Goal: Task Accomplishment & Management: Use online tool/utility

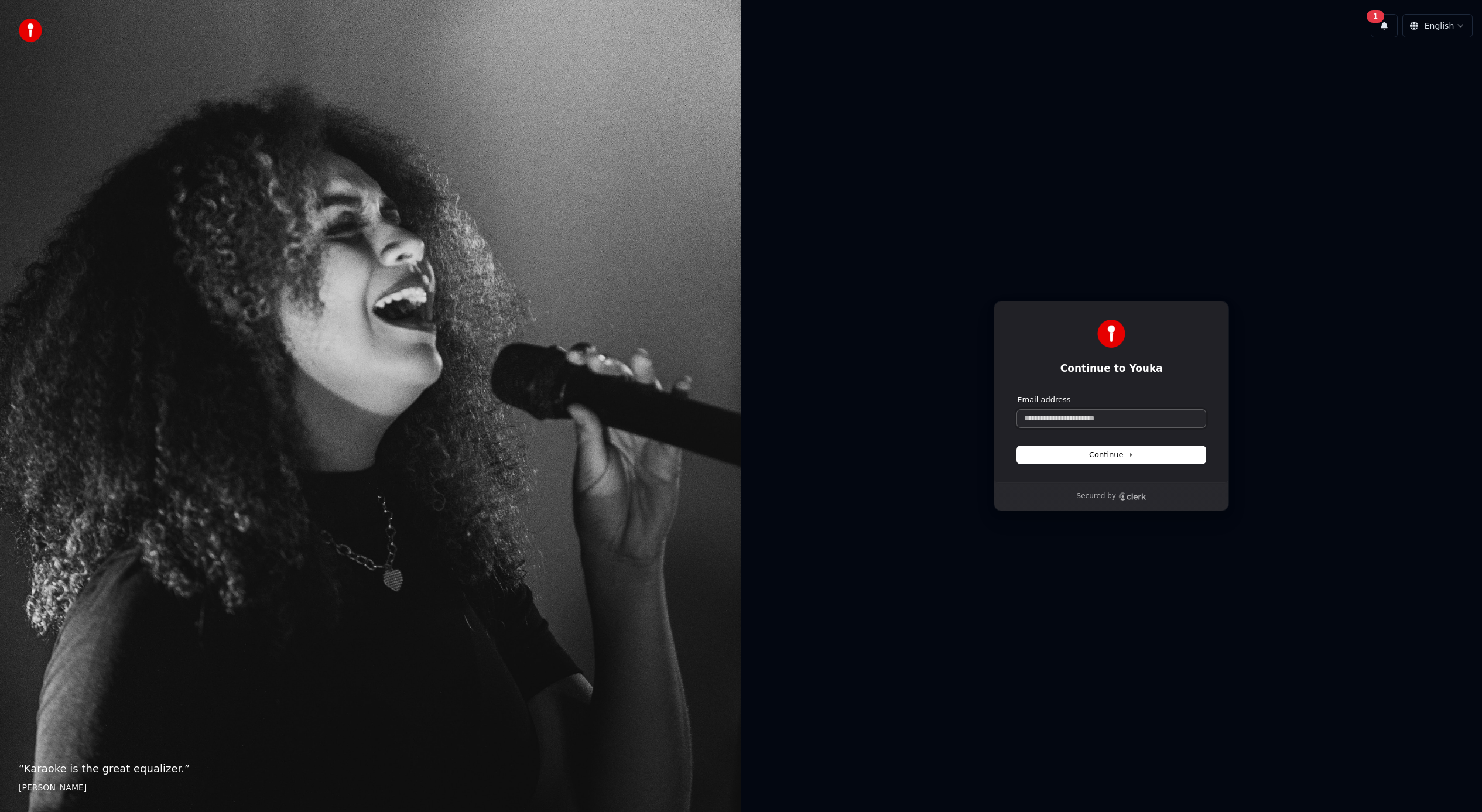
click at [1112, 420] on input "Email address" at bounding box center [1111, 419] width 188 height 17
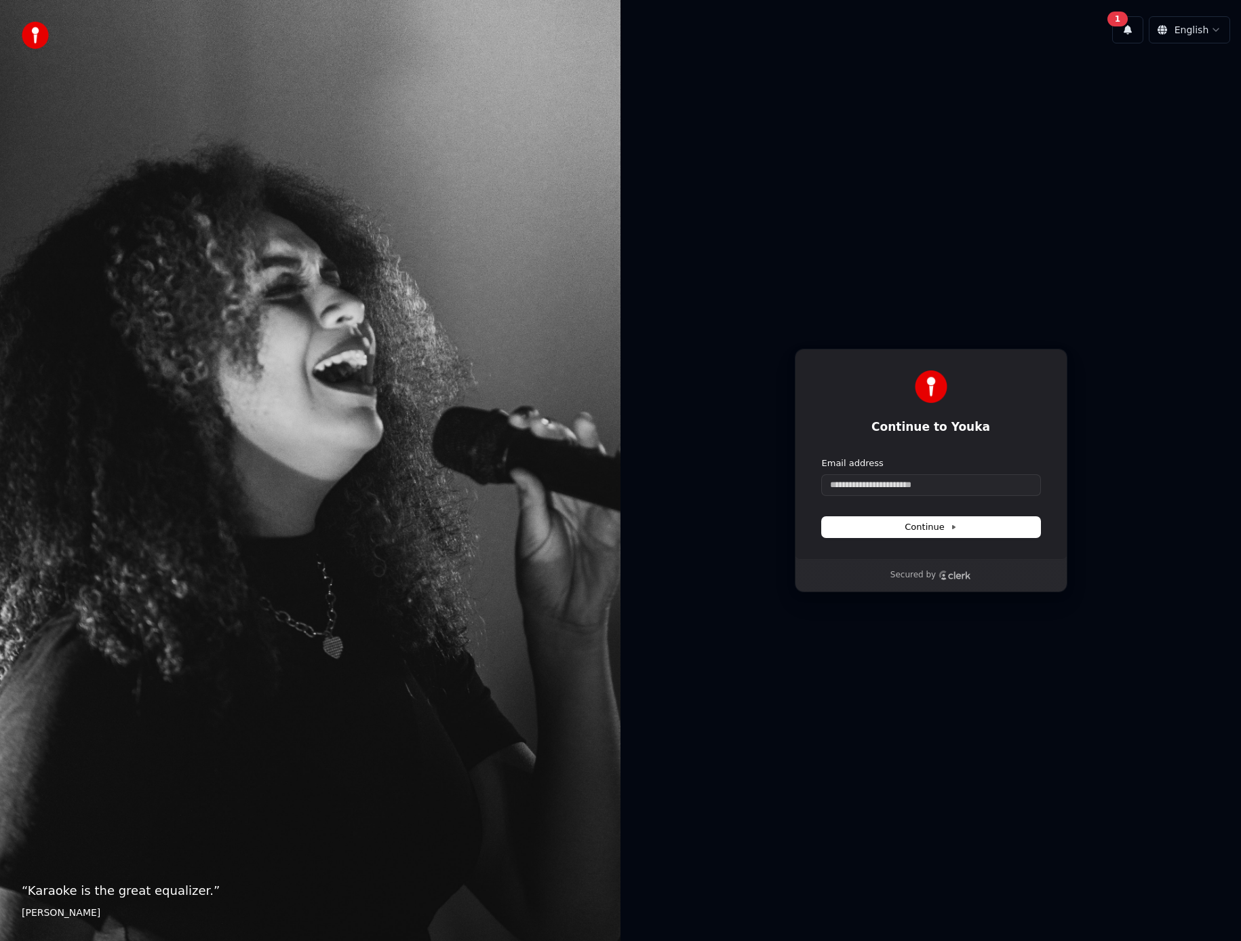
click at [942, 428] on h1 "Continue to Youka" at bounding box center [931, 427] width 218 height 16
click at [917, 492] on input "Email address" at bounding box center [931, 485] width 218 height 20
click at [937, 534] on button "Continue" at bounding box center [931, 527] width 218 height 20
type input "**********"
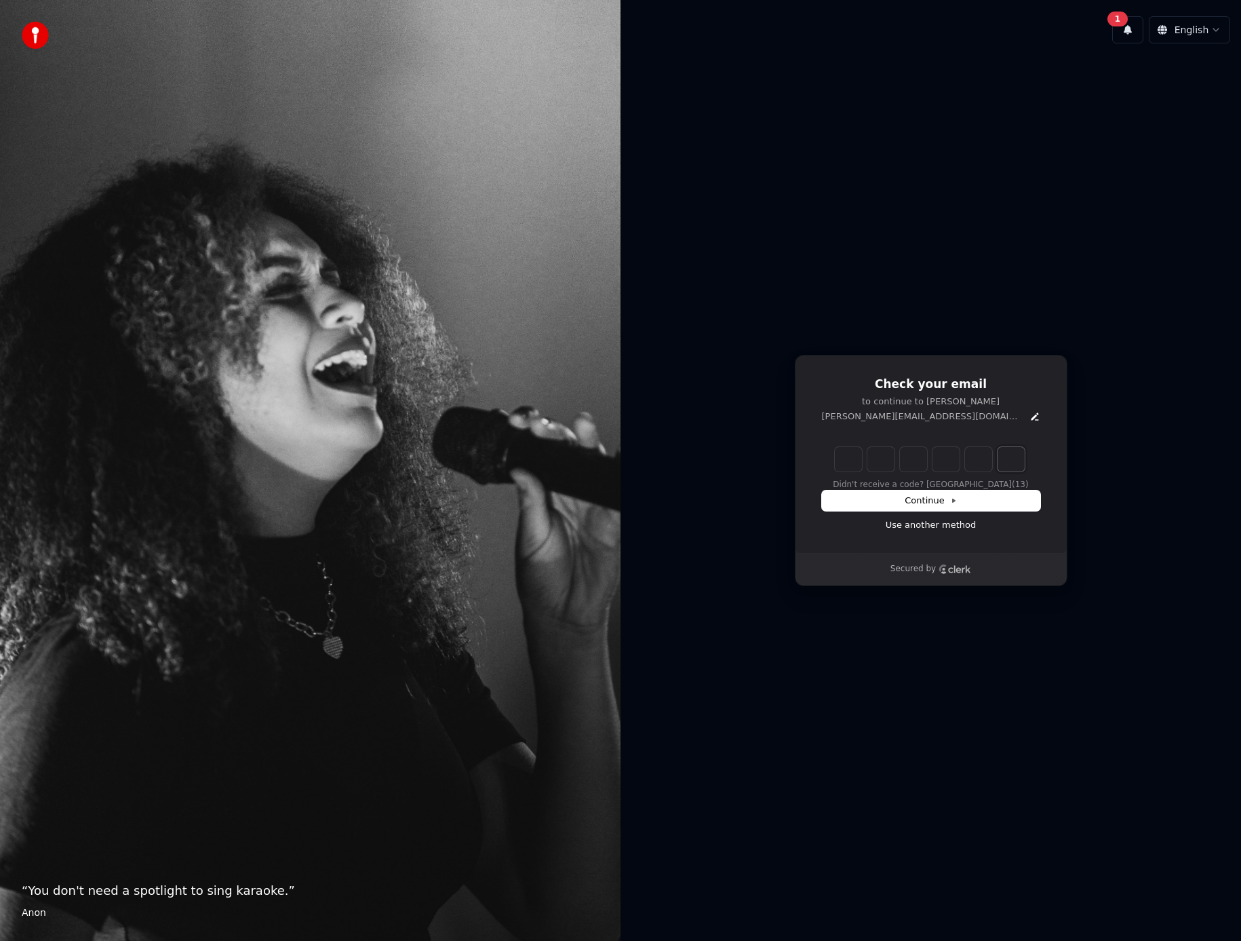
paste input "*"
type input "*"
type input "******"
type input "*"
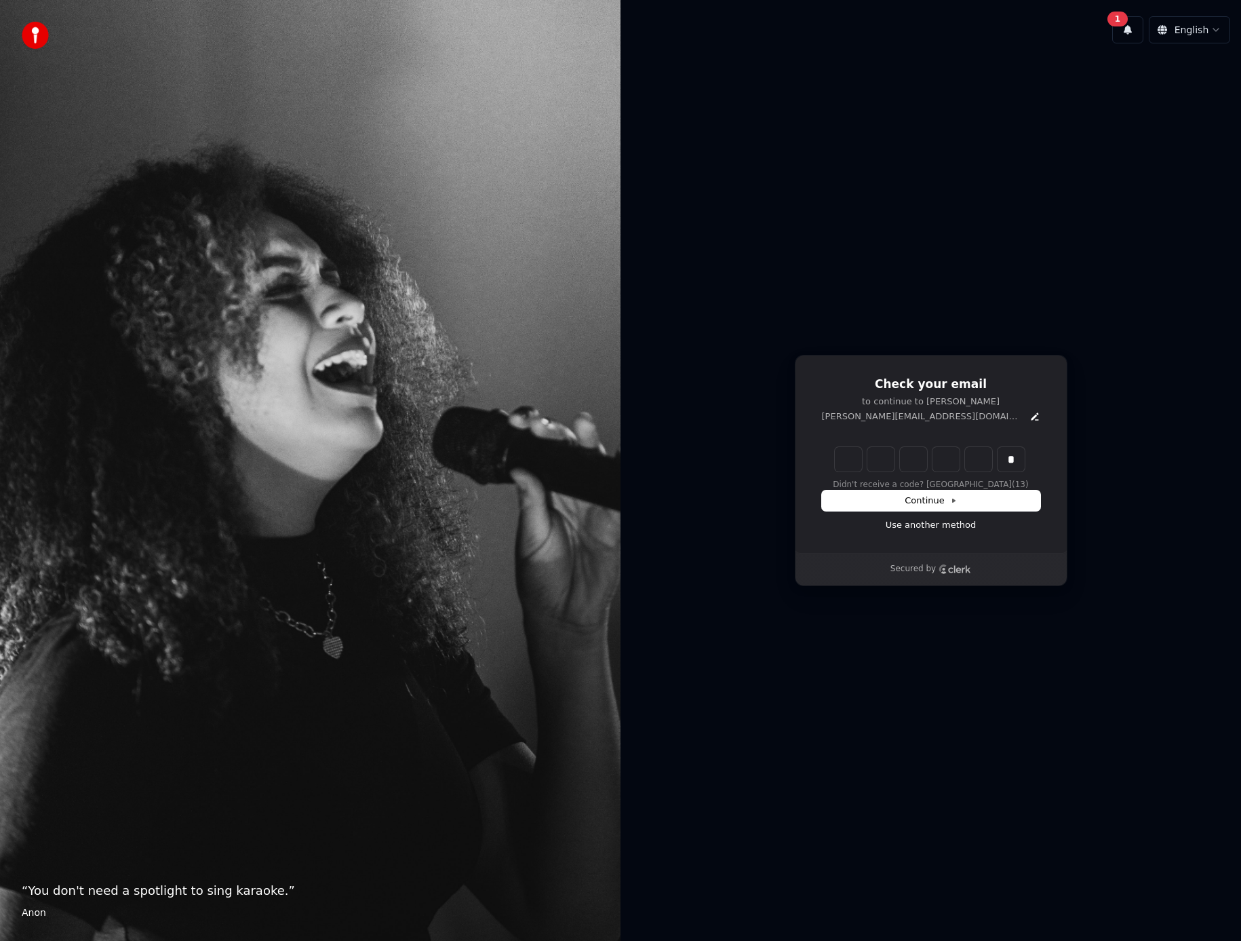
type input "*"
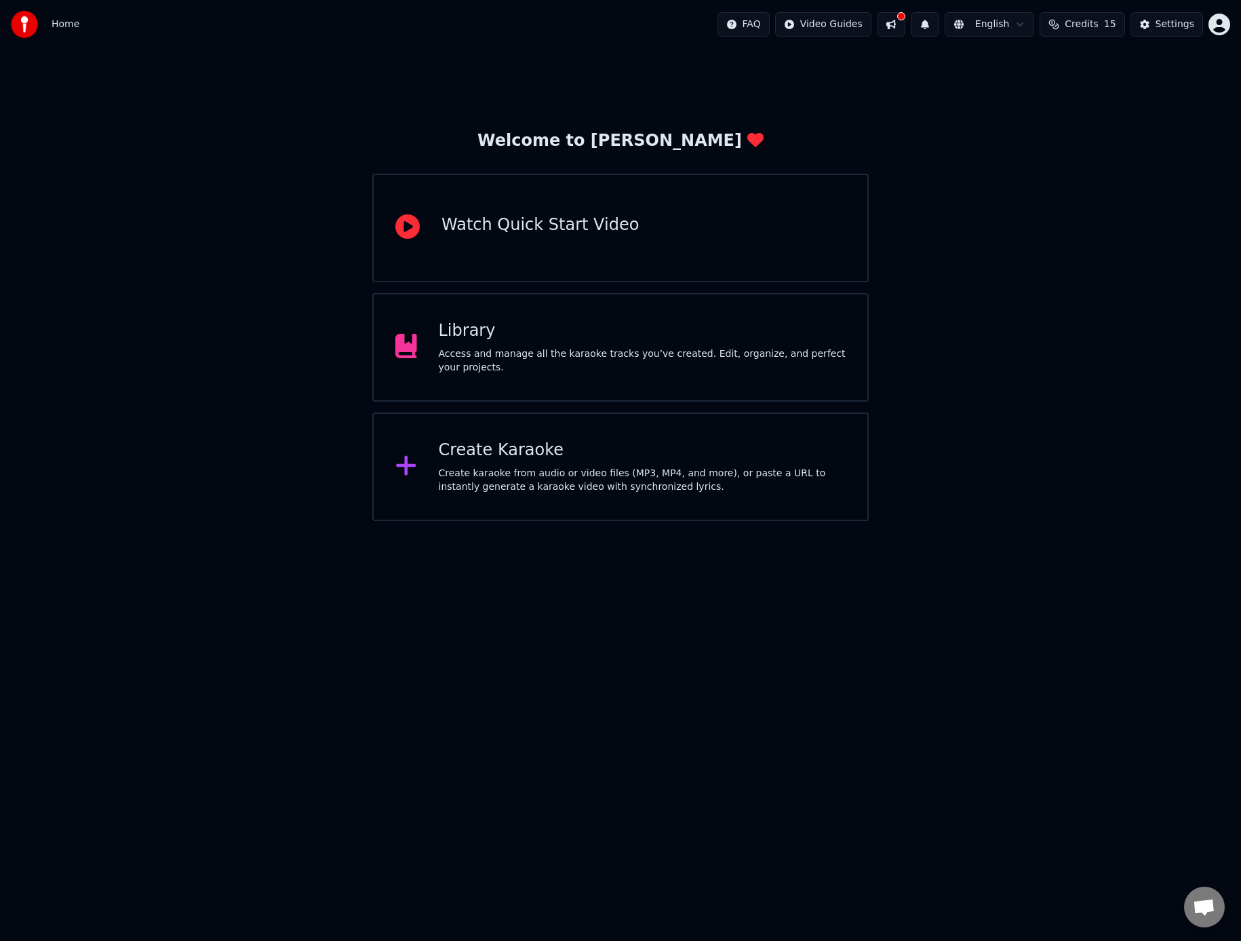
click at [403, 459] on icon at bounding box center [407, 465] width 22 height 24
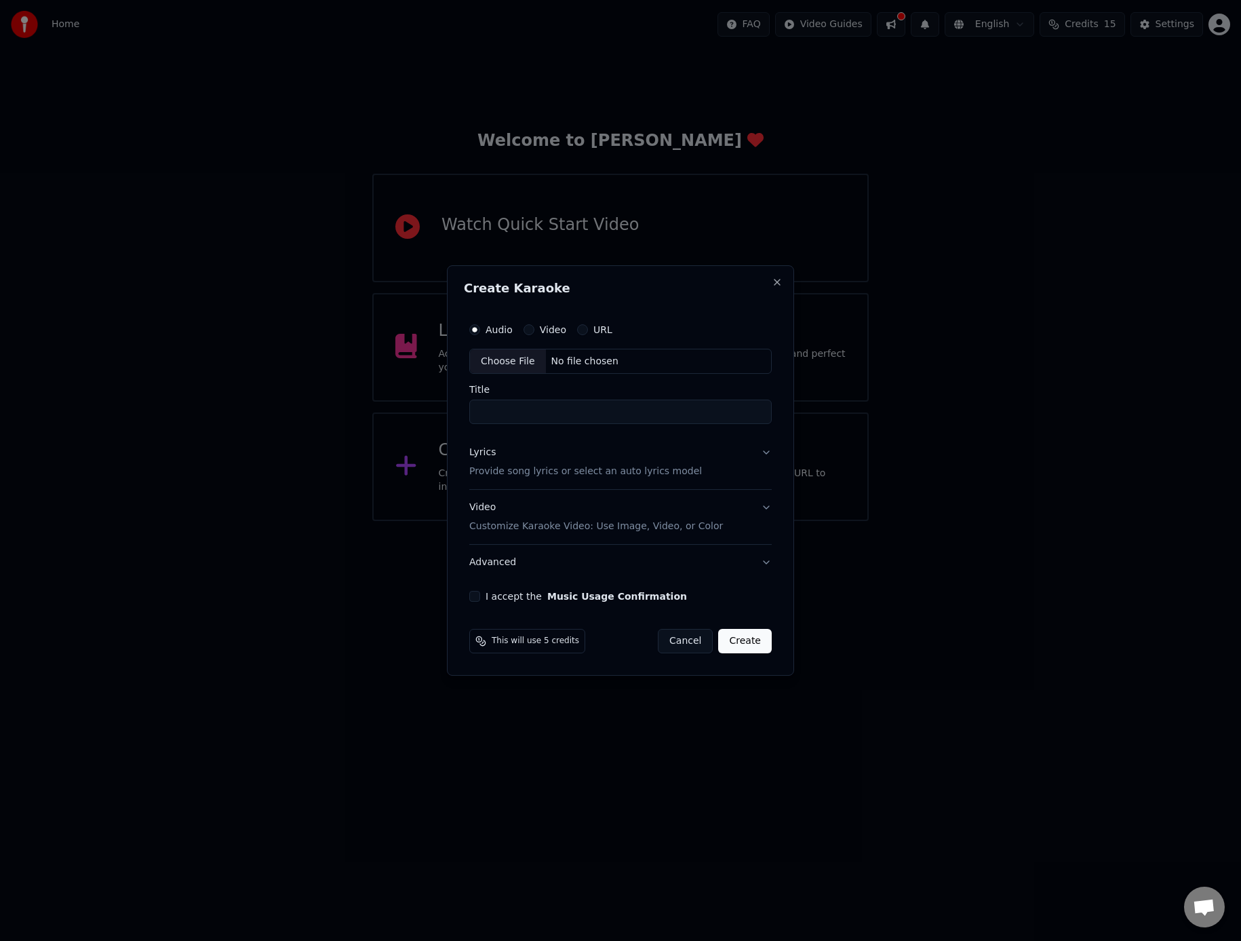
click at [513, 358] on div "Choose File" at bounding box center [508, 361] width 76 height 24
drag, startPoint x: 490, startPoint y: 412, endPoint x: 451, endPoint y: 407, distance: 39.6
click at [451, 407] on div "**********" at bounding box center [620, 470] width 353 height 411
type input "**********"
click at [674, 468] on p "Provide song lyrics or select an auto lyrics model" at bounding box center [583, 472] width 233 height 14
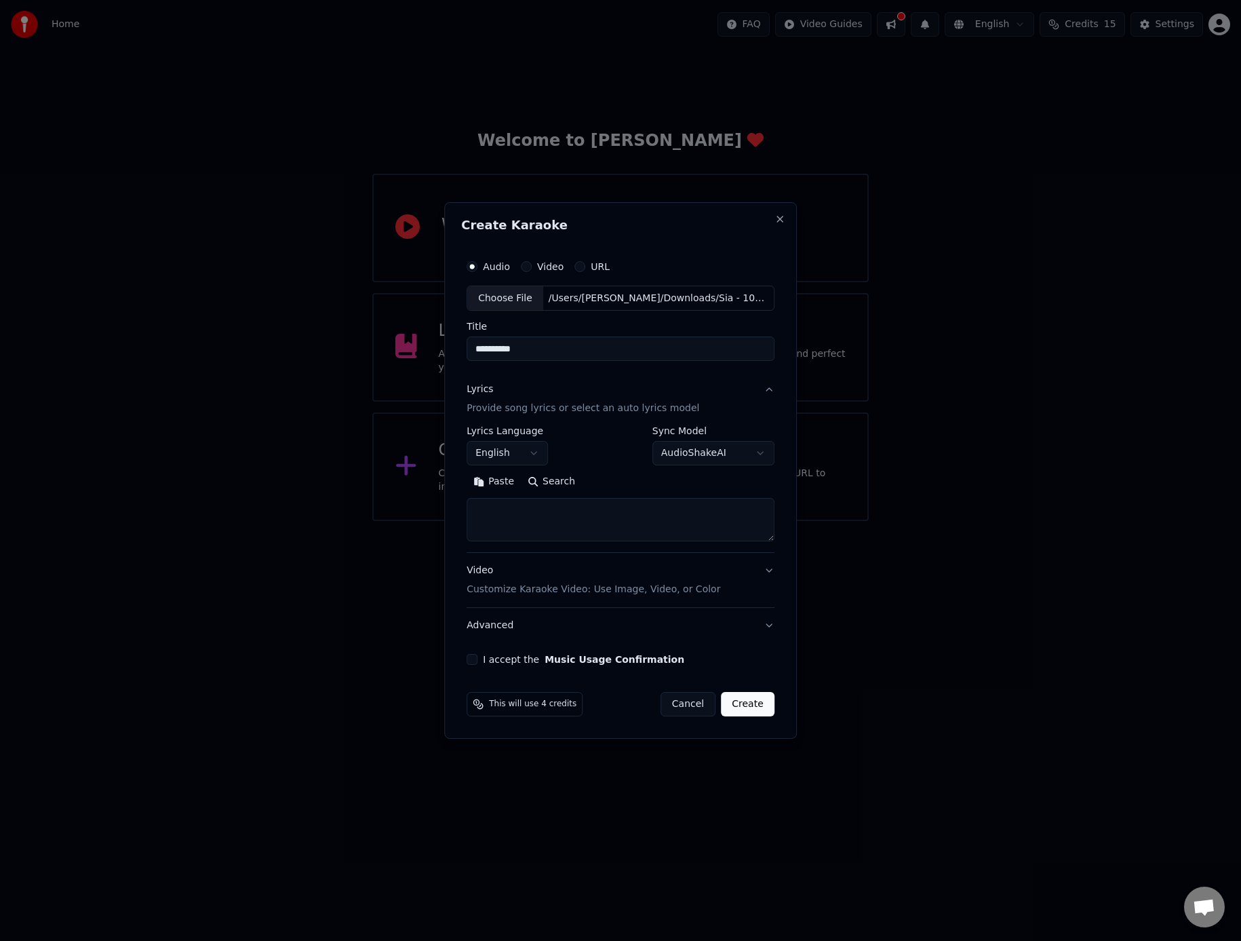
click at [538, 520] on textarea at bounding box center [621, 520] width 308 height 43
paste textarea "**********"
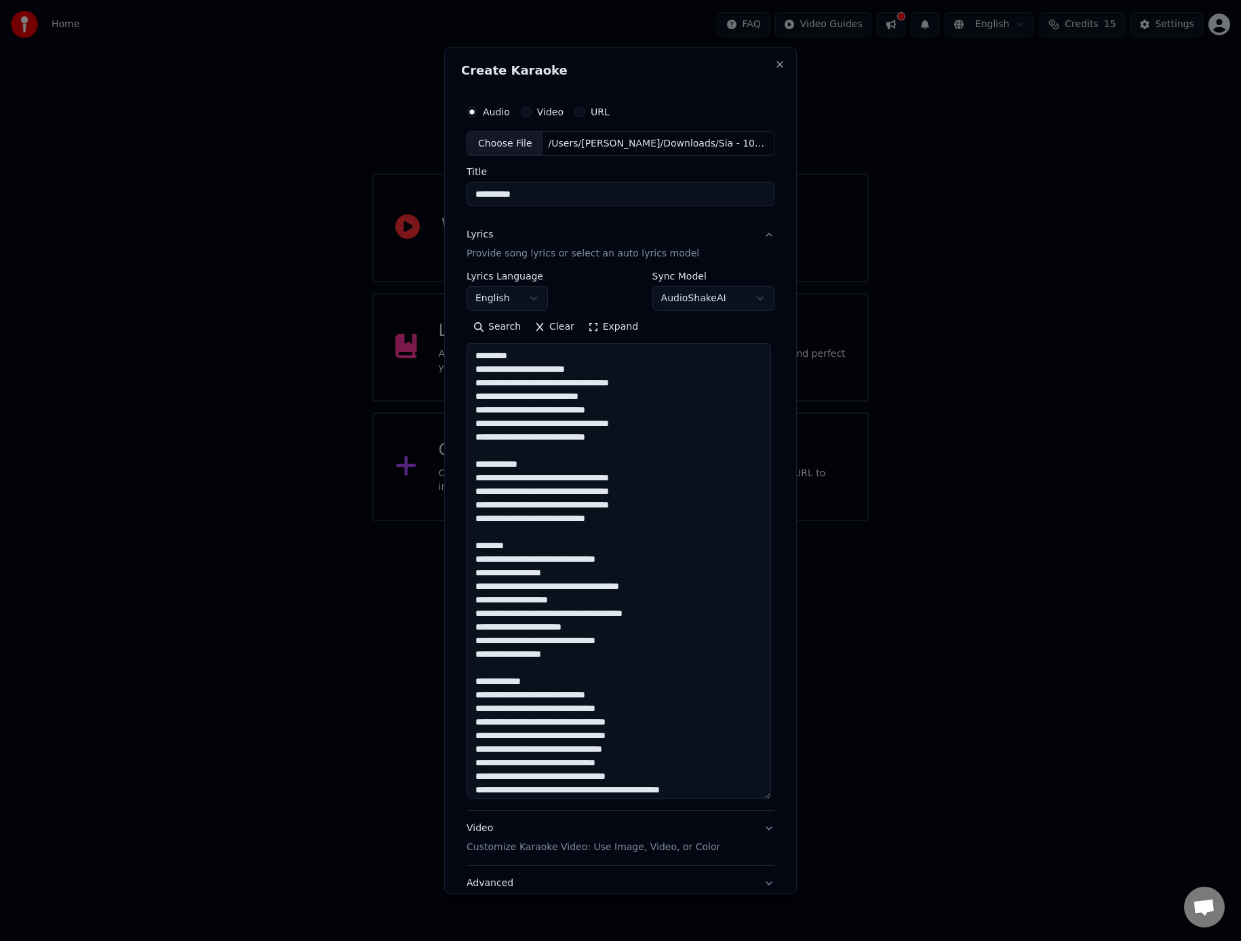
drag, startPoint x: 769, startPoint y: 539, endPoint x: 769, endPoint y: 796, distance: 257.8
click at [769, 796] on div "**********" at bounding box center [620, 510] width 319 height 836
drag, startPoint x: 539, startPoint y: 362, endPoint x: 438, endPoint y: 369, distance: 101.3
click at [438, 369] on body "**********" at bounding box center [620, 260] width 1241 height 521
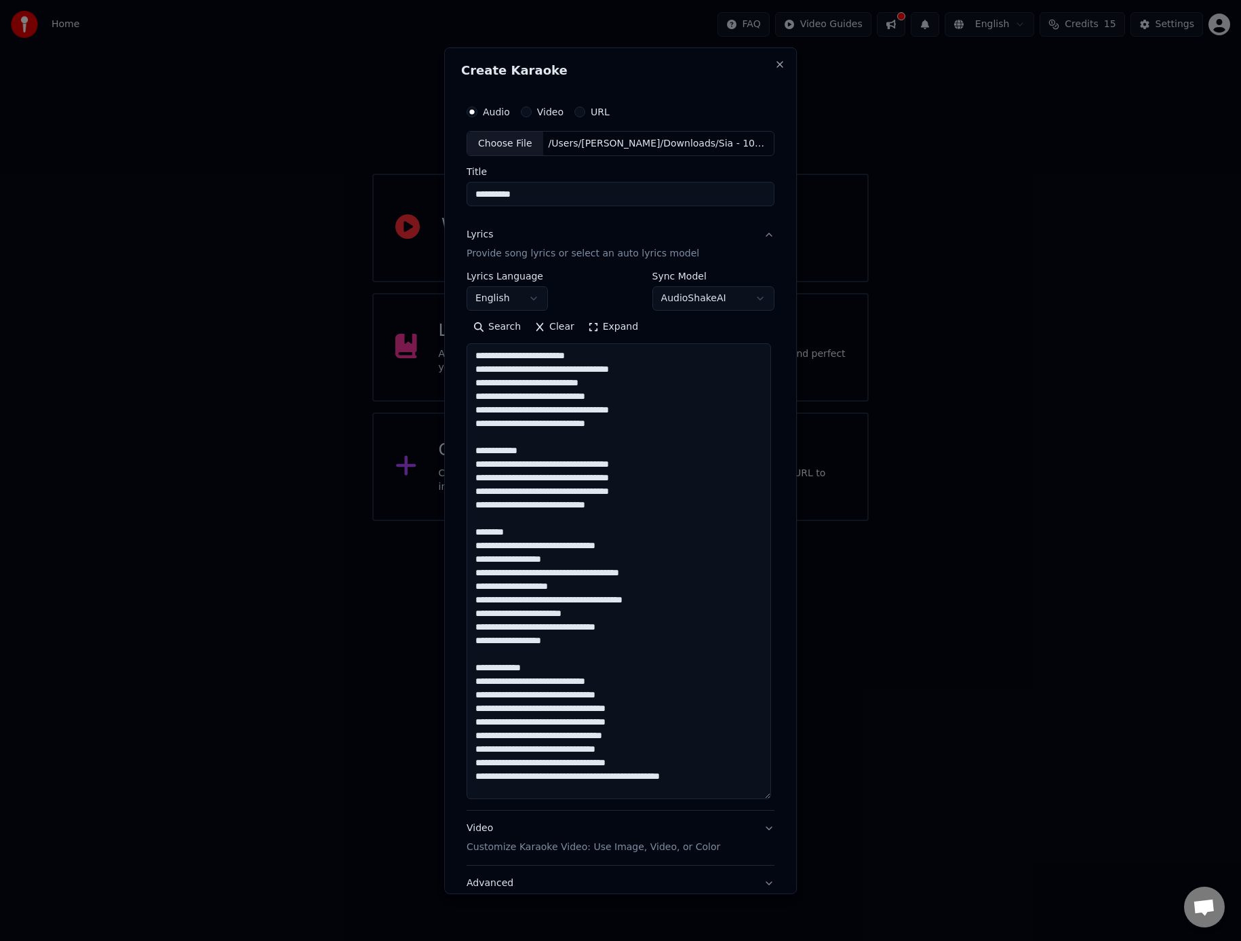
drag, startPoint x: 540, startPoint y: 449, endPoint x: 466, endPoint y: 455, distance: 74.1
click at [467, 455] on textarea "**********" at bounding box center [619, 571] width 305 height 456
click at [584, 444] on textarea "**********" at bounding box center [619, 571] width 305 height 456
drag, startPoint x: 540, startPoint y: 449, endPoint x: 468, endPoint y: 456, distance: 72.2
click at [467, 456] on textarea "**********" at bounding box center [619, 571] width 305 height 456
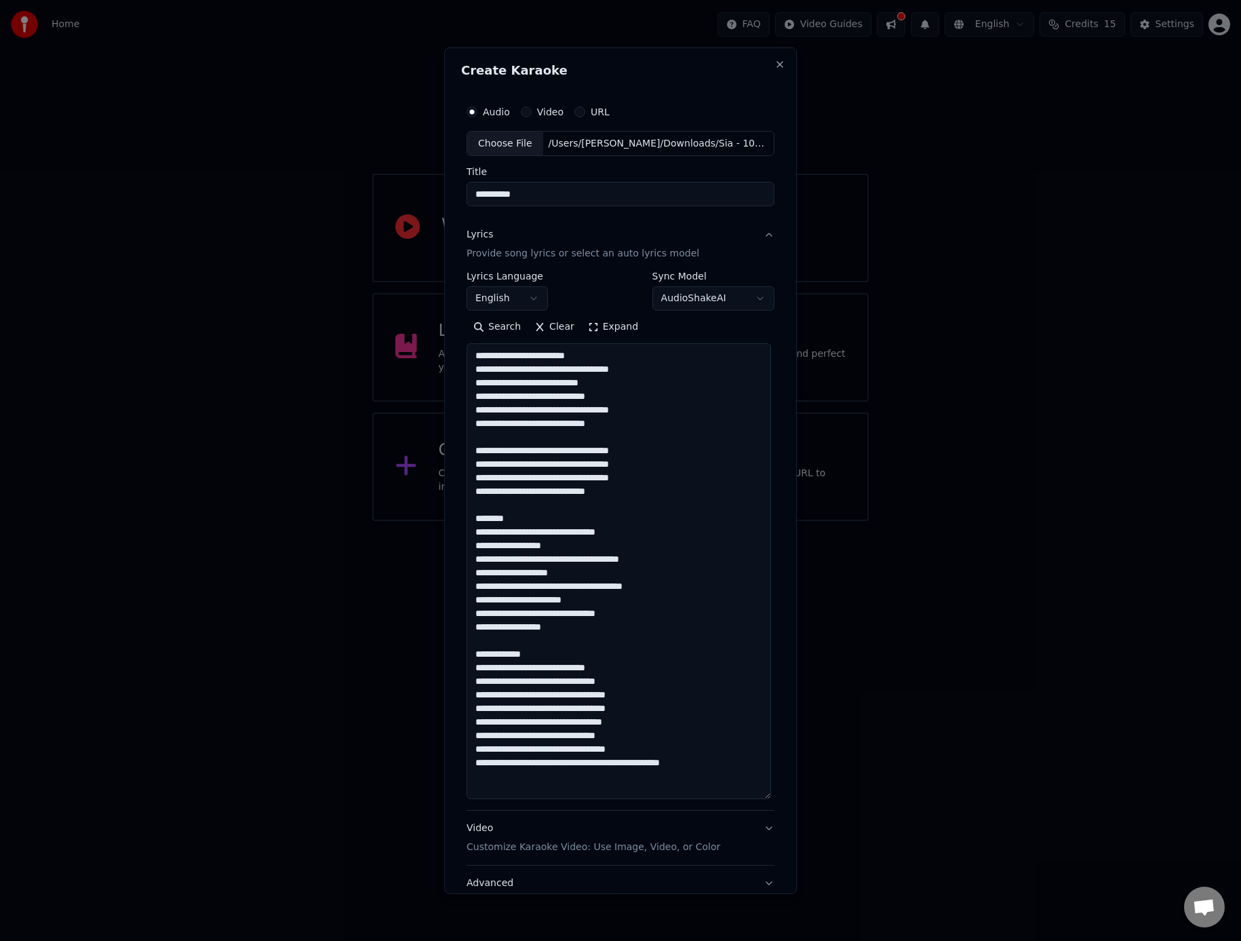
drag, startPoint x: 535, startPoint y: 516, endPoint x: 433, endPoint y: 522, distance: 102.6
click at [433, 521] on body "**********" at bounding box center [620, 260] width 1241 height 521
click at [507, 516] on textarea "**********" at bounding box center [619, 571] width 305 height 456
drag, startPoint x: 514, startPoint y: 518, endPoint x: 463, endPoint y: 521, distance: 51.0
click at [467, 521] on textarea "**********" at bounding box center [619, 571] width 305 height 456
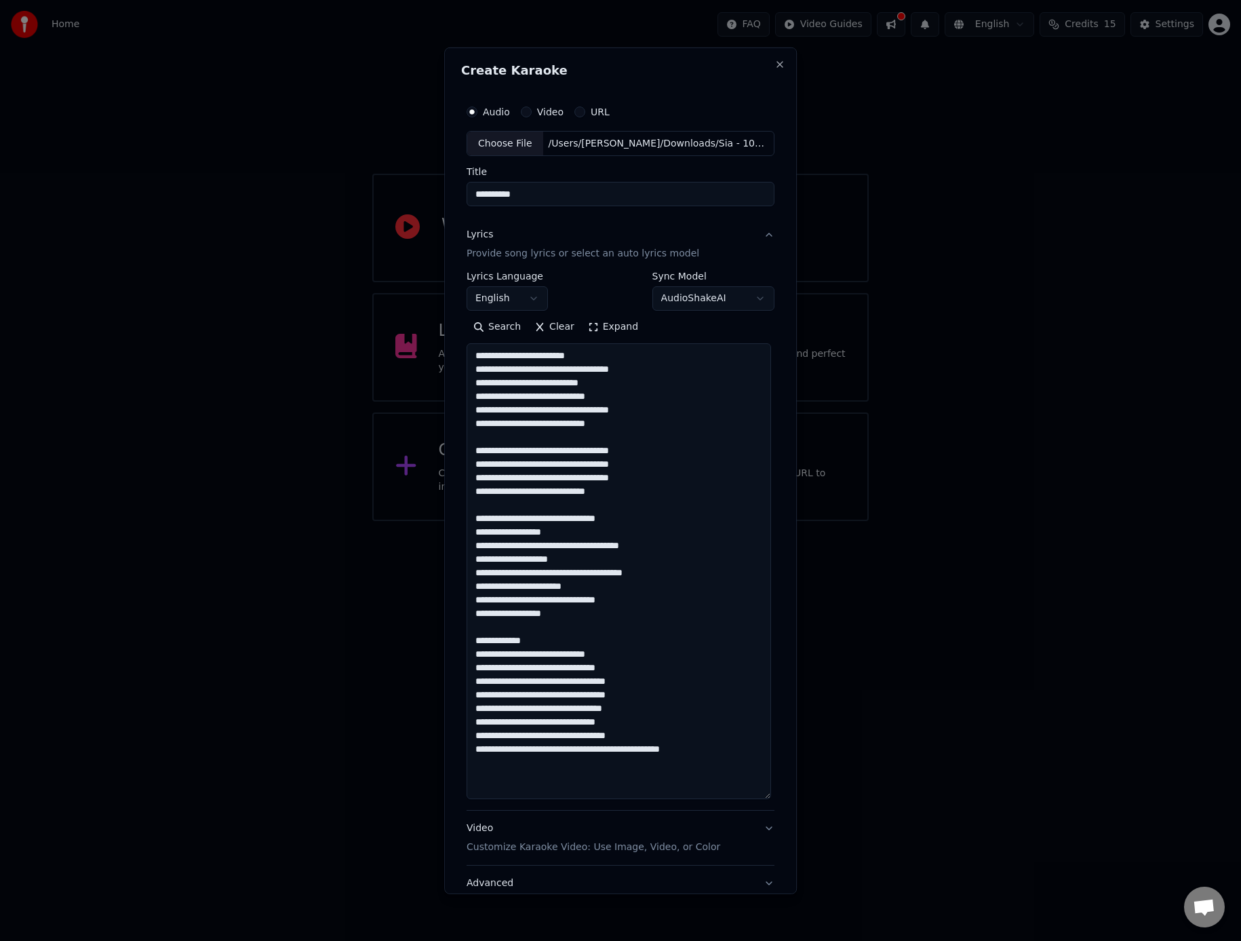
drag, startPoint x: 553, startPoint y: 638, endPoint x: 450, endPoint y: 638, distance: 103.1
click at [450, 638] on div "**********" at bounding box center [620, 470] width 353 height 847
paste textarea "**********"
click at [592, 436] on textarea at bounding box center [619, 571] width 305 height 456
drag, startPoint x: 539, startPoint y: 438, endPoint x: 445, endPoint y: 444, distance: 93.8
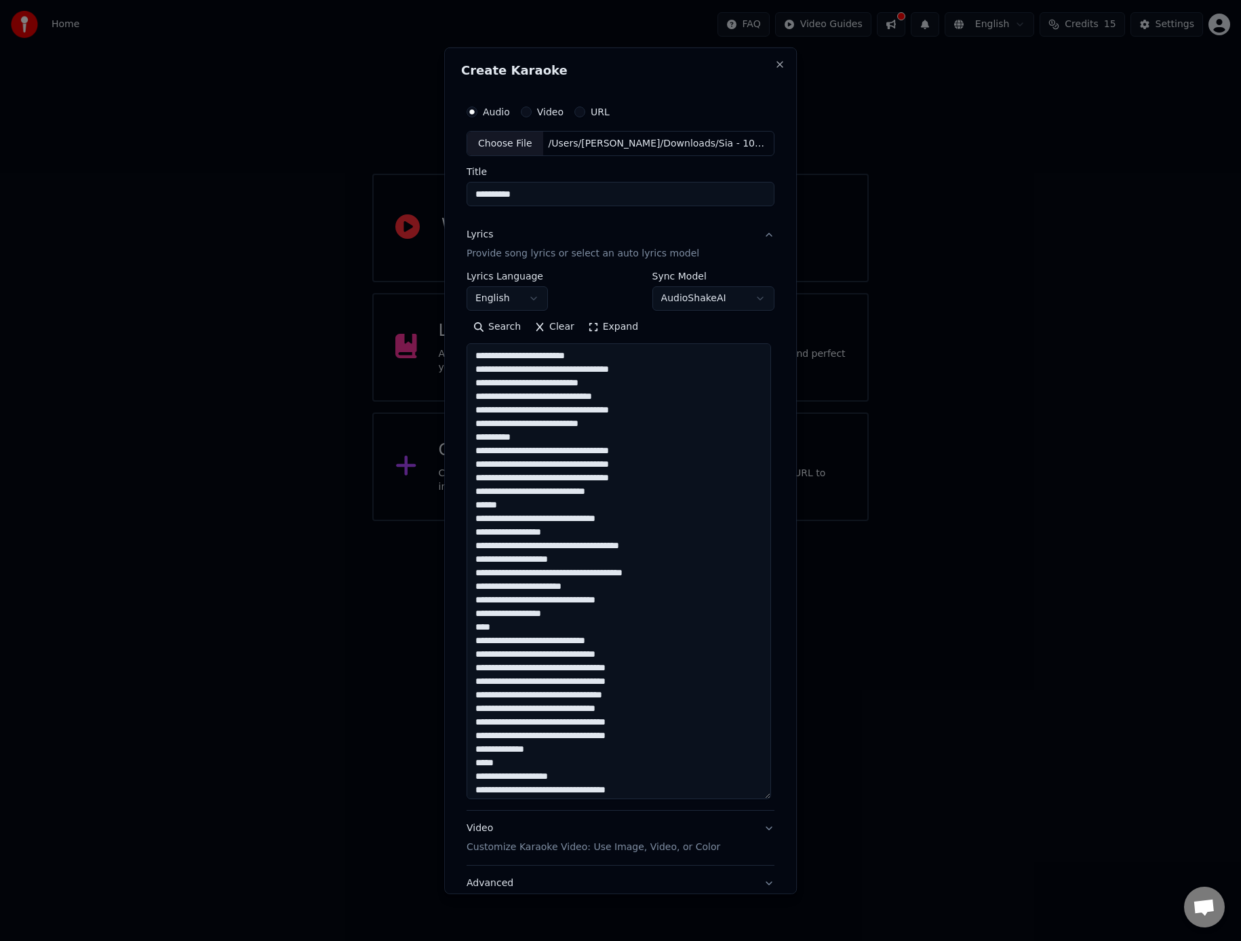
click at [445, 444] on div "**********" at bounding box center [620, 470] width 353 height 847
drag, startPoint x: 516, startPoint y: 505, endPoint x: 450, endPoint y: 509, distance: 65.3
click at [450, 509] on div "**********" at bounding box center [620, 470] width 353 height 847
drag, startPoint x: 512, startPoint y: 628, endPoint x: 463, endPoint y: 632, distance: 49.1
click at [467, 632] on textarea at bounding box center [619, 571] width 305 height 456
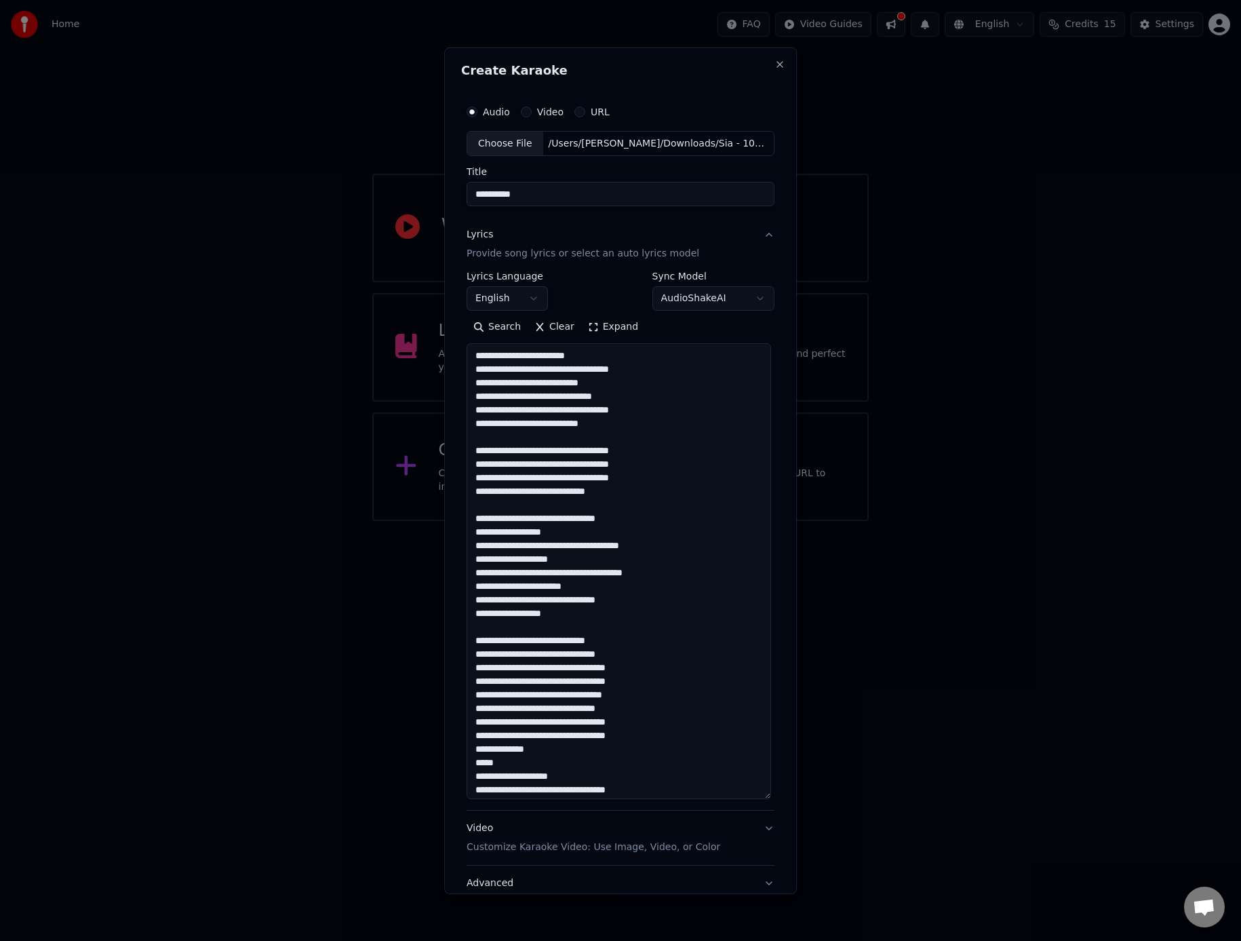
drag, startPoint x: 512, startPoint y: 763, endPoint x: 465, endPoint y: 765, distance: 46.2
click at [467, 765] on textarea at bounding box center [619, 571] width 305 height 456
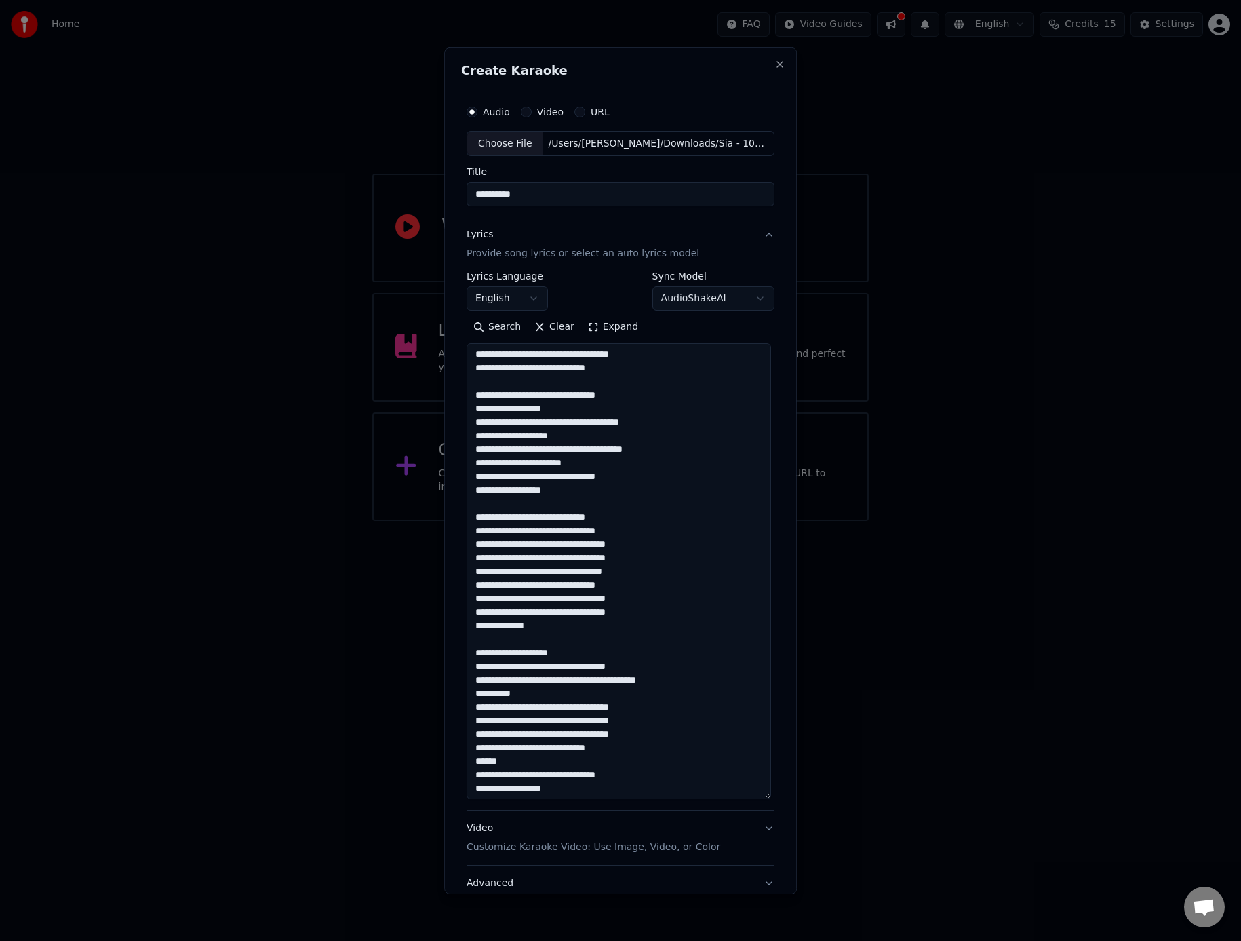
scroll to position [140, 0]
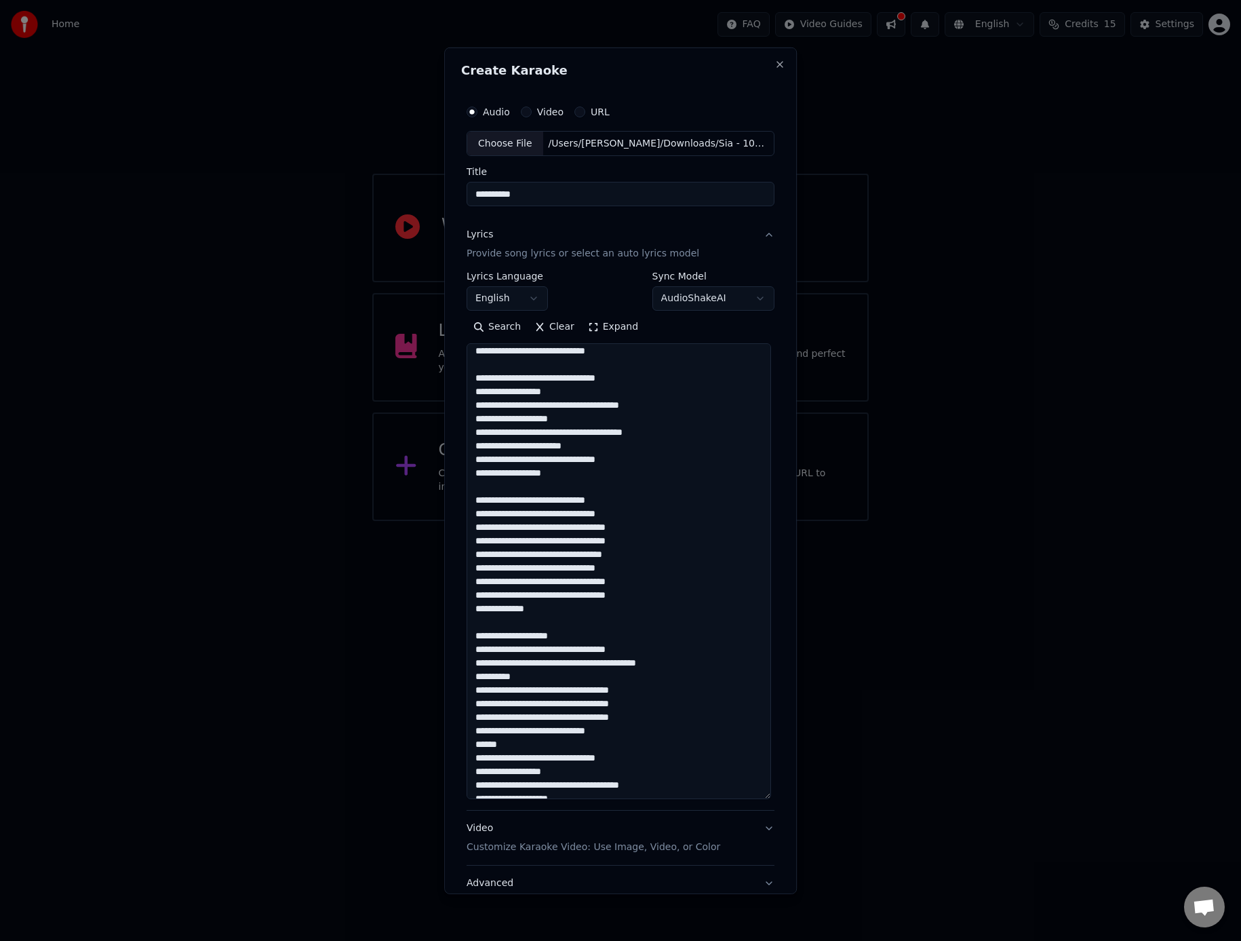
drag, startPoint x: 542, startPoint y: 678, endPoint x: 507, endPoint y: 679, distance: 34.6
click at [507, 679] on textarea at bounding box center [619, 571] width 305 height 456
click at [547, 681] on textarea at bounding box center [619, 571] width 305 height 456
click at [536, 676] on textarea at bounding box center [619, 571] width 305 height 456
drag, startPoint x: 518, startPoint y: 678, endPoint x: 466, endPoint y: 679, distance: 52.2
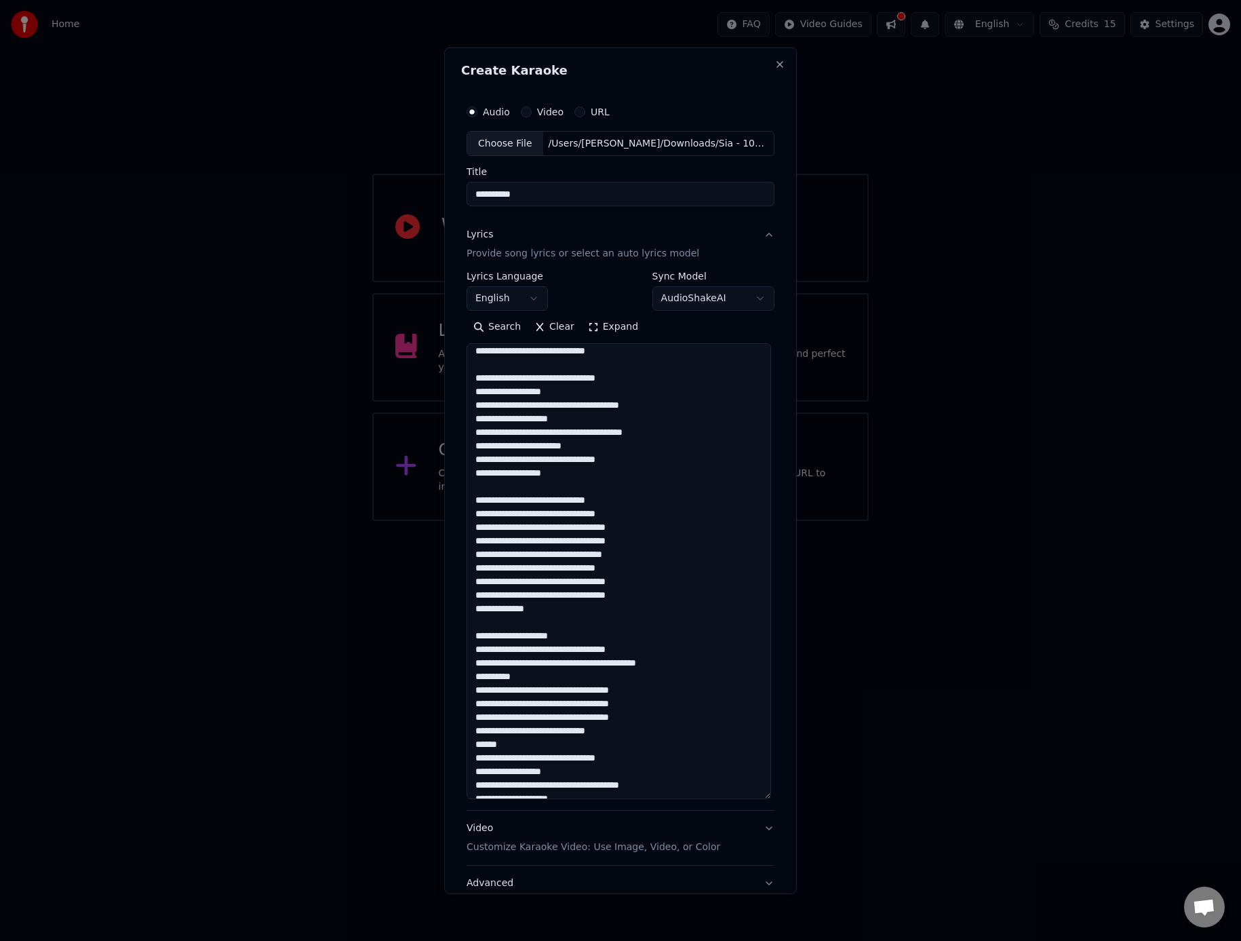
click at [467, 679] on textarea at bounding box center [619, 571] width 305 height 456
drag, startPoint x: 517, startPoint y: 745, endPoint x: 457, endPoint y: 746, distance: 60.4
click at [457, 746] on div "**********" at bounding box center [620, 470] width 353 height 847
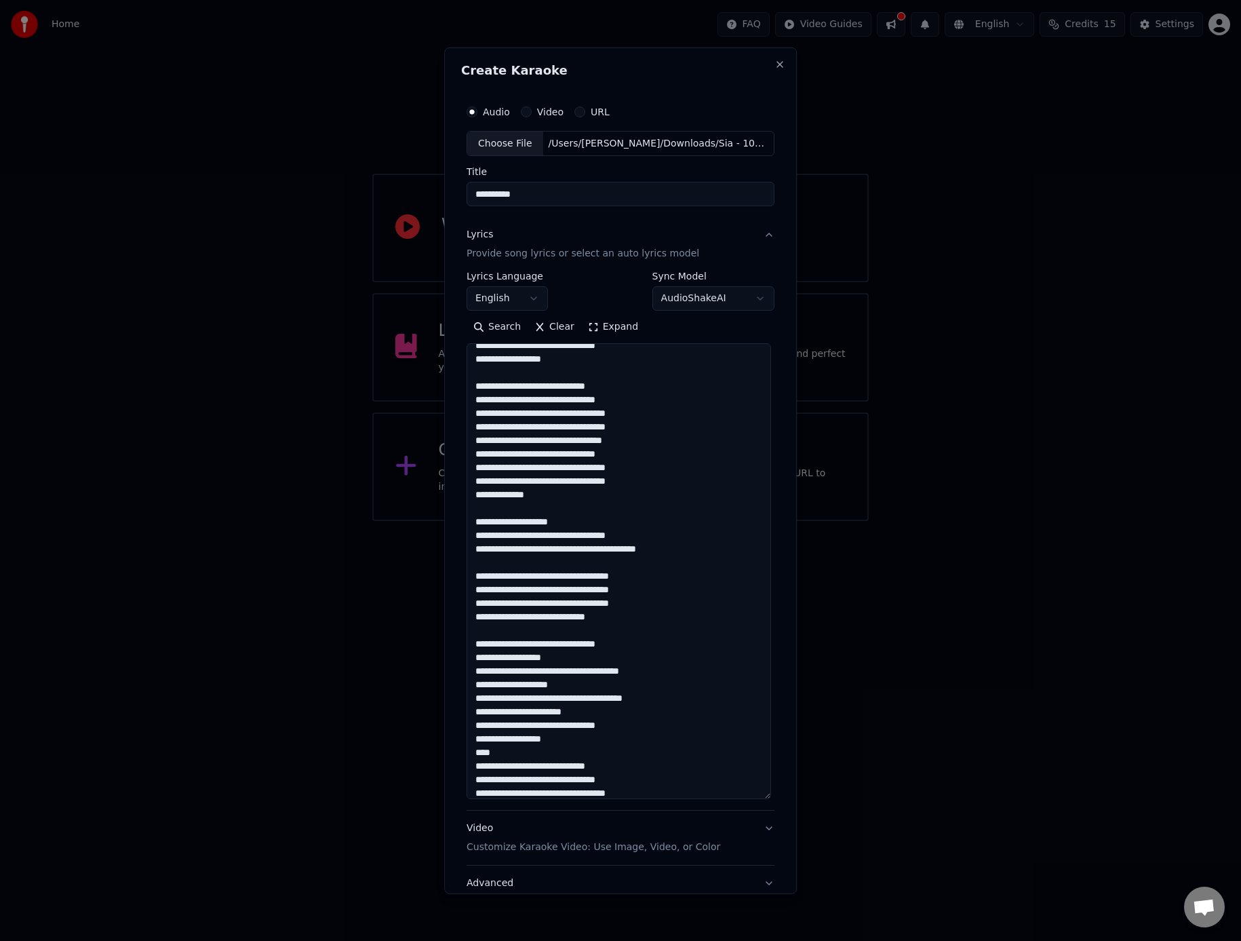
scroll to position [264, 0]
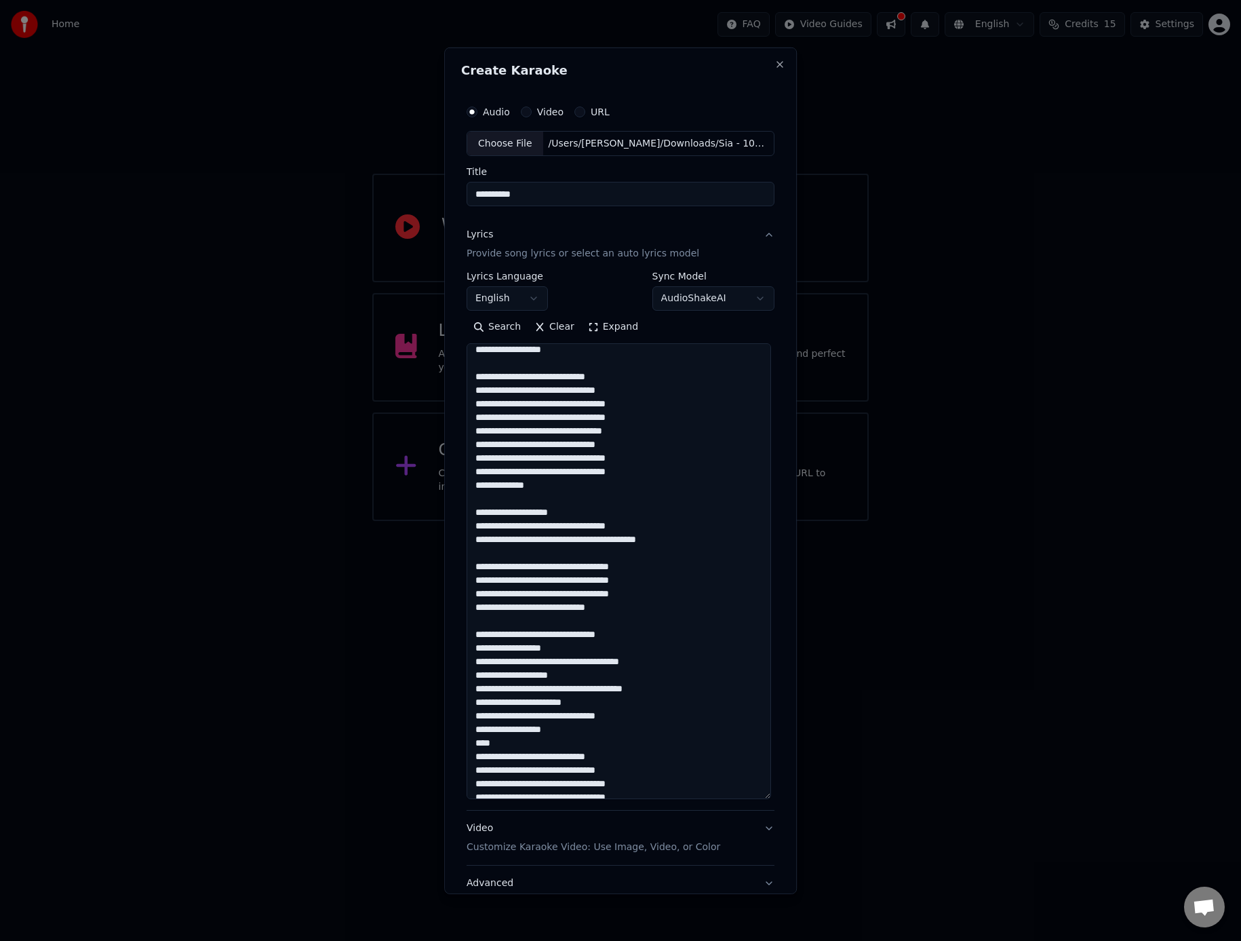
click at [574, 674] on textarea at bounding box center [619, 571] width 305 height 456
click at [520, 741] on textarea at bounding box center [619, 571] width 305 height 456
drag, startPoint x: 521, startPoint y: 744, endPoint x: 448, endPoint y: 745, distance: 72.6
click at [448, 745] on div "**********" at bounding box center [620, 470] width 353 height 847
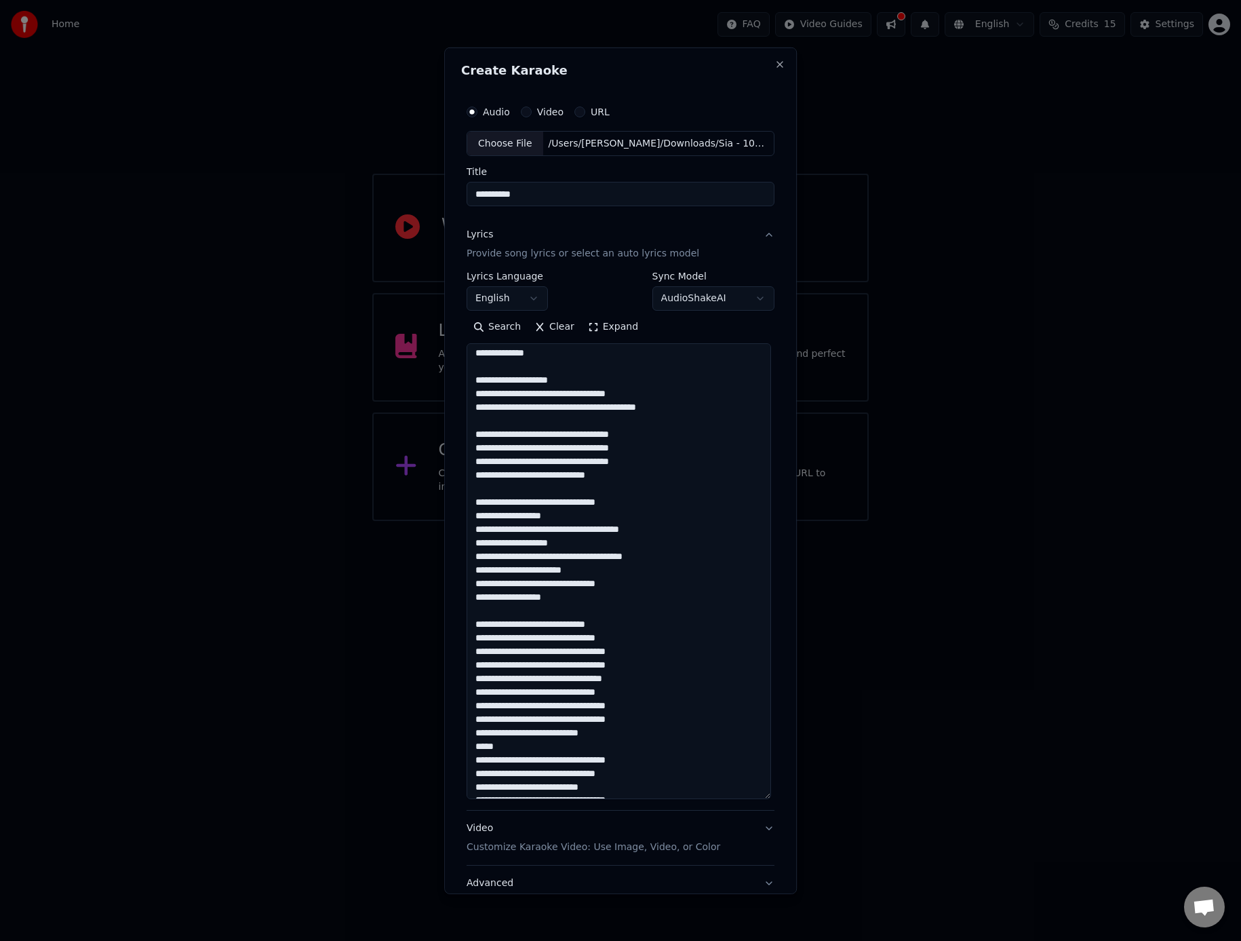
scroll to position [410, 0]
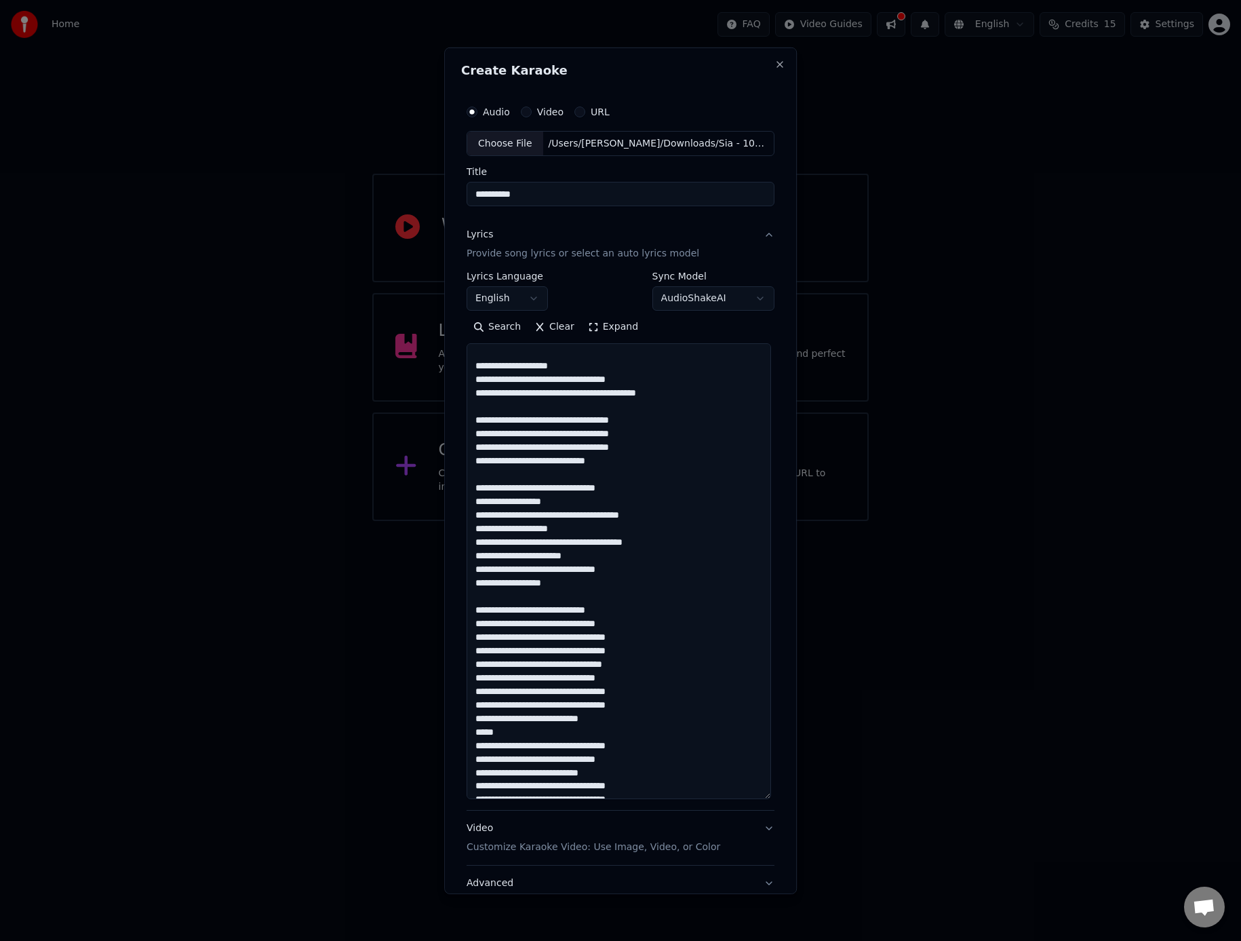
click at [503, 729] on textarea at bounding box center [619, 571] width 305 height 456
drag, startPoint x: 509, startPoint y: 733, endPoint x: 445, endPoint y: 735, distance: 63.8
click at [445, 735] on div "**********" at bounding box center [620, 470] width 353 height 847
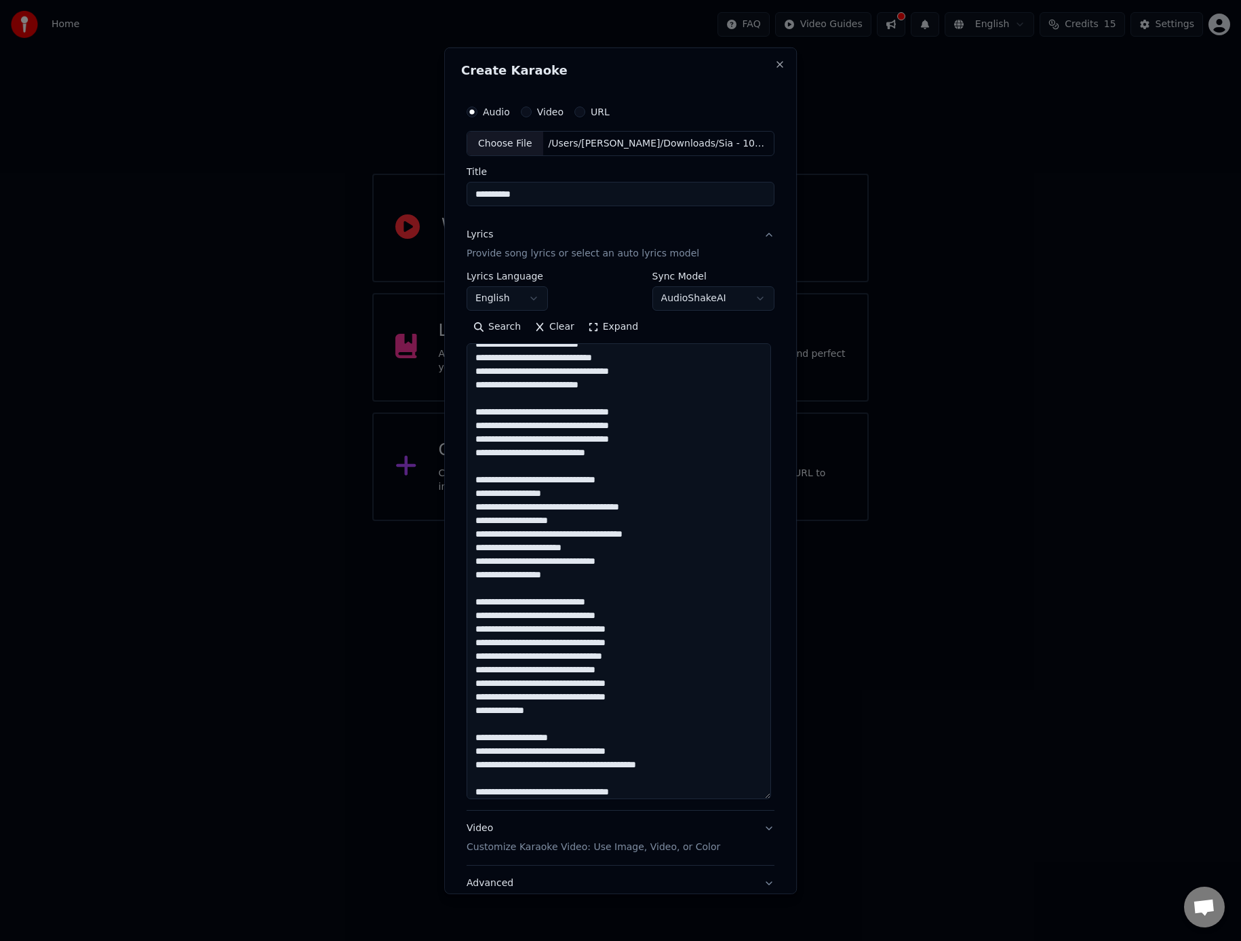
scroll to position [0, 0]
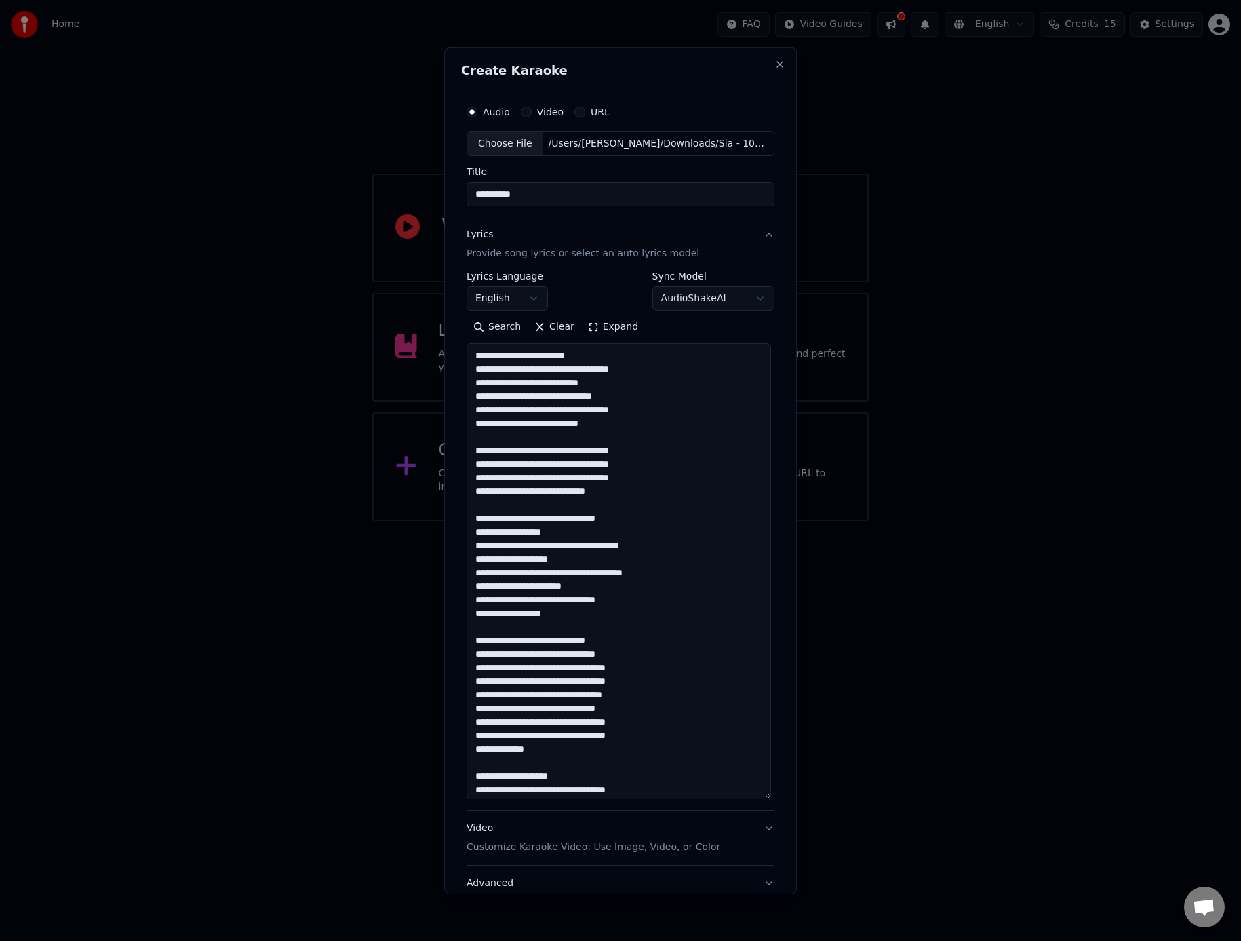
click at [624, 375] on textarea at bounding box center [619, 571] width 305 height 456
click at [617, 381] on textarea at bounding box center [619, 571] width 305 height 456
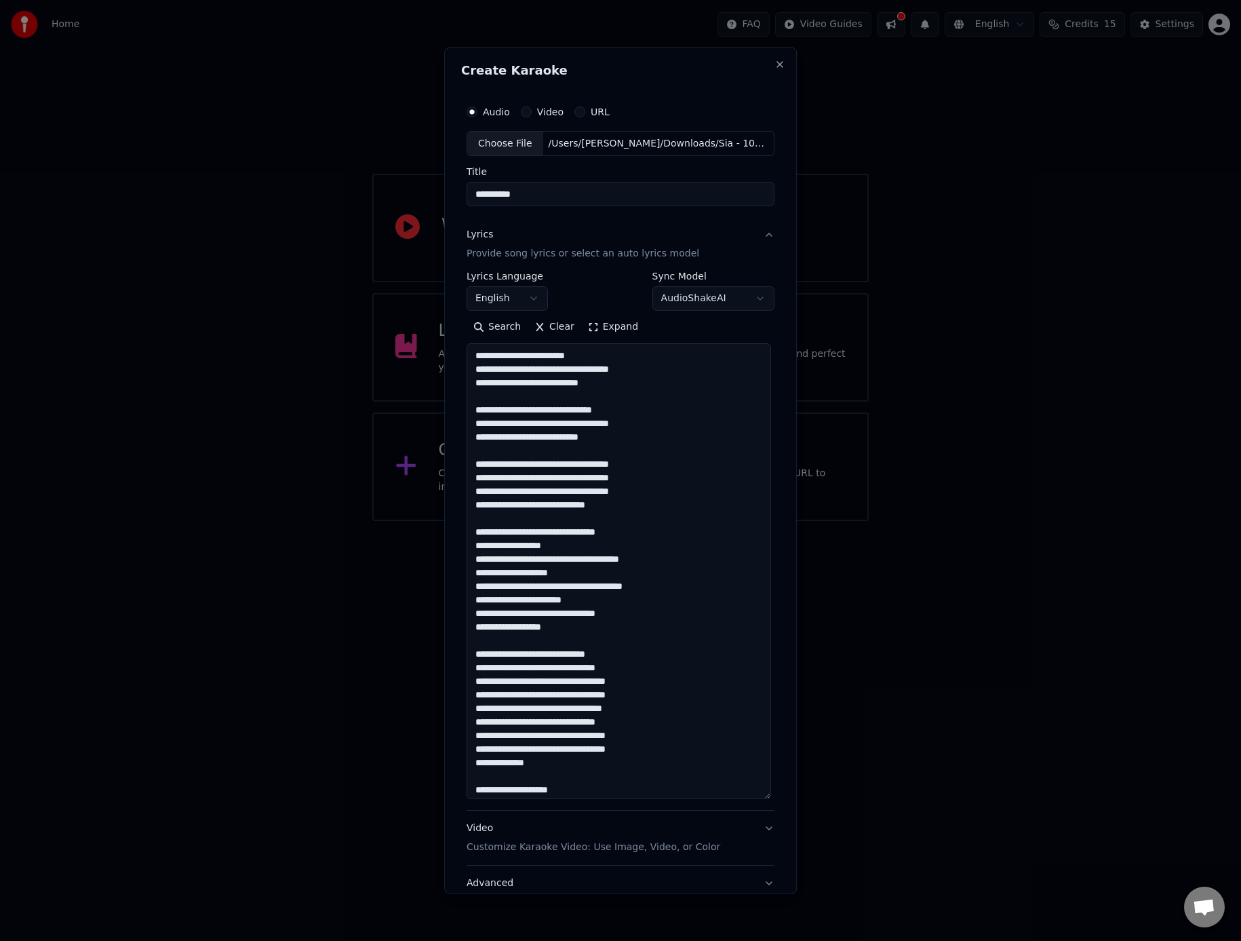
click at [590, 573] on textarea at bounding box center [619, 571] width 305 height 456
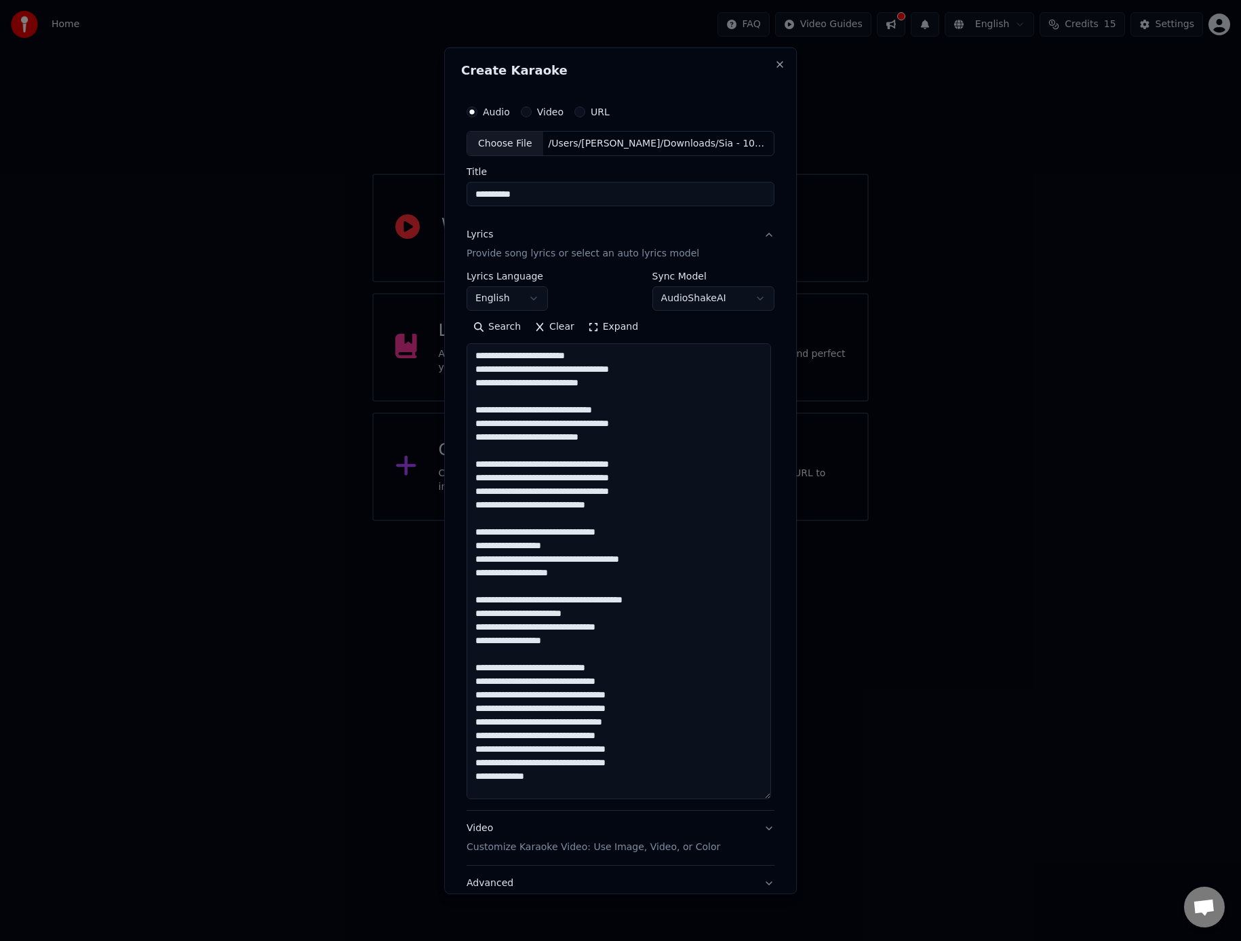
scroll to position [96, 0]
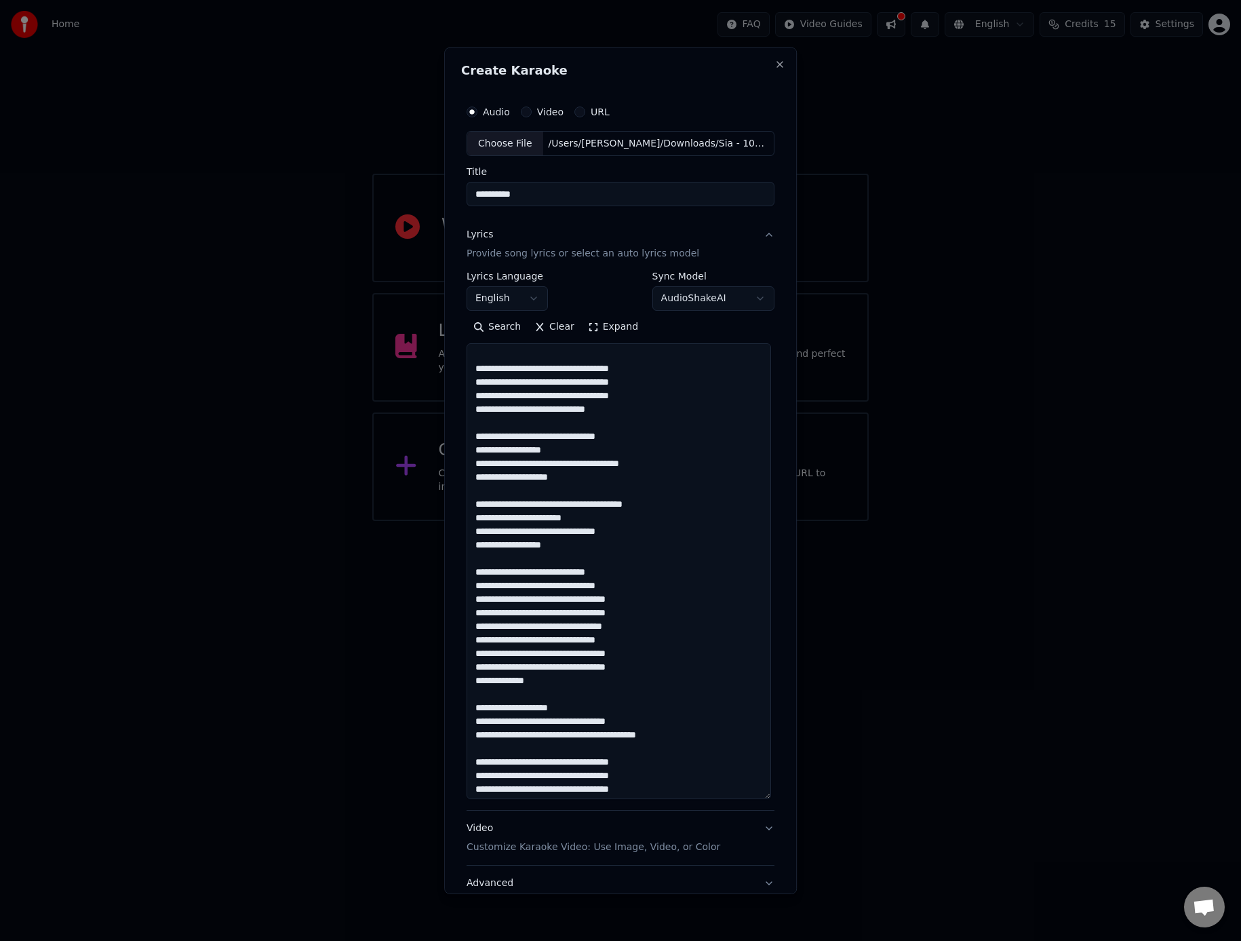
click at [647, 614] on textarea at bounding box center [619, 571] width 305 height 456
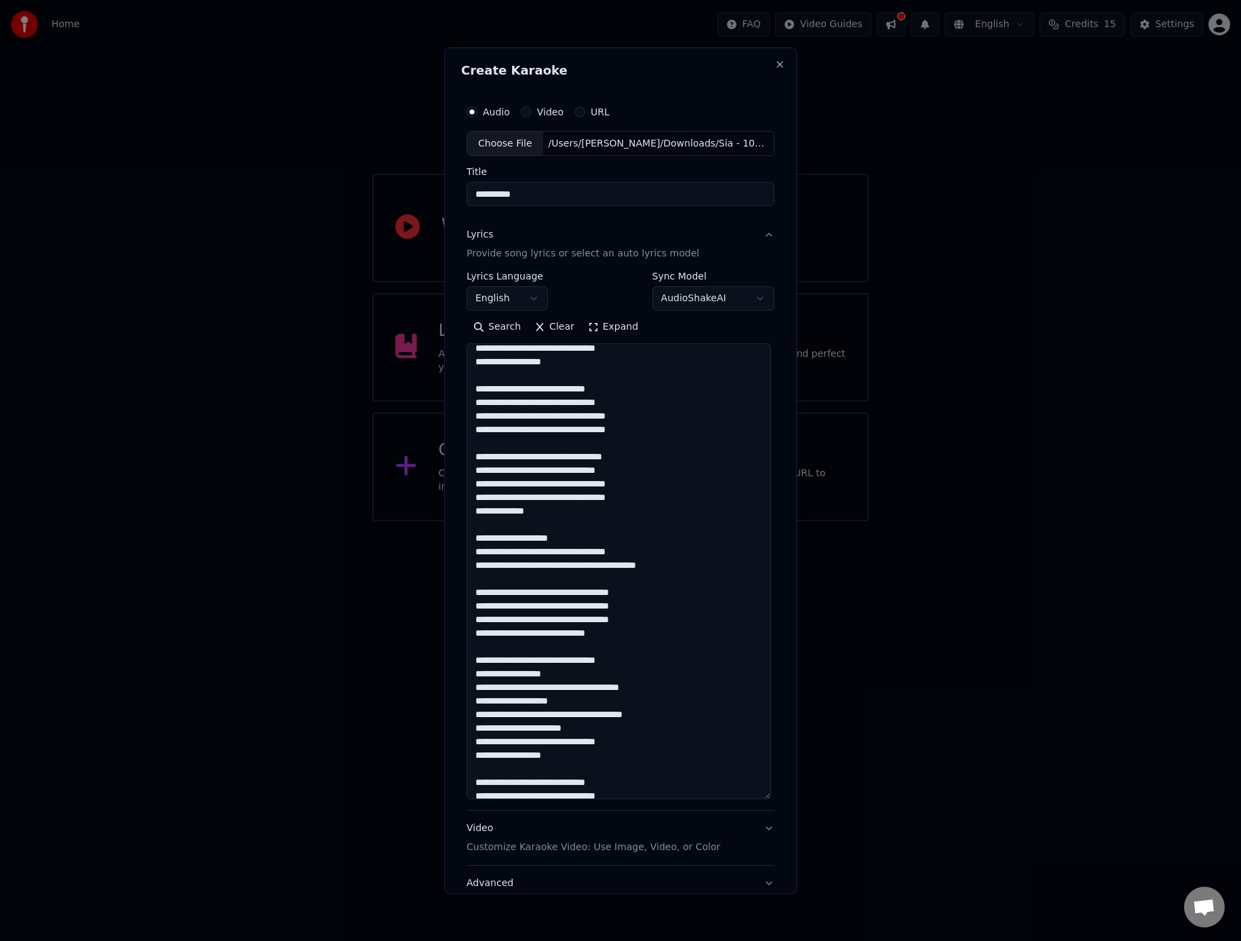
scroll to position [290, 0]
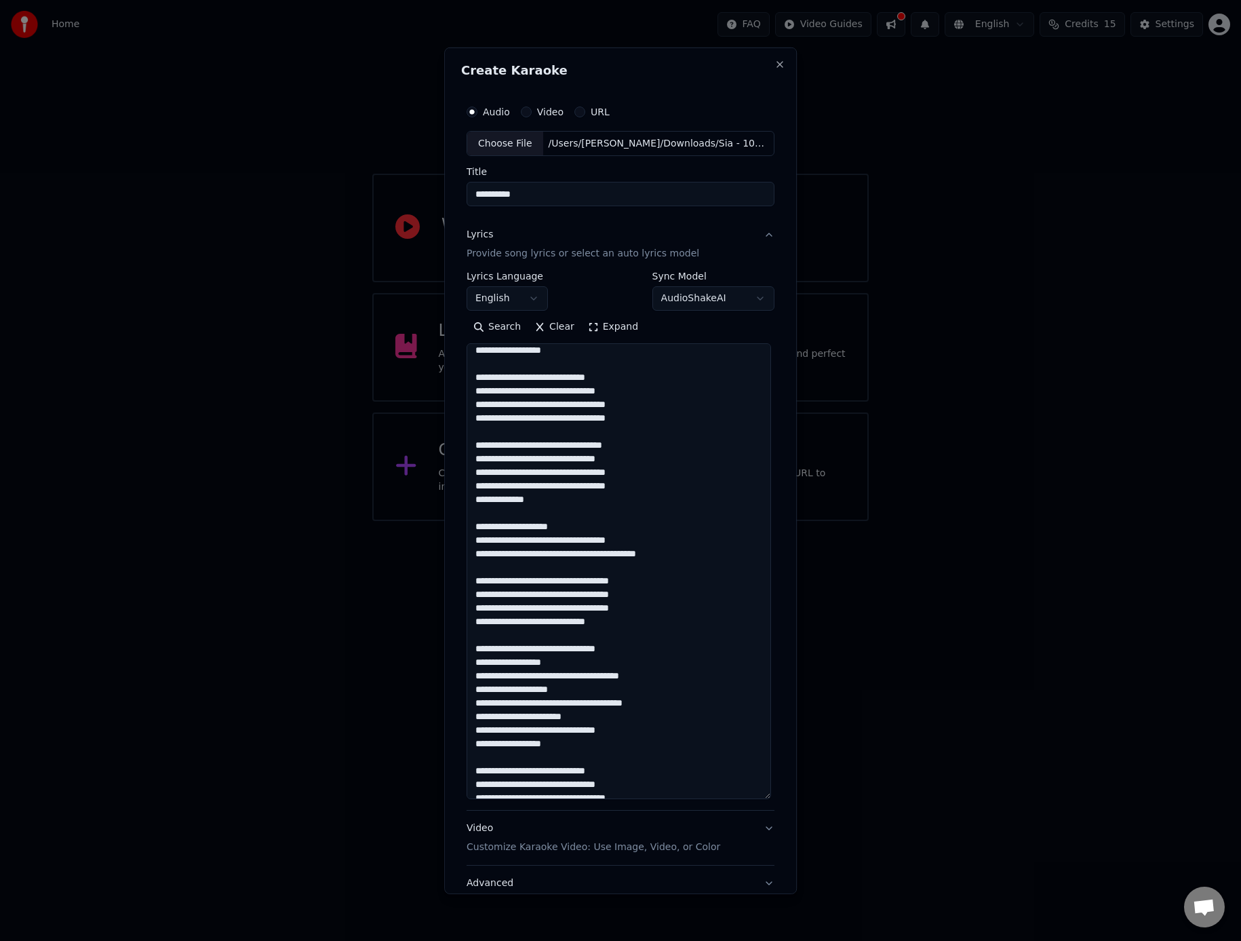
click at [580, 691] on textarea at bounding box center [619, 571] width 305 height 456
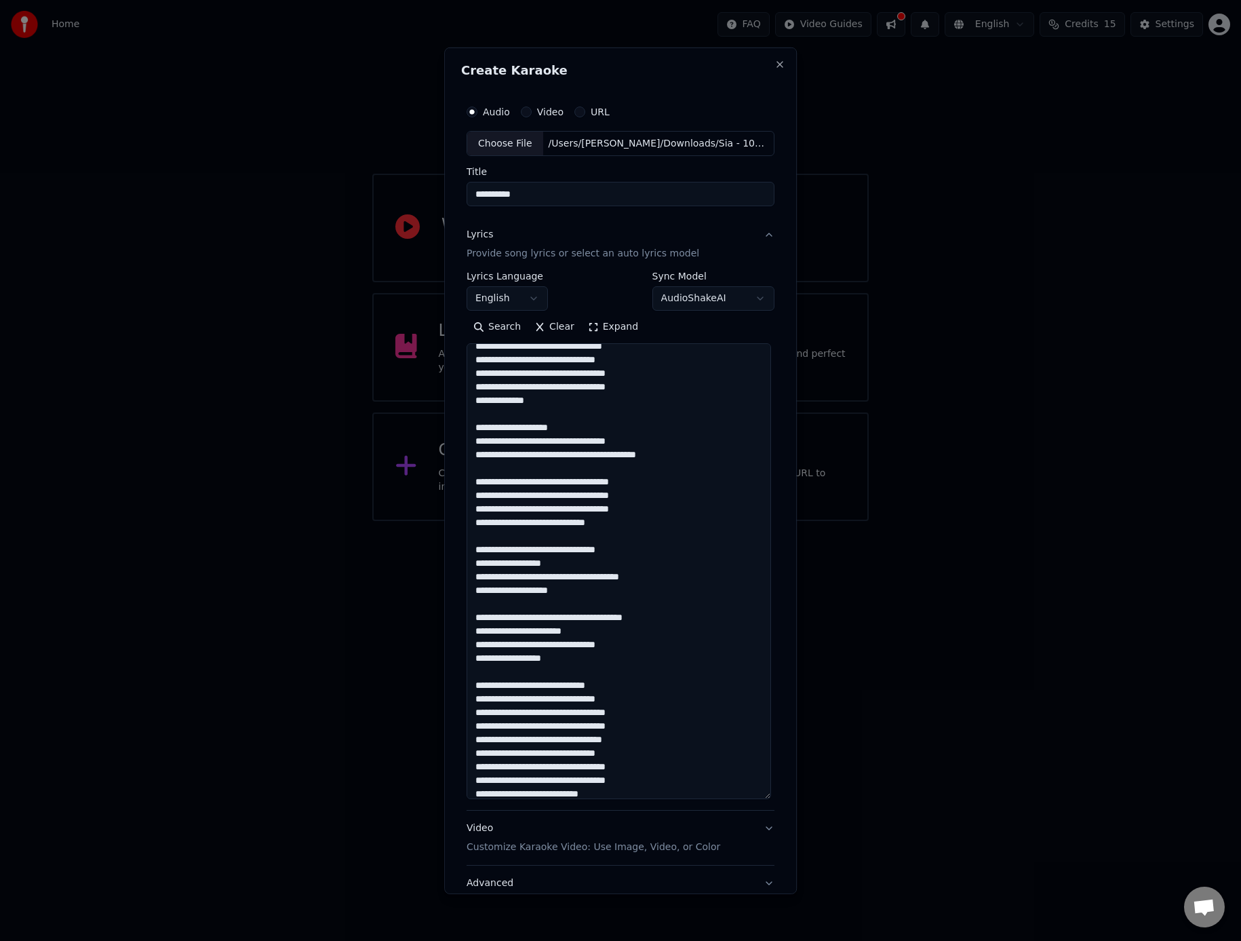
click at [644, 728] on textarea at bounding box center [619, 571] width 305 height 456
type textarea "**********"
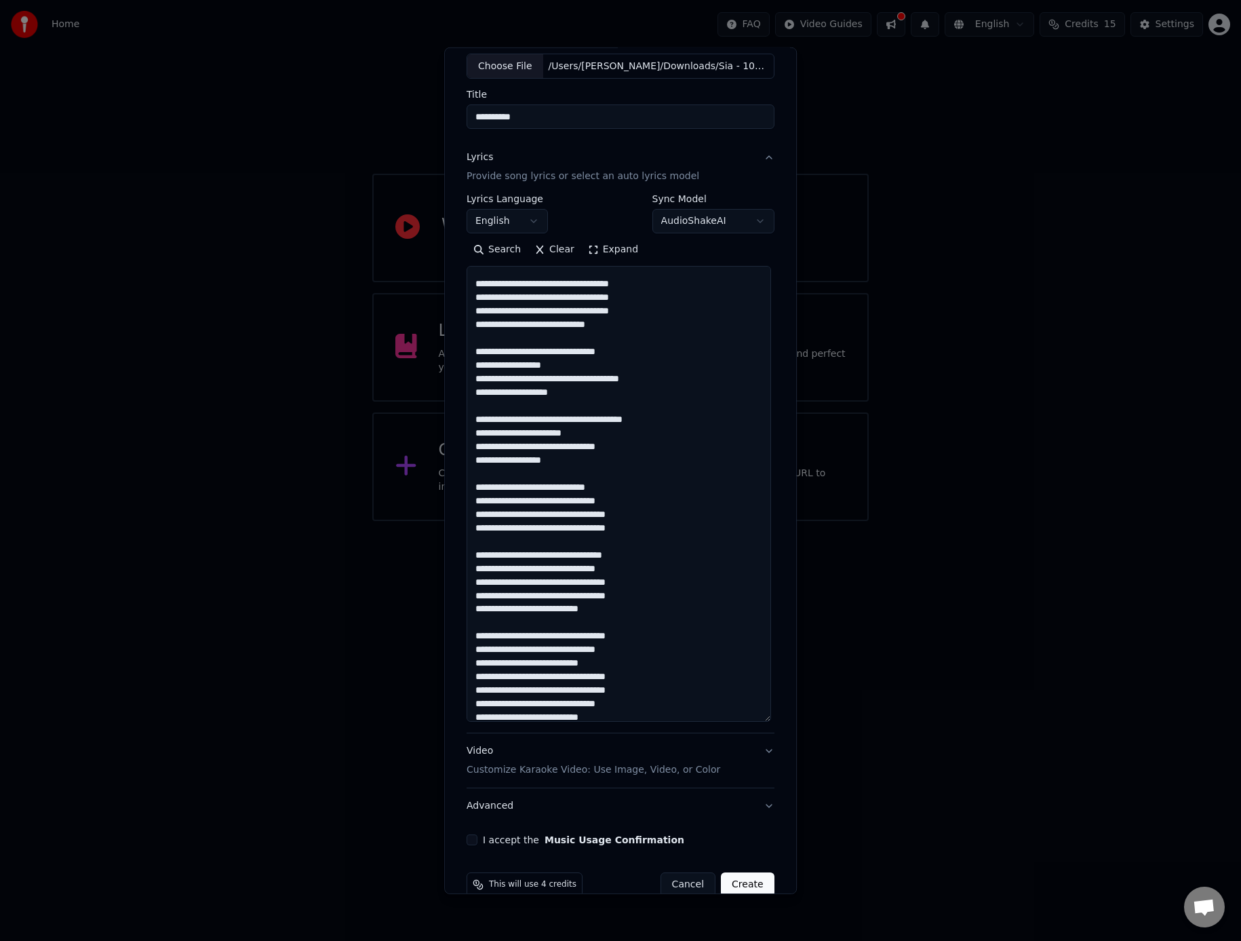
scroll to position [102, 0]
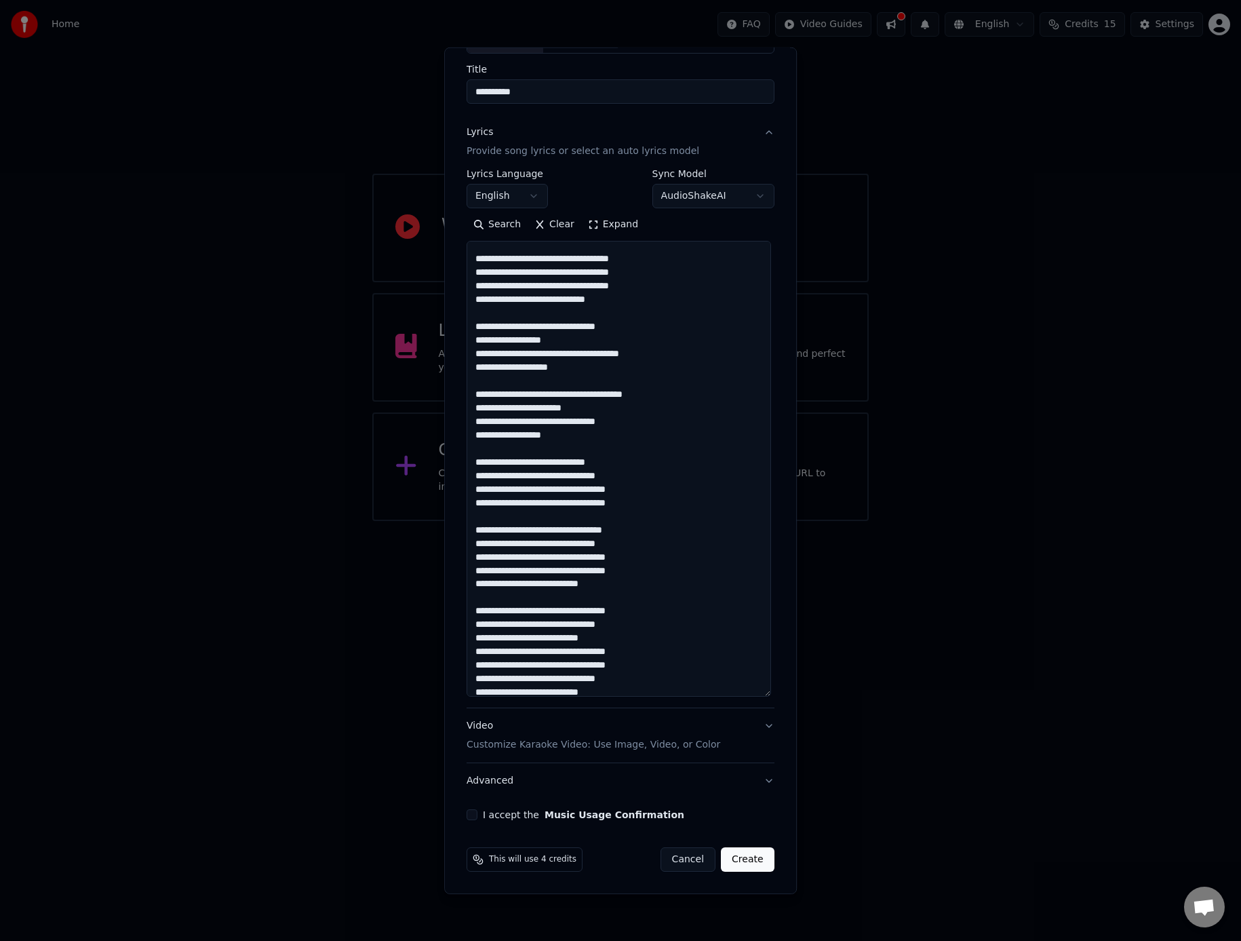
click at [467, 817] on button "I accept the Music Usage Confirmation" at bounding box center [472, 814] width 11 height 11
click at [746, 862] on button "Create" at bounding box center [748, 859] width 54 height 24
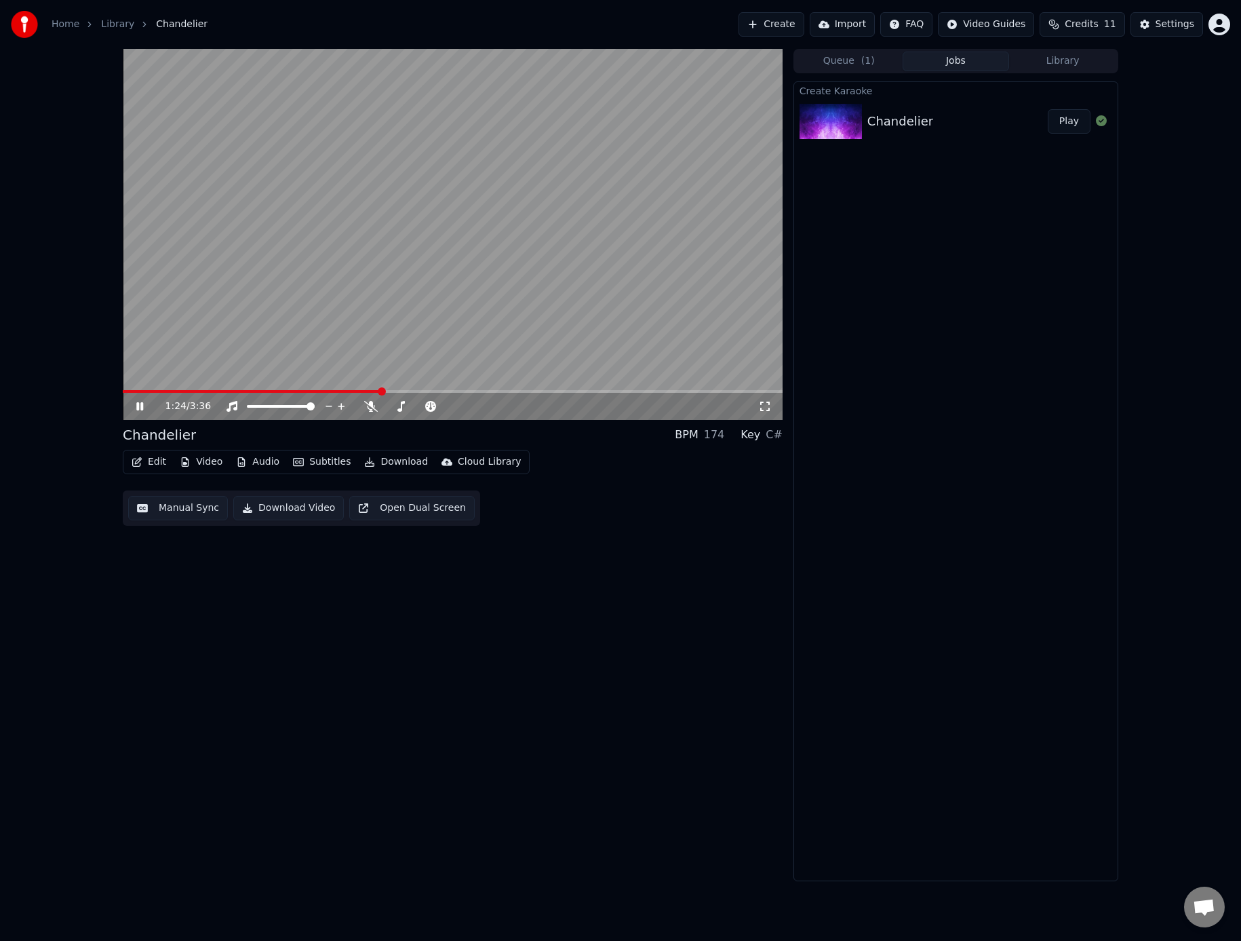
click at [138, 407] on icon at bounding box center [139, 406] width 7 height 8
click at [155, 462] on button "Edit" at bounding box center [148, 461] width 45 height 19
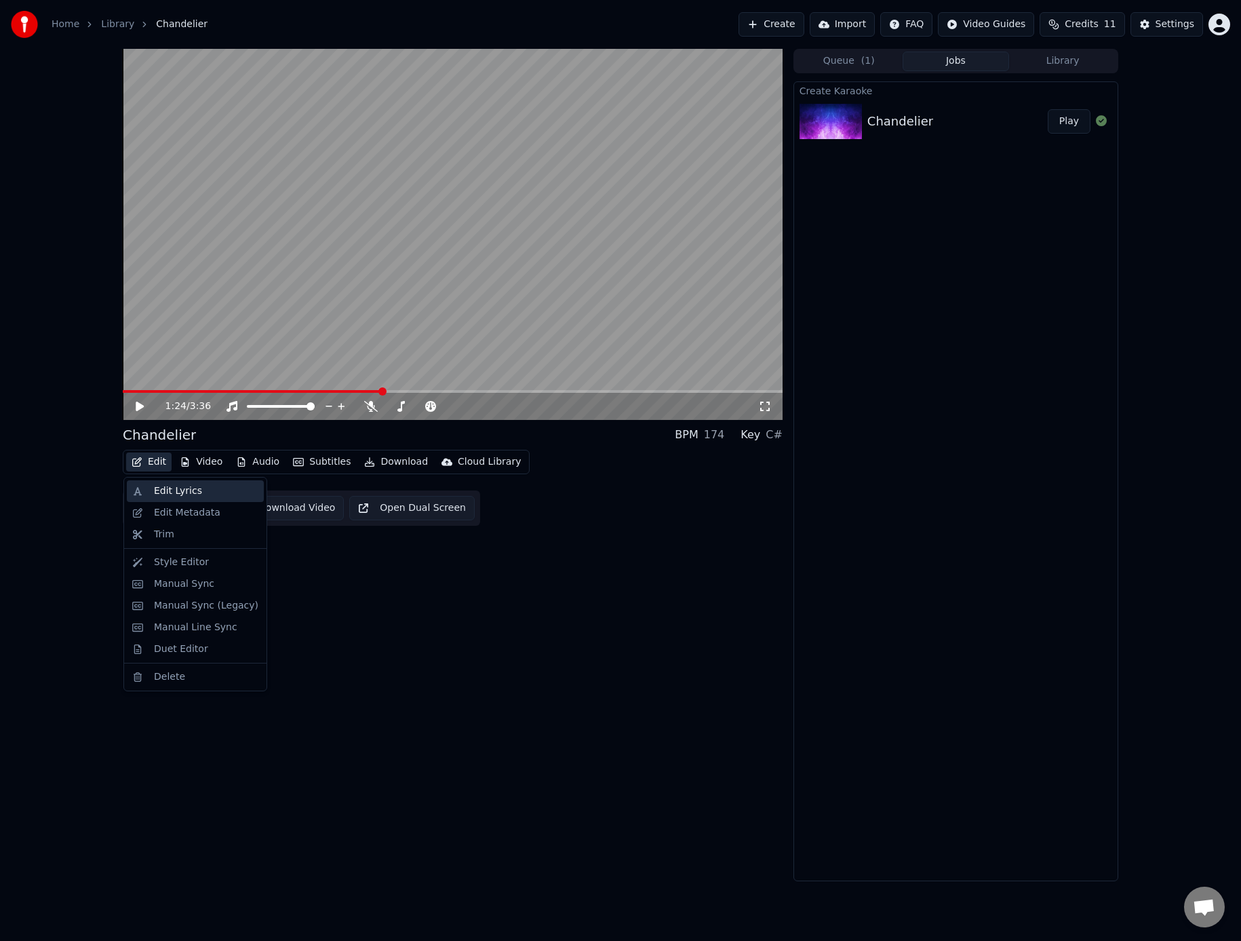
click at [178, 494] on div "Edit Lyrics" at bounding box center [178, 491] width 48 height 14
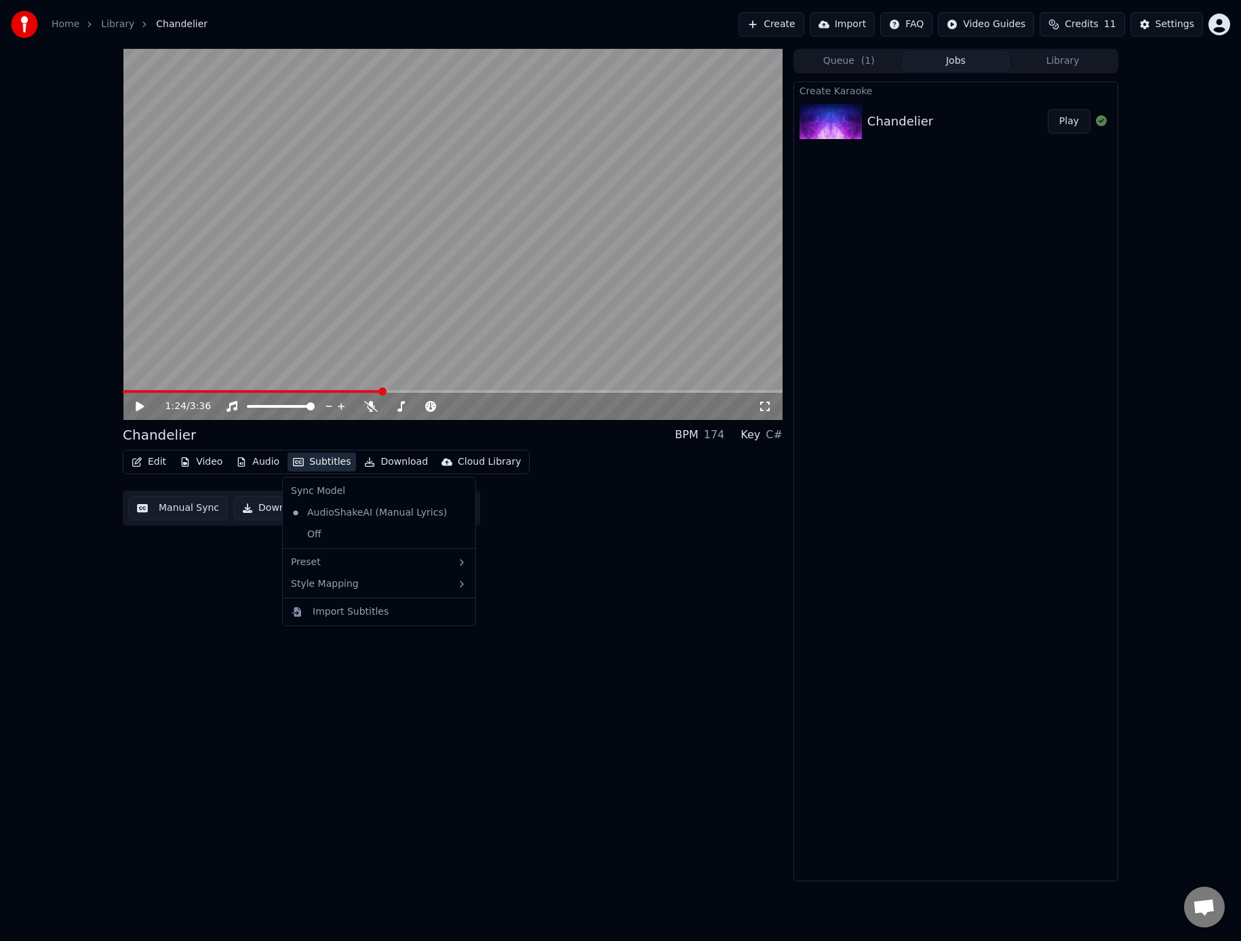
click at [328, 462] on button "Subtitles" at bounding box center [322, 461] width 69 height 19
click at [123, 396] on span at bounding box center [127, 391] width 8 height 8
click at [191, 509] on button "Manual Sync" at bounding box center [178, 508] width 100 height 24
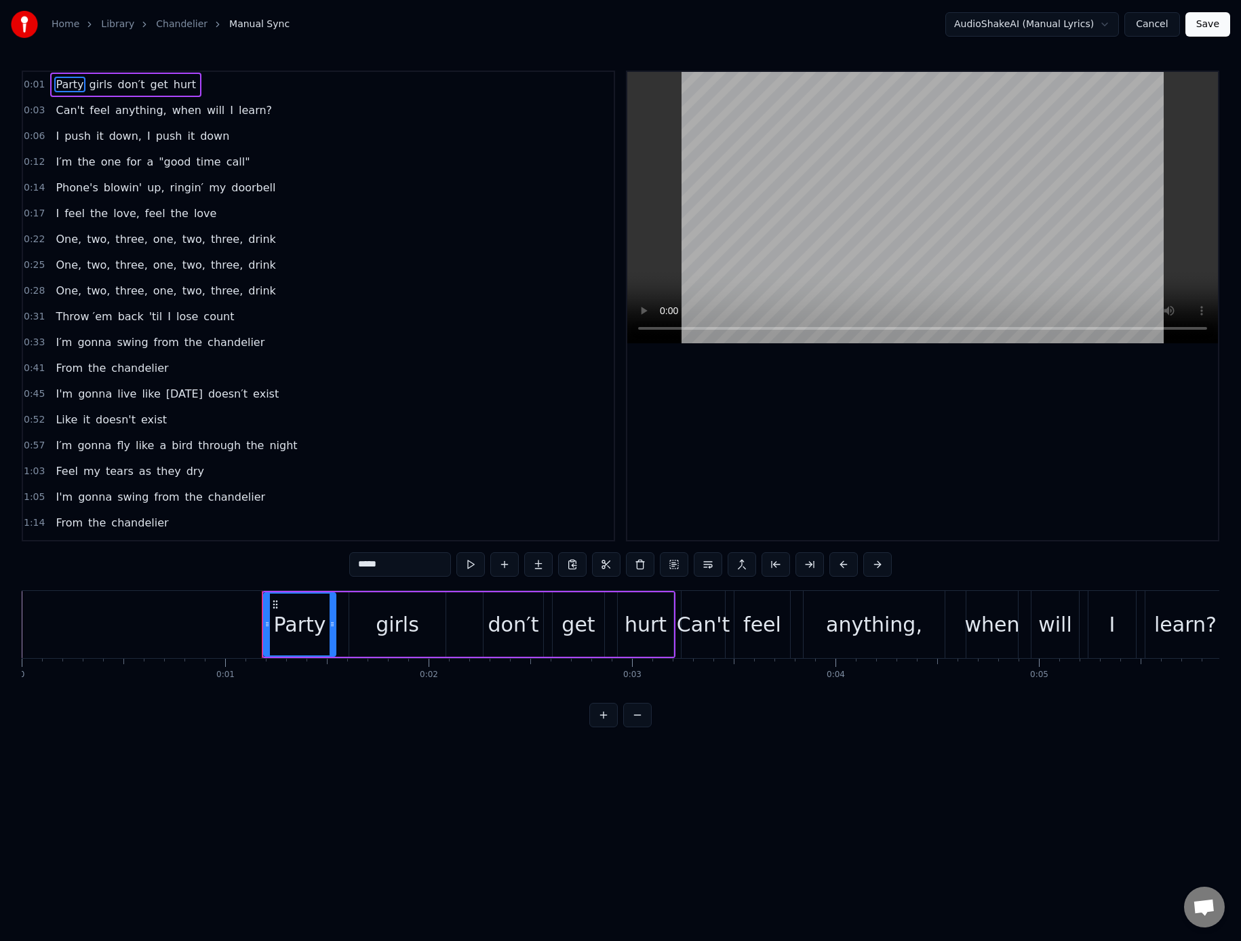
click at [175, 26] on link "Chandelier" at bounding box center [182, 25] width 52 height 14
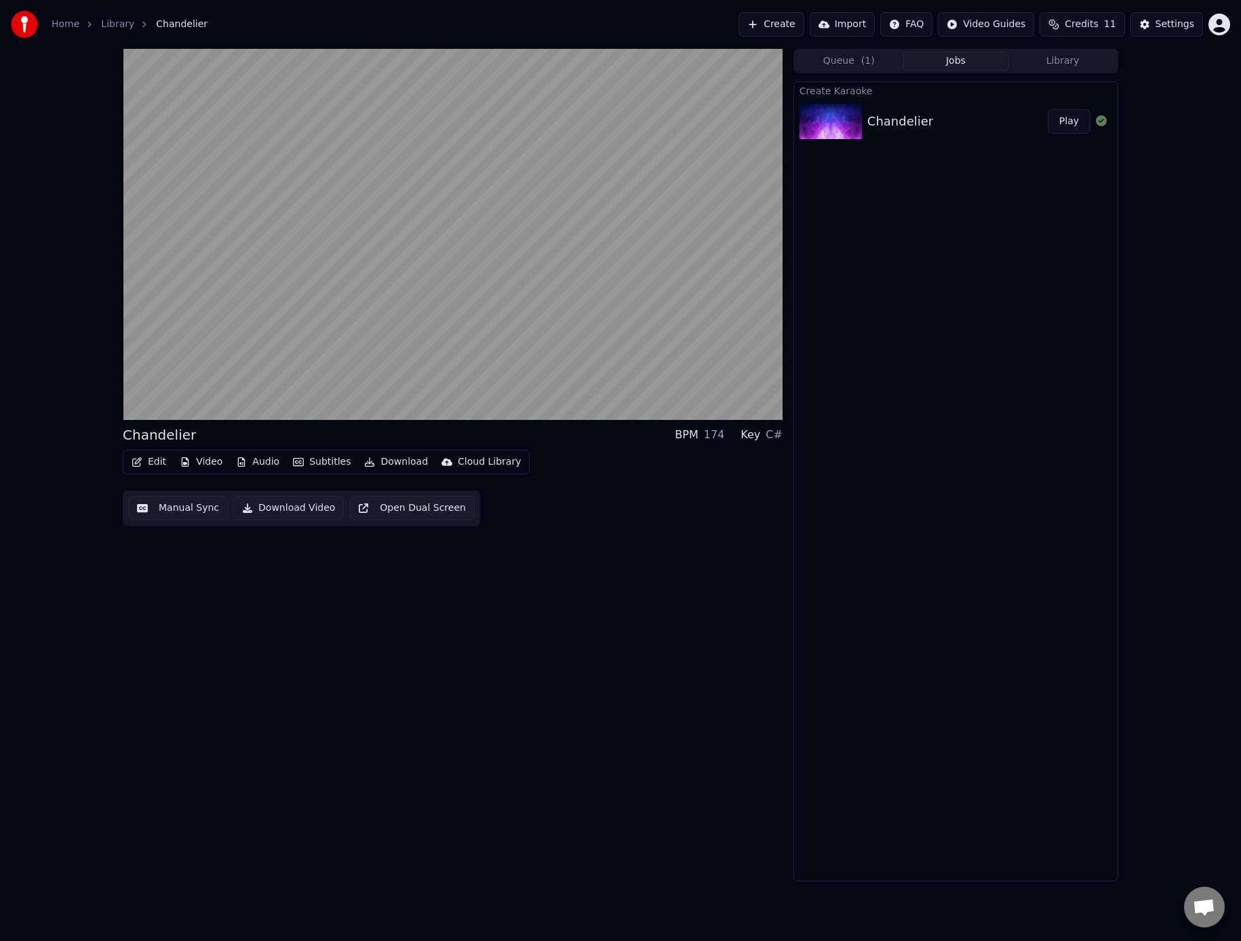
click at [628, 465] on div "Edit Video Audio Subtitles Download Cloud Library Manual Sync Download Video Op…" at bounding box center [453, 488] width 660 height 76
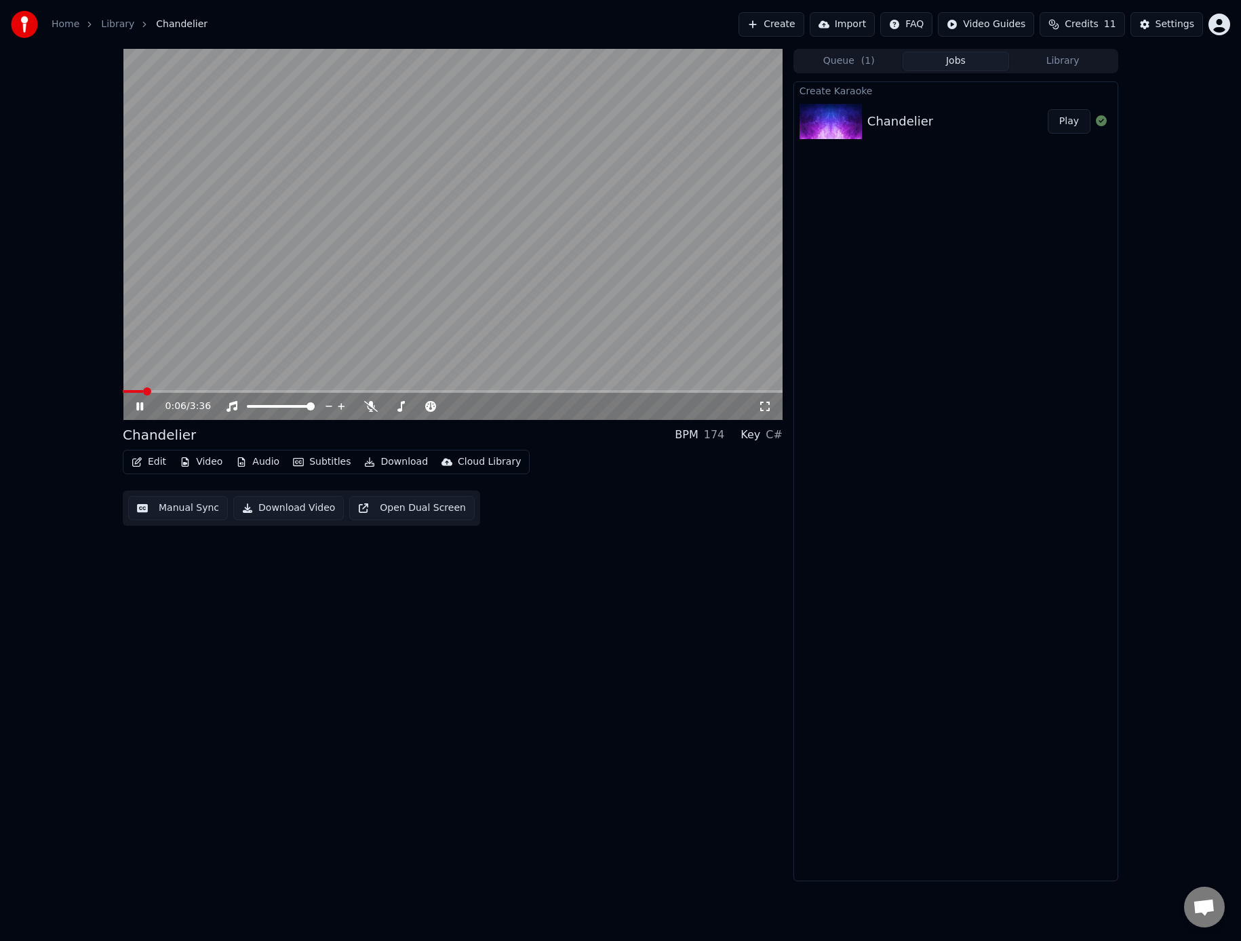
click at [439, 249] on video at bounding box center [453, 234] width 660 height 371
click at [366, 406] on icon at bounding box center [371, 406] width 14 height 11
click at [232, 409] on icon at bounding box center [232, 406] width 14 height 11
click at [233, 410] on icon at bounding box center [232, 406] width 14 height 11
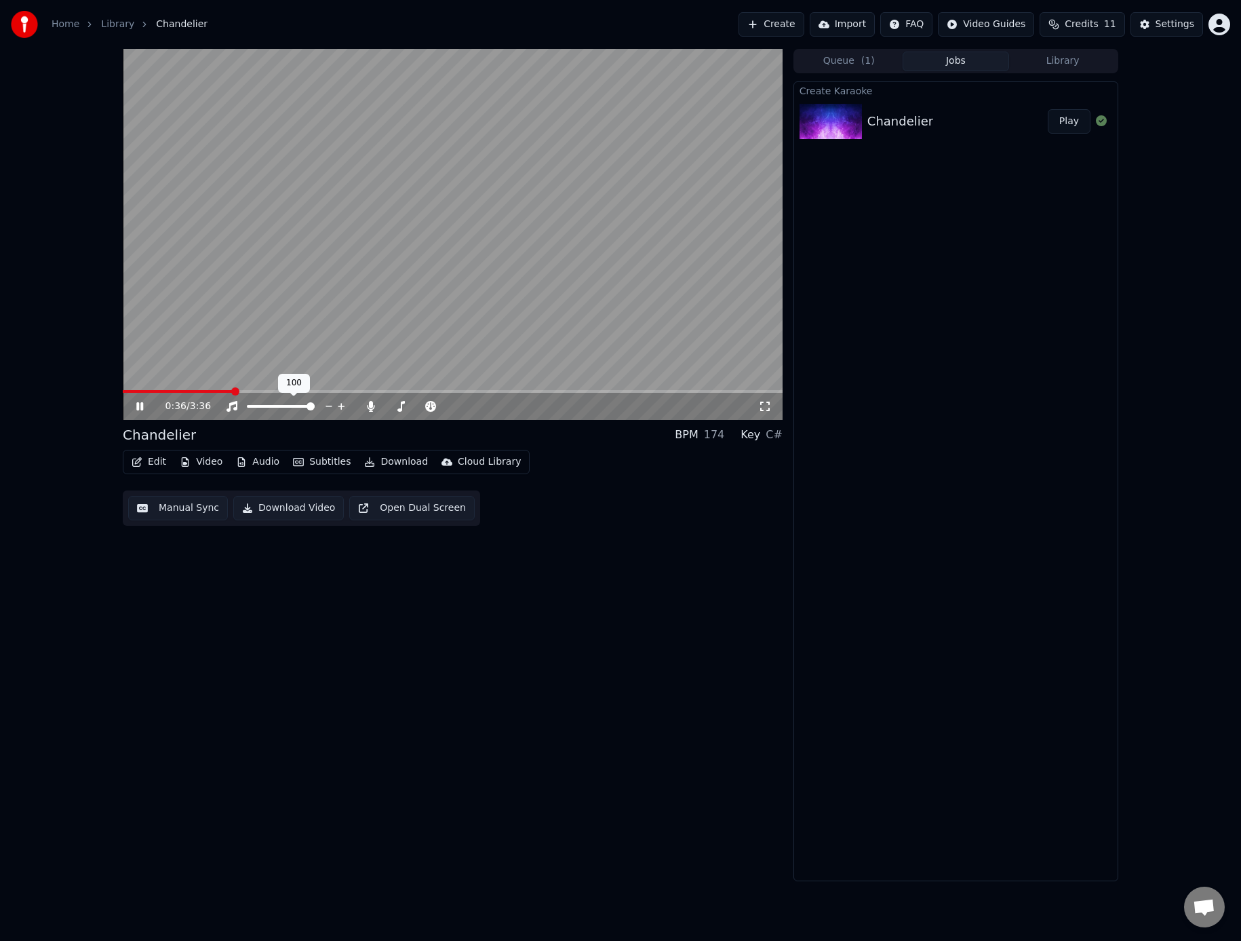
click at [233, 410] on icon at bounding box center [232, 406] width 11 height 11
click at [142, 403] on icon at bounding box center [139, 406] width 7 height 8
click at [422, 407] on span at bounding box center [425, 406] width 8 height 8
click at [123, 392] on span at bounding box center [127, 391] width 8 height 8
click at [140, 405] on icon at bounding box center [140, 406] width 8 height 9
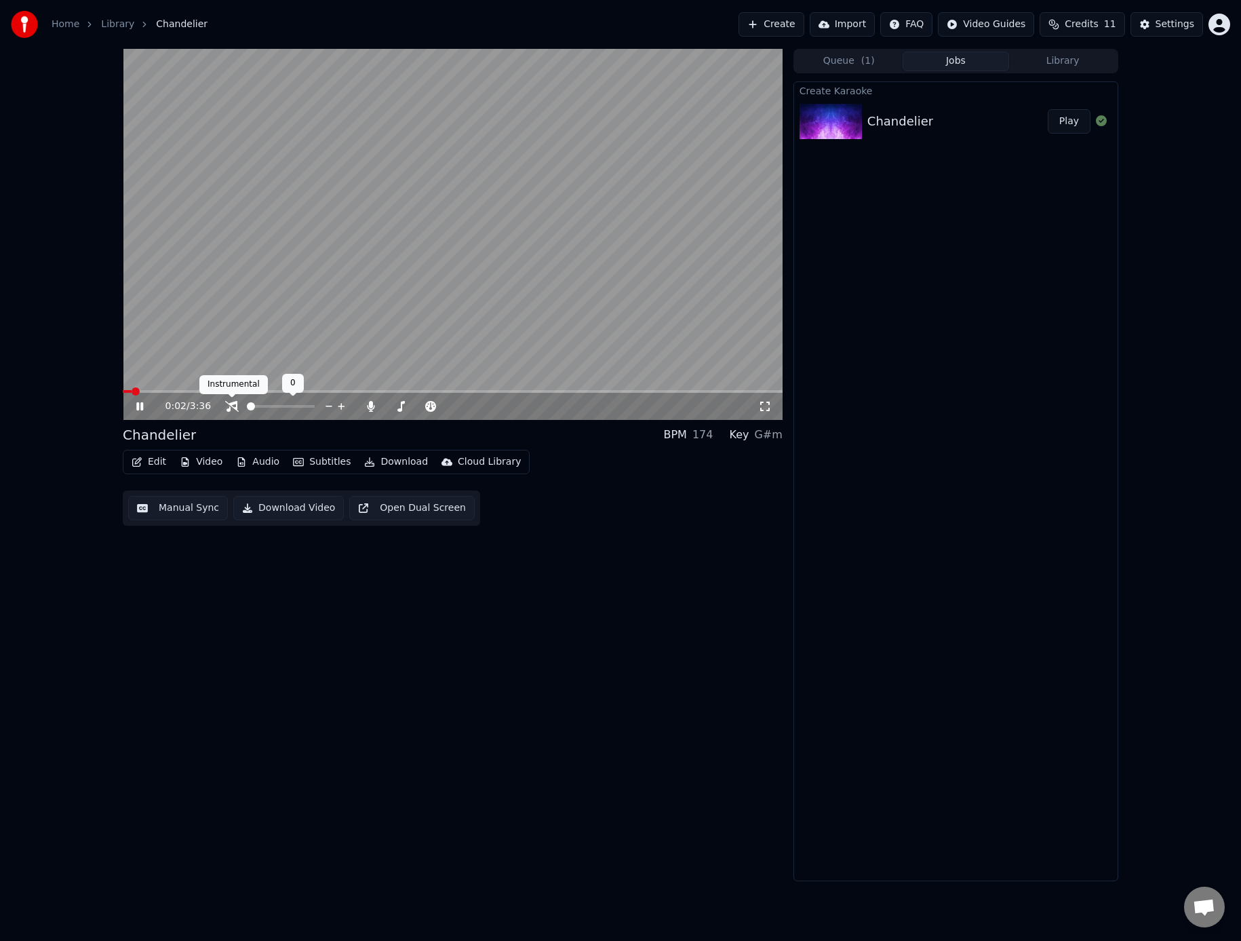
click at [235, 406] on icon at bounding box center [232, 406] width 14 height 11
click at [368, 405] on icon at bounding box center [371, 406] width 14 height 11
click at [137, 408] on icon at bounding box center [139, 406] width 7 height 8
click at [123, 394] on span at bounding box center [127, 391] width 8 height 8
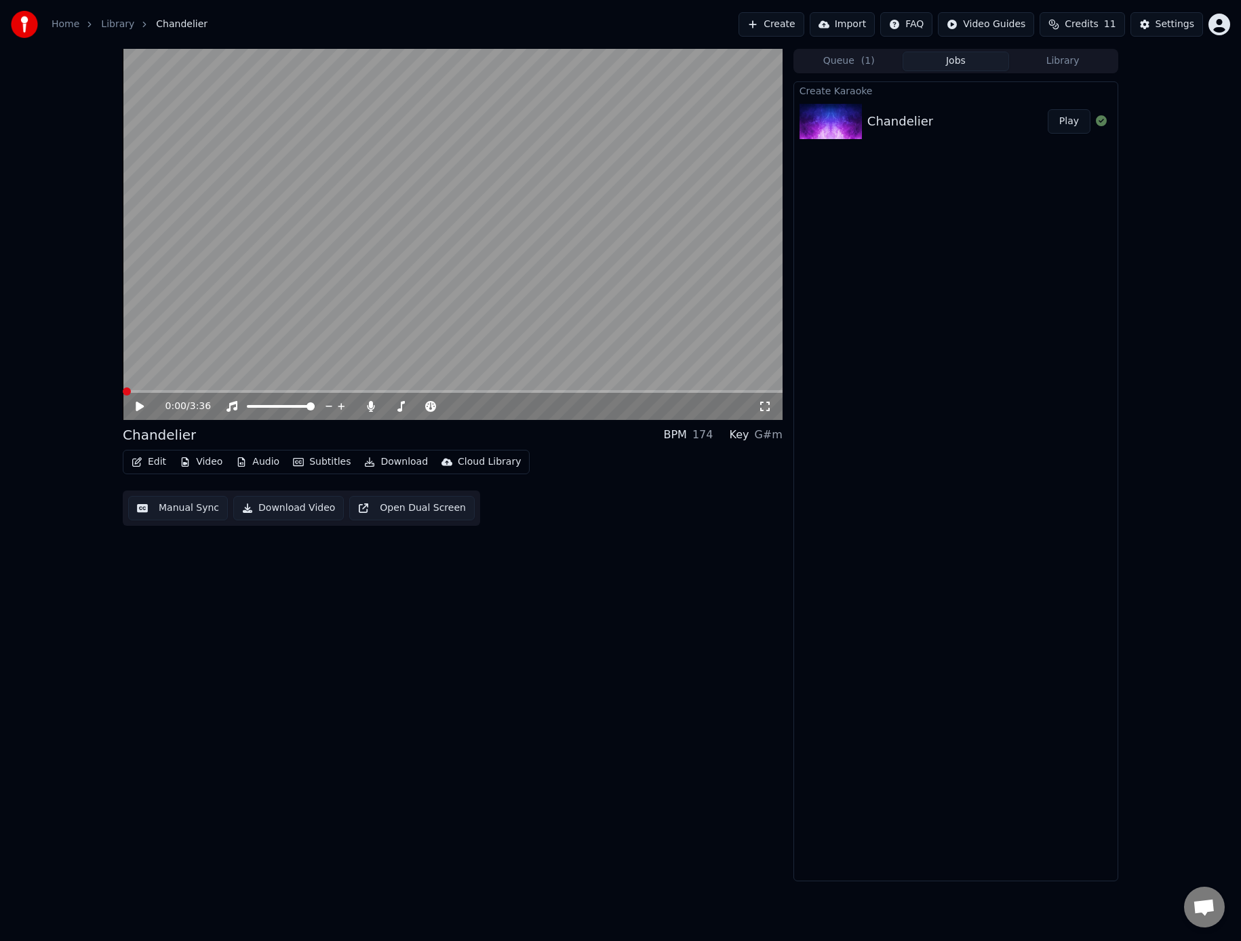
click at [153, 457] on button "Edit" at bounding box center [148, 461] width 45 height 19
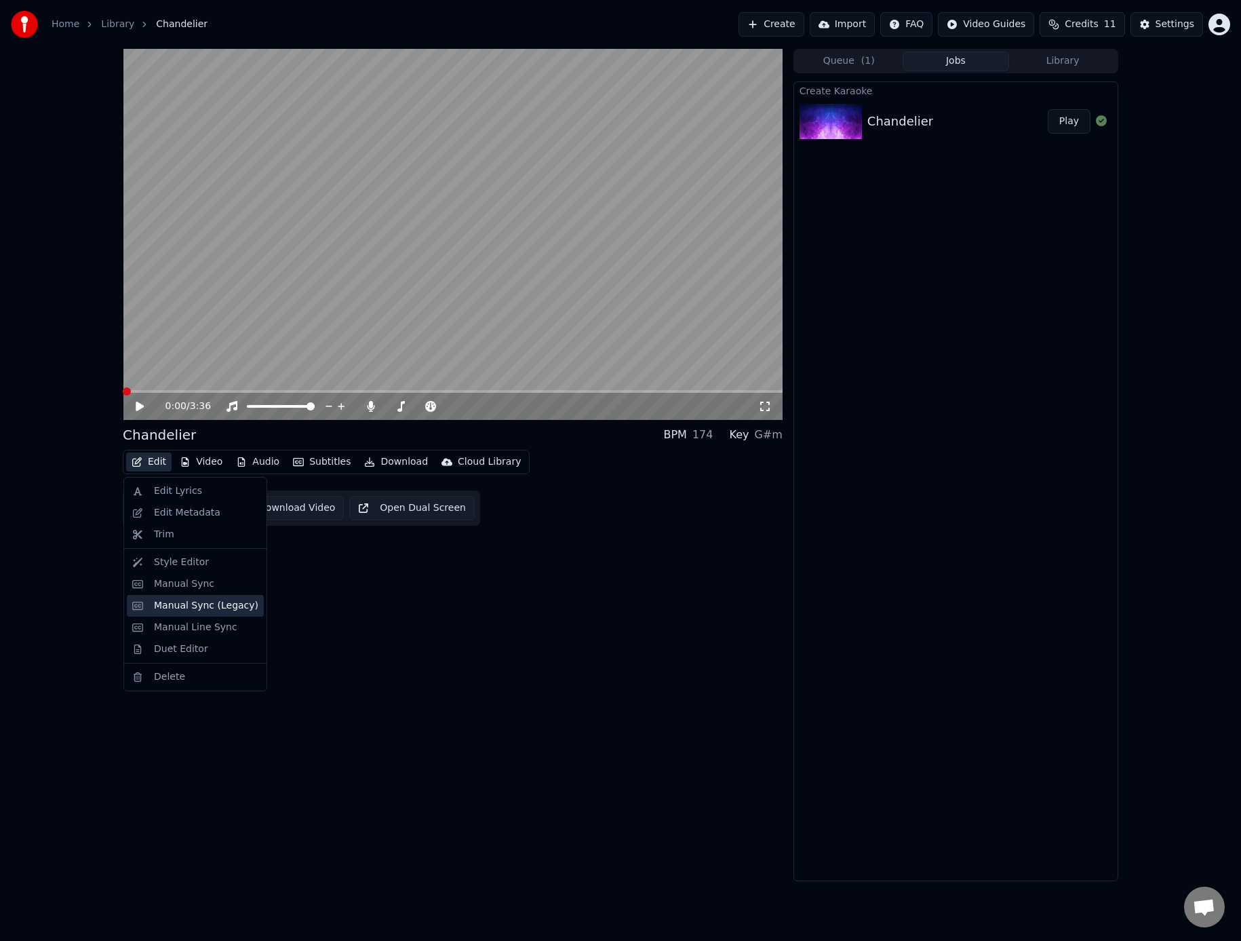
click at [208, 607] on div "Manual Sync (Legacy)" at bounding box center [206, 606] width 104 height 14
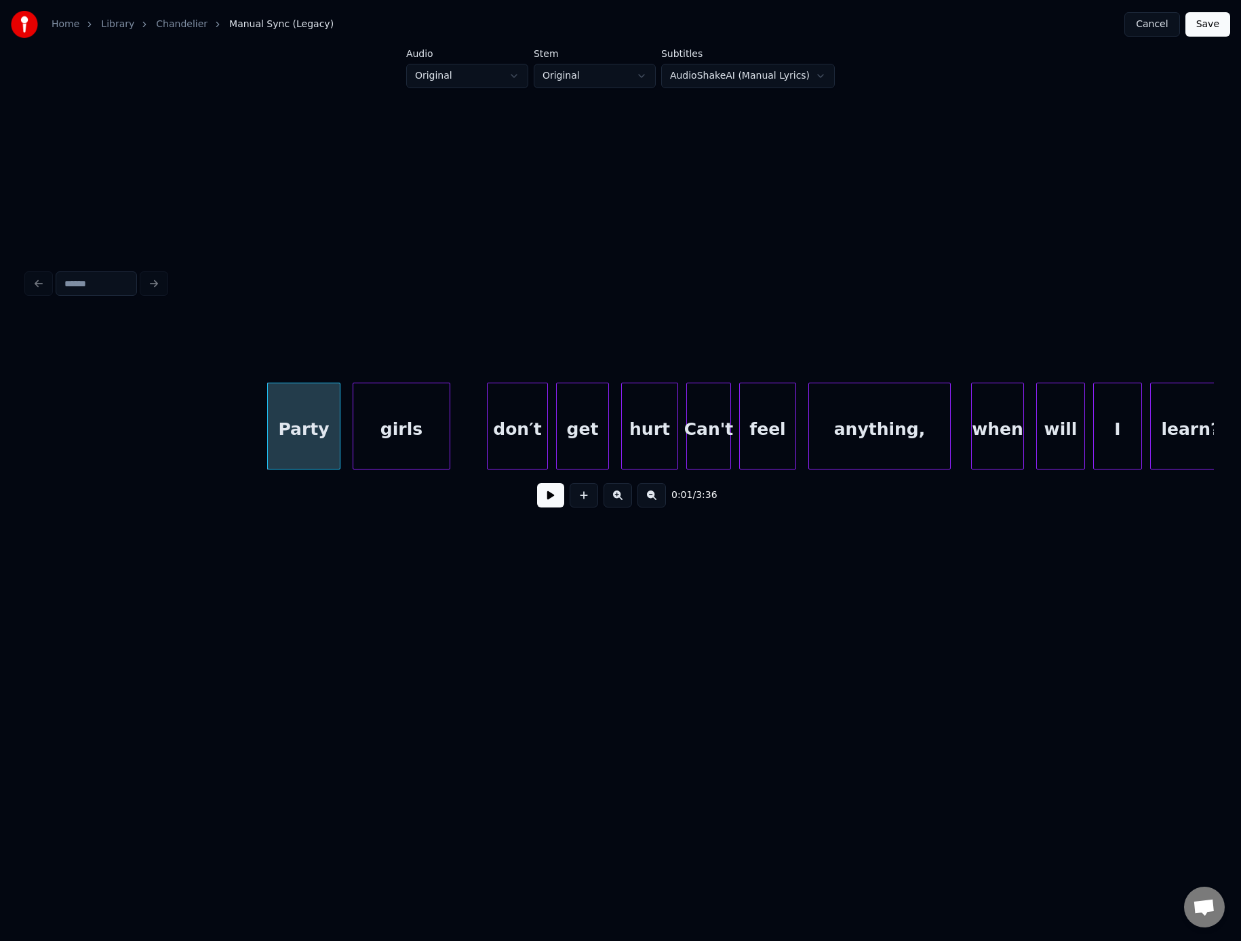
click at [210, 189] on div "0:01 / 3:36" at bounding box center [621, 392] width 1198 height 564
click at [545, 502] on button at bounding box center [550, 495] width 27 height 24
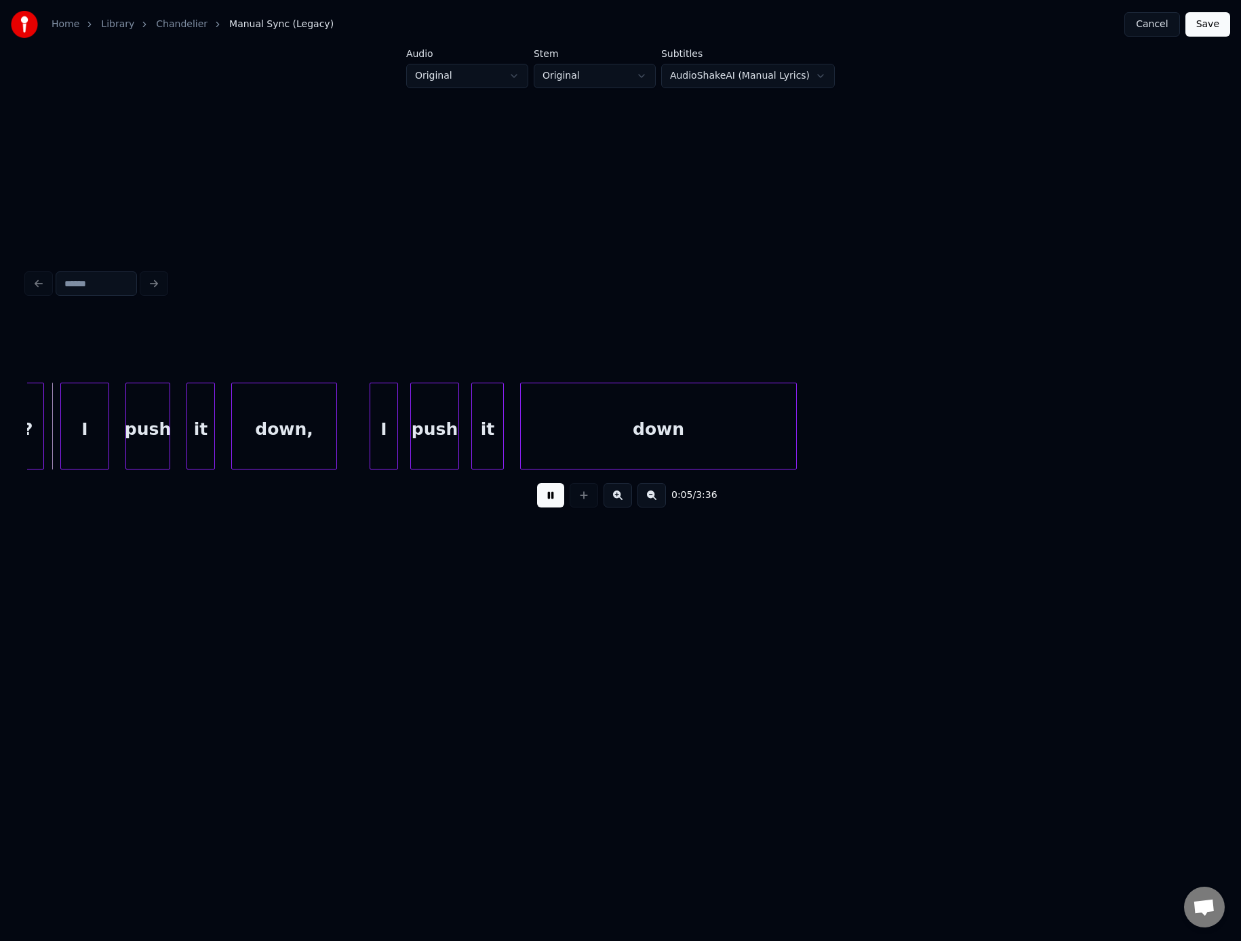
click at [546, 503] on button at bounding box center [550, 495] width 27 height 24
click at [545, 501] on button at bounding box center [550, 495] width 27 height 24
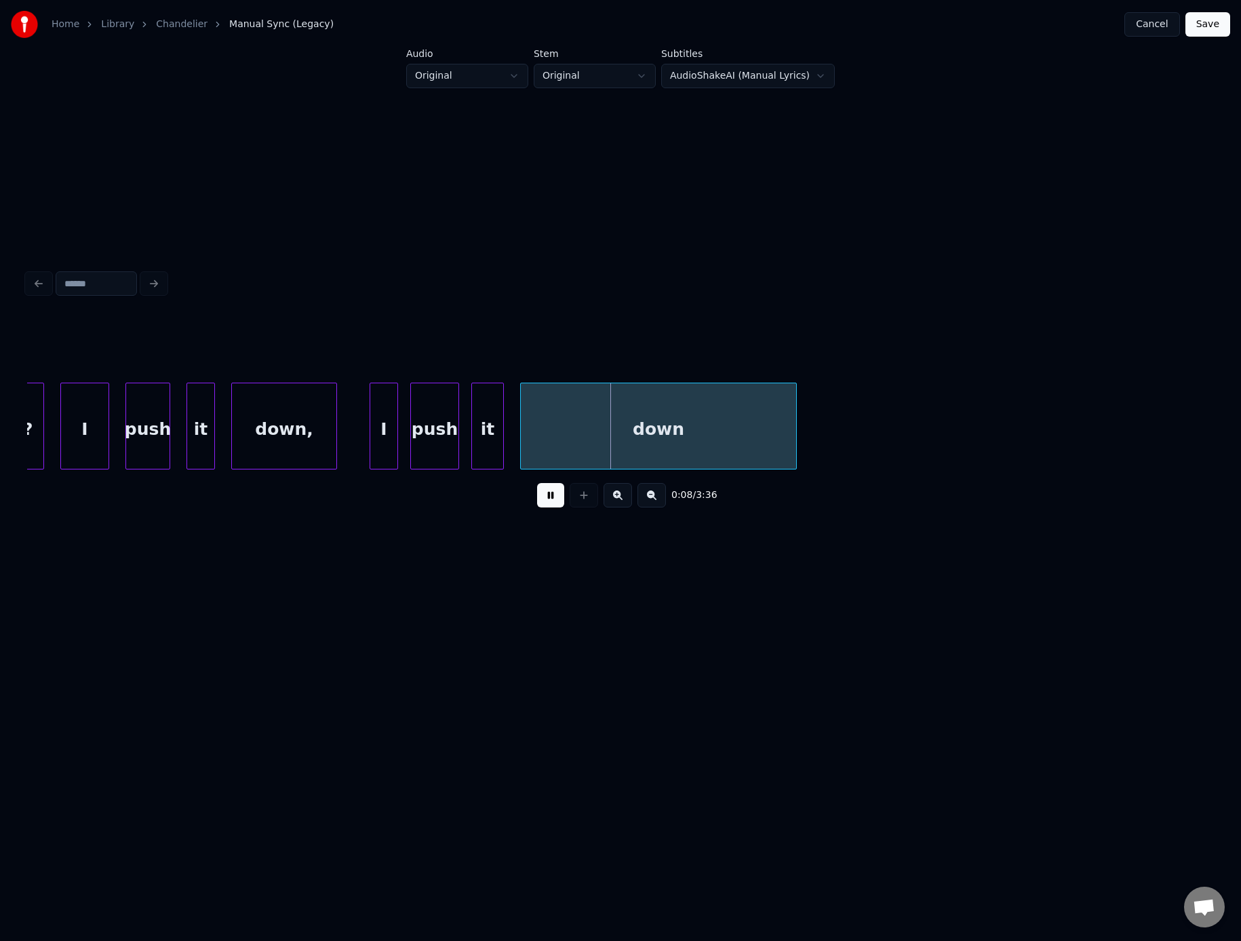
click at [545, 501] on button at bounding box center [550, 495] width 27 height 24
click at [549, 499] on button at bounding box center [550, 495] width 27 height 24
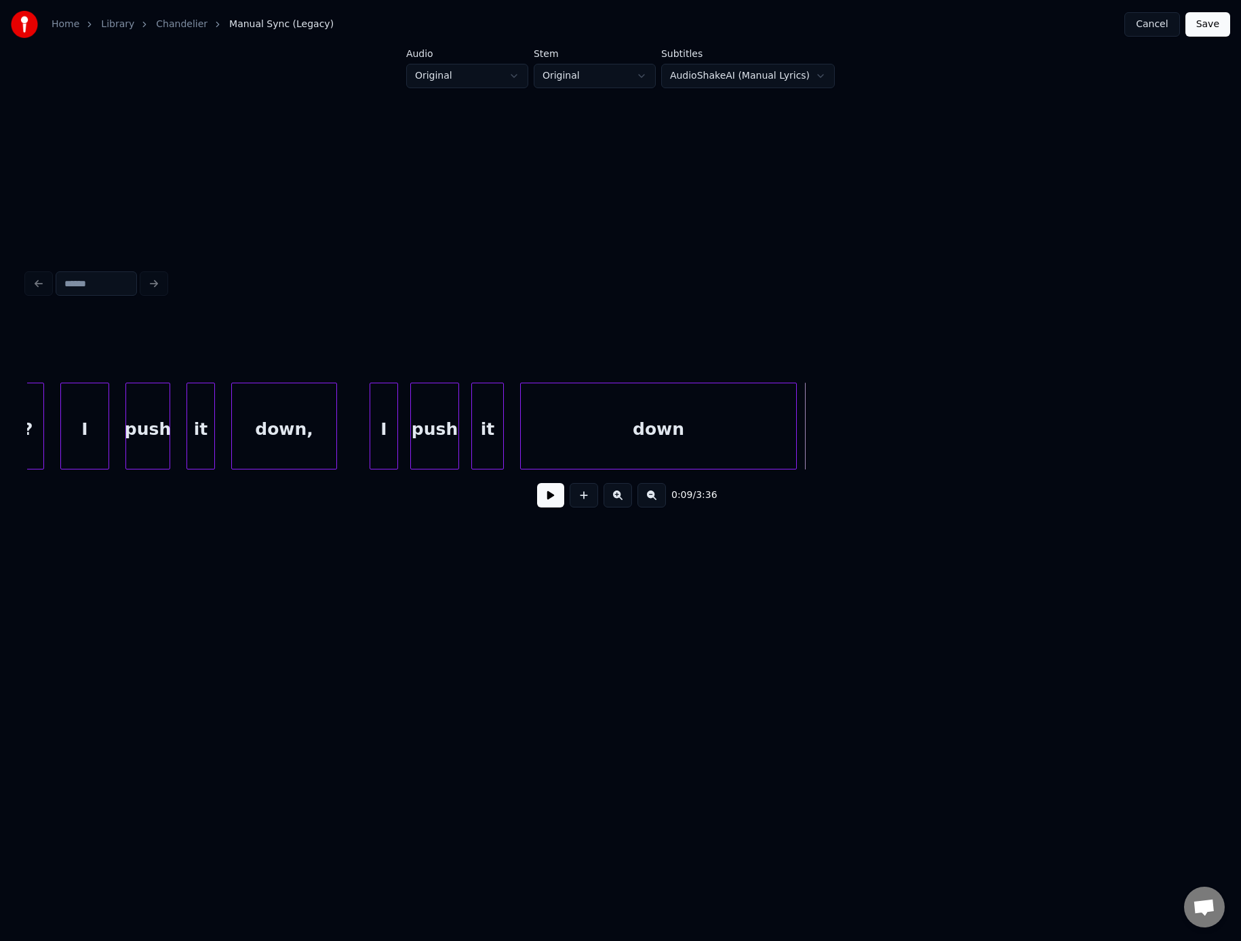
click at [549, 499] on button at bounding box center [550, 495] width 27 height 24
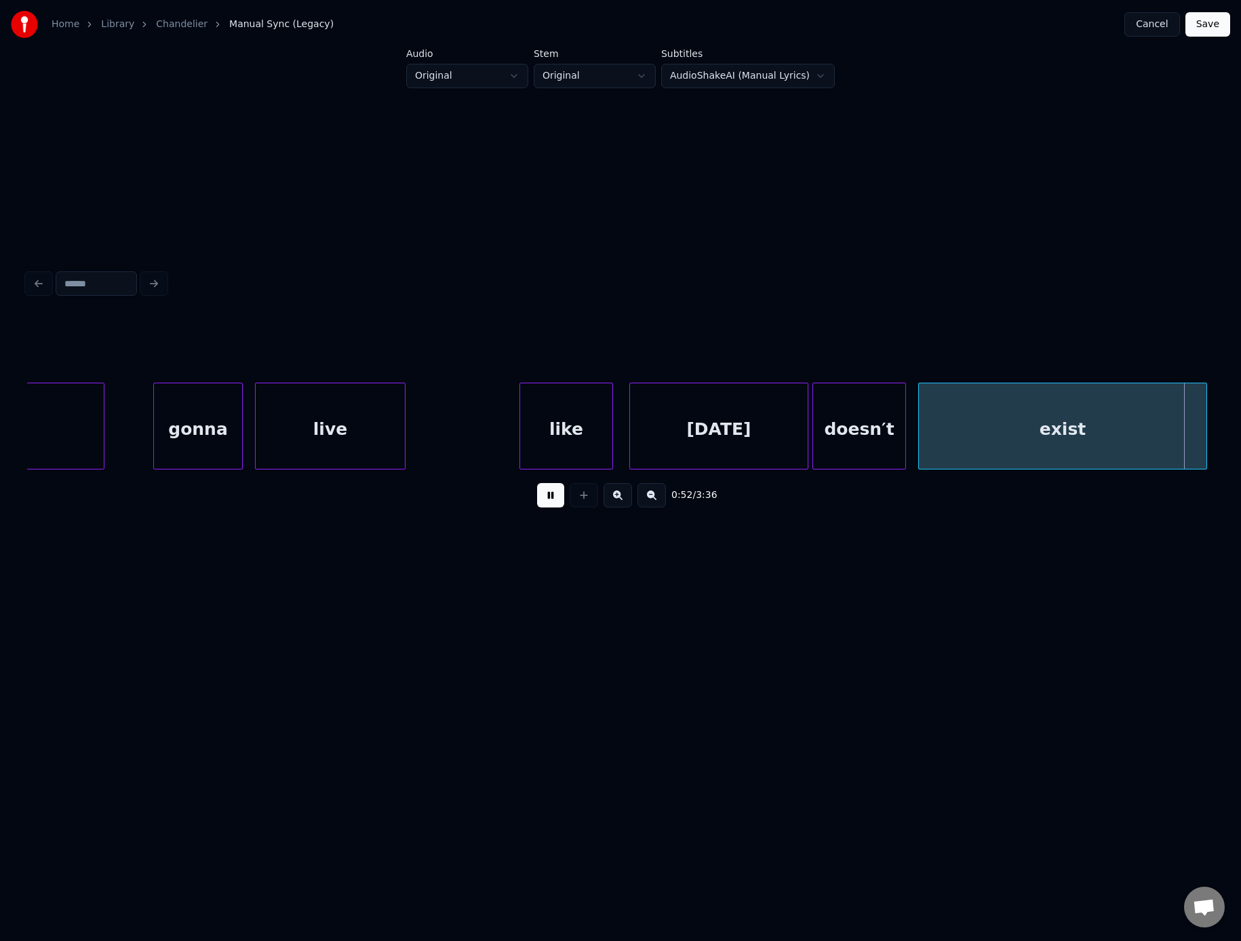
scroll to position [0, 10687]
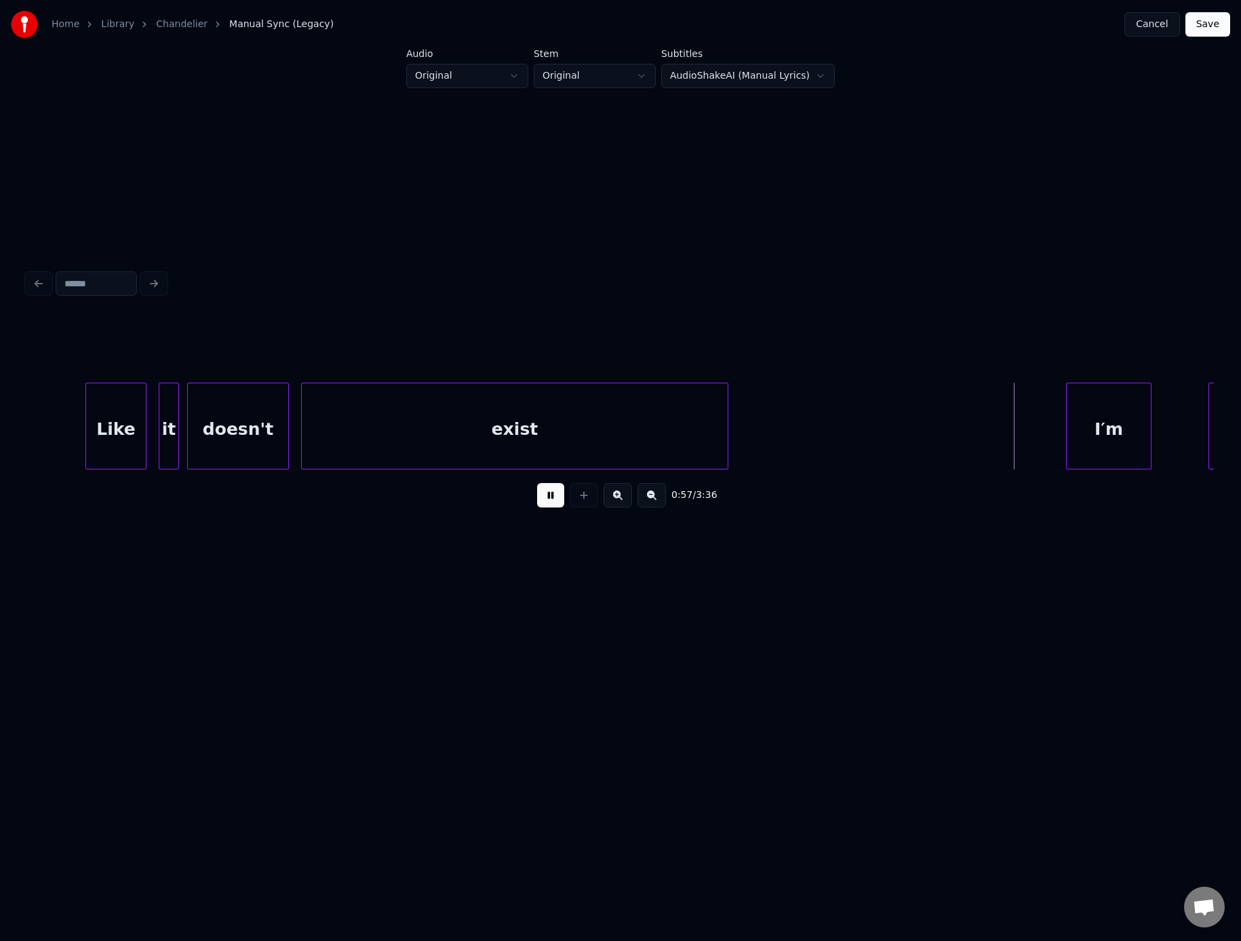
click at [548, 499] on button at bounding box center [550, 495] width 27 height 24
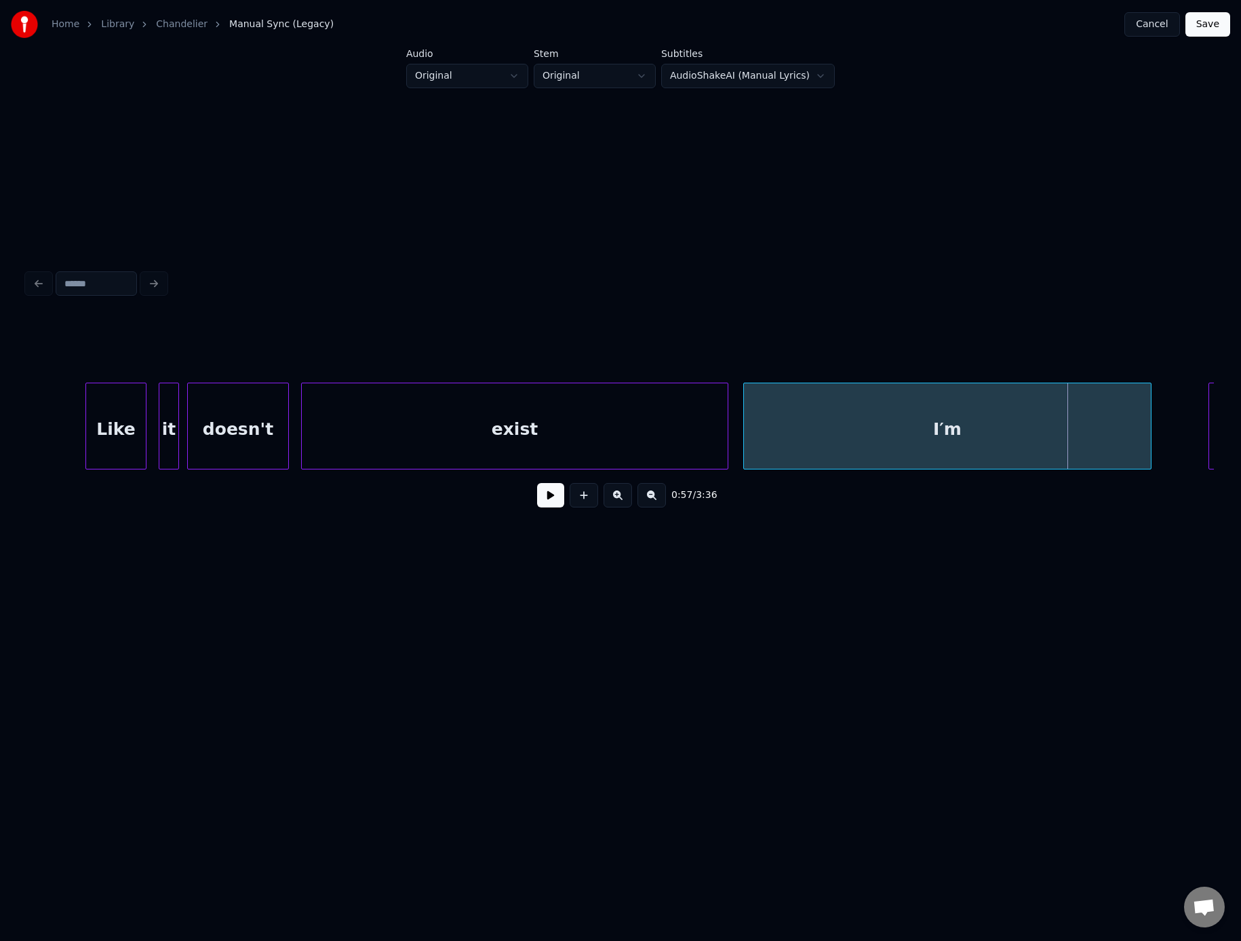
click at [744, 430] on div at bounding box center [746, 425] width 4 height 85
click at [547, 507] on button at bounding box center [550, 495] width 27 height 24
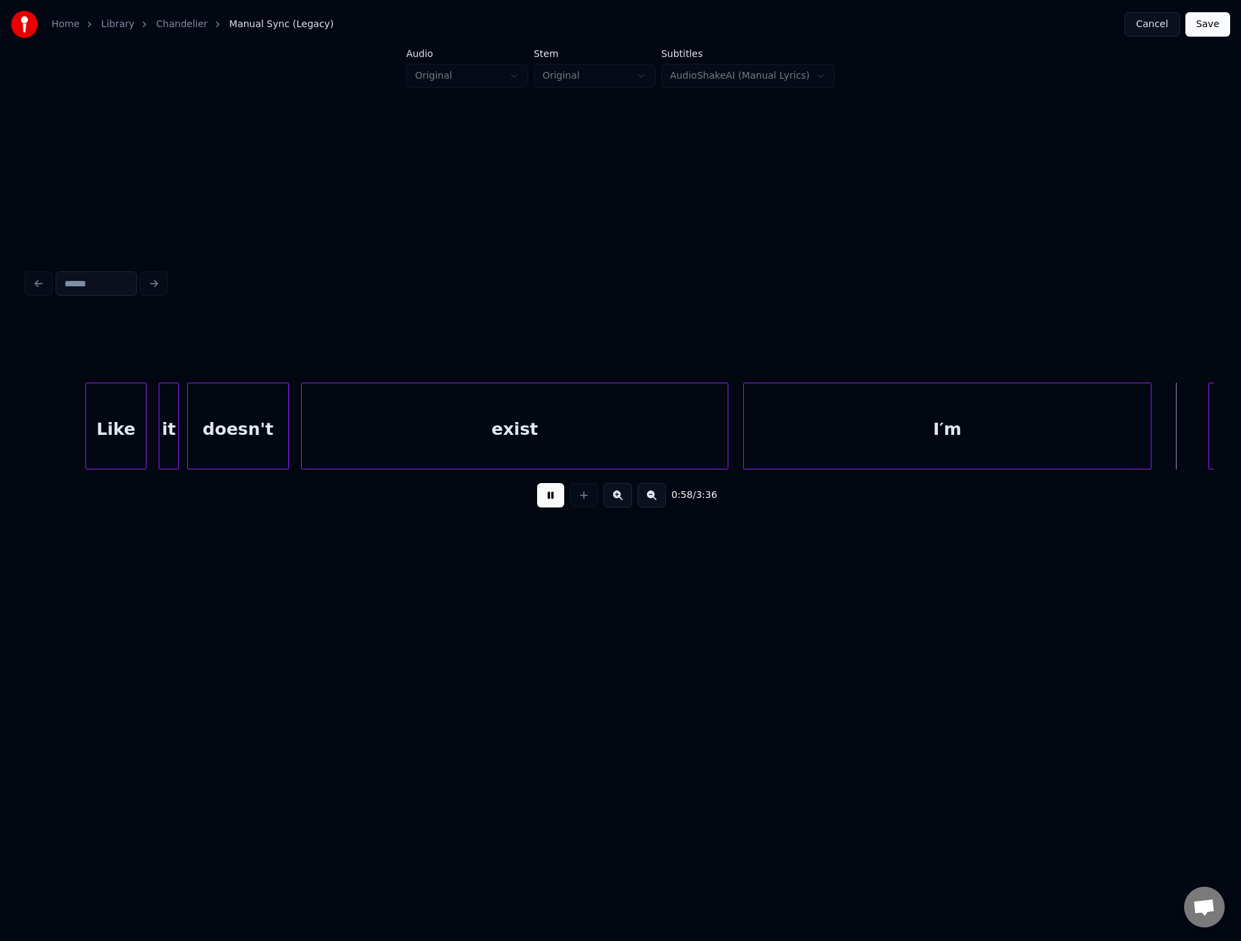
scroll to position [0, 11875]
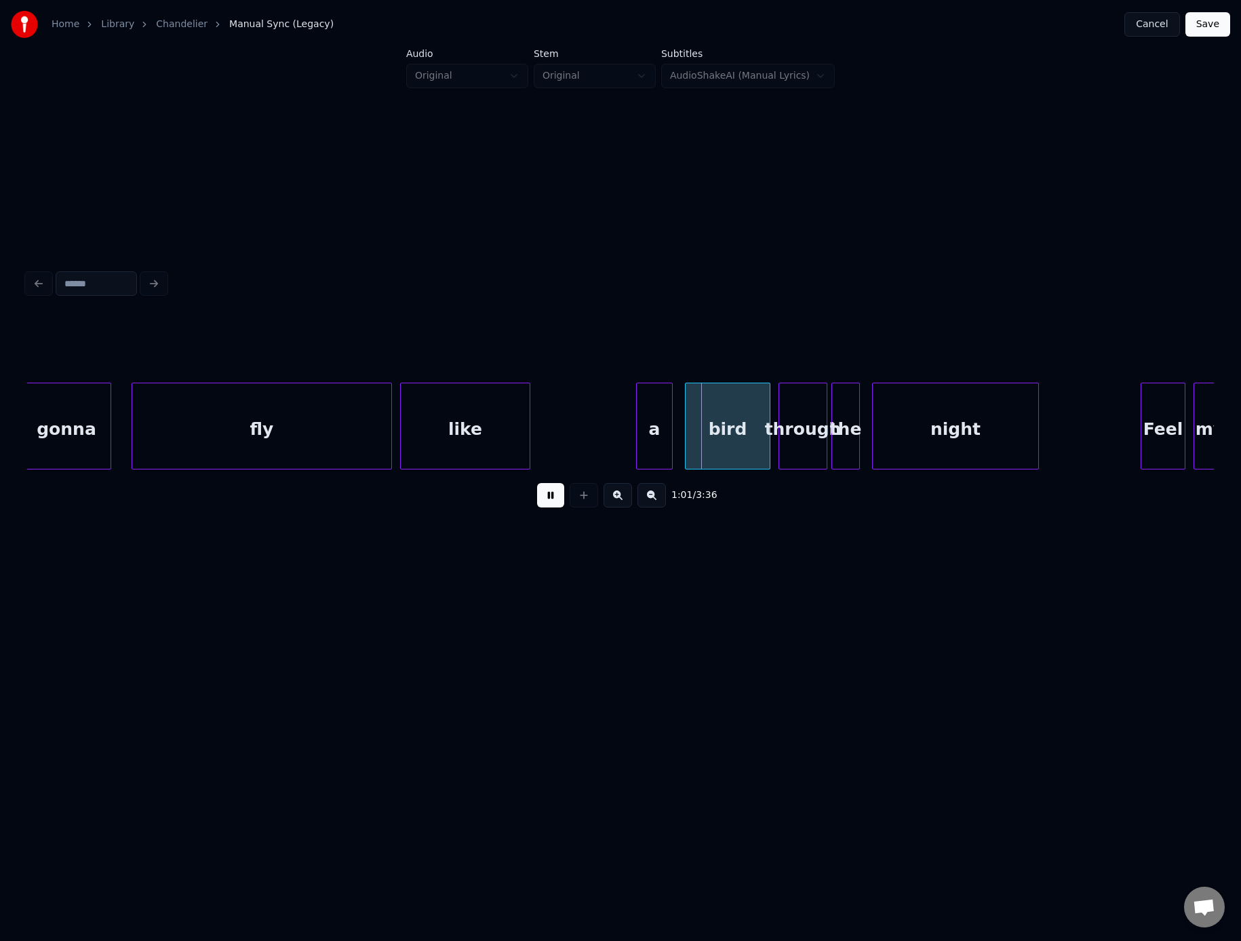
click at [547, 507] on button at bounding box center [550, 495] width 27 height 24
click at [536, 420] on div at bounding box center [537, 425] width 4 height 85
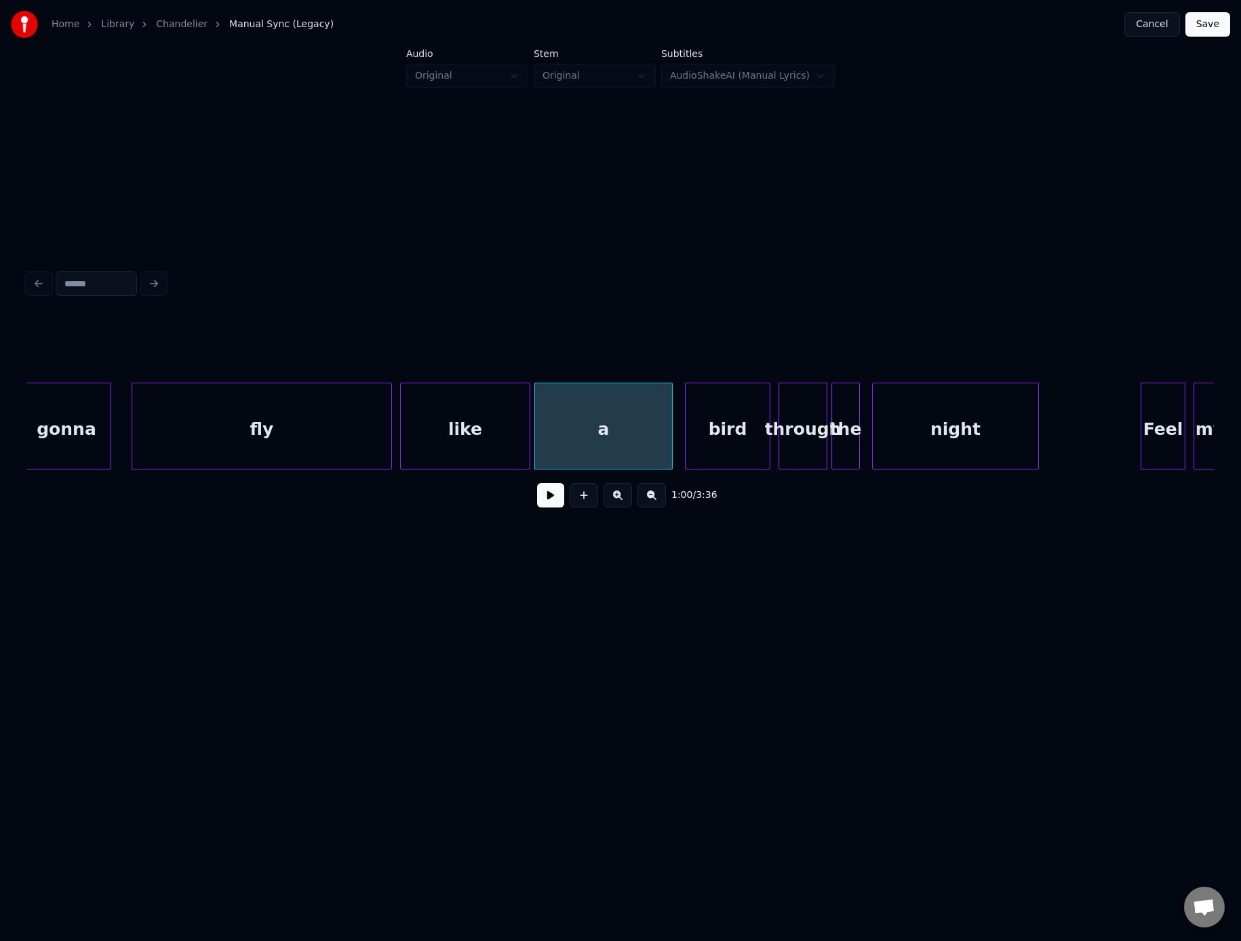
click at [554, 503] on button at bounding box center [550, 495] width 27 height 24
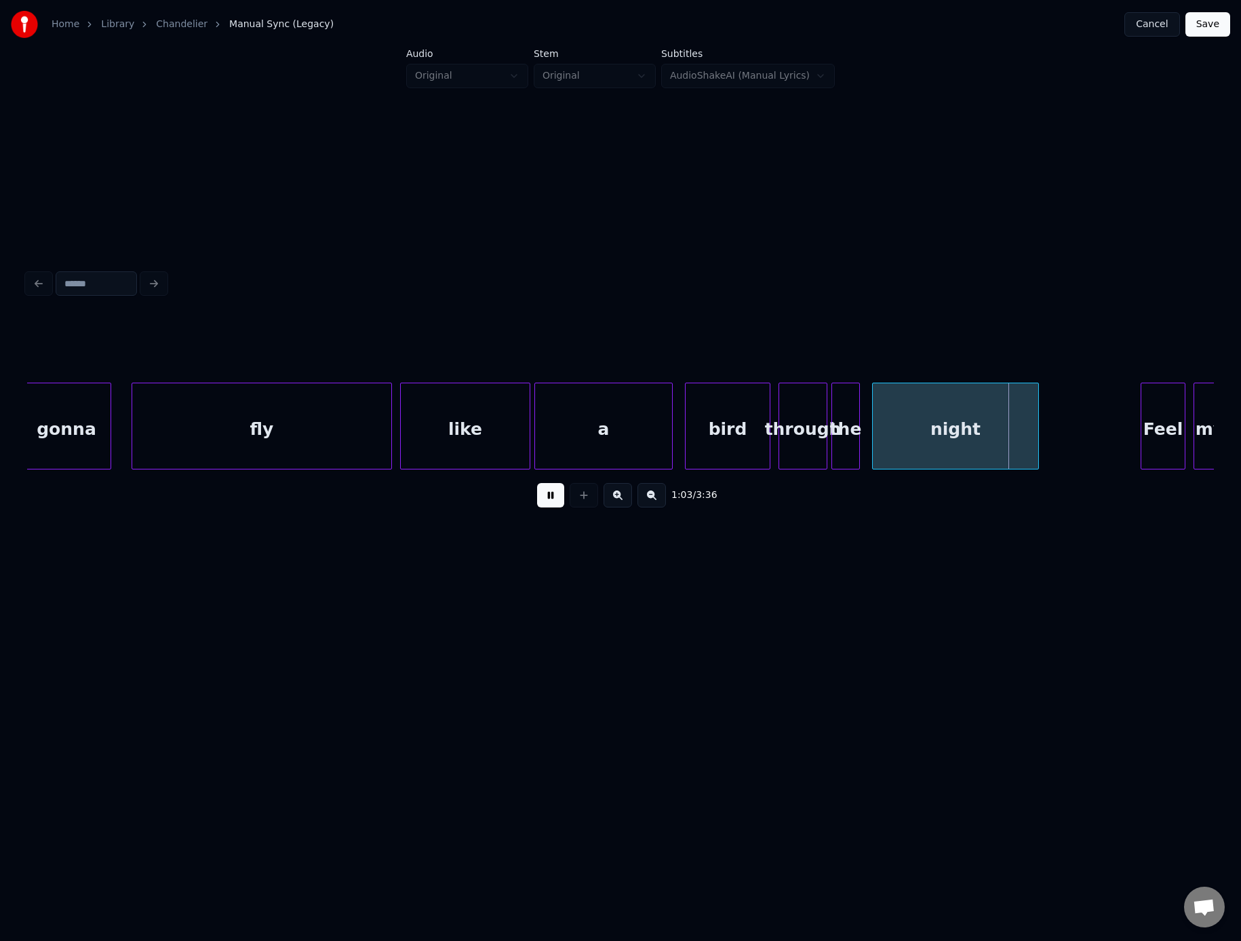
click at [554, 503] on button at bounding box center [550, 495] width 27 height 24
click at [543, 503] on button at bounding box center [550, 495] width 27 height 24
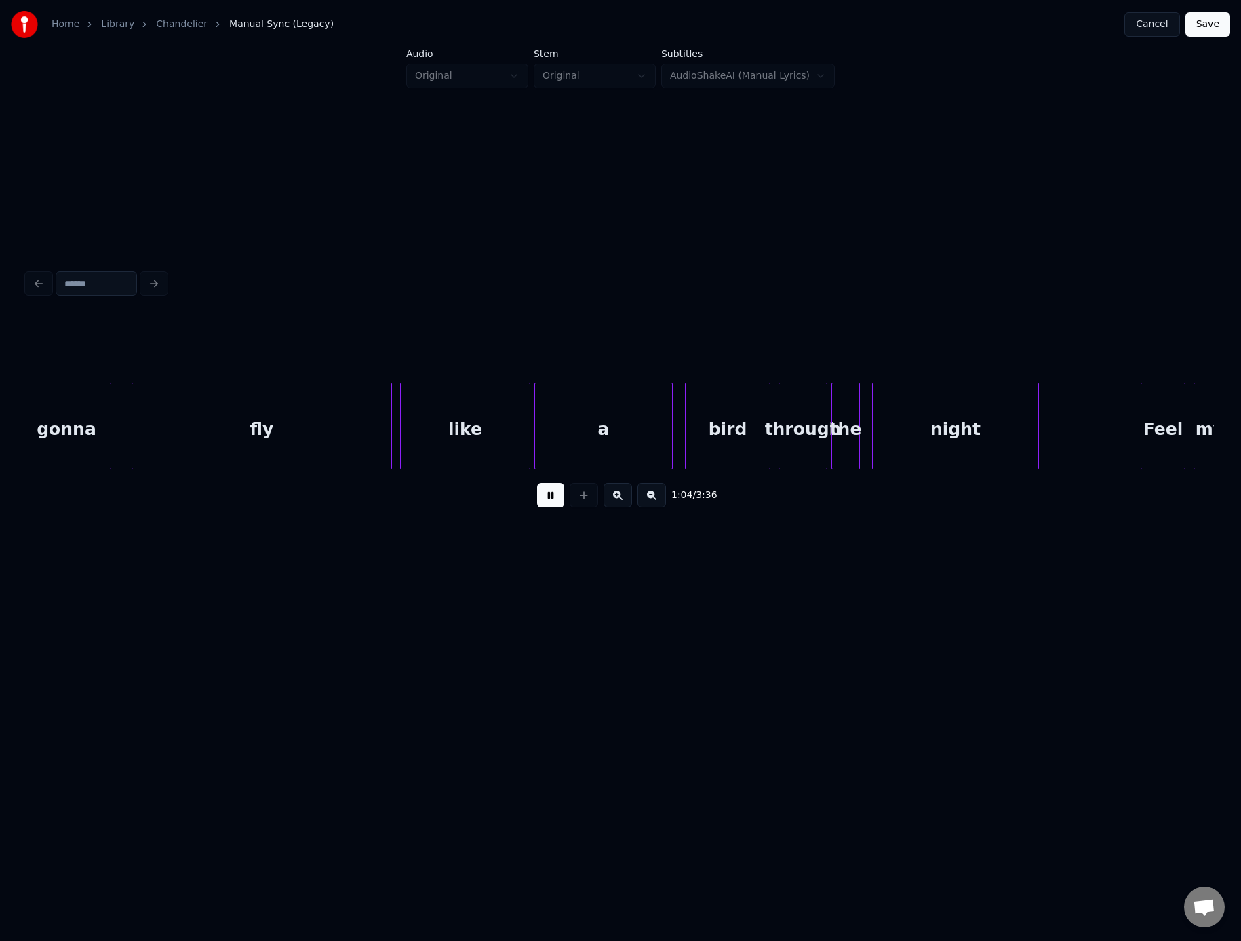
scroll to position [0, 13062]
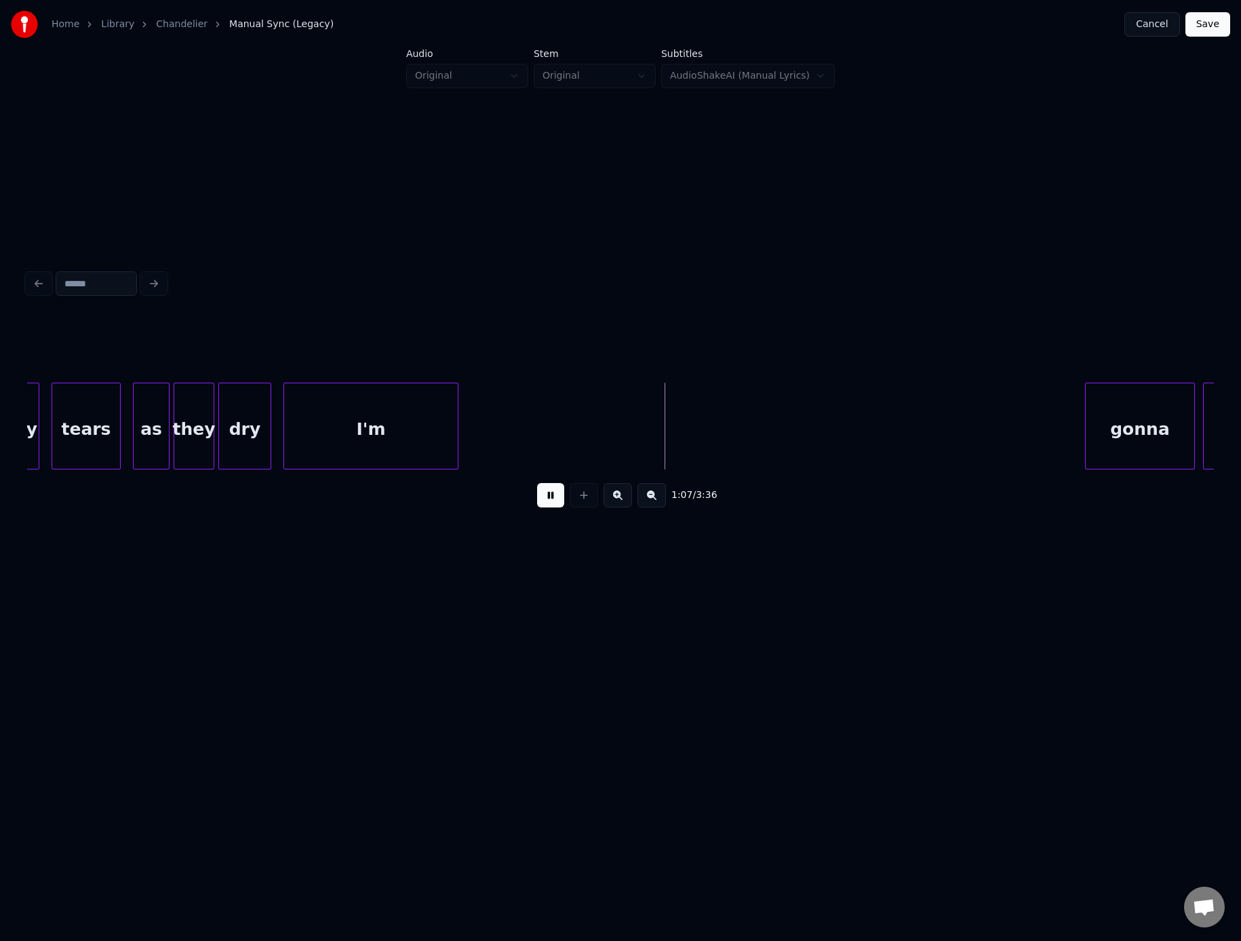
click at [543, 503] on button at bounding box center [550, 495] width 27 height 24
click at [682, 400] on div "I'm" at bounding box center [688, 429] width 174 height 92
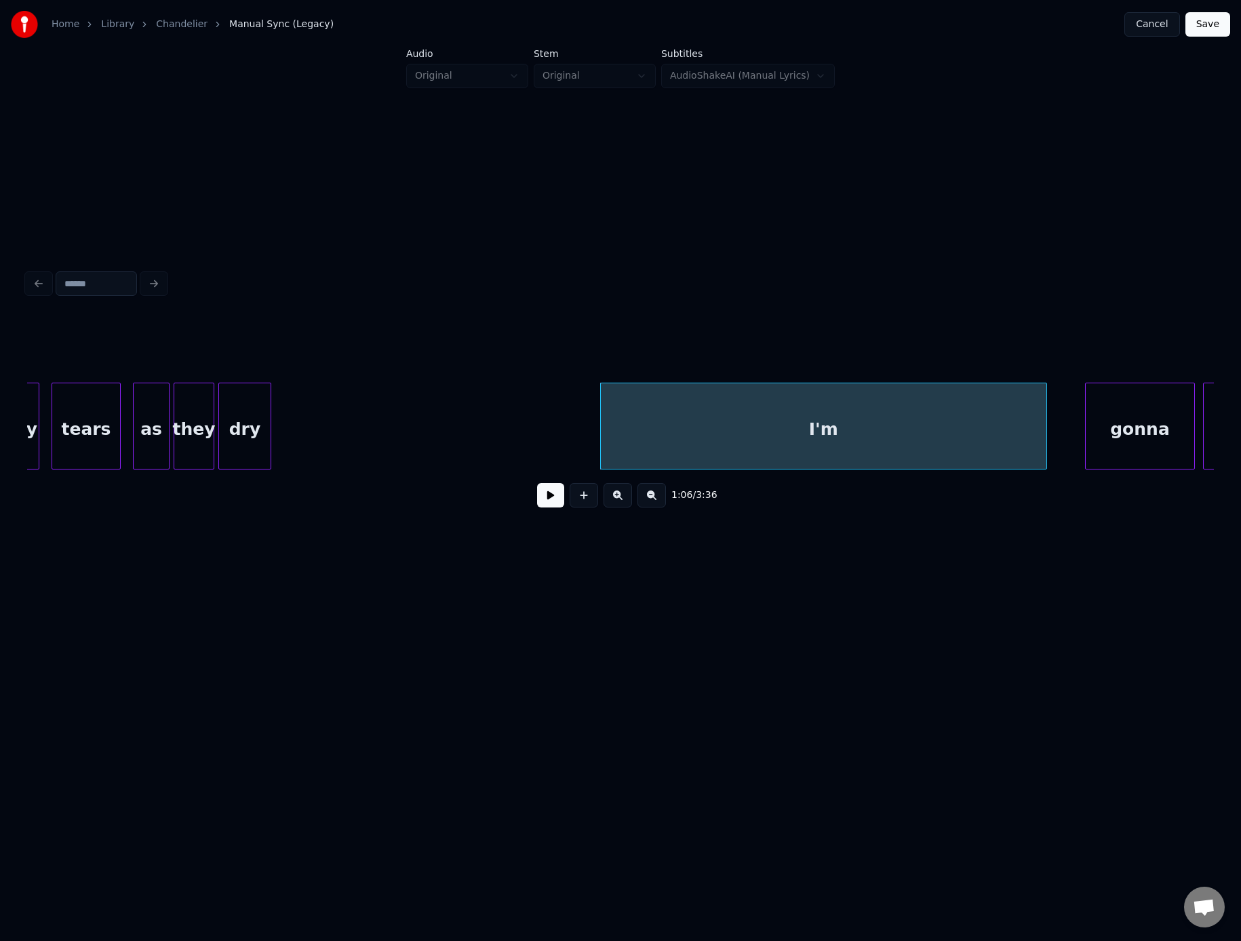
click at [1046, 401] on div at bounding box center [1045, 425] width 4 height 85
click at [235, 421] on div "dry" at bounding box center [245, 429] width 52 height 92
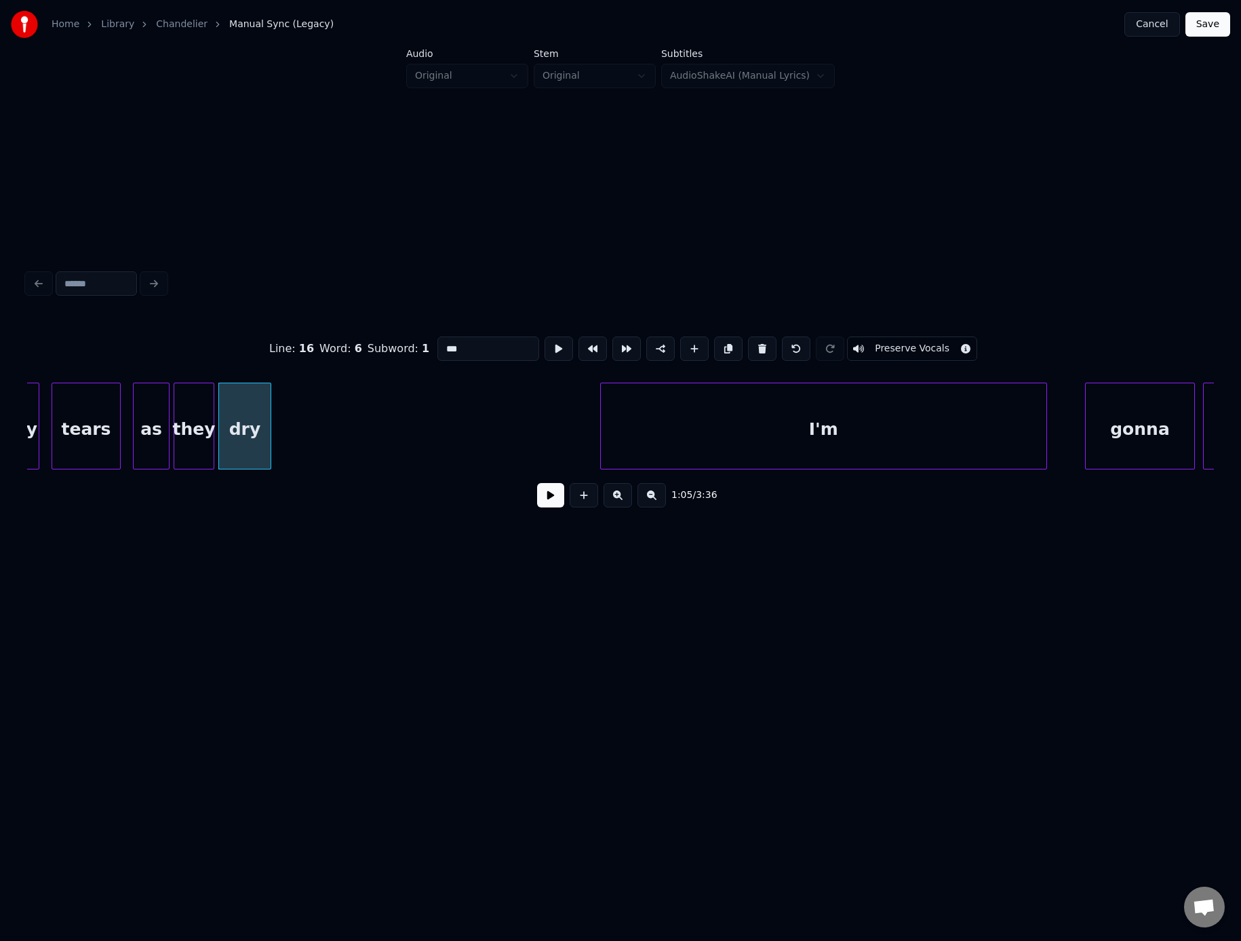
click at [555, 497] on button at bounding box center [550, 495] width 27 height 24
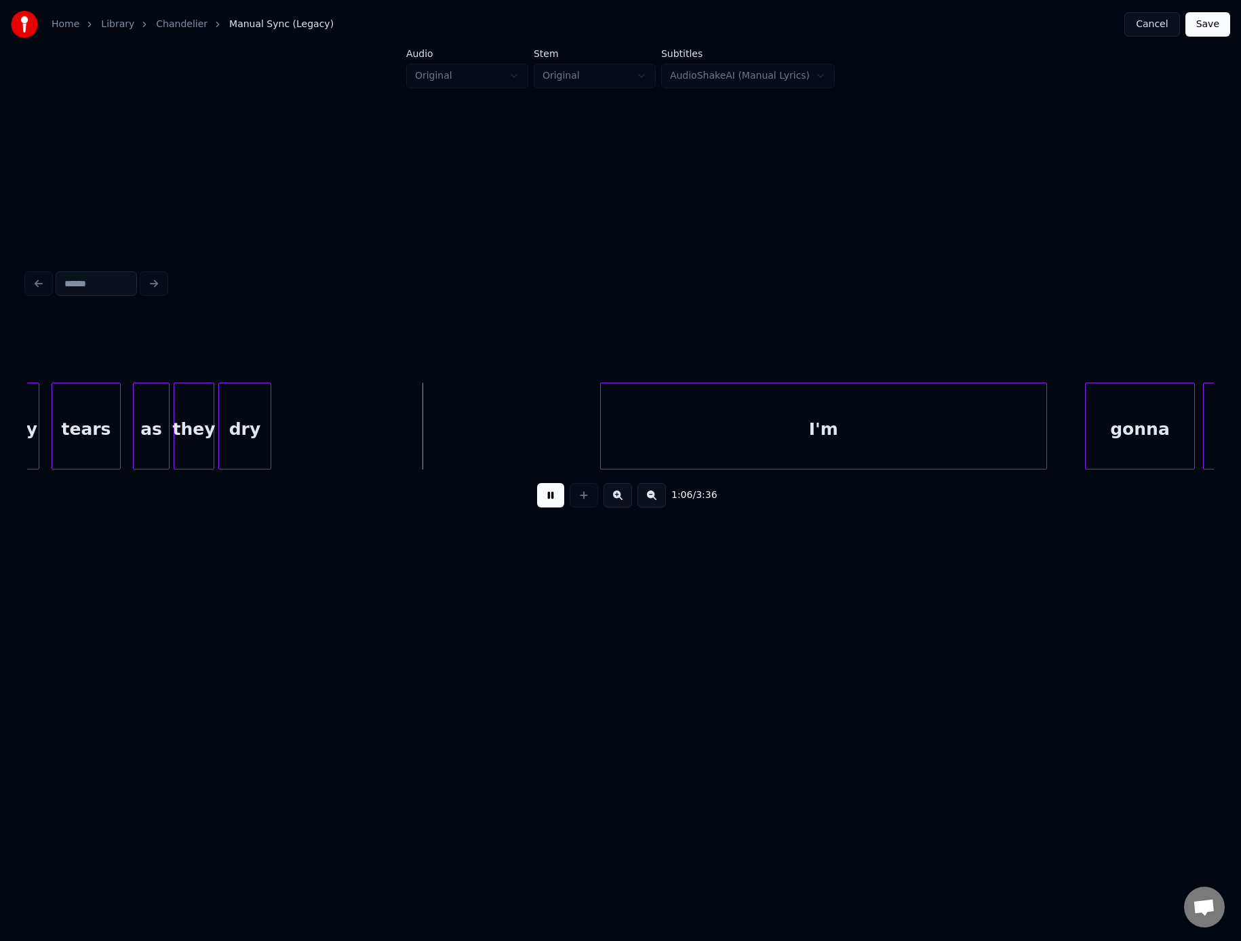
click at [555, 497] on button at bounding box center [550, 495] width 27 height 24
click at [185, 415] on div "they" at bounding box center [193, 429] width 39 height 92
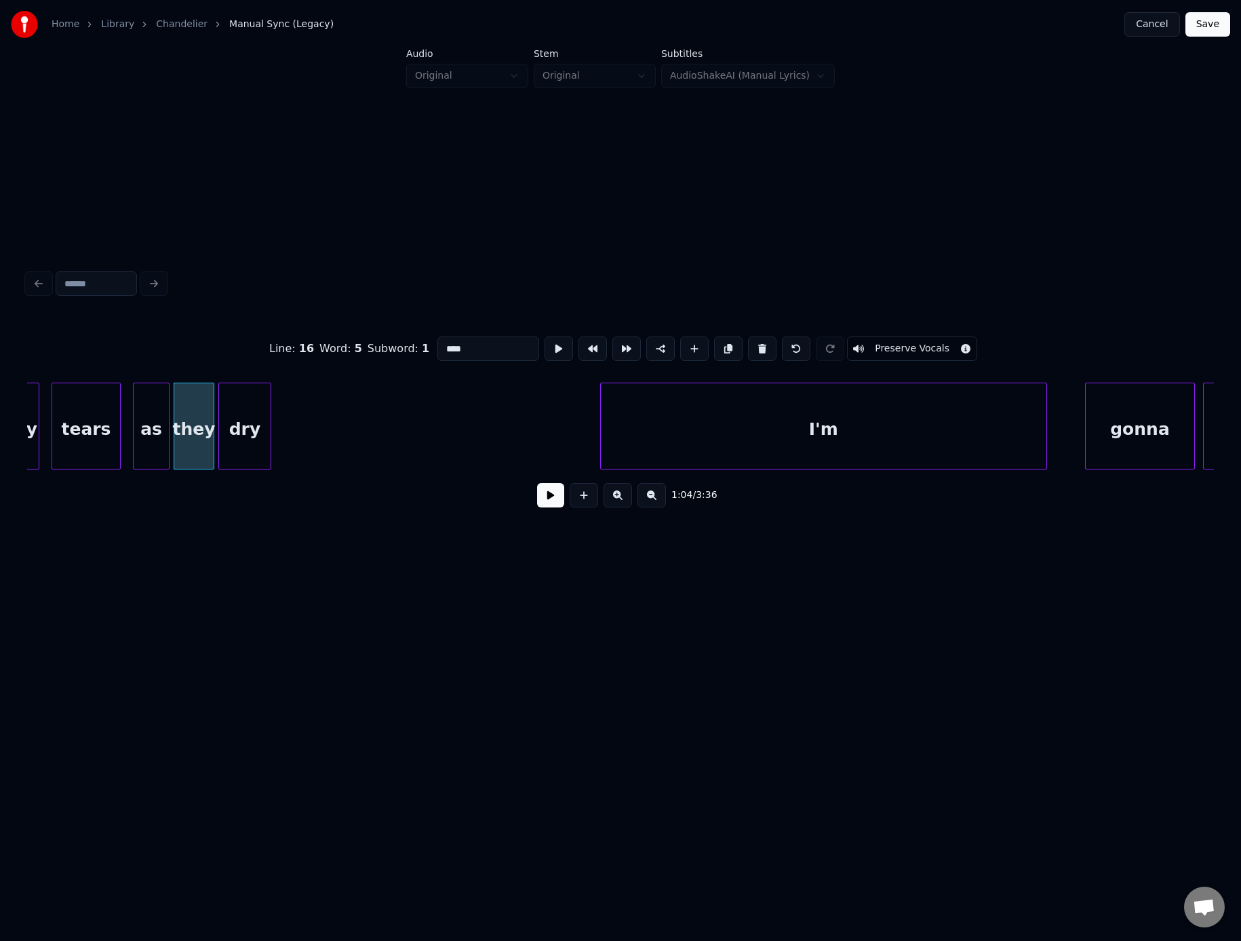
click at [541, 504] on button at bounding box center [550, 495] width 27 height 24
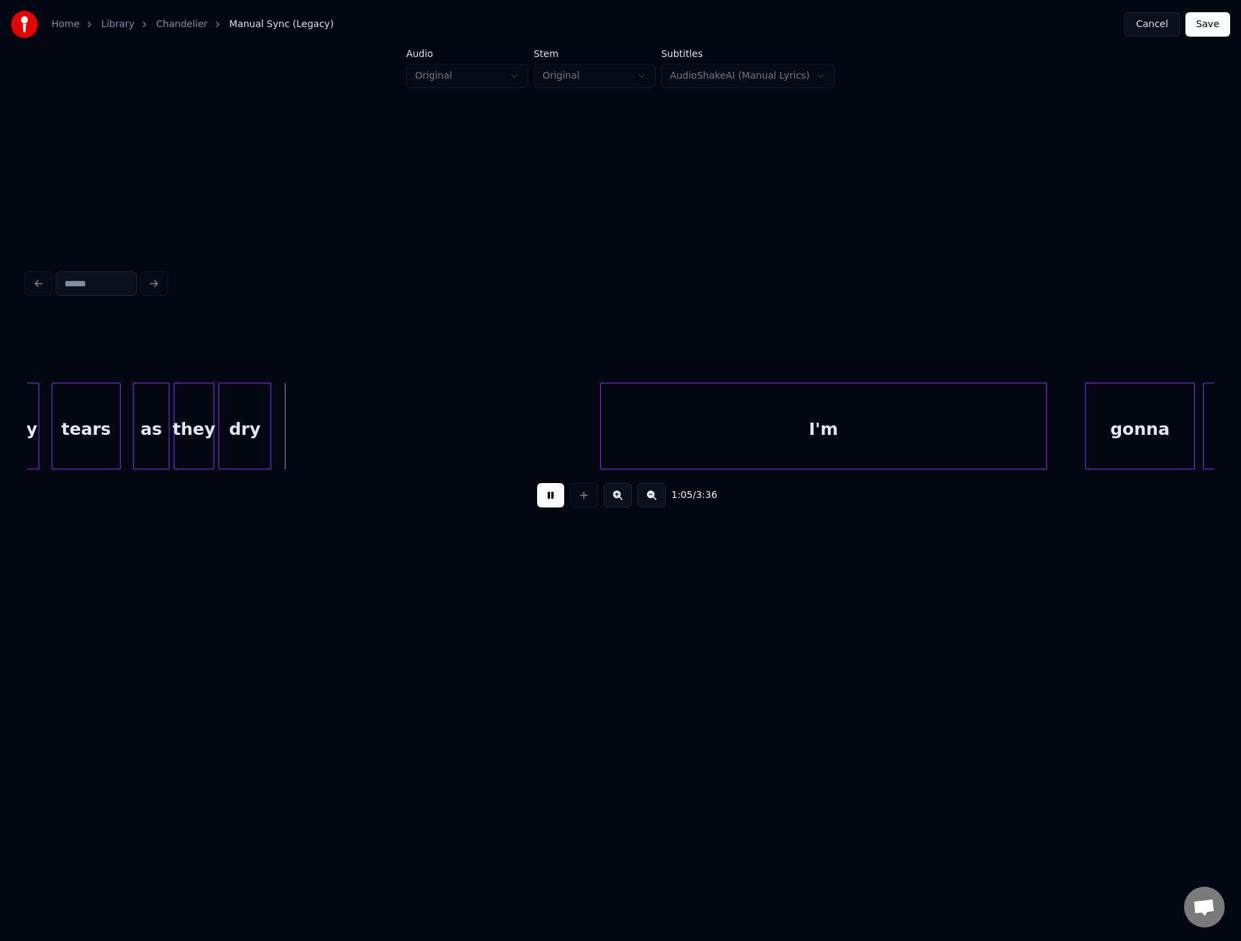
click at [541, 505] on button at bounding box center [550, 495] width 27 height 24
click at [192, 426] on div "they" at bounding box center [193, 429] width 39 height 92
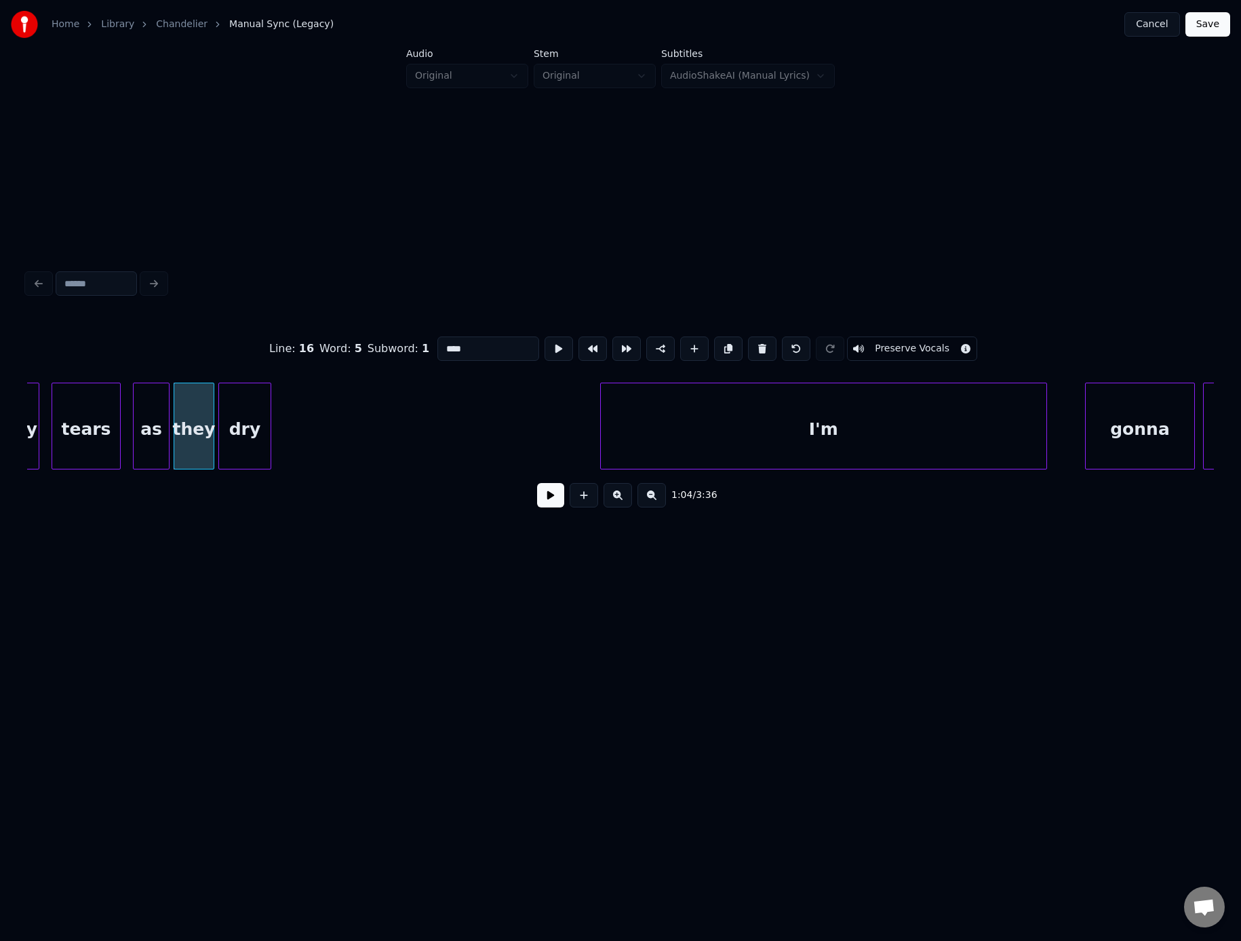
click at [73, 415] on div "tears" at bounding box center [86, 429] width 68 height 92
type input "*****"
click at [546, 493] on button at bounding box center [550, 495] width 27 height 24
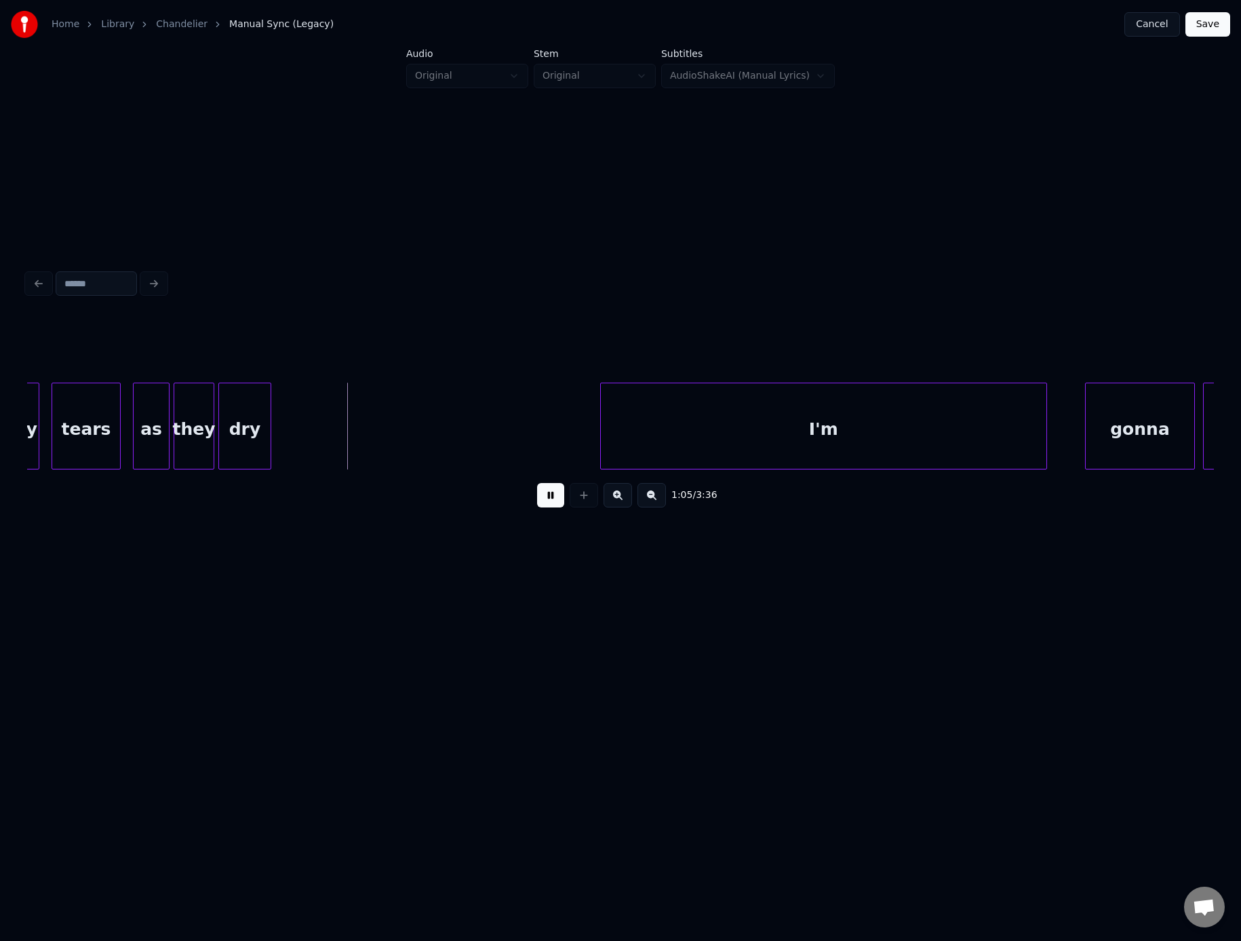
click at [546, 493] on button at bounding box center [550, 495] width 27 height 24
click at [271, 406] on div "dry" at bounding box center [244, 426] width 53 height 87
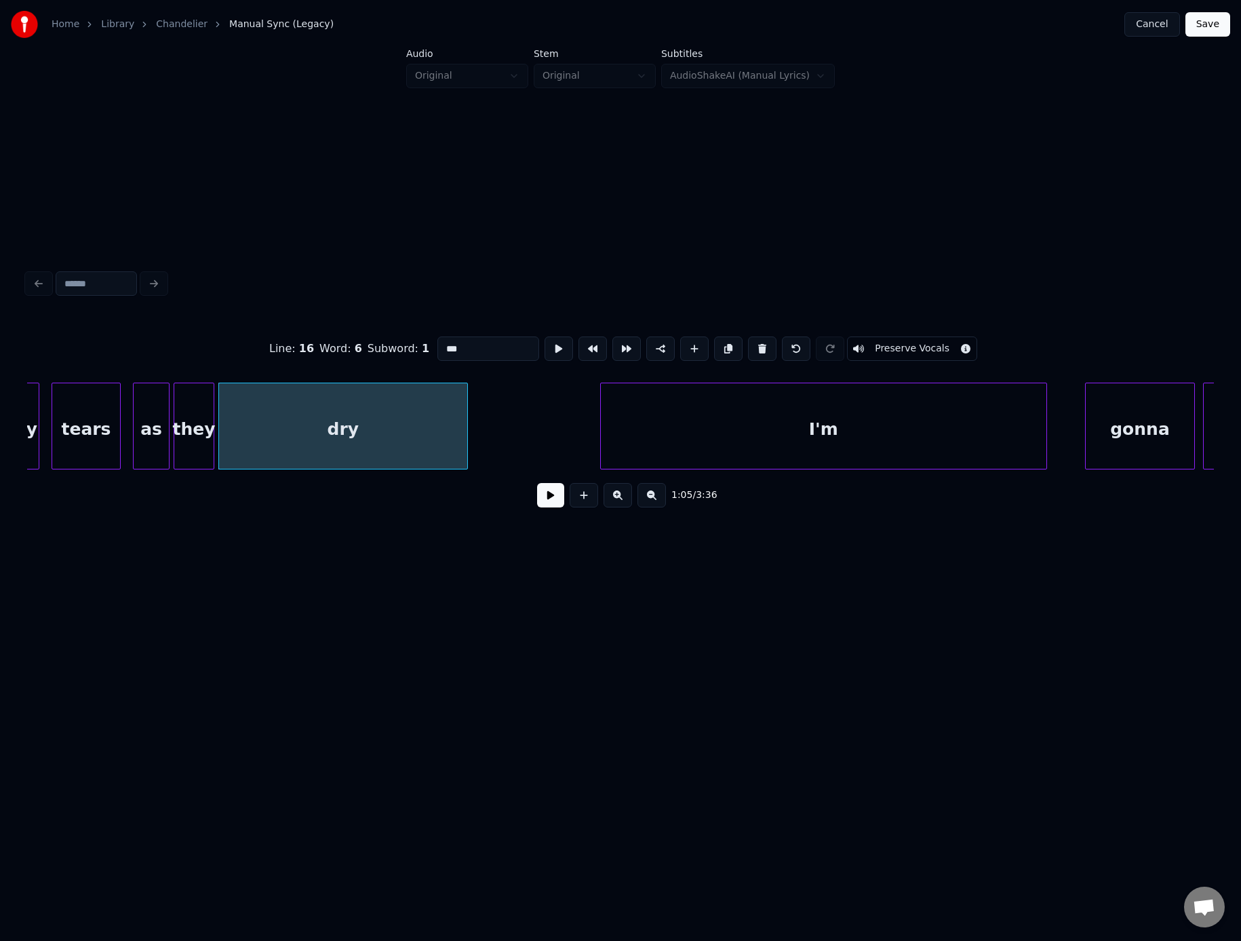
click at [466, 420] on div at bounding box center [465, 425] width 4 height 85
click at [552, 499] on button at bounding box center [550, 495] width 27 height 24
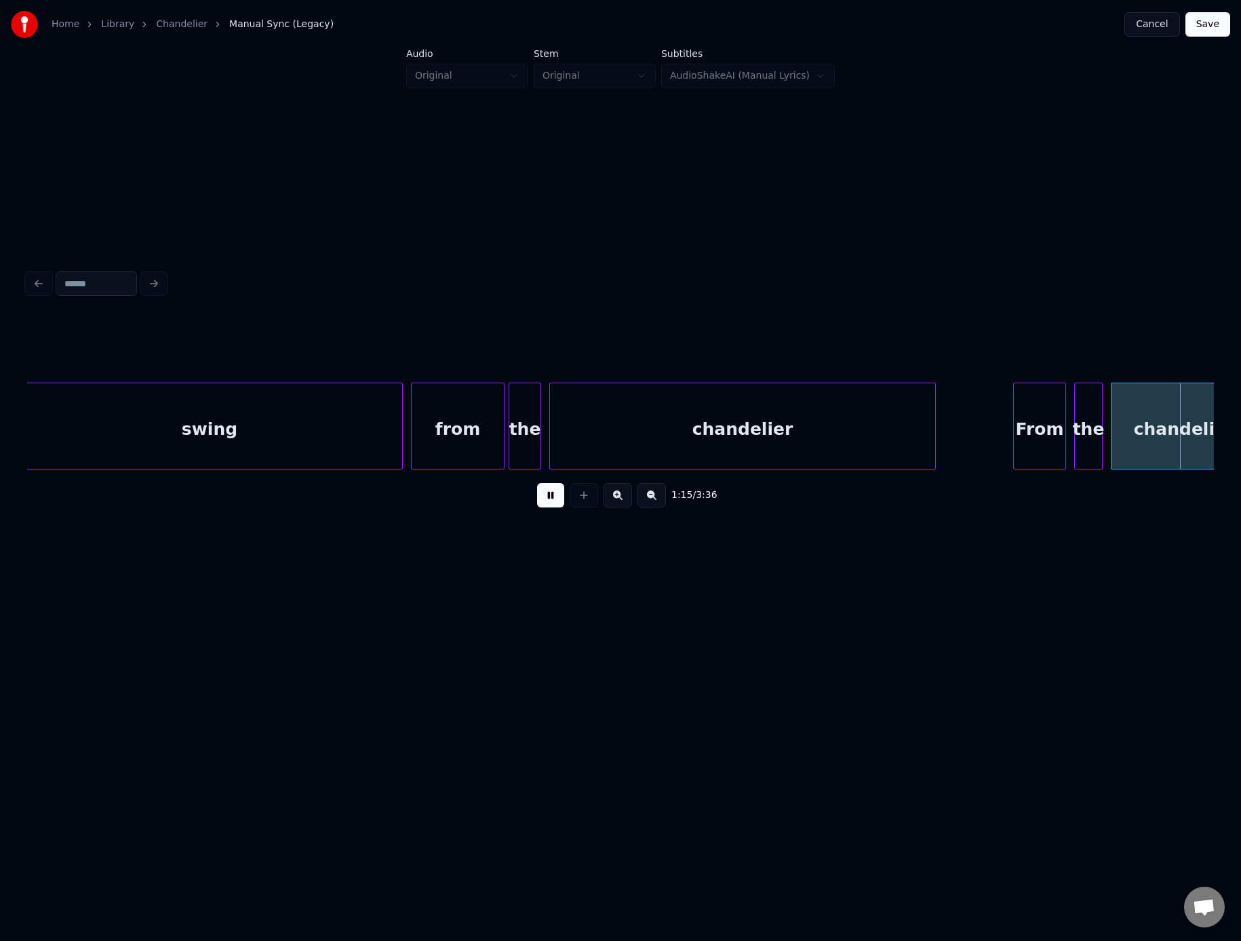
scroll to position [0, 15437]
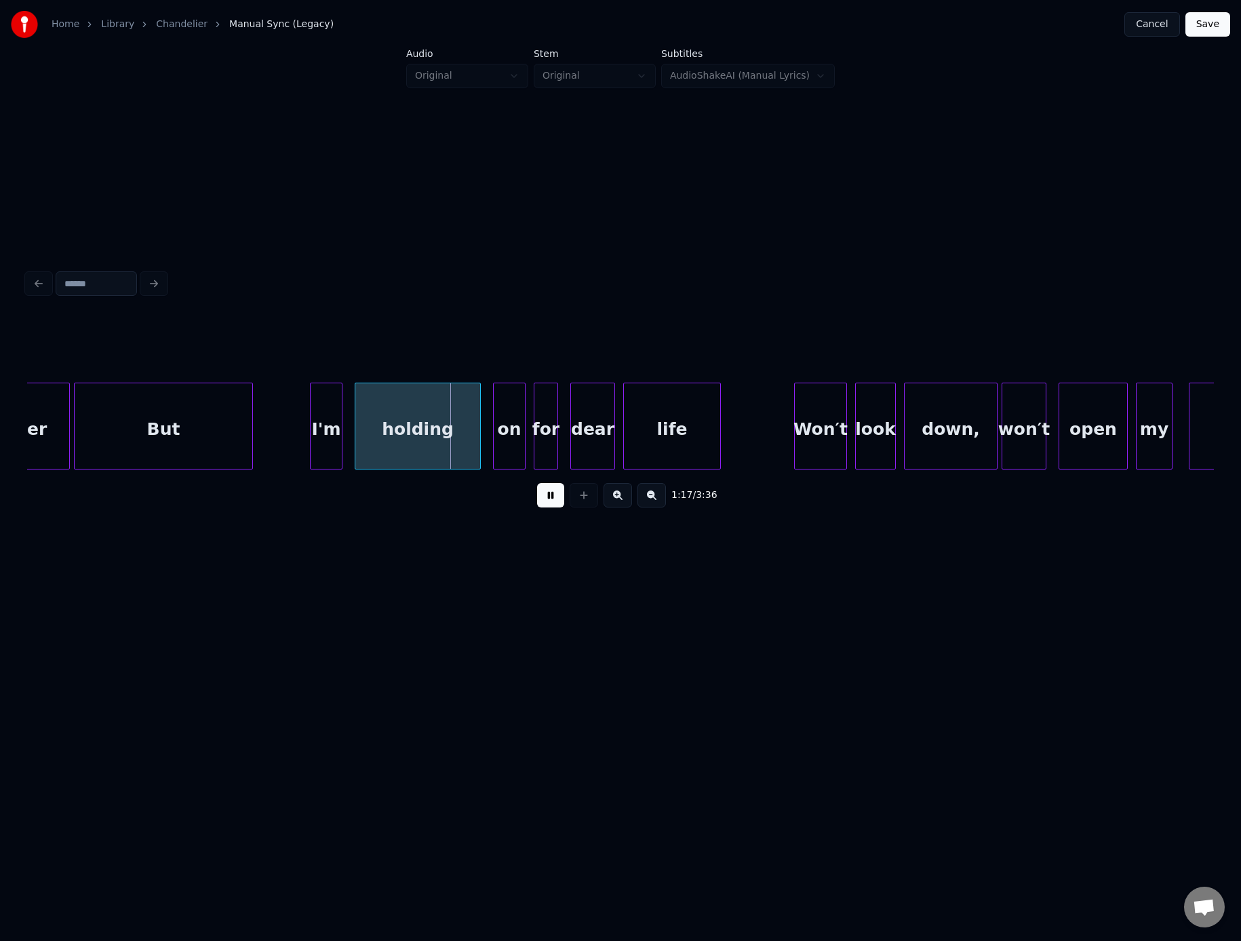
click at [552, 499] on button at bounding box center [550, 495] width 27 height 24
click at [537, 483] on button at bounding box center [550, 495] width 27 height 24
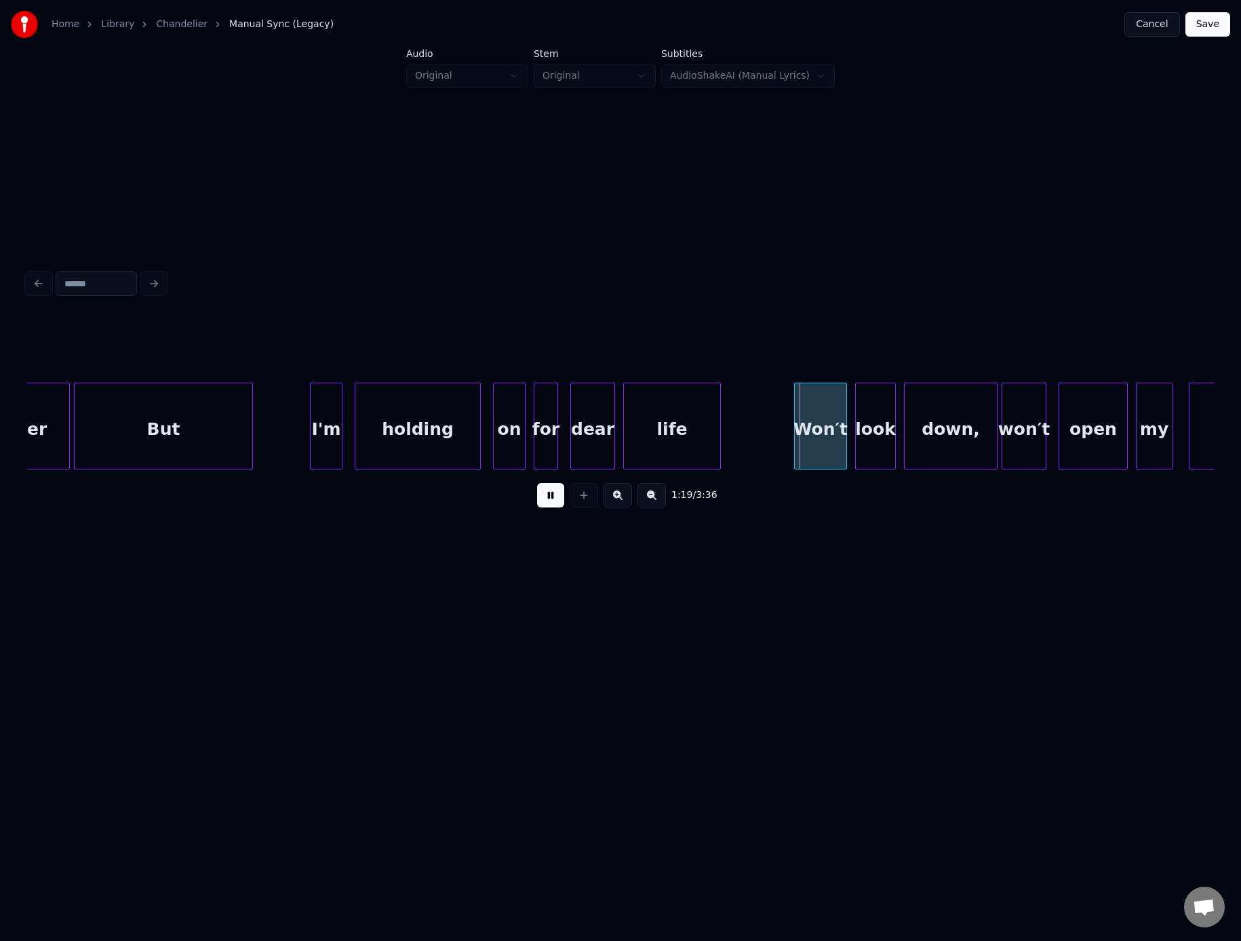
click at [537, 483] on button at bounding box center [550, 495] width 27 height 24
click at [684, 430] on div "life" at bounding box center [672, 429] width 96 height 92
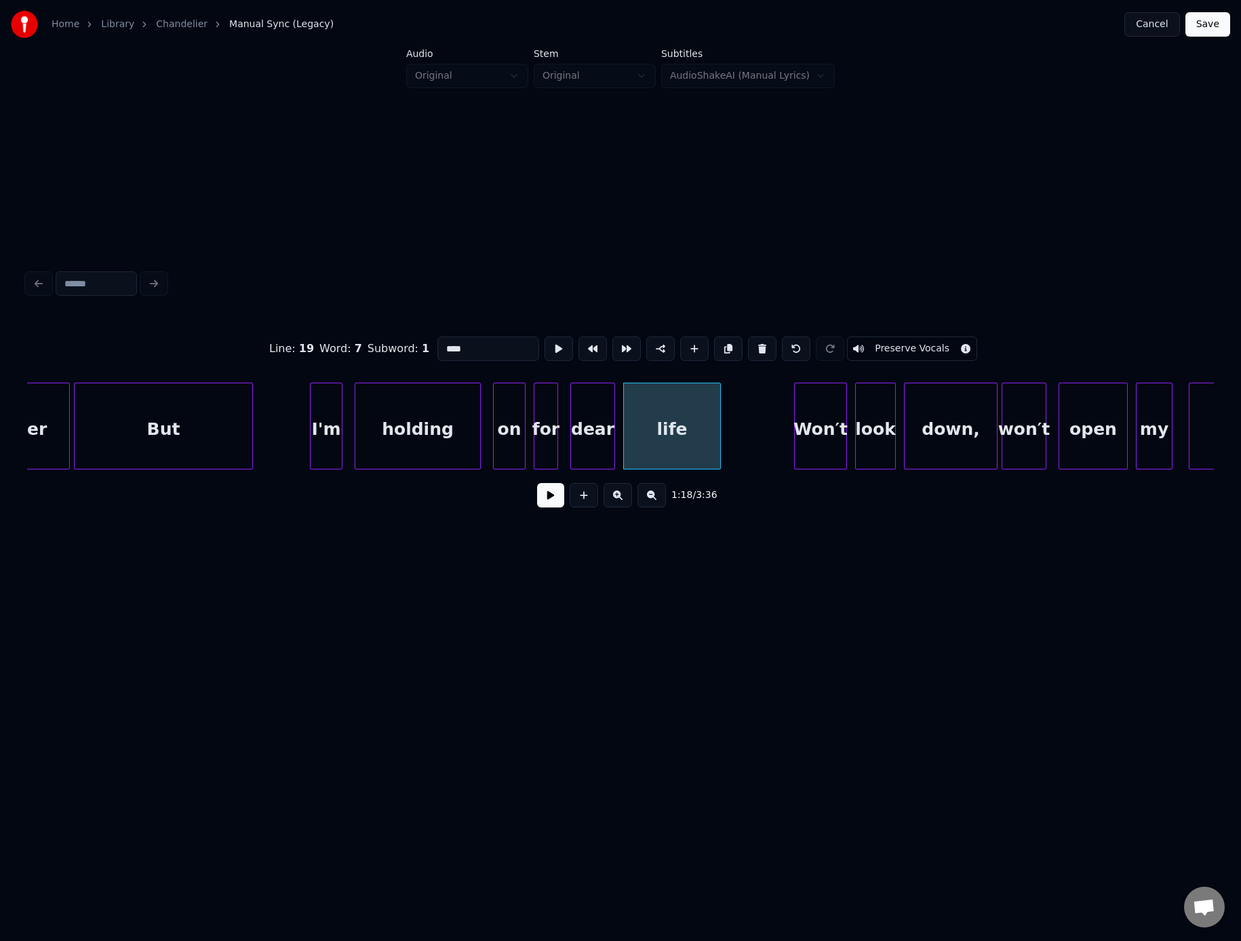
click at [537, 483] on button at bounding box center [550, 495] width 27 height 24
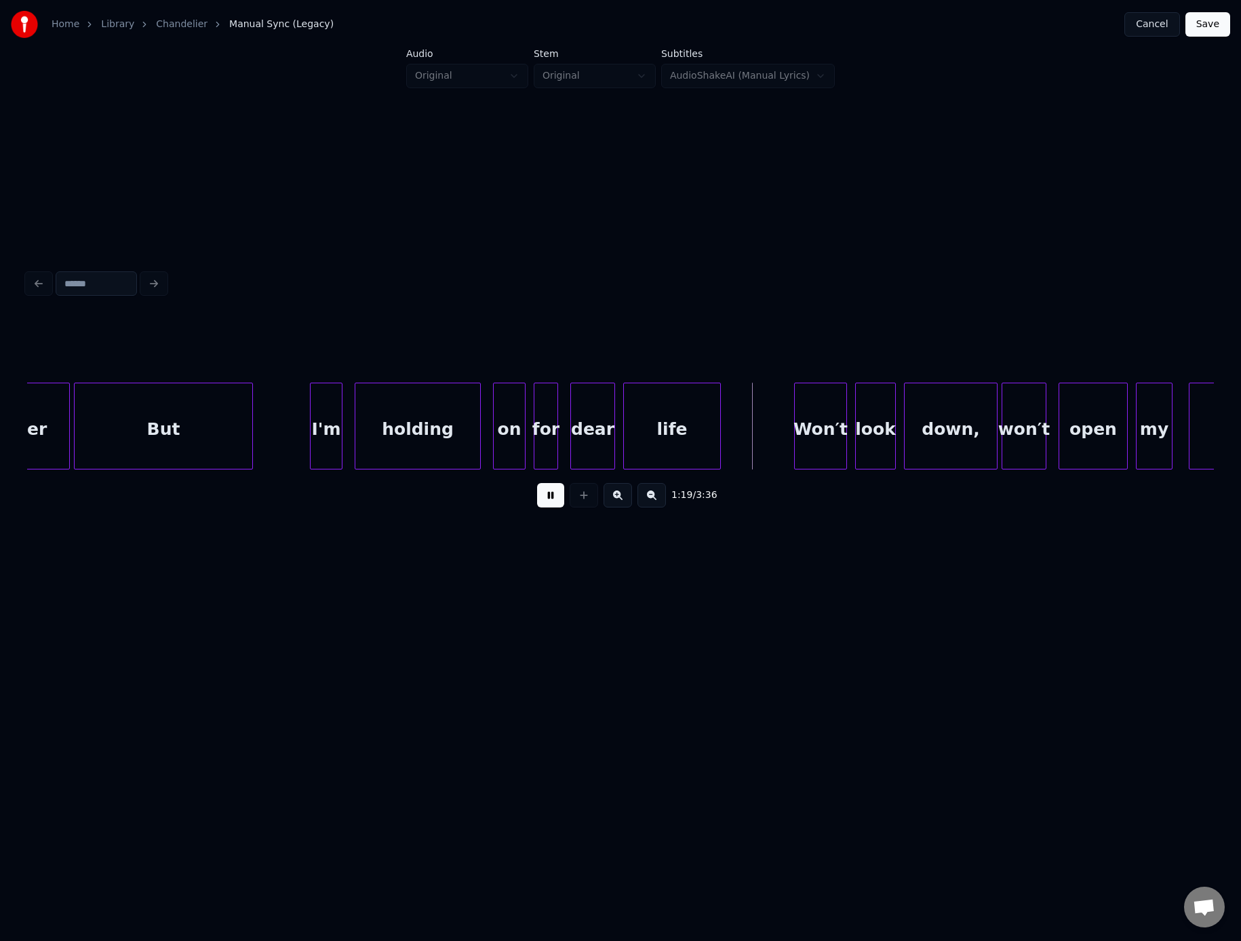
click at [537, 483] on button at bounding box center [550, 495] width 27 height 24
click at [584, 433] on div "dear" at bounding box center [592, 429] width 43 height 92
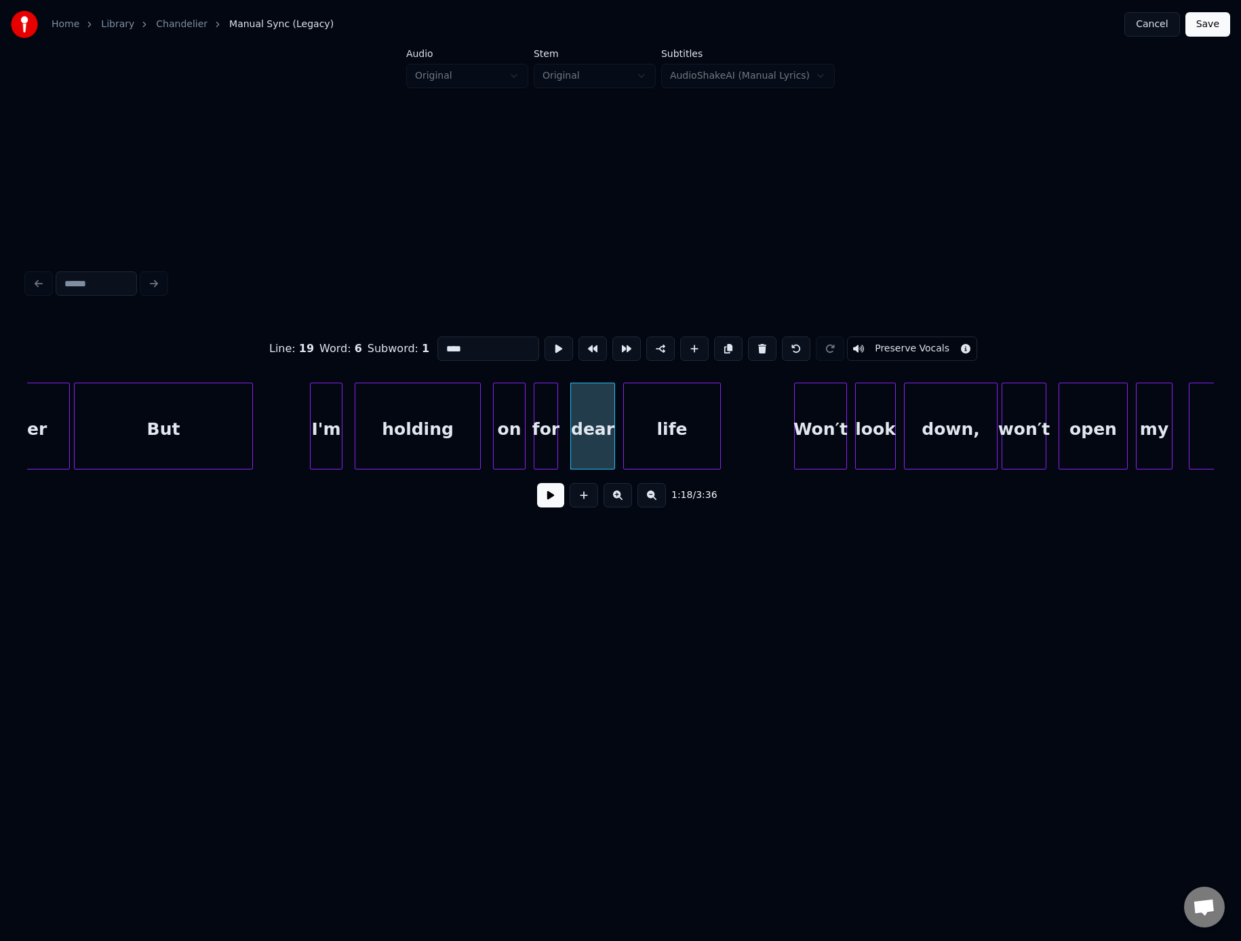
click at [537, 483] on button at bounding box center [550, 495] width 27 height 24
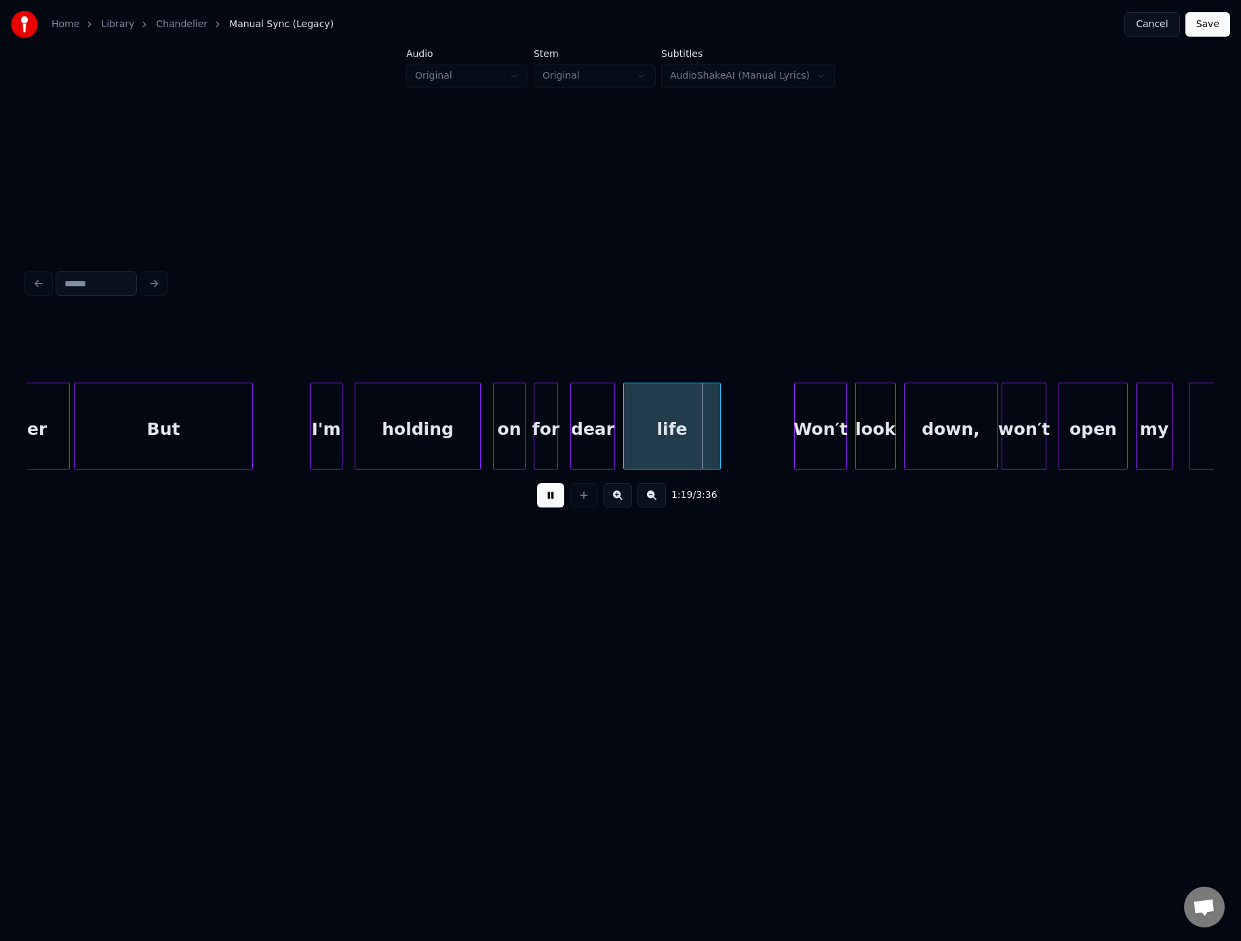
click at [537, 483] on button at bounding box center [550, 495] width 27 height 24
click at [546, 429] on div "for" at bounding box center [546, 429] width 23 height 92
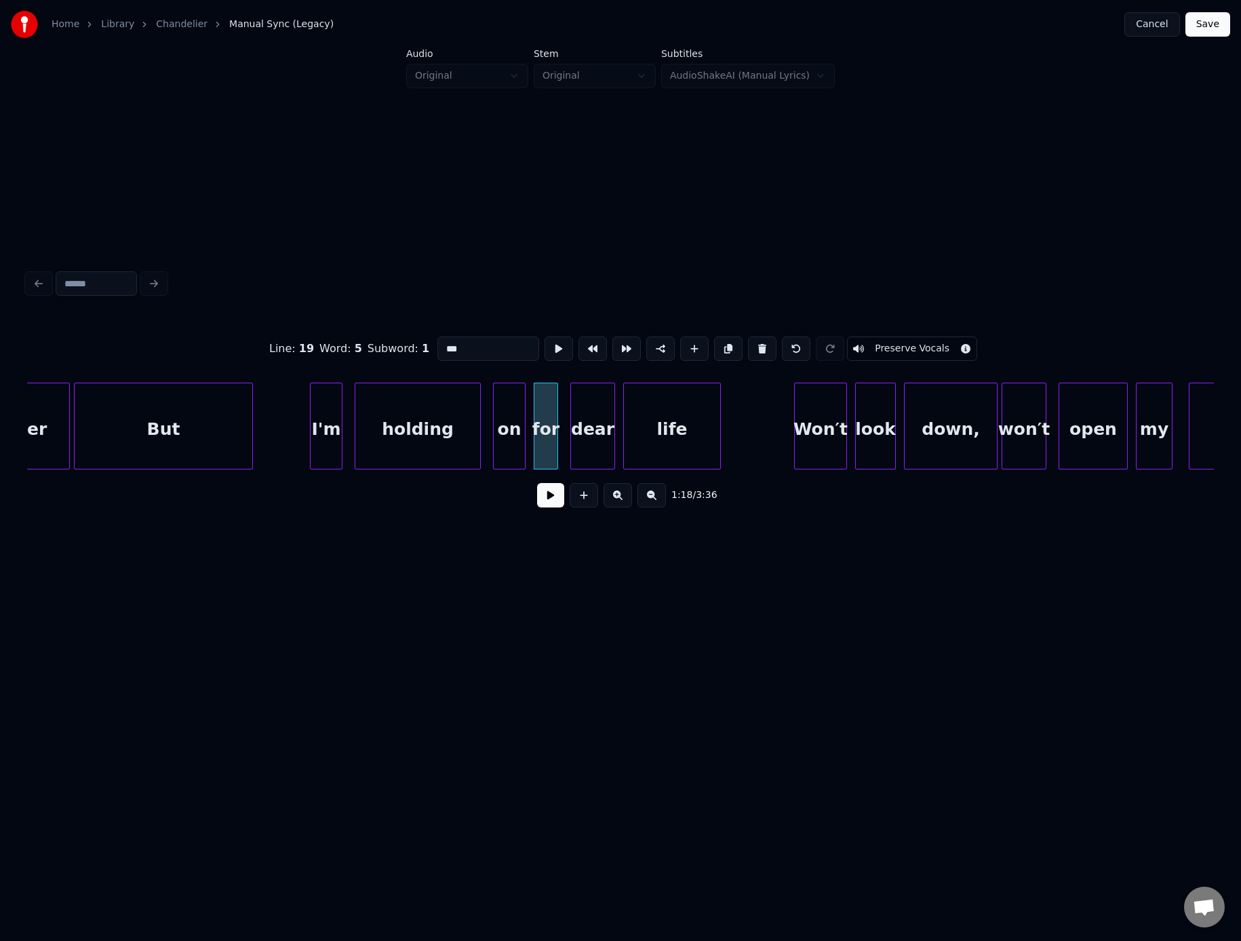
click at [537, 483] on button at bounding box center [550, 495] width 27 height 24
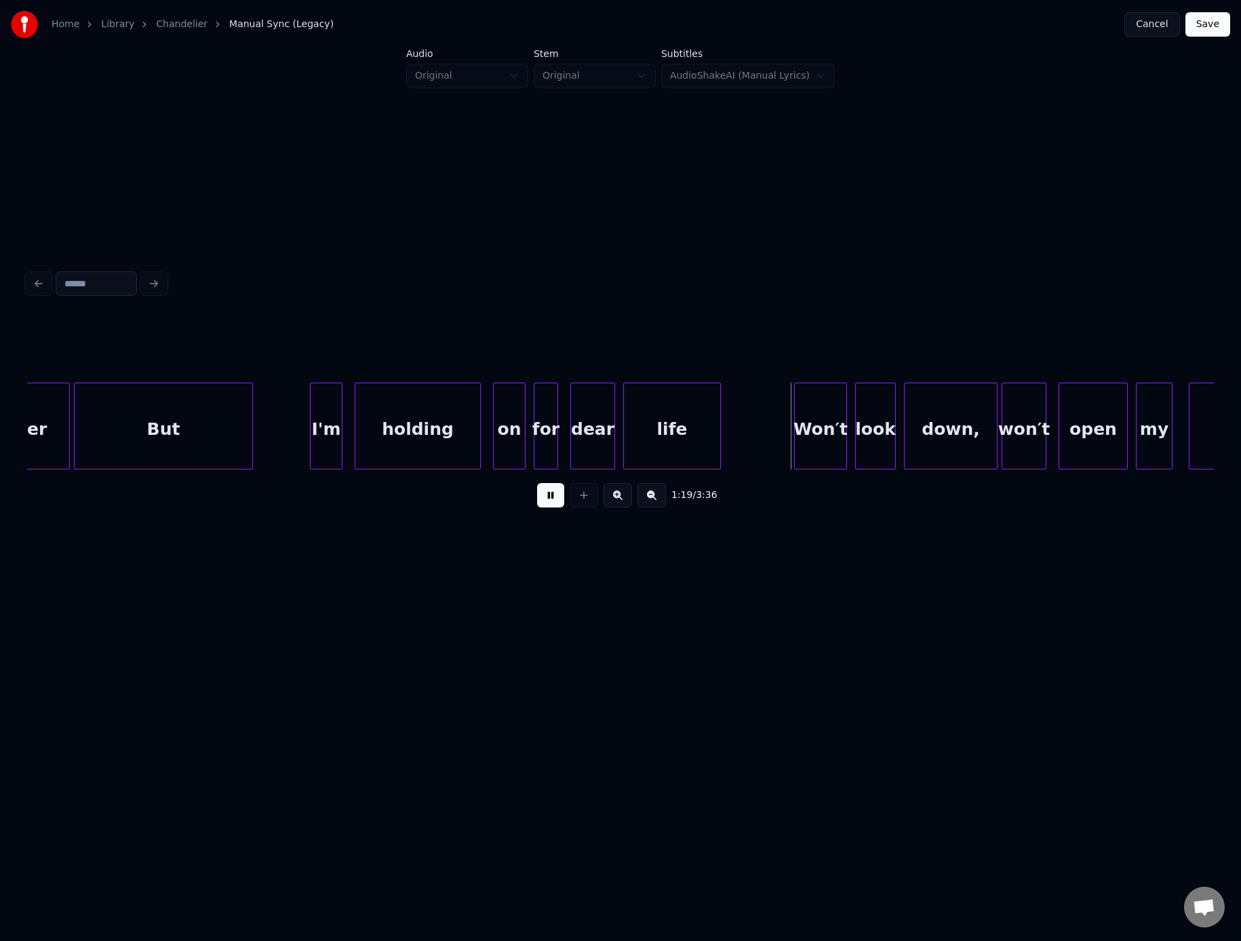
click at [537, 483] on button at bounding box center [550, 495] width 27 height 24
click at [502, 433] on div "on" at bounding box center [509, 429] width 31 height 92
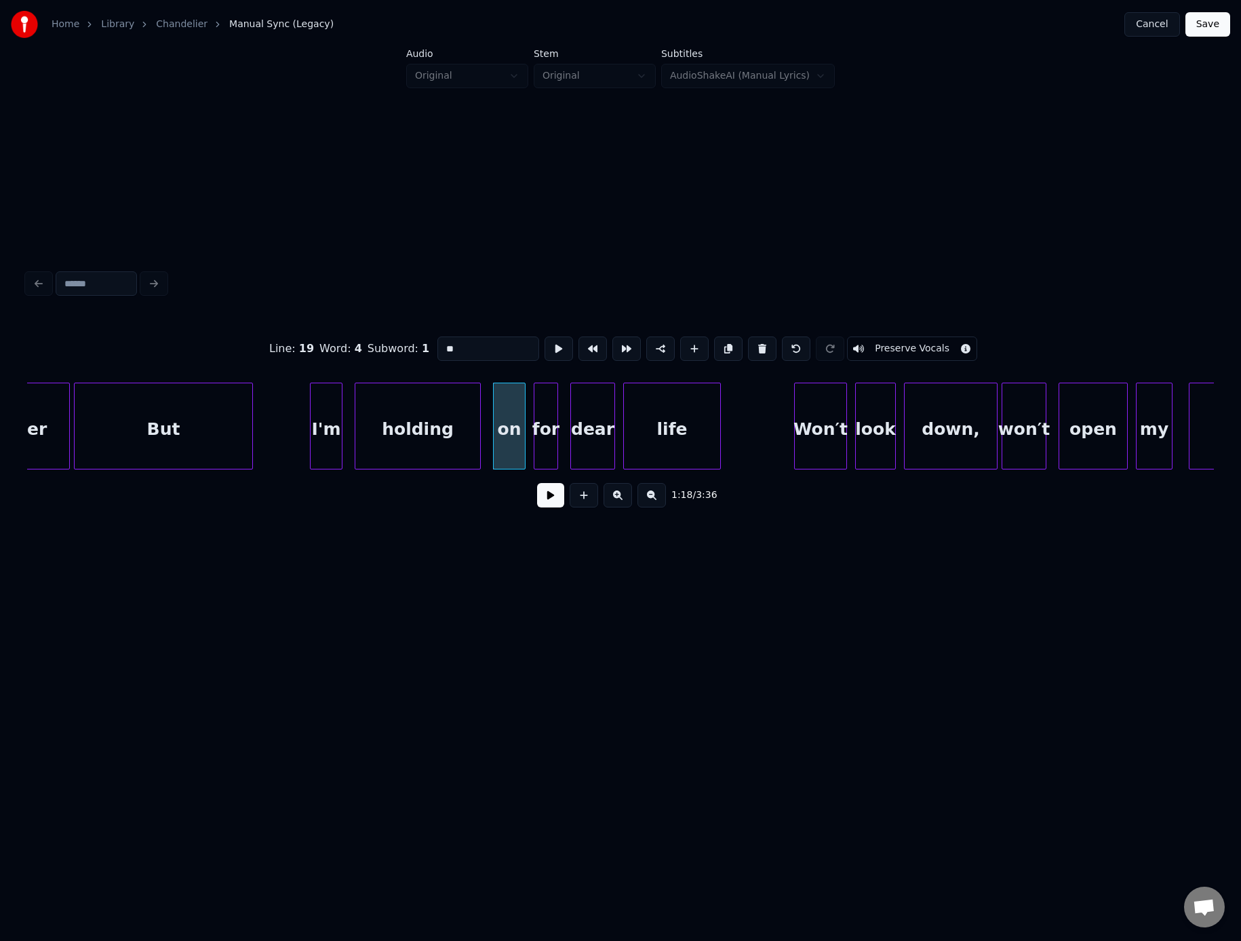
click at [537, 483] on button at bounding box center [550, 495] width 27 height 24
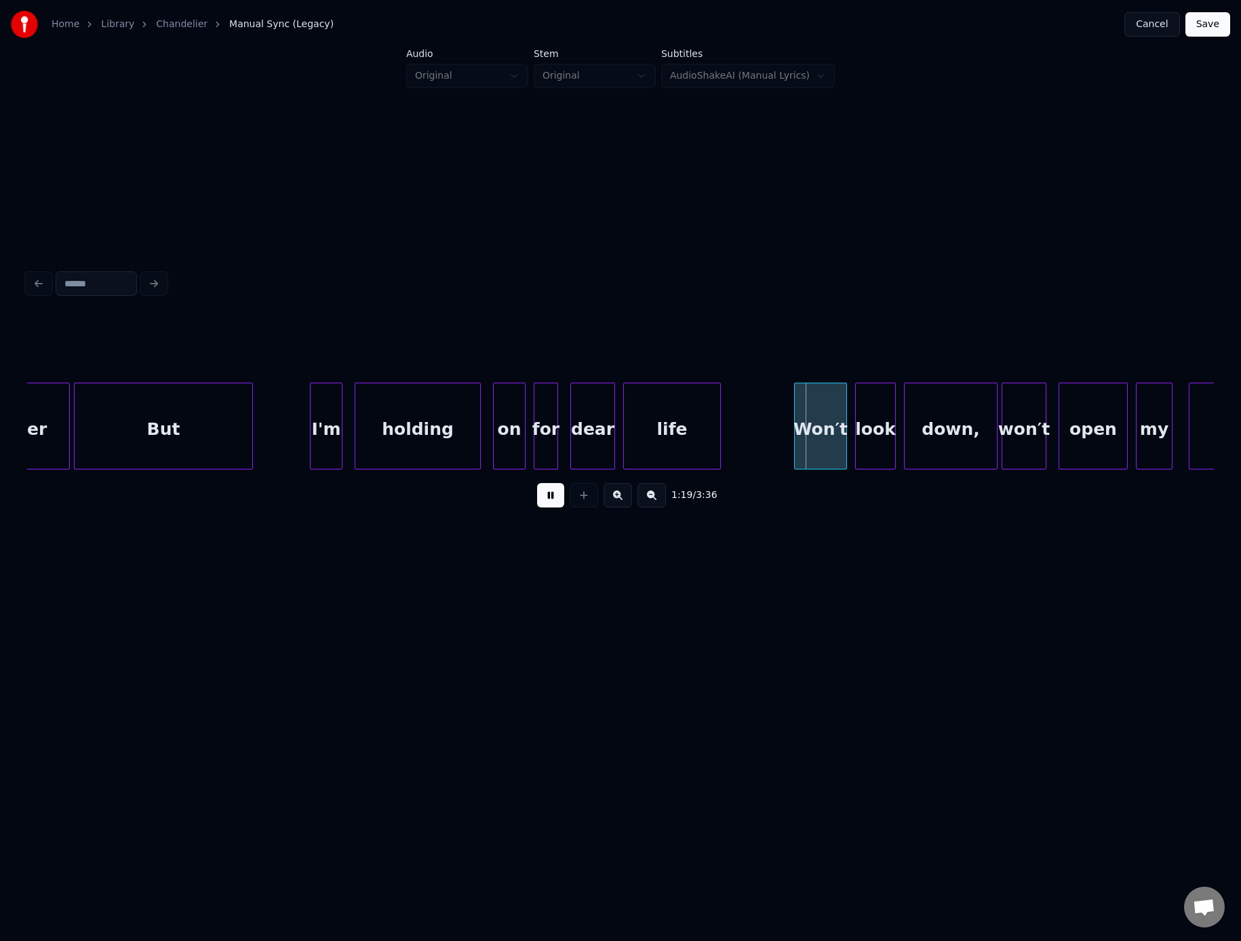
click at [537, 483] on button at bounding box center [550, 495] width 27 height 24
click at [139, 441] on div "But" at bounding box center [164, 429] width 178 height 92
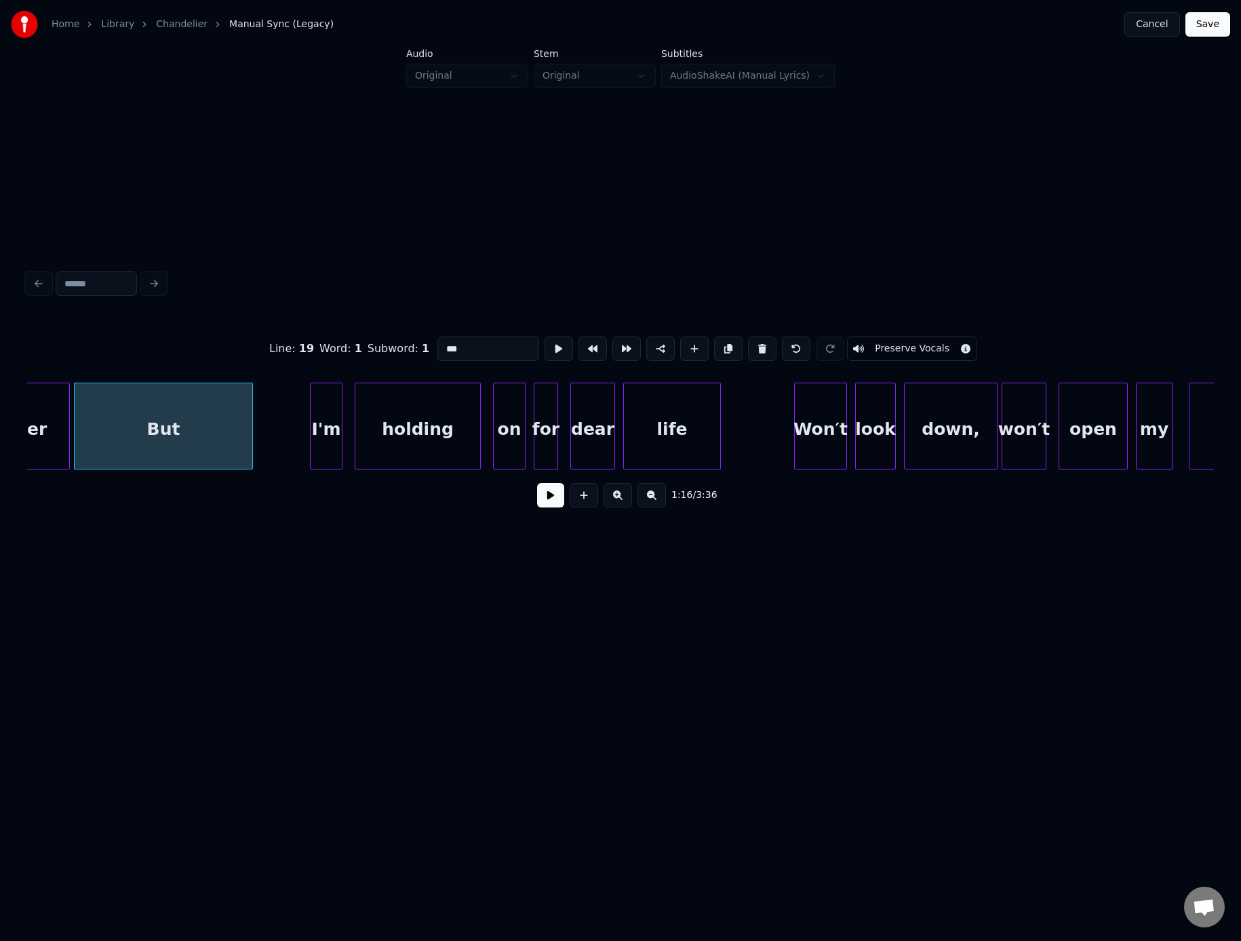
click at [537, 483] on button at bounding box center [550, 495] width 27 height 24
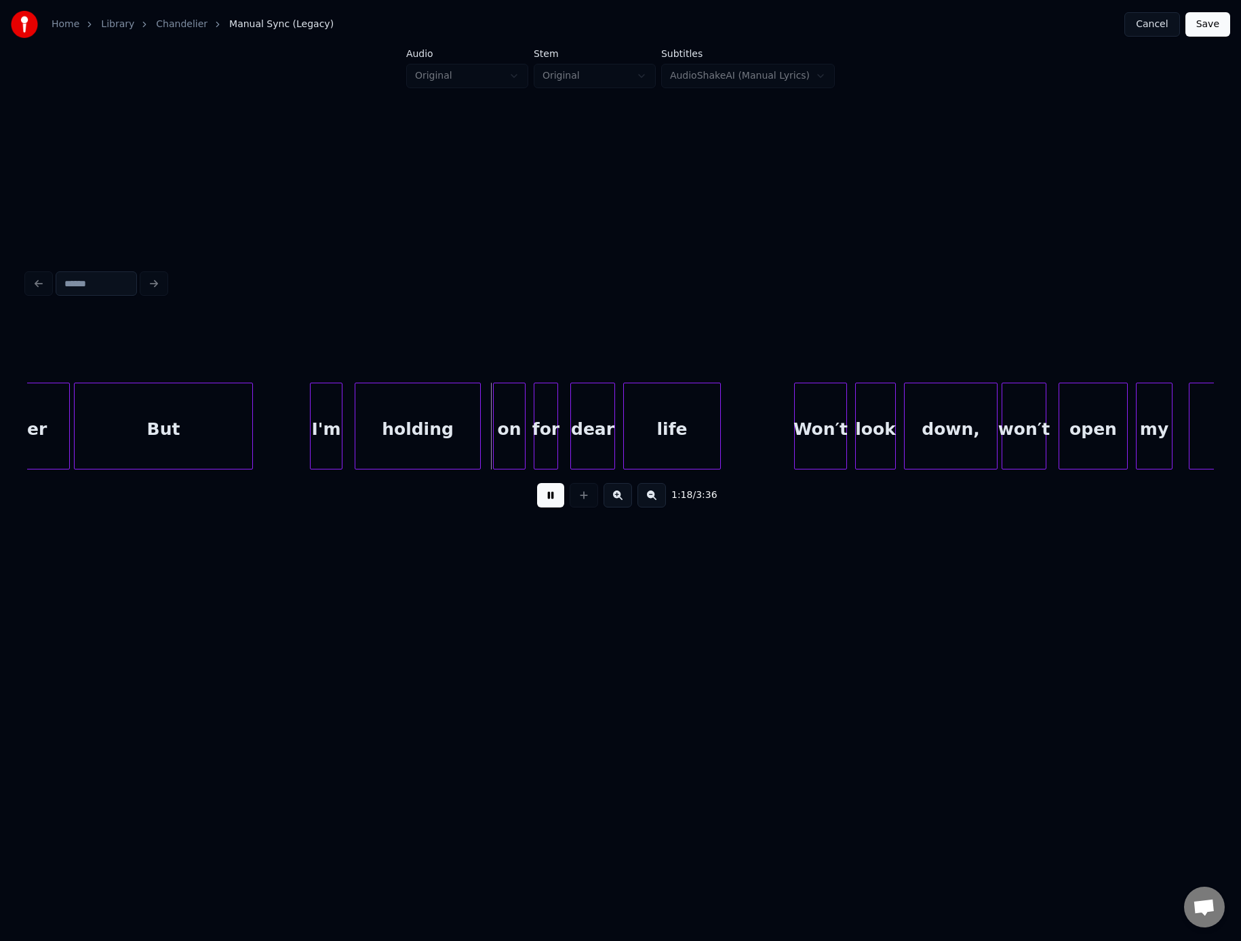
click at [537, 483] on button at bounding box center [550, 495] width 27 height 24
click at [336, 427] on div "I'm" at bounding box center [337, 429] width 31 height 92
click at [246, 432] on div "But" at bounding box center [230, 429] width 178 height 92
click at [297, 438] on div at bounding box center [298, 425] width 4 height 85
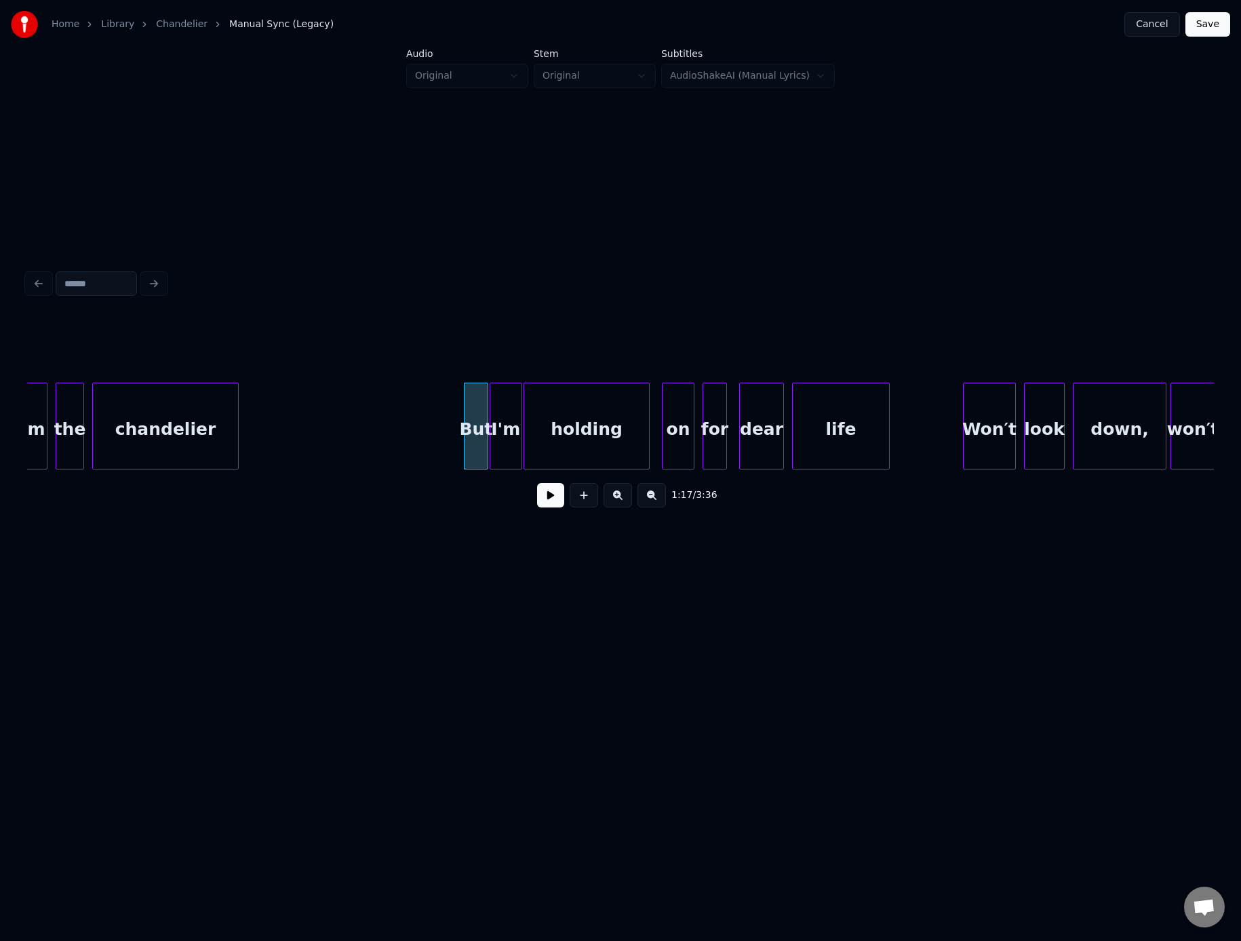
scroll to position [0, 15252]
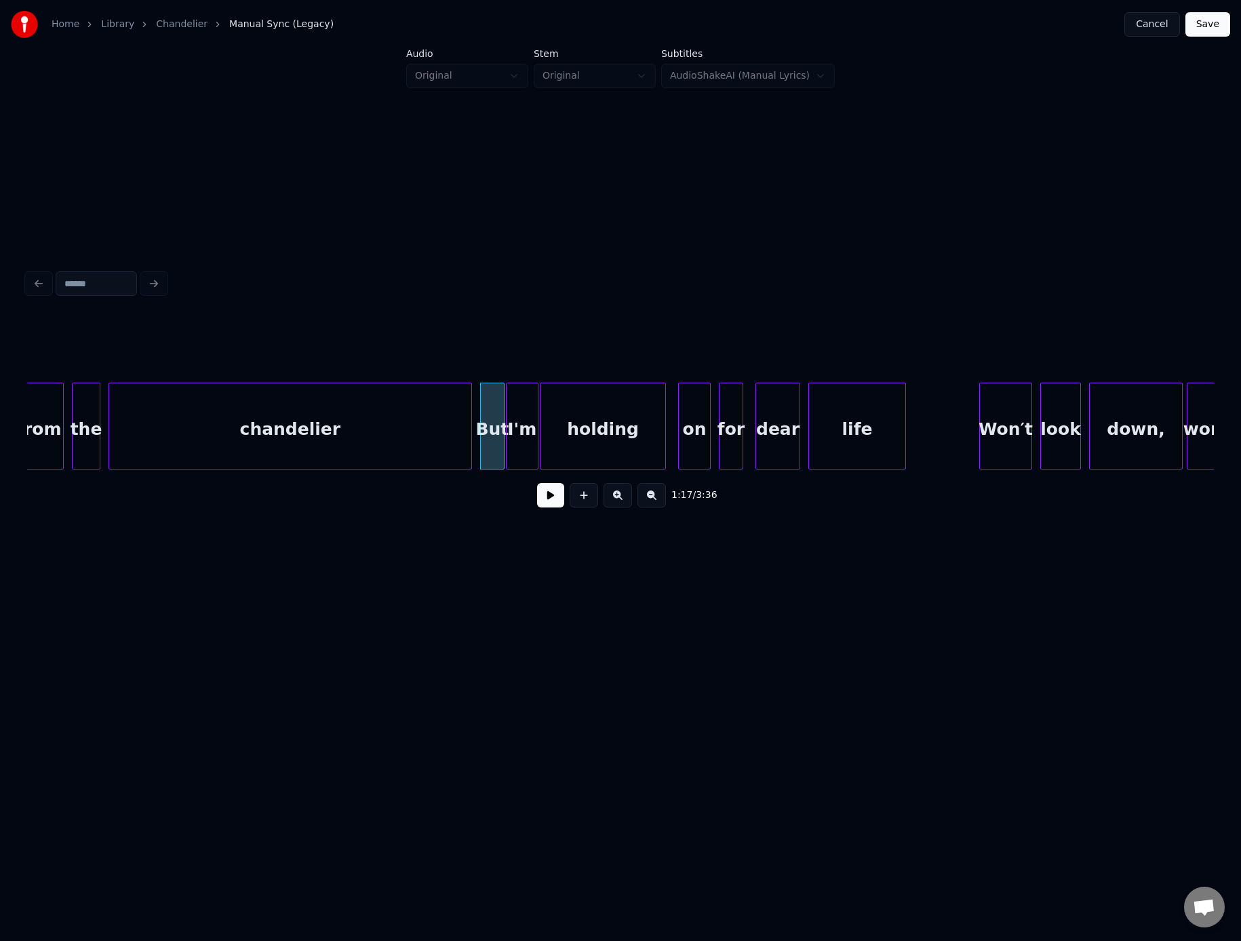
click at [470, 420] on div "chandelier" at bounding box center [291, 426] width 364 height 87
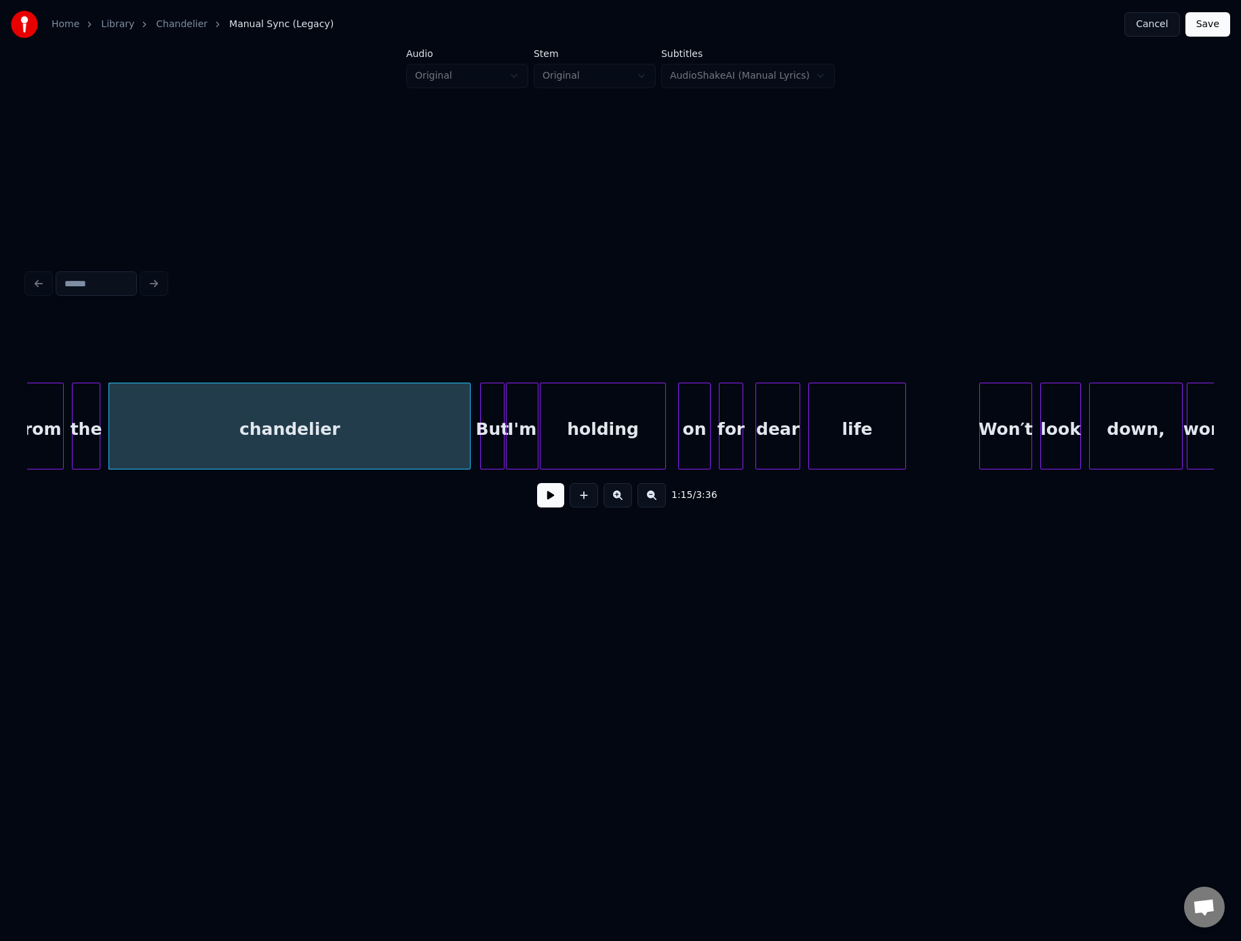
click at [537, 483] on button at bounding box center [550, 495] width 27 height 24
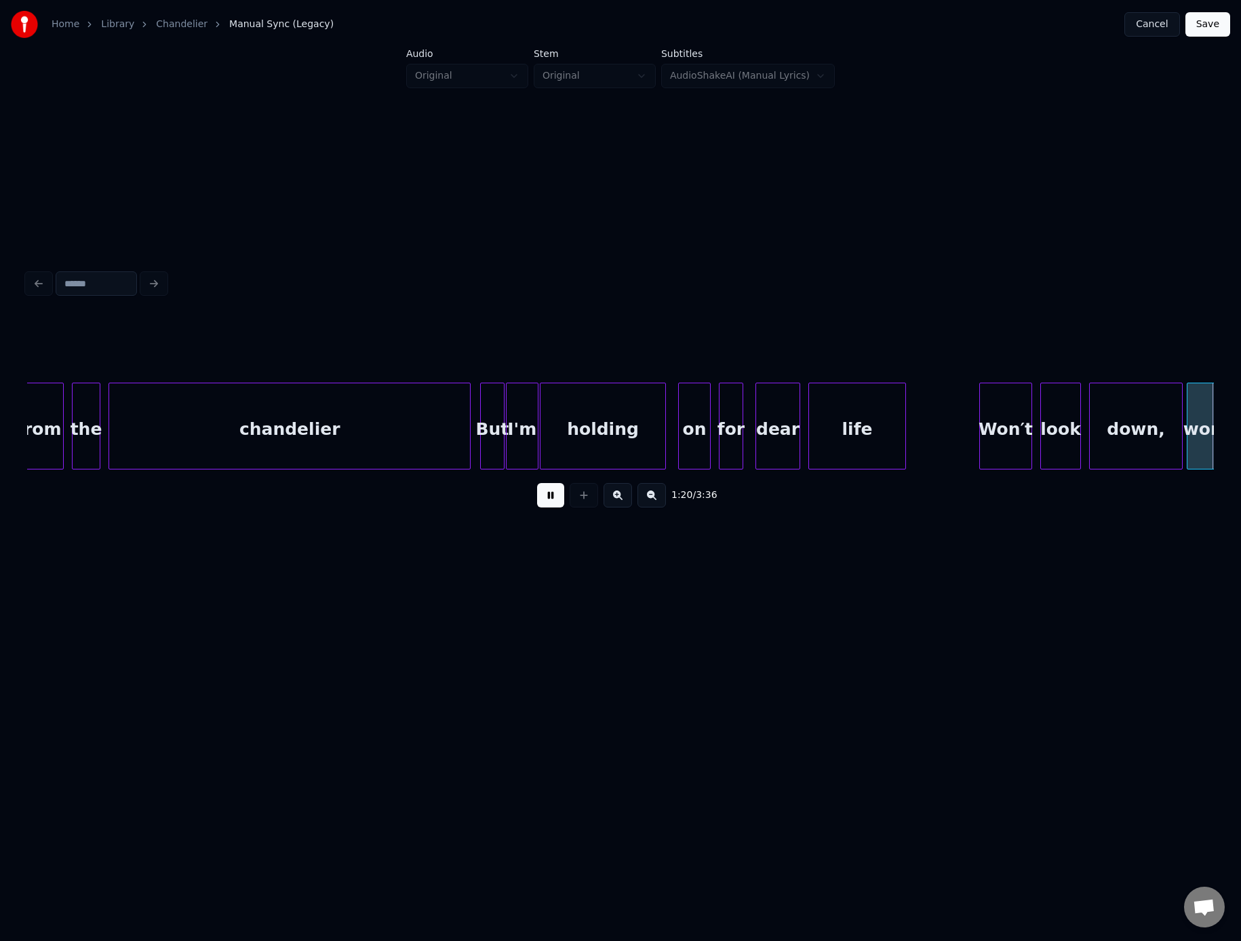
scroll to position [0, 16439]
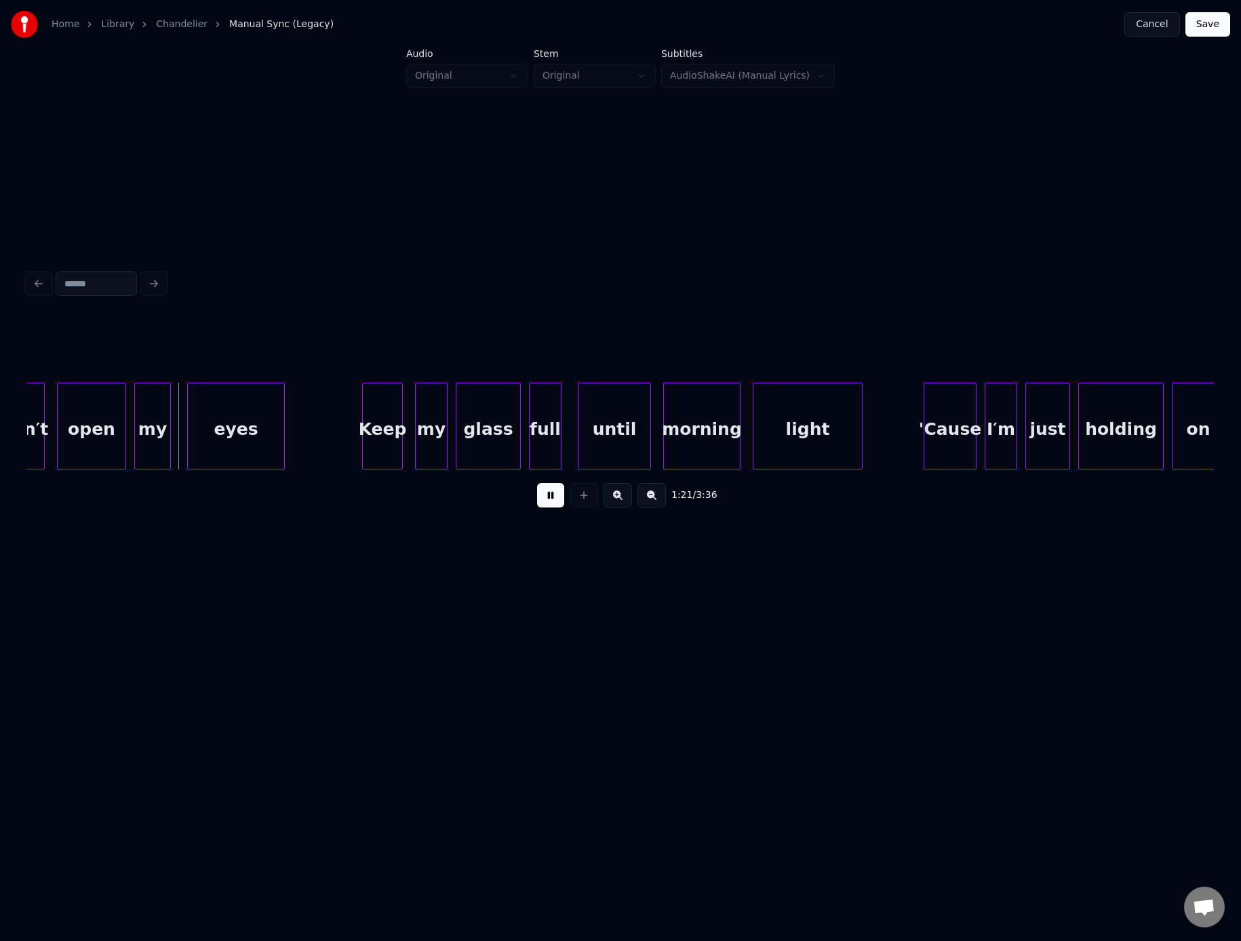
click at [537, 483] on button at bounding box center [550, 495] width 27 height 24
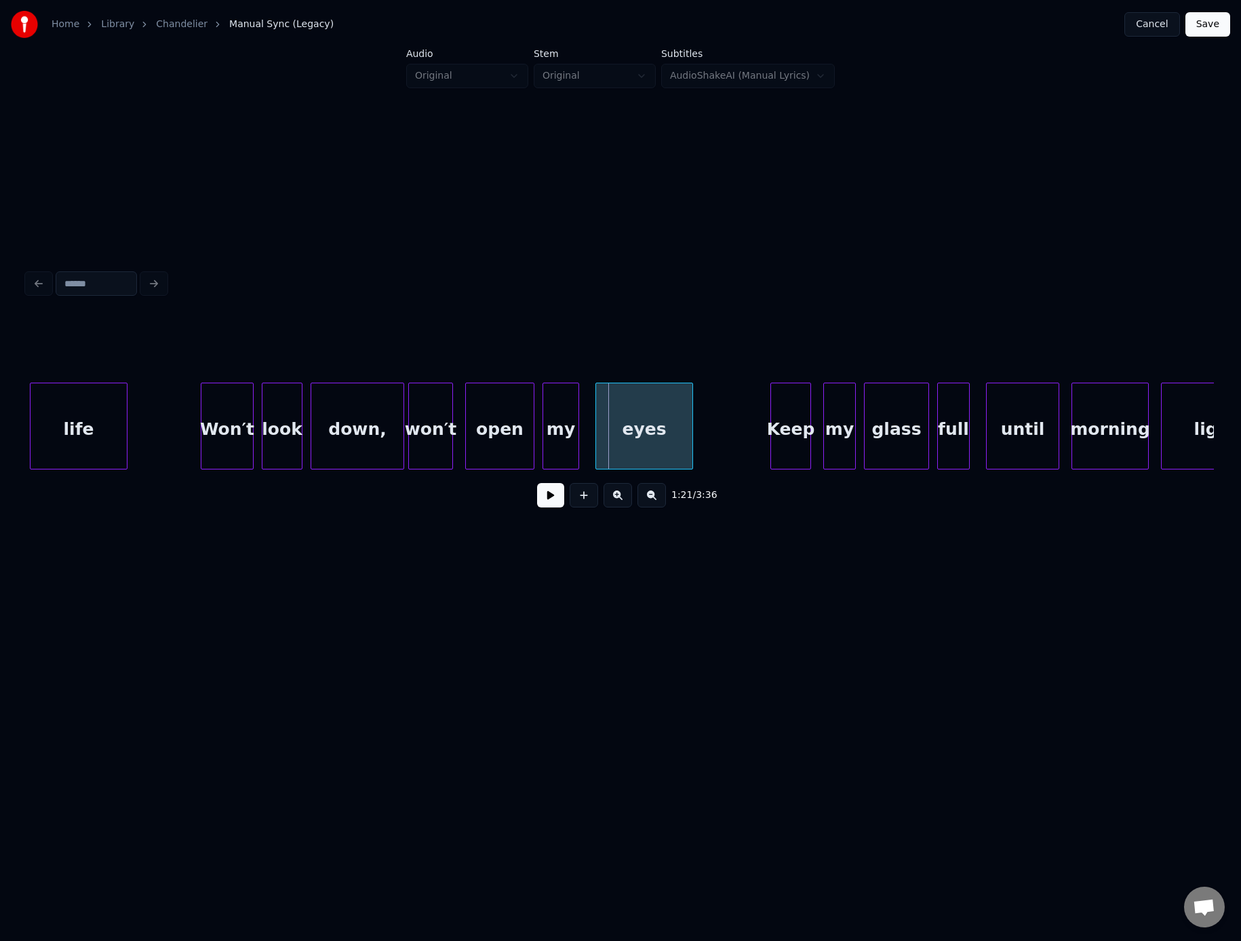
scroll to position [0, 15986]
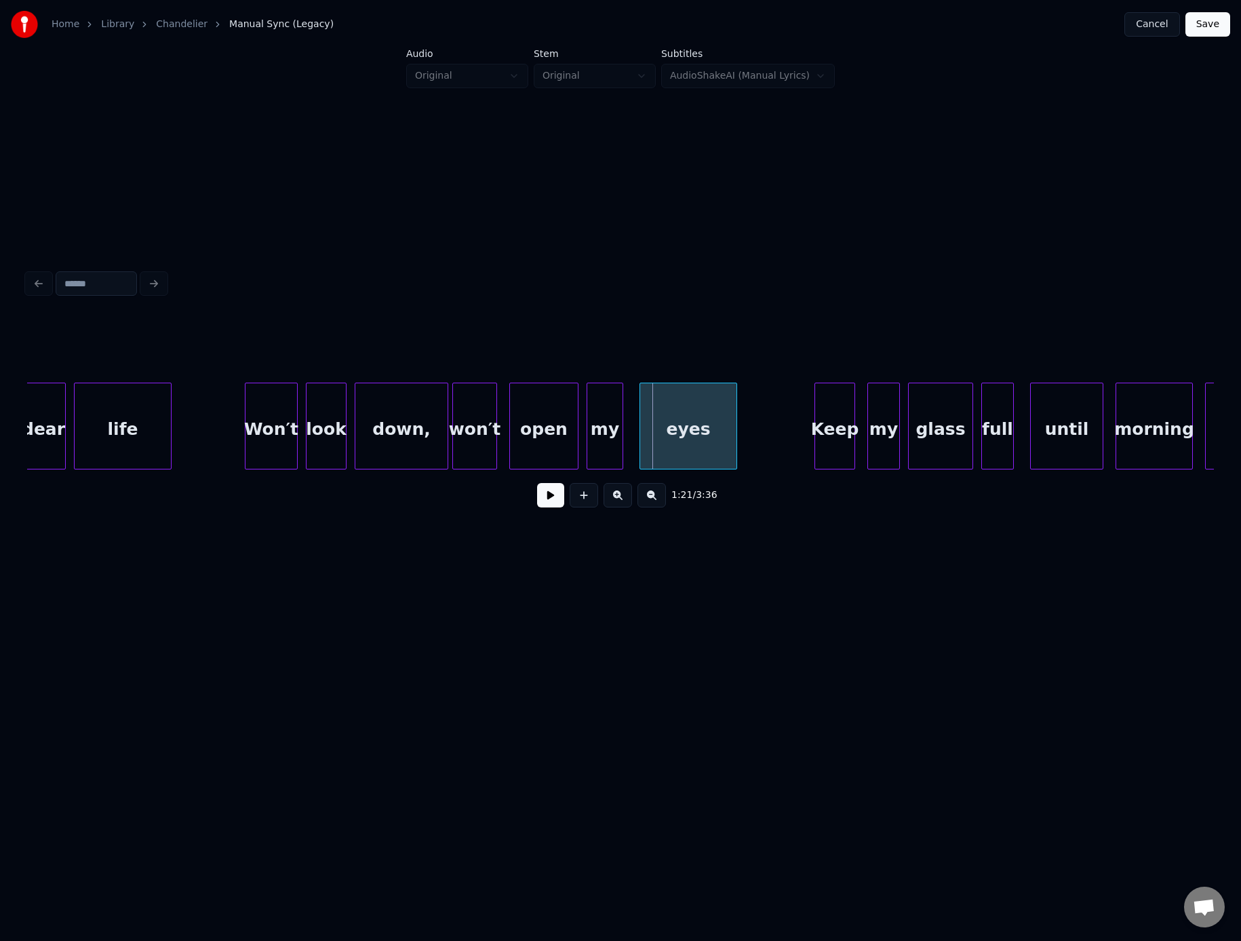
click at [150, 427] on div "life" at bounding box center [123, 429] width 96 height 92
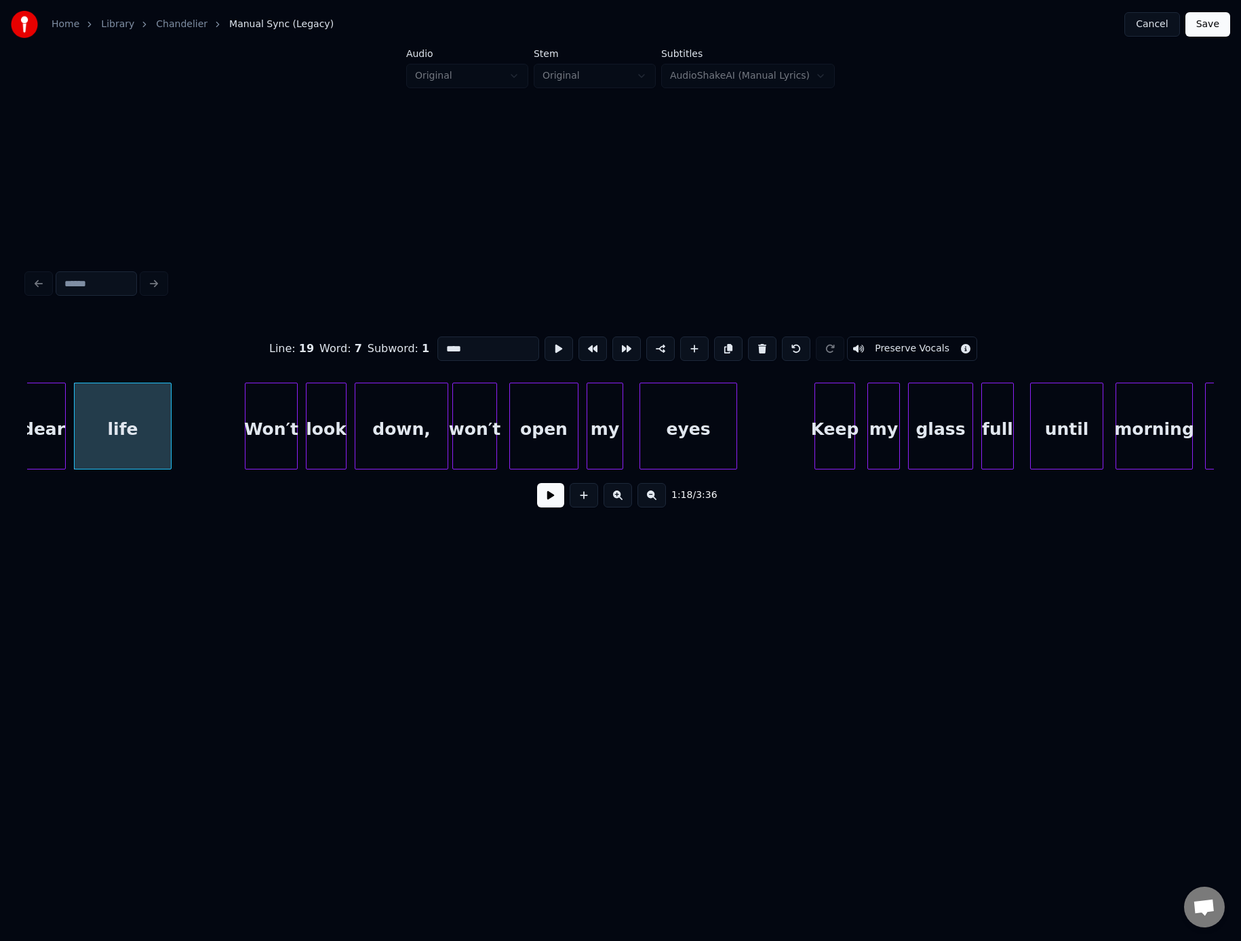
click at [553, 499] on button at bounding box center [550, 495] width 27 height 24
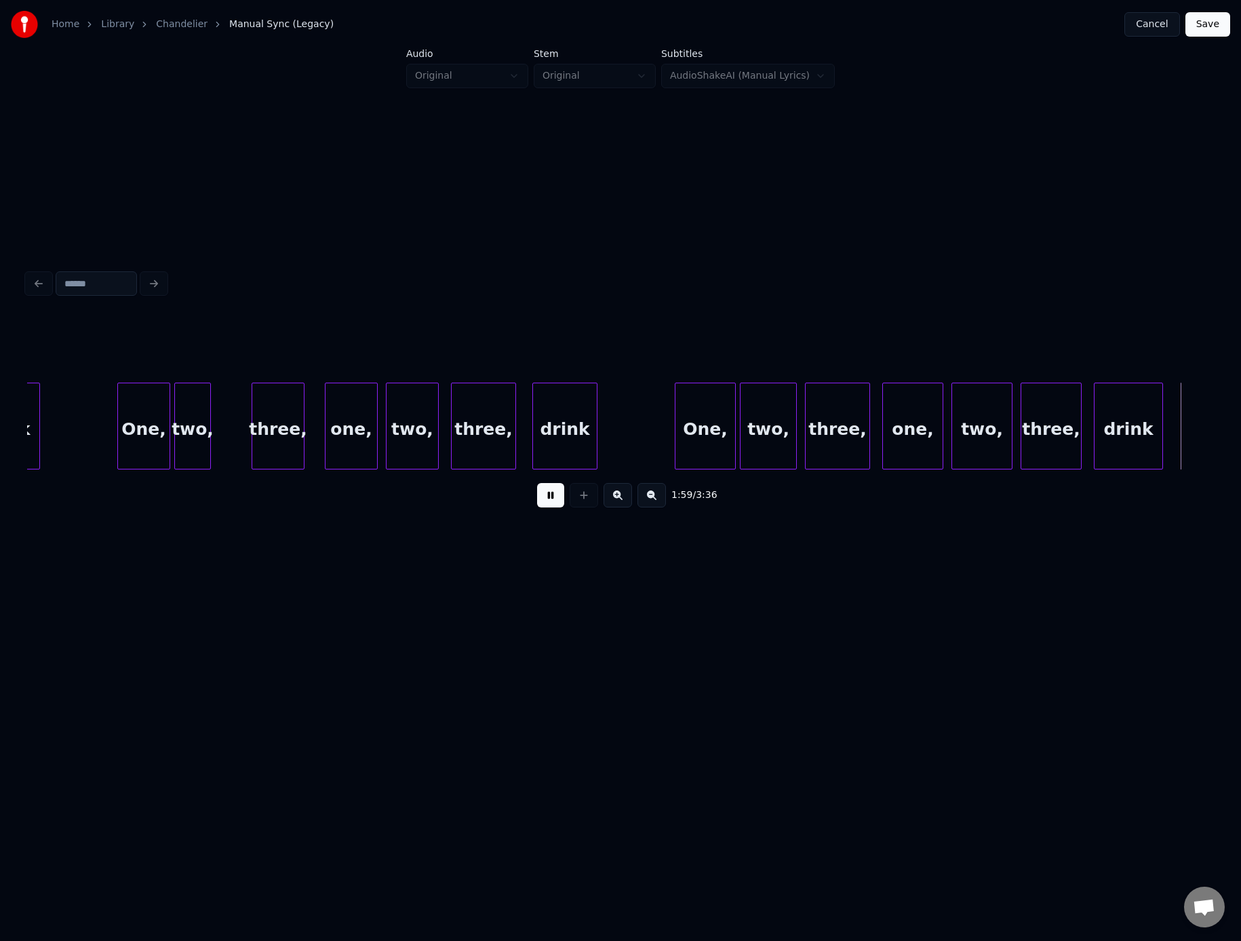
scroll to position [0, 24298]
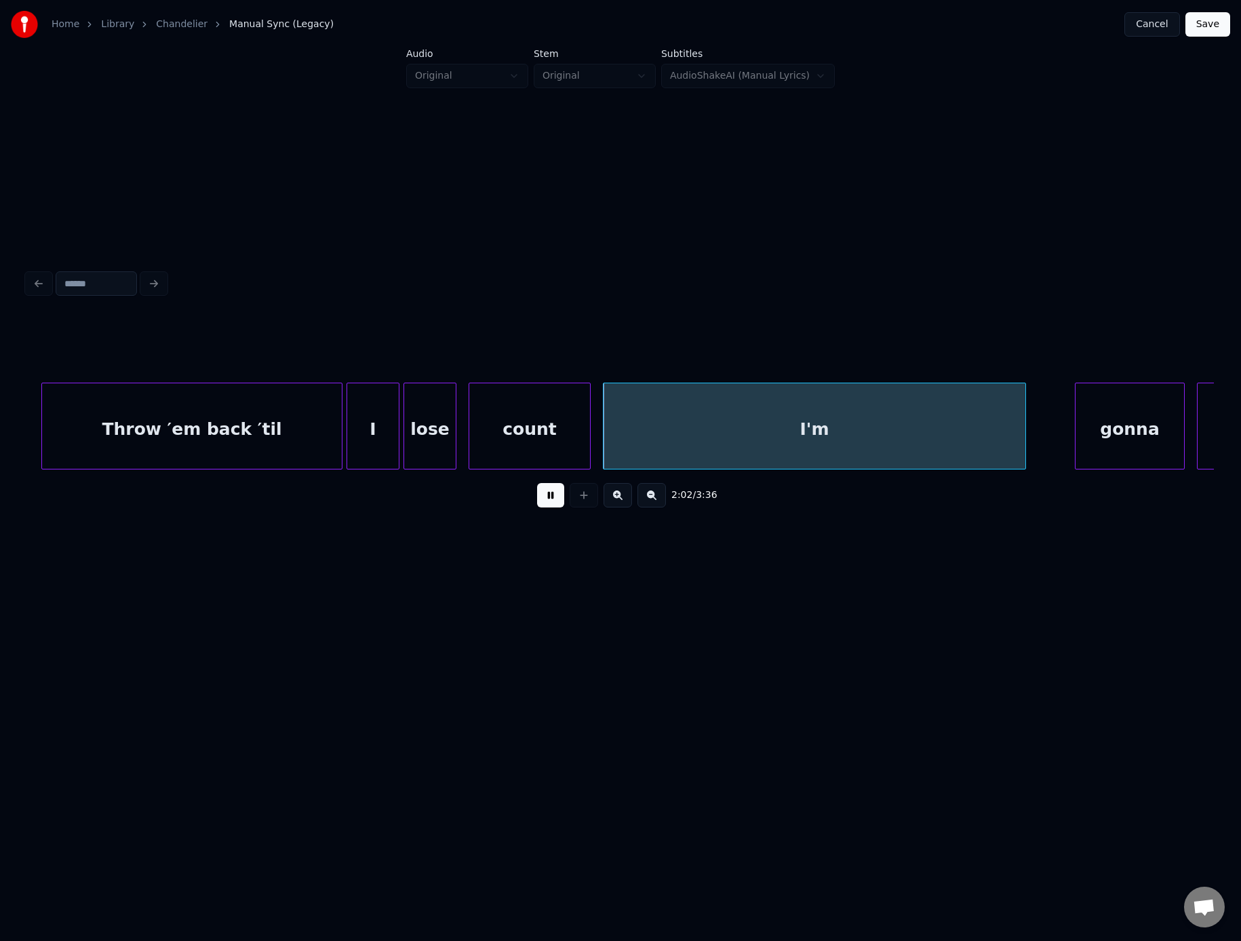
click at [537, 483] on button at bounding box center [550, 495] width 27 height 24
click at [274, 436] on div "Throw ′em back ′til" at bounding box center [192, 429] width 300 height 92
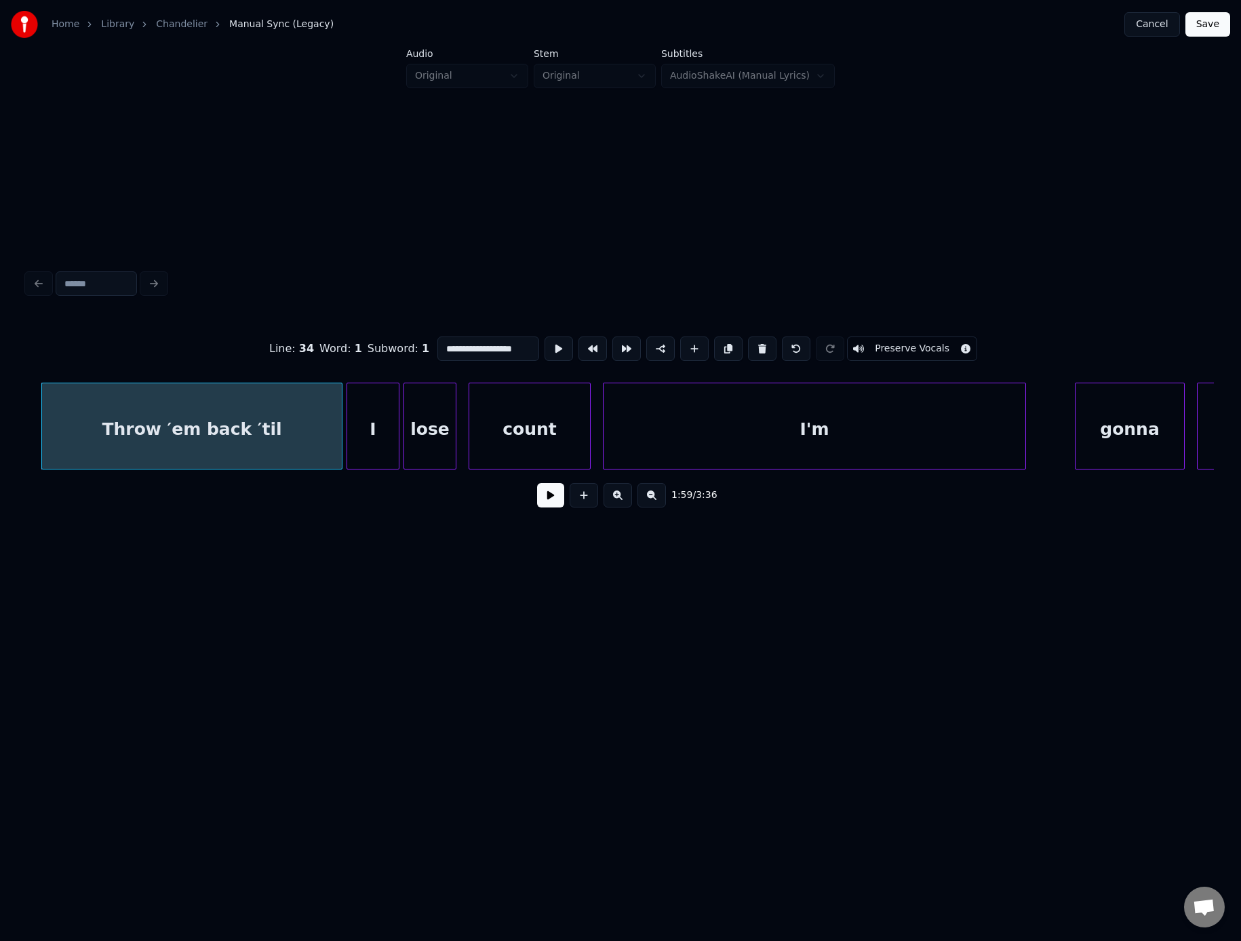
click at [160, 415] on div "Throw ′em back ′til" at bounding box center [192, 429] width 300 height 92
click at [221, 404] on div "Throw ′em back ′til" at bounding box center [192, 429] width 300 height 92
click at [537, 483] on button at bounding box center [550, 495] width 27 height 24
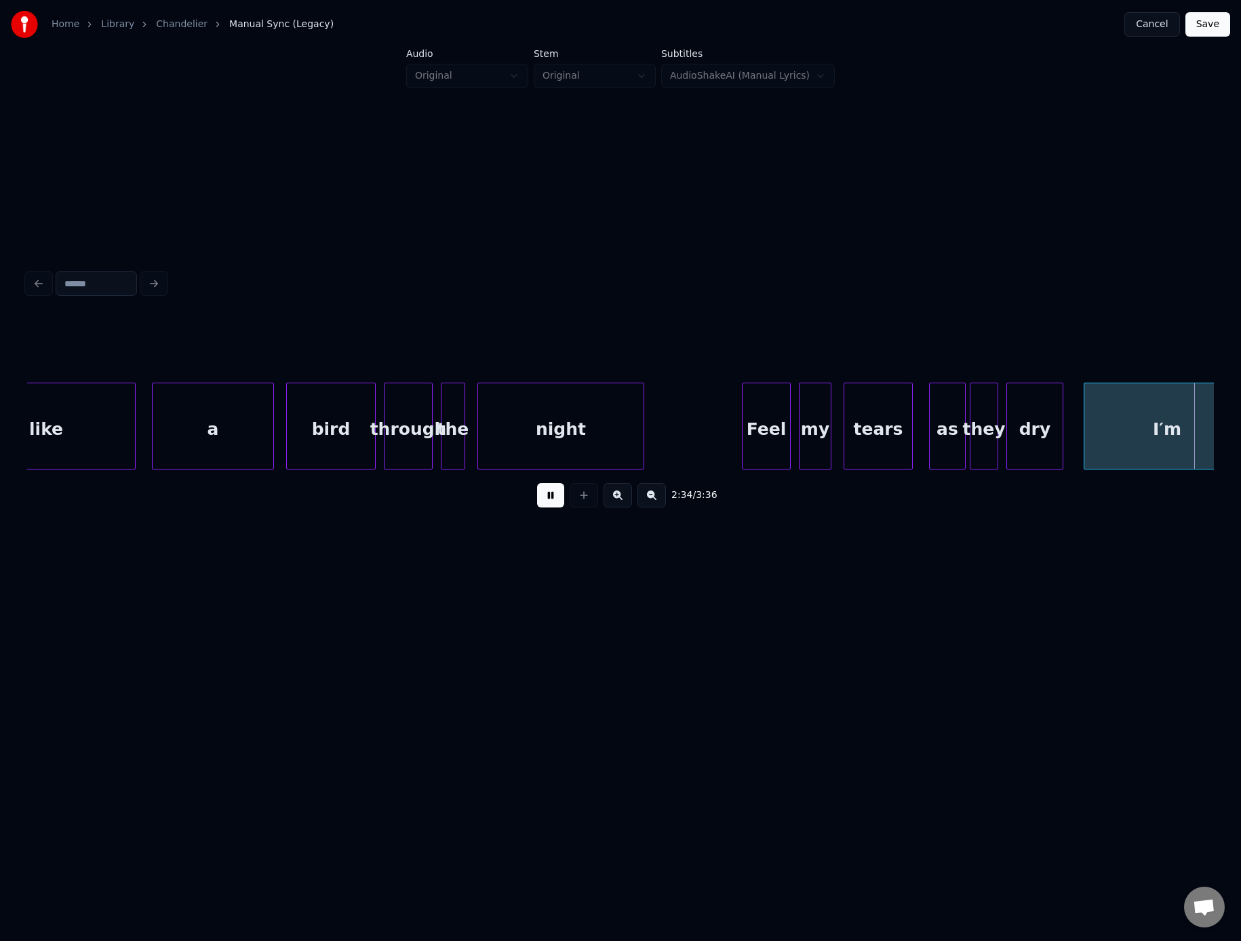
scroll to position [0, 31423]
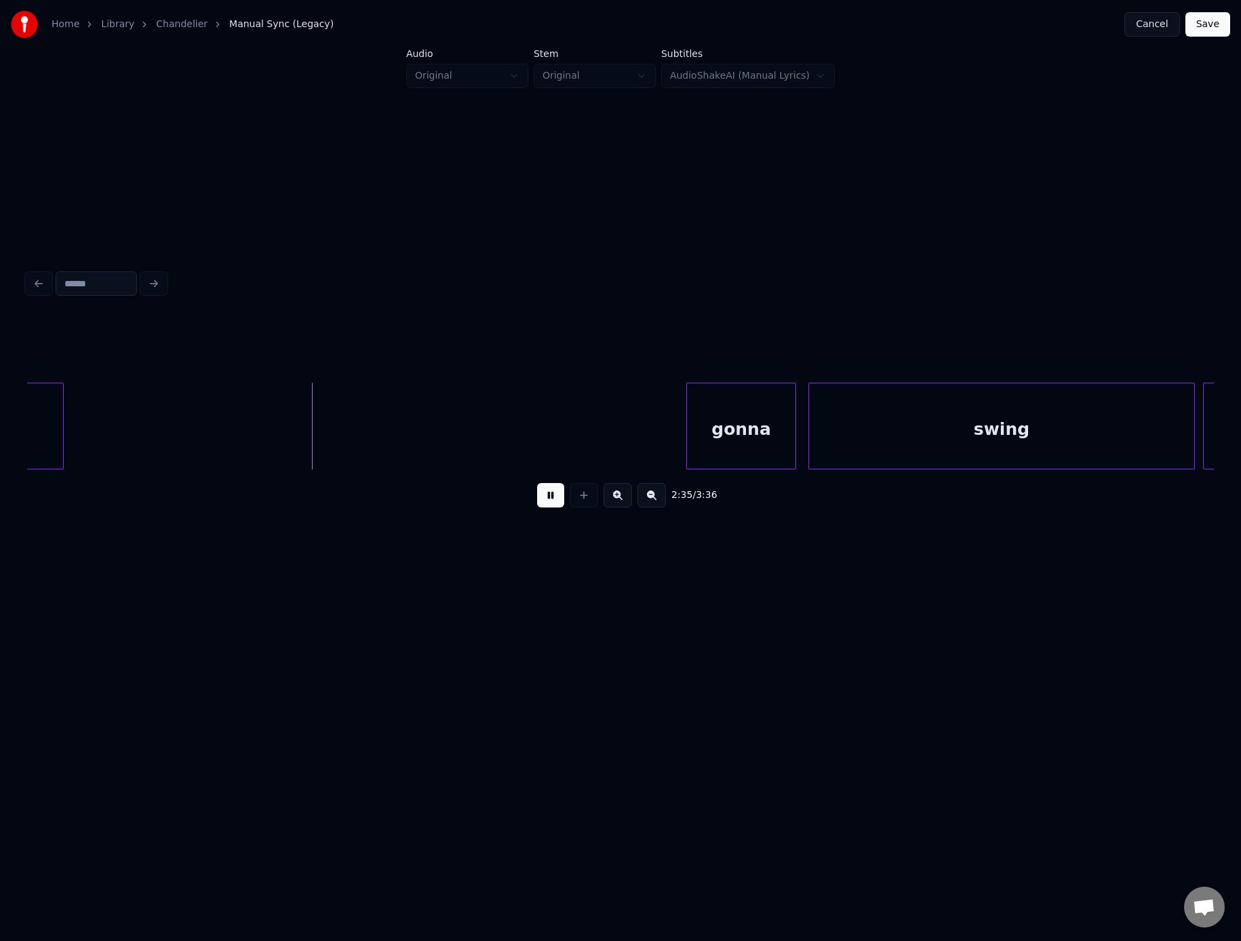
click at [537, 483] on button at bounding box center [550, 495] width 27 height 24
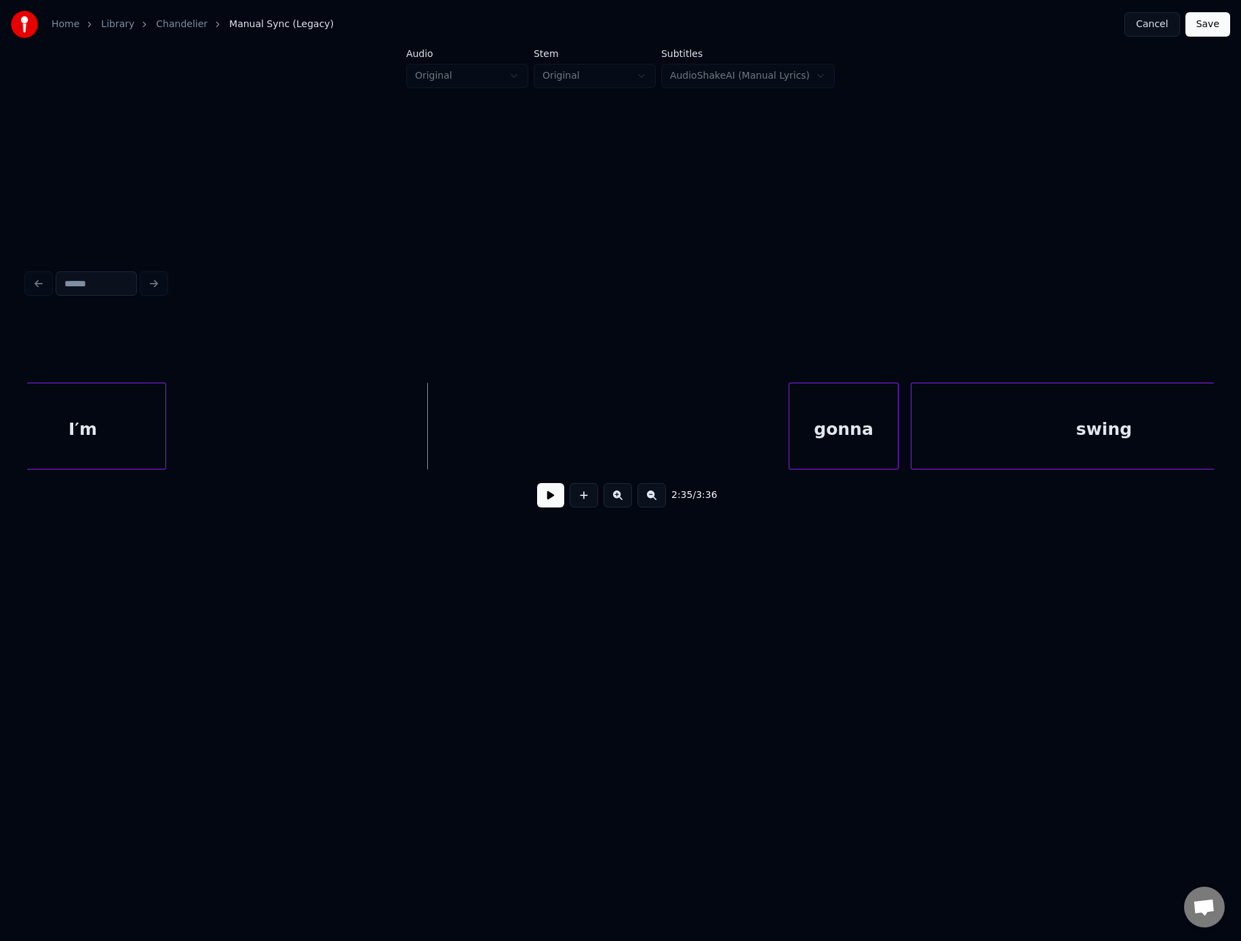
scroll to position [0, 31167]
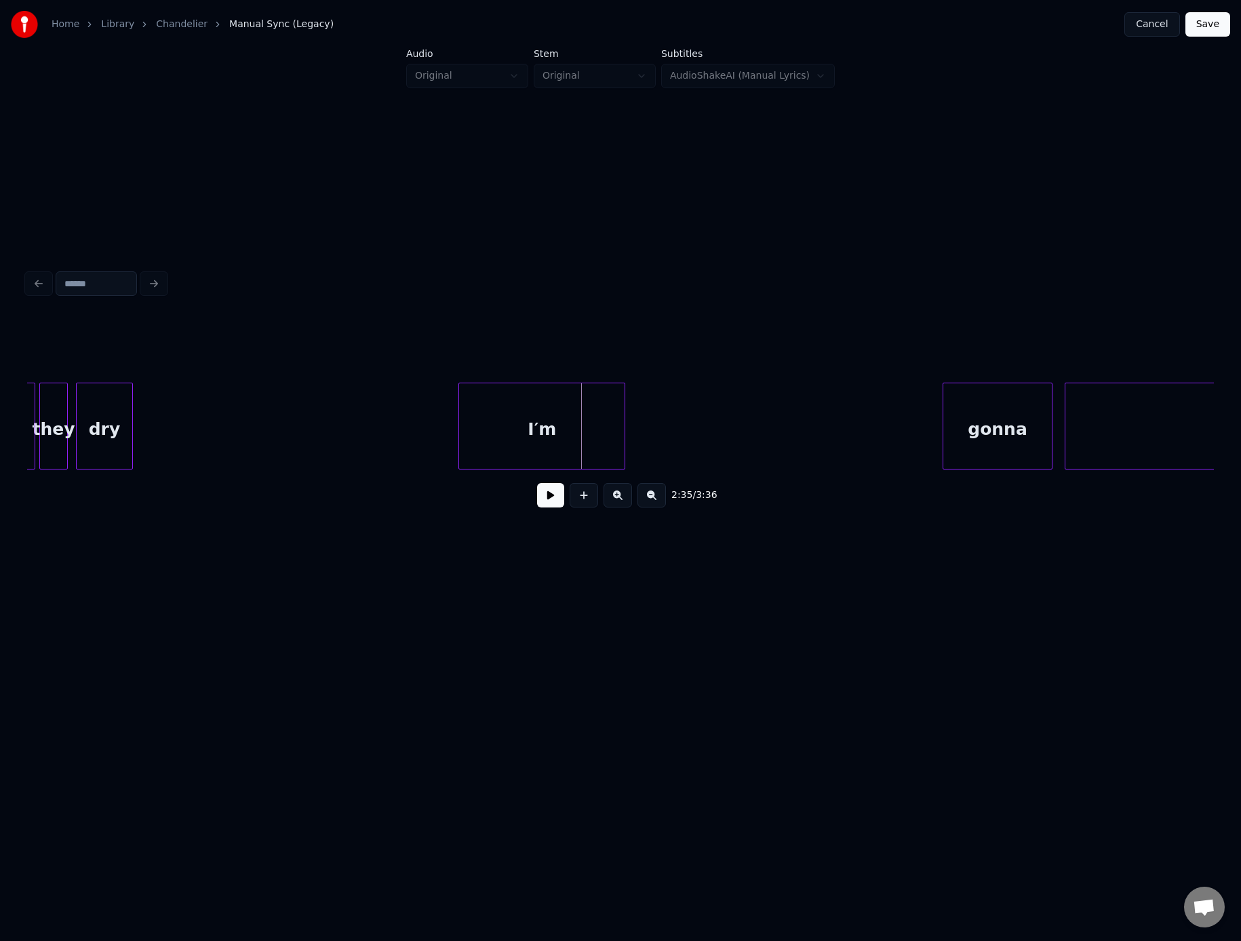
click at [574, 416] on div "I′m" at bounding box center [542, 429] width 166 height 92
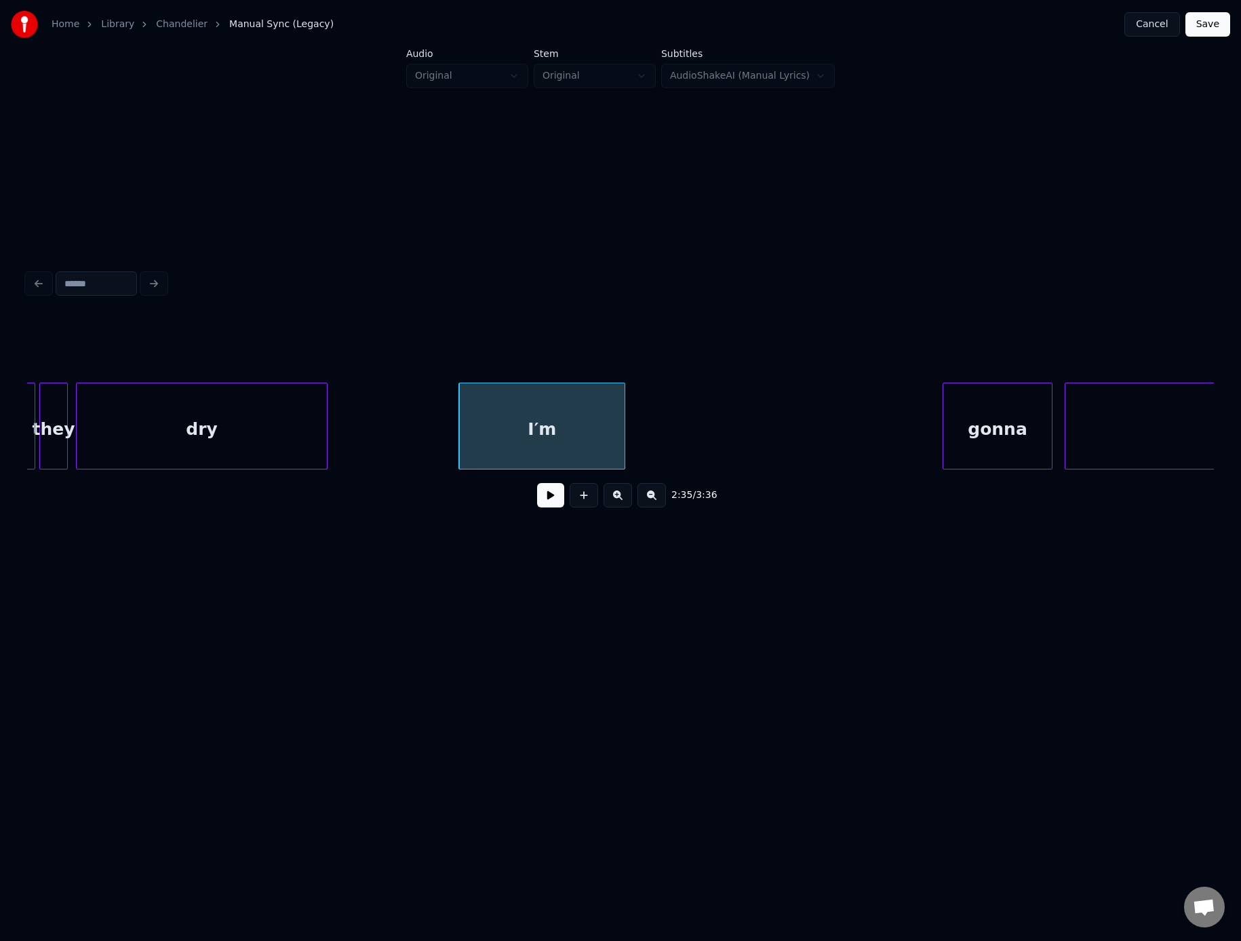
click at [323, 426] on div at bounding box center [325, 425] width 4 height 85
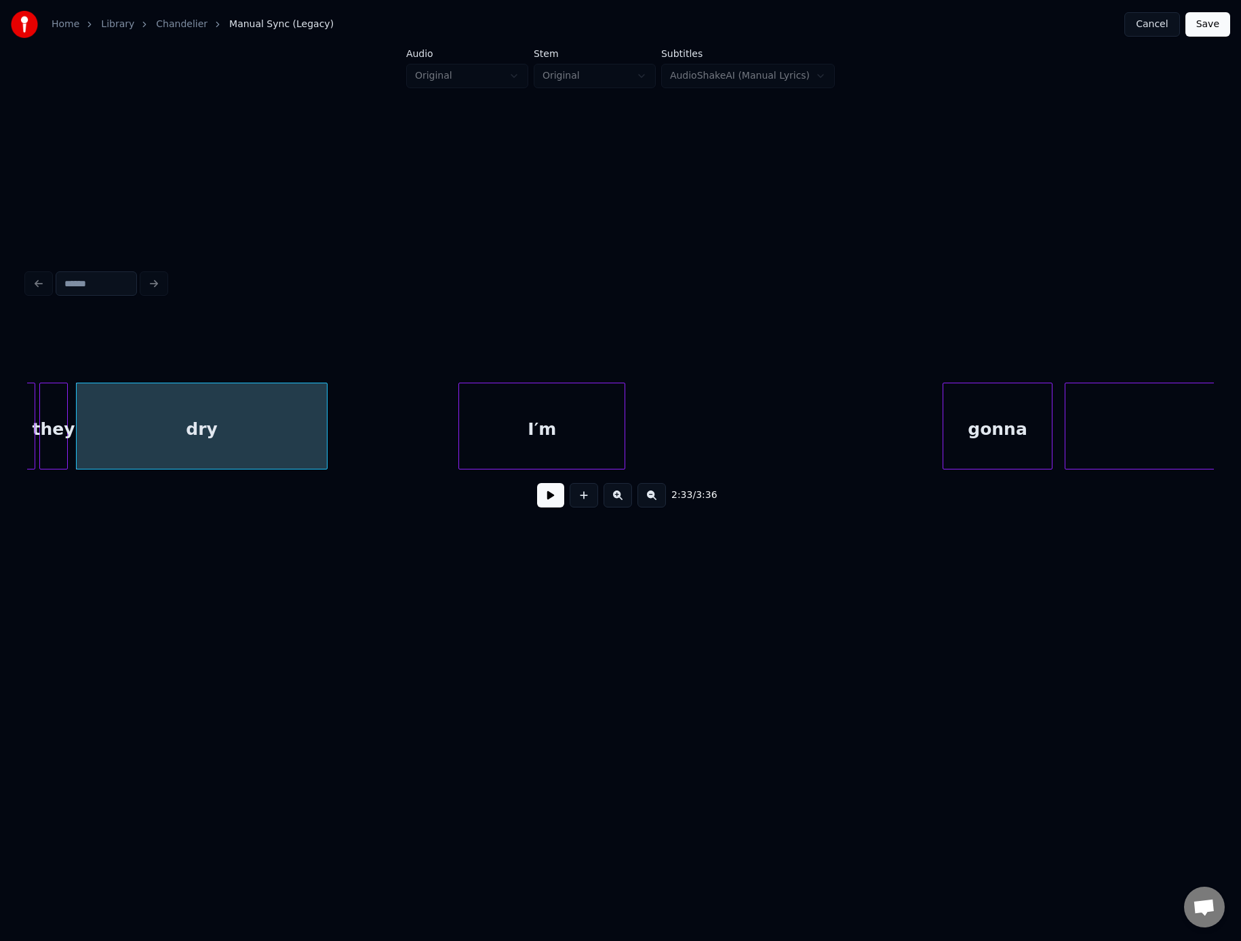
click at [537, 483] on button at bounding box center [550, 495] width 27 height 24
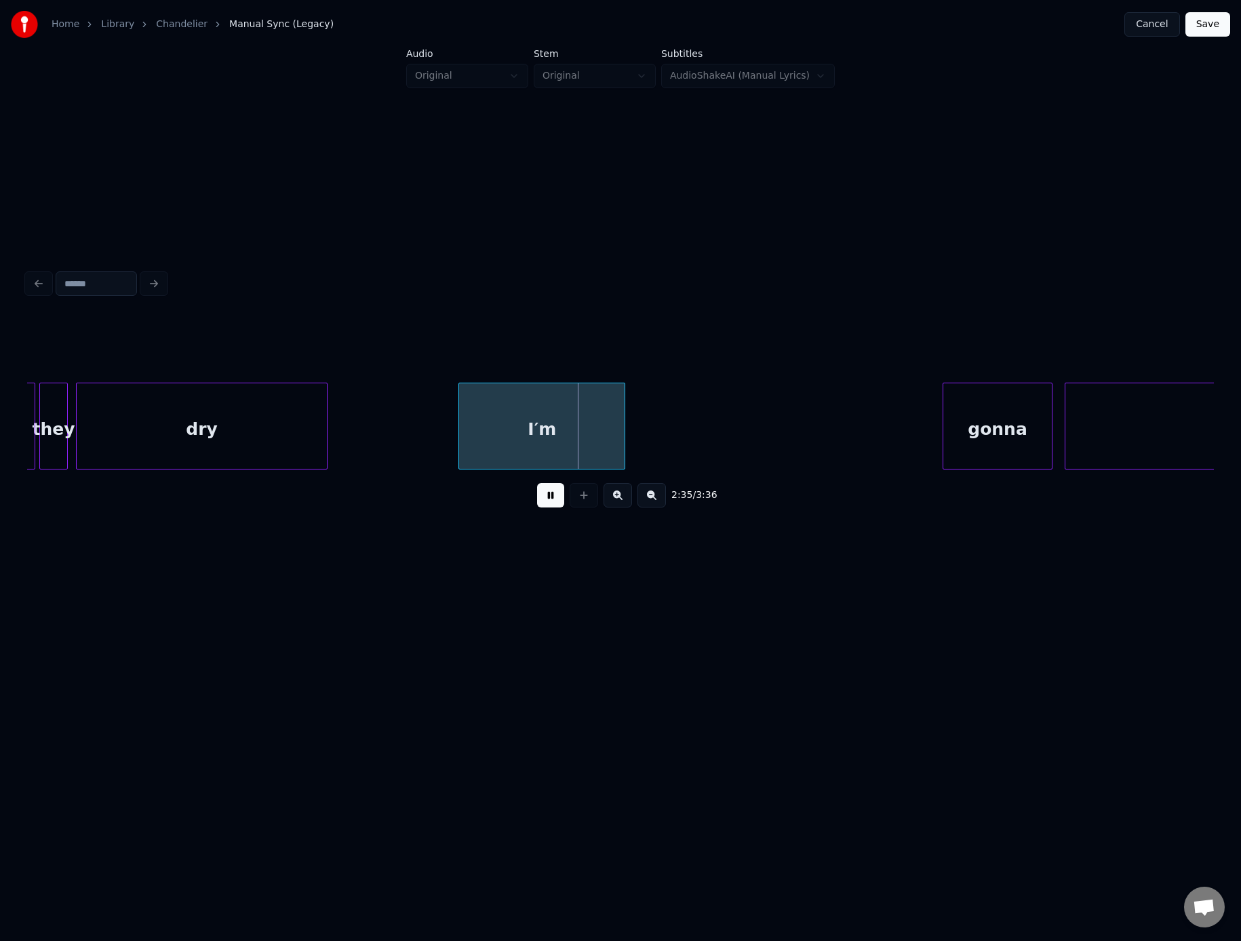
click at [537, 483] on button at bounding box center [550, 495] width 27 height 24
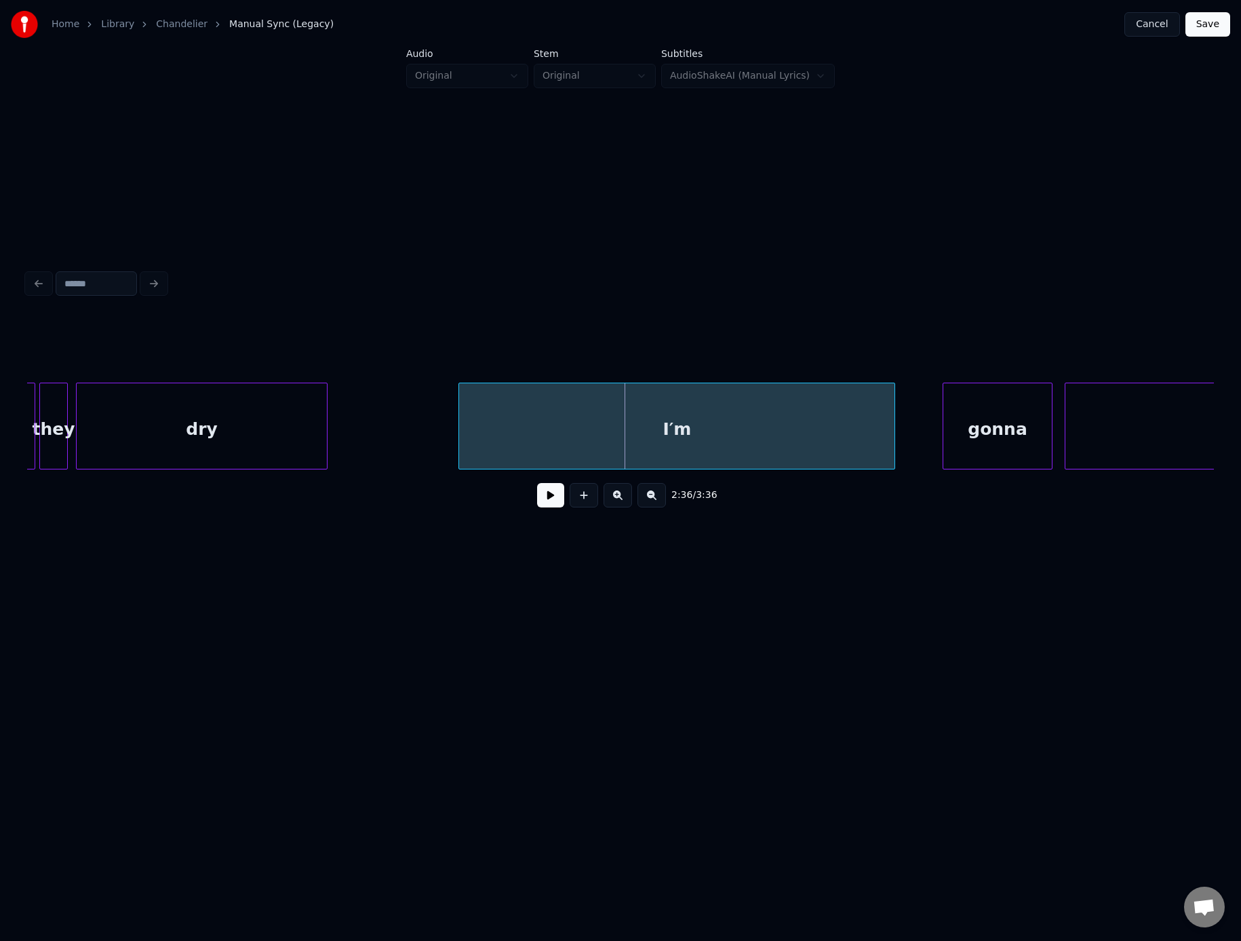
click at [893, 418] on div at bounding box center [893, 425] width 4 height 85
click at [537, 483] on button at bounding box center [550, 495] width 27 height 24
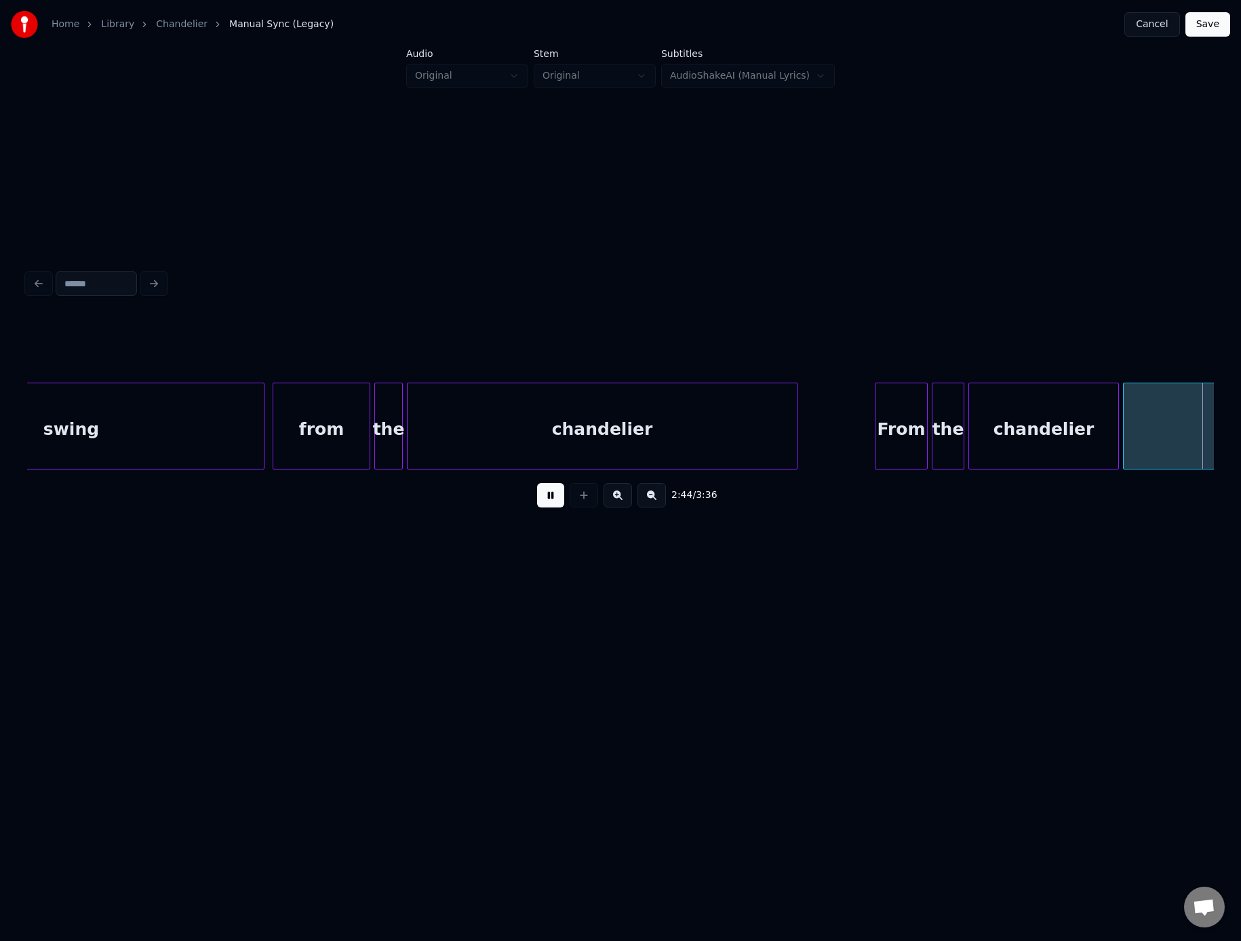
scroll to position [0, 33541]
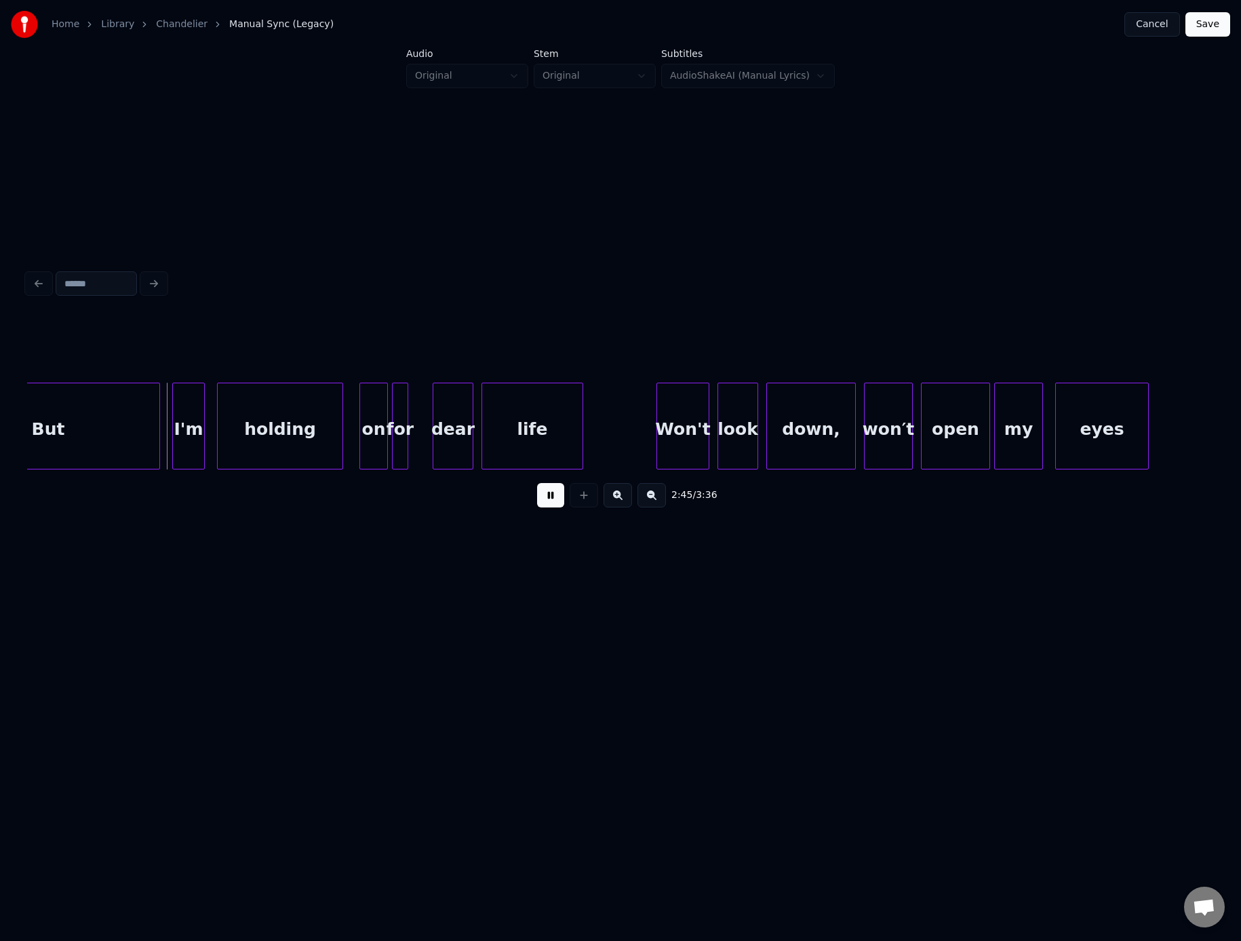
click at [537, 483] on button at bounding box center [550, 495] width 27 height 24
click at [191, 431] on div "I'm" at bounding box center [199, 429] width 31 height 92
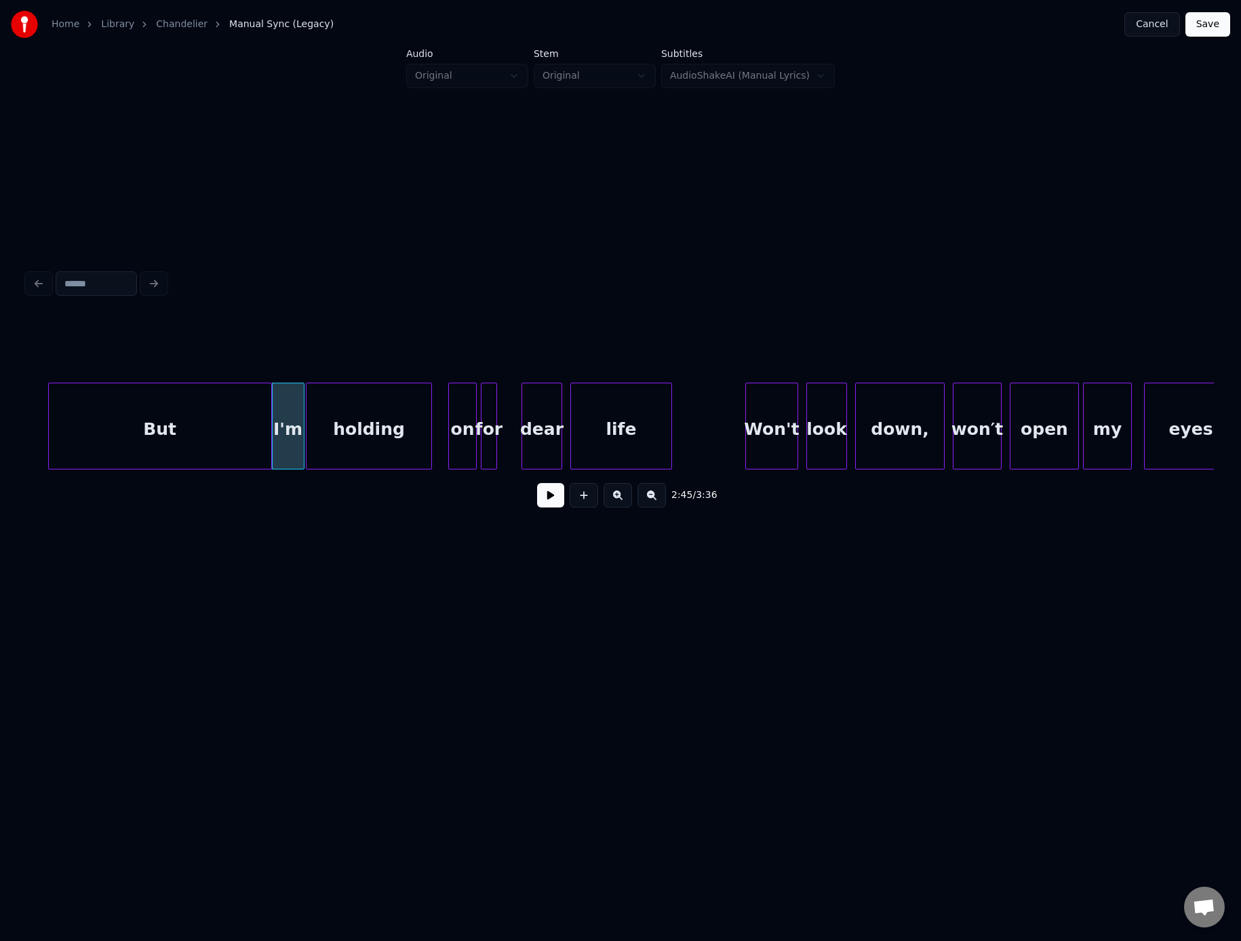
click at [137, 431] on div "But" at bounding box center [160, 429] width 223 height 92
click at [252, 433] on div at bounding box center [253, 425] width 4 height 85
click at [250, 432] on div "But" at bounding box center [260, 429] width 21 height 92
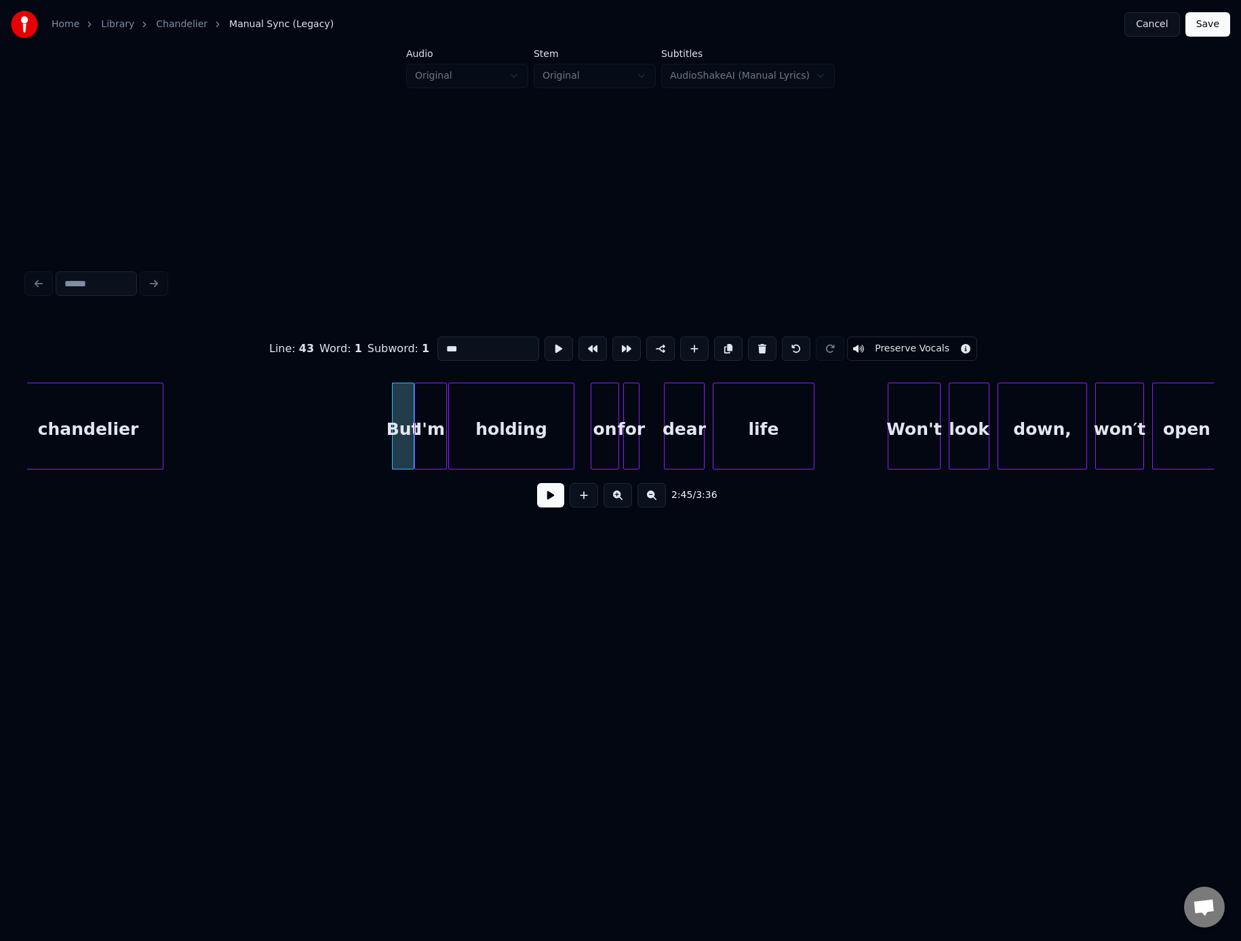
scroll to position [0, 33288]
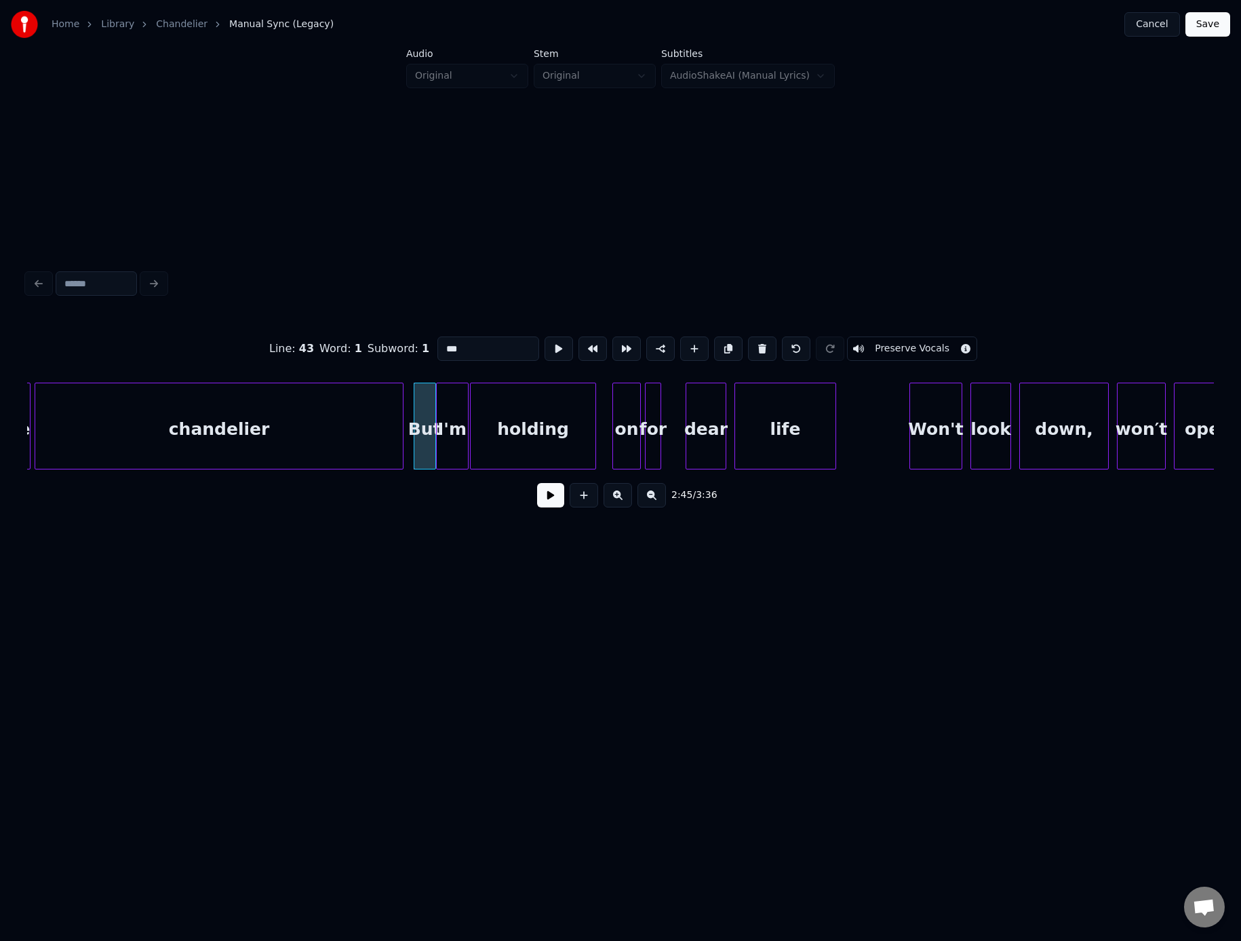
click at [401, 441] on div at bounding box center [401, 425] width 4 height 85
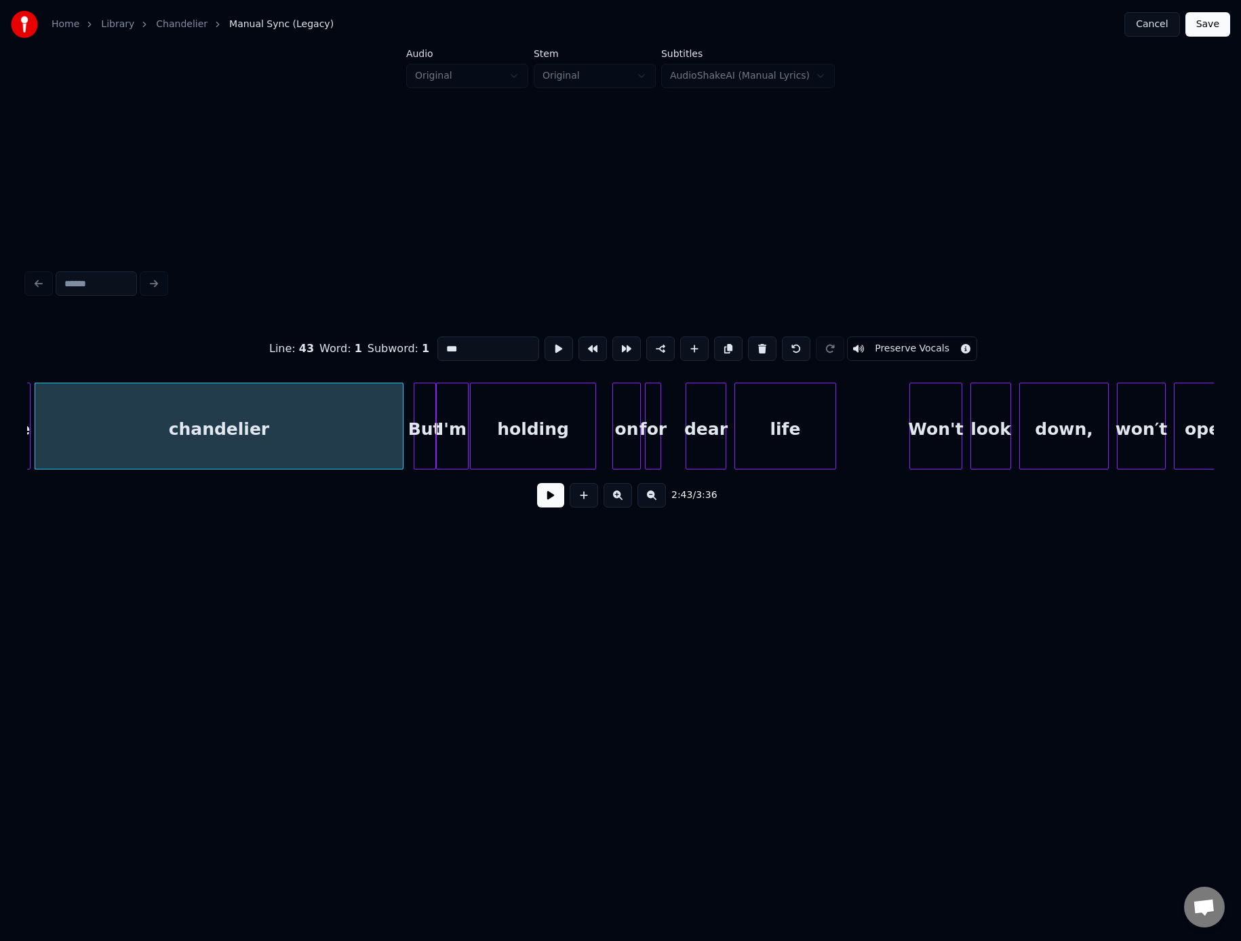
click at [537, 483] on button at bounding box center [550, 495] width 27 height 24
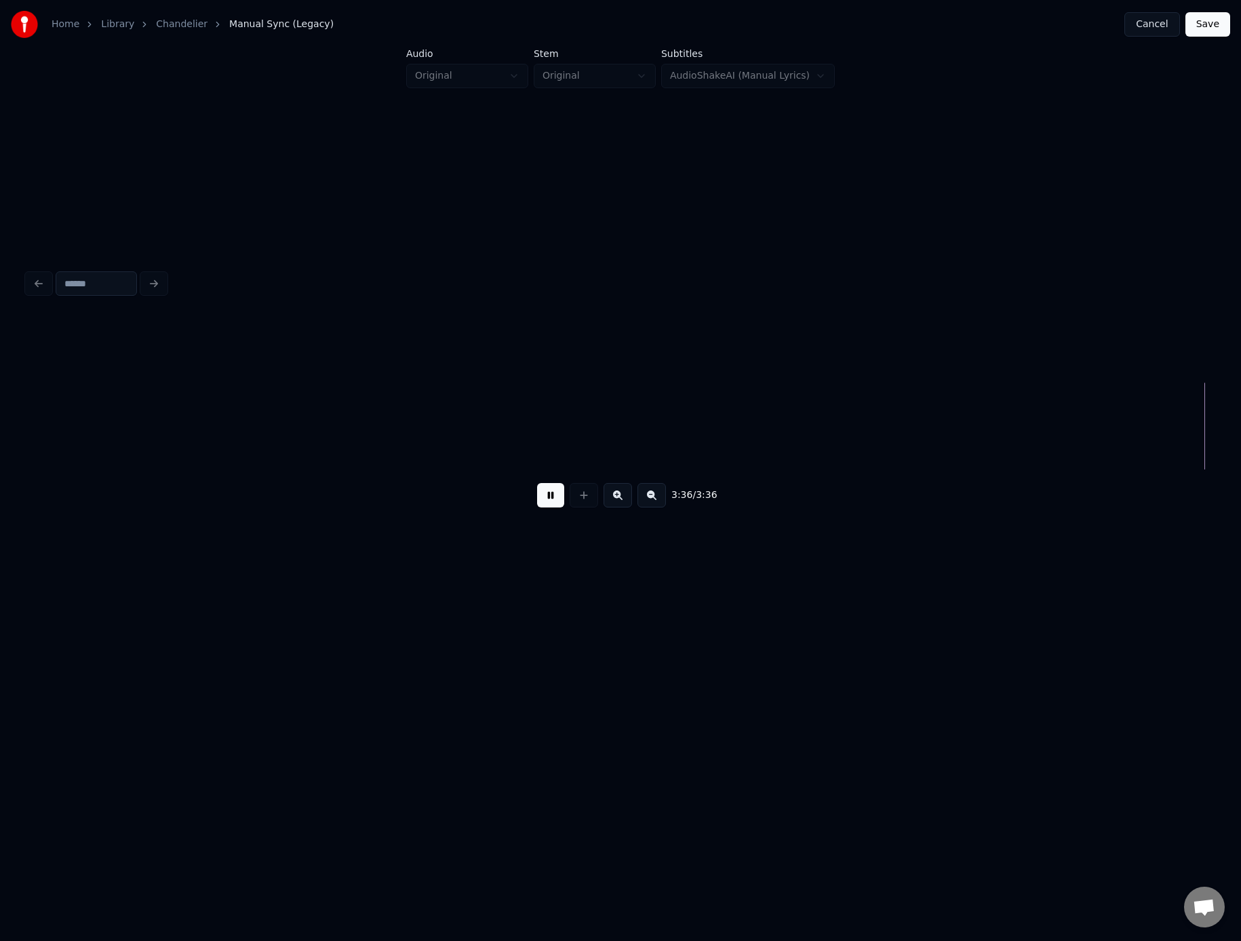
scroll to position [0, 42797]
click at [1206, 25] on button "Save" at bounding box center [1208, 24] width 45 height 24
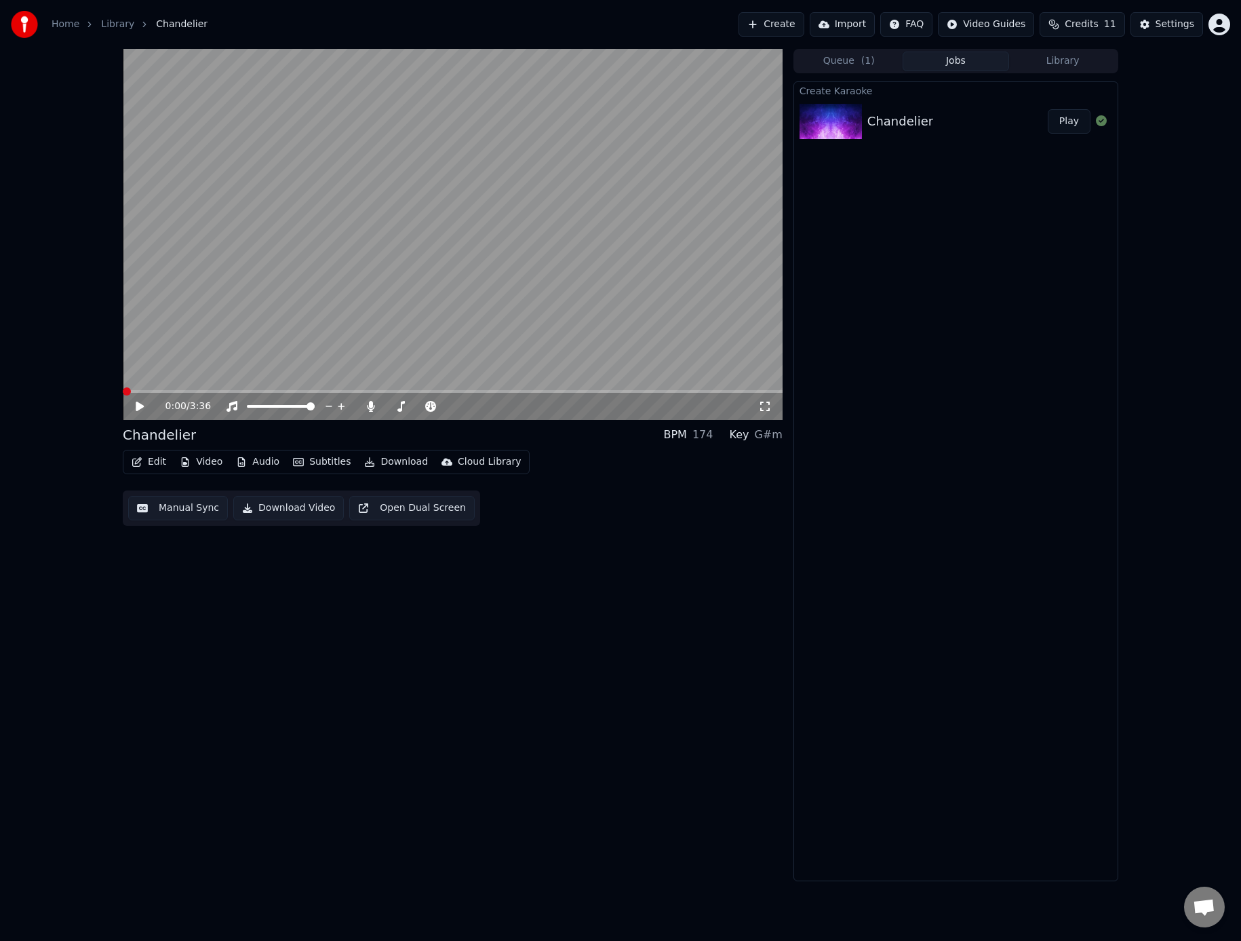
click at [123, 389] on span at bounding box center [127, 391] width 8 height 8
click at [138, 406] on icon at bounding box center [140, 406] width 8 height 9
click at [371, 411] on icon at bounding box center [370, 406] width 7 height 11
click at [140, 408] on icon at bounding box center [150, 406] width 32 height 11
click at [259, 462] on button "Audio" at bounding box center [258, 461] width 54 height 19
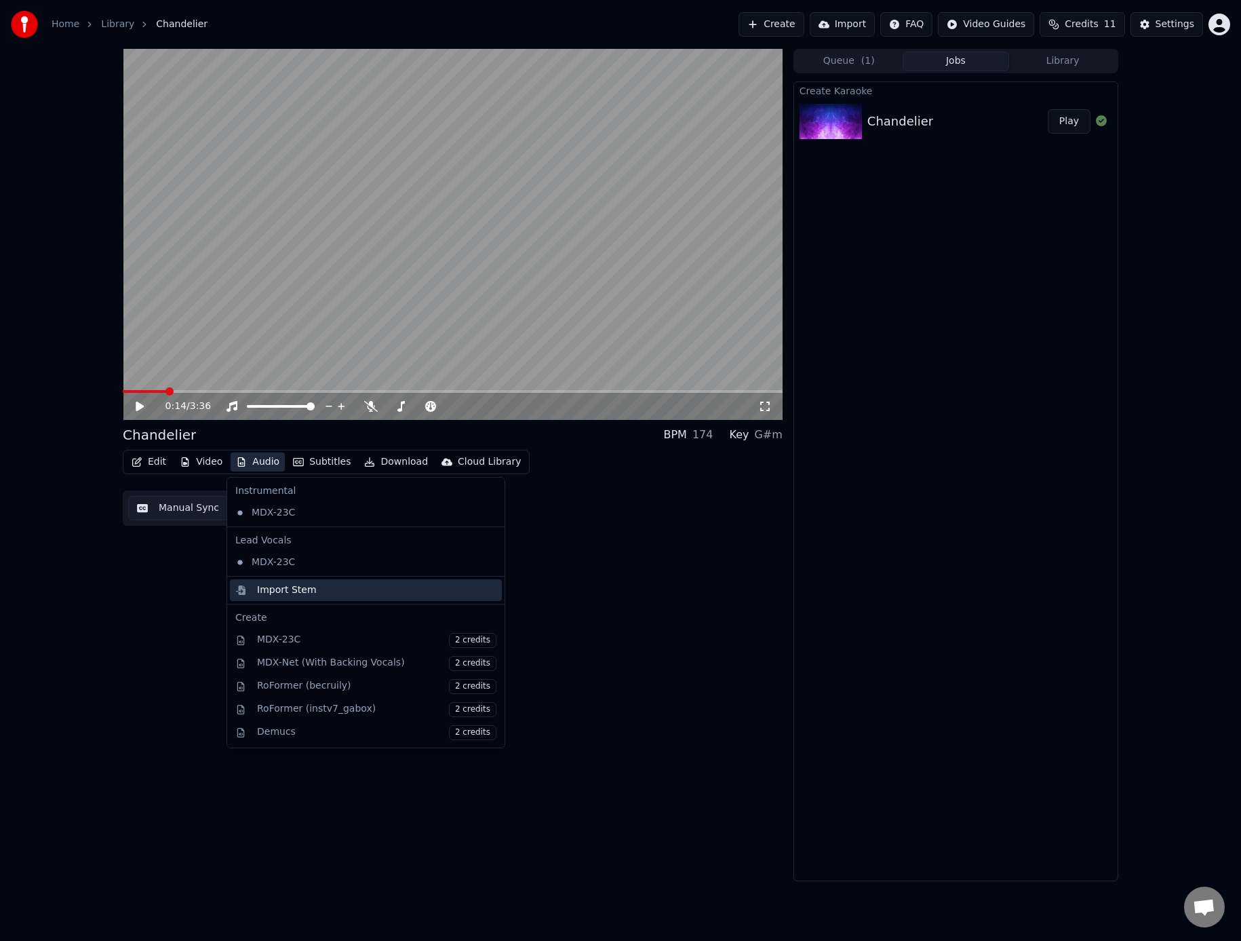
click at [291, 590] on div "Import Stem" at bounding box center [287, 590] width 60 height 14
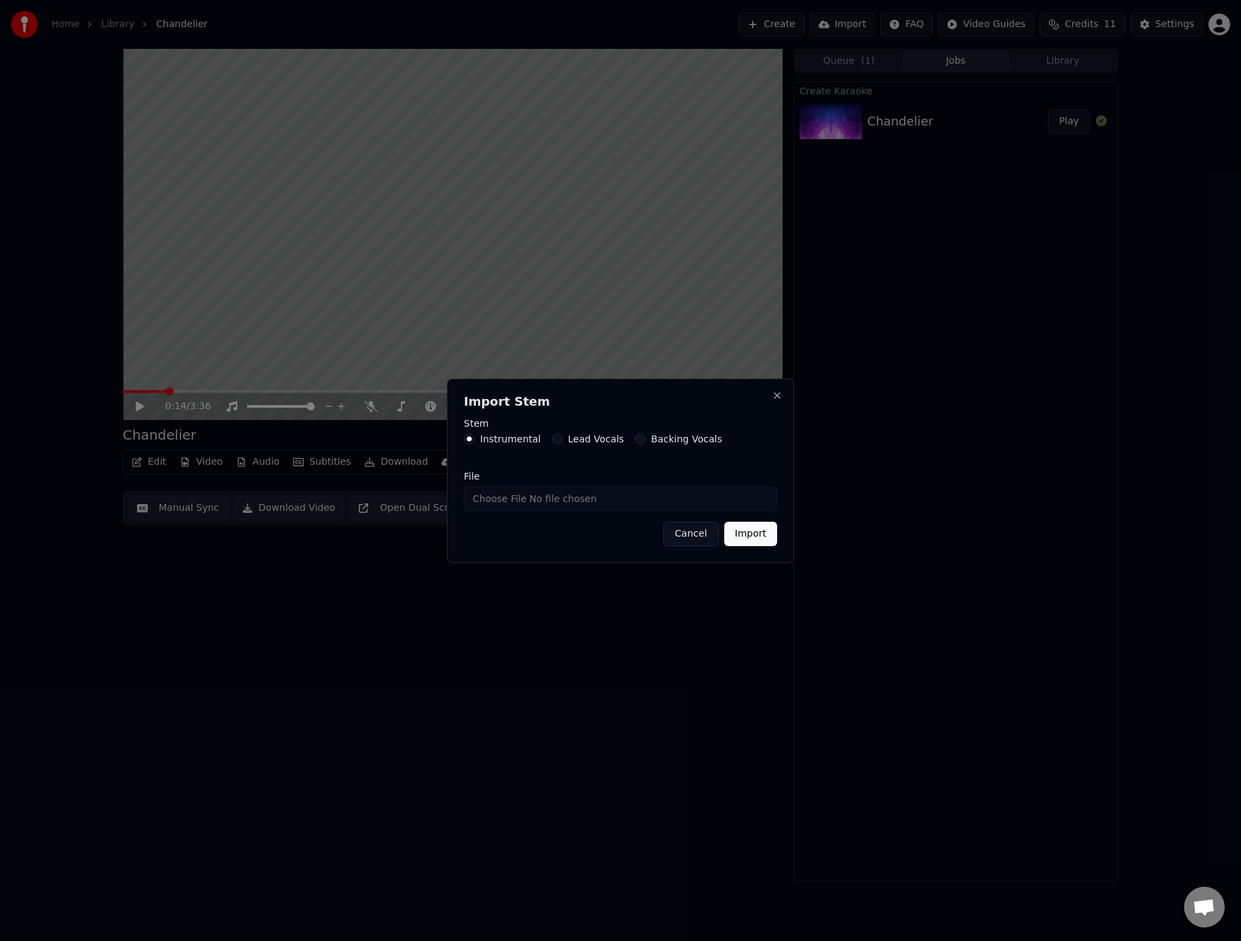
click at [535, 499] on input "File" at bounding box center [620, 498] width 313 height 24
type input "**********"
click at [763, 535] on button "Import" at bounding box center [751, 534] width 53 height 24
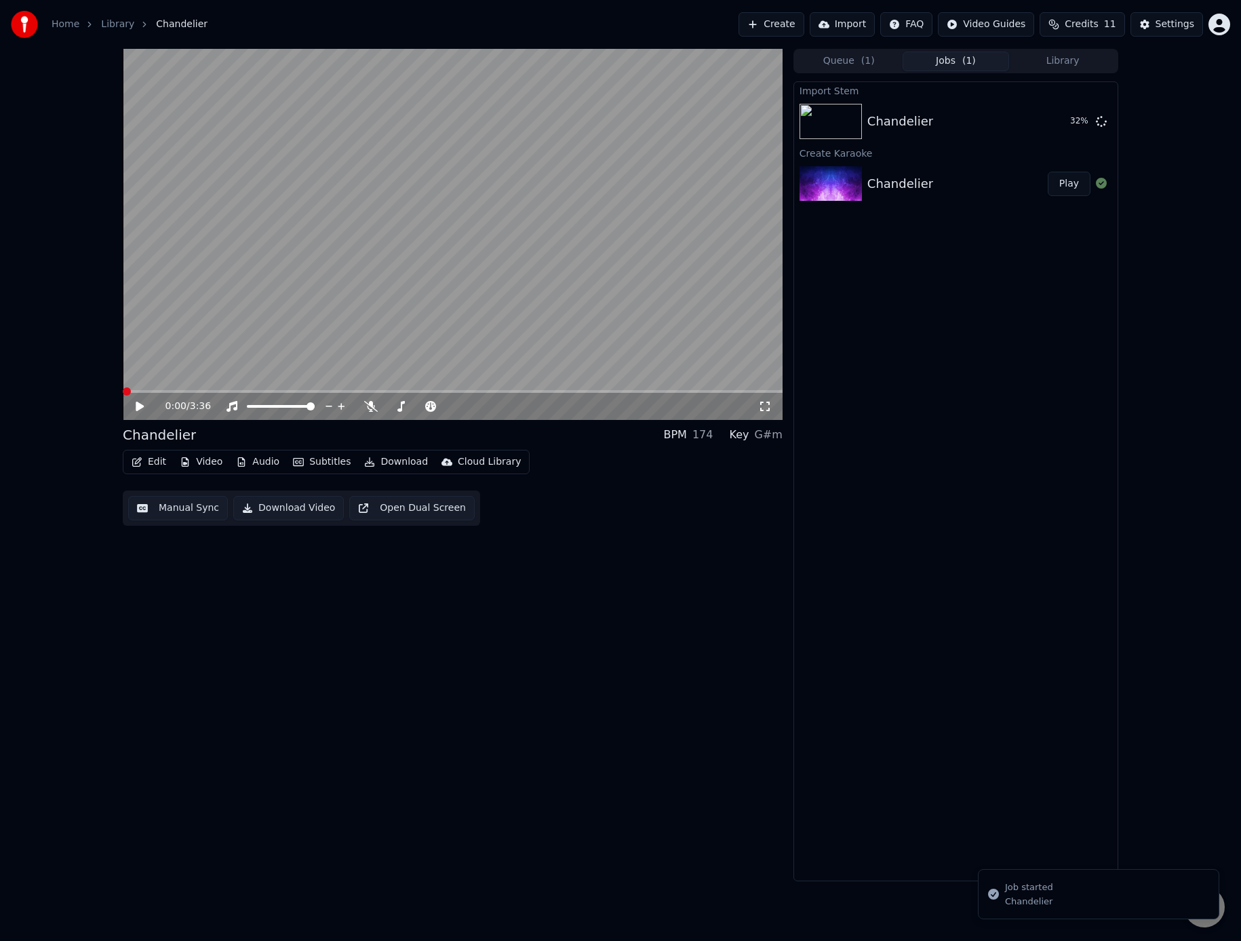
click at [123, 391] on span at bounding box center [127, 391] width 8 height 8
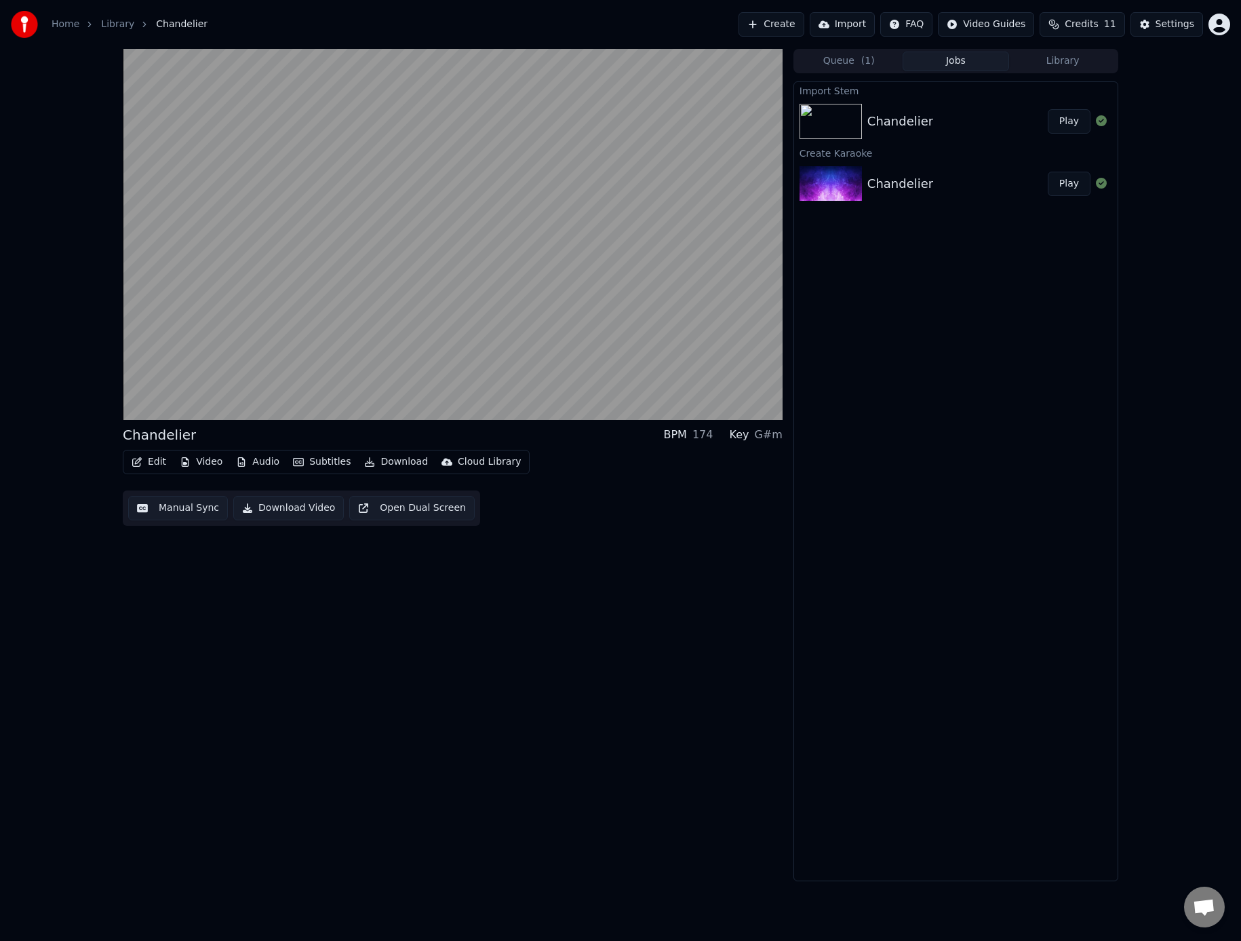
click at [261, 465] on button "Audio" at bounding box center [258, 461] width 54 height 19
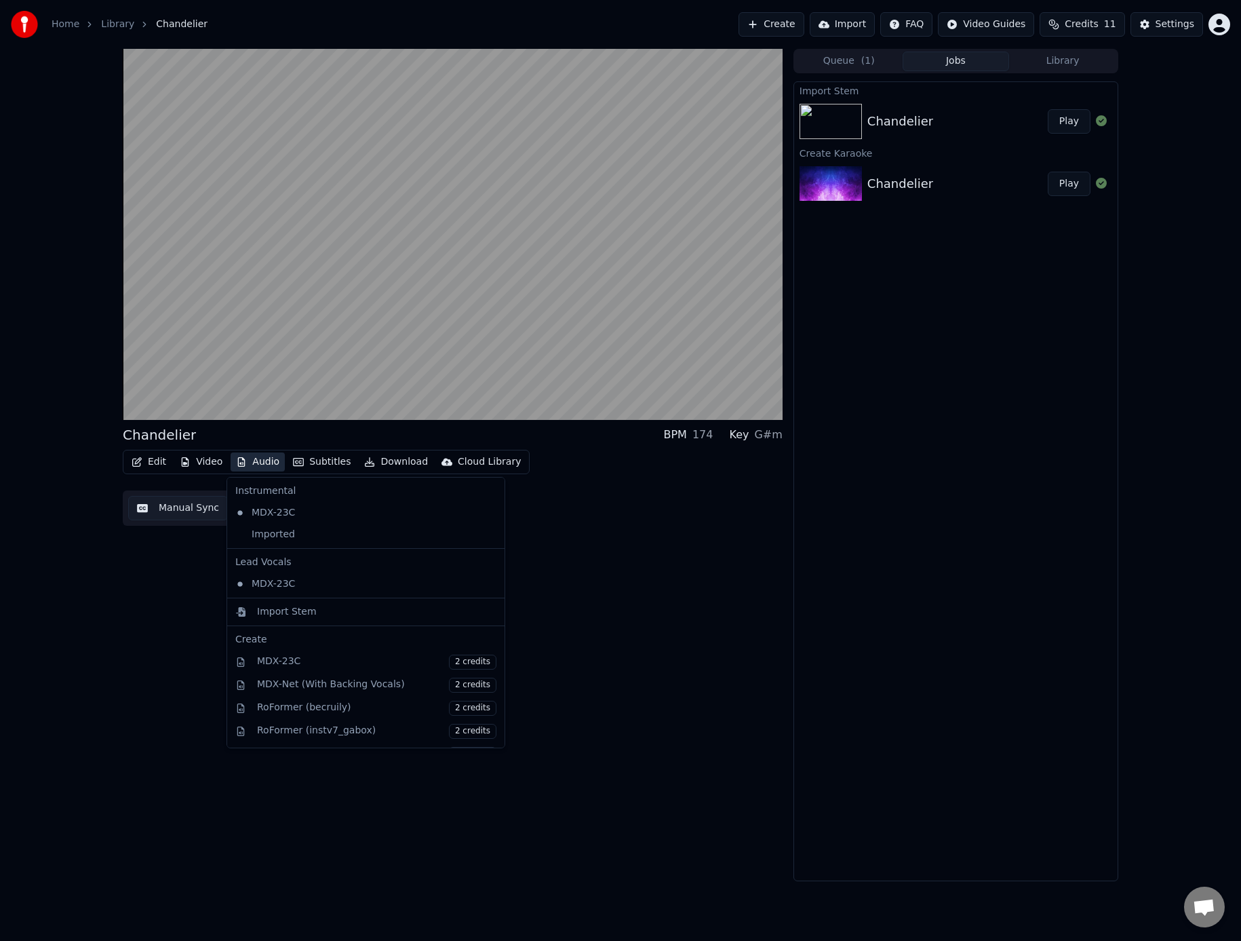
click at [261, 465] on button "Audio" at bounding box center [258, 461] width 54 height 19
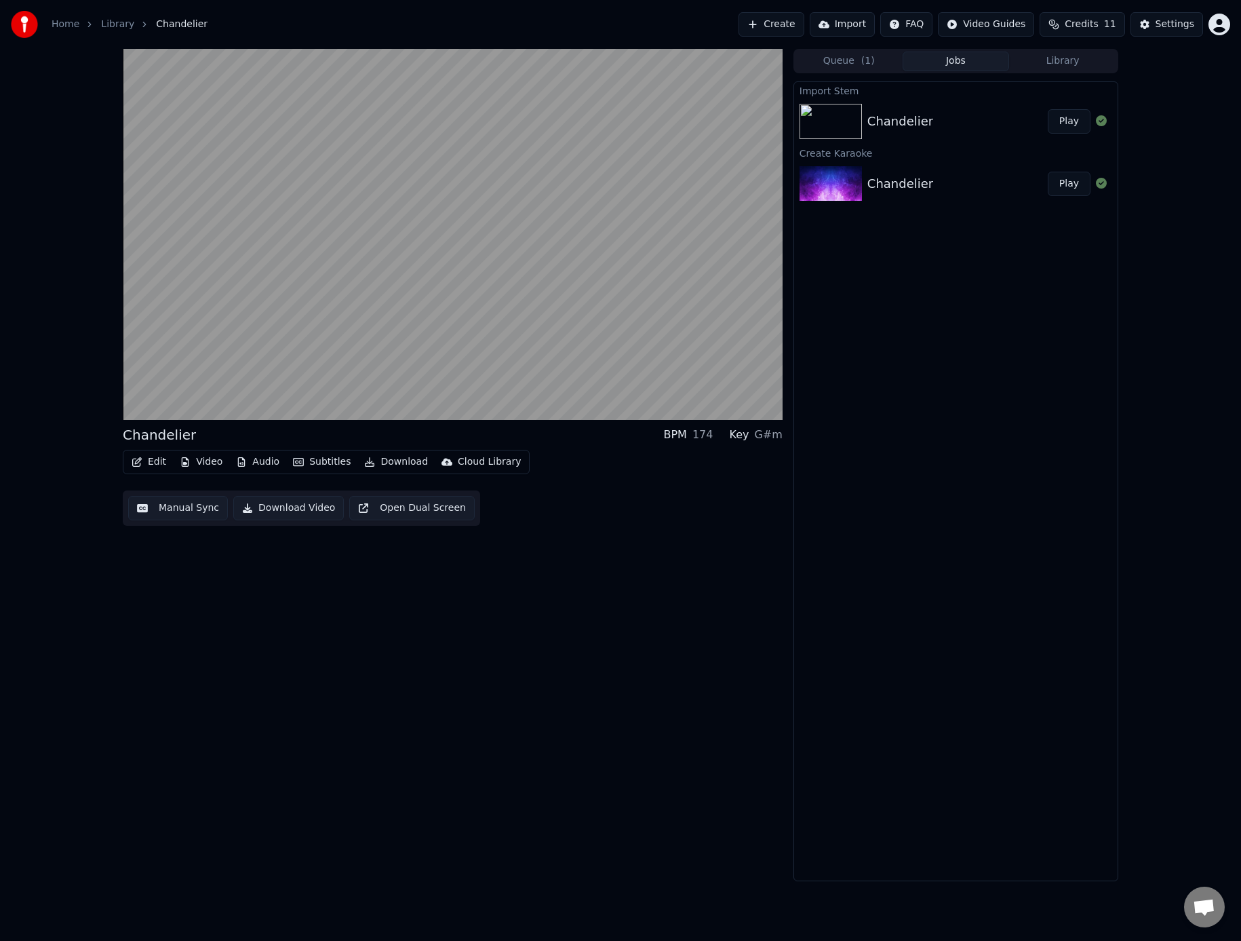
click at [261, 465] on button "Audio" at bounding box center [258, 461] width 54 height 19
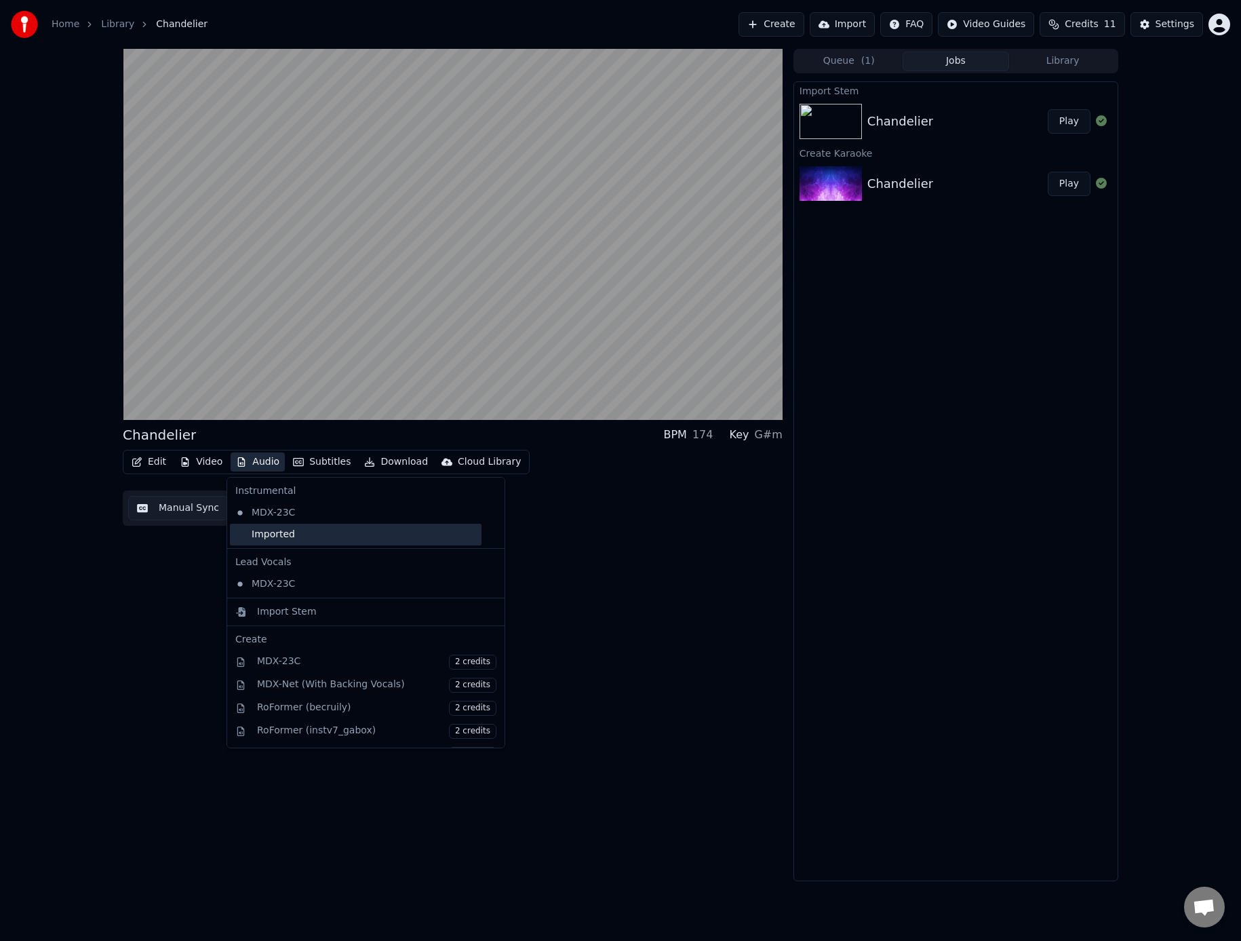
click at [262, 534] on div "Imported" at bounding box center [356, 535] width 252 height 22
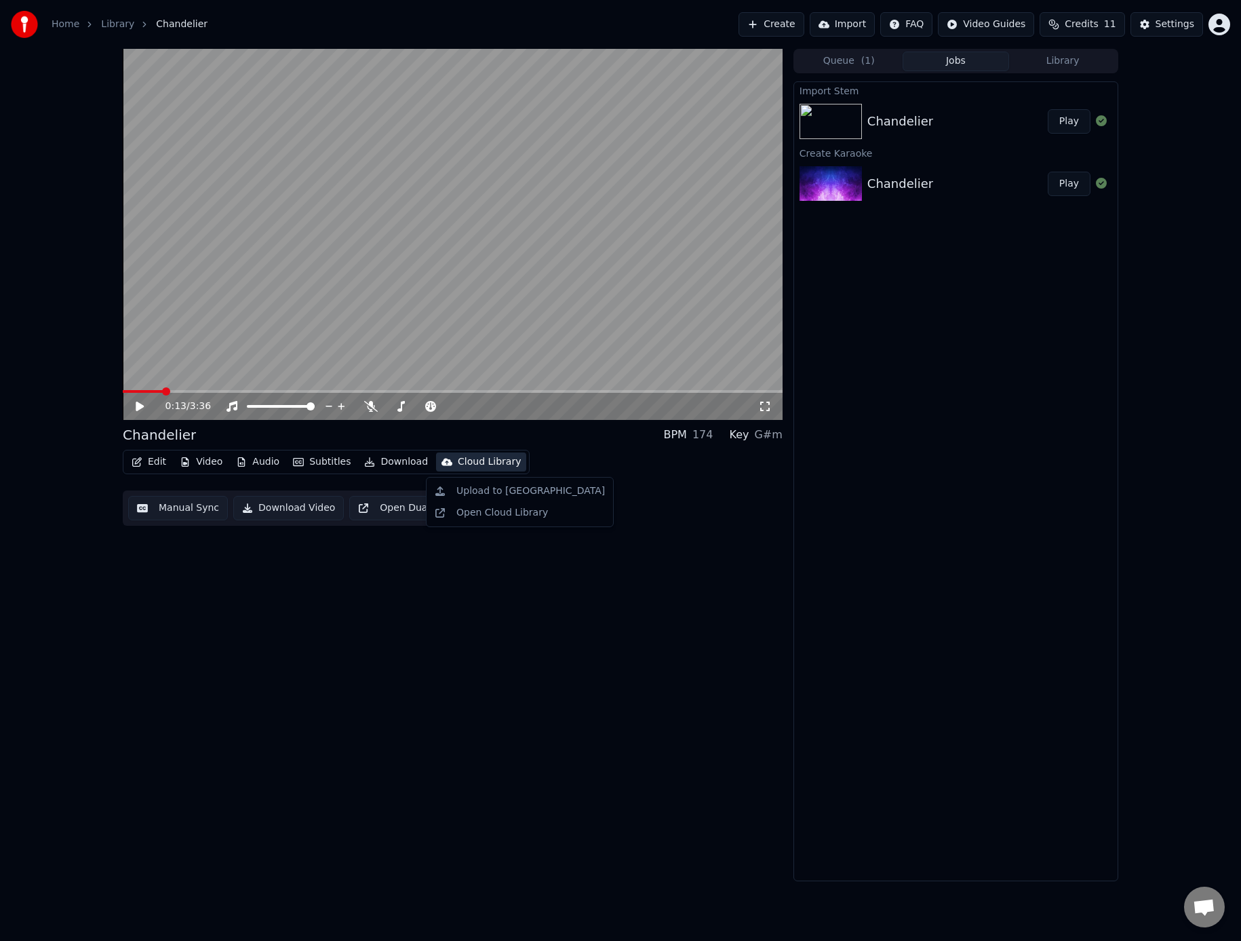
click at [767, 435] on div "G#m" at bounding box center [768, 435] width 28 height 16
click at [449, 407] on span at bounding box center [450, 406] width 8 height 8
click at [140, 405] on icon at bounding box center [140, 406] width 8 height 9
click at [123, 393] on span at bounding box center [127, 391] width 8 height 8
click at [366, 409] on icon at bounding box center [371, 406] width 14 height 11
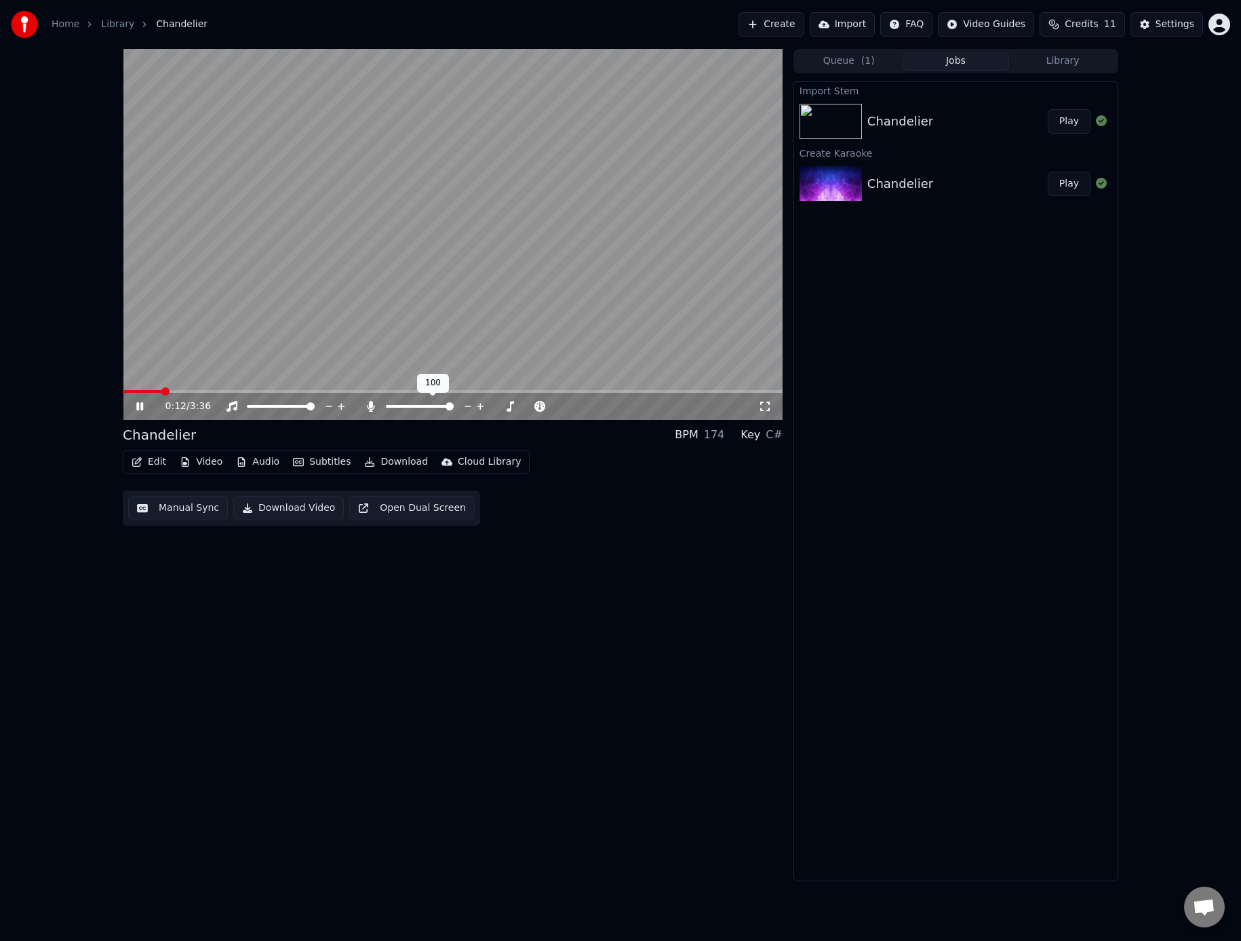
click at [367, 409] on icon at bounding box center [371, 406] width 14 height 11
click at [139, 406] on icon at bounding box center [139, 406] width 7 height 8
click at [123, 389] on span at bounding box center [127, 391] width 8 height 8
click at [123, 390] on span at bounding box center [127, 391] width 8 height 8
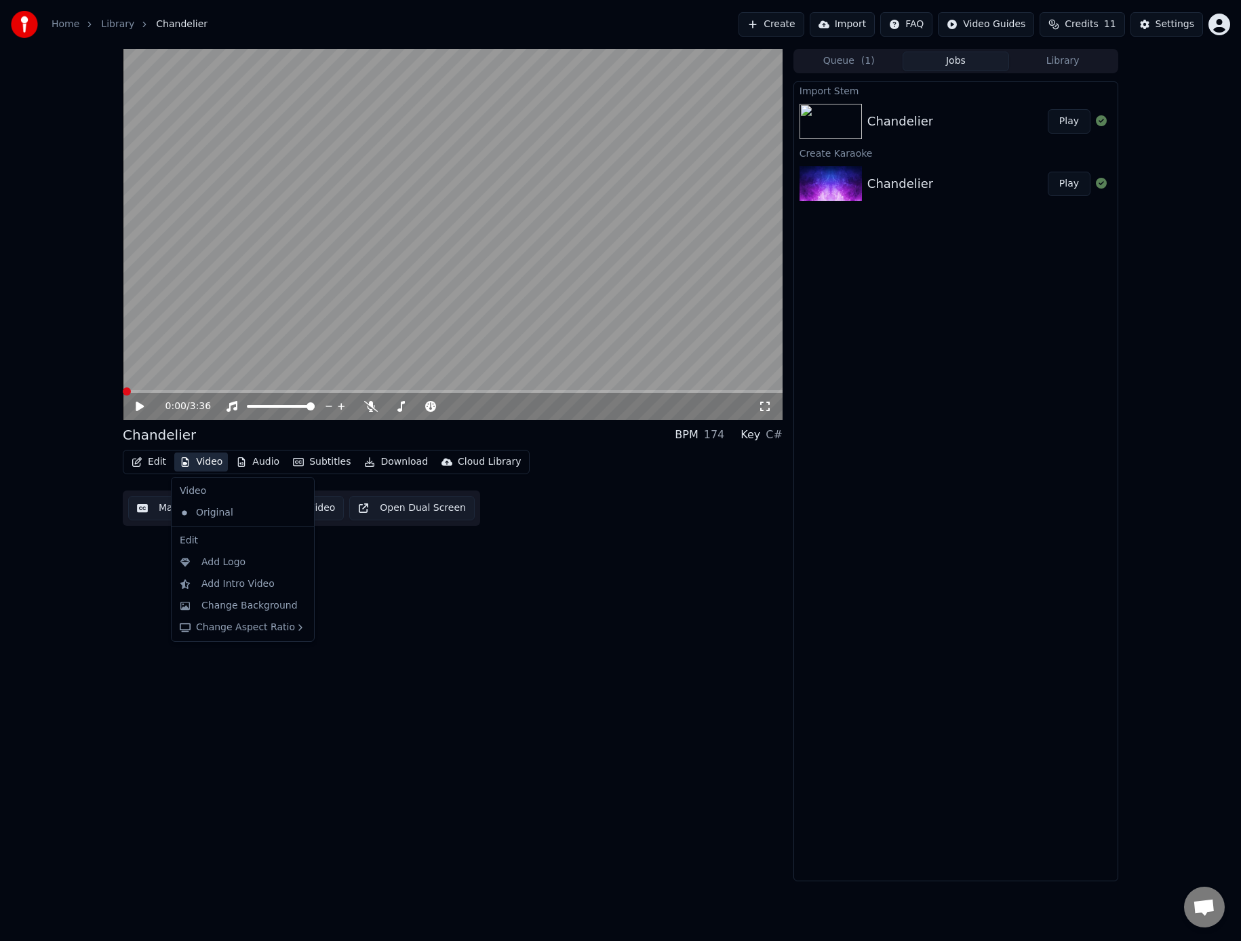
click at [197, 465] on button "Video" at bounding box center [201, 461] width 54 height 19
click at [215, 564] on div "Add Logo" at bounding box center [223, 563] width 44 height 14
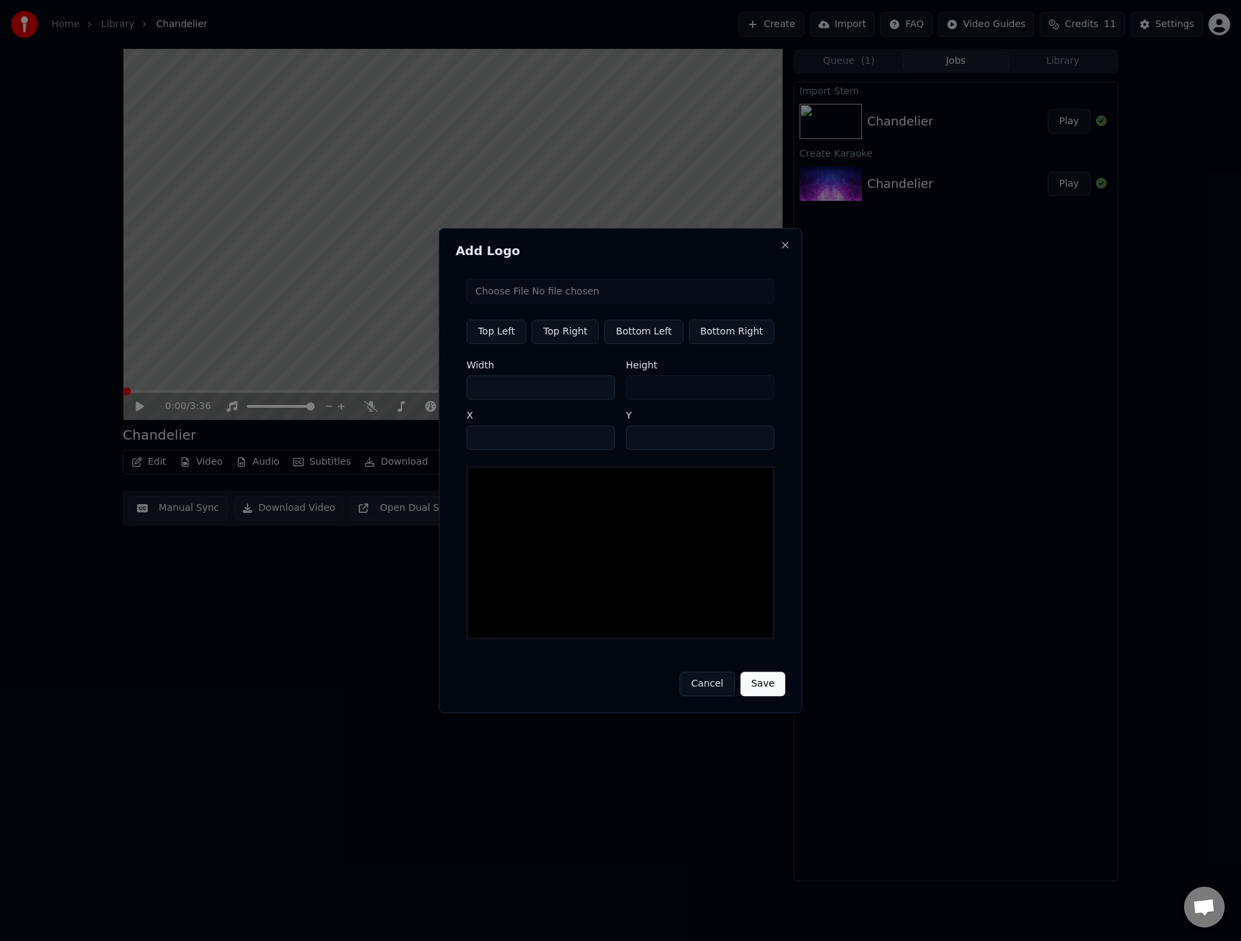
click at [703, 685] on button "Cancel" at bounding box center [707, 684] width 55 height 24
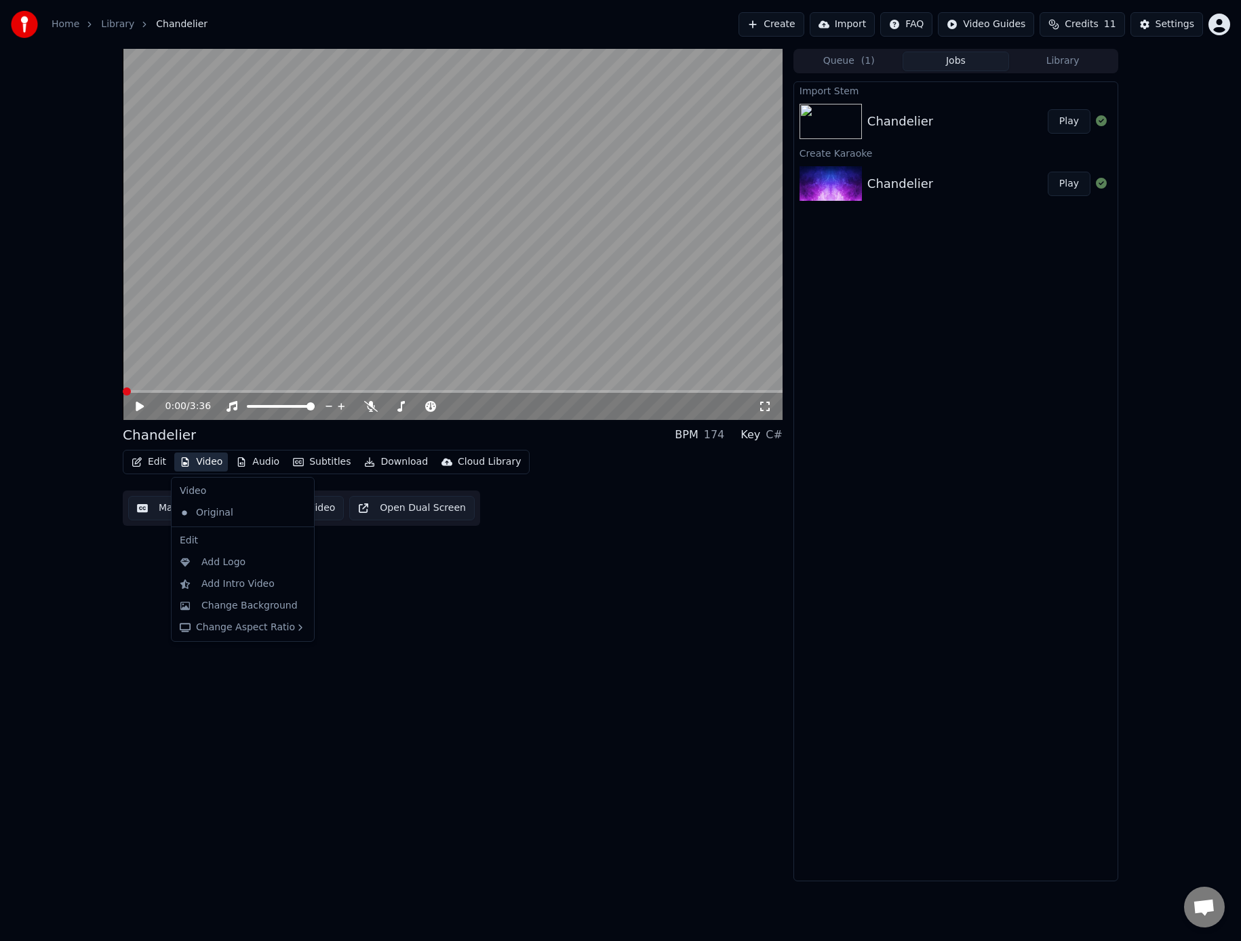
click at [212, 464] on button "Video" at bounding box center [201, 461] width 54 height 19
click at [242, 560] on div "Add Logo" at bounding box center [223, 563] width 44 height 14
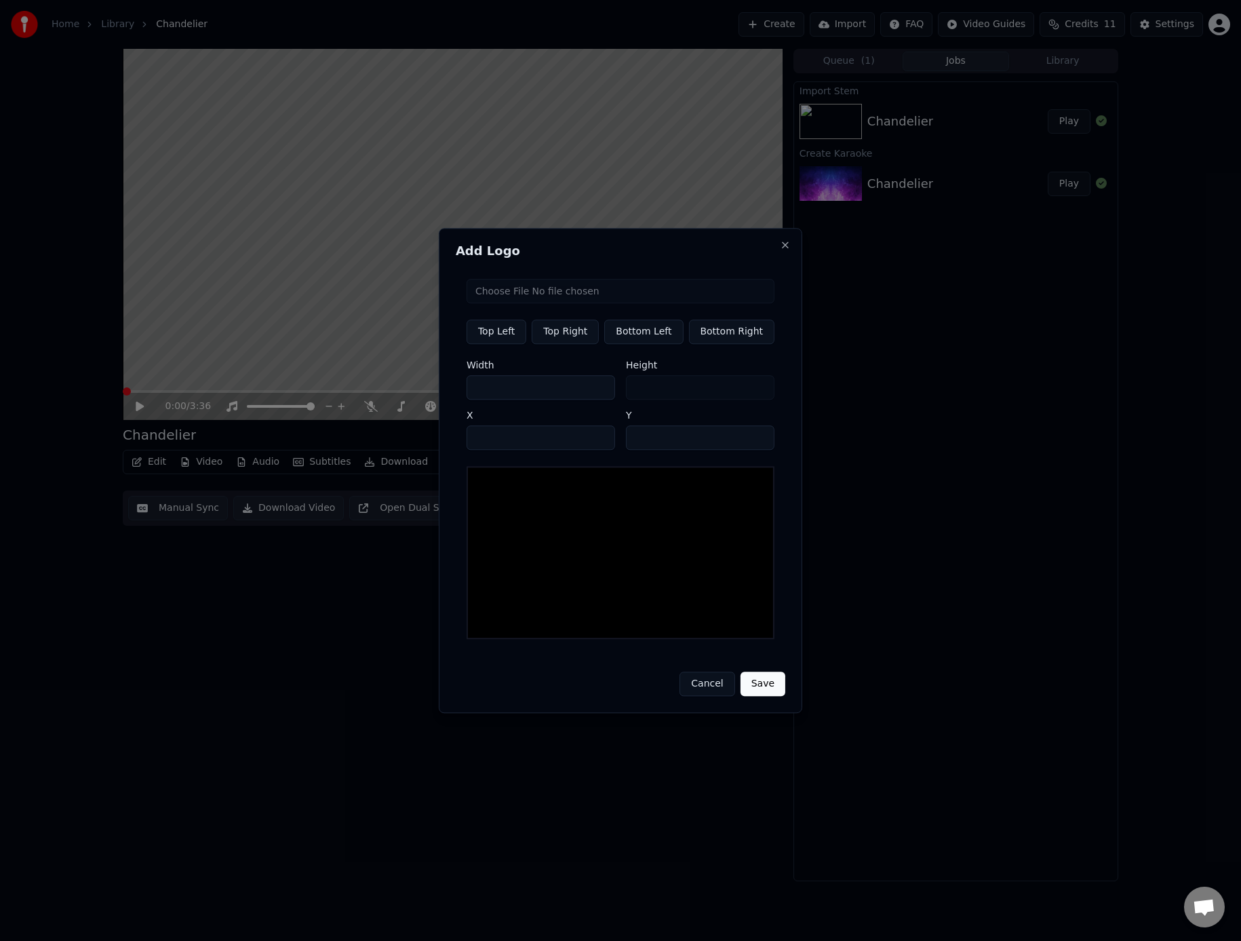
click at [703, 681] on button "Cancel" at bounding box center [707, 684] width 55 height 24
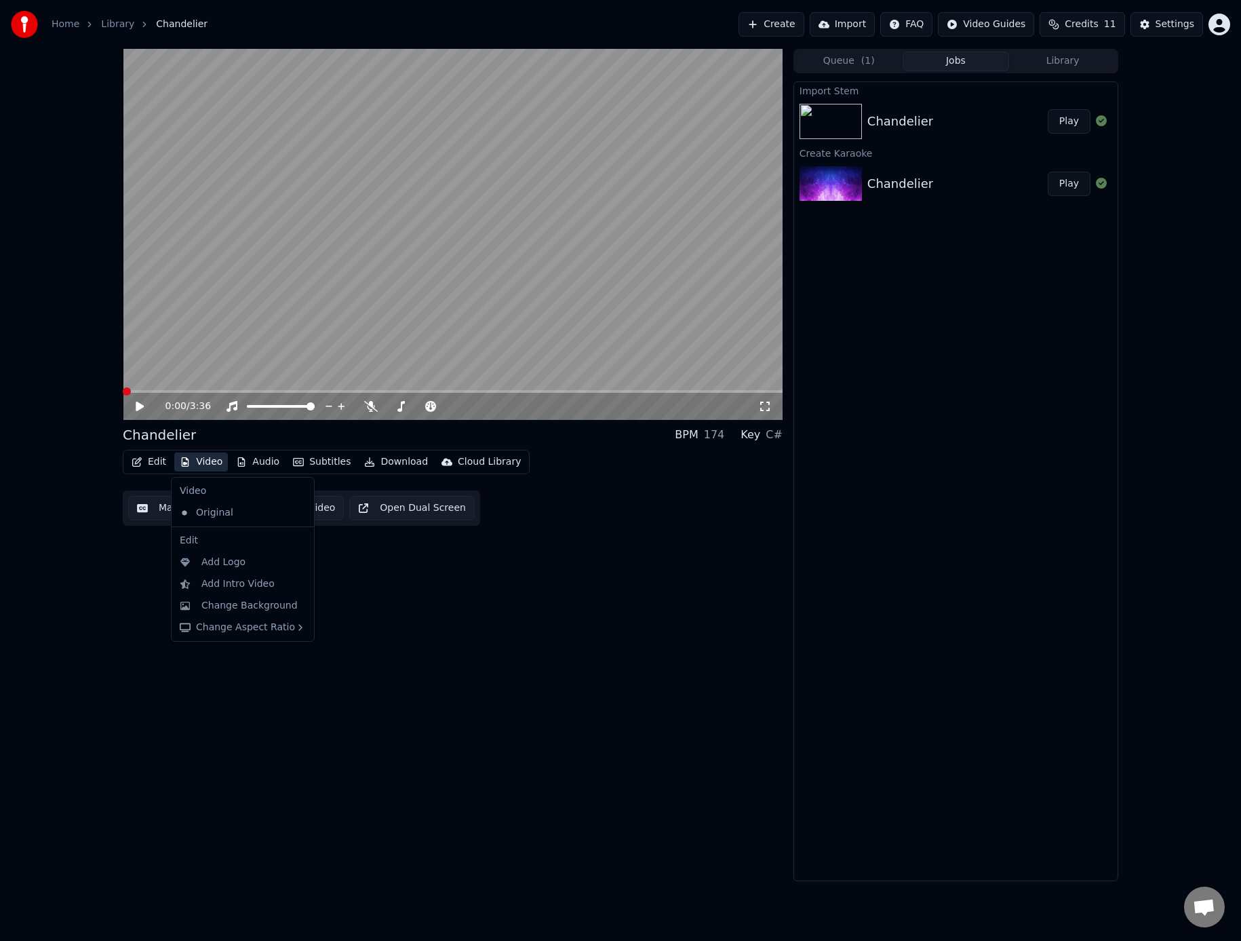
click at [208, 464] on button "Video" at bounding box center [201, 461] width 54 height 19
click at [241, 585] on div "Add Intro Video" at bounding box center [237, 584] width 73 height 14
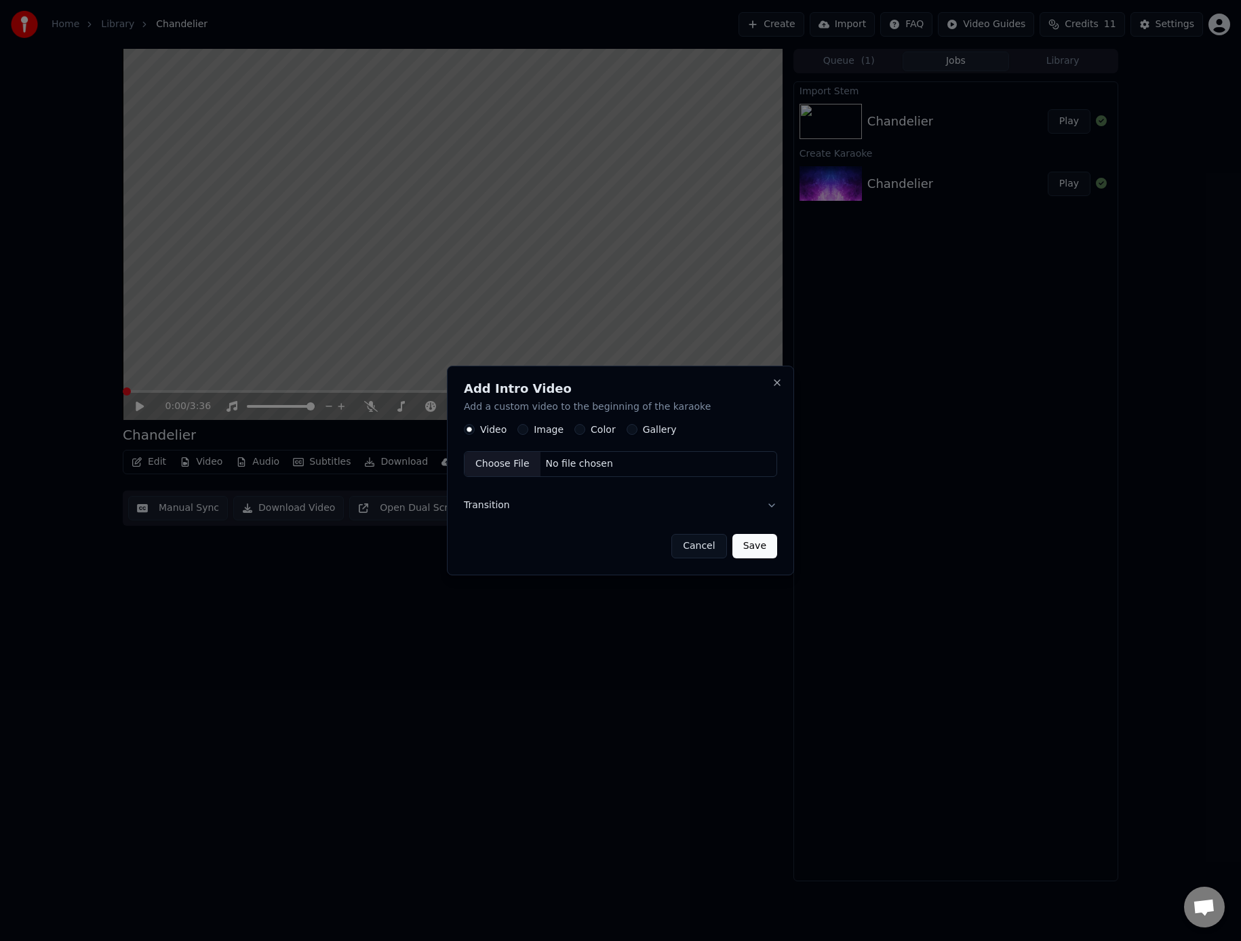
click at [531, 431] on div "Image" at bounding box center [541, 430] width 46 height 11
click at [520, 427] on button "Image" at bounding box center [523, 430] width 11 height 11
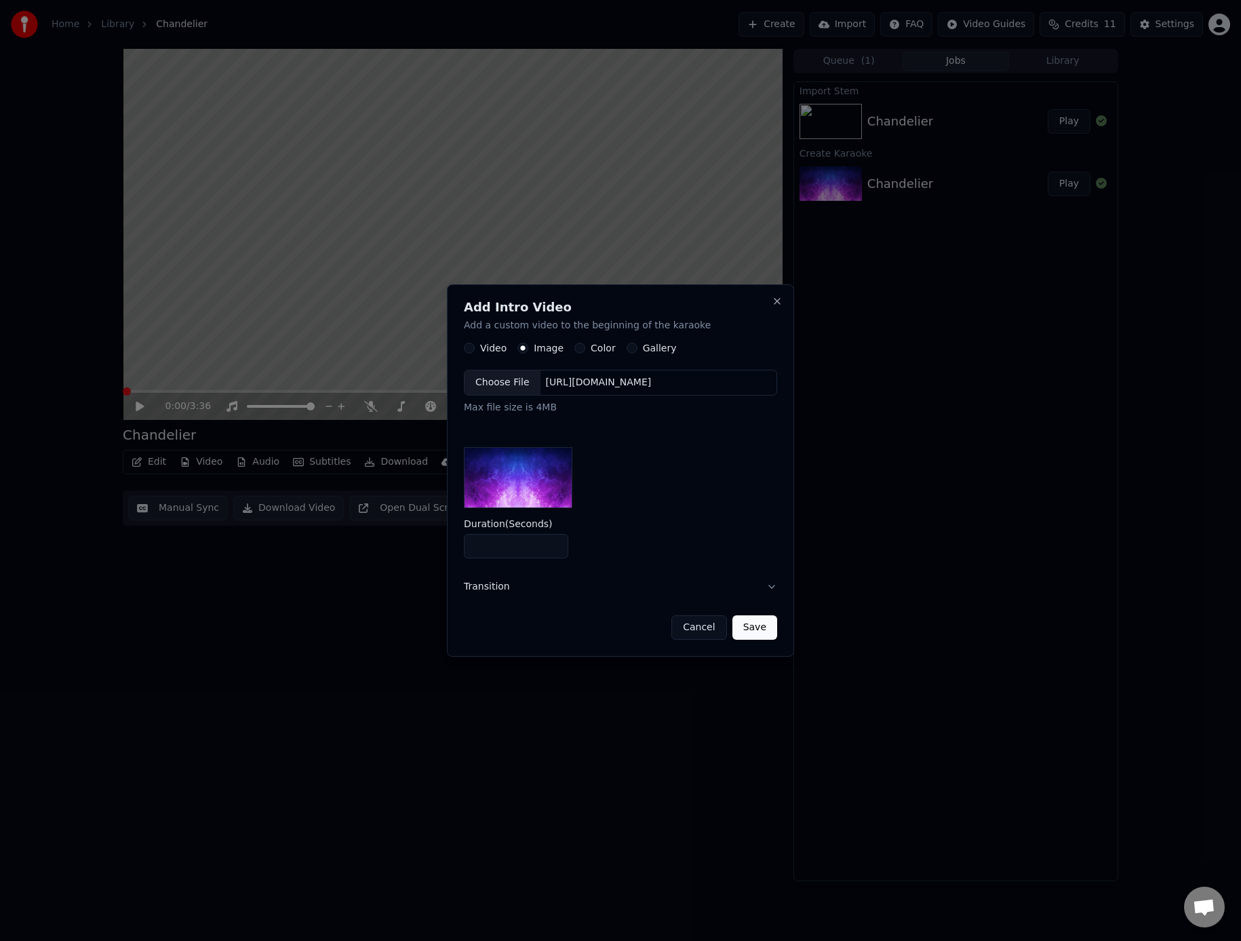
click at [508, 387] on div "Choose File" at bounding box center [503, 383] width 76 height 24
click at [763, 629] on button "Save" at bounding box center [755, 627] width 45 height 24
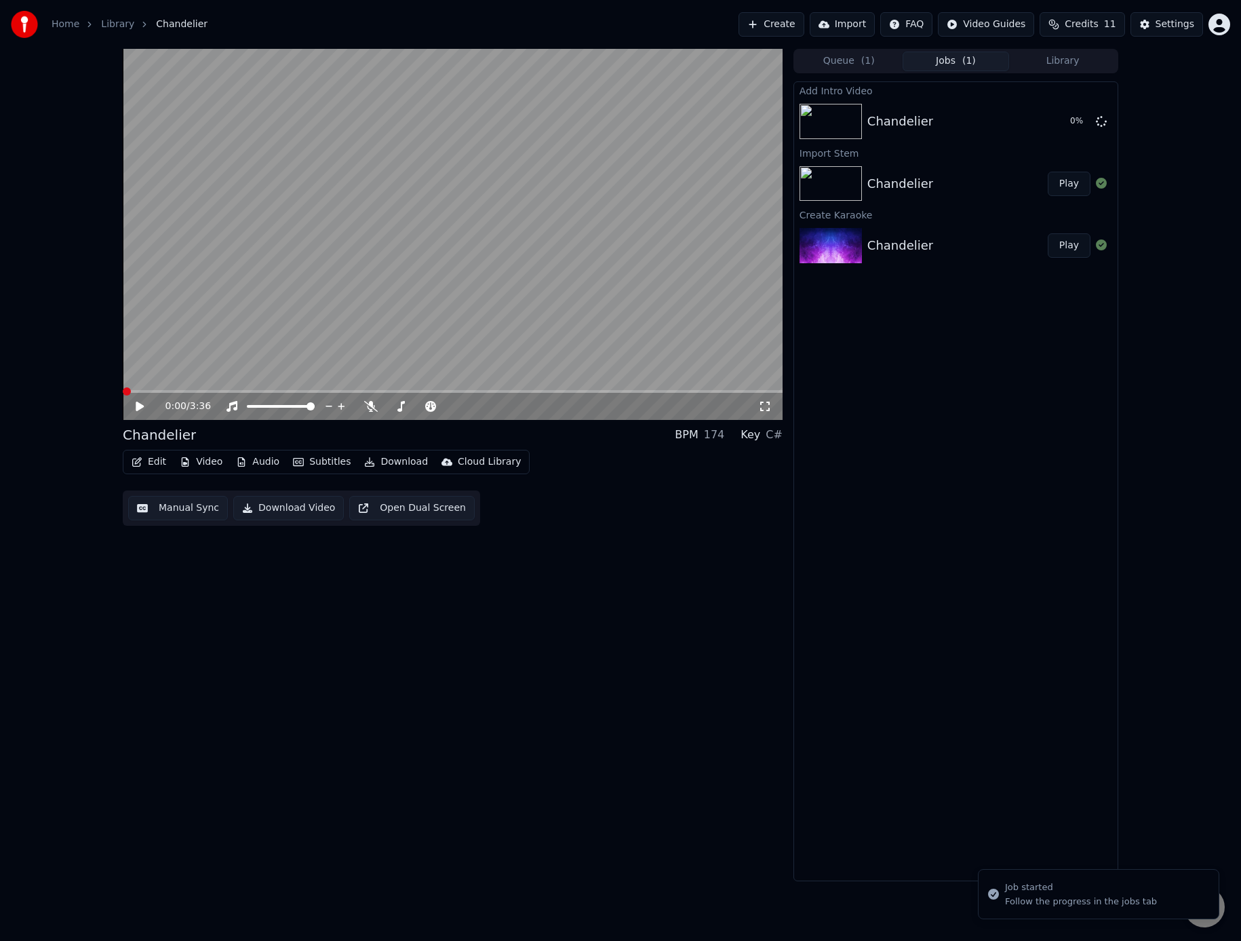
click at [142, 405] on icon at bounding box center [140, 406] width 8 height 9
click at [142, 405] on icon at bounding box center [139, 406] width 7 height 8
click at [123, 387] on span at bounding box center [127, 391] width 8 height 8
click at [273, 613] on div "0:00 / 3:36 Chandelier BPM 174 Key C# Edit Video Audio Subtitles Download Cloud…" at bounding box center [453, 465] width 660 height 832
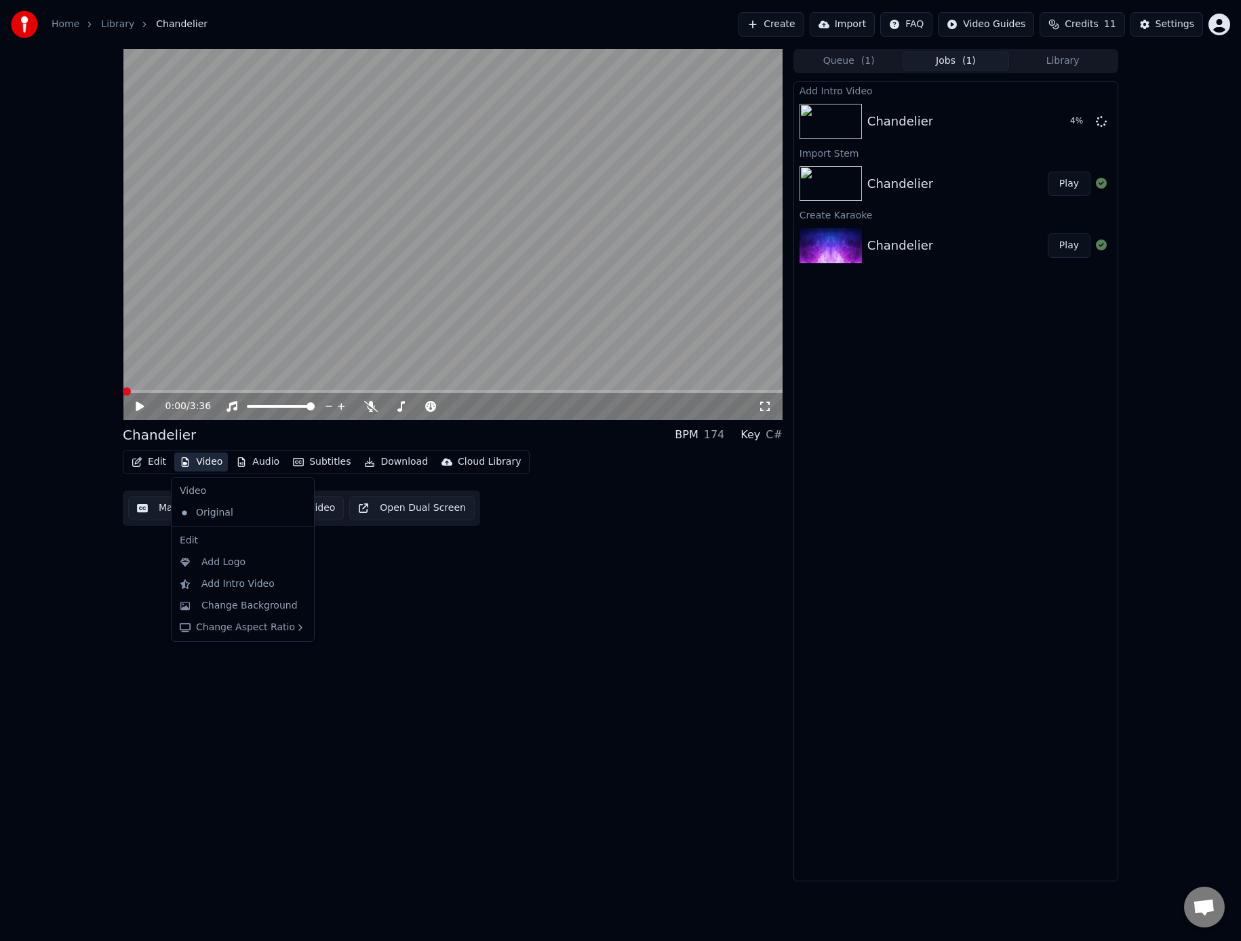
click at [216, 463] on button "Video" at bounding box center [201, 461] width 54 height 19
click at [559, 606] on div "0:00 / 3:36 Chandelier BPM 174 Key C# Edit Video Audio Subtitles Download Cloud…" at bounding box center [453, 465] width 660 height 832
click at [644, 515] on div "Edit Video Audio Subtitles Download Cloud Library Manual Sync Download Video Op…" at bounding box center [453, 488] width 660 height 76
click at [123, 391] on span at bounding box center [127, 391] width 8 height 8
click at [1064, 123] on button "Play" at bounding box center [1069, 121] width 43 height 24
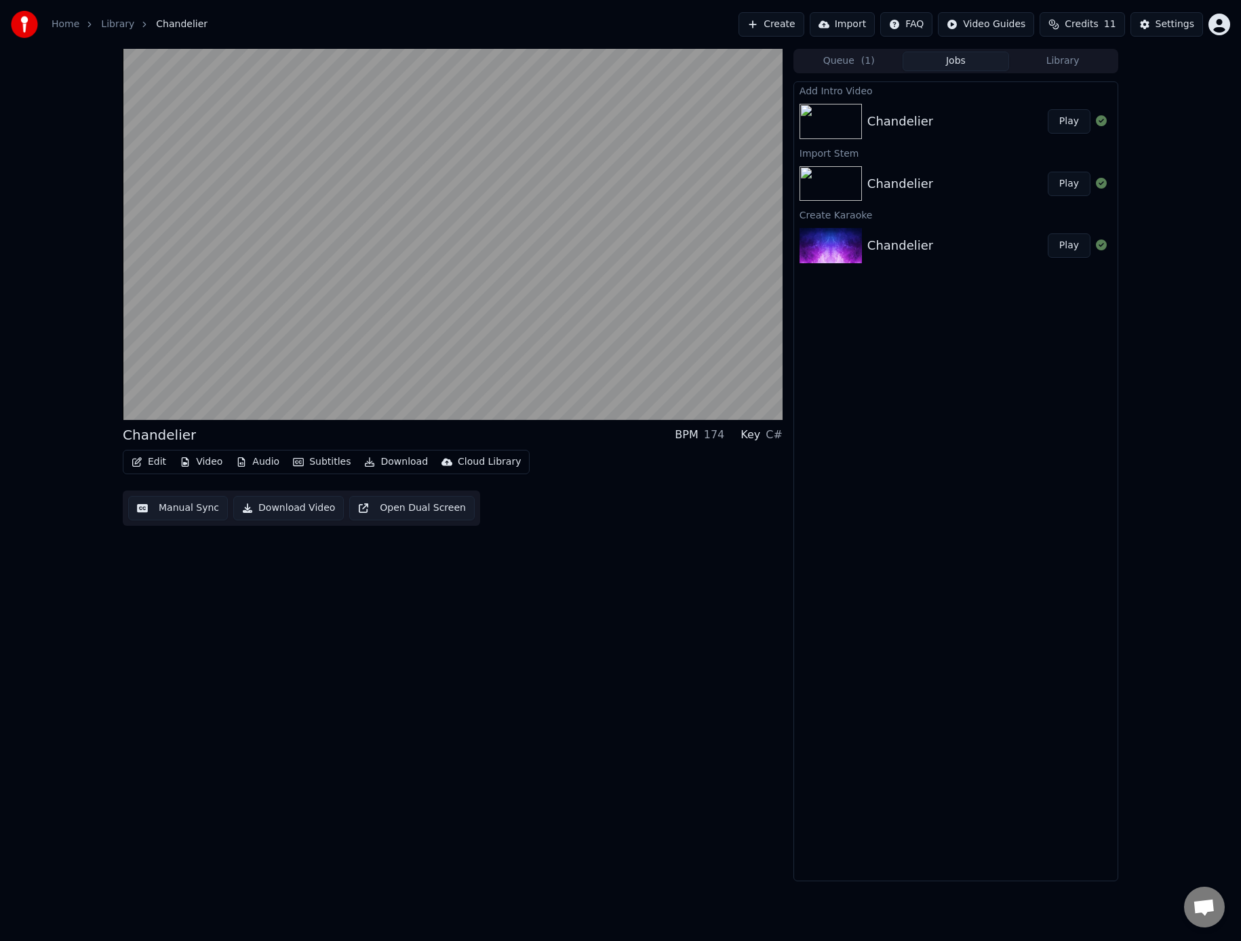
click at [1048, 109] on button "Play" at bounding box center [1069, 121] width 43 height 24
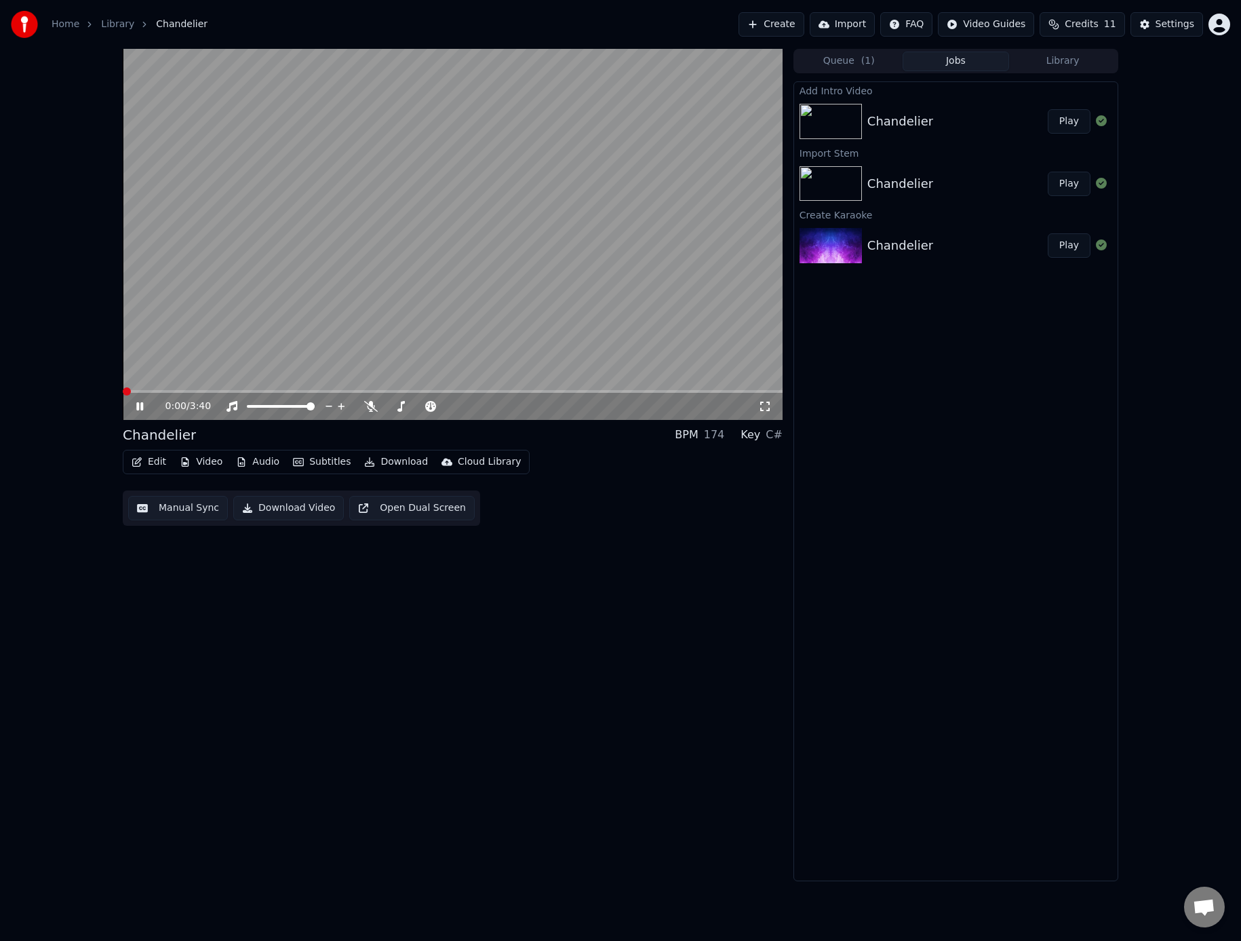
click at [123, 387] on span at bounding box center [127, 391] width 8 height 8
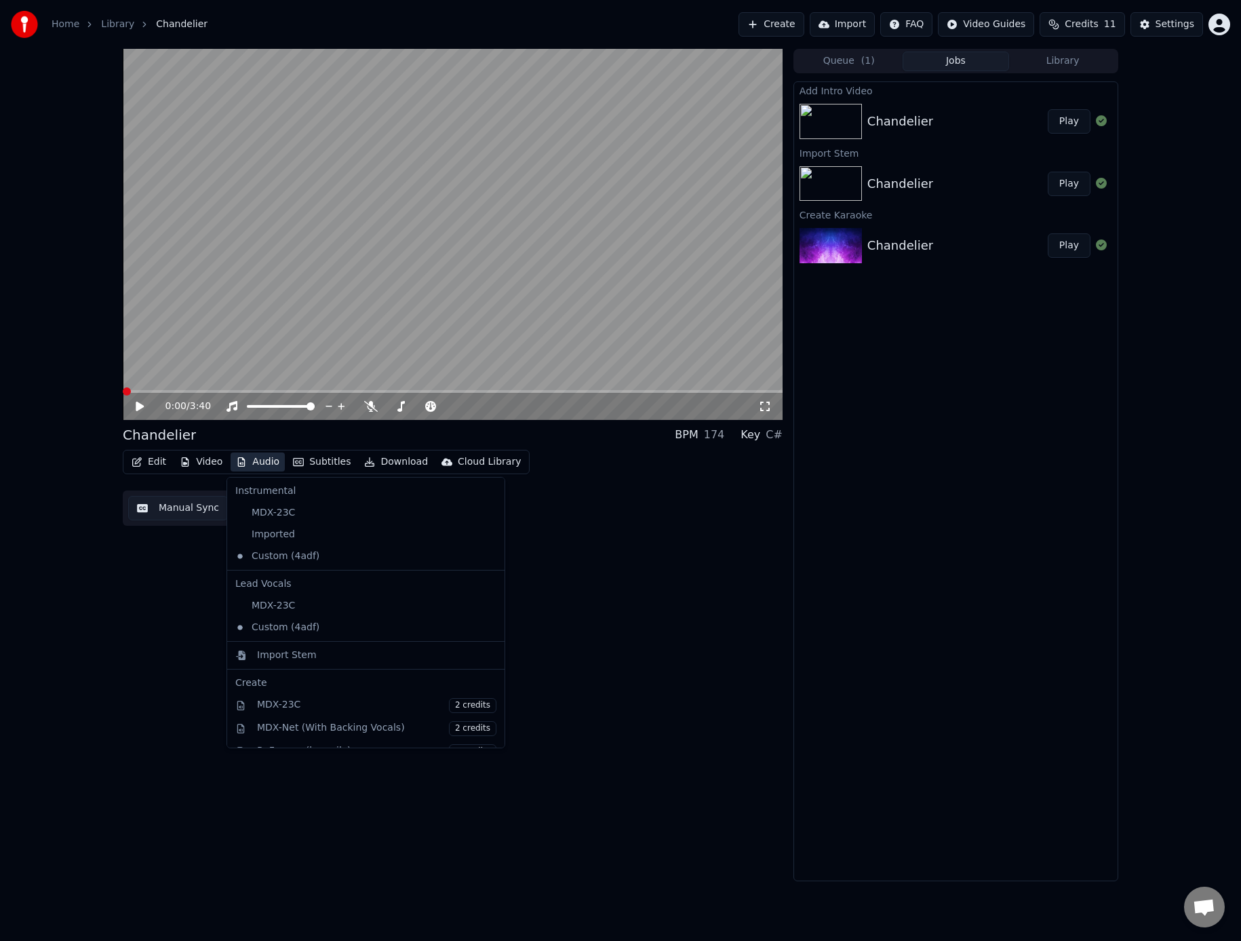
click at [262, 461] on button "Audio" at bounding box center [258, 461] width 54 height 19
click at [284, 532] on div "Imported" at bounding box center [356, 535] width 252 height 22
click at [271, 555] on div "Custom (4adf)" at bounding box center [356, 556] width 252 height 22
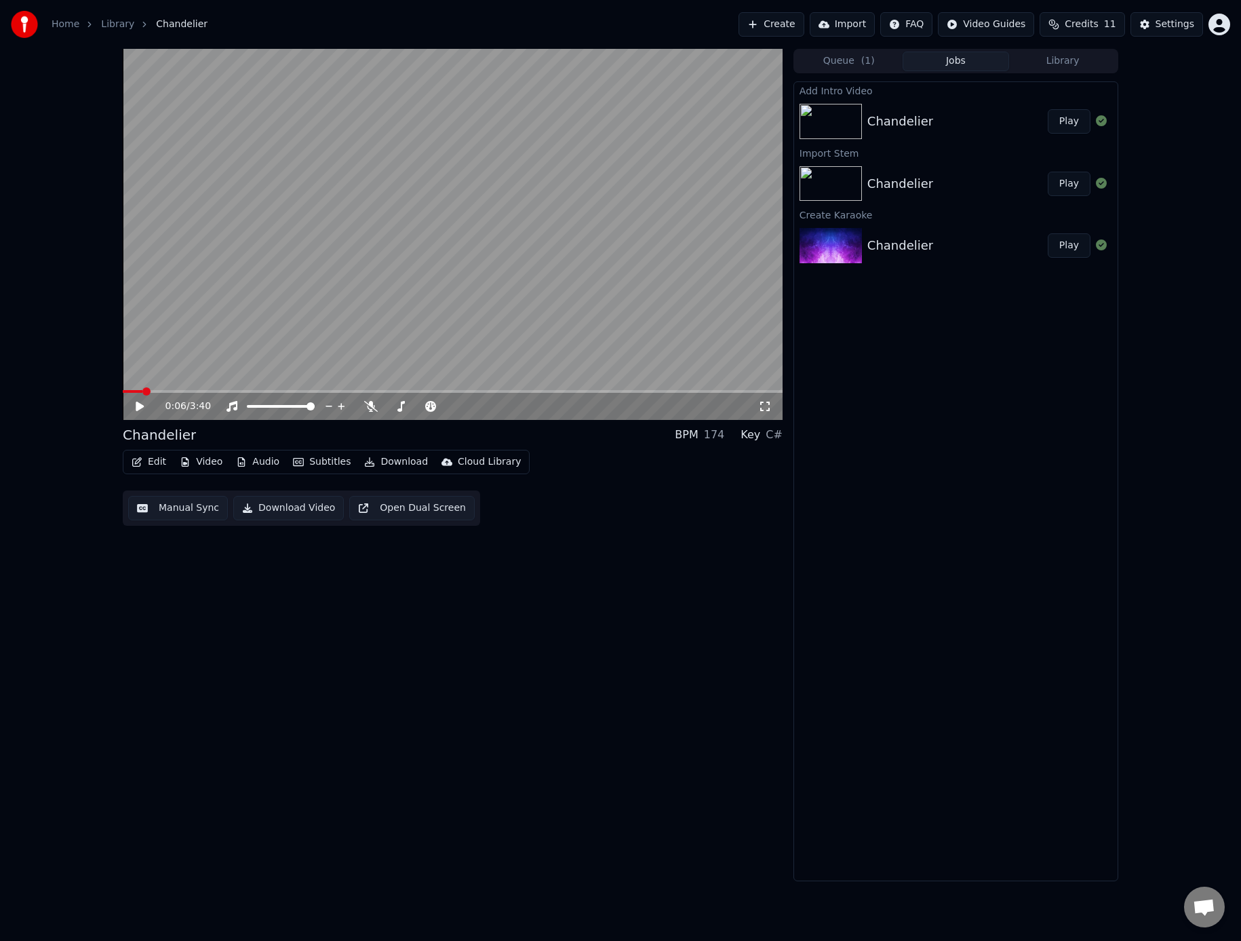
click at [956, 170] on div "Chandelier Play" at bounding box center [956, 184] width 324 height 46
click at [961, 188] on div "Chandelier" at bounding box center [958, 183] width 180 height 19
click at [1081, 181] on button "Play" at bounding box center [1069, 184] width 43 height 24
click at [123, 390] on span at bounding box center [123, 391] width 0 height 3
click at [565, 513] on div "Edit Video Audio Subtitles Download Cloud Library Manual Sync Download Video Op…" at bounding box center [453, 488] width 660 height 76
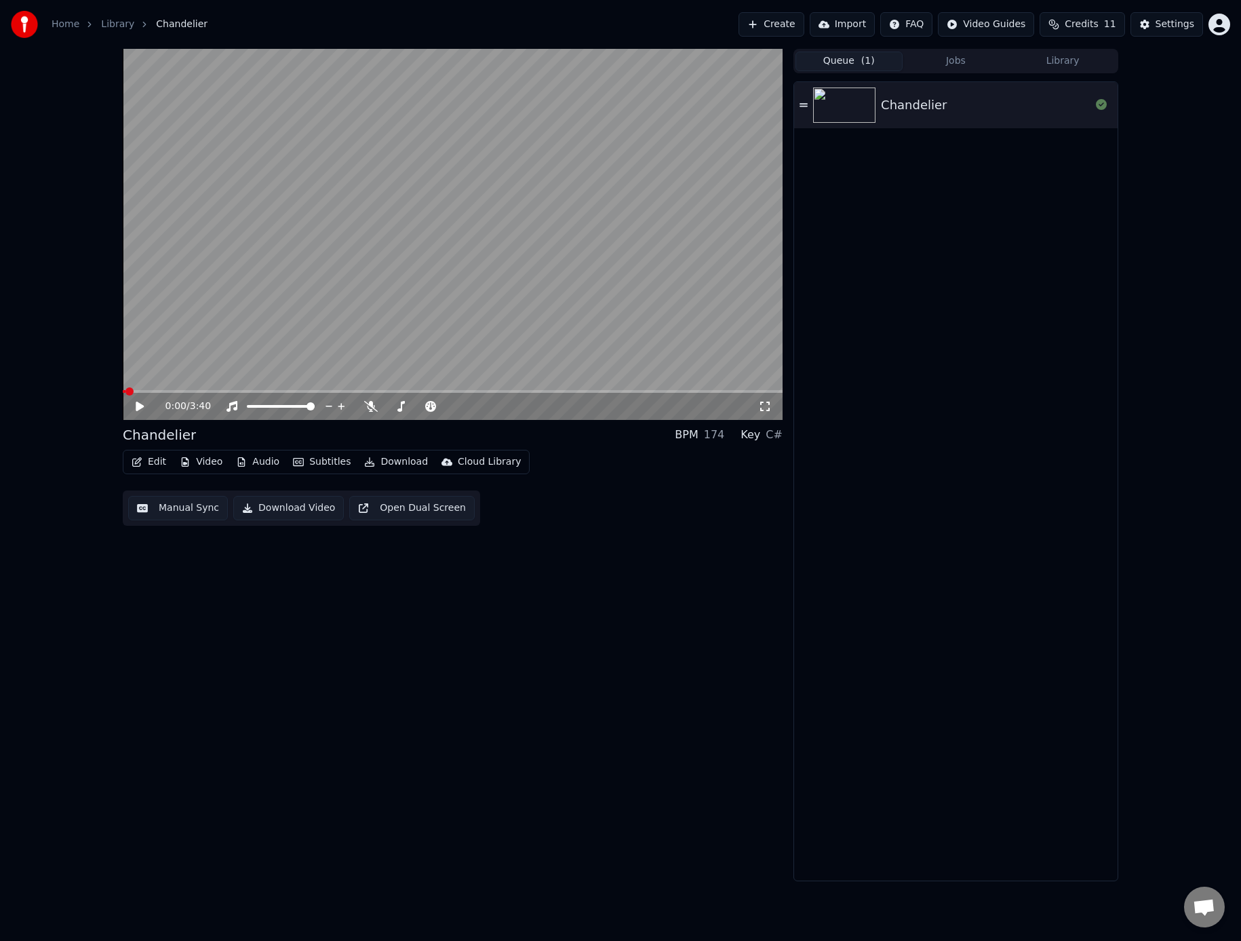
click at [825, 62] on button "Queue ( 1 )" at bounding box center [849, 62] width 107 height 20
click at [923, 109] on div "Chandelier" at bounding box center [914, 105] width 66 height 19
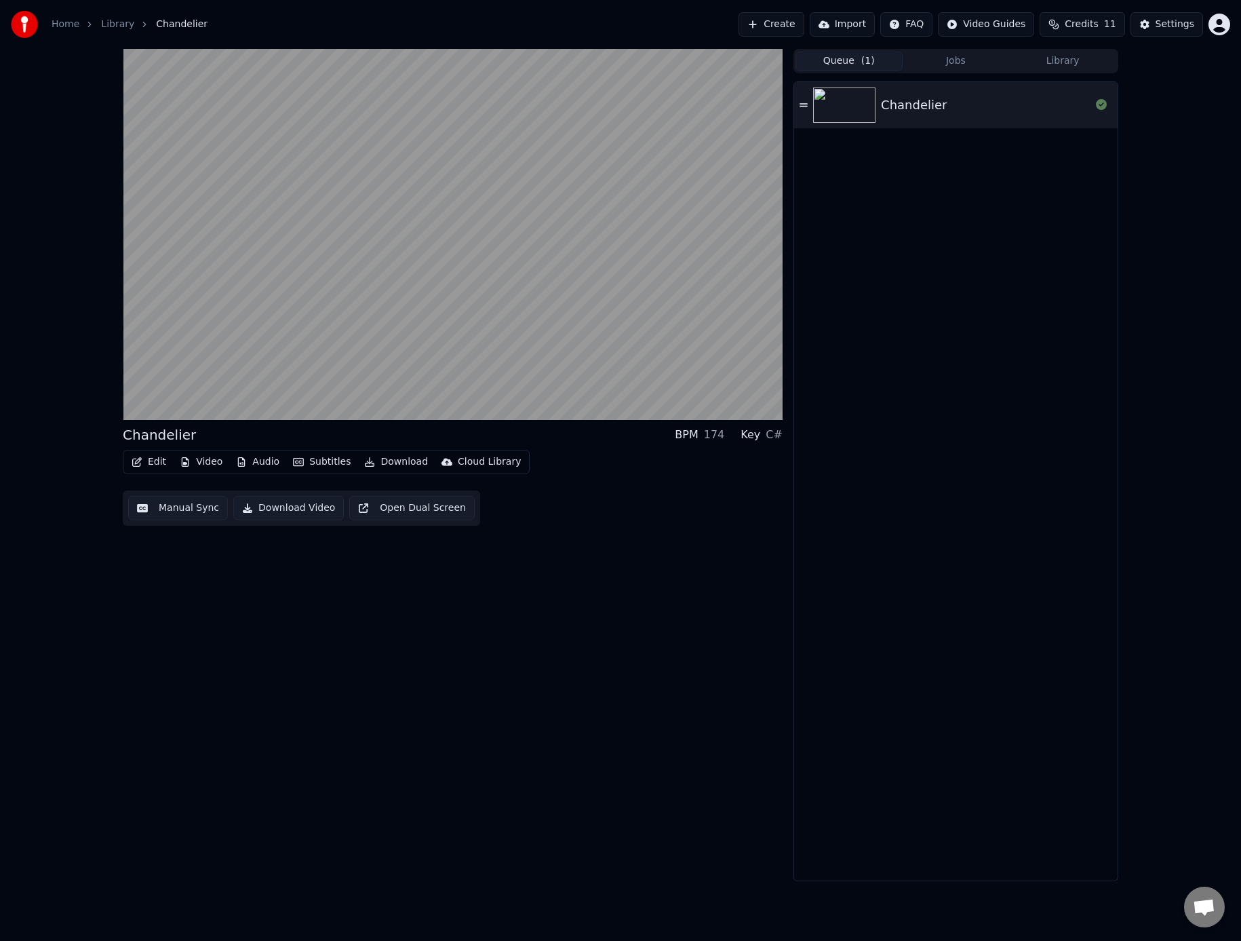
click at [952, 60] on button "Jobs" at bounding box center [956, 62] width 107 height 20
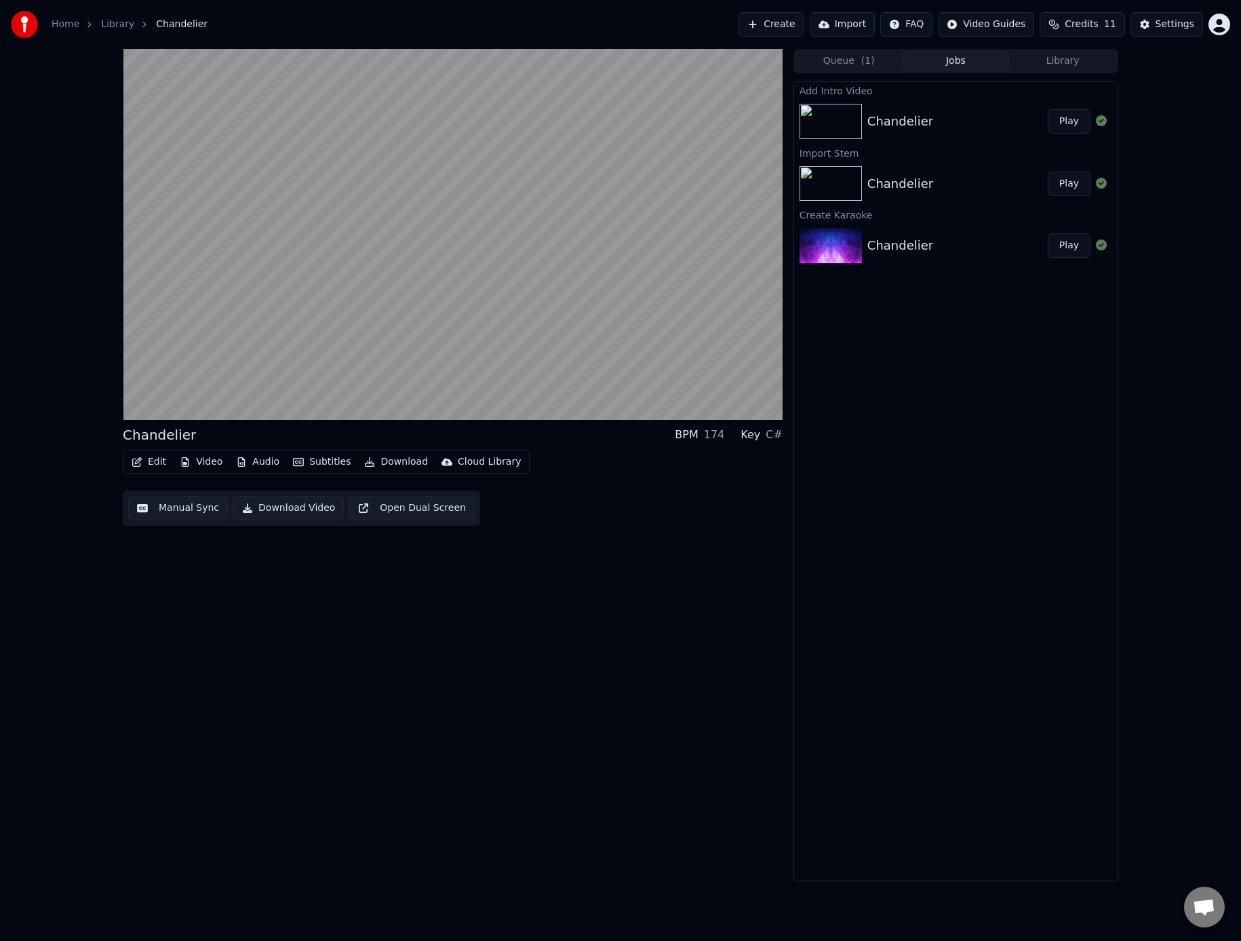
click at [1077, 61] on button "Library" at bounding box center [1062, 62] width 107 height 20
click at [956, 62] on button "Jobs" at bounding box center [956, 62] width 107 height 20
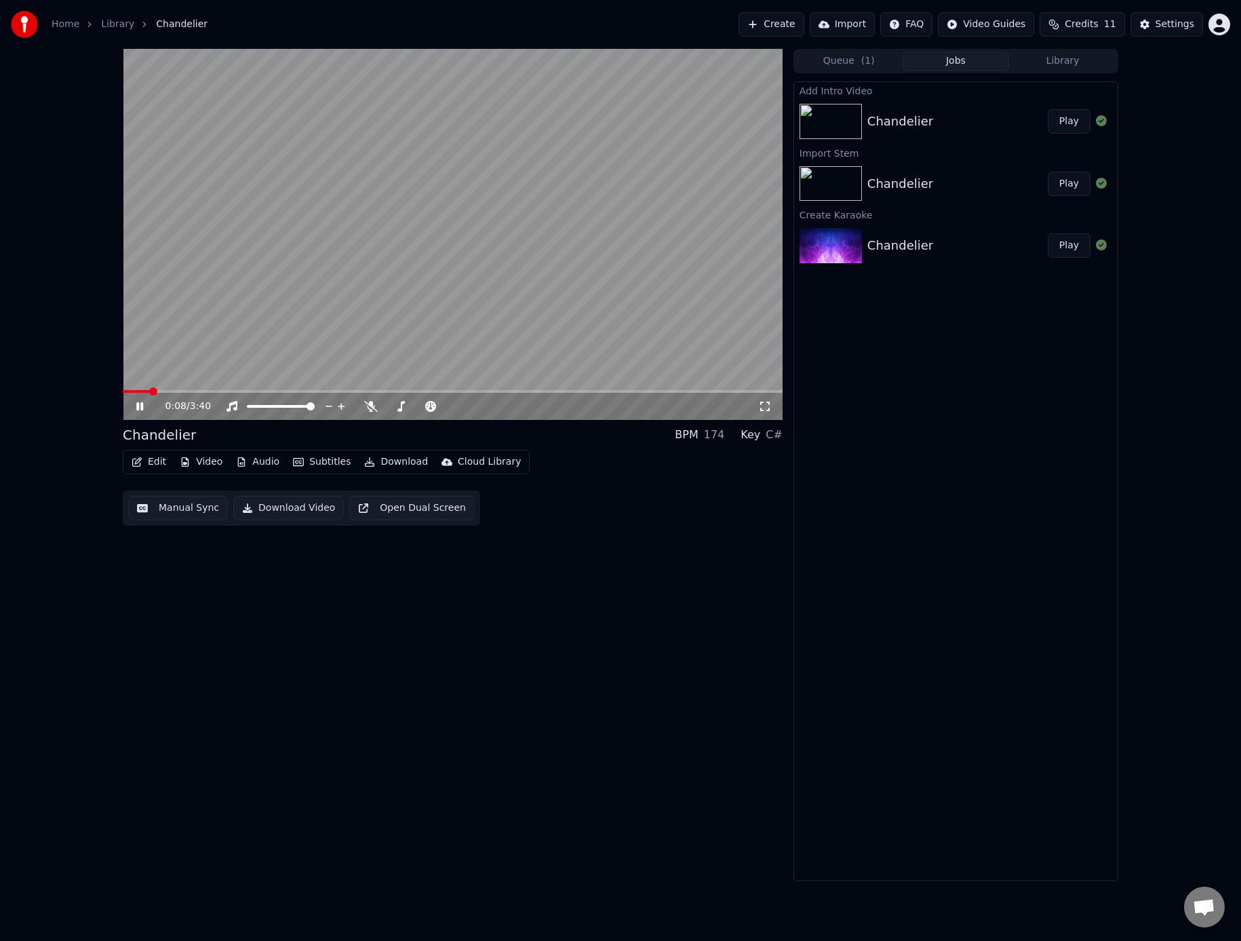
drag, startPoint x: 469, startPoint y: 611, endPoint x: 464, endPoint y: 600, distance: 12.1
click at [469, 611] on div "0:08 / 3:40 Chandelier BPM 174 Key C# Edit Video Audio Subtitles Download Cloud…" at bounding box center [453, 465] width 660 height 832
click at [143, 405] on icon at bounding box center [150, 406] width 32 height 11
click at [123, 387] on span at bounding box center [127, 391] width 8 height 8
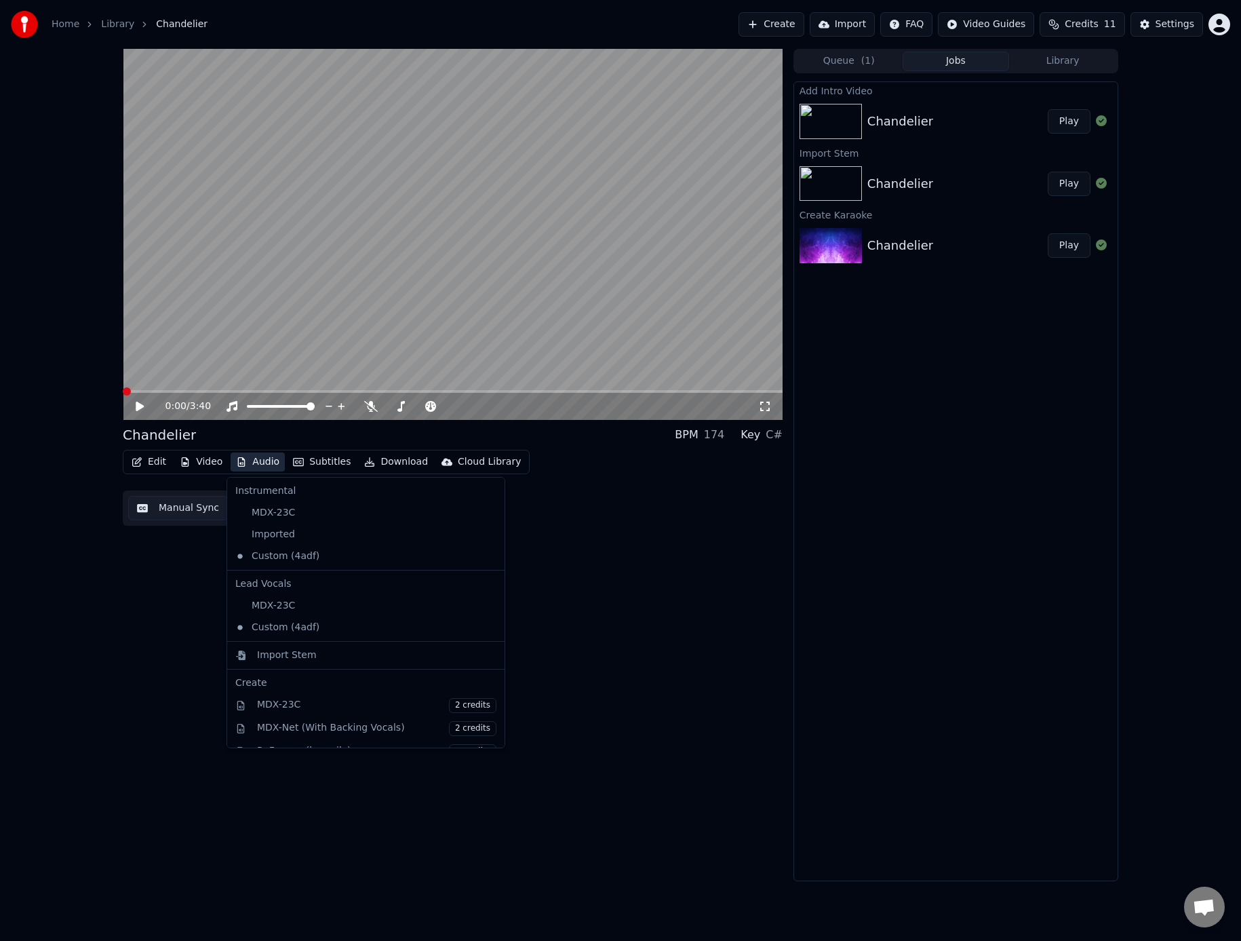
click at [258, 464] on button "Audio" at bounding box center [258, 461] width 54 height 19
click at [281, 538] on div "Imported" at bounding box center [356, 535] width 252 height 22
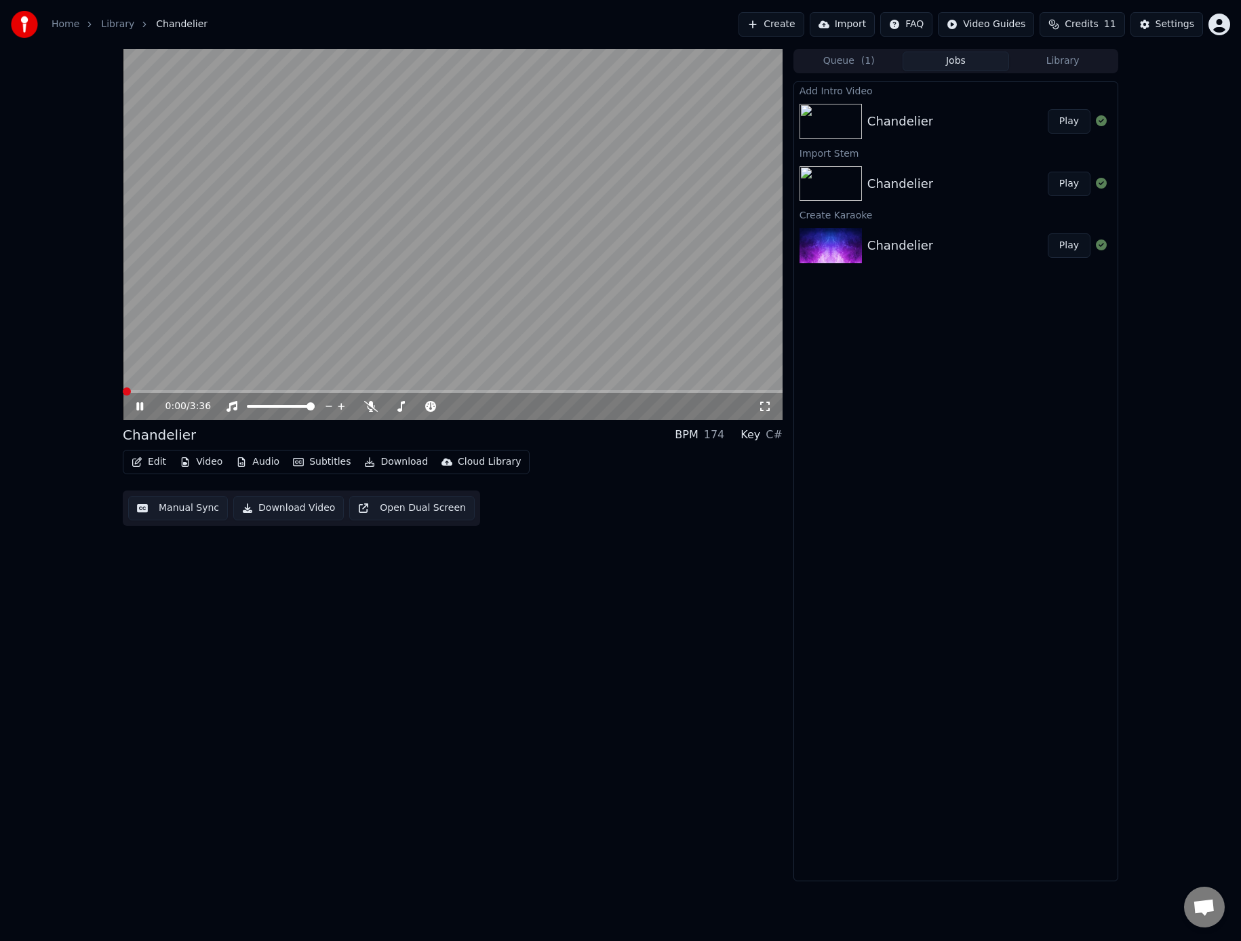
click at [123, 389] on span at bounding box center [127, 391] width 8 height 8
click at [141, 406] on icon at bounding box center [139, 406] width 7 height 8
click at [123, 389] on span at bounding box center [127, 391] width 8 height 8
click at [254, 463] on button "Audio" at bounding box center [258, 461] width 54 height 19
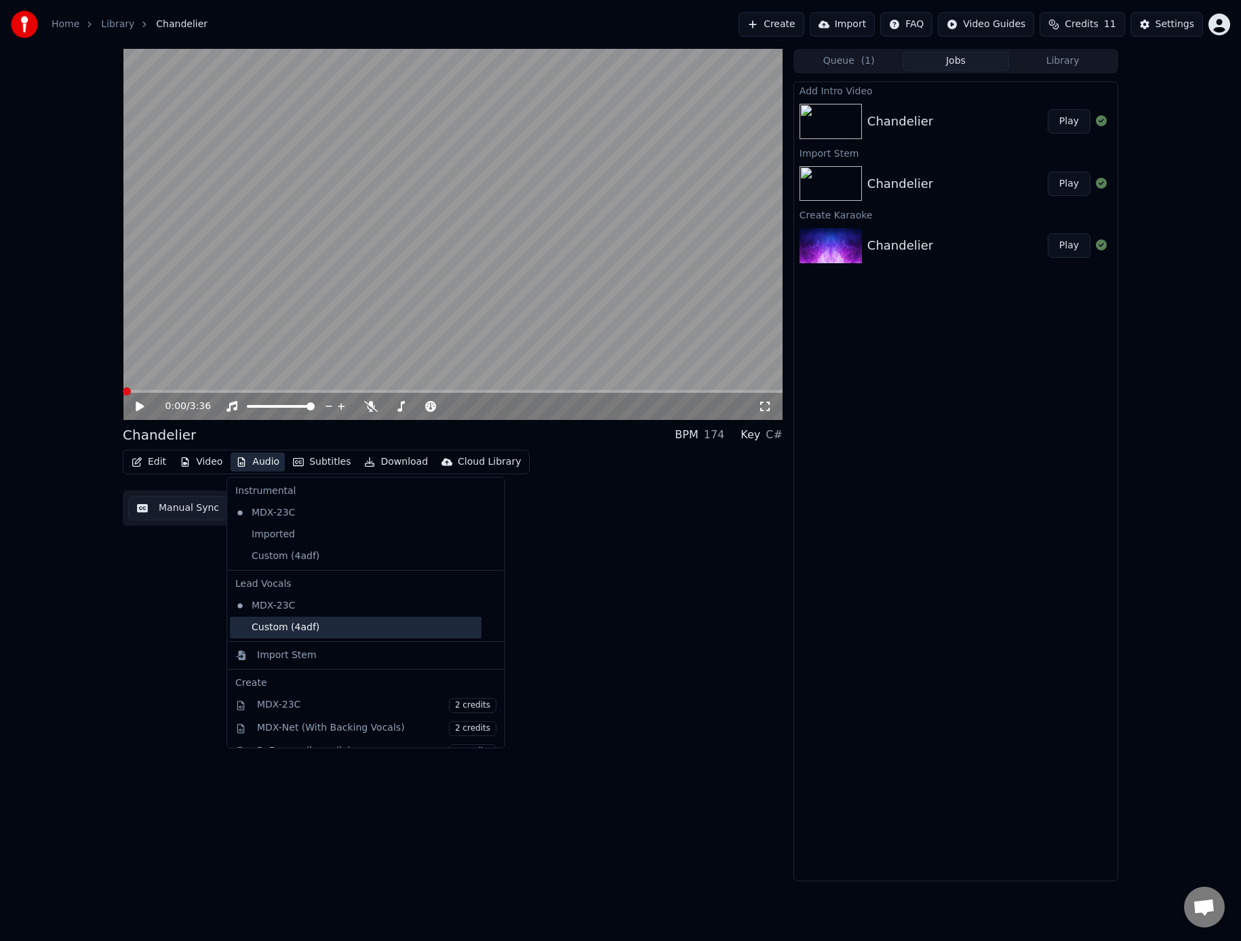
scroll to position [24, 0]
click at [288, 630] on div "Import Stem" at bounding box center [287, 631] width 60 height 14
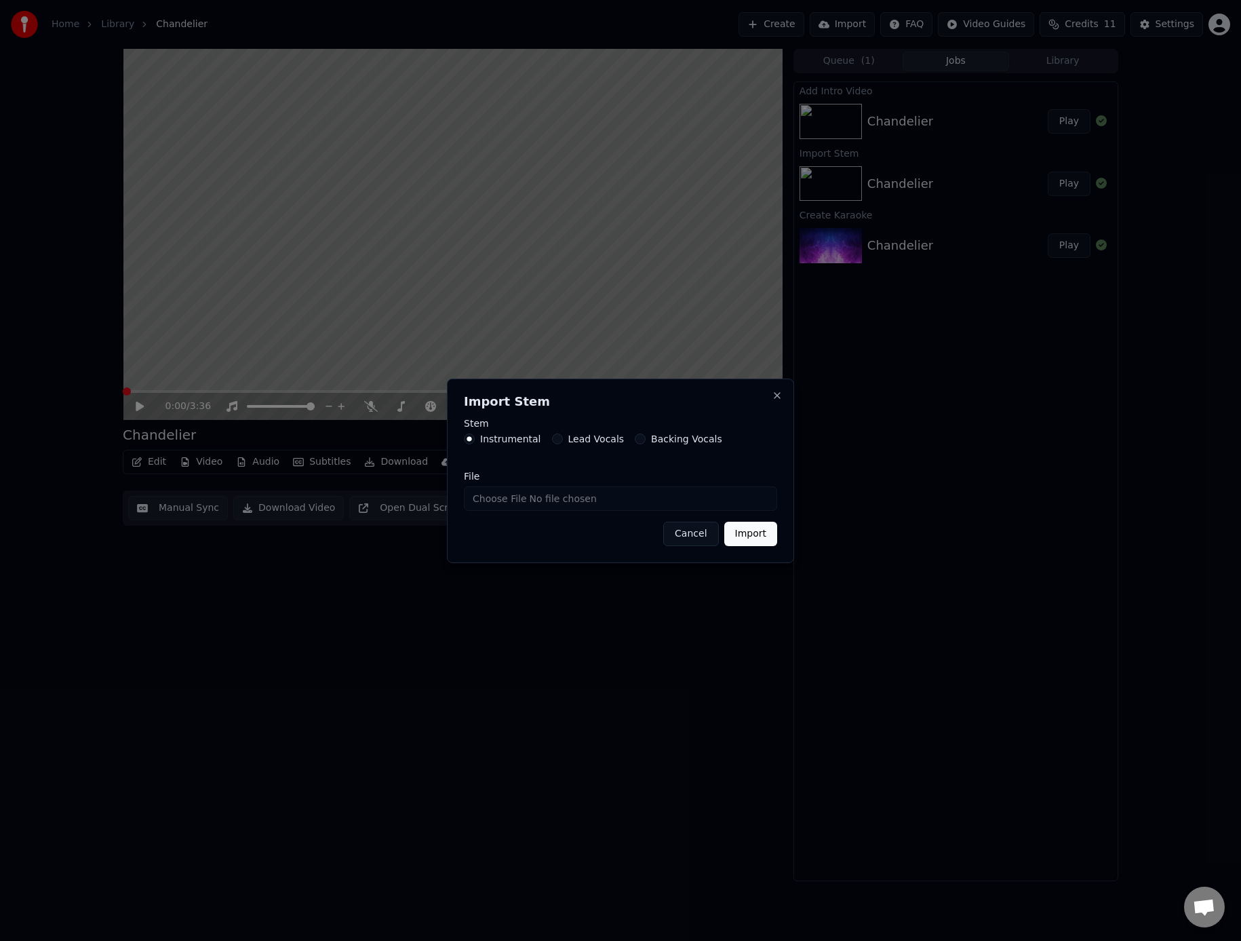
click at [512, 440] on label "Instrumental" at bounding box center [510, 438] width 61 height 9
click at [475, 440] on button "Instrumental" at bounding box center [469, 438] width 11 height 11
click at [534, 500] on input "File" at bounding box center [620, 498] width 313 height 24
type input "**********"
click at [759, 540] on button "Import" at bounding box center [751, 534] width 53 height 24
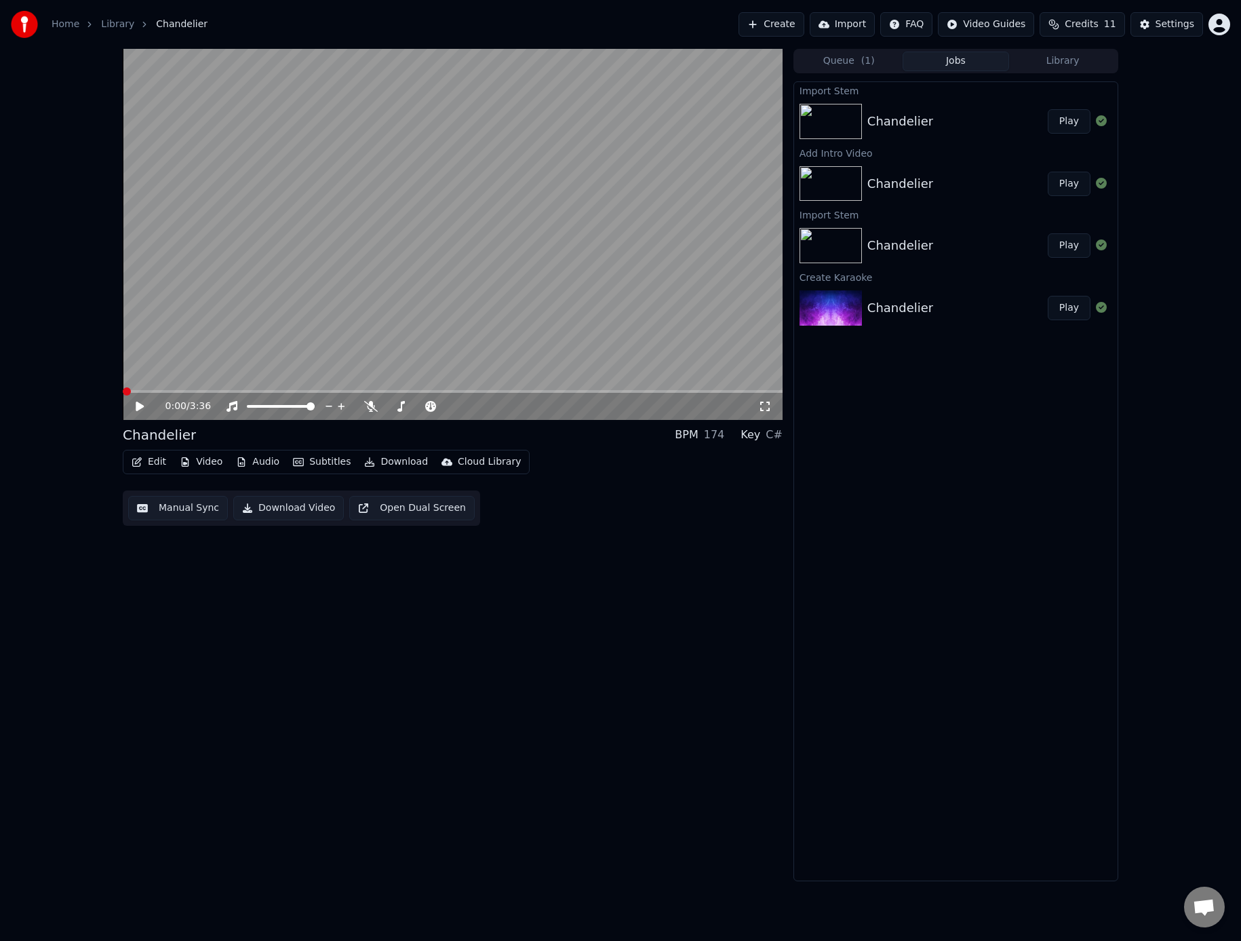
click at [139, 404] on icon at bounding box center [140, 406] width 8 height 9
click at [134, 402] on icon at bounding box center [150, 406] width 32 height 11
click at [123, 387] on span at bounding box center [127, 391] width 8 height 8
click at [270, 464] on button "Audio" at bounding box center [258, 461] width 54 height 19
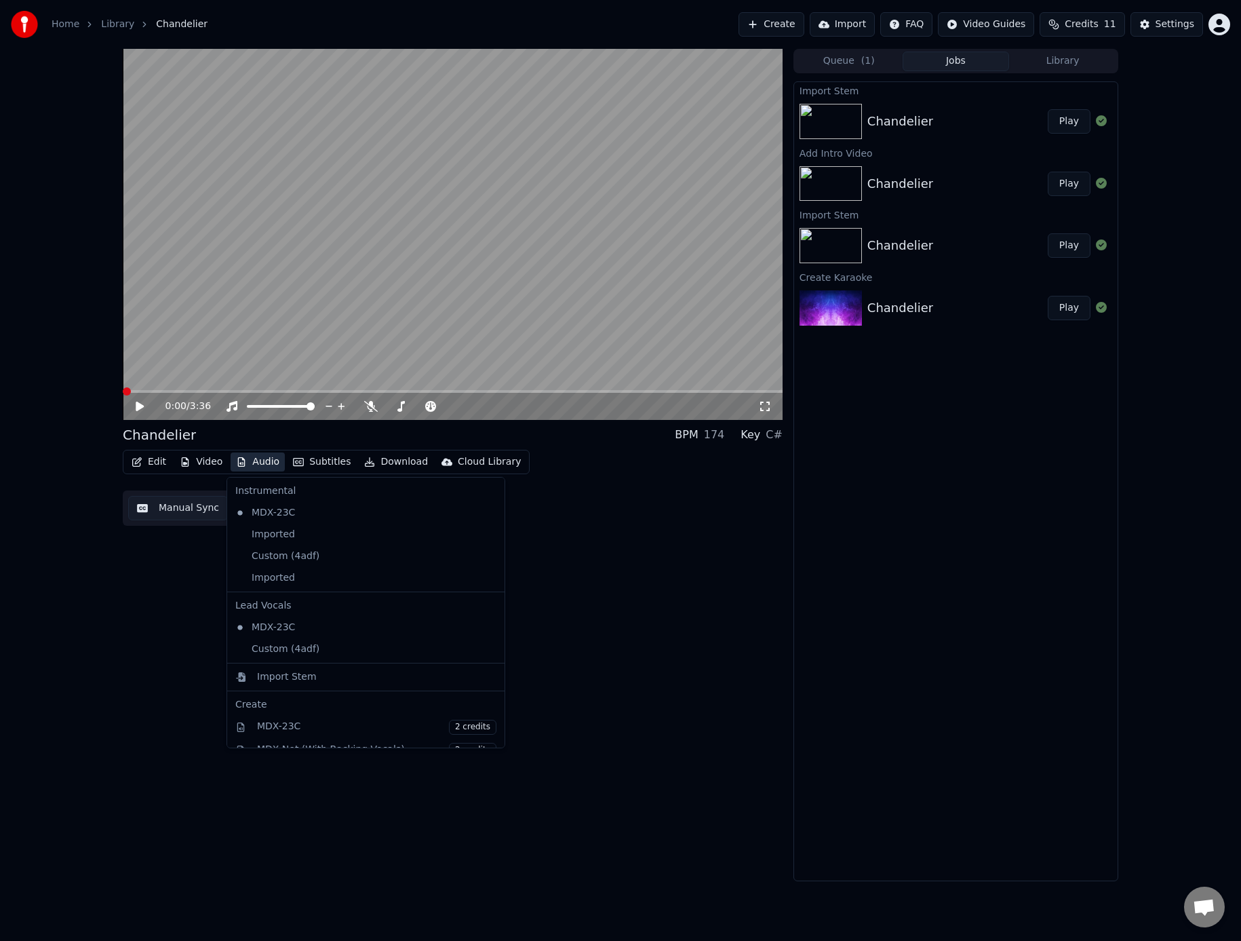
click at [487, 512] on icon at bounding box center [494, 512] width 15 height 11
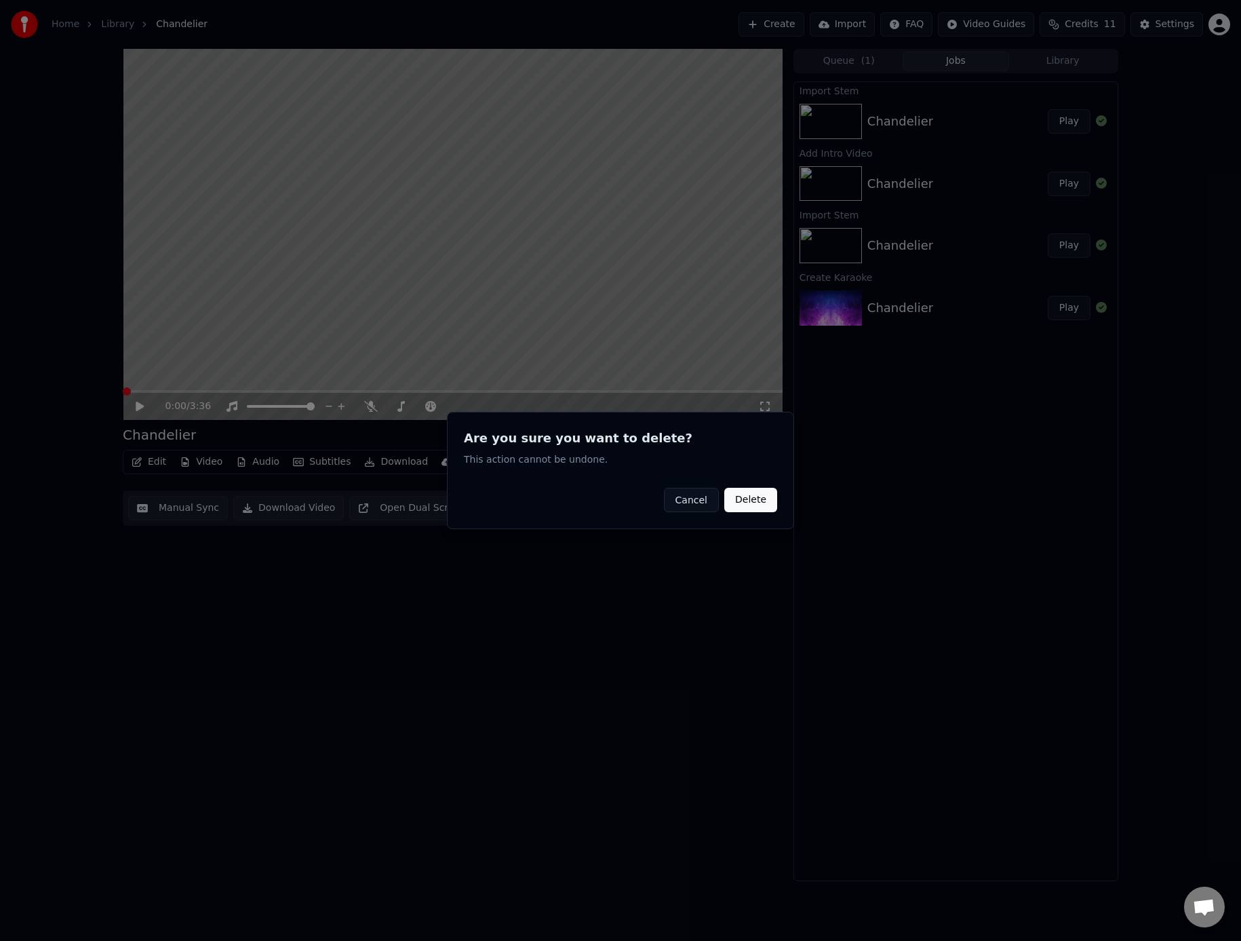
drag, startPoint x: 758, startPoint y: 501, endPoint x: 746, endPoint y: 501, distance: 12.9
click at [758, 501] on button "Delete" at bounding box center [751, 500] width 53 height 24
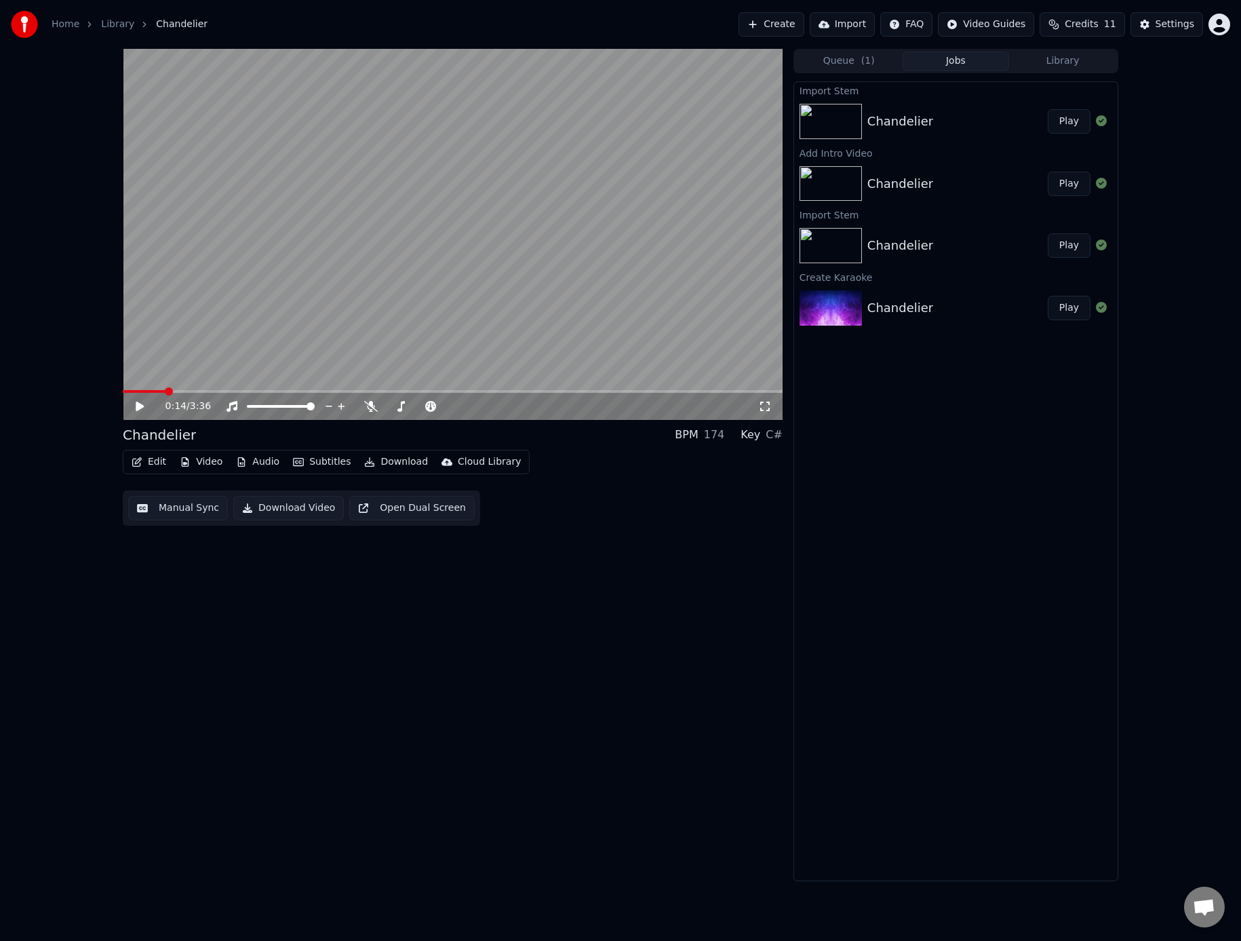
click at [165, 389] on span at bounding box center [169, 391] width 8 height 8
click at [123, 387] on span at bounding box center [127, 391] width 8 height 8
click at [246, 461] on button "Audio" at bounding box center [258, 461] width 54 height 19
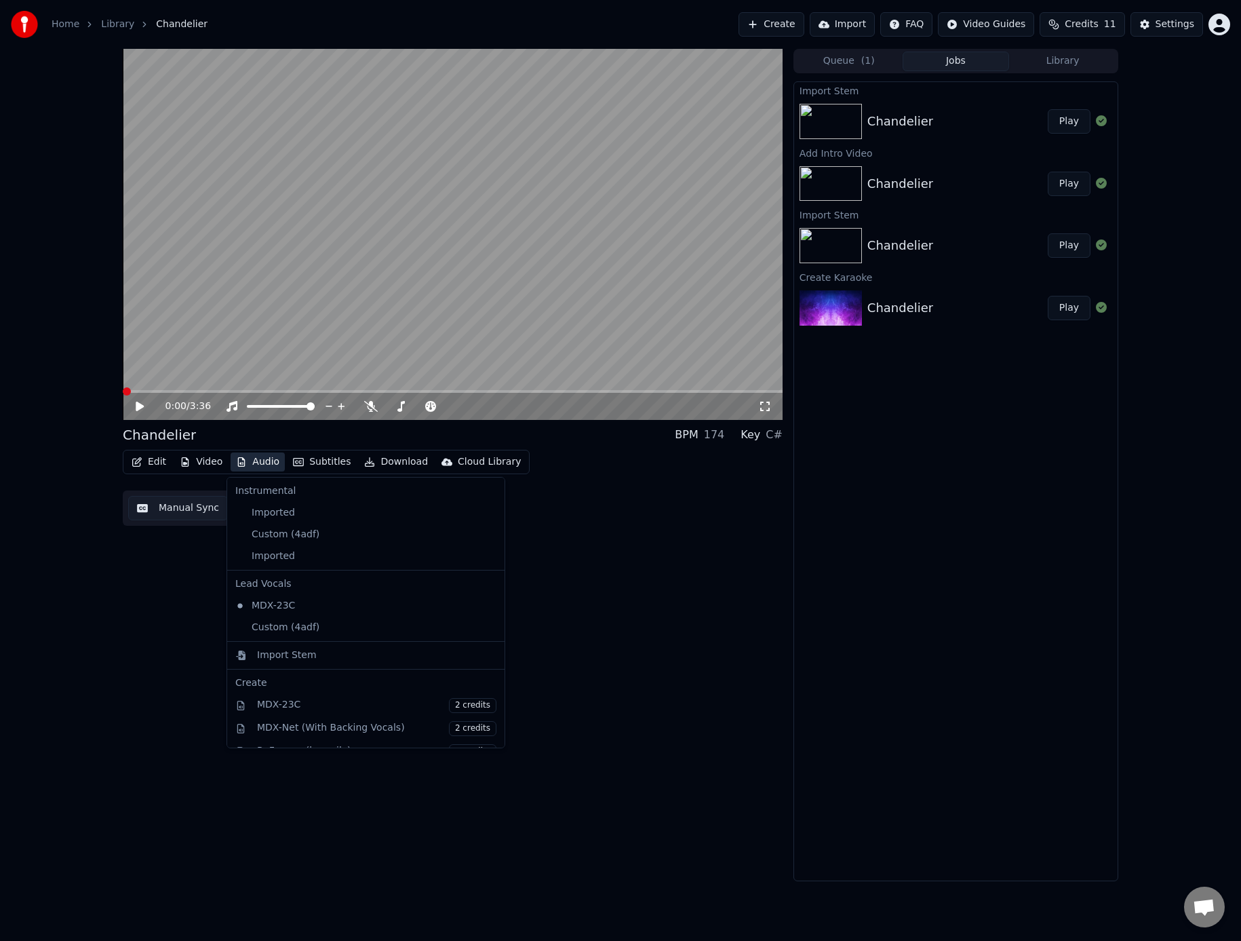
click at [487, 513] on icon at bounding box center [494, 512] width 15 height 11
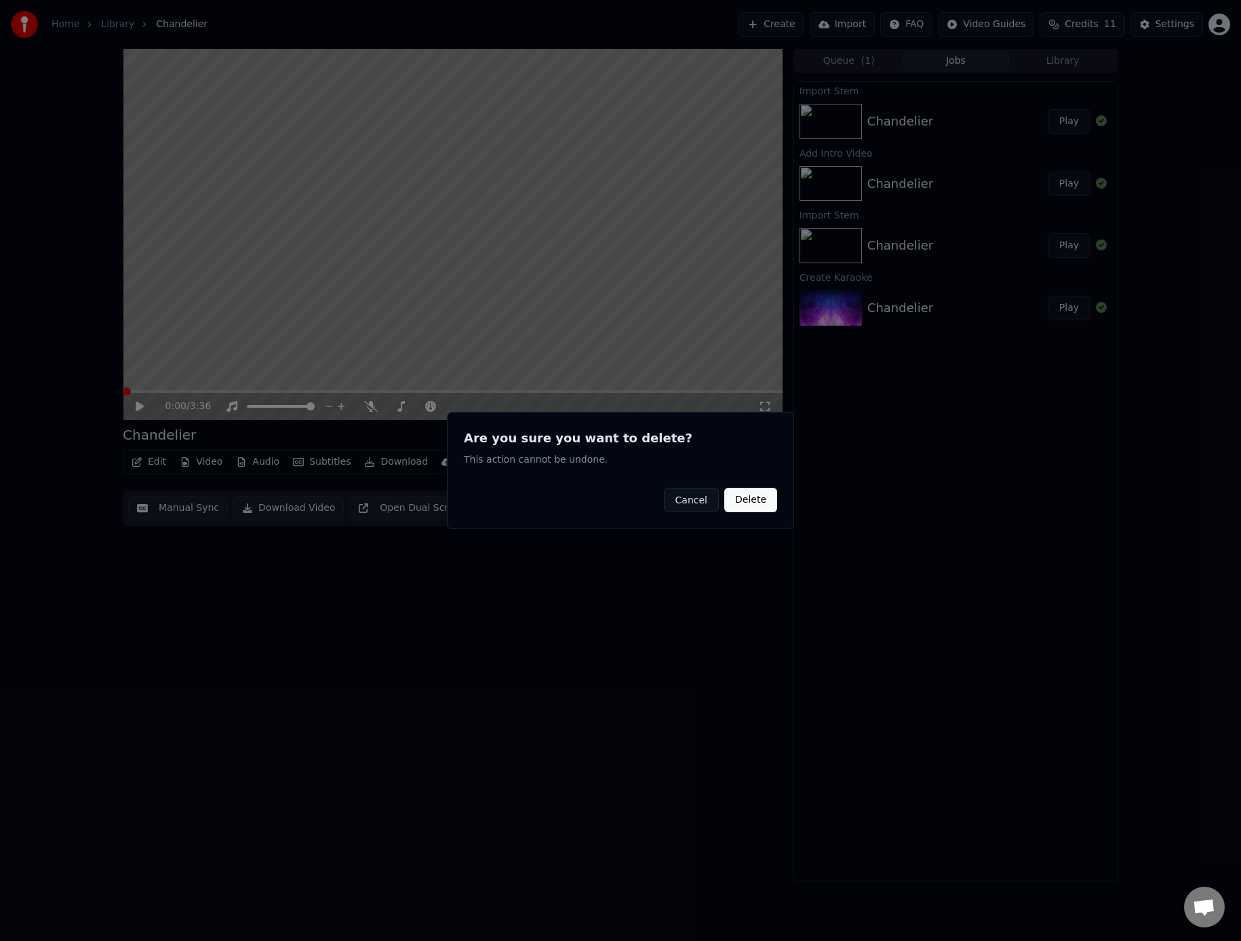
click at [748, 496] on button "Delete" at bounding box center [751, 500] width 53 height 24
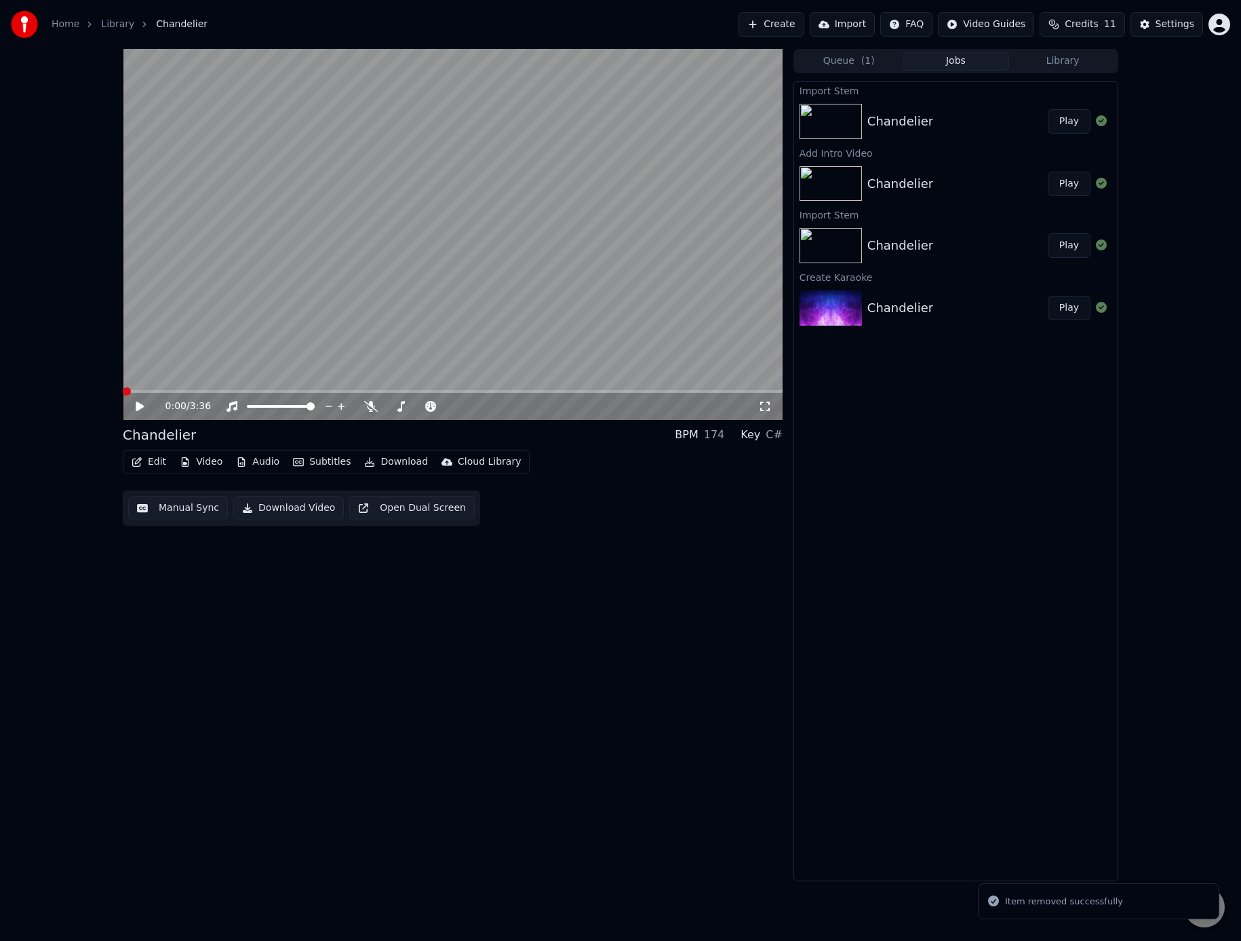
click at [140, 403] on icon at bounding box center [150, 406] width 32 height 11
click at [123, 387] on span at bounding box center [127, 391] width 8 height 8
click at [135, 406] on icon at bounding box center [150, 406] width 32 height 11
click at [123, 387] on span at bounding box center [127, 391] width 8 height 8
click at [917, 180] on div "Chandelier" at bounding box center [901, 183] width 66 height 19
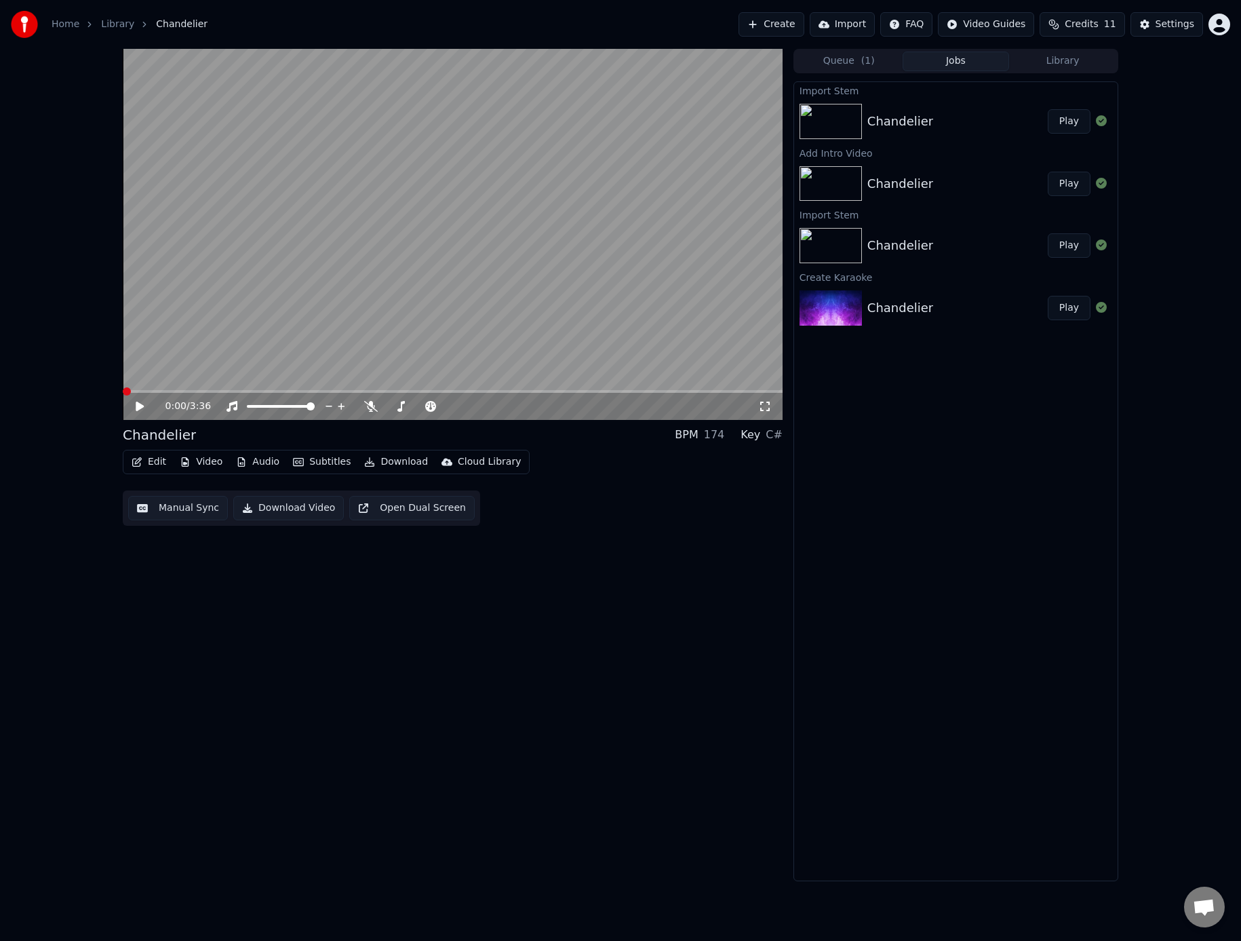
click at [906, 248] on div "Chandelier" at bounding box center [901, 245] width 66 height 19
click at [907, 315] on div "Chandelier" at bounding box center [901, 307] width 66 height 19
click at [912, 113] on div "Chandelier" at bounding box center [901, 121] width 66 height 19
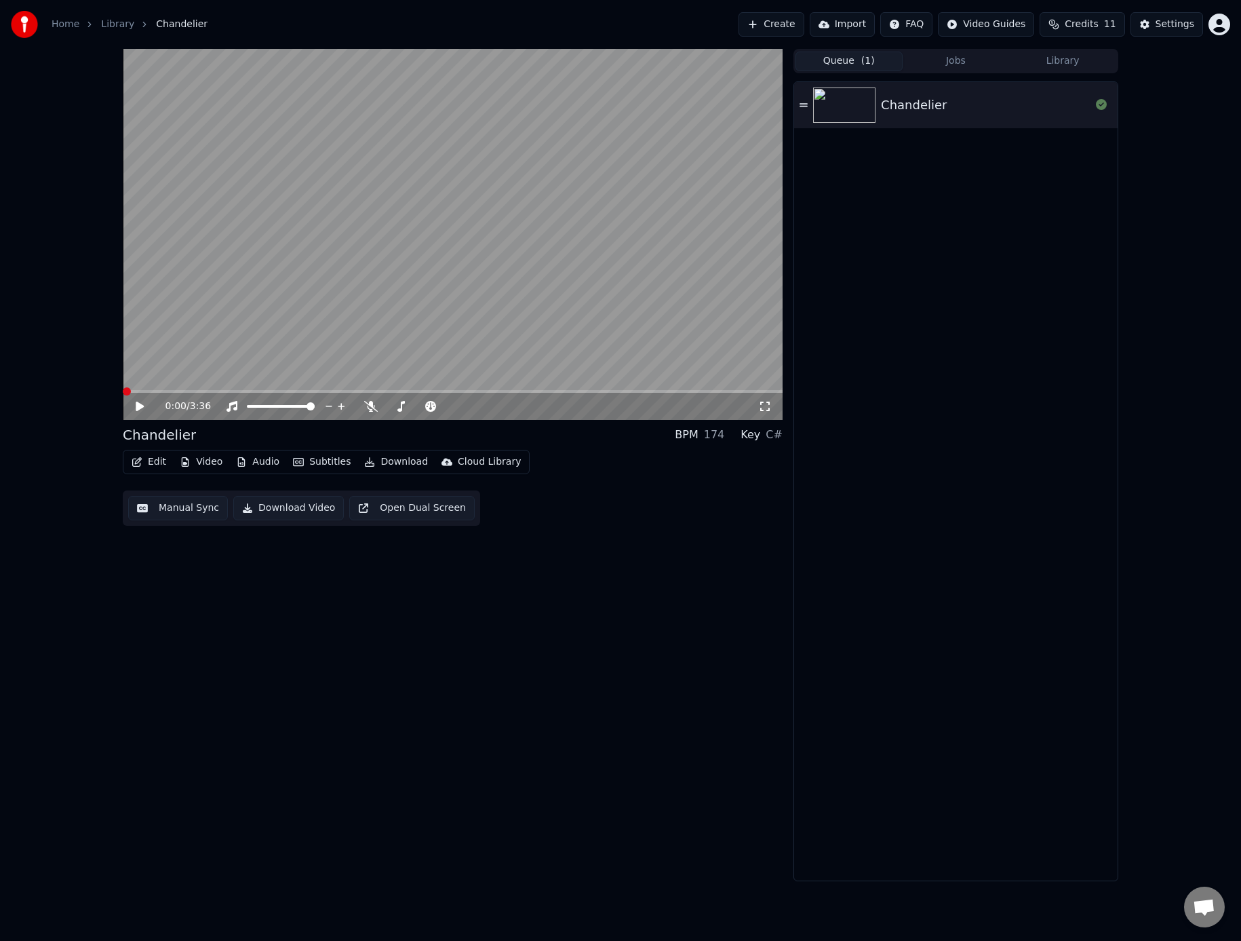
click at [853, 64] on button "Queue ( 1 )" at bounding box center [849, 62] width 107 height 20
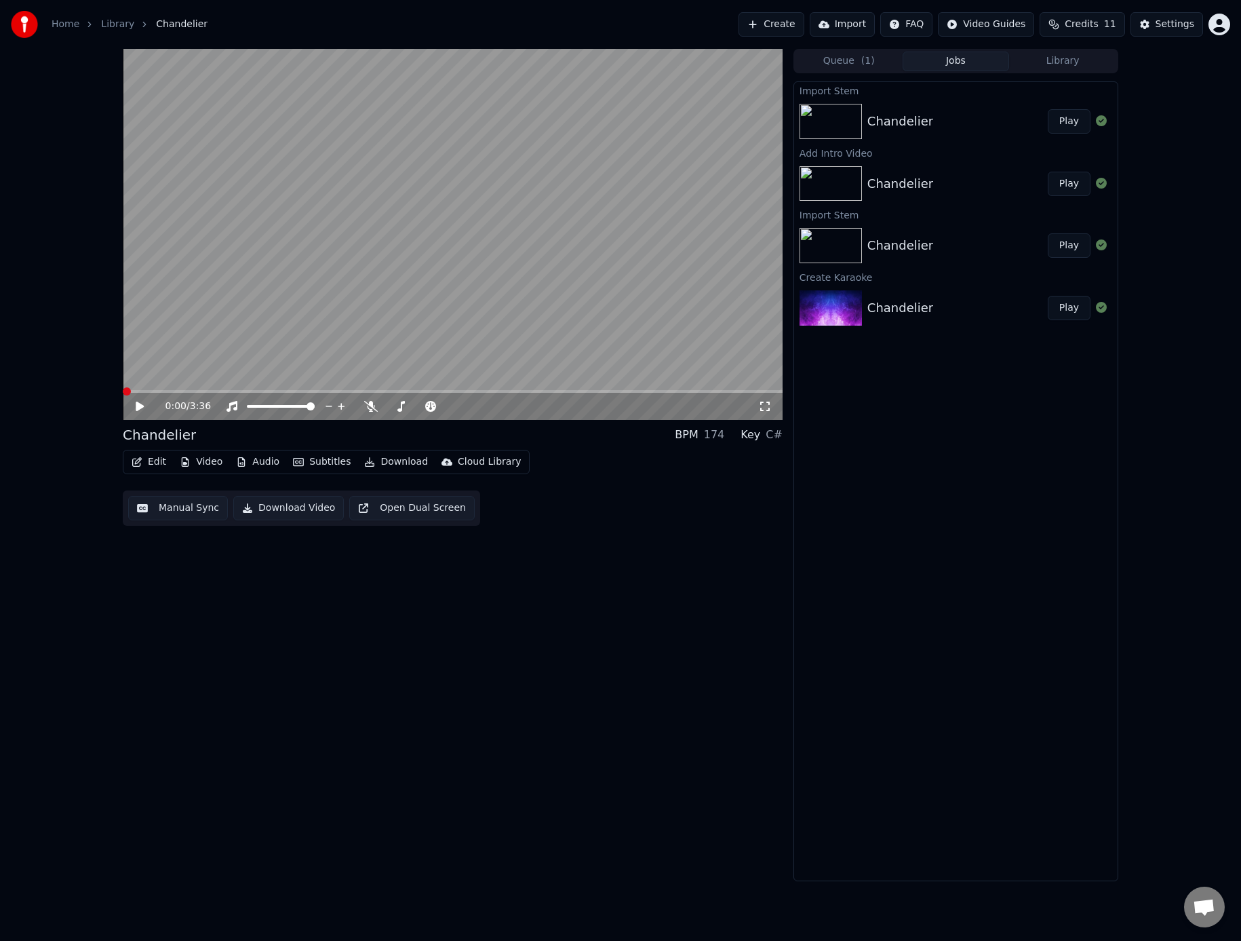
click at [959, 61] on button "Jobs" at bounding box center [956, 62] width 107 height 20
click at [270, 464] on button "Audio" at bounding box center [258, 461] width 54 height 19
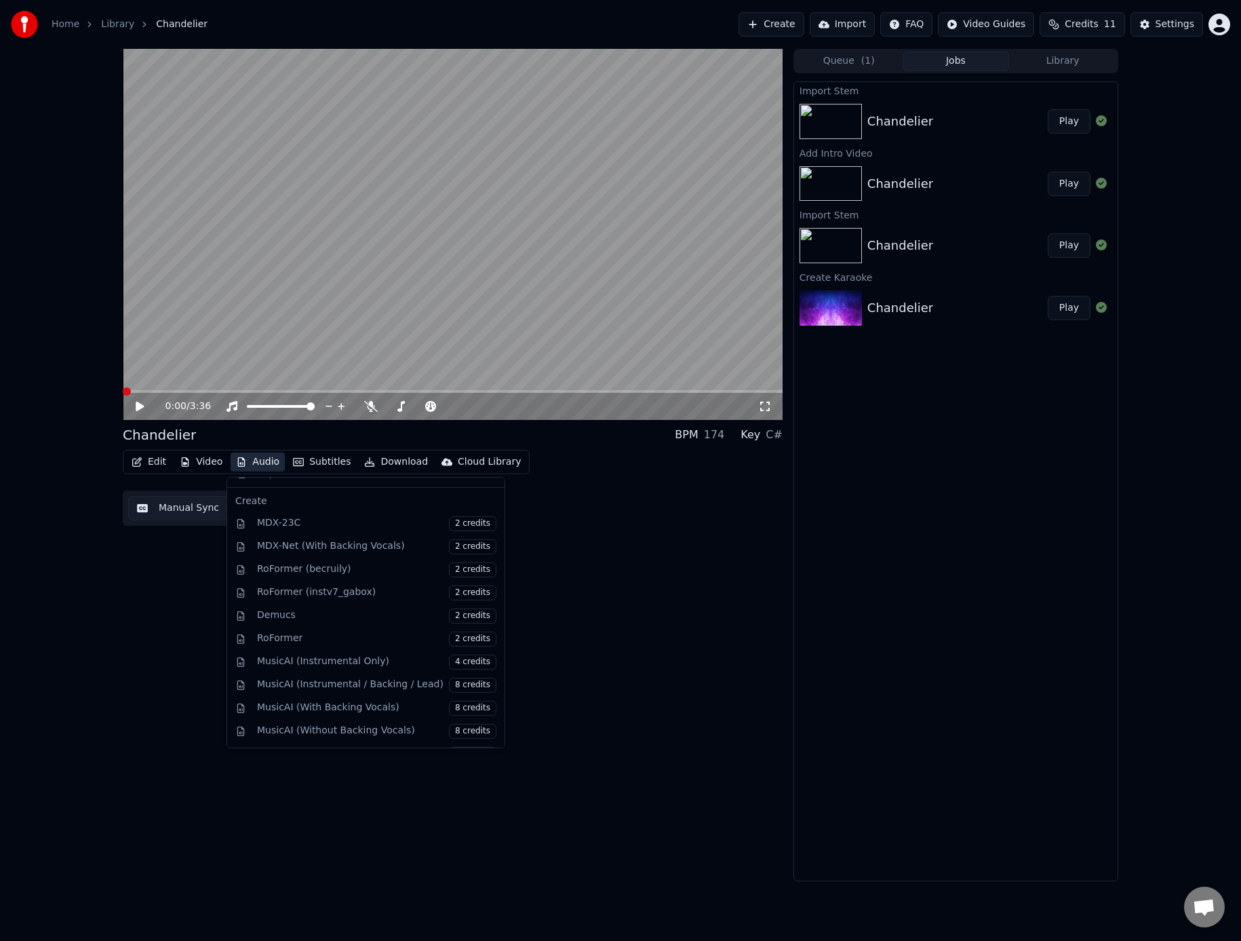
scroll to position [0, 0]
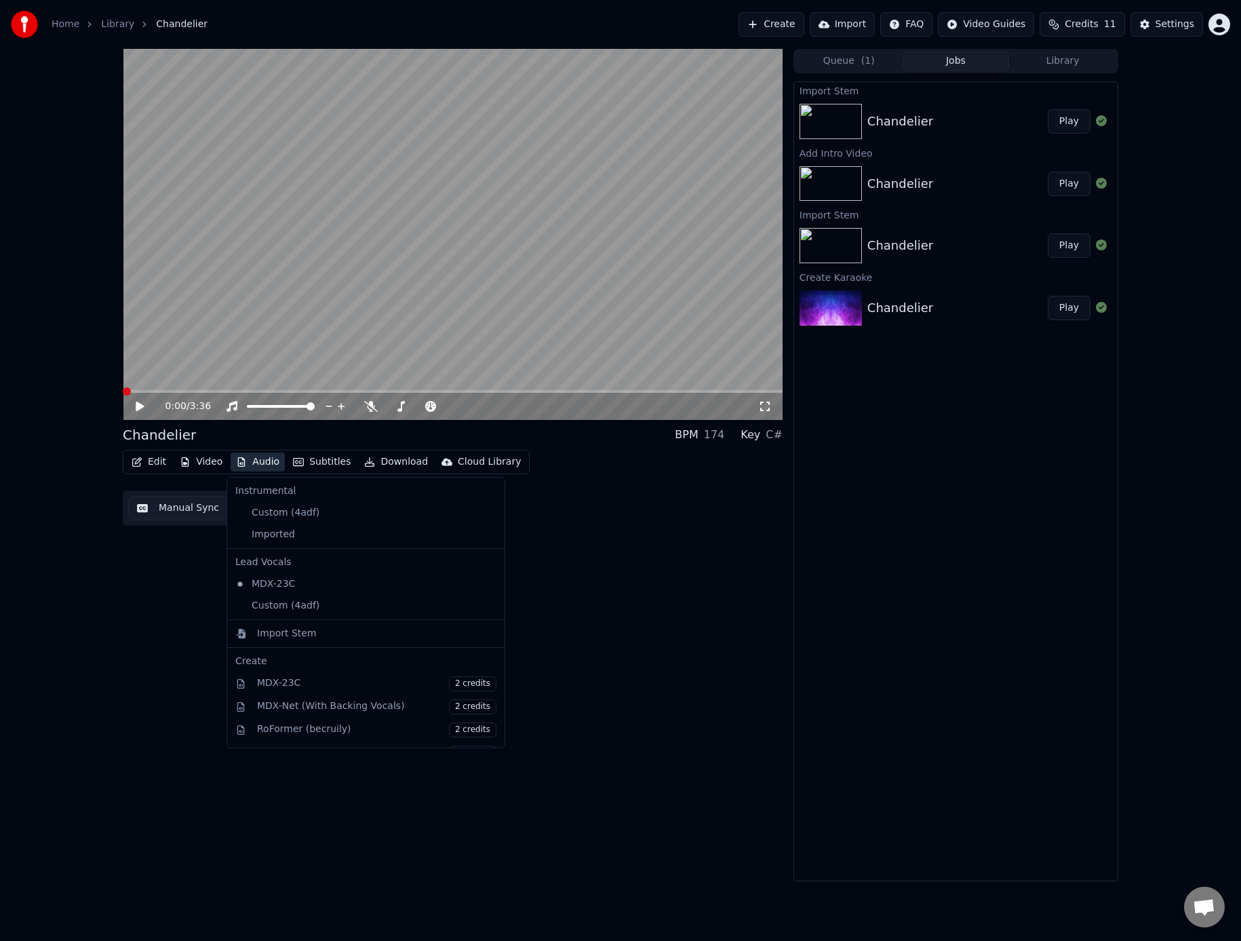
click at [487, 514] on icon at bounding box center [494, 512] width 15 height 11
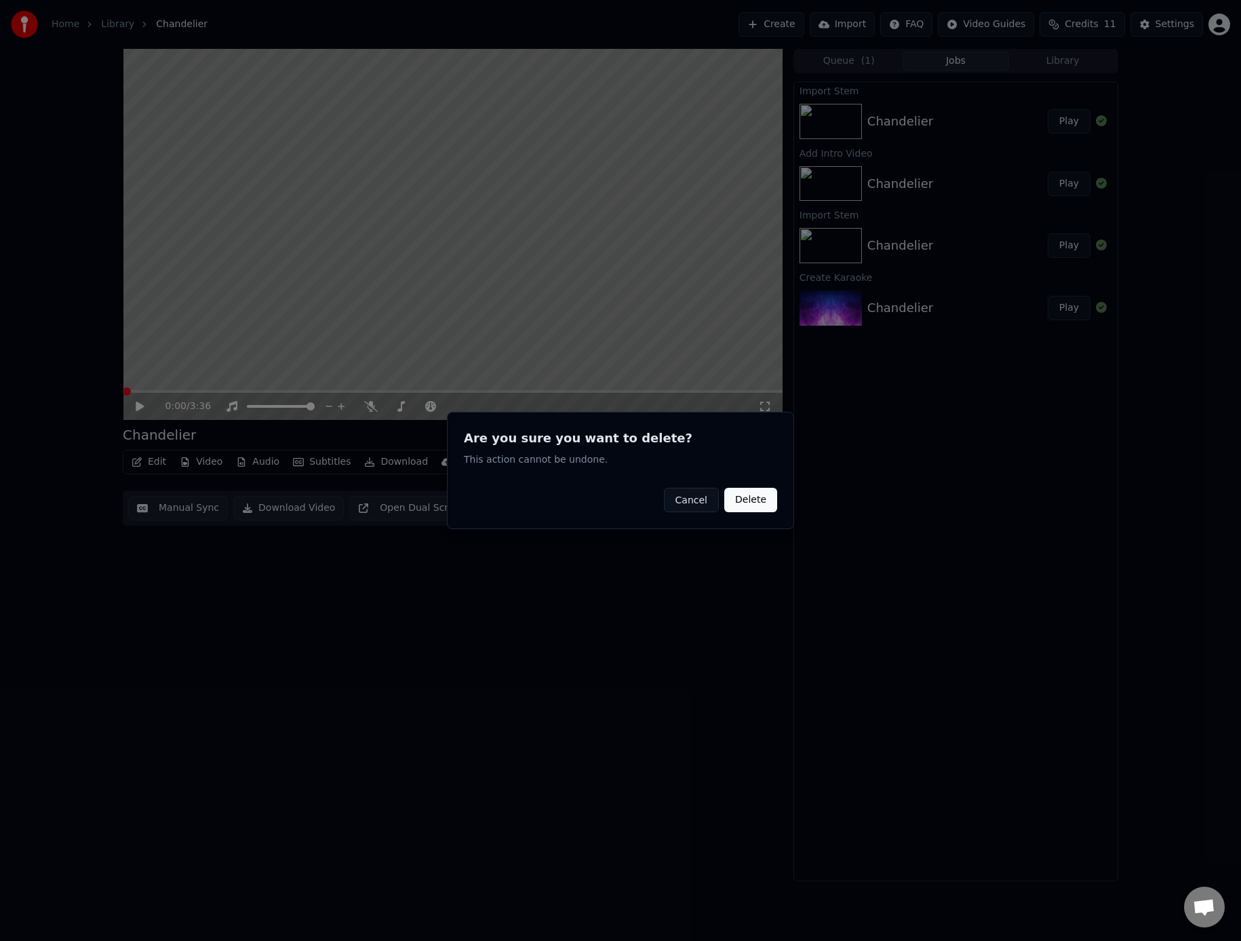
click at [765, 503] on button "Delete" at bounding box center [751, 500] width 53 height 24
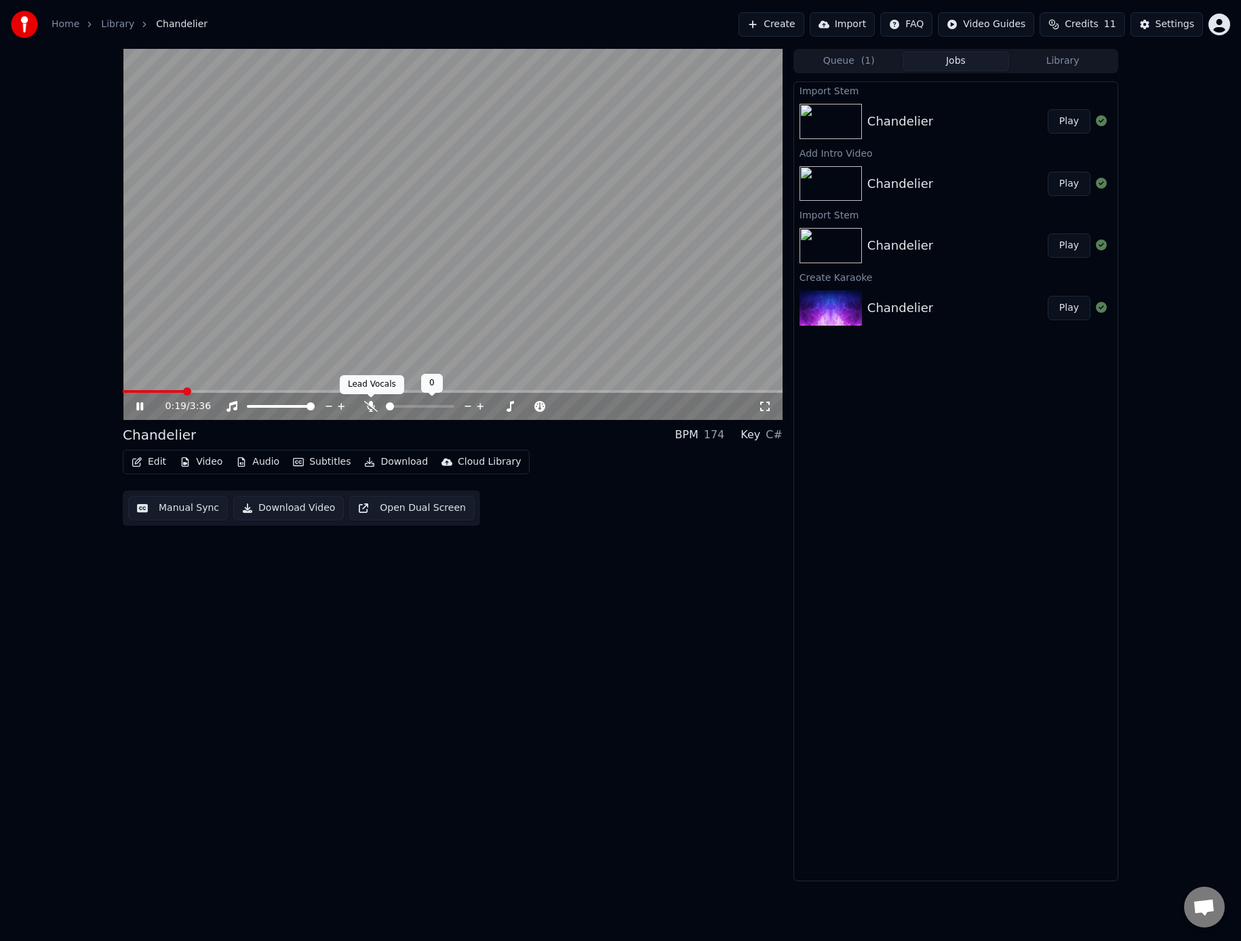
click at [364, 407] on icon at bounding box center [371, 406] width 14 height 11
click at [142, 406] on icon at bounding box center [139, 406] width 7 height 8
click at [123, 391] on span at bounding box center [127, 391] width 8 height 8
click at [208, 465] on button "Video" at bounding box center [201, 461] width 54 height 19
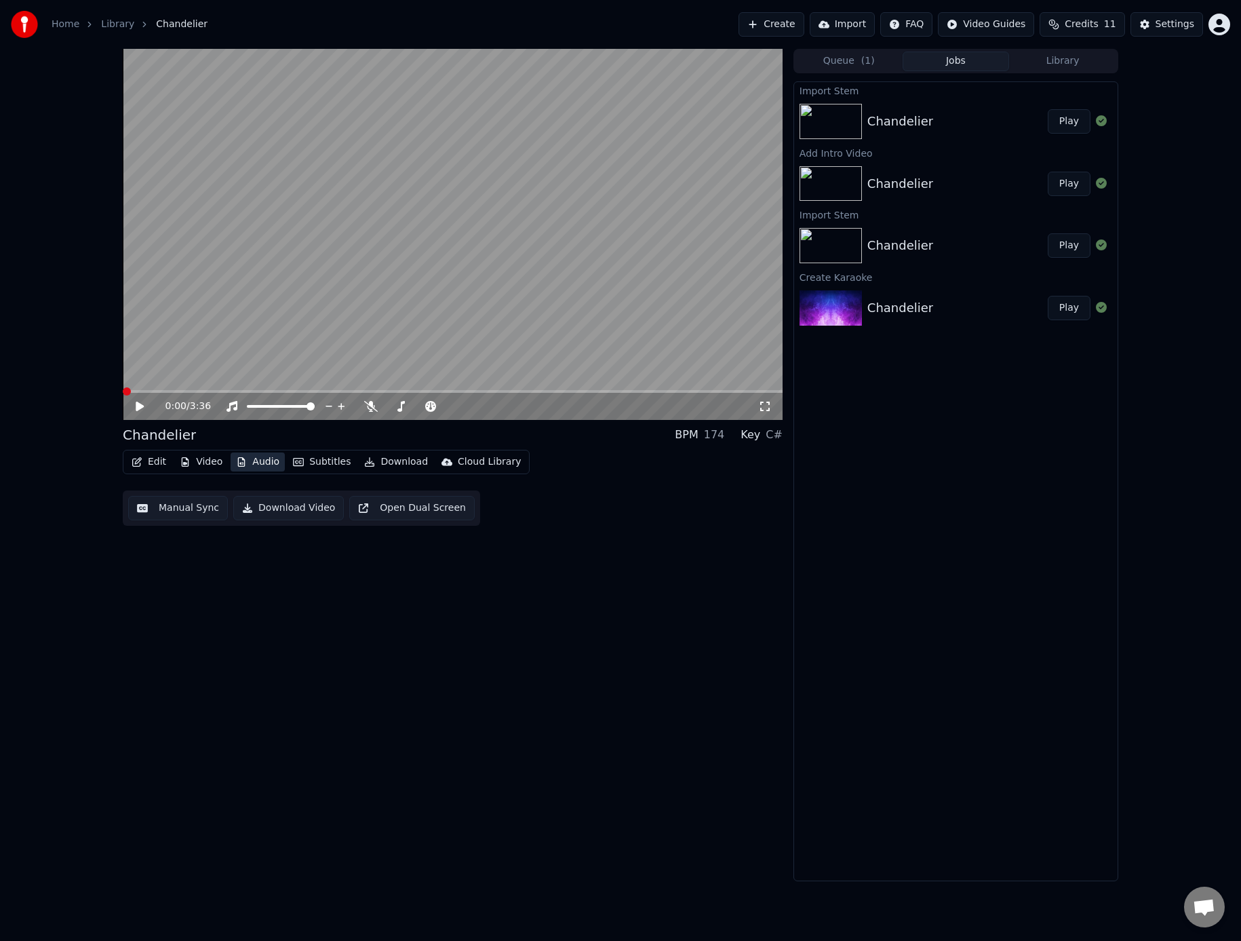
click at [263, 457] on button "Audio" at bounding box center [258, 461] width 54 height 19
click at [259, 461] on button "Audio" at bounding box center [258, 461] width 54 height 19
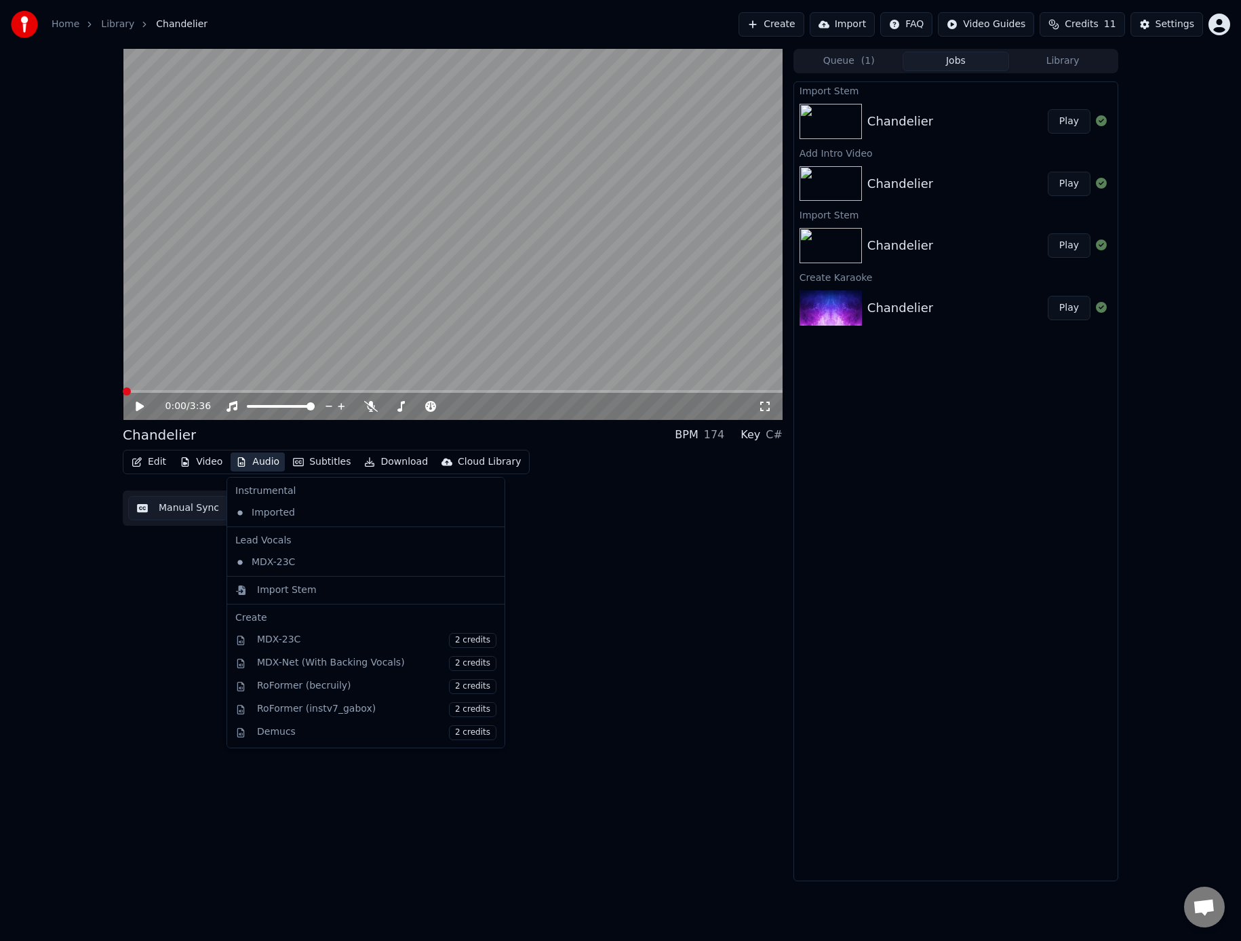
click at [272, 436] on div "Chandelier BPM 174 Key C#" at bounding box center [453, 434] width 660 height 19
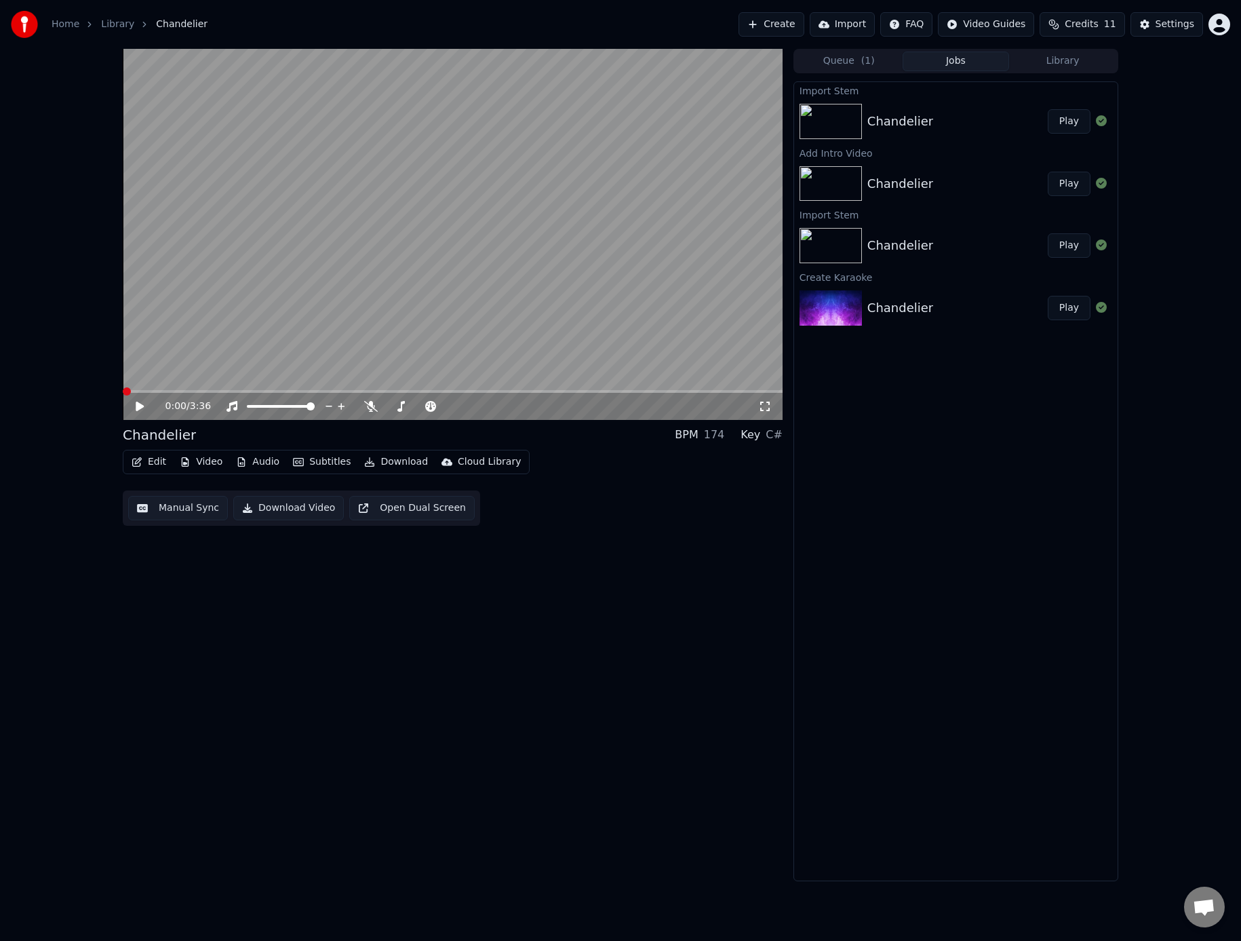
click at [123, 390] on span at bounding box center [127, 391] width 8 height 8
click at [195, 463] on button "Video" at bounding box center [201, 461] width 54 height 19
click at [220, 585] on div "Add Intro Video" at bounding box center [237, 584] width 73 height 14
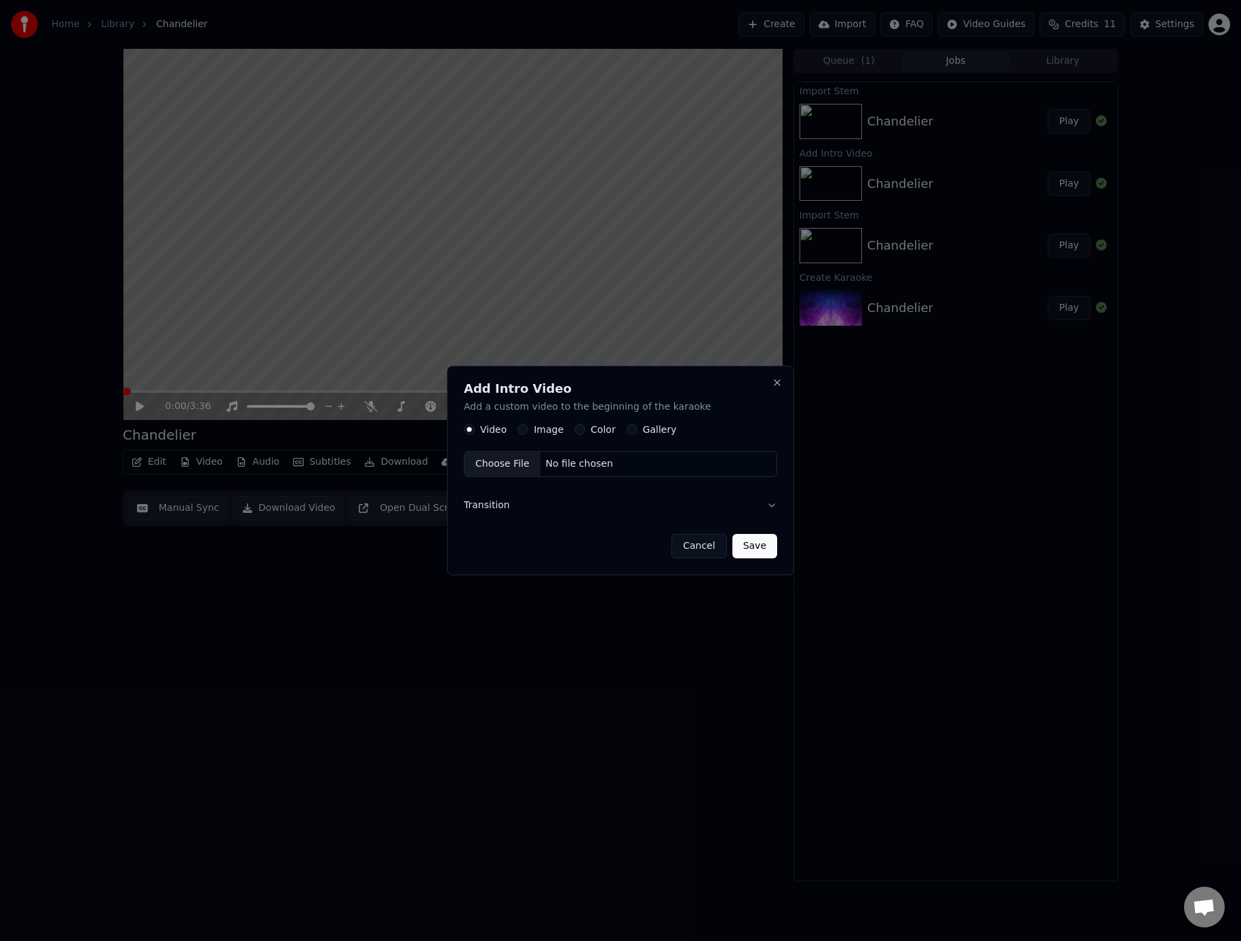
click at [534, 430] on label "Image" at bounding box center [549, 429] width 30 height 9
click at [528, 430] on button "Image" at bounding box center [523, 430] width 11 height 11
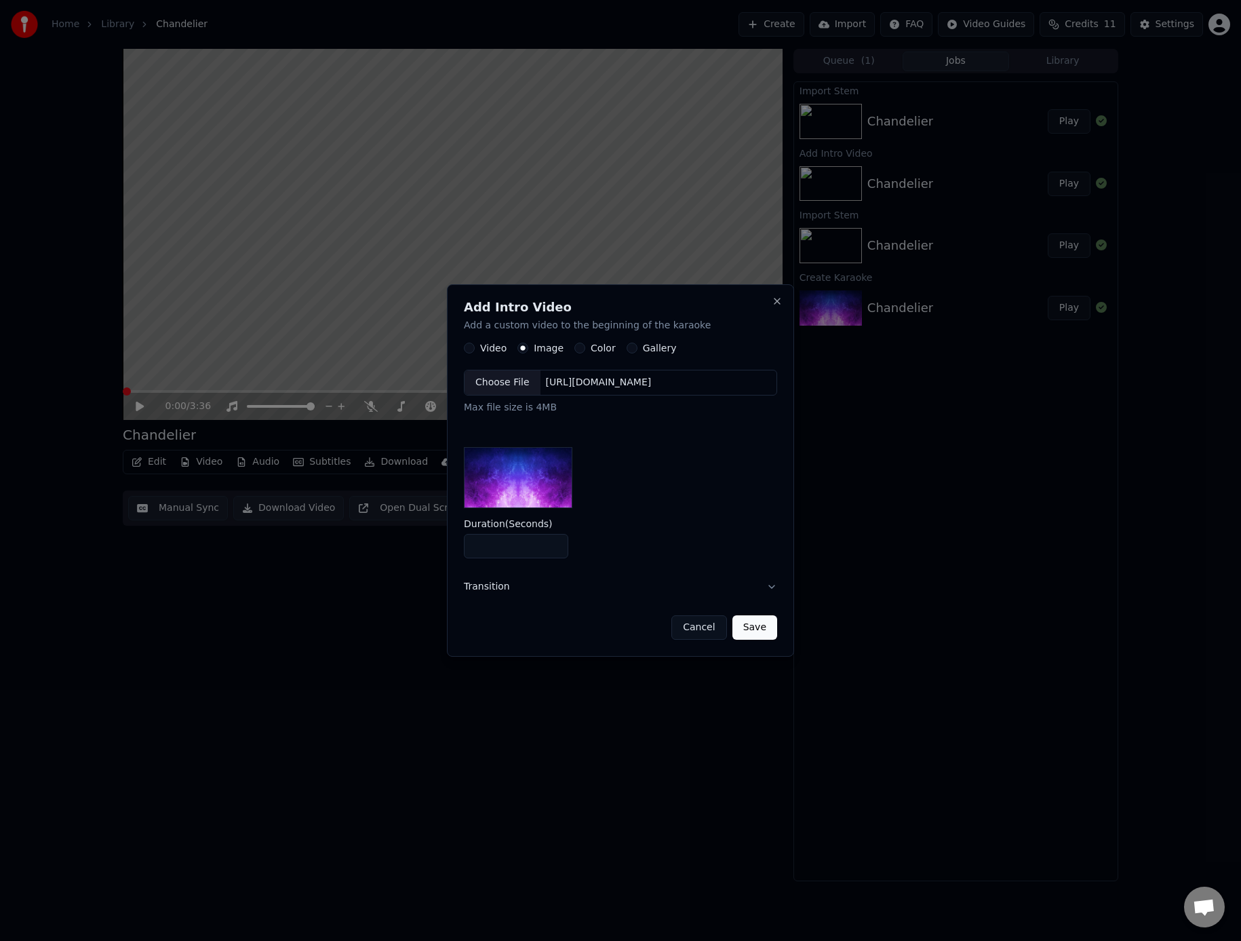
click at [516, 383] on div "Choose File" at bounding box center [503, 383] width 76 height 24
click at [494, 587] on button "Transition" at bounding box center [620, 586] width 313 height 35
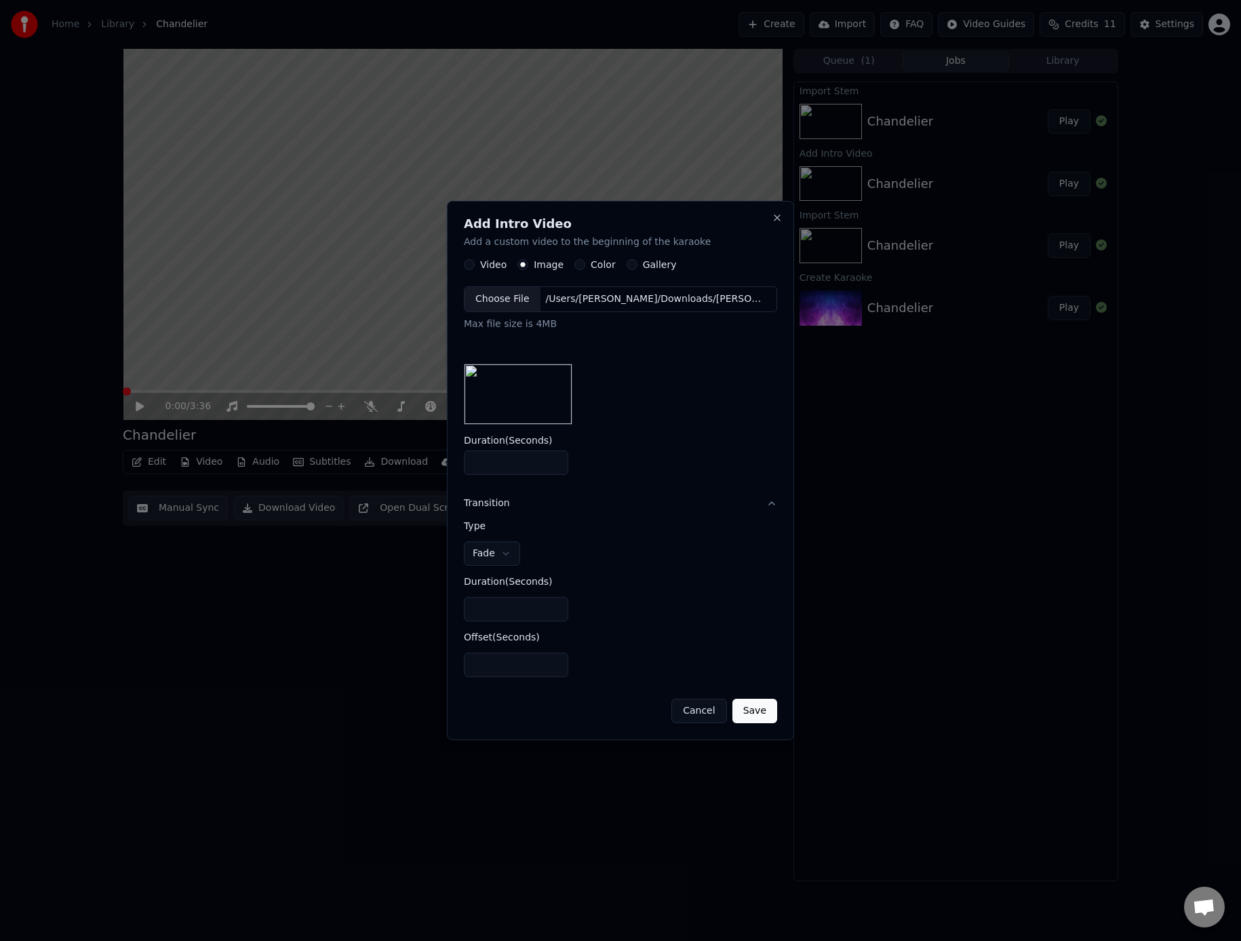
click at [501, 607] on input "*" at bounding box center [516, 609] width 104 height 24
click at [500, 607] on input "*" at bounding box center [516, 609] width 104 height 24
click at [490, 609] on input "*" at bounding box center [516, 609] width 104 height 24
drag, startPoint x: 490, startPoint y: 609, endPoint x: 460, endPoint y: 607, distance: 30.6
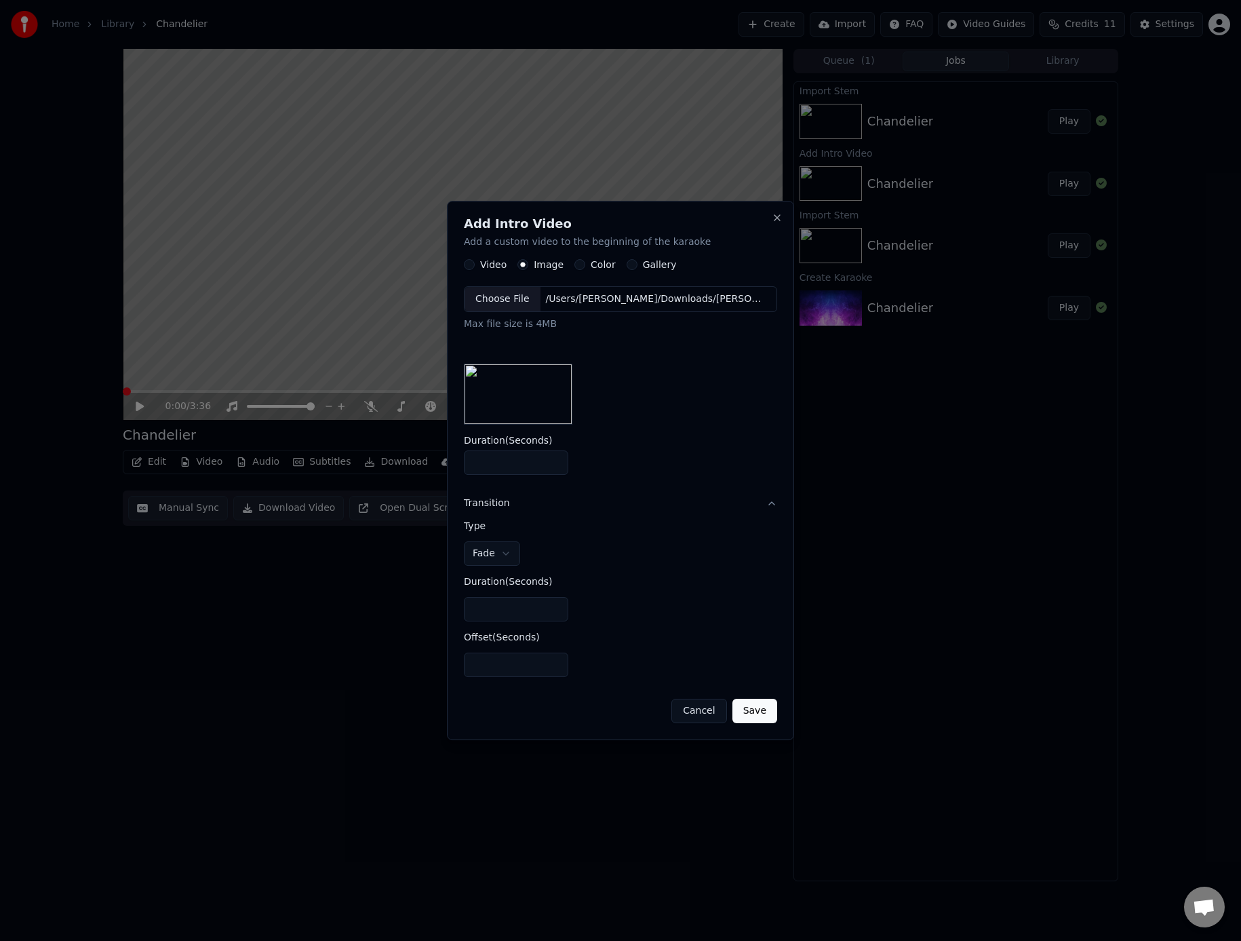
click at [460, 606] on div "**********" at bounding box center [620, 471] width 347 height 540
drag, startPoint x: 495, startPoint y: 613, endPoint x: 460, endPoint y: 607, distance: 35.7
click at [460, 607] on div "**********" at bounding box center [620, 471] width 347 height 540
type input "*"
drag, startPoint x: 491, startPoint y: 661, endPoint x: 462, endPoint y: 662, distance: 29.2
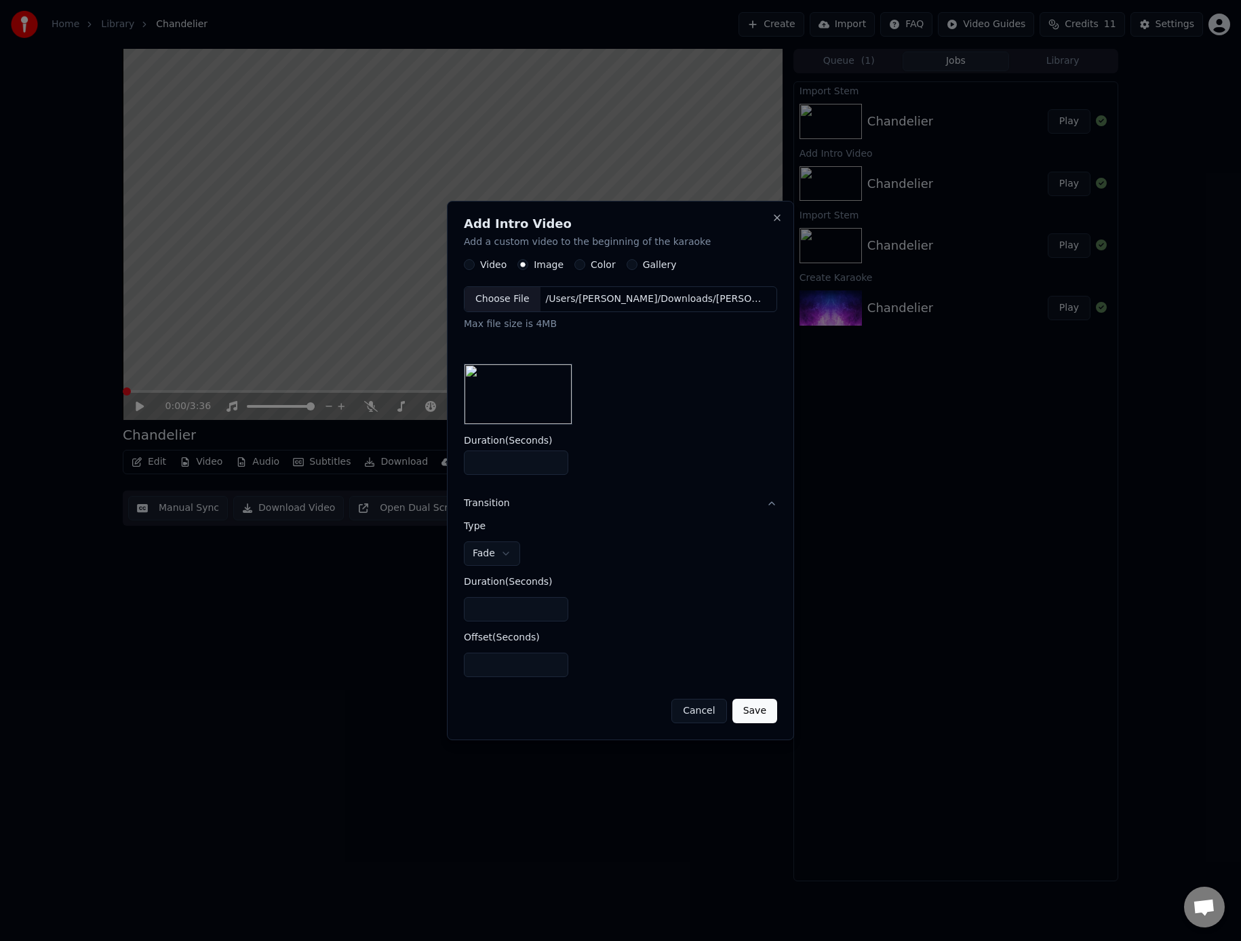
click at [462, 662] on div "**********" at bounding box center [620, 471] width 347 height 540
click at [755, 712] on button "Save" at bounding box center [755, 711] width 45 height 24
type input "*"
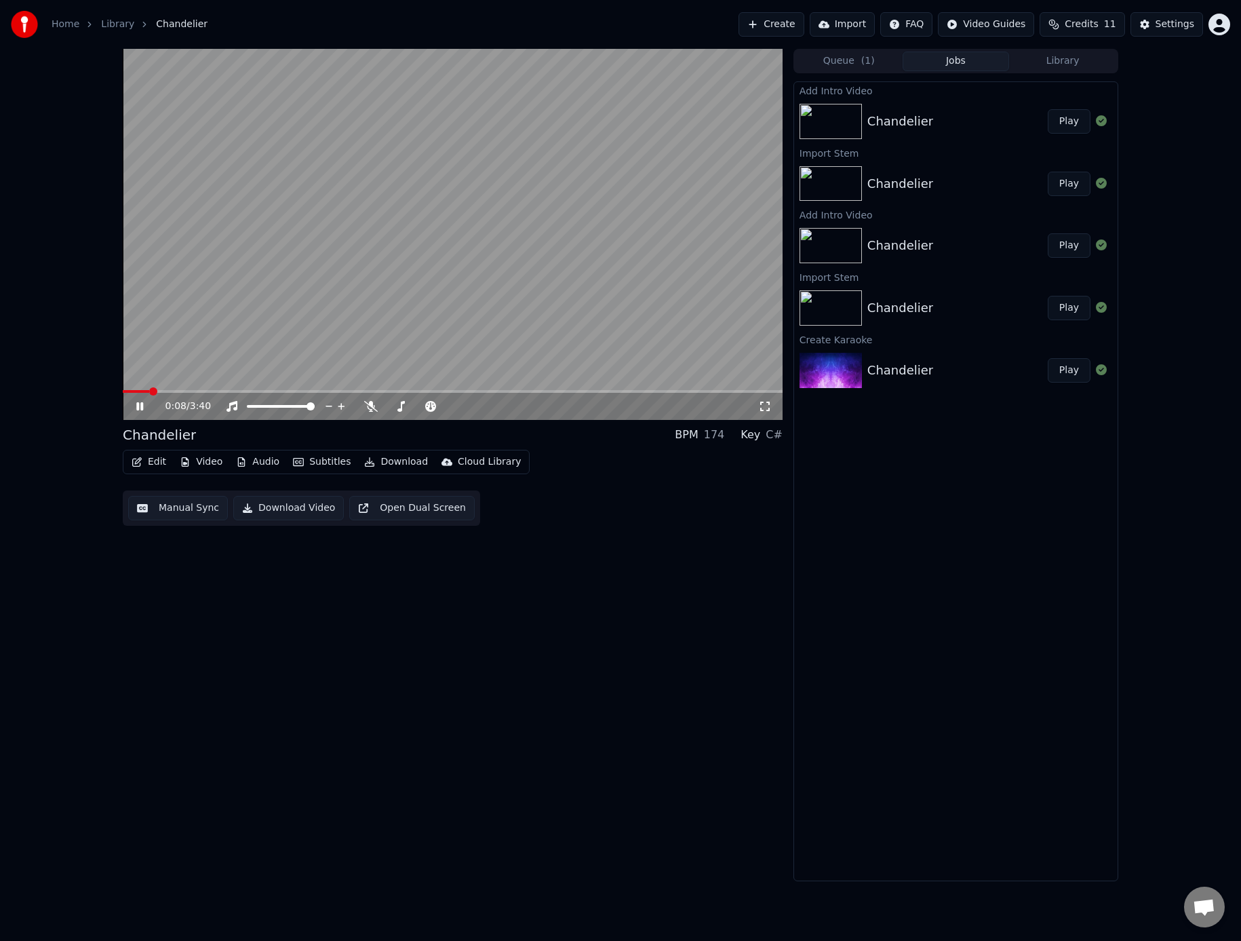
click at [139, 405] on icon at bounding box center [150, 406] width 32 height 11
click at [123, 387] on span at bounding box center [127, 391] width 8 height 8
click at [139, 408] on icon at bounding box center [140, 406] width 8 height 9
click at [139, 408] on icon at bounding box center [150, 406] width 32 height 11
click at [123, 387] on span at bounding box center [127, 391] width 8 height 8
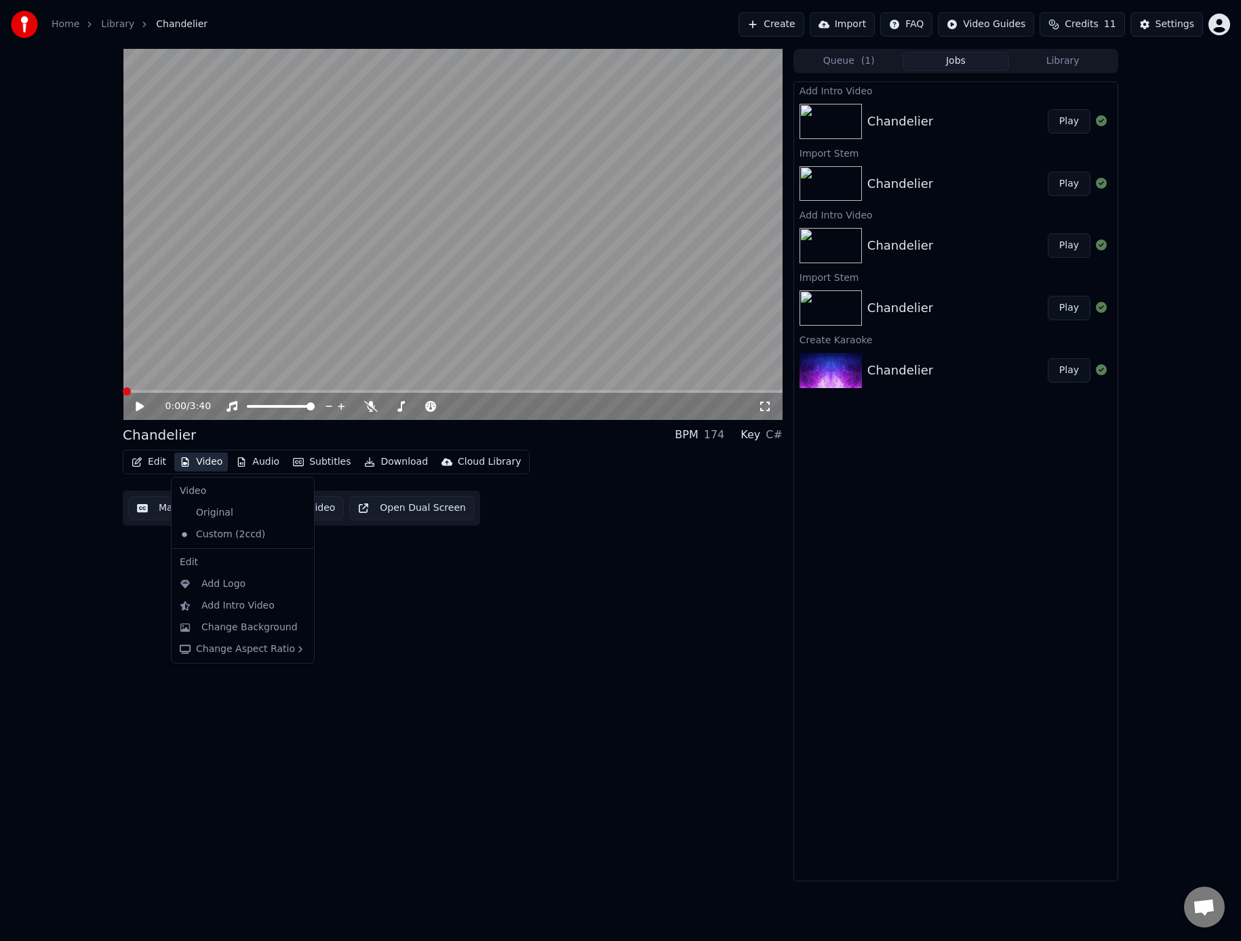
click at [183, 463] on icon "button" at bounding box center [185, 461] width 7 height 9
click at [410, 567] on div "0:00 / 3:40 Chandelier BPM 174 Key C# Edit Video Audio Subtitles Download Cloud…" at bounding box center [453, 465] width 660 height 832
click at [1068, 120] on button "Play" at bounding box center [1069, 121] width 43 height 24
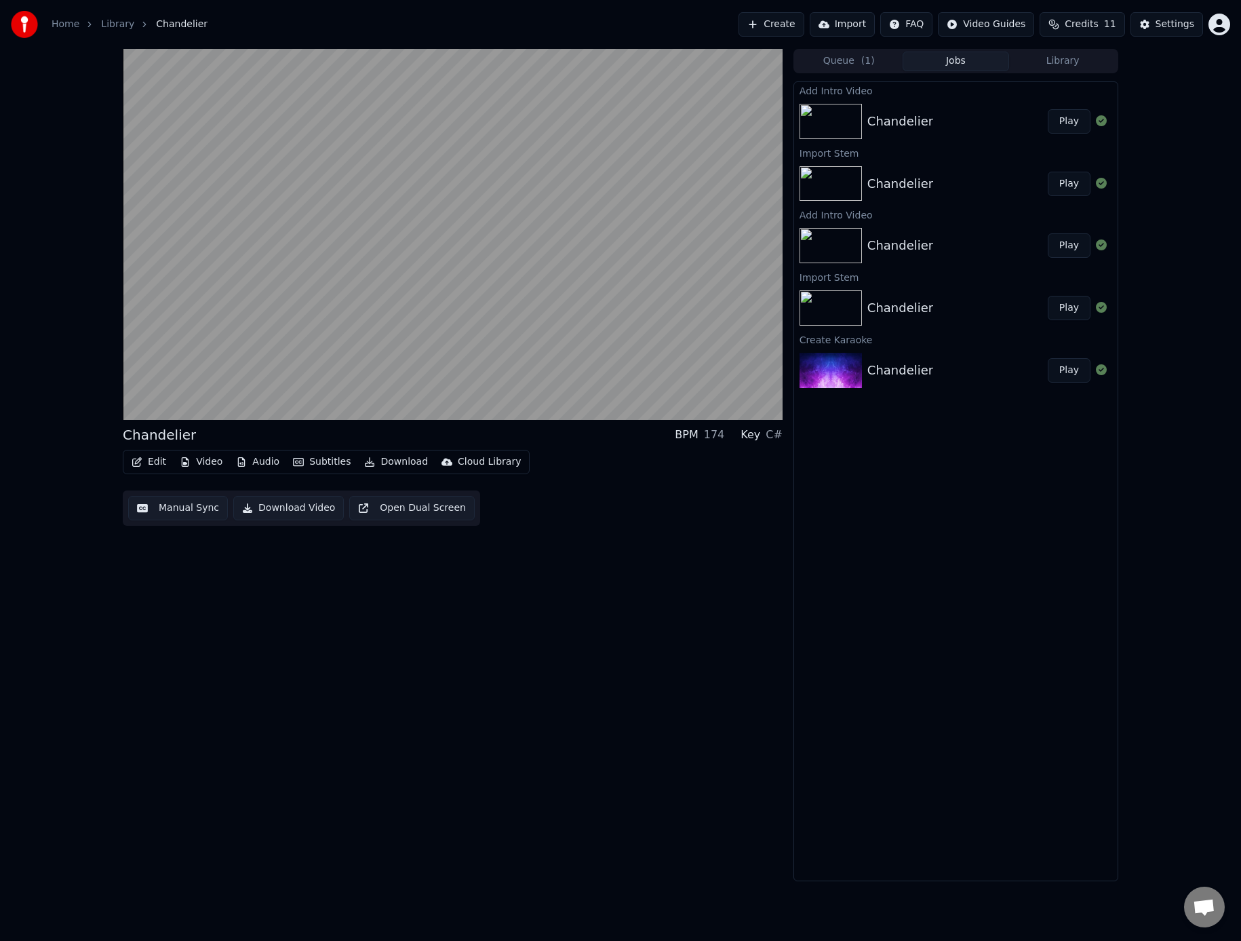
click at [1068, 123] on button "Play" at bounding box center [1069, 121] width 43 height 24
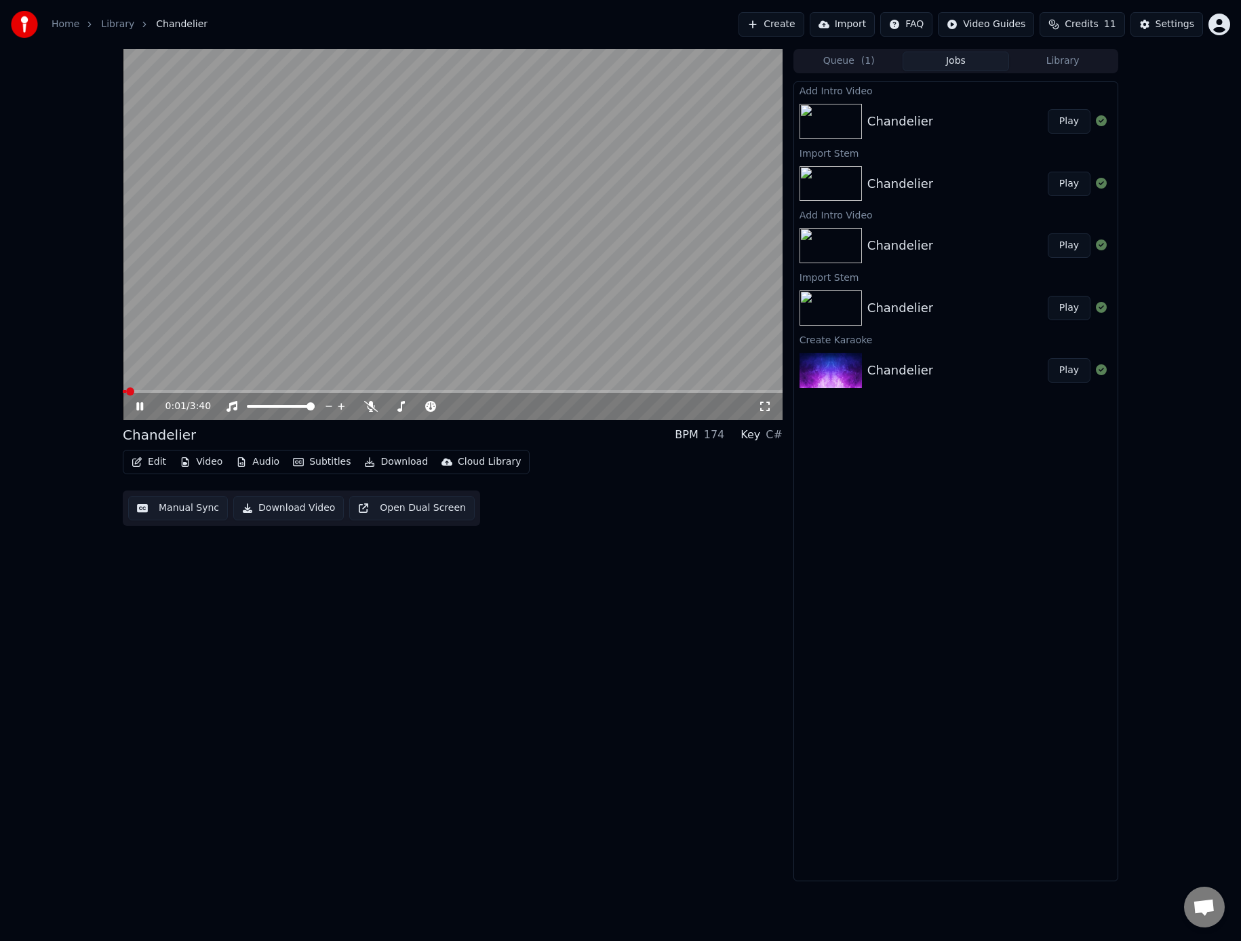
click at [141, 408] on icon at bounding box center [139, 406] width 7 height 8
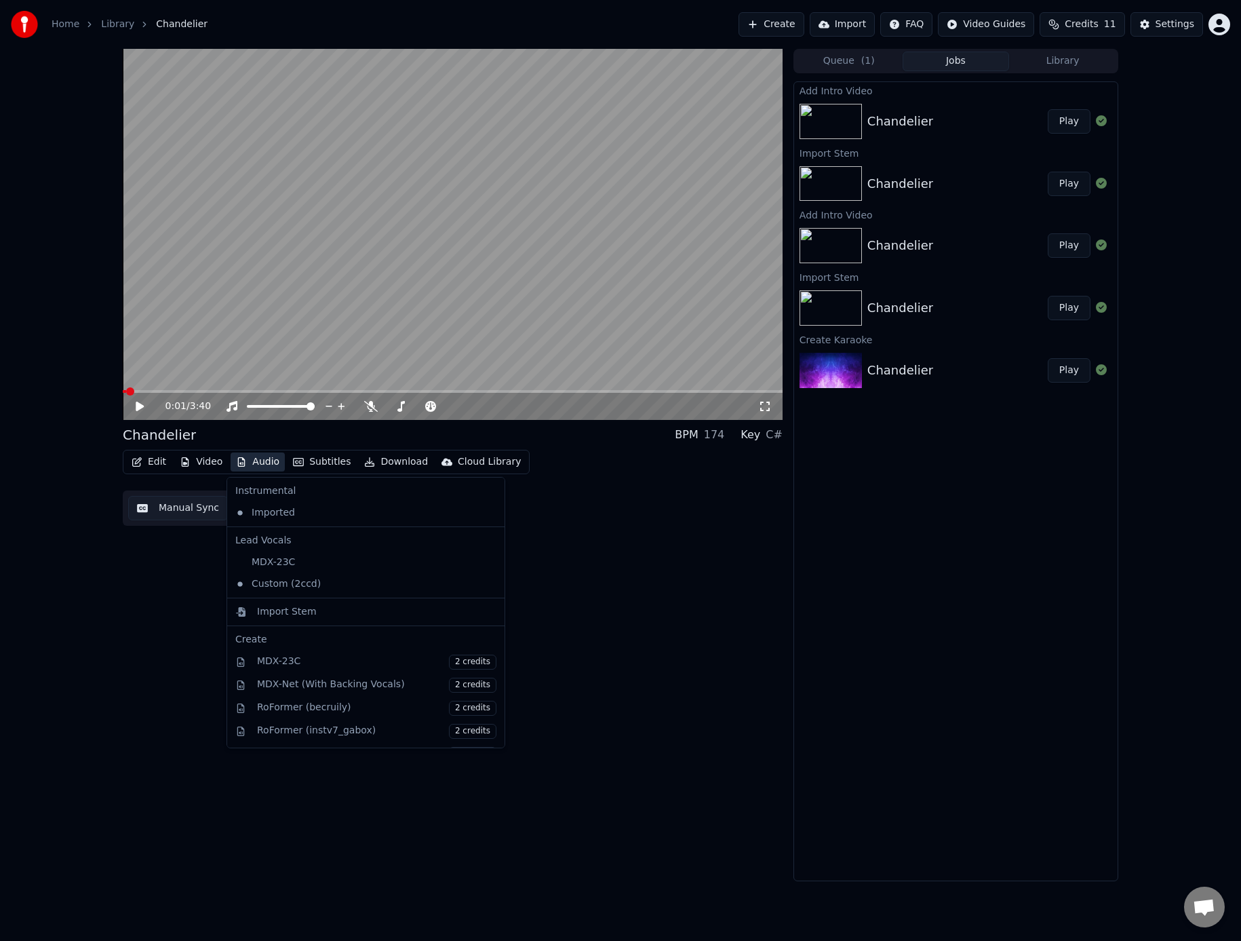
click at [272, 461] on button "Audio" at bounding box center [258, 461] width 54 height 19
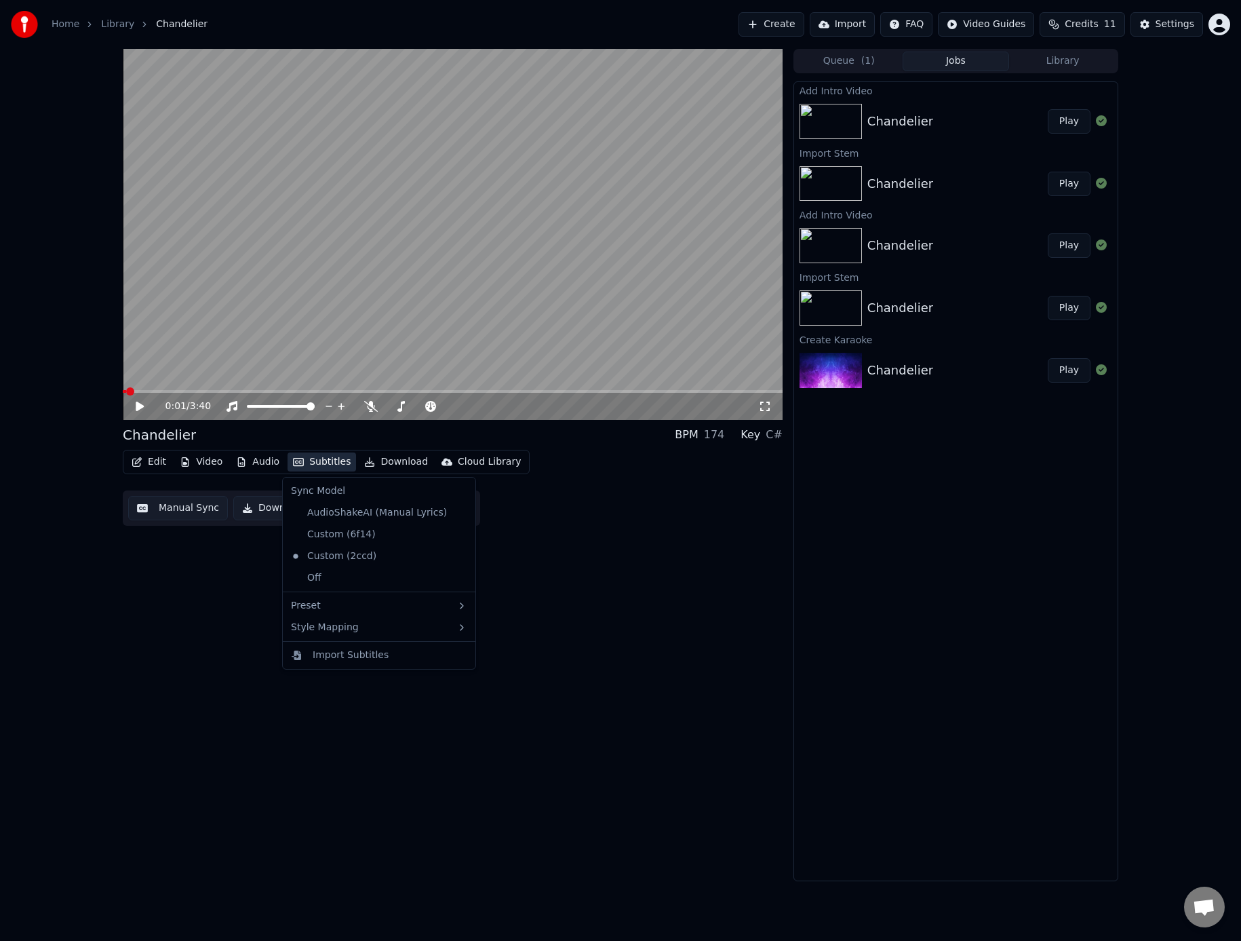
click at [582, 565] on div "0:01 / 3:40 Chandelier BPM 174 Key C# Edit Video Audio Subtitles Download Cloud…" at bounding box center [453, 465] width 660 height 832
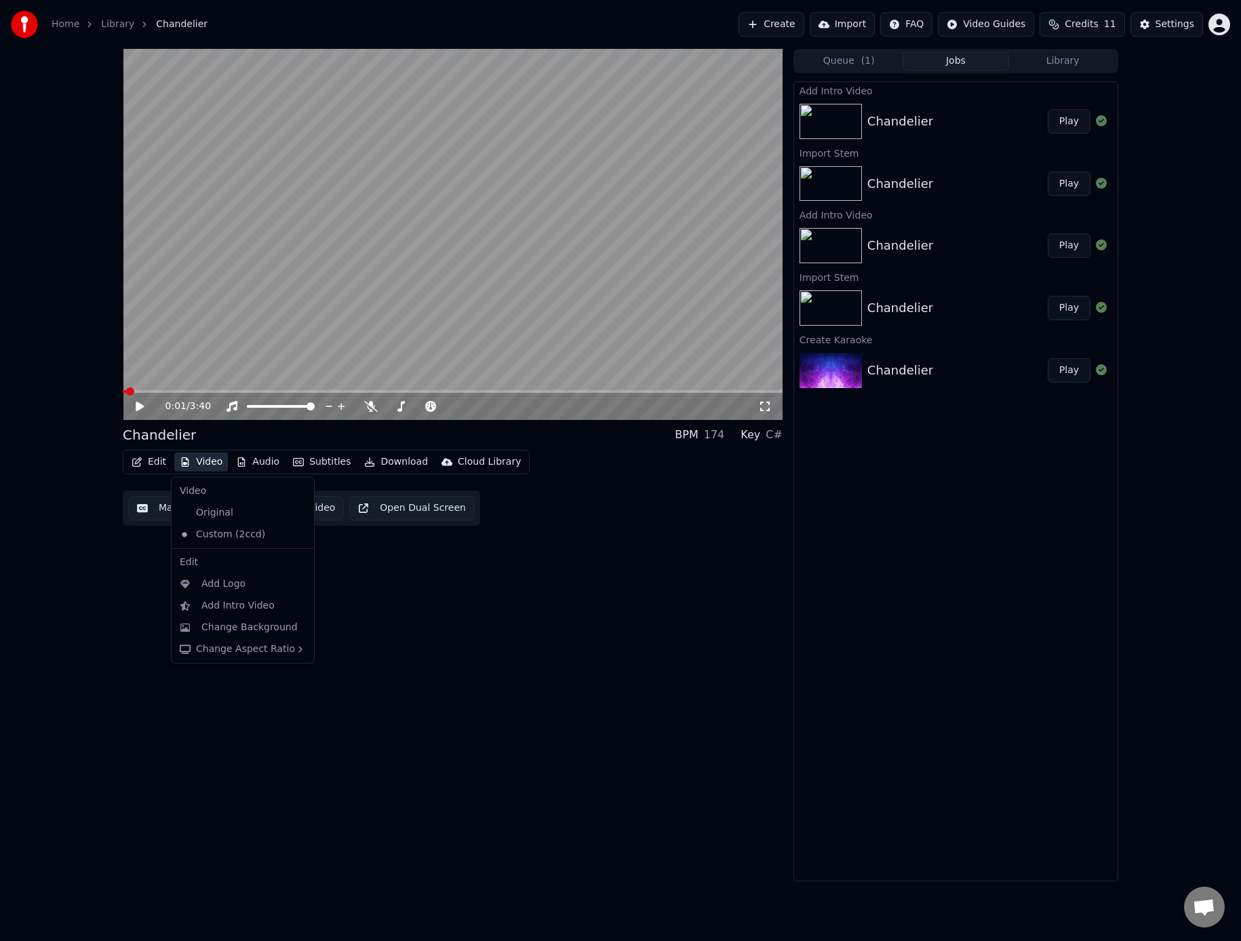
click at [198, 461] on button "Video" at bounding box center [201, 461] width 54 height 19
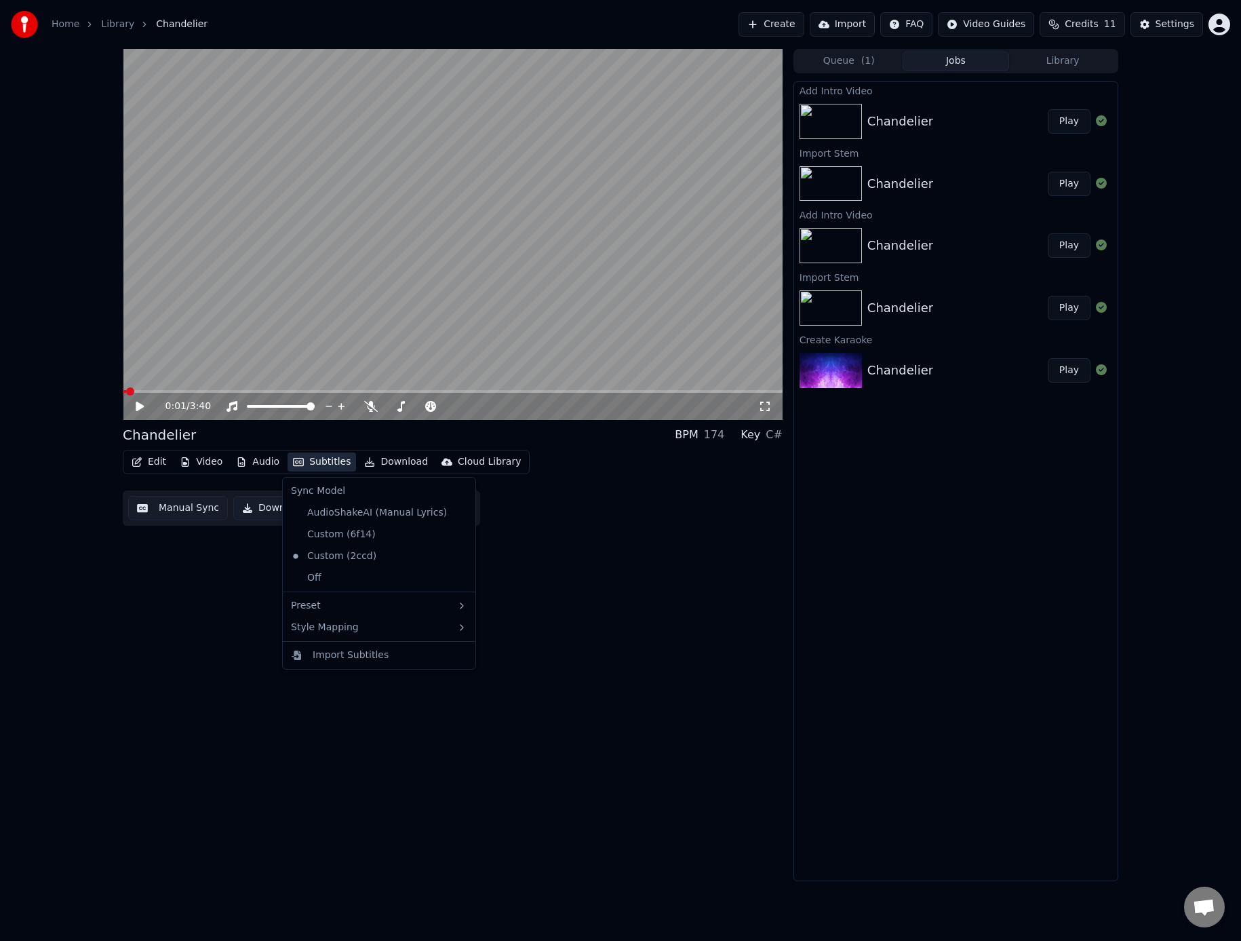
click at [307, 463] on button "Subtitles" at bounding box center [322, 461] width 69 height 19
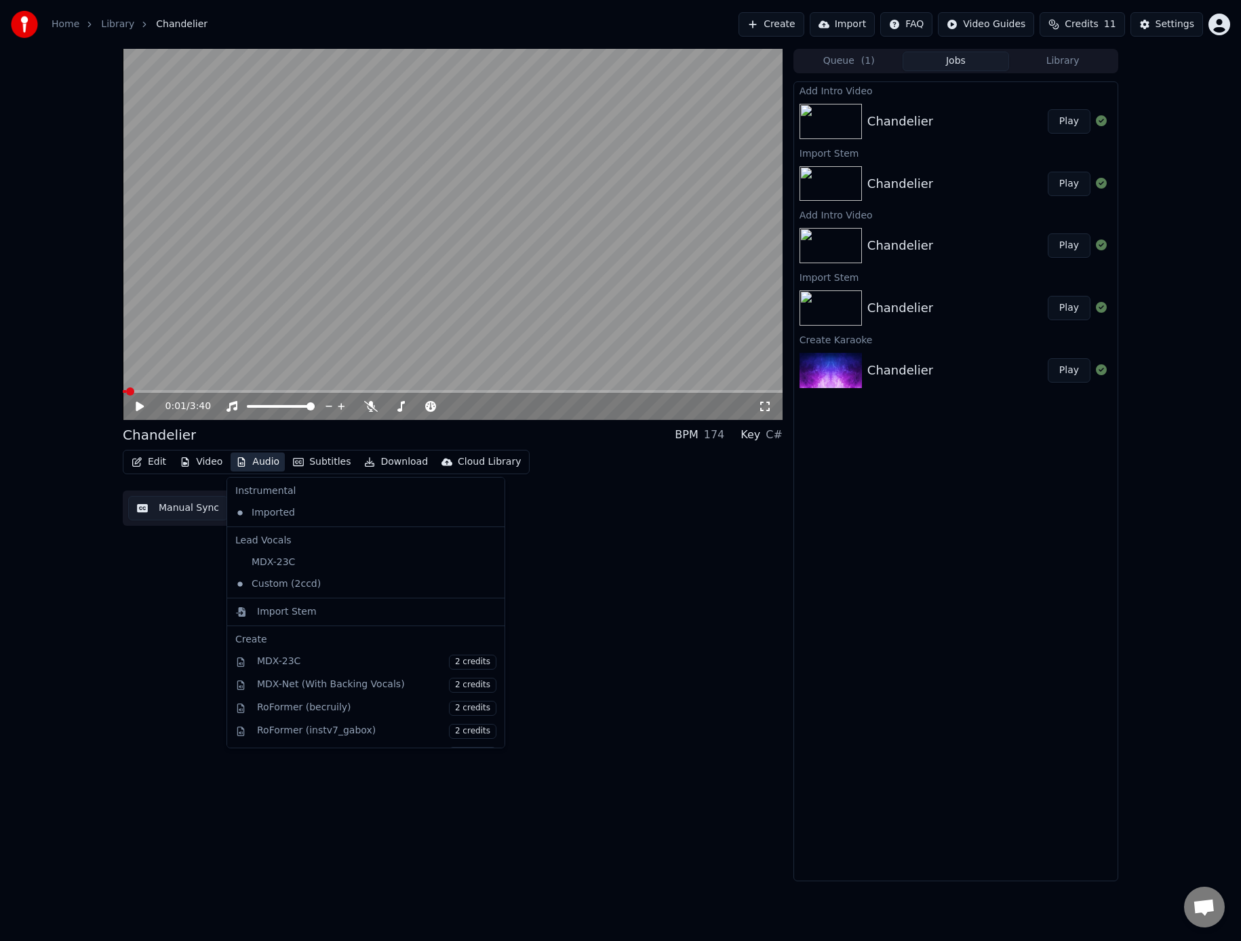
click at [621, 507] on div "Edit Video Audio Subtitles Download Cloud Library Manual Sync Download Video Op…" at bounding box center [453, 488] width 660 height 76
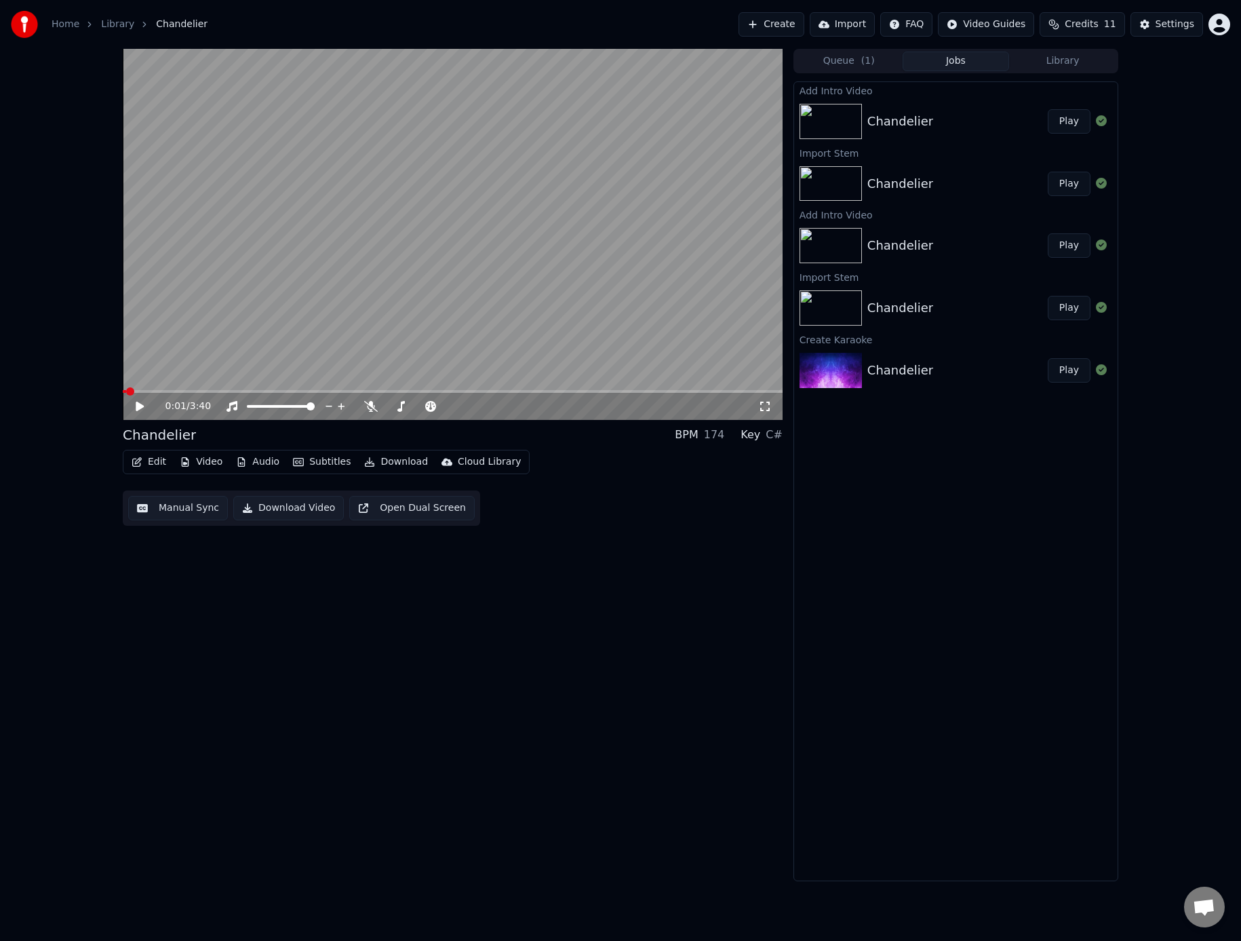
click at [920, 183] on div "Chandelier" at bounding box center [901, 183] width 66 height 19
click at [1058, 188] on button "Play" at bounding box center [1069, 184] width 43 height 24
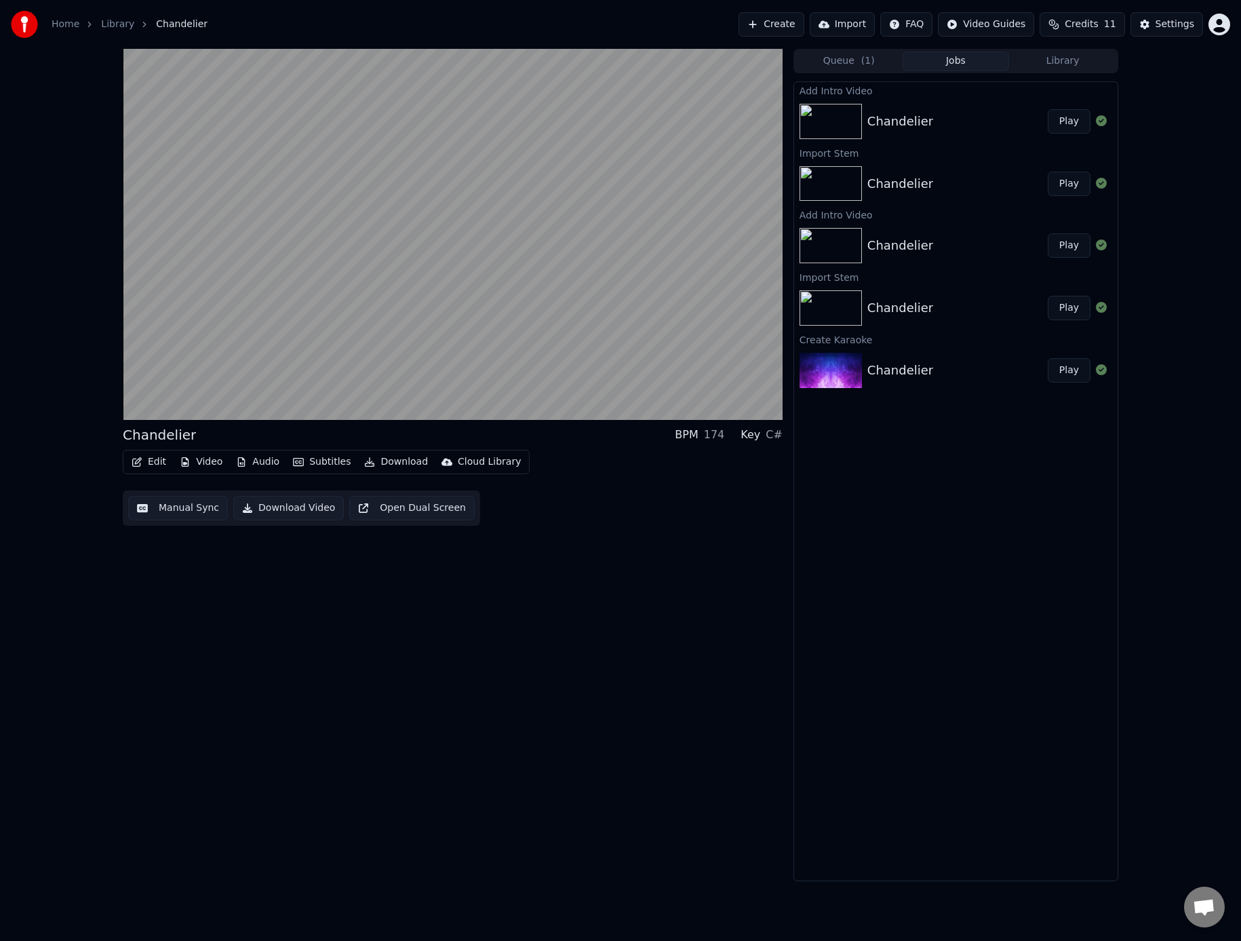
click at [1056, 245] on button "Play" at bounding box center [1069, 245] width 43 height 24
click at [1073, 118] on button "Play" at bounding box center [1069, 121] width 43 height 24
click at [1066, 123] on button "Play" at bounding box center [1069, 121] width 43 height 24
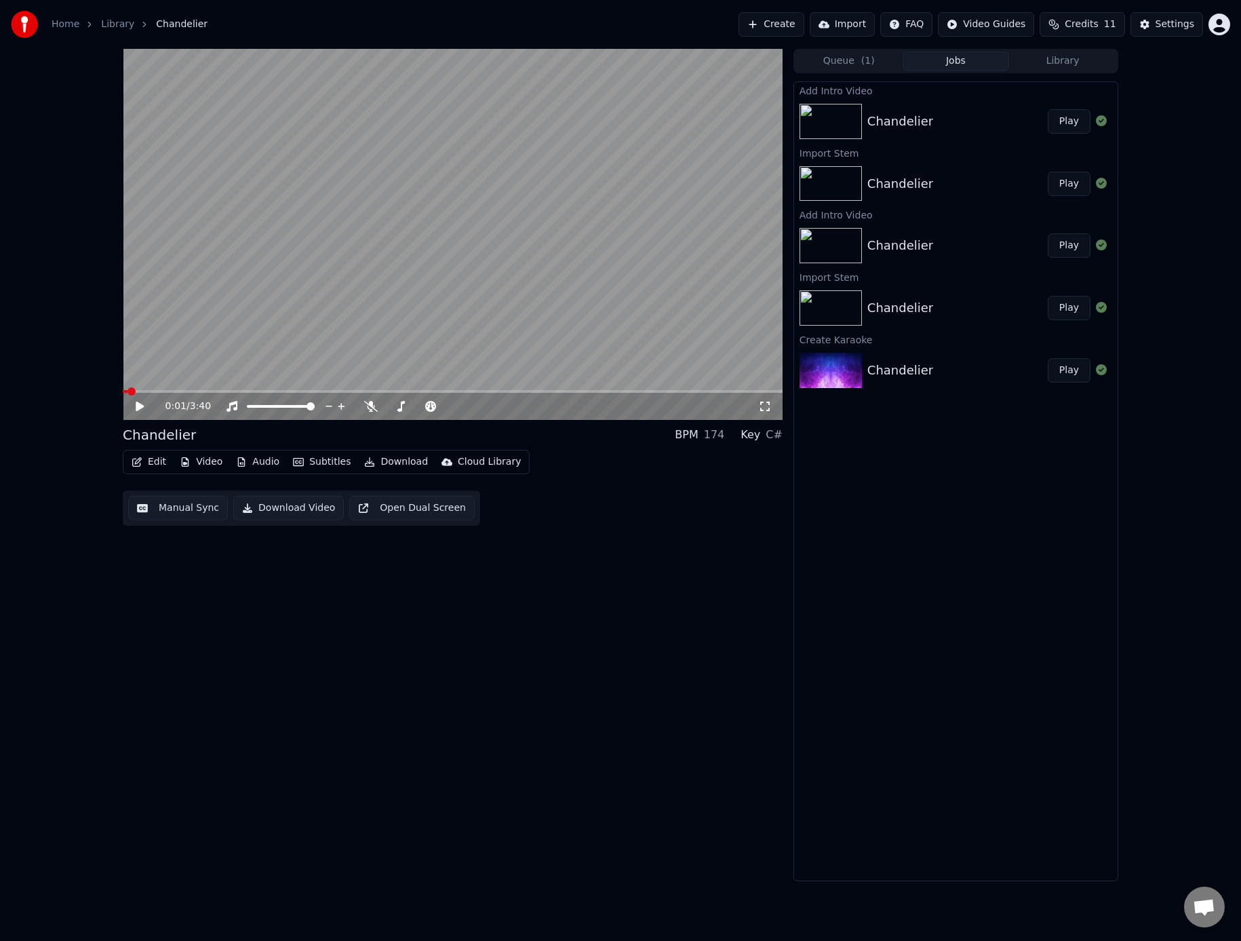
click at [1048, 109] on button "Play" at bounding box center [1069, 121] width 43 height 24
click at [136, 406] on icon at bounding box center [139, 406] width 7 height 8
click at [123, 387] on span at bounding box center [127, 391] width 8 height 8
click at [321, 465] on button "Subtitles" at bounding box center [322, 461] width 69 height 19
click at [218, 508] on div "Original" at bounding box center [232, 513] width 117 height 22
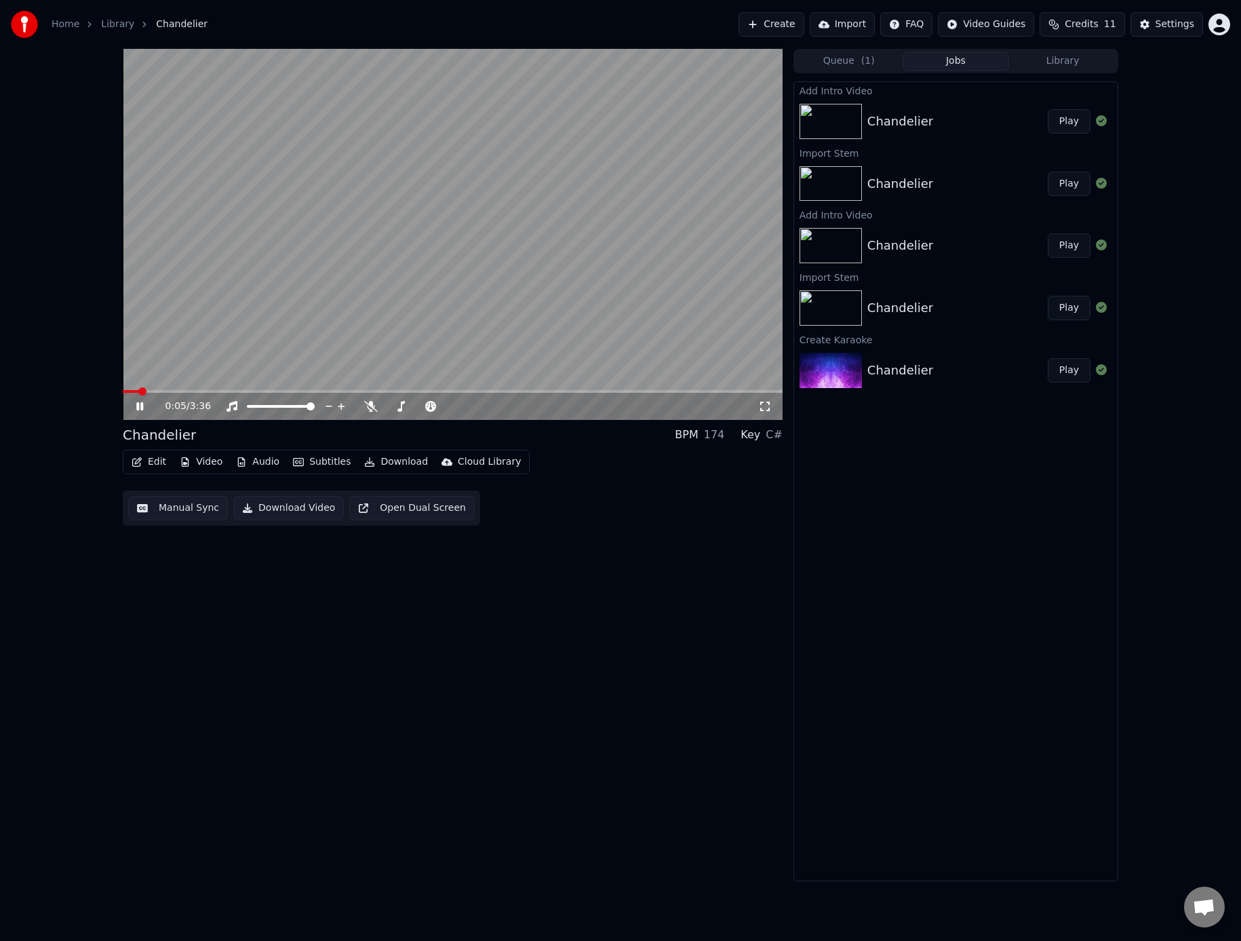
click at [140, 407] on icon at bounding box center [150, 406] width 32 height 11
click at [123, 387] on span at bounding box center [127, 391] width 8 height 8
click at [210, 463] on button "Video" at bounding box center [201, 461] width 54 height 19
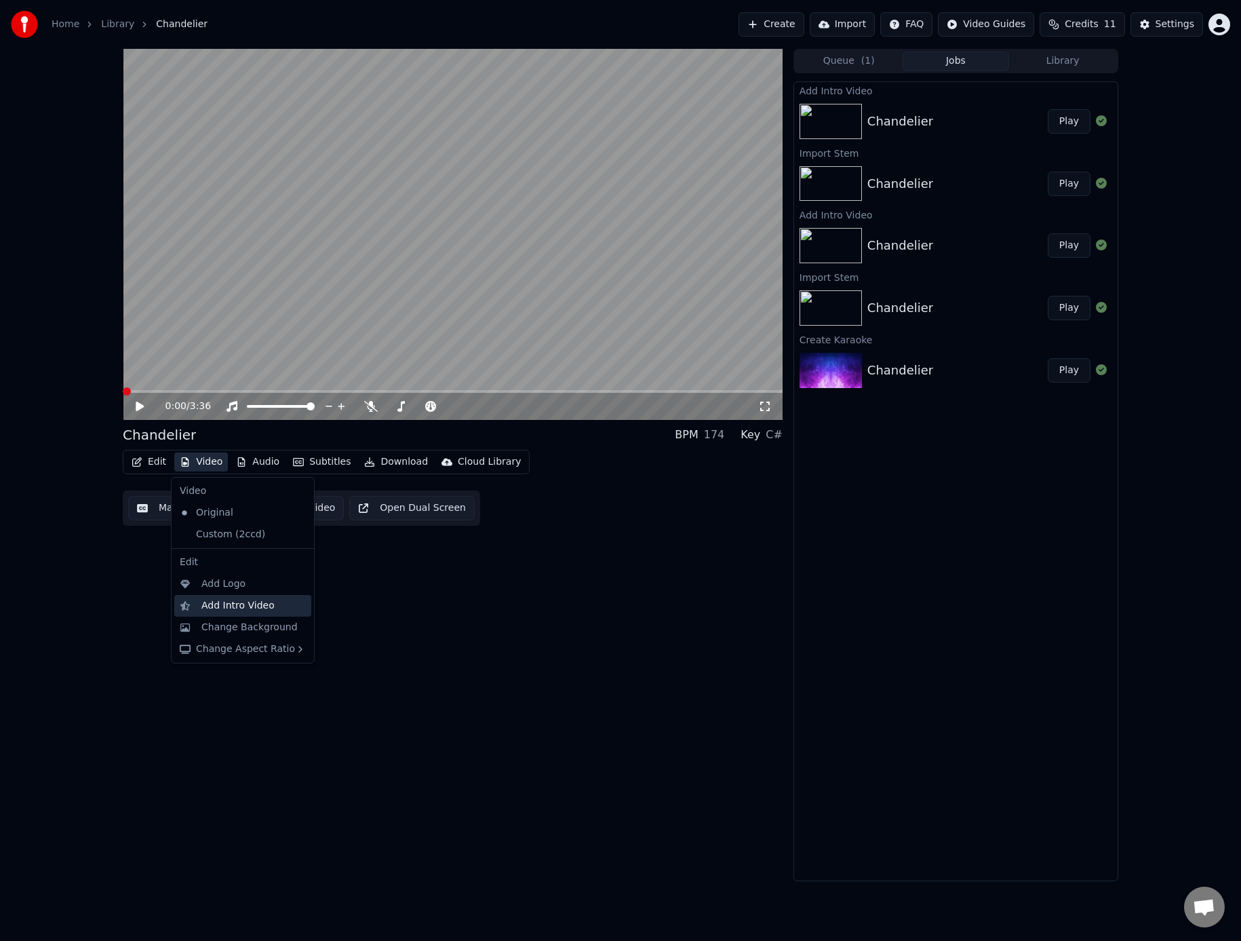
click at [225, 609] on div "Add Intro Video" at bounding box center [237, 606] width 73 height 14
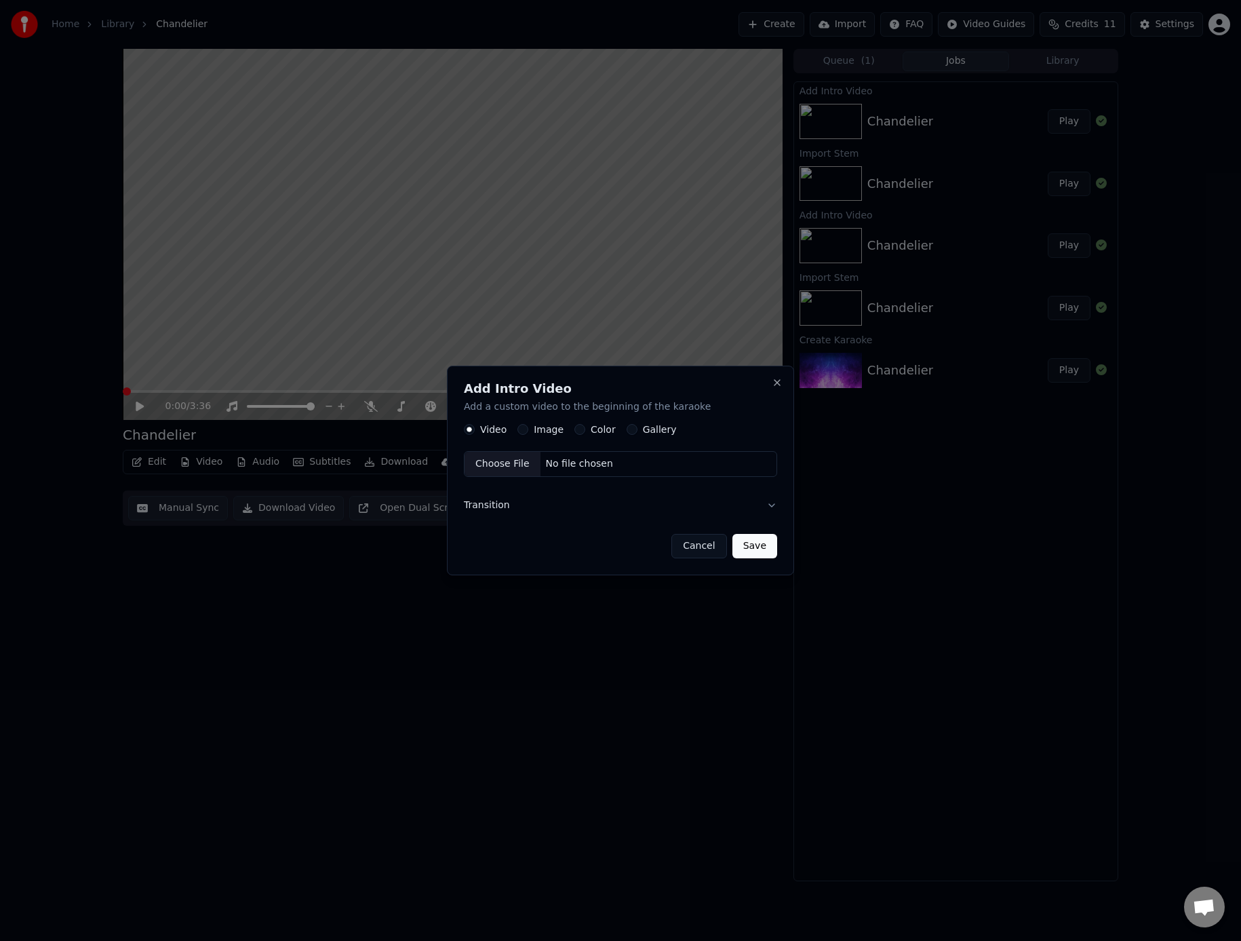
click at [526, 429] on button "Image" at bounding box center [523, 430] width 11 height 11
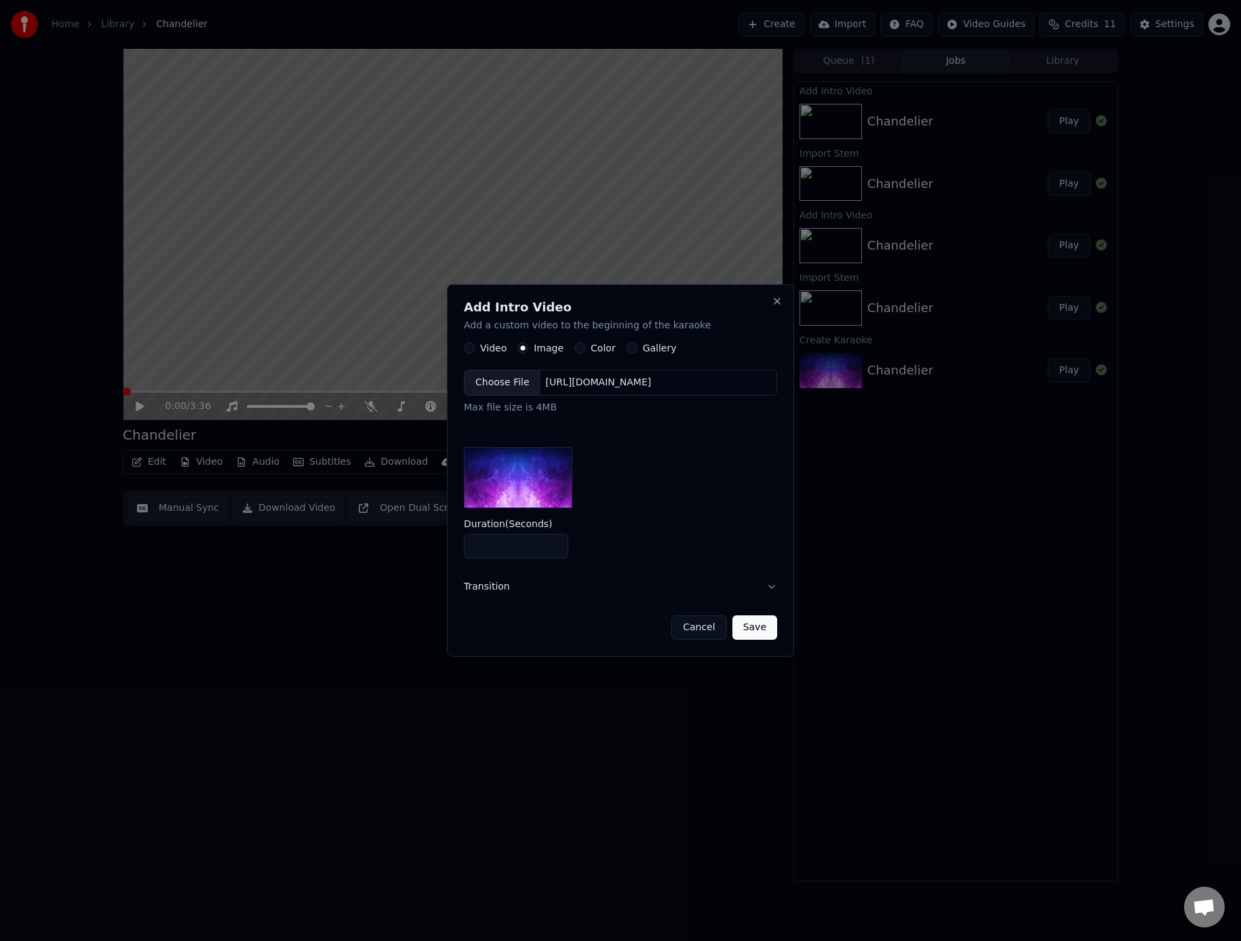
click at [514, 383] on div "Choose File" at bounding box center [503, 383] width 76 height 24
click at [773, 585] on button "Transition" at bounding box center [620, 586] width 313 height 35
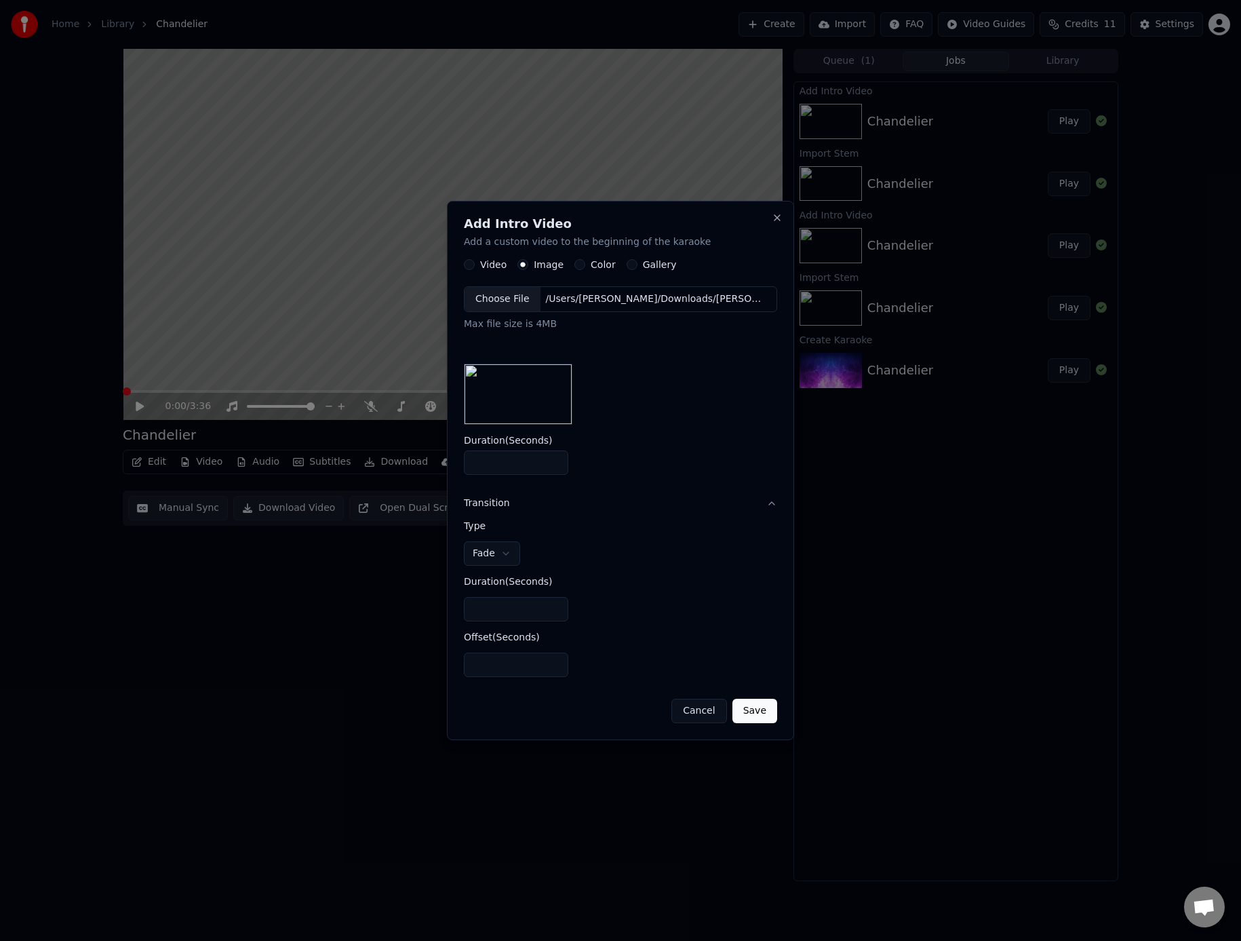
click at [762, 715] on button "Save" at bounding box center [755, 711] width 45 height 24
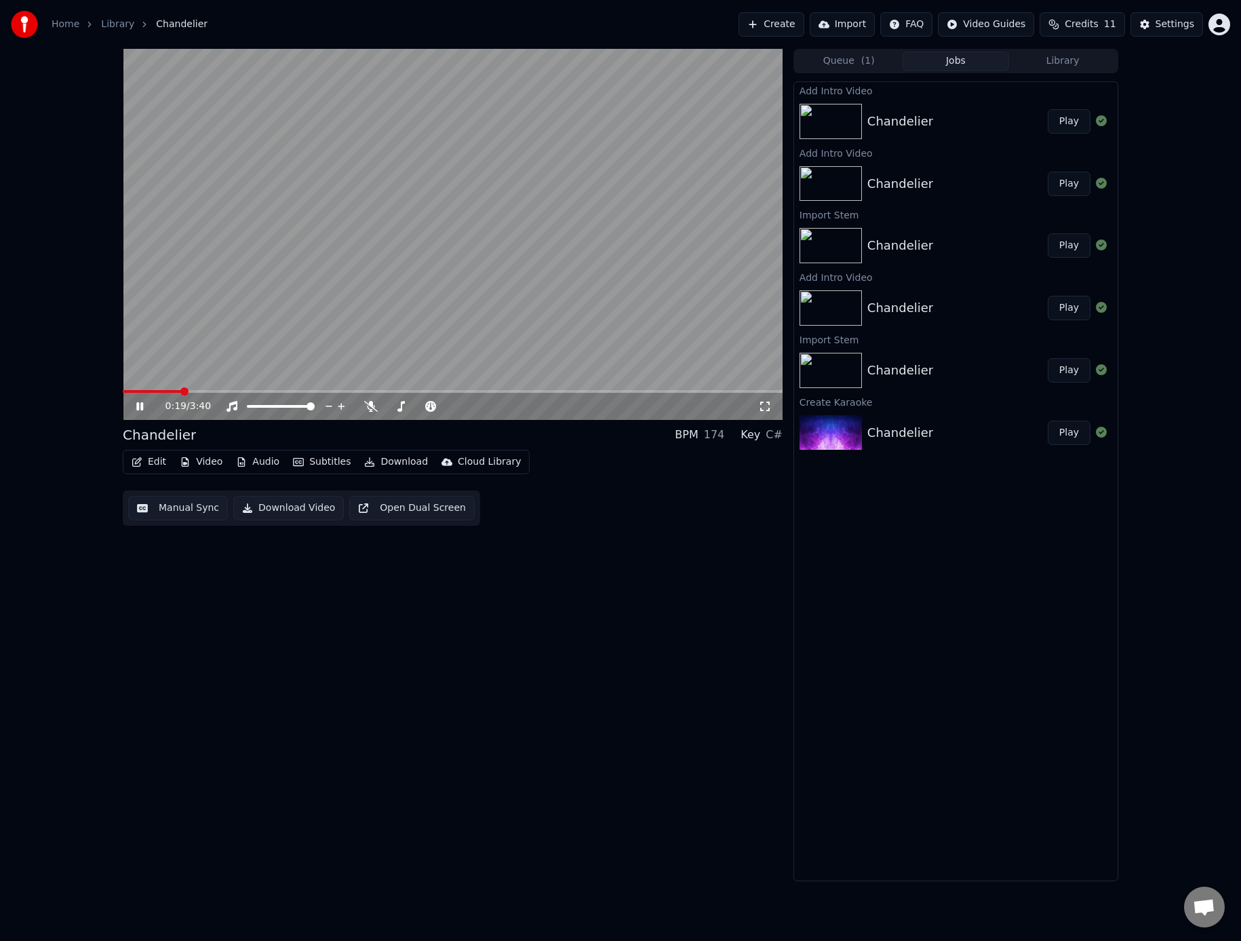
click at [142, 405] on icon at bounding box center [139, 406] width 7 height 8
click at [123, 392] on span at bounding box center [127, 391] width 8 height 8
click at [218, 465] on button "Video" at bounding box center [201, 461] width 54 height 19
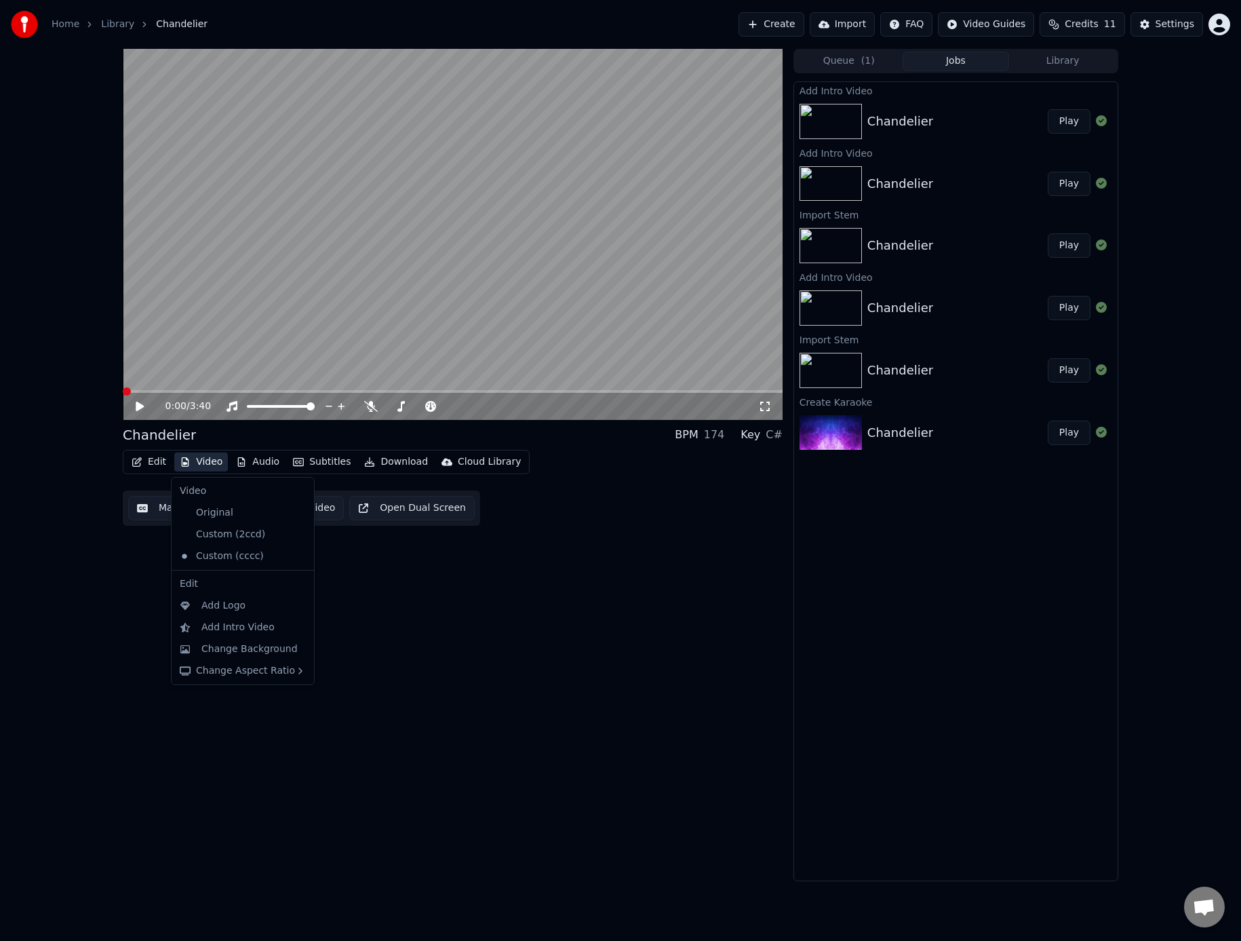
click at [501, 588] on div "0:00 / 3:40 Chandelier BPM 174 Key C# Edit Video Audio Subtitles Download Cloud…" at bounding box center [453, 465] width 660 height 832
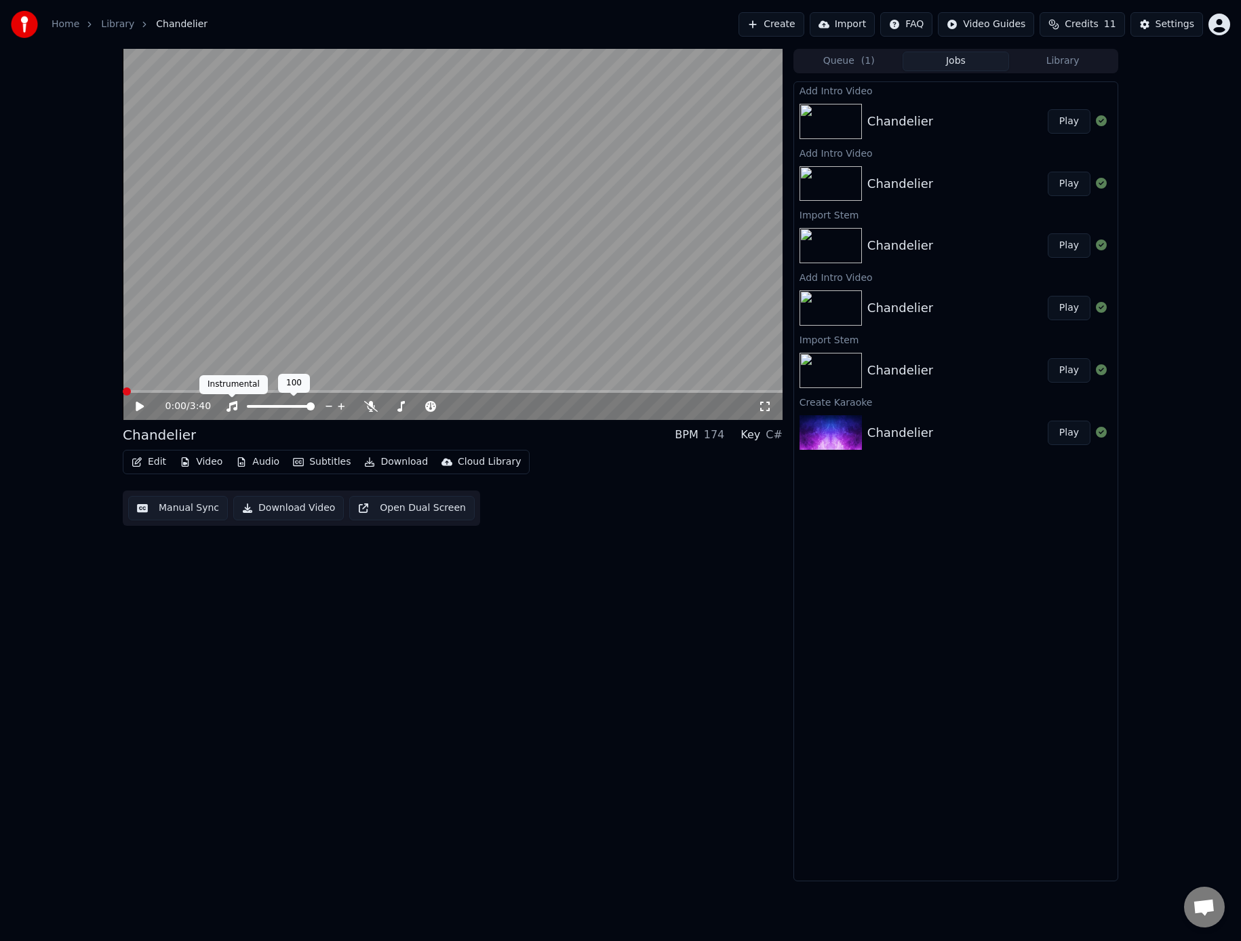
click at [231, 406] on icon at bounding box center [232, 406] width 14 height 11
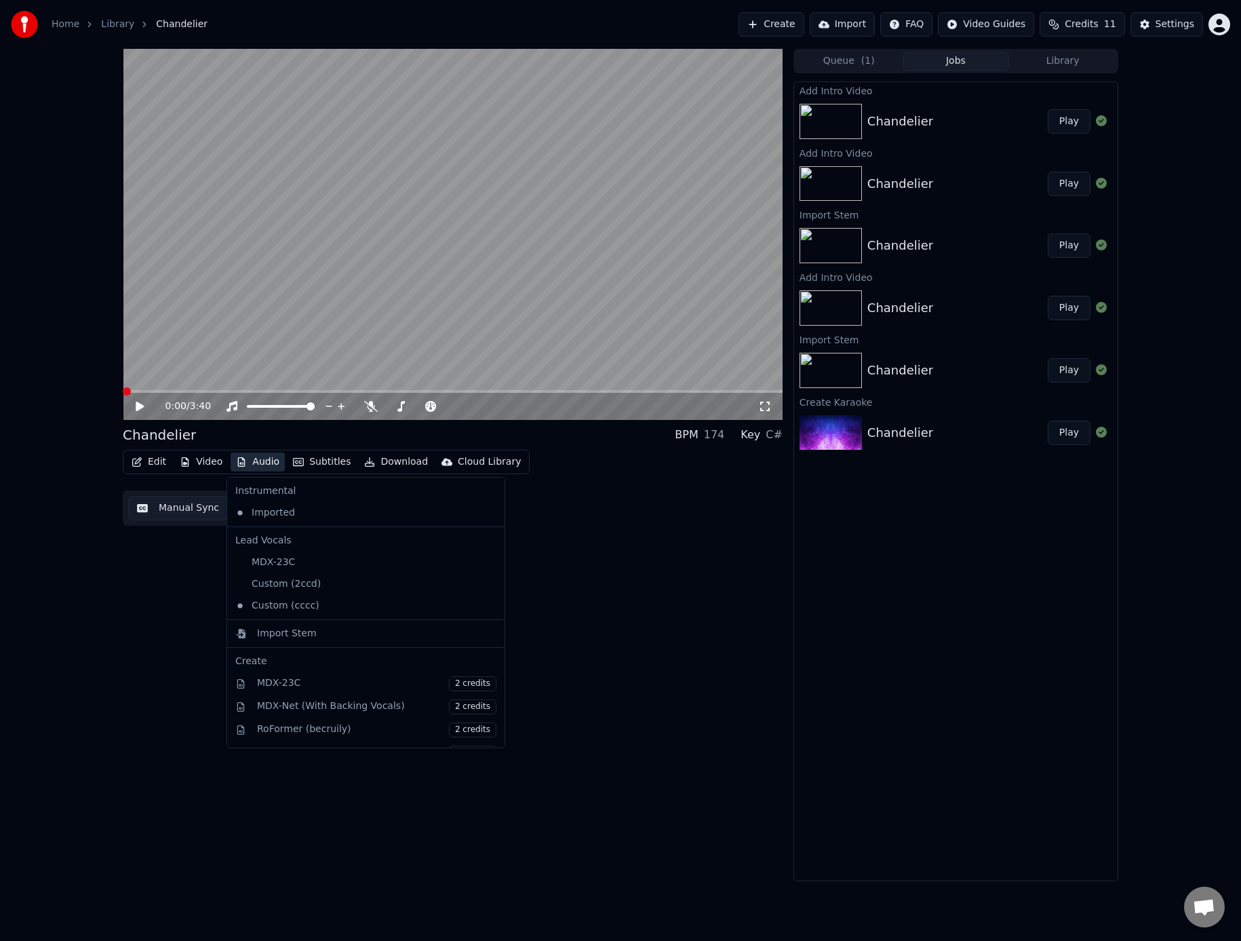
click at [258, 461] on button "Audio" at bounding box center [258, 461] width 54 height 19
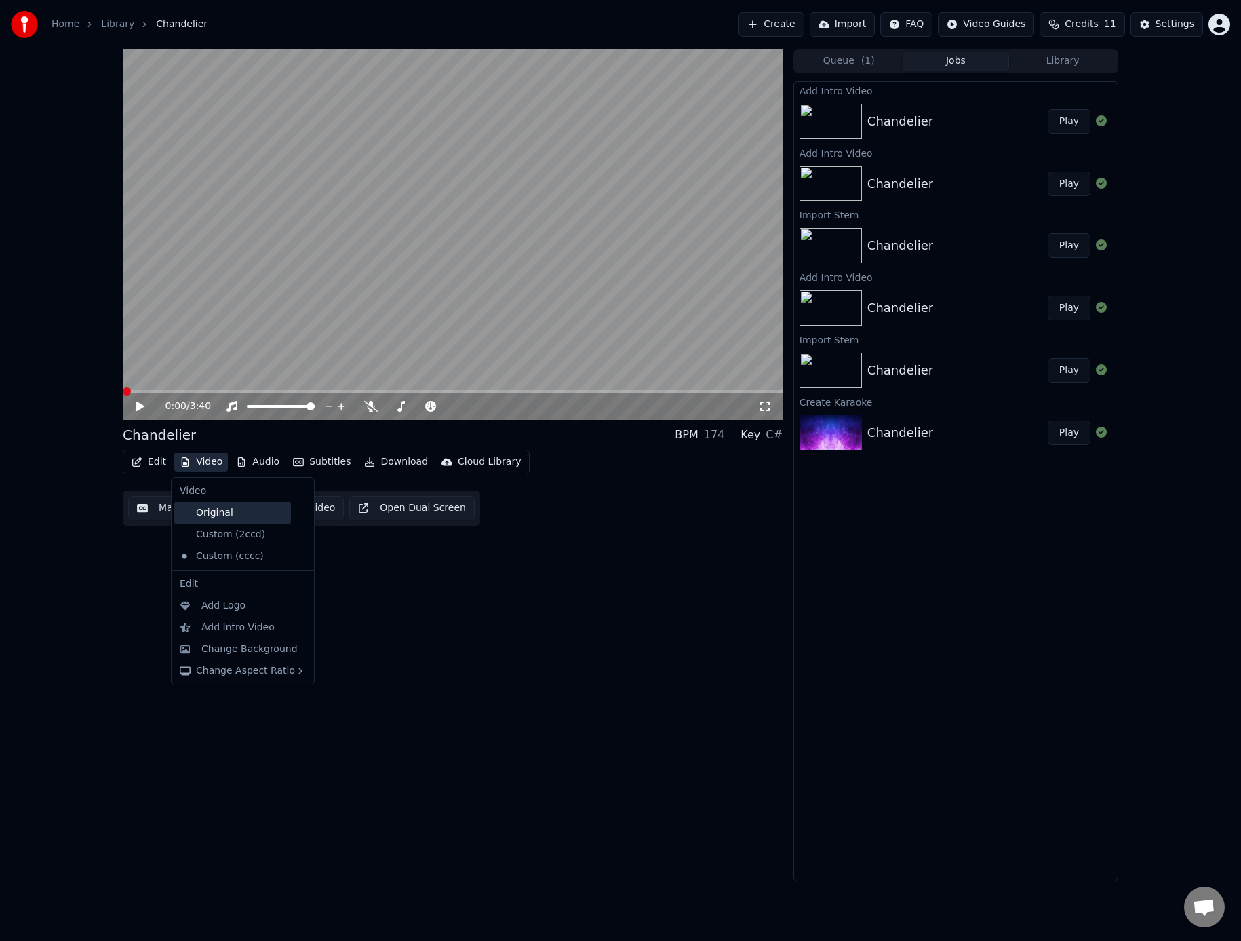
click at [217, 515] on div "Original" at bounding box center [232, 513] width 117 height 22
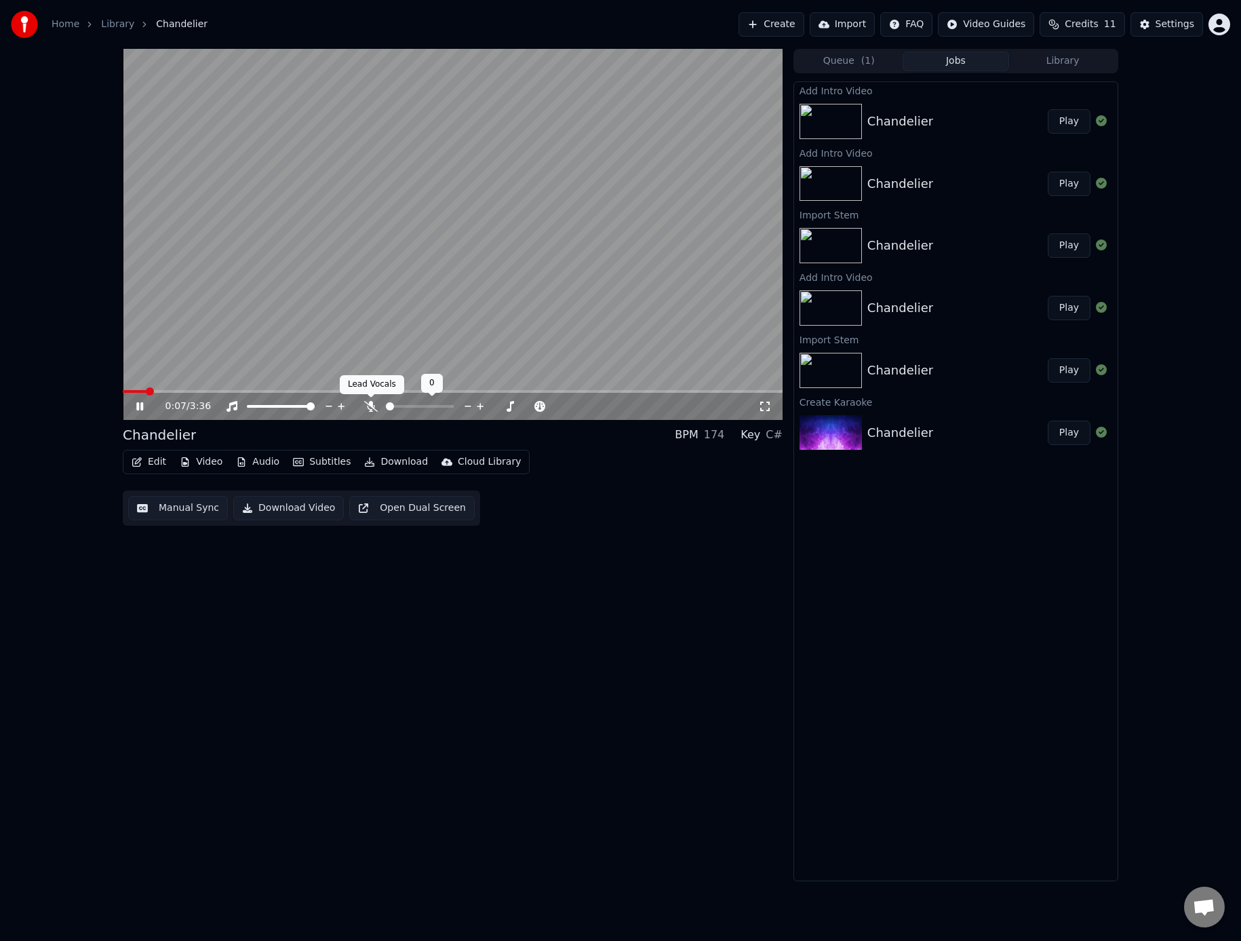
click at [367, 405] on icon at bounding box center [371, 406] width 14 height 11
click at [367, 405] on icon at bounding box center [370, 406] width 7 height 11
click at [140, 408] on icon at bounding box center [139, 406] width 7 height 8
click at [123, 387] on span at bounding box center [127, 391] width 8 height 8
click at [286, 509] on button "Download Video" at bounding box center [288, 508] width 111 height 24
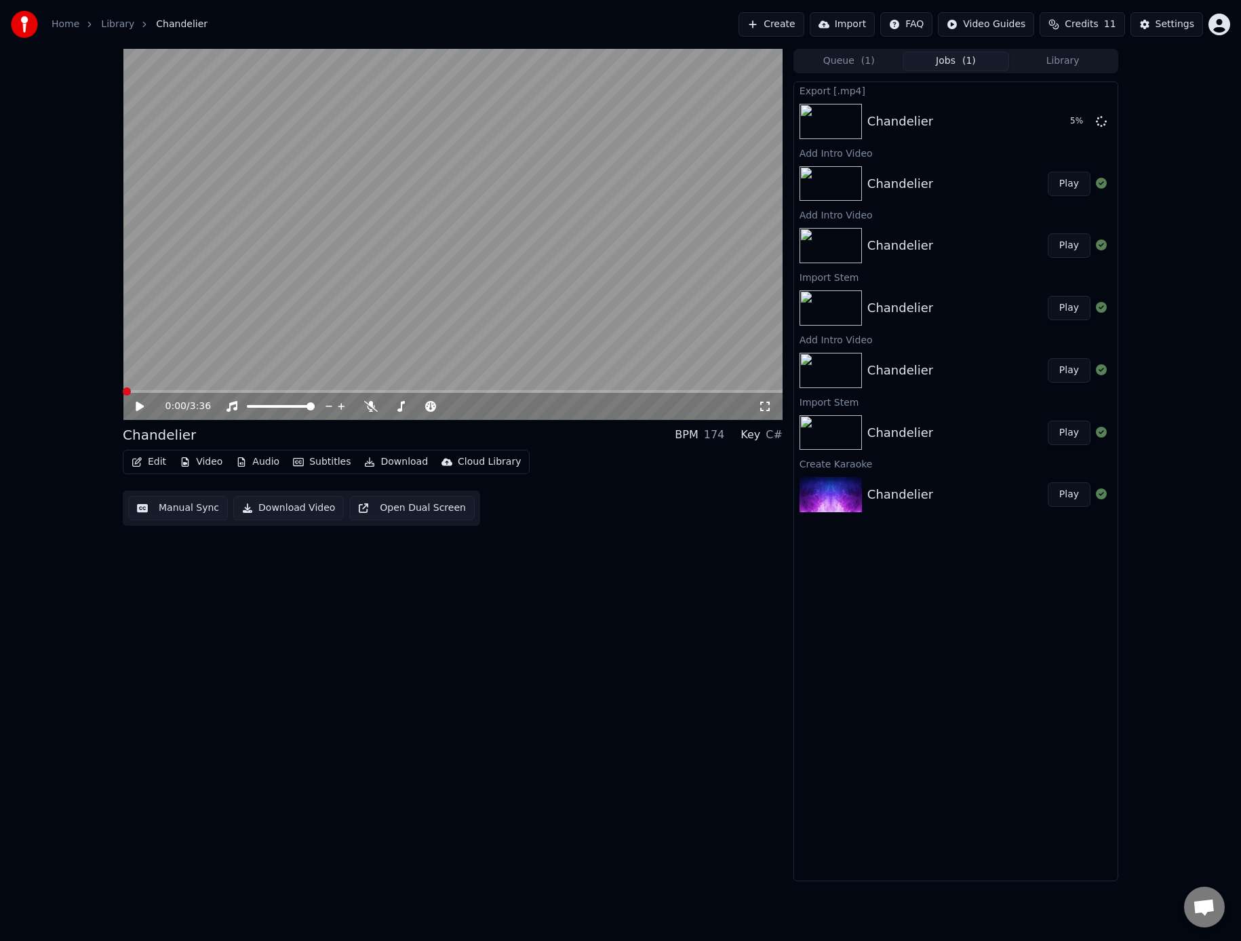
click at [214, 465] on button "Video" at bounding box center [201, 461] width 54 height 19
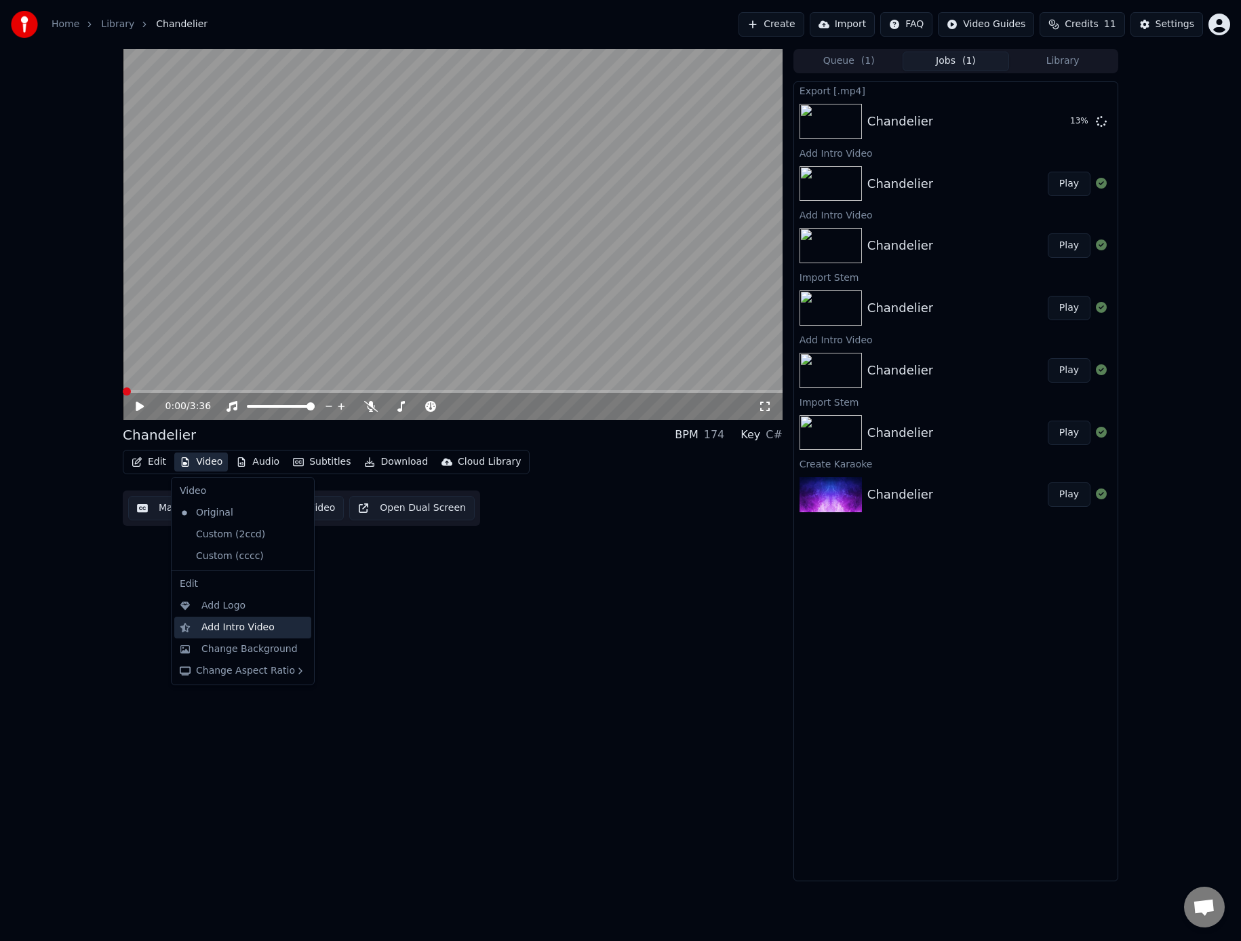
click at [210, 632] on div "Add Intro Video" at bounding box center [237, 628] width 73 height 14
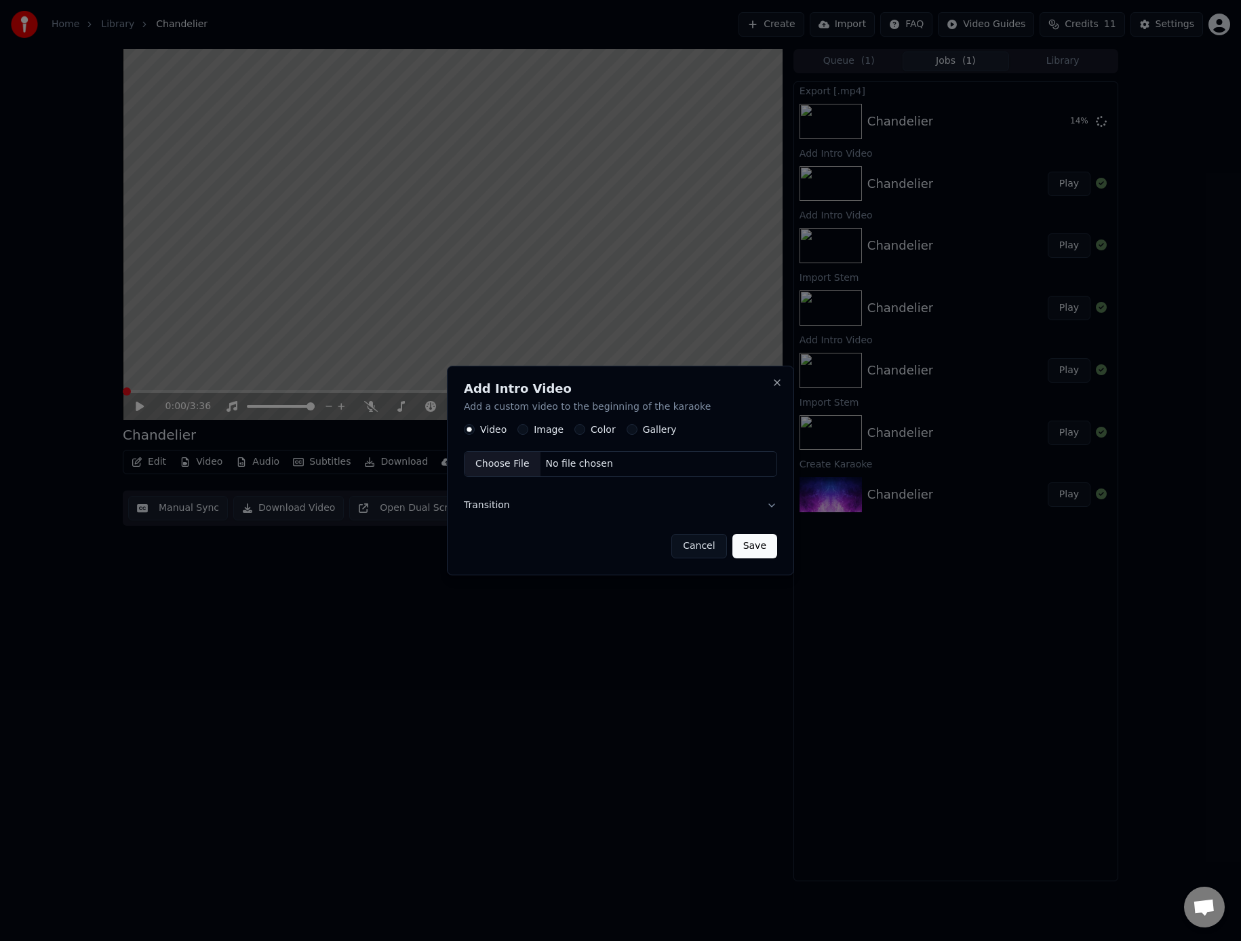
click at [547, 429] on label "Image" at bounding box center [549, 429] width 30 height 9
click at [528, 429] on button "Image" at bounding box center [523, 430] width 11 height 11
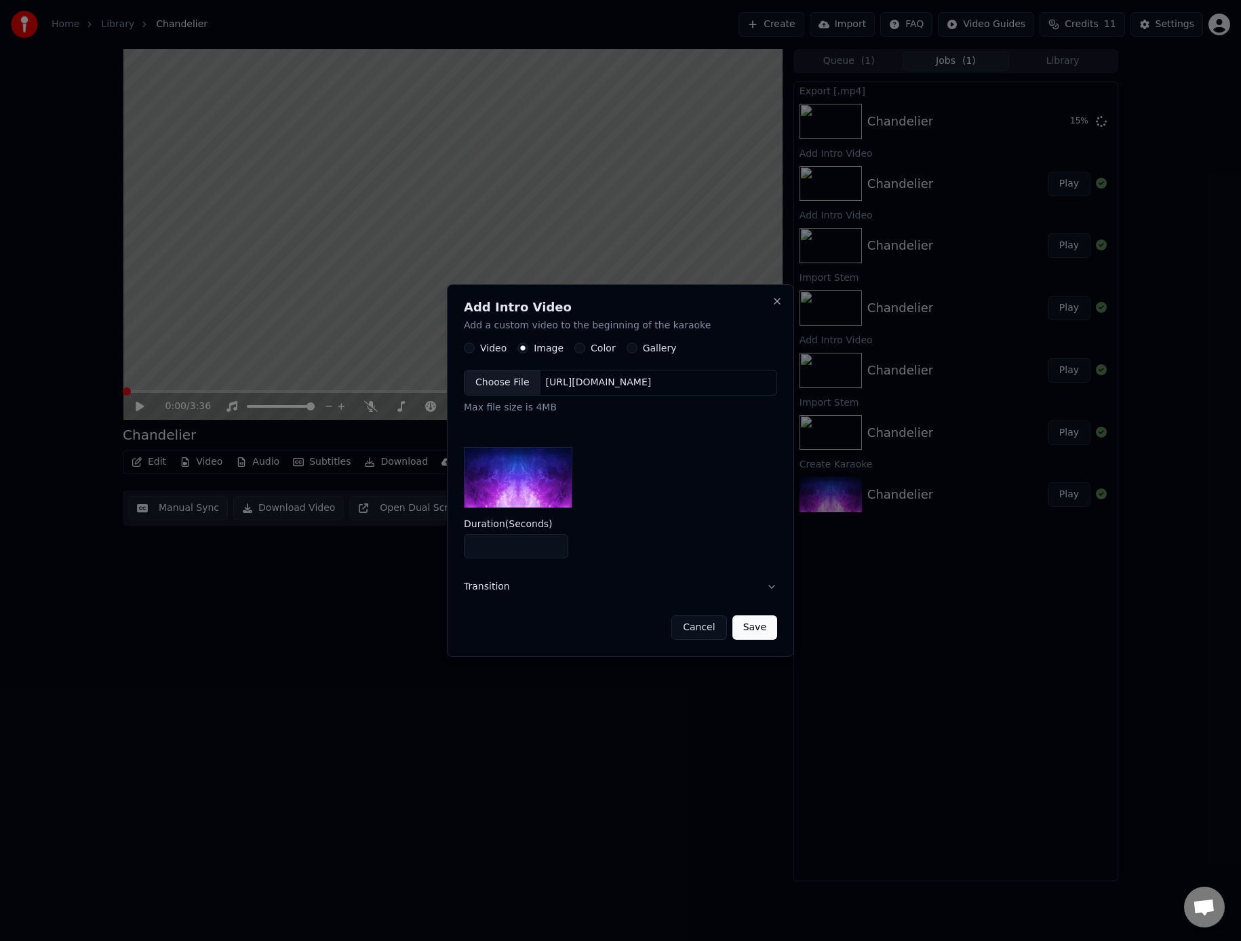
click at [516, 382] on div "Choose File" at bounding box center [503, 383] width 76 height 24
click at [773, 590] on button "Transition" at bounding box center [620, 586] width 313 height 35
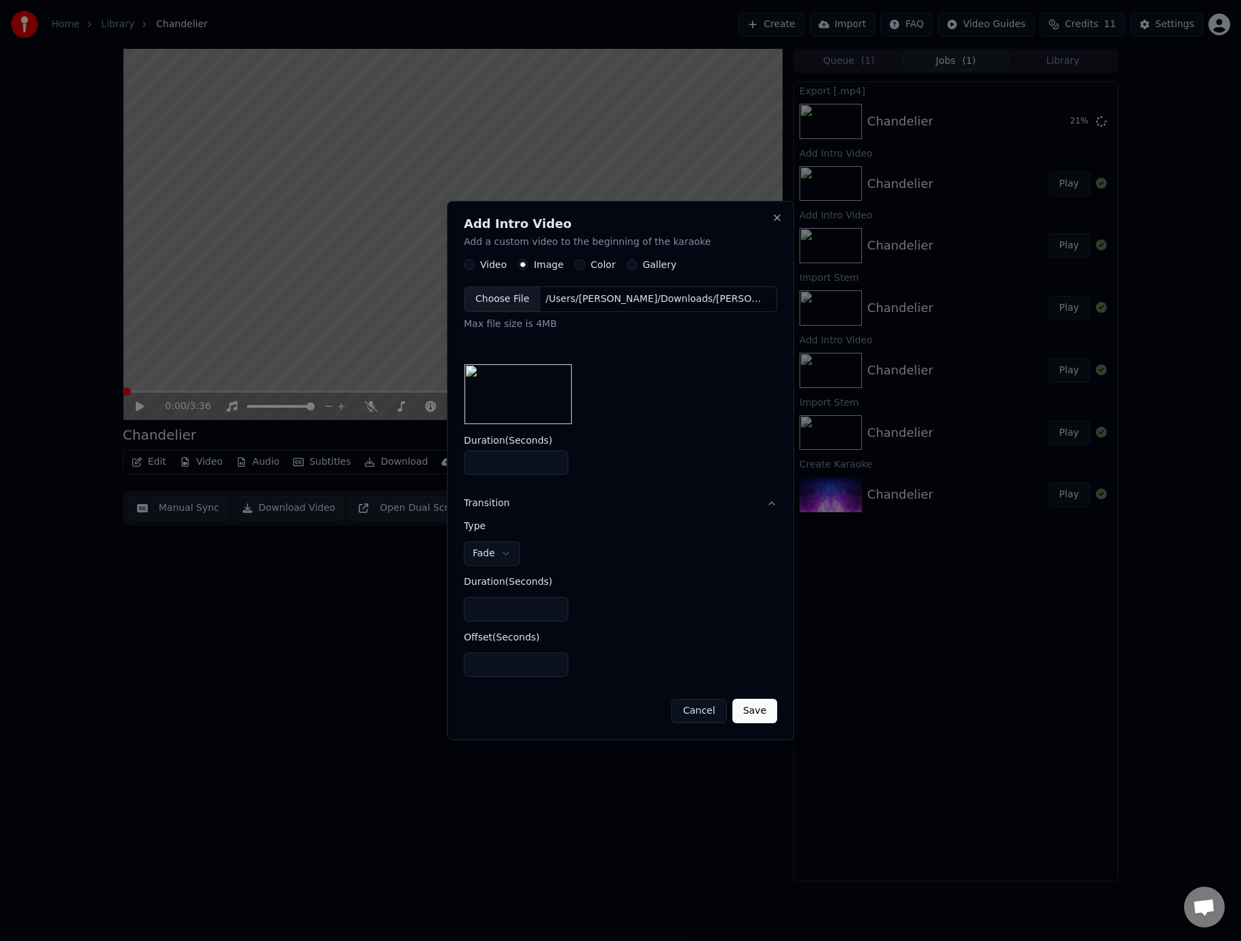
click at [503, 605] on input "*" at bounding box center [516, 609] width 104 height 24
drag, startPoint x: 503, startPoint y: 605, endPoint x: 453, endPoint y: 598, distance: 50.1
click at [453, 598] on div "**********" at bounding box center [620, 471] width 347 height 540
type input "*"
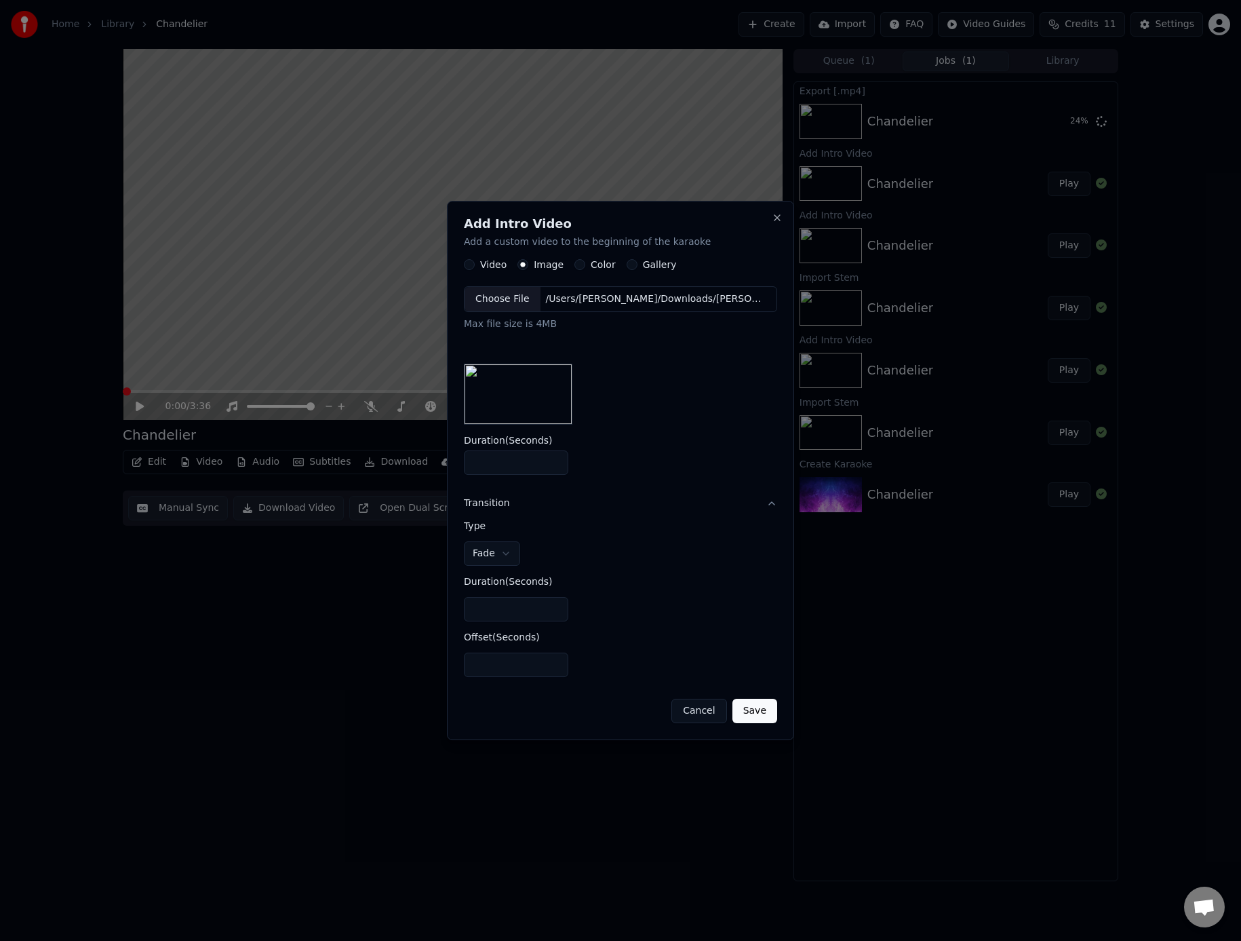
drag, startPoint x: 512, startPoint y: 665, endPoint x: 440, endPoint y: 658, distance: 72.9
click at [440, 658] on body "**********" at bounding box center [620, 470] width 1241 height 941
type input "*"
click at [769, 713] on button "Save" at bounding box center [755, 711] width 45 height 24
type input "*"
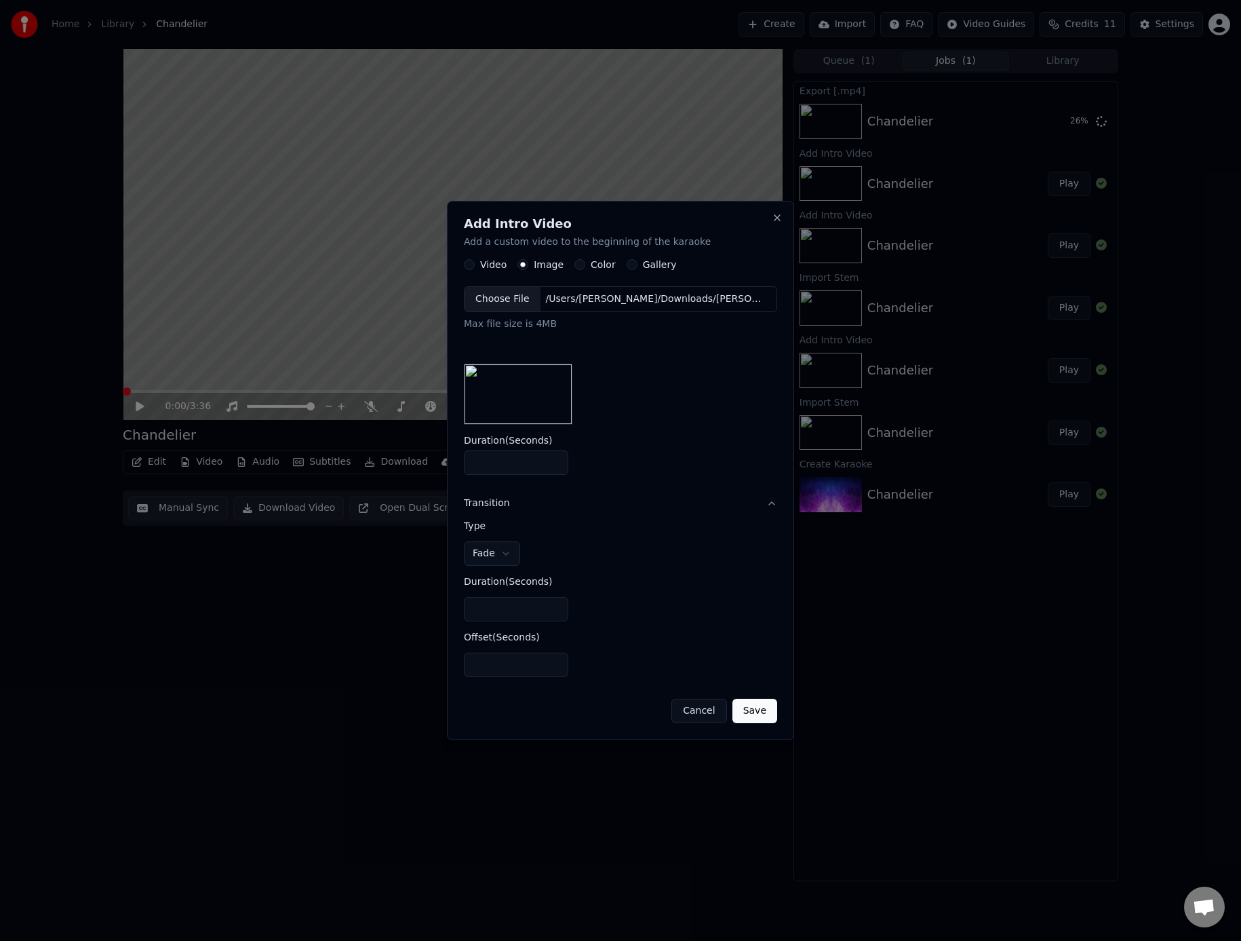
type input "*"
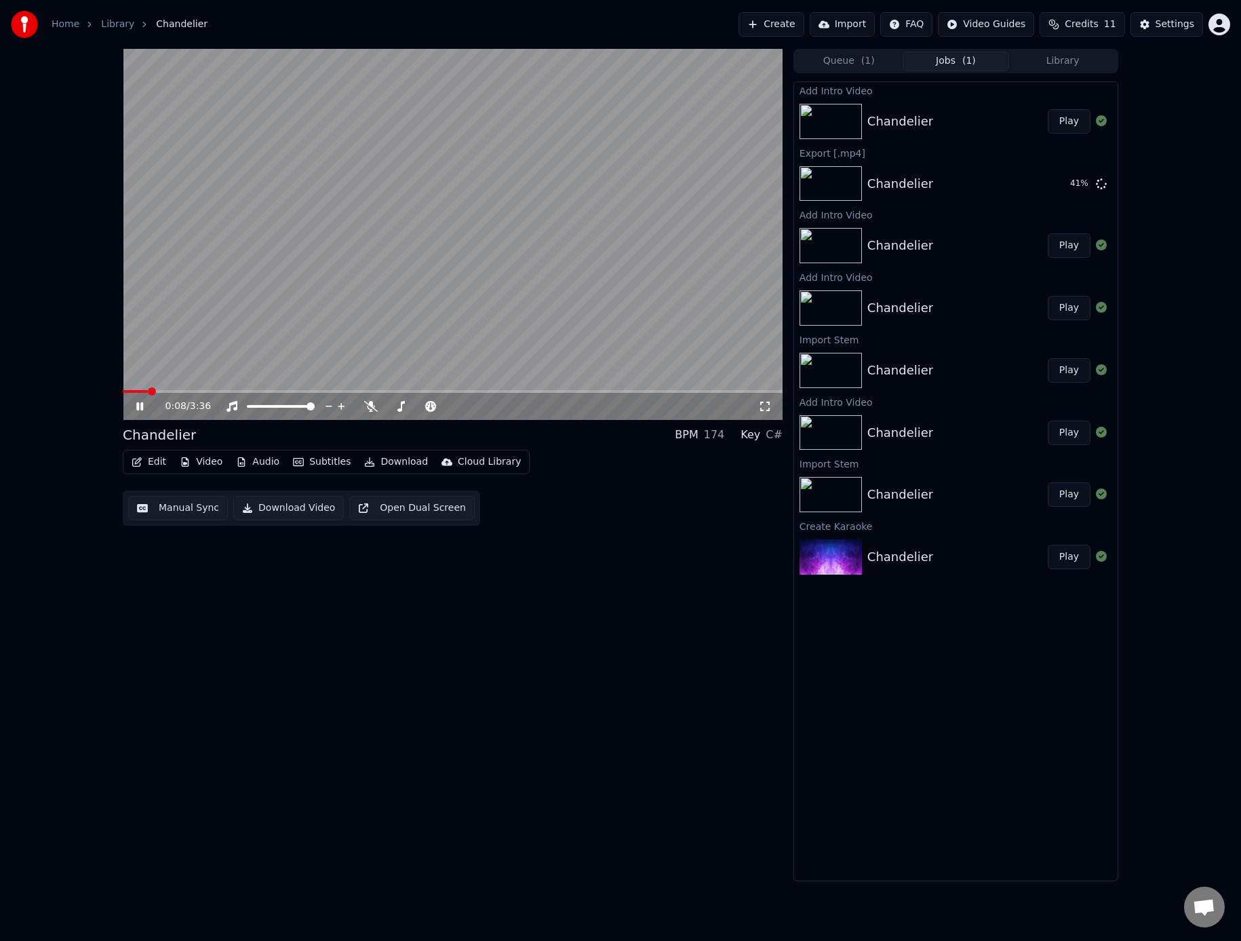
click at [142, 406] on icon at bounding box center [139, 406] width 7 height 8
click at [123, 387] on span at bounding box center [127, 391] width 8 height 8
click at [203, 462] on button "Video" at bounding box center [201, 461] width 54 height 19
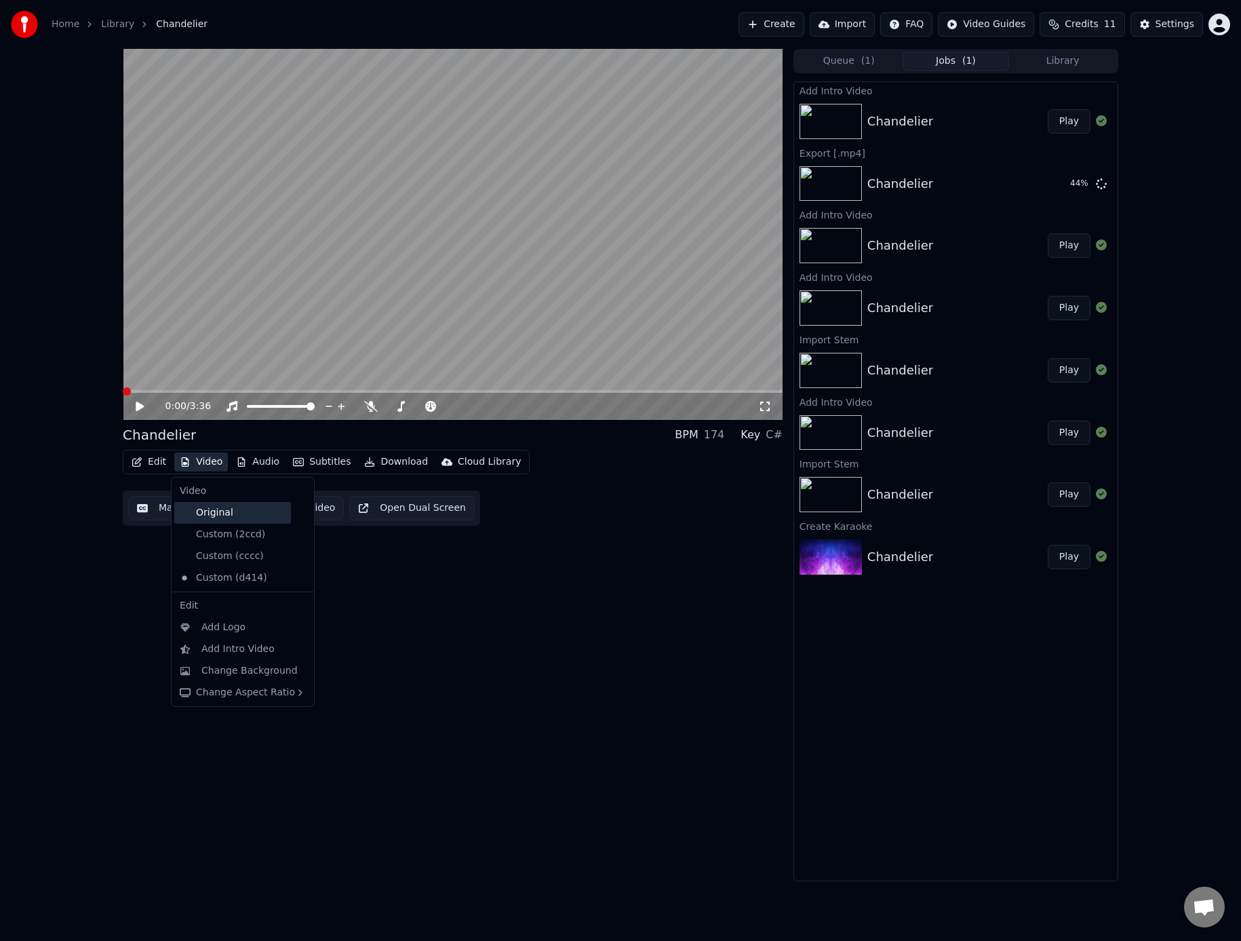
click at [208, 507] on div "Original" at bounding box center [232, 513] width 117 height 22
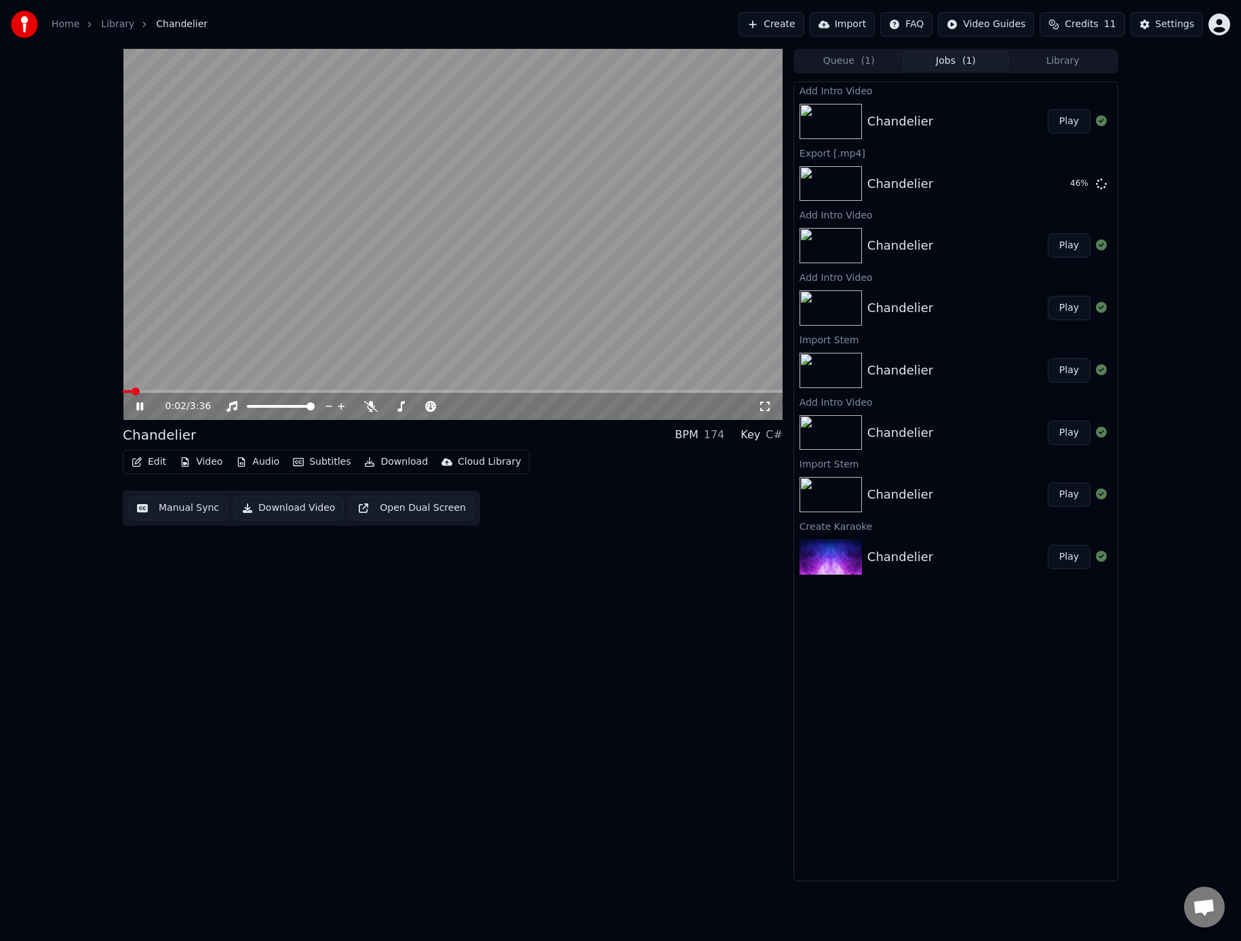
click at [141, 406] on icon at bounding box center [139, 406] width 7 height 8
click at [123, 387] on span at bounding box center [127, 391] width 8 height 8
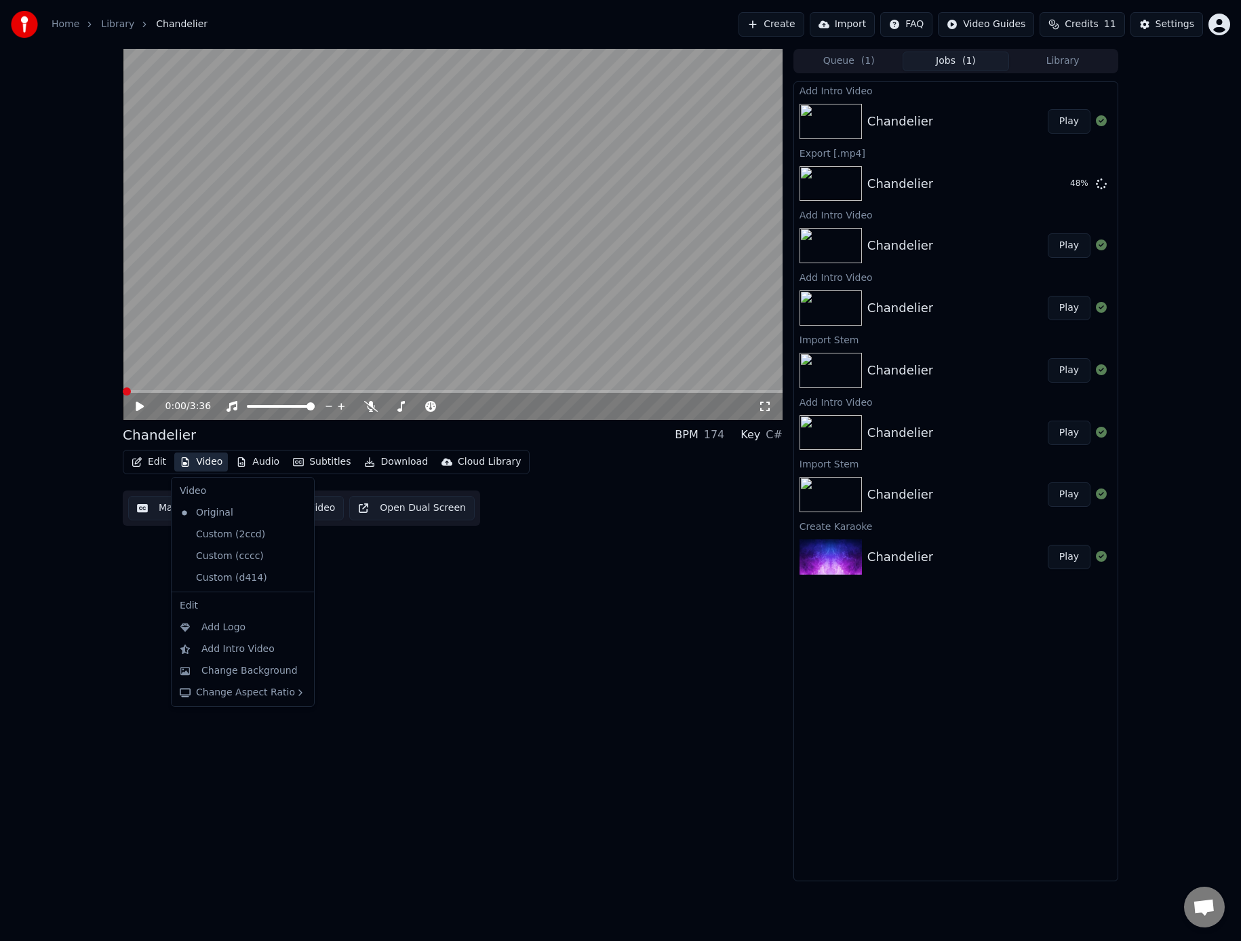
click at [193, 464] on button "Video" at bounding box center [201, 461] width 54 height 19
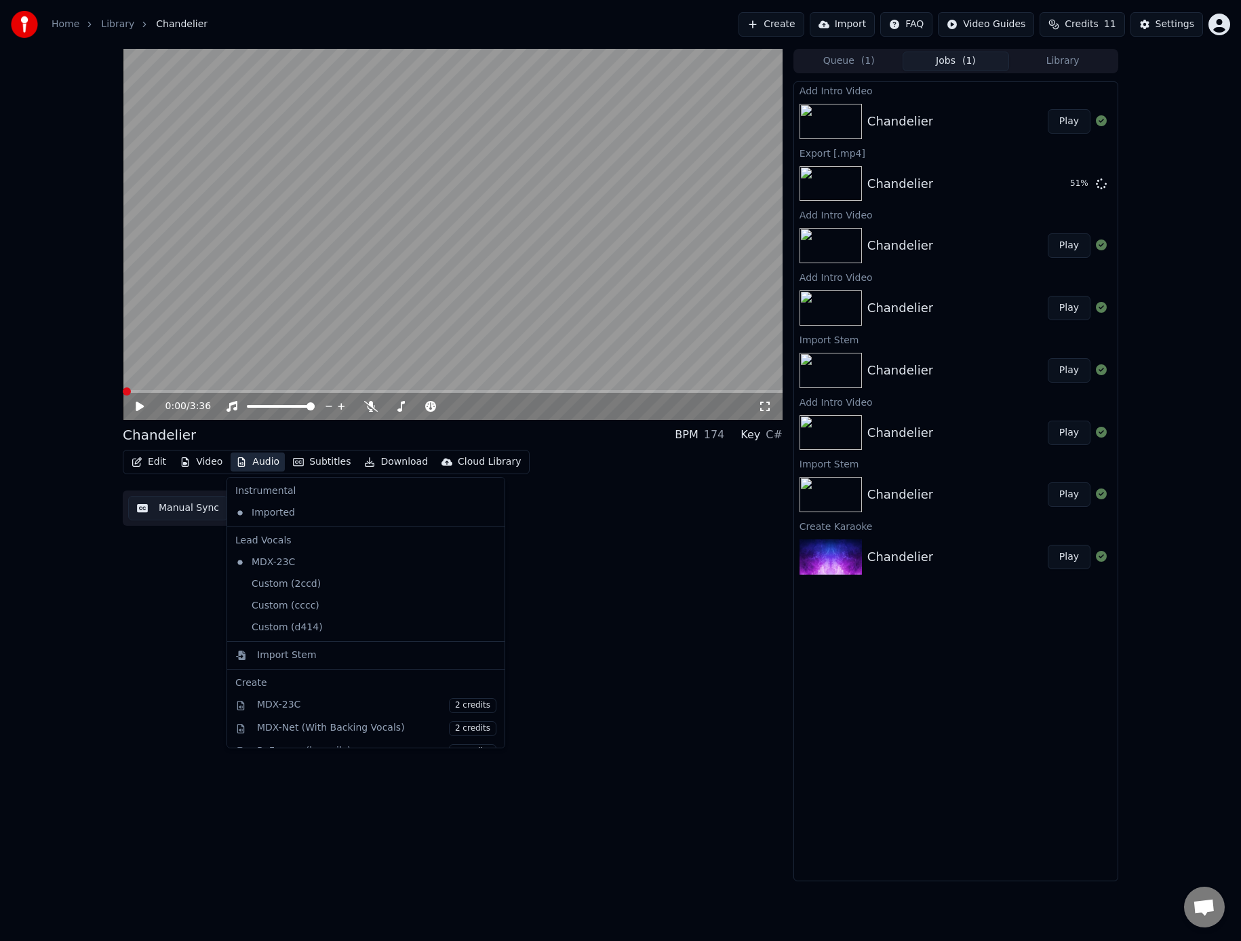
click at [252, 457] on button "Audio" at bounding box center [258, 461] width 54 height 19
click at [252, 461] on button "Audio" at bounding box center [258, 461] width 54 height 19
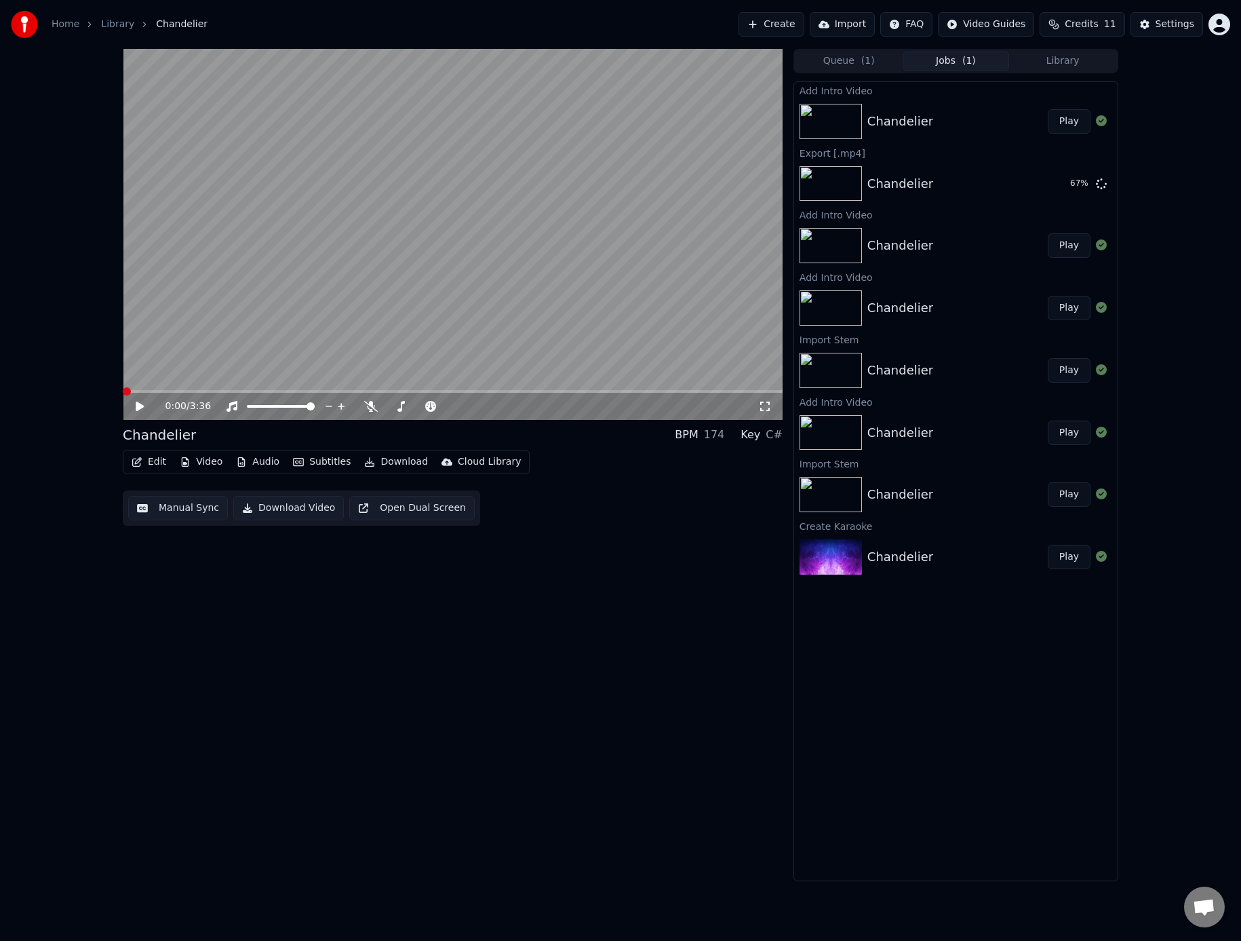
drag, startPoint x: 211, startPoint y: 332, endPoint x: 191, endPoint y: 332, distance: 19.7
click at [211, 332] on video at bounding box center [453, 234] width 660 height 371
click at [123, 389] on span at bounding box center [127, 391] width 8 height 8
click at [123, 387] on span at bounding box center [127, 391] width 8 height 8
click at [147, 403] on icon at bounding box center [150, 406] width 32 height 11
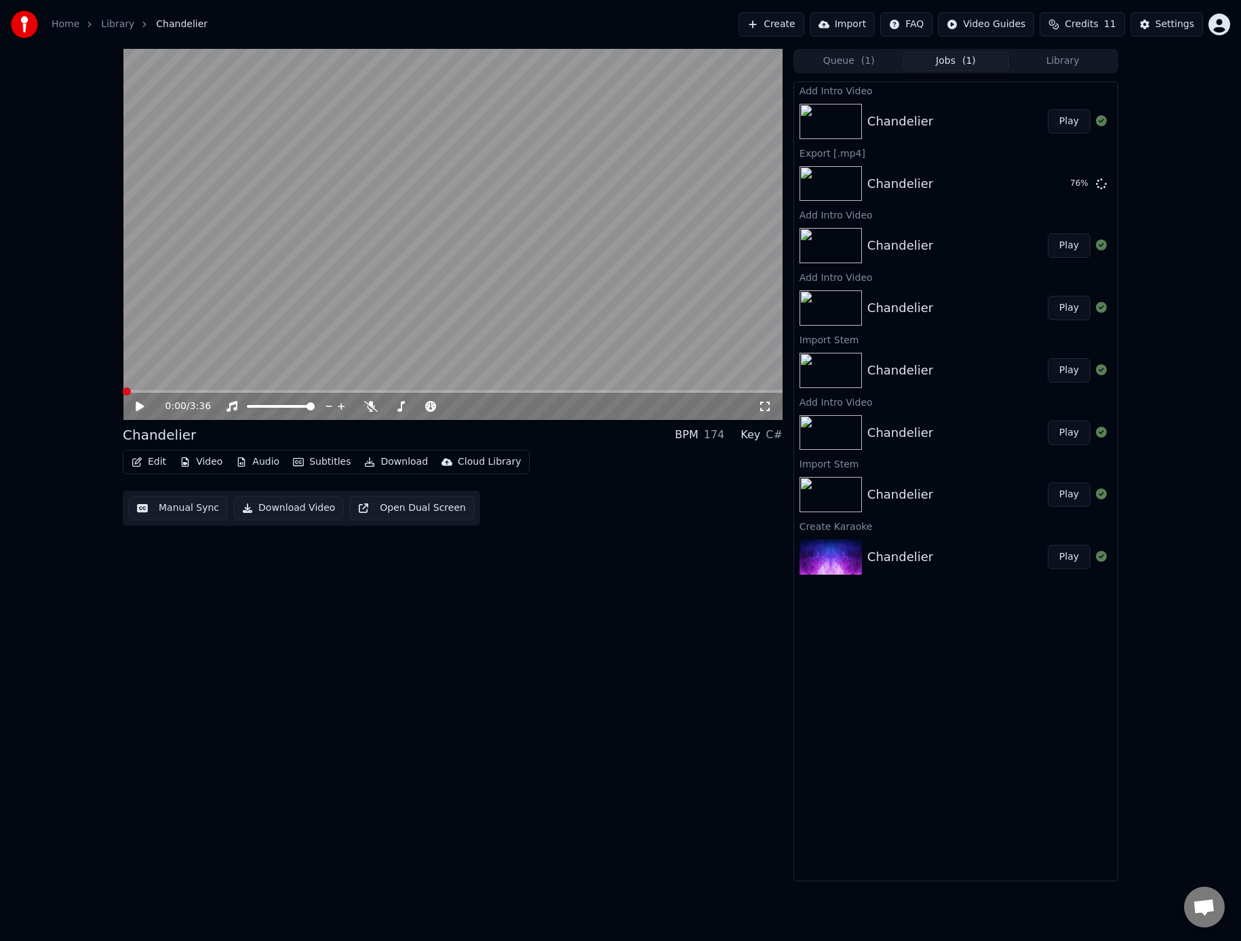
click at [123, 387] on span at bounding box center [127, 391] width 8 height 8
click at [1150, 27] on button "Settings" at bounding box center [1167, 24] width 73 height 24
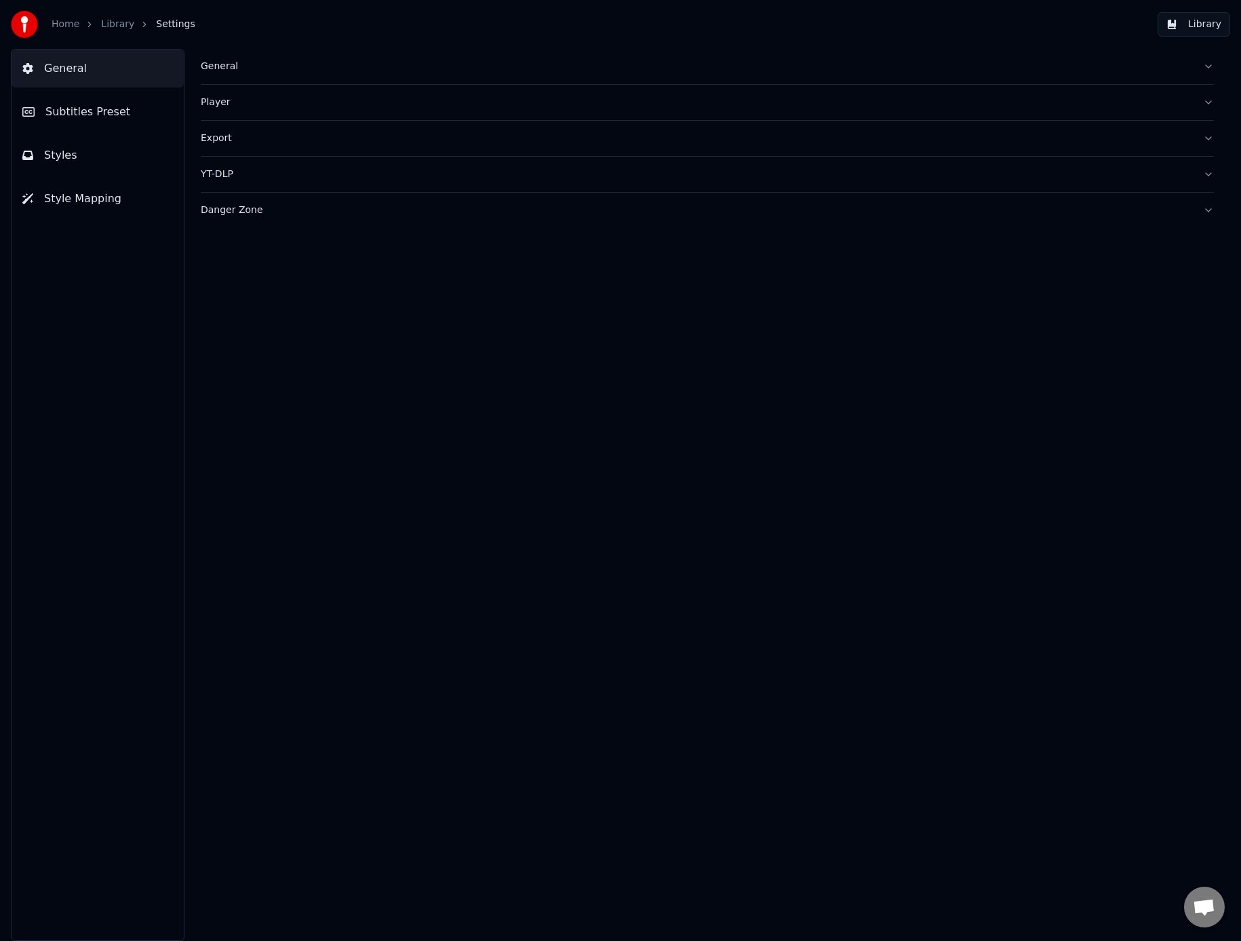
click at [106, 117] on span "Subtitles Preset" at bounding box center [87, 112] width 85 height 16
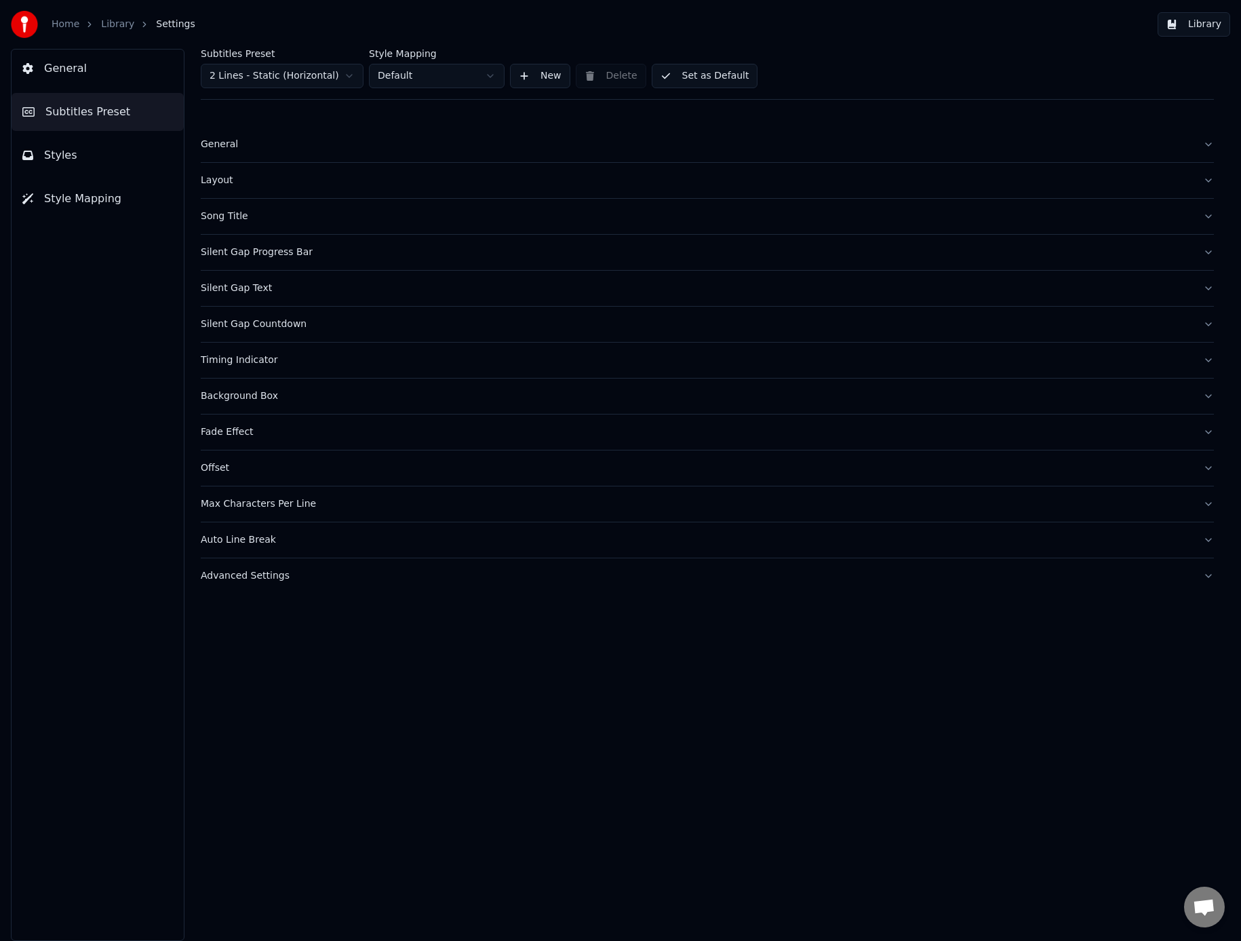
click at [52, 65] on span "General" at bounding box center [65, 68] width 43 height 16
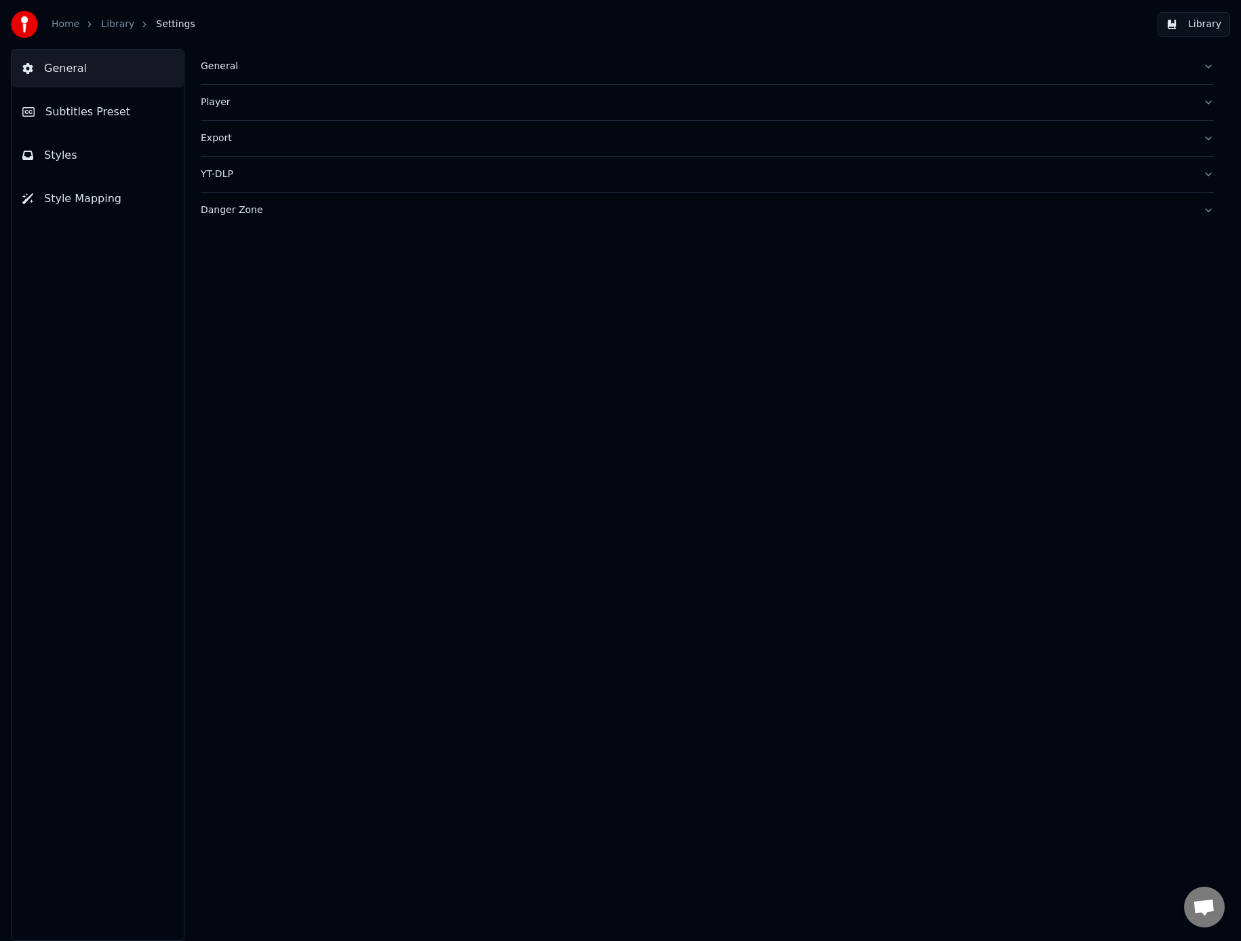
click at [106, 26] on link "Library" at bounding box center [117, 25] width 33 height 14
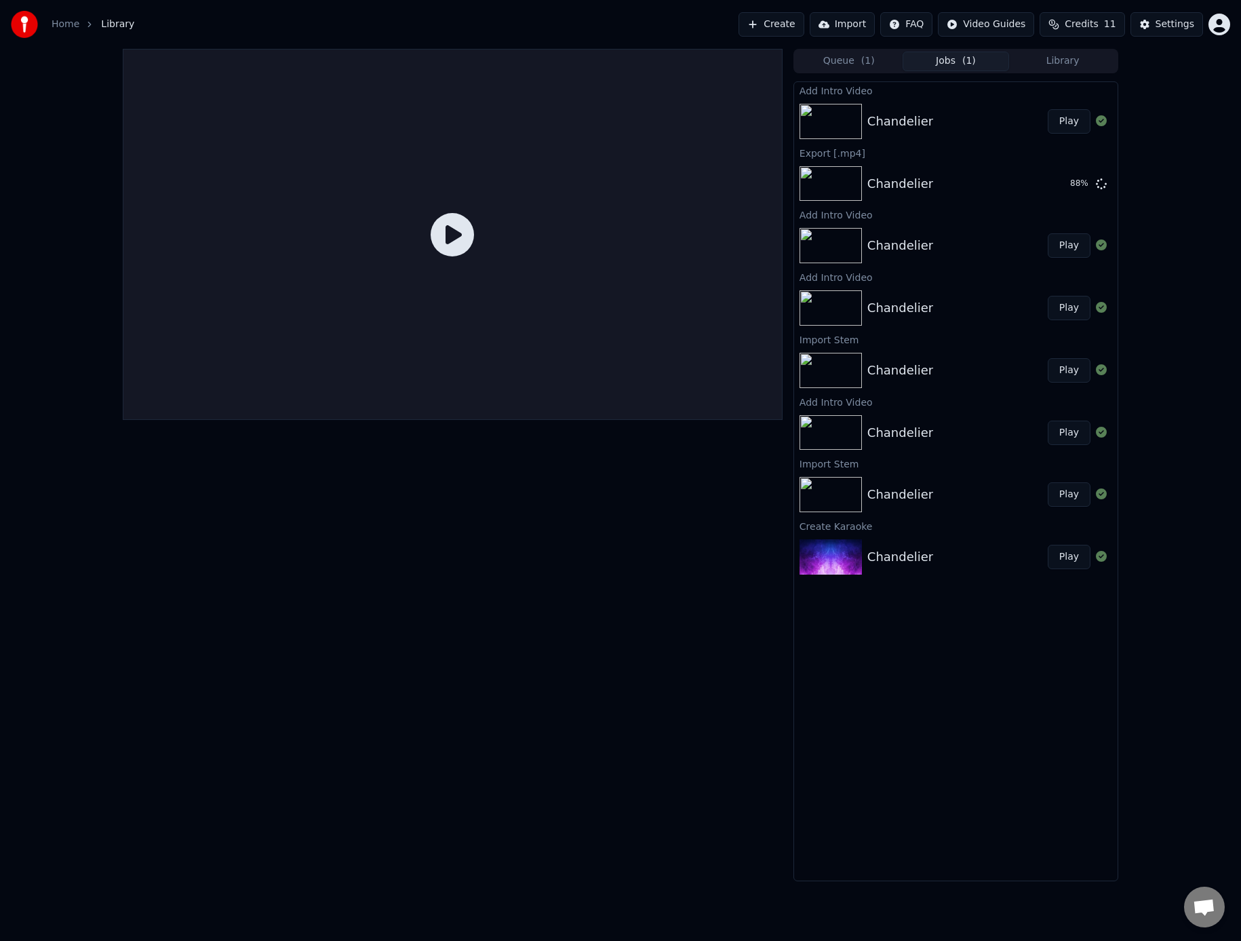
click at [115, 27] on span "Library" at bounding box center [117, 25] width 33 height 14
click at [440, 220] on icon at bounding box center [452, 234] width 43 height 43
click at [847, 62] on button "Queue ( 1 )" at bounding box center [849, 62] width 107 height 20
click at [940, 64] on button "Jobs ( 1 )" at bounding box center [956, 62] width 107 height 20
click at [942, 172] on div "Chandelier 93 %" at bounding box center [956, 184] width 324 height 46
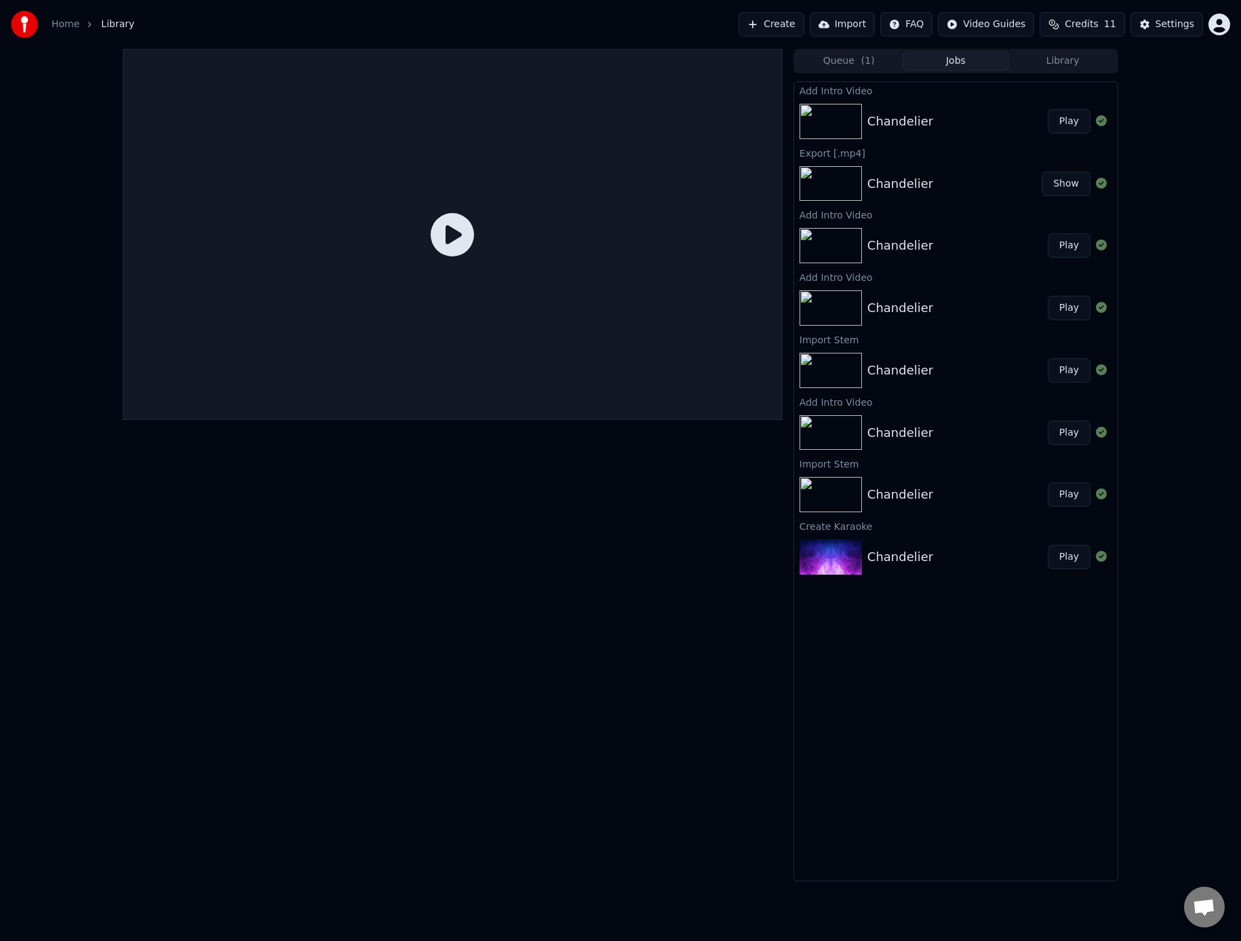
click at [1061, 187] on button "Show" at bounding box center [1066, 184] width 49 height 24
click at [72, 192] on div "Queue ( 1 ) Jobs Library Add Intro Video Chandelier Play Export [.mp4] Chandeli…" at bounding box center [620, 465] width 1241 height 832
click at [844, 62] on button "Queue ( 1 )" at bounding box center [849, 62] width 107 height 20
click at [974, 69] on button "Jobs" at bounding box center [956, 62] width 107 height 20
click at [917, 122] on div "Chandelier" at bounding box center [901, 121] width 66 height 19
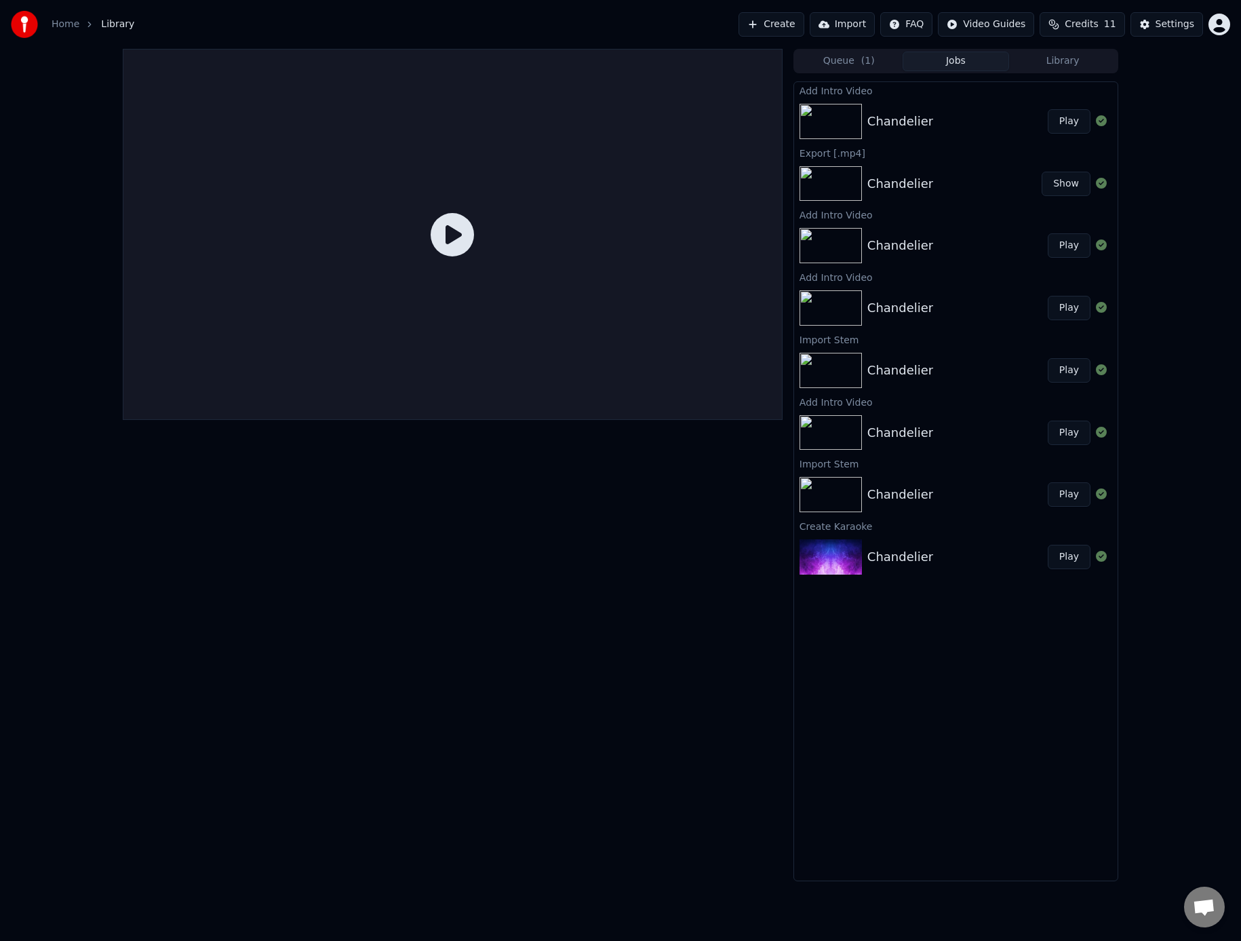
drag, startPoint x: 306, startPoint y: 494, endPoint x: 304, endPoint y: 482, distance: 12.4
click at [306, 494] on div at bounding box center [453, 465] width 660 height 832
click at [75, 24] on link "Home" at bounding box center [66, 25] width 28 height 14
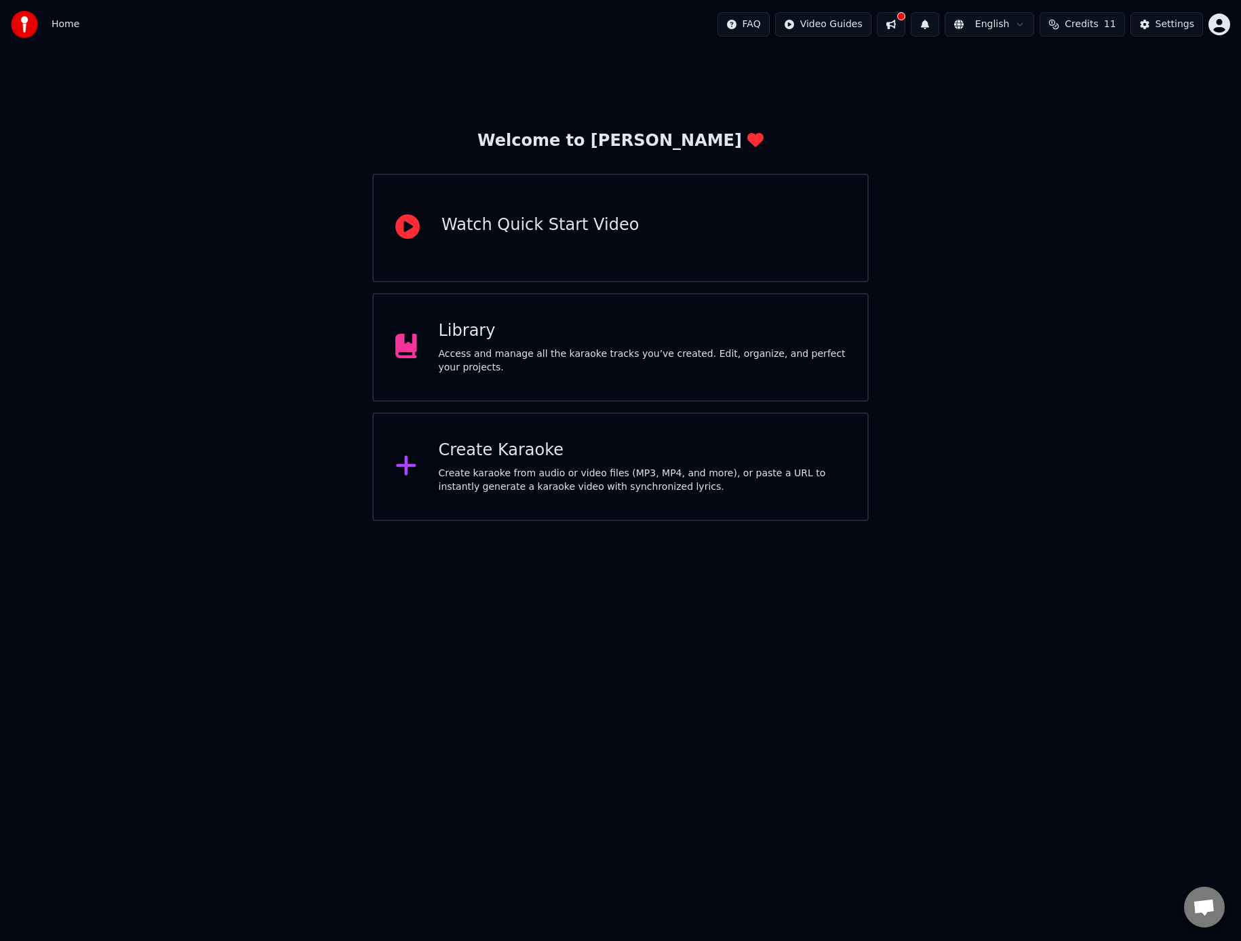
click at [518, 343] on div "Library Access and manage all the karaoke tracks you’ve created. Edit, organize…" at bounding box center [643, 347] width 408 height 54
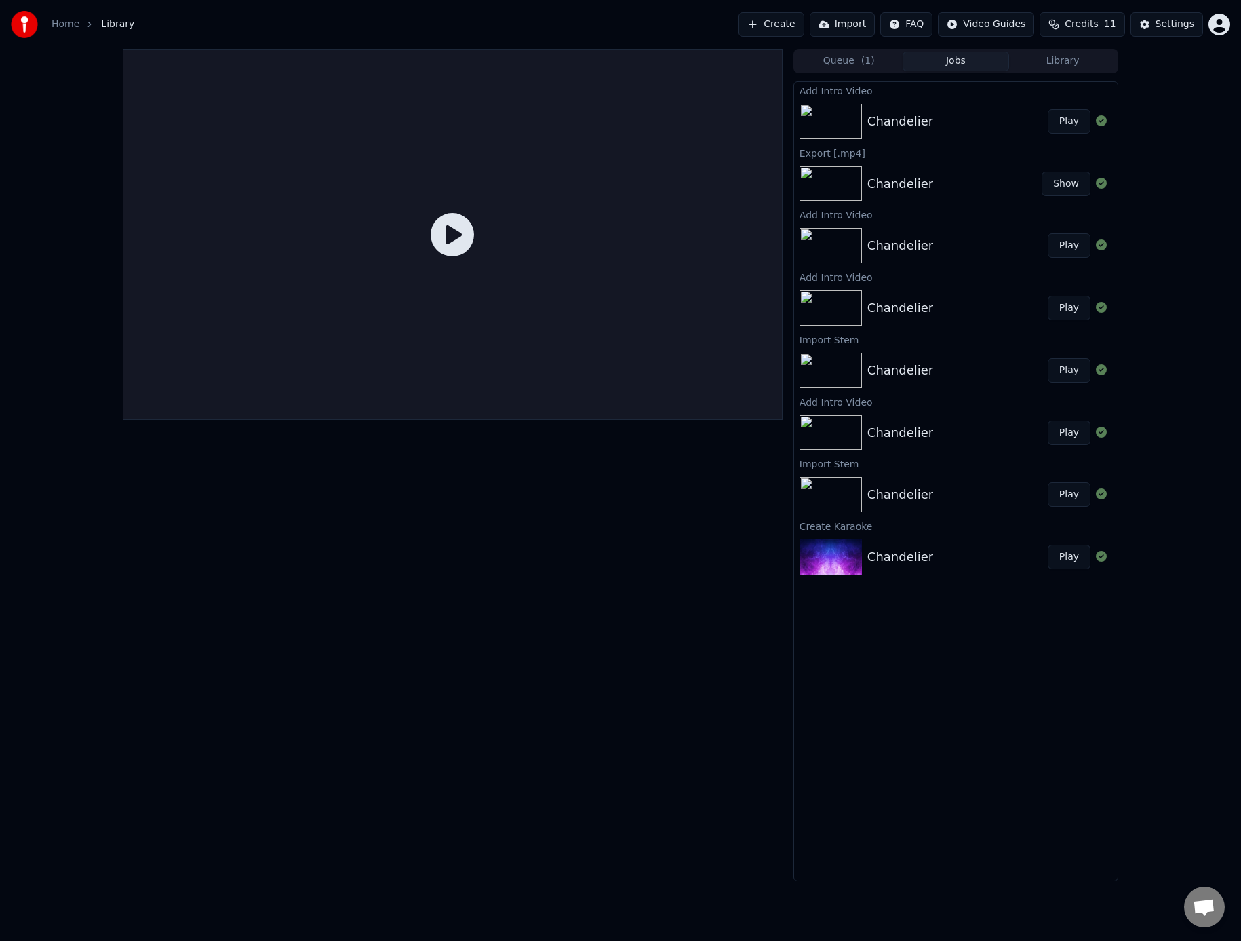
click at [959, 118] on div "Chandelier" at bounding box center [958, 121] width 180 height 19
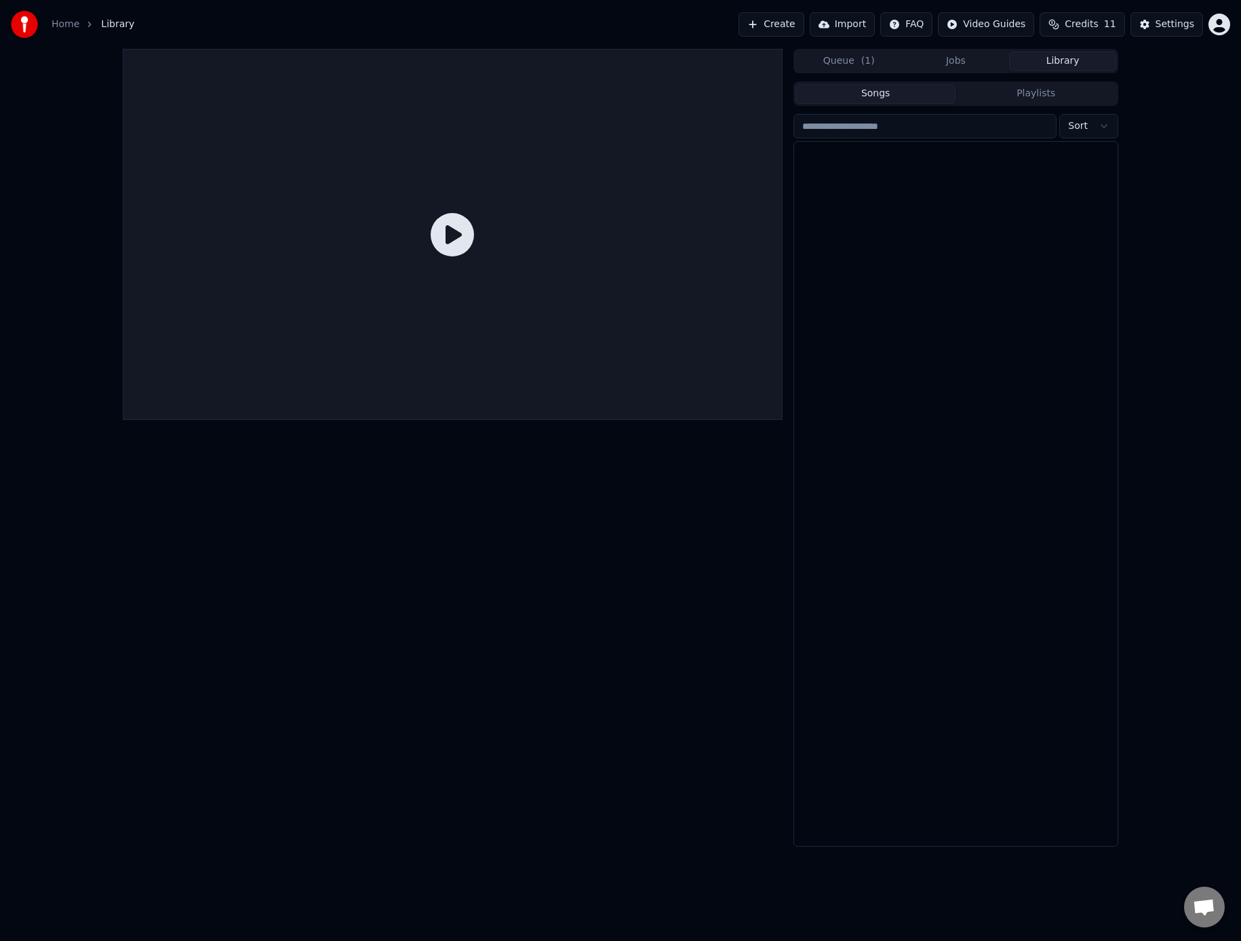
click at [1094, 62] on button "Library" at bounding box center [1062, 62] width 107 height 20
click at [962, 174] on div "Chandelier" at bounding box center [956, 165] width 324 height 46
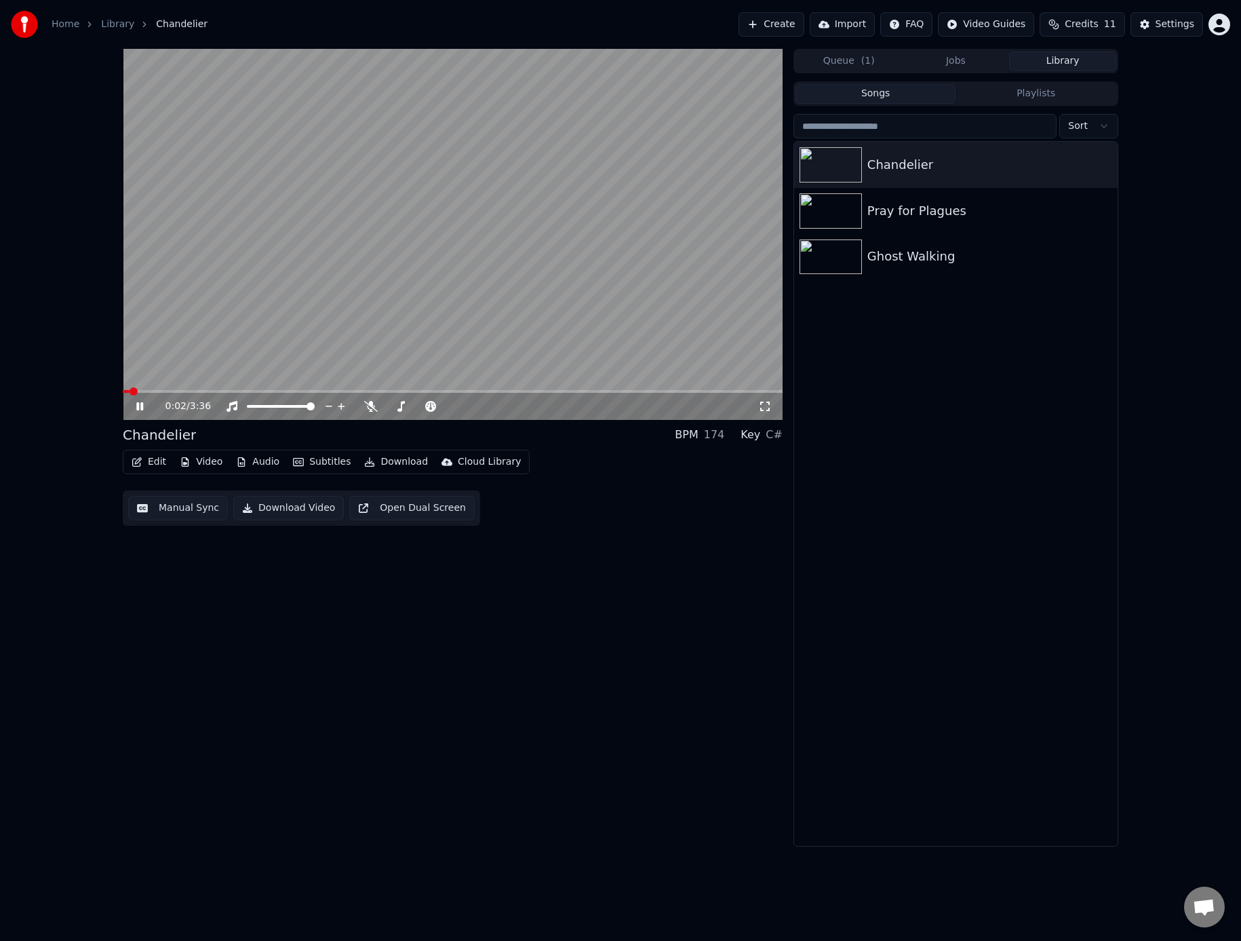
click at [137, 408] on icon at bounding box center [139, 406] width 7 height 8
click at [123, 387] on span at bounding box center [127, 391] width 8 height 8
click at [144, 460] on button "Edit" at bounding box center [148, 461] width 45 height 19
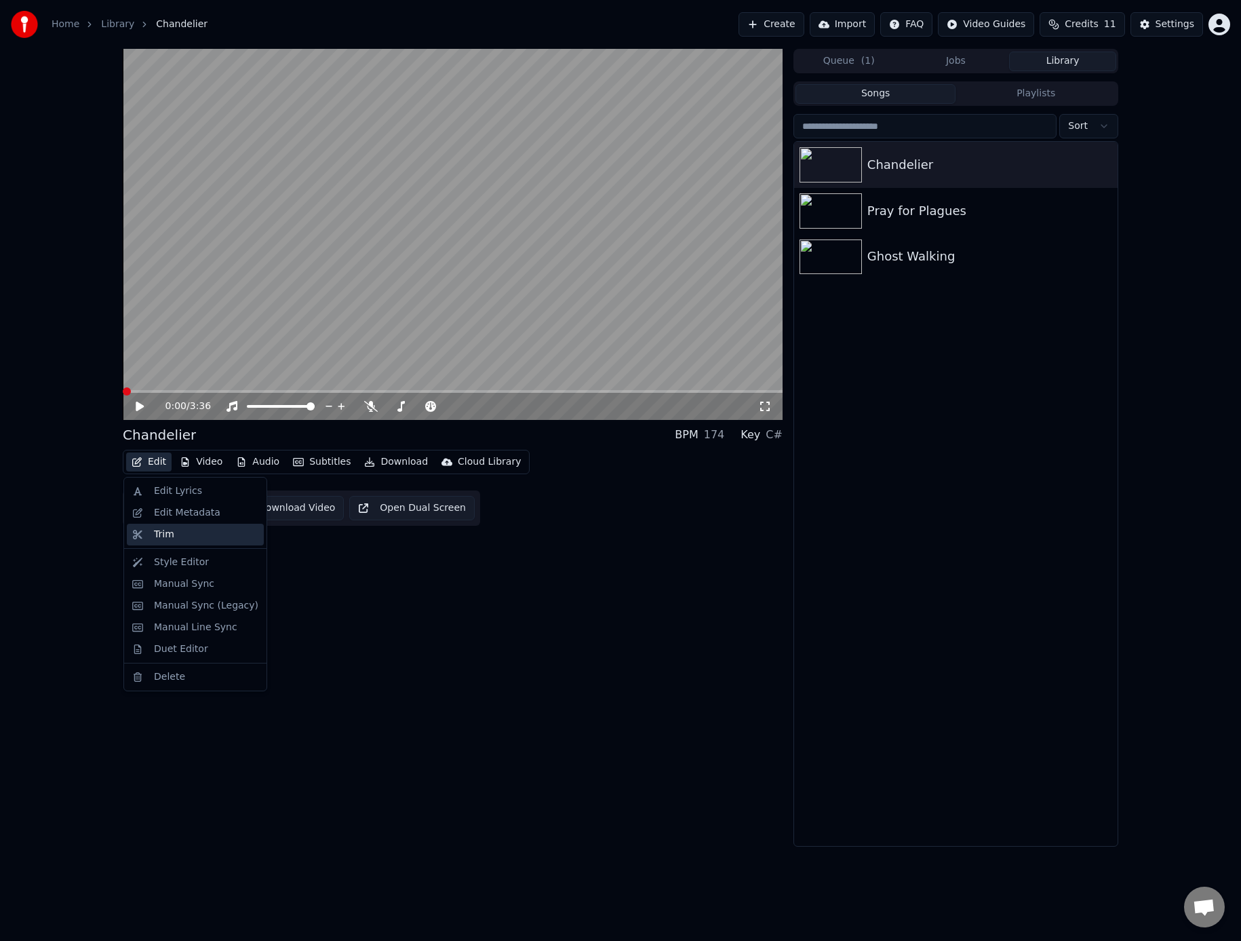
click at [165, 539] on div "Trim" at bounding box center [164, 535] width 20 height 14
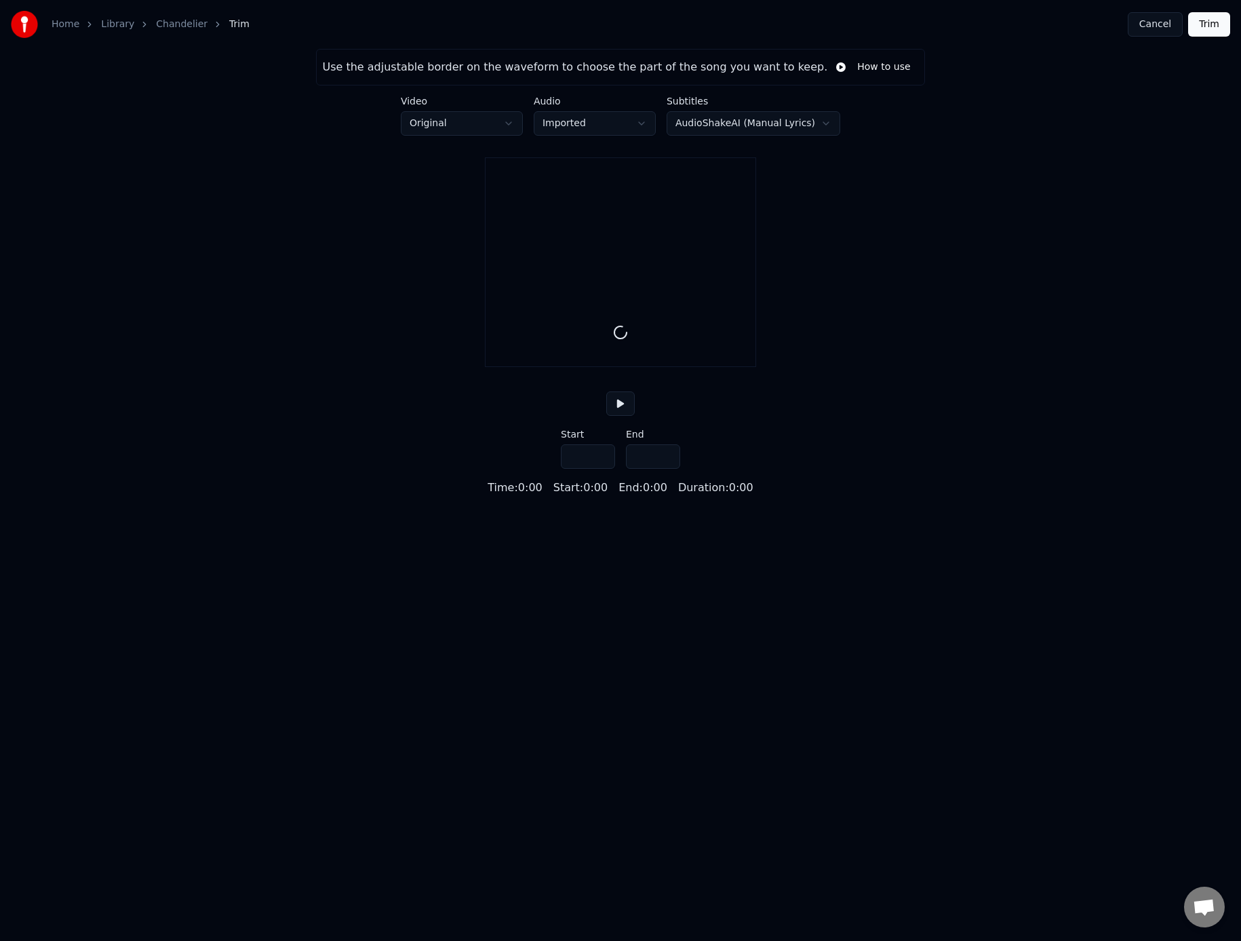
type input "*****"
click at [580, 121] on html "Home Library Chandelier Trim Cancel Trim Use the adjustable border on the wavef…" at bounding box center [620, 257] width 1241 height 515
click at [885, 150] on html "Home Library Chandelier Trim Cancel Trim Use the adjustable border on the wavef…" at bounding box center [620, 257] width 1241 height 515
click at [506, 130] on html "Home Library Chandelier Trim Cancel Trim Use the adjustable border on the wavef…" at bounding box center [620, 257] width 1241 height 515
click at [377, 180] on html "Home Library Chandelier Trim Cancel Trim Use the adjustable border on the wavef…" at bounding box center [620, 257] width 1241 height 515
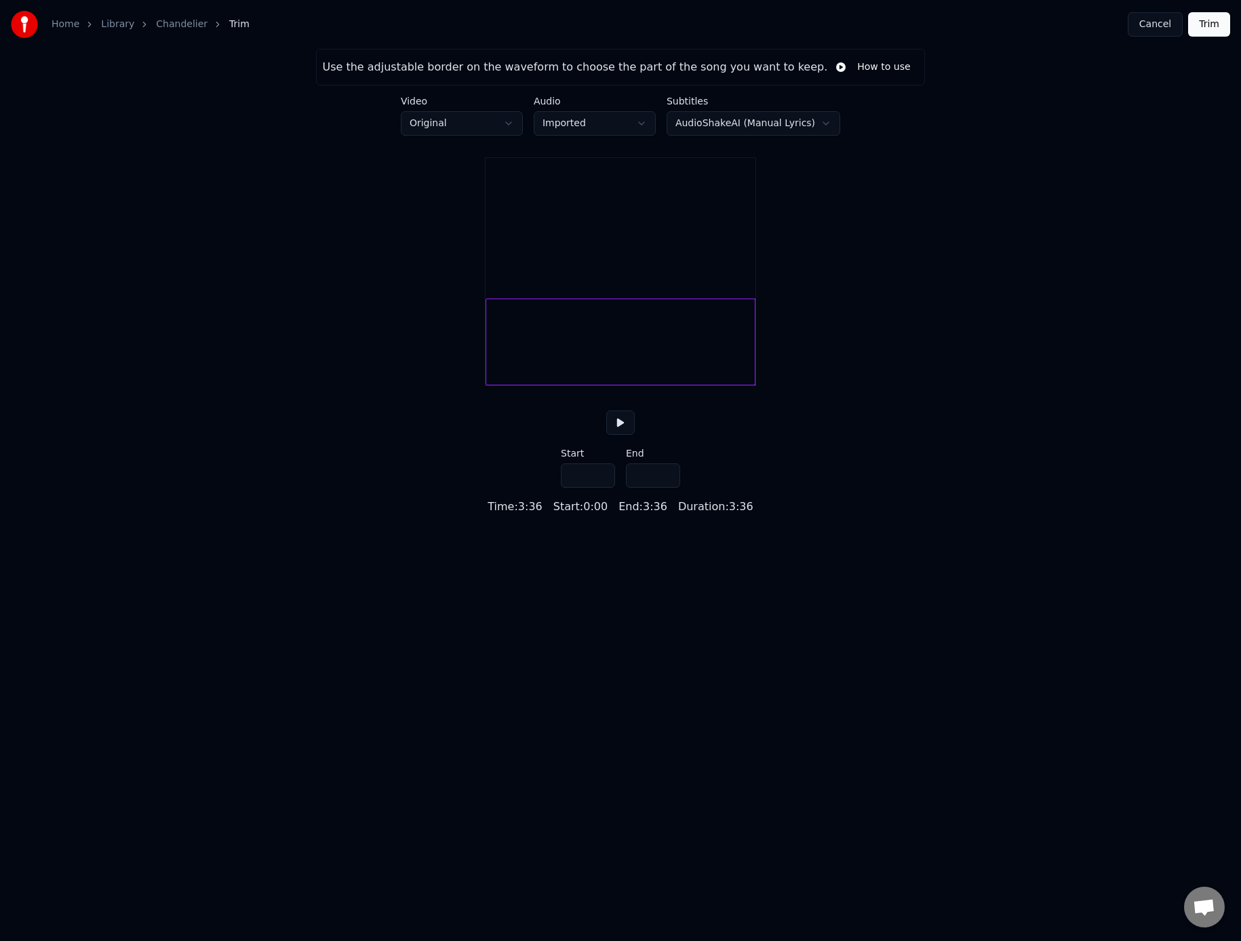
click at [1147, 29] on button "Cancel" at bounding box center [1155, 24] width 55 height 24
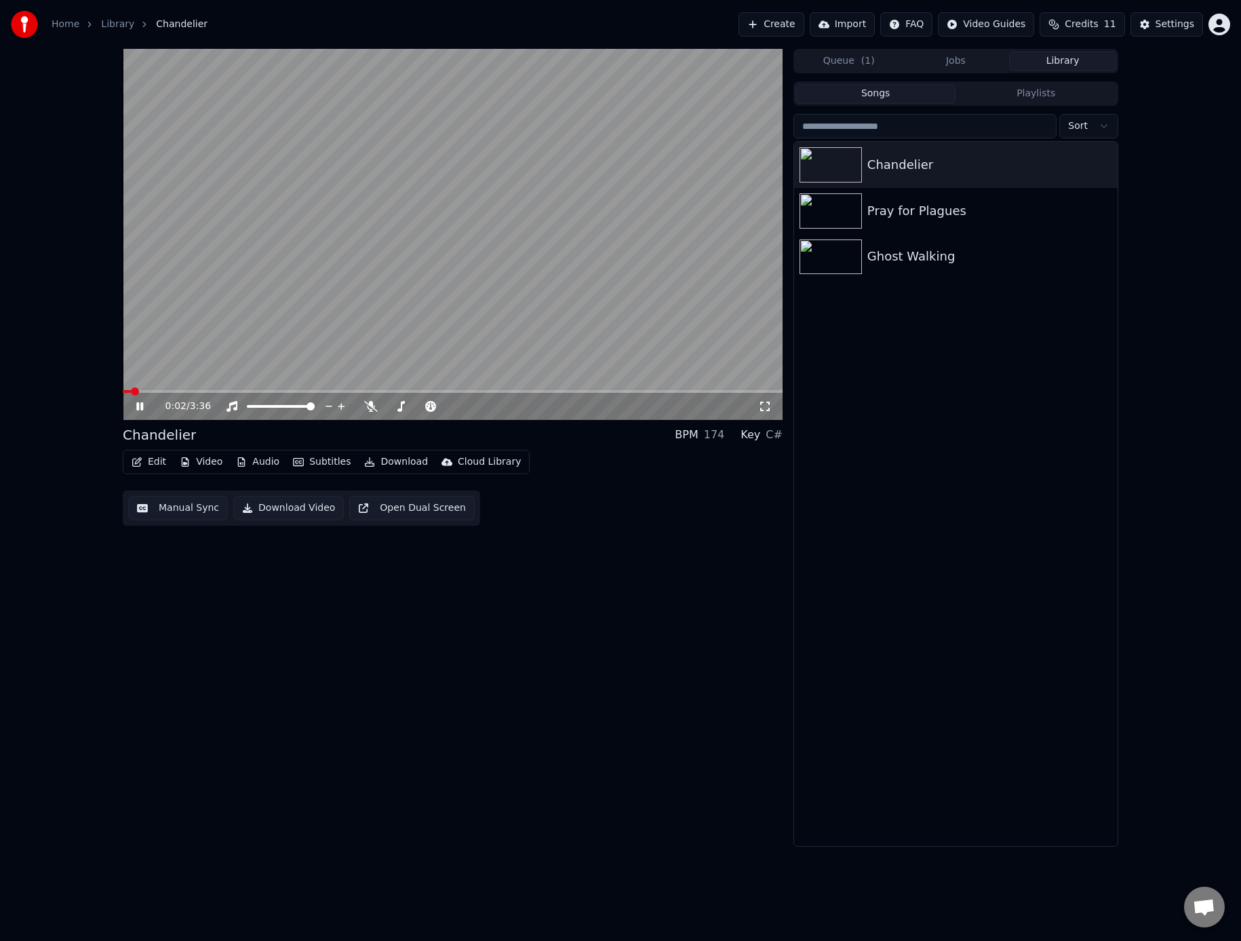
click at [142, 405] on icon at bounding box center [139, 406] width 7 height 8
click at [123, 387] on span at bounding box center [127, 391] width 8 height 8
click at [153, 462] on button "Edit" at bounding box center [148, 461] width 45 height 19
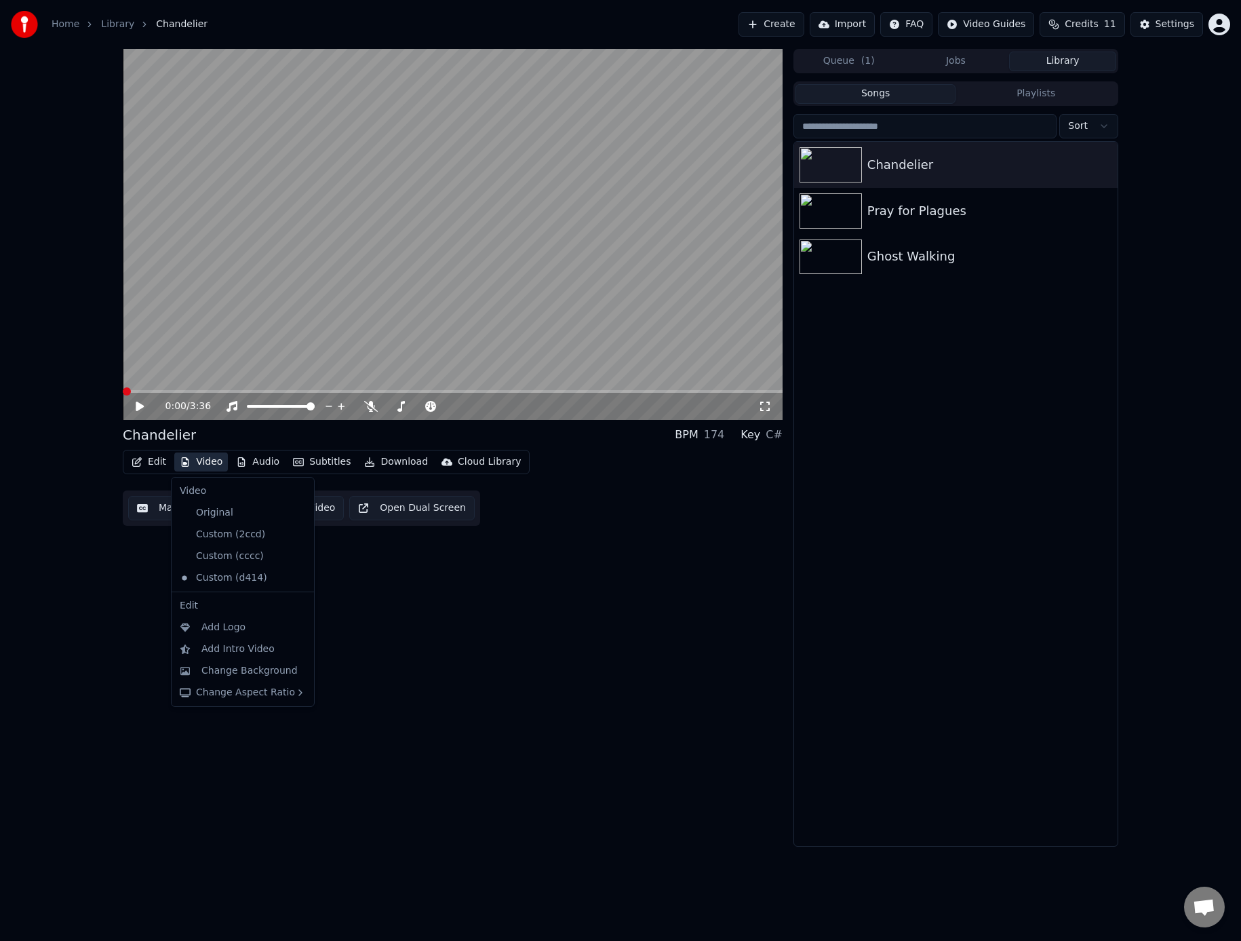
click at [191, 467] on button "Video" at bounding box center [201, 461] width 54 height 19
click at [193, 466] on button "Video" at bounding box center [201, 461] width 54 height 19
click at [217, 541] on div "Custom (2ccd)" at bounding box center [232, 535] width 117 height 22
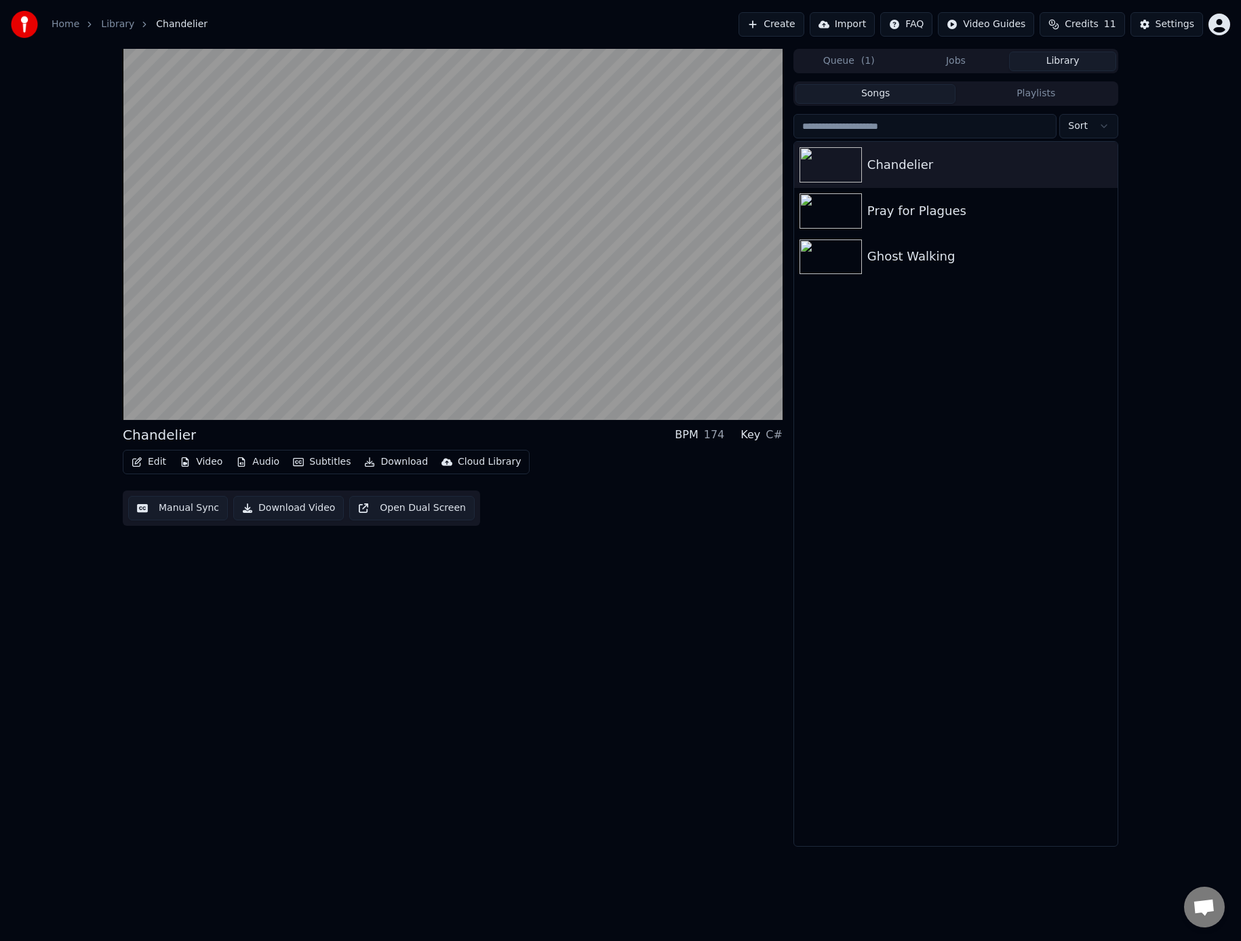
click at [204, 465] on button "Video" at bounding box center [201, 461] width 54 height 19
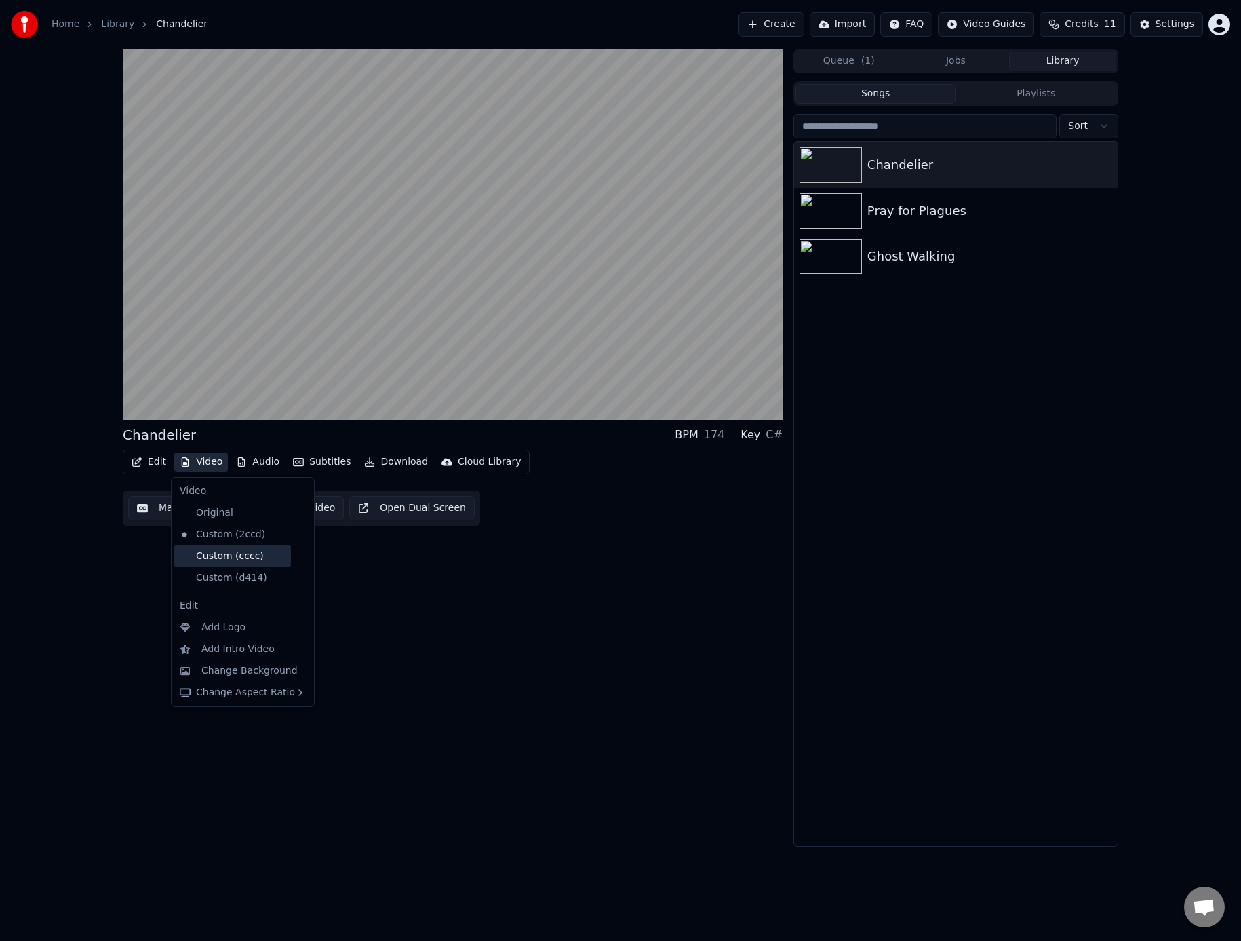
click at [216, 556] on div "Custom (cccc)" at bounding box center [232, 556] width 117 height 22
click at [205, 465] on button "Video" at bounding box center [201, 461] width 54 height 19
click at [202, 535] on div "Custom (2ccd)" at bounding box center [232, 535] width 117 height 22
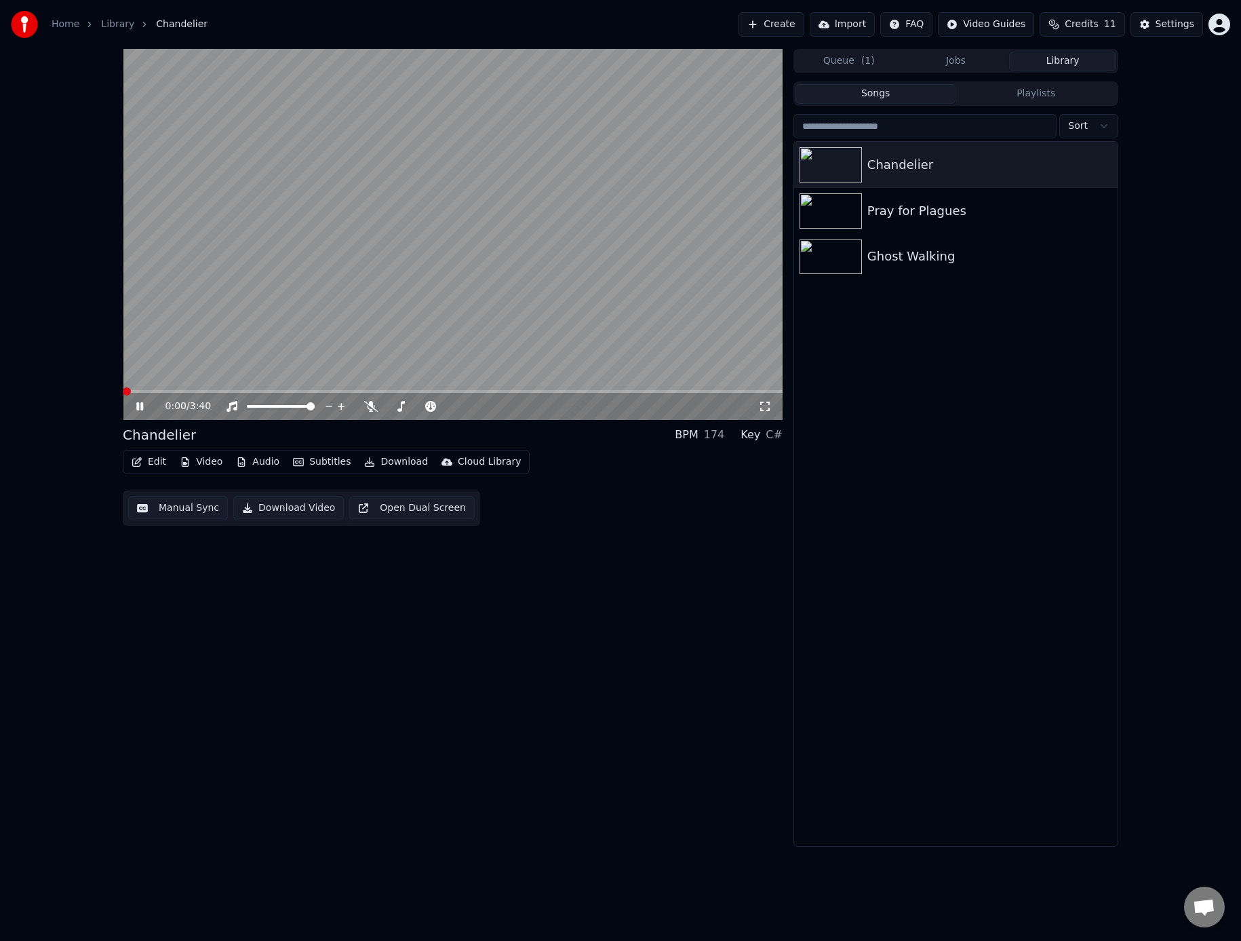
click at [123, 387] on span at bounding box center [127, 391] width 8 height 8
click at [197, 459] on button "Video" at bounding box center [201, 461] width 54 height 19
click at [135, 408] on icon at bounding box center [150, 406] width 32 height 11
click at [187, 461] on icon "button" at bounding box center [185, 461] width 7 height 9
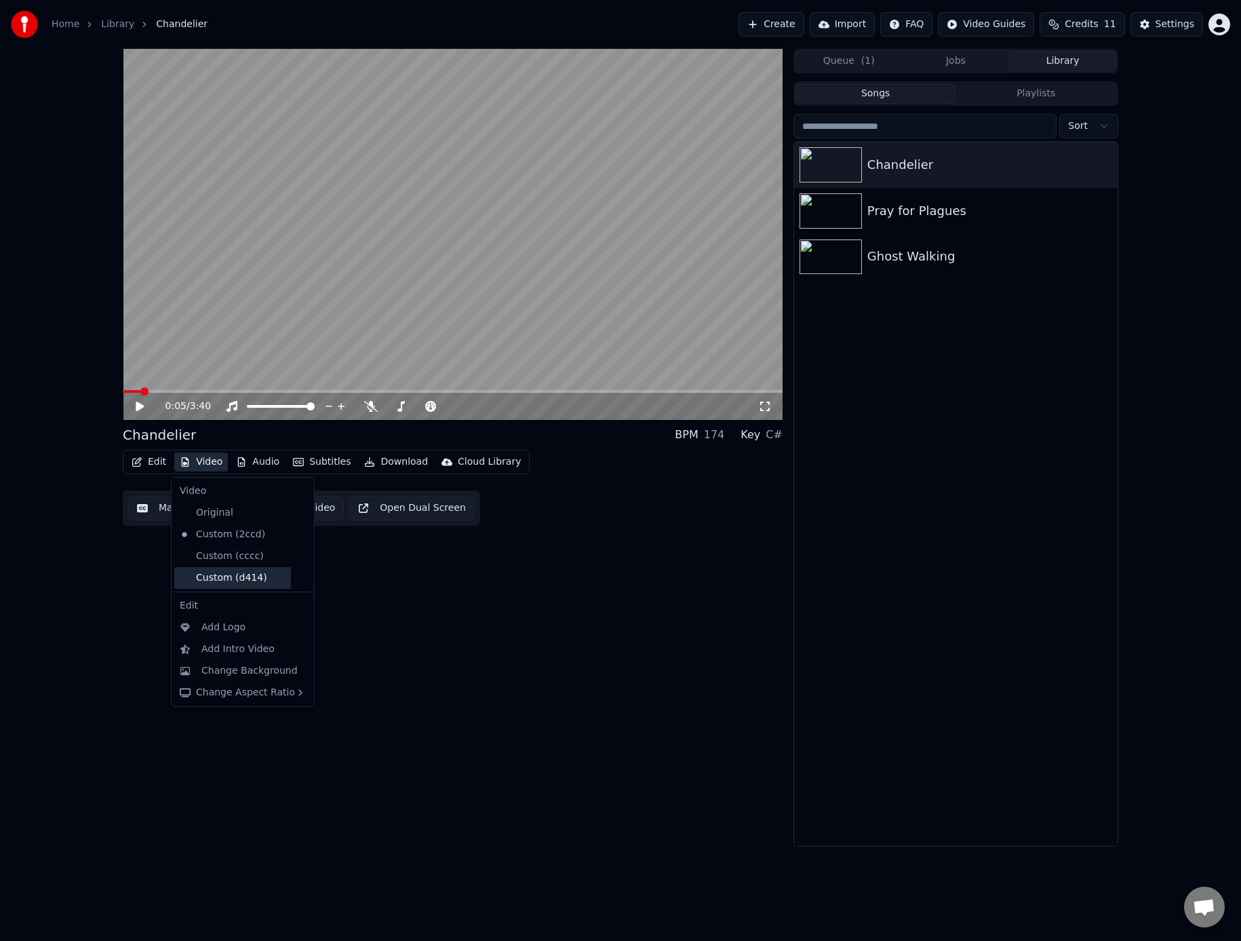
click at [204, 576] on div "Custom (d414)" at bounding box center [232, 578] width 117 height 22
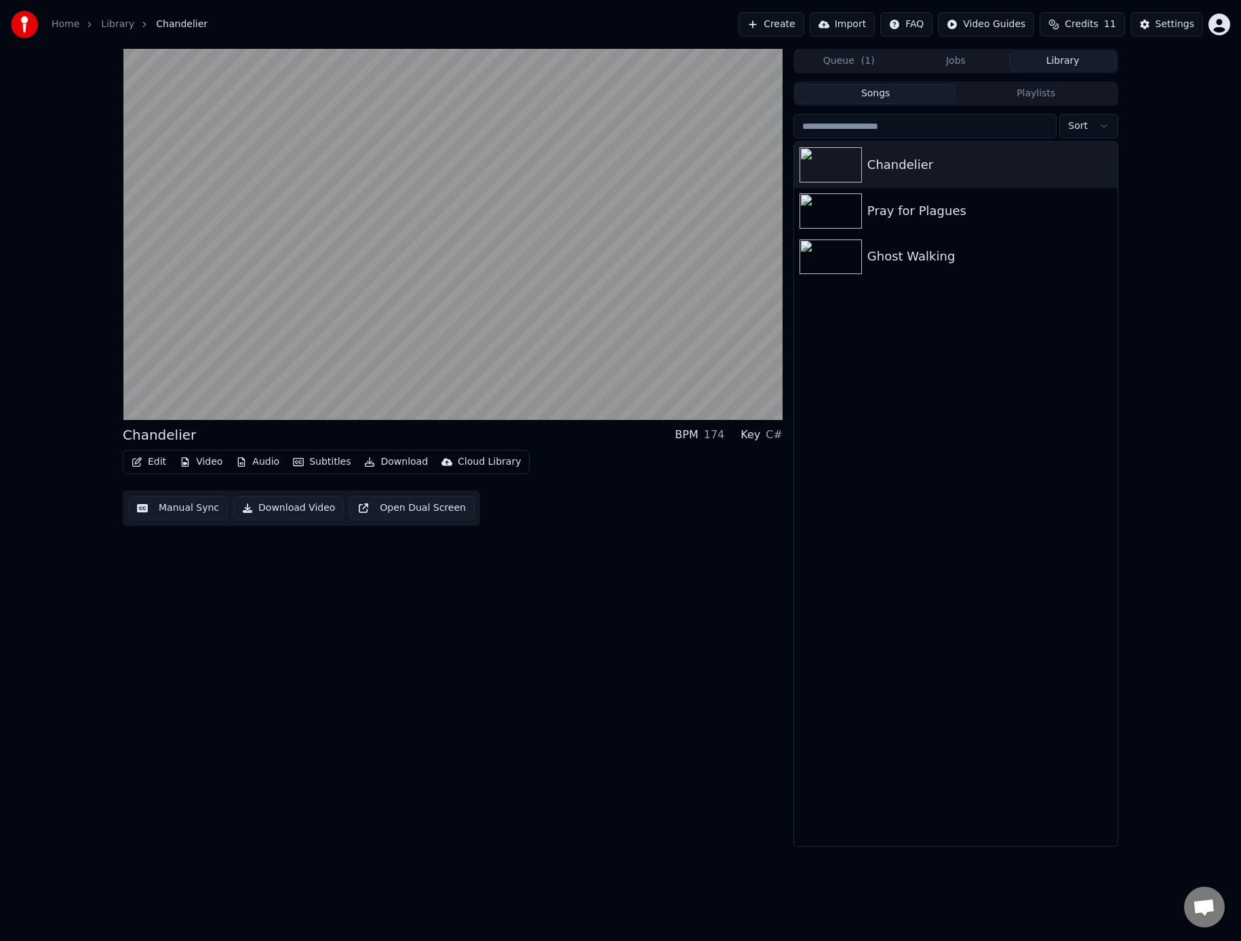
click at [191, 463] on button "Video" at bounding box center [201, 461] width 54 height 19
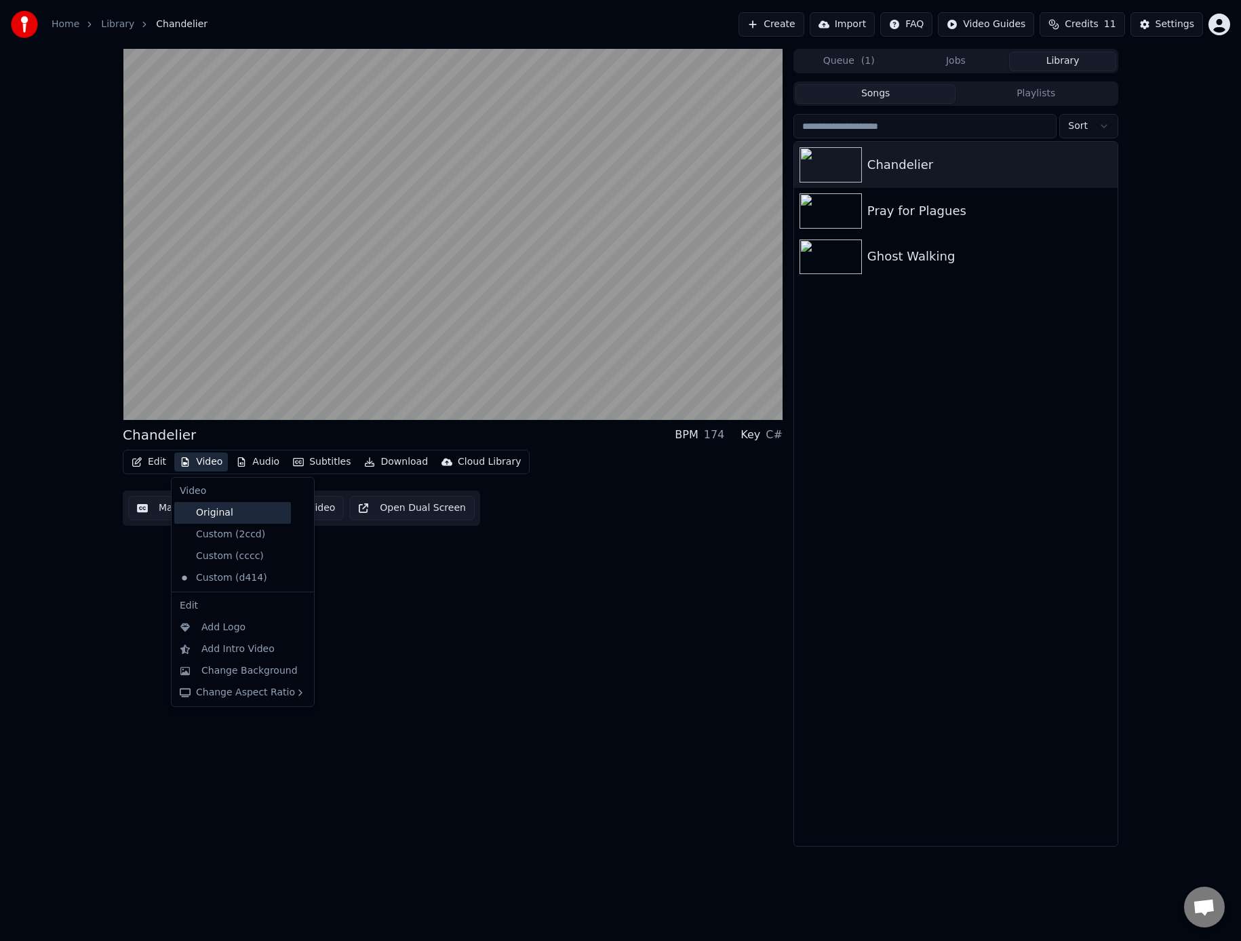
click at [208, 511] on div "Original" at bounding box center [232, 513] width 117 height 22
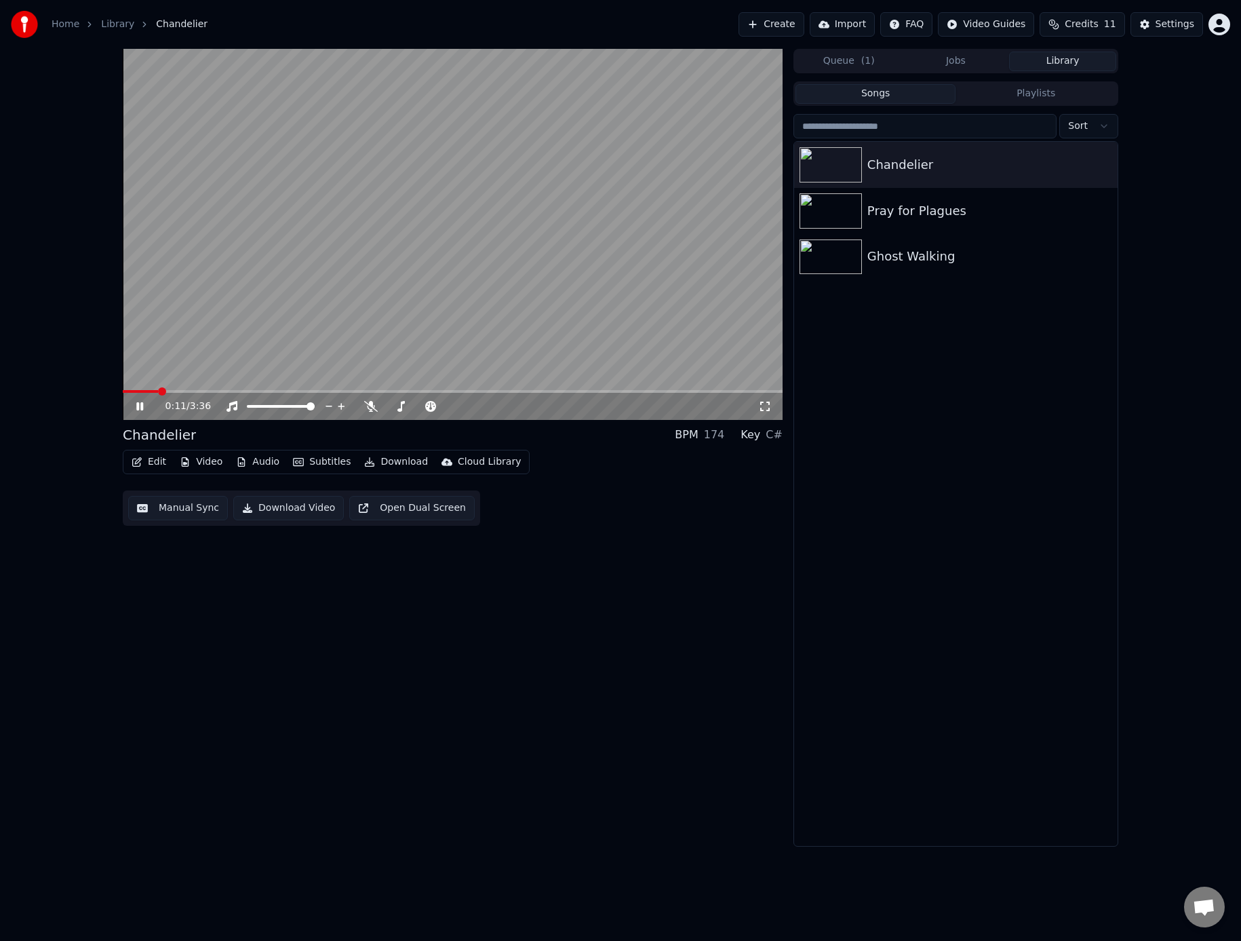
click at [138, 404] on icon at bounding box center [139, 406] width 7 height 8
click at [123, 387] on span at bounding box center [127, 391] width 8 height 8
click at [153, 465] on button "Edit" at bounding box center [148, 461] width 45 height 19
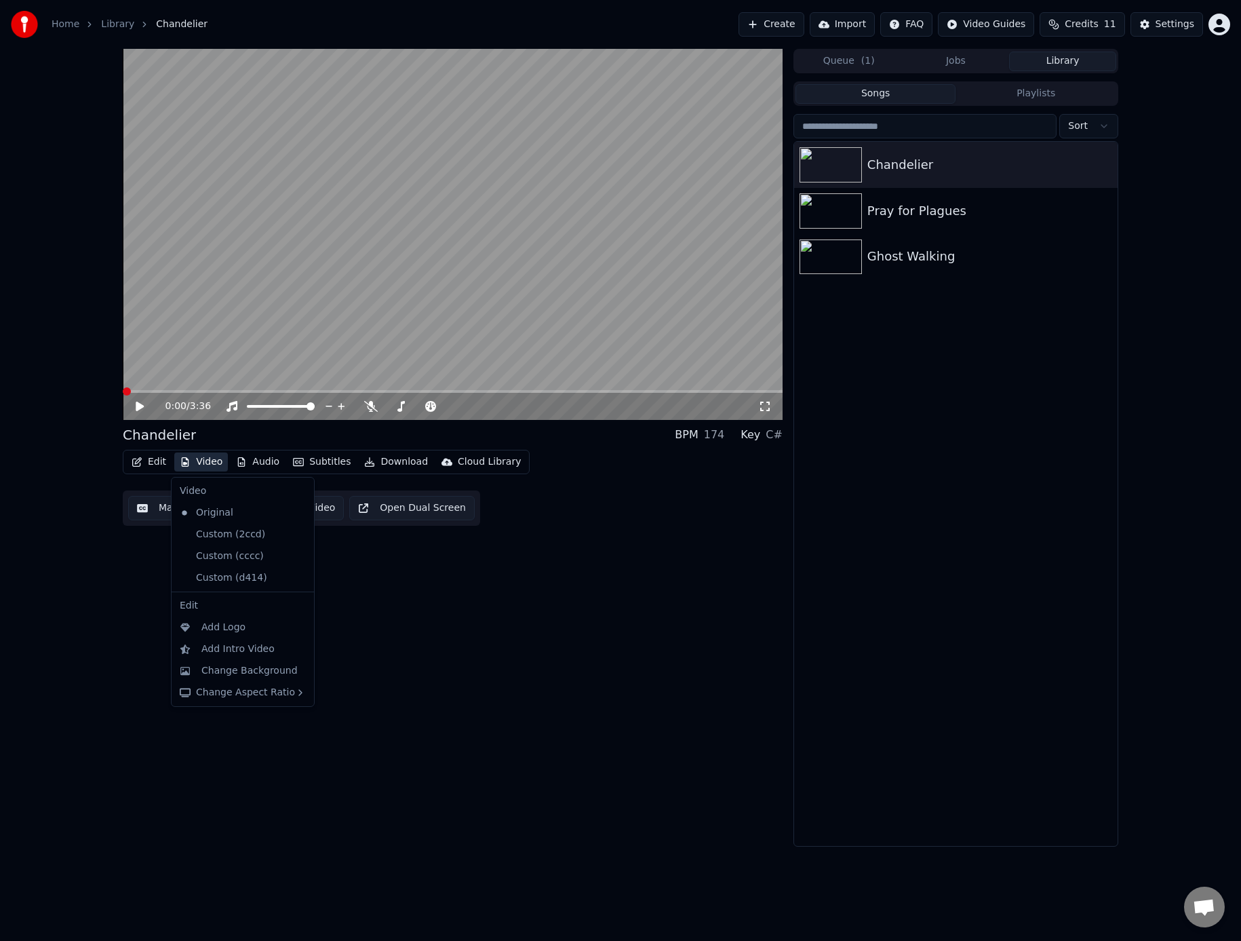
click at [450, 598] on div "0:00 / 3:36 Chandelier BPM 174 Key C# Edit Video Audio Subtitles Download Cloud…" at bounding box center [453, 448] width 660 height 798
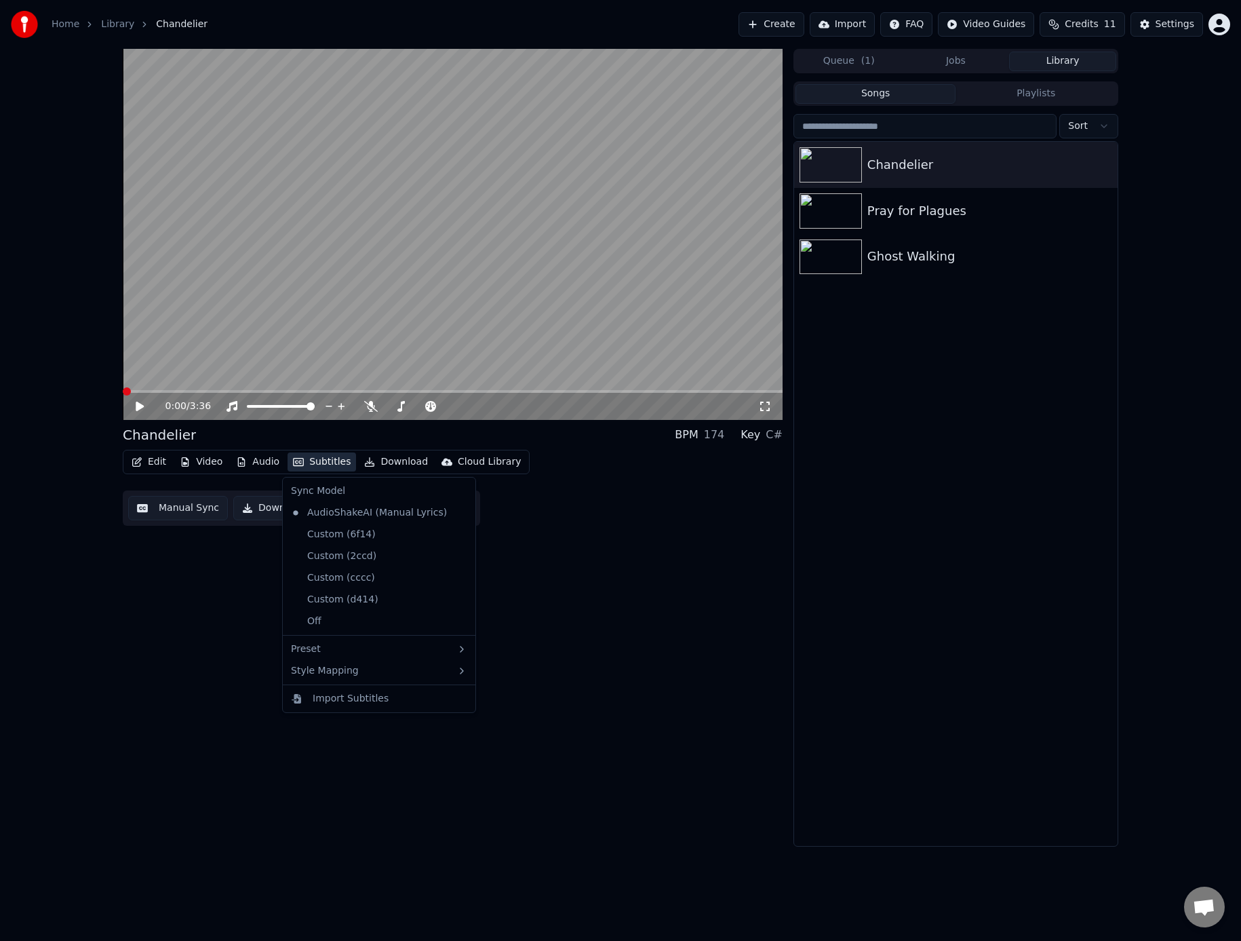
click at [331, 462] on button "Subtitles" at bounding box center [322, 461] width 69 height 19
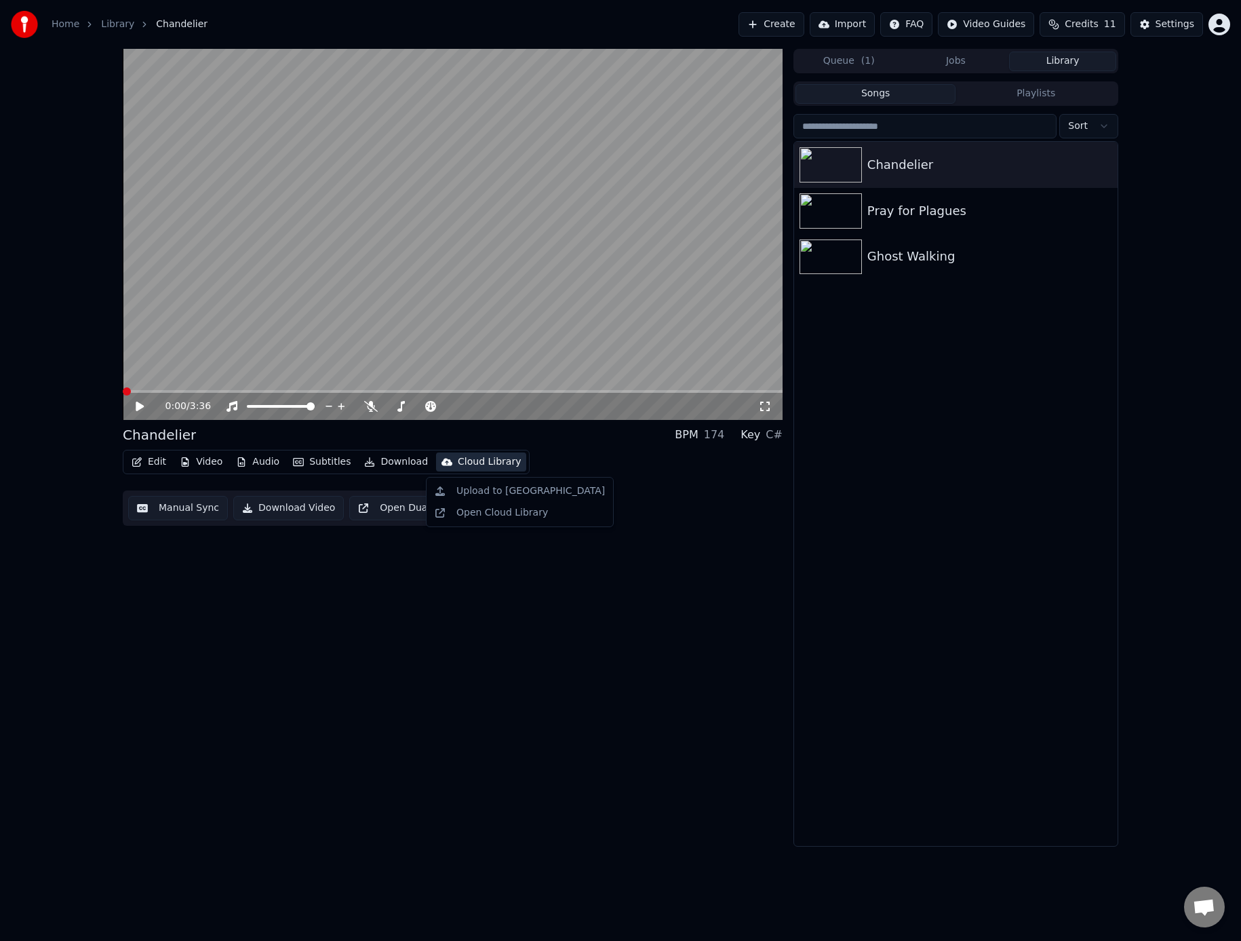
click at [614, 456] on div "Edit Video Audio Subtitles Download Cloud Library Manual Sync Download Video Op…" at bounding box center [453, 488] width 660 height 76
click at [208, 464] on button "Video" at bounding box center [201, 461] width 54 height 19
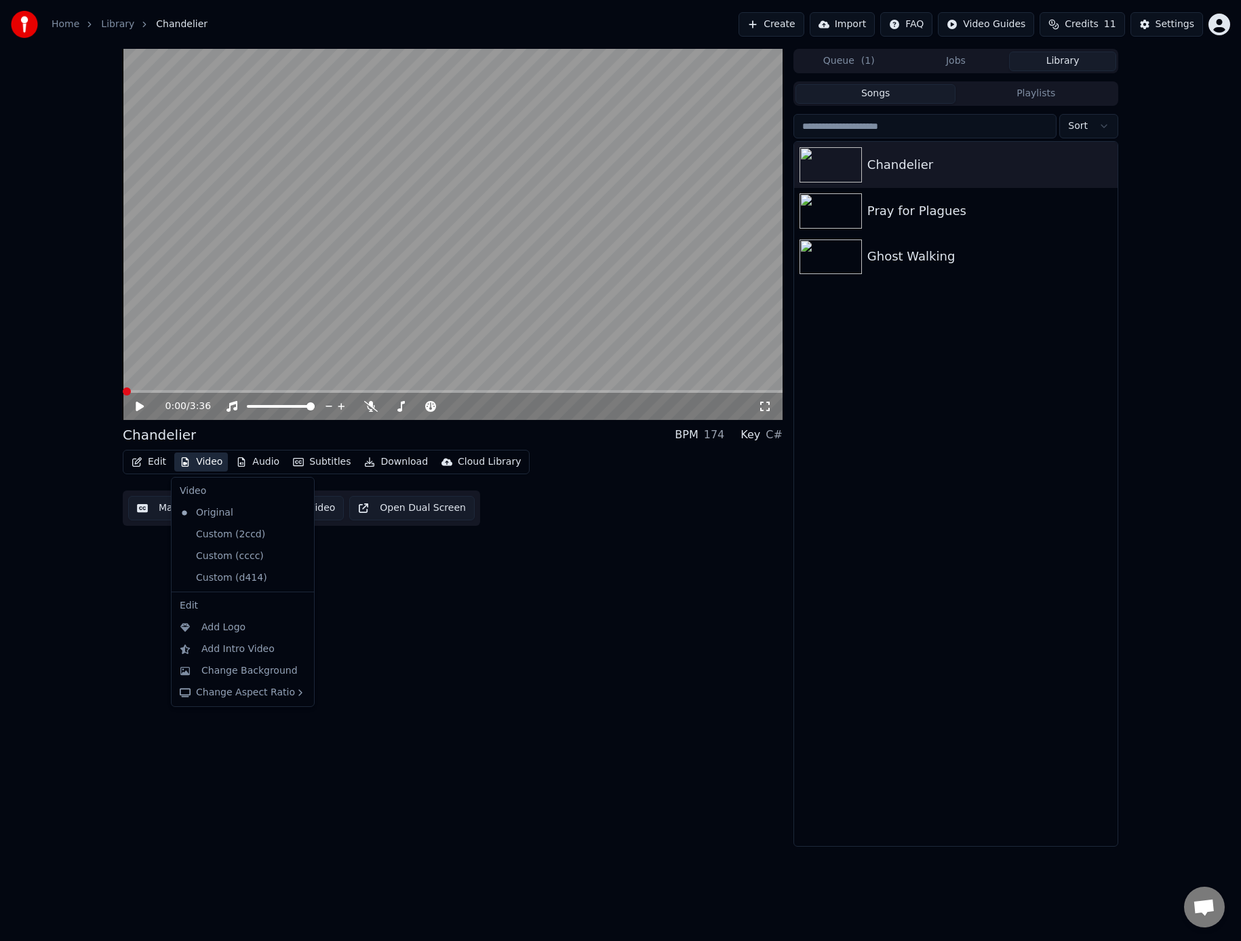
click at [83, 499] on div "0:00 / 3:36 Chandelier BPM 174 Key C# Edit Video Audio Subtitles Download Cloud…" at bounding box center [620, 448] width 1241 height 798
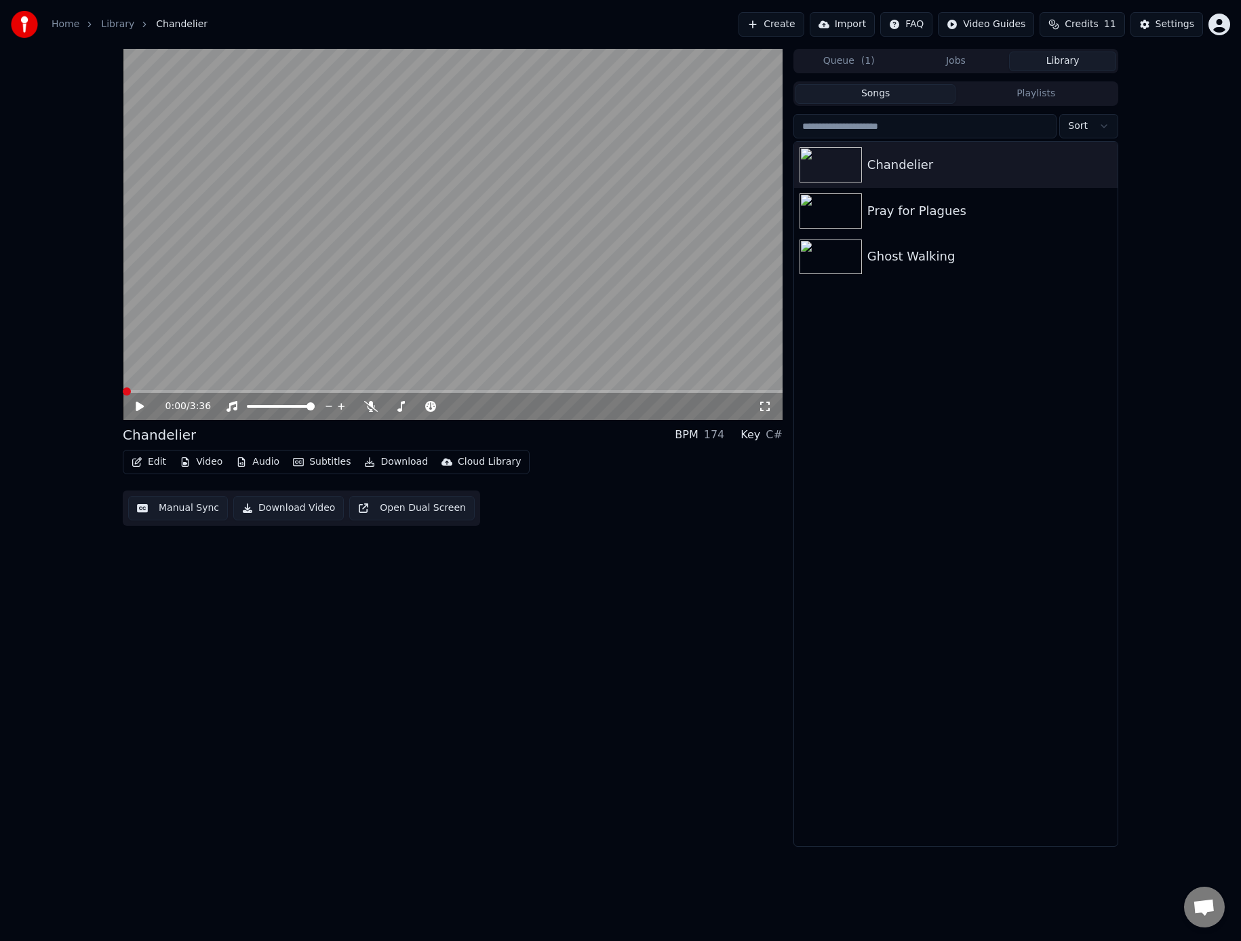
click at [172, 515] on button "Manual Sync" at bounding box center [178, 508] width 100 height 24
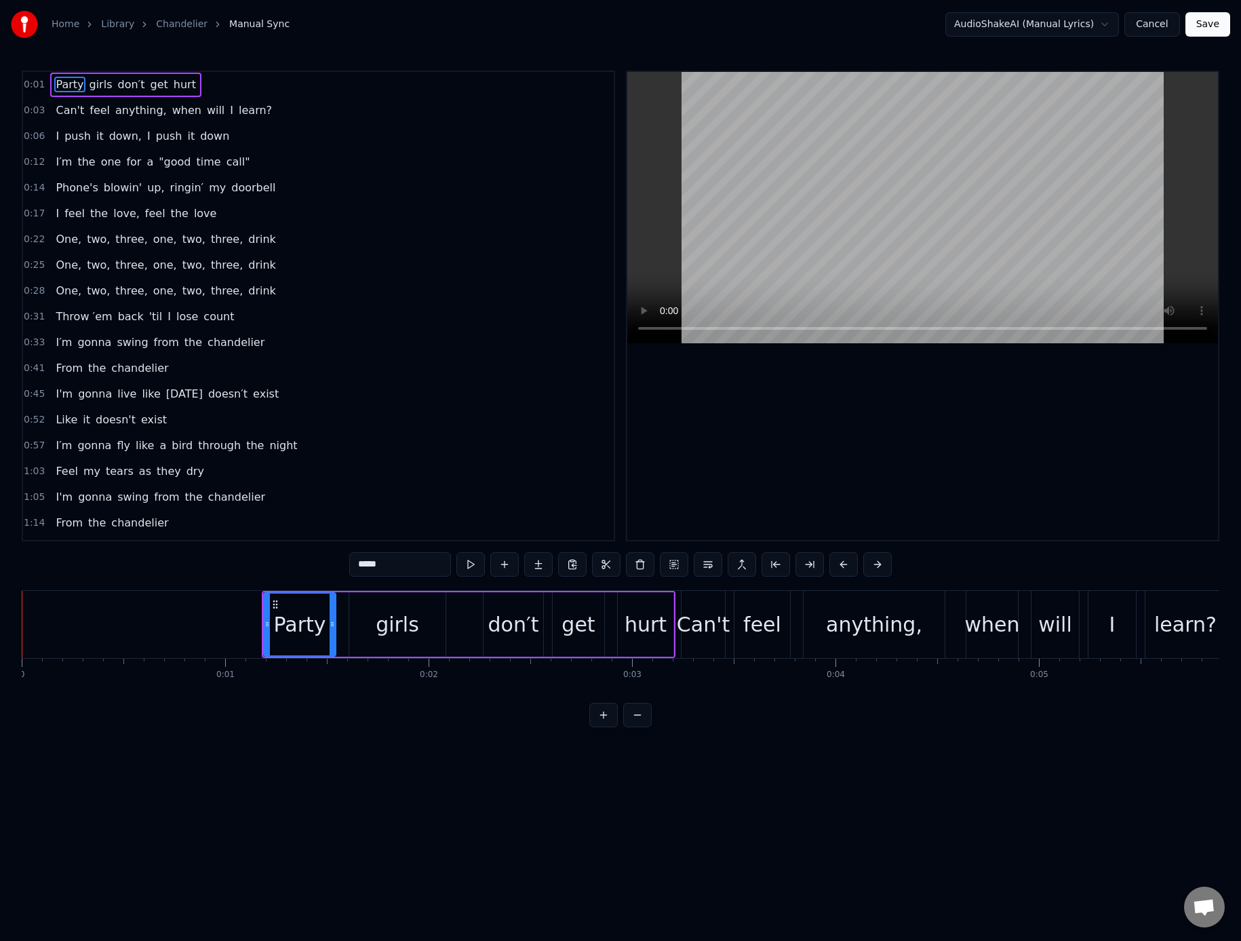
click at [149, 26] on ol "Home Library Chandelier Manual Sync" at bounding box center [171, 25] width 238 height 14
click at [168, 26] on link "Chandelier" at bounding box center [182, 25] width 52 height 14
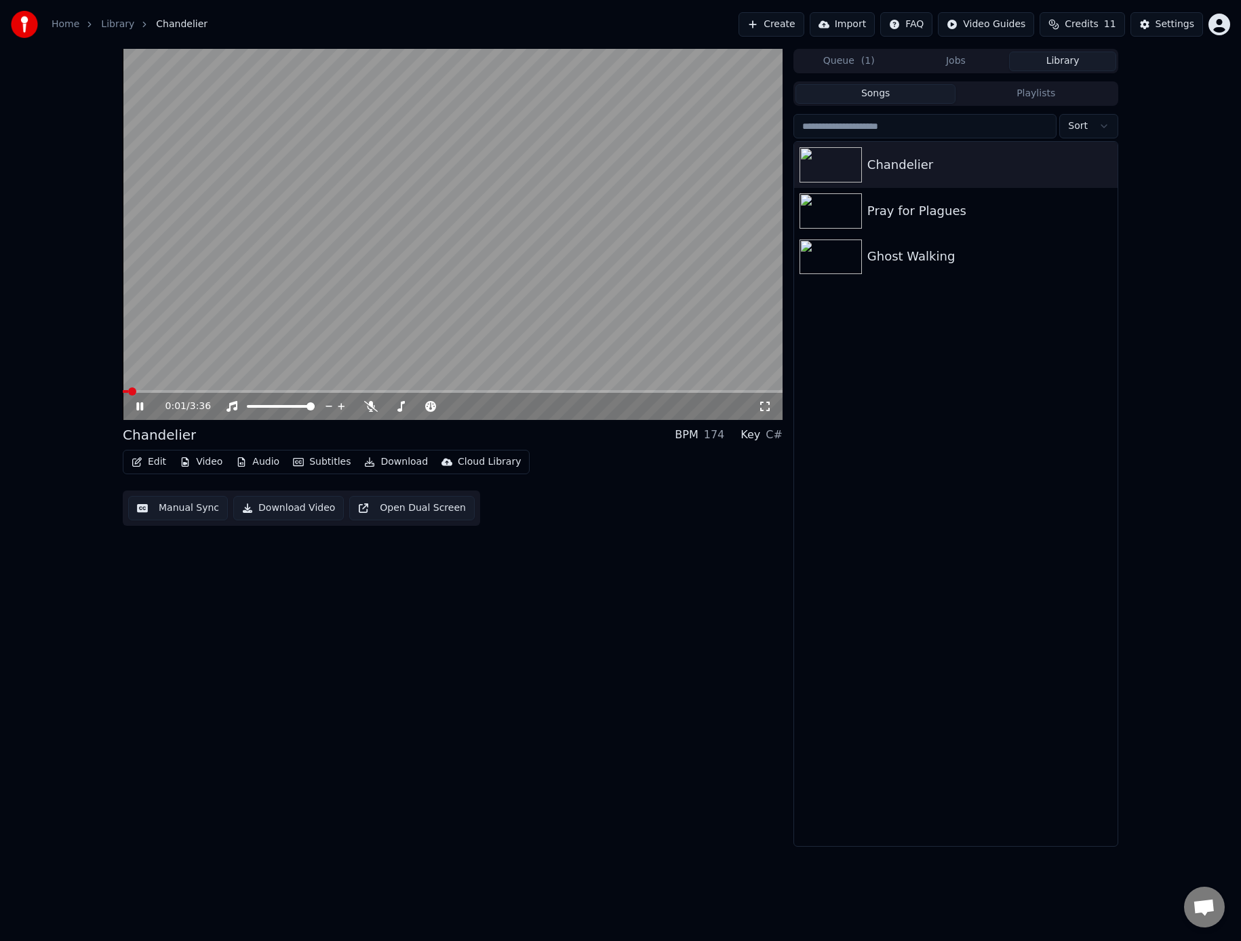
click at [138, 407] on icon at bounding box center [139, 406] width 7 height 8
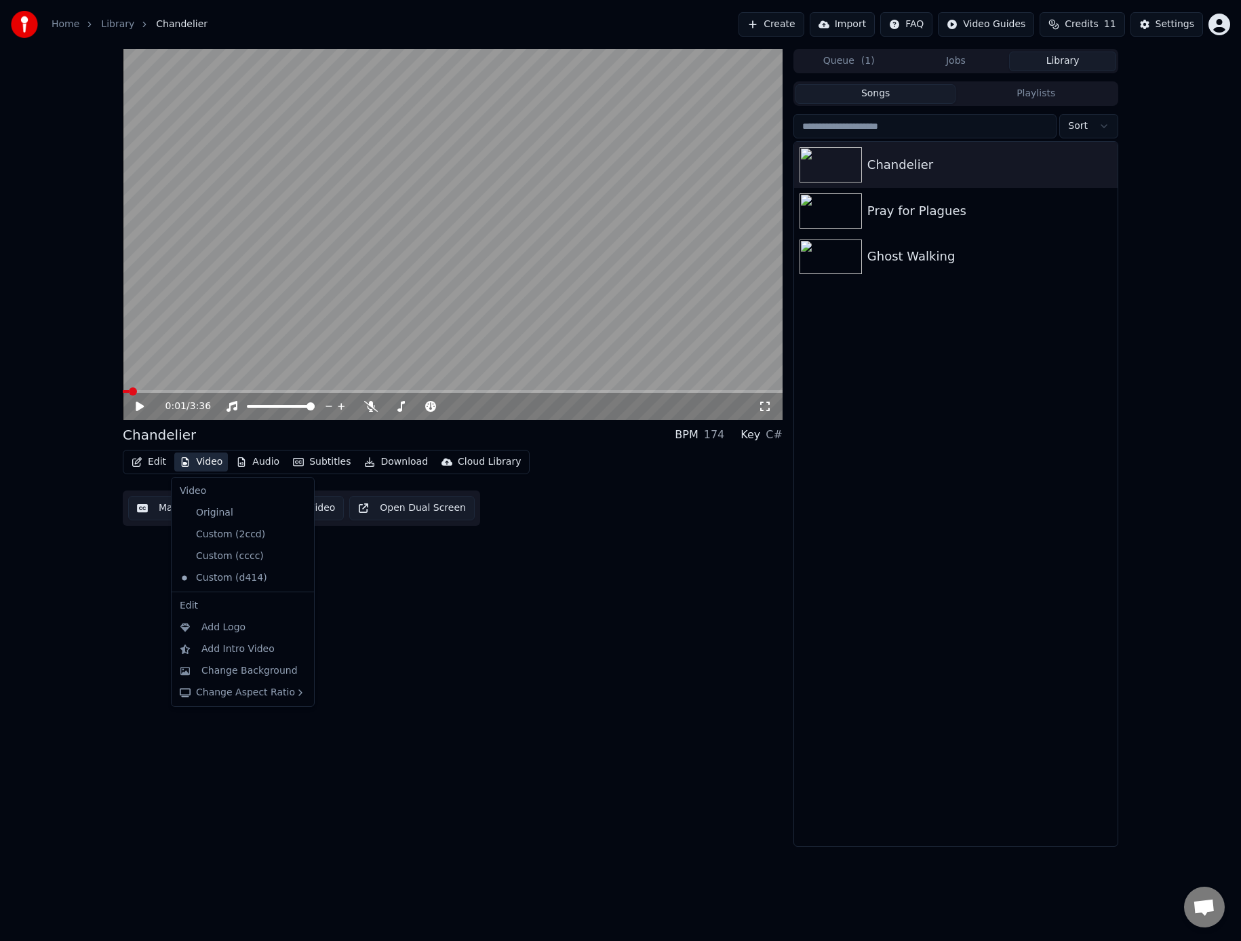
click at [191, 462] on button "Video" at bounding box center [201, 461] width 54 height 19
click at [195, 520] on div "Original" at bounding box center [232, 513] width 117 height 22
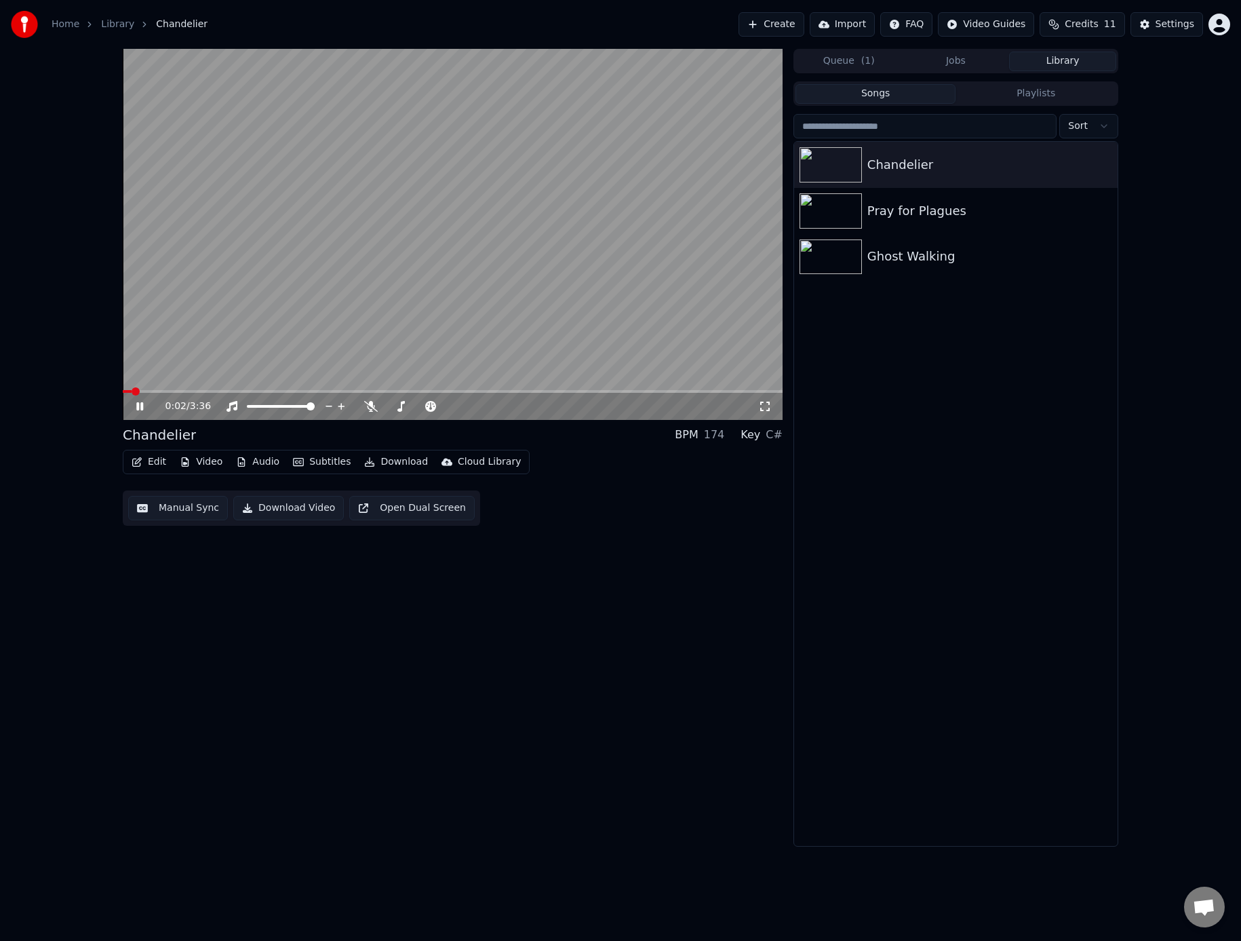
click at [138, 410] on icon at bounding box center [139, 406] width 7 height 8
click at [123, 387] on span at bounding box center [127, 391] width 8 height 8
click at [197, 462] on button "Video" at bounding box center [201, 461] width 54 height 19
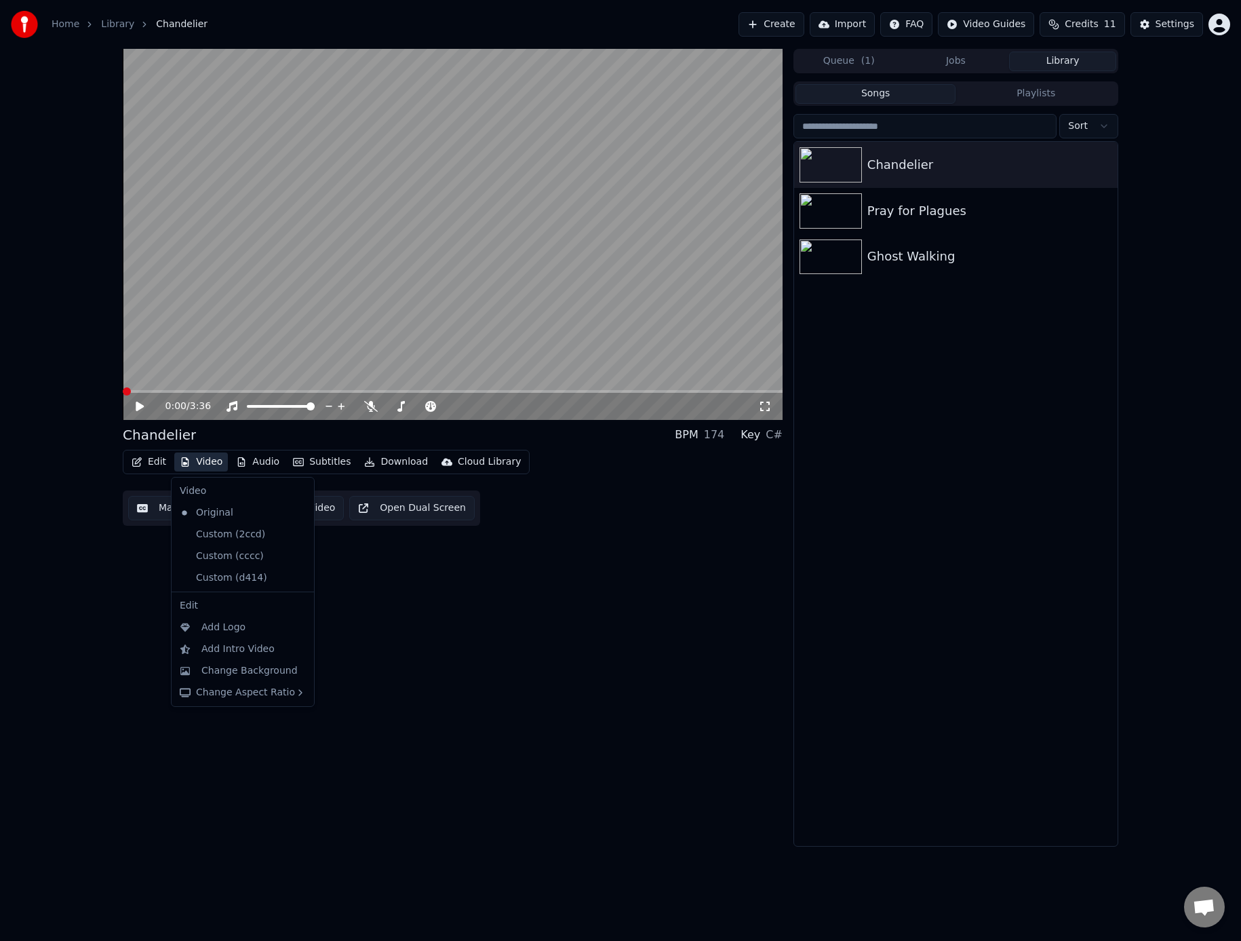
click at [296, 535] on icon at bounding box center [303, 534] width 15 height 11
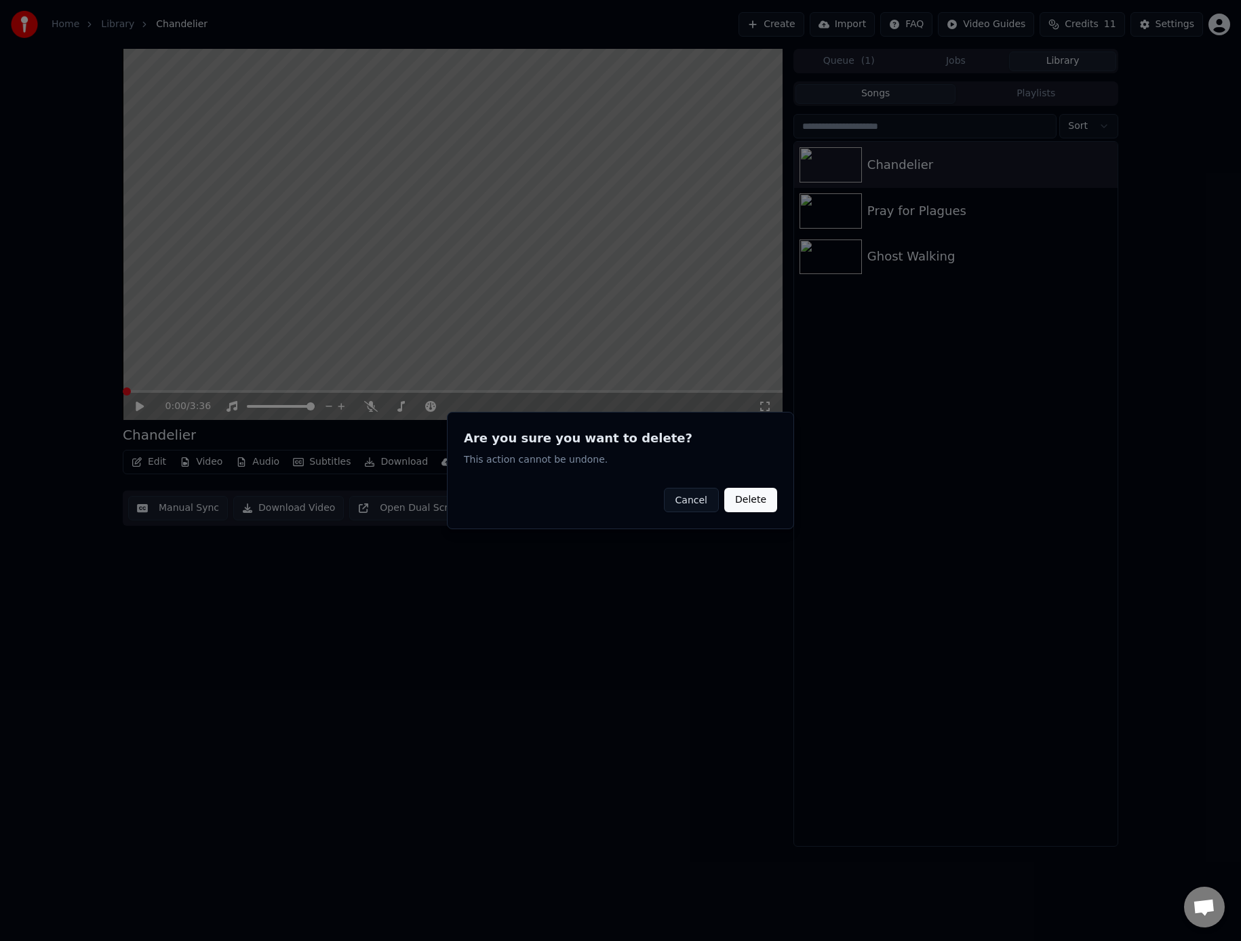
click at [746, 505] on button "Delete" at bounding box center [751, 500] width 53 height 24
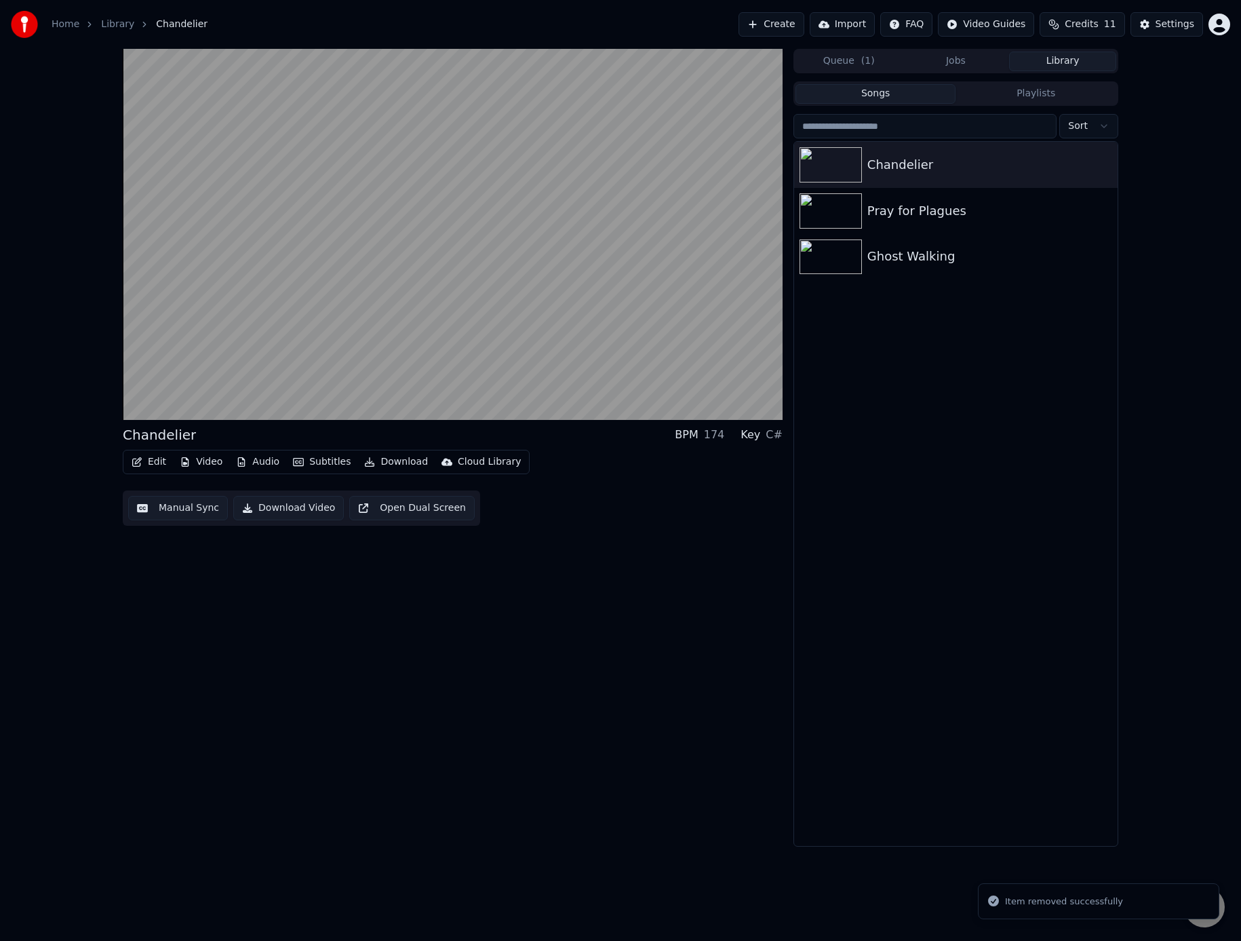
click at [206, 462] on button "Video" at bounding box center [201, 461] width 54 height 19
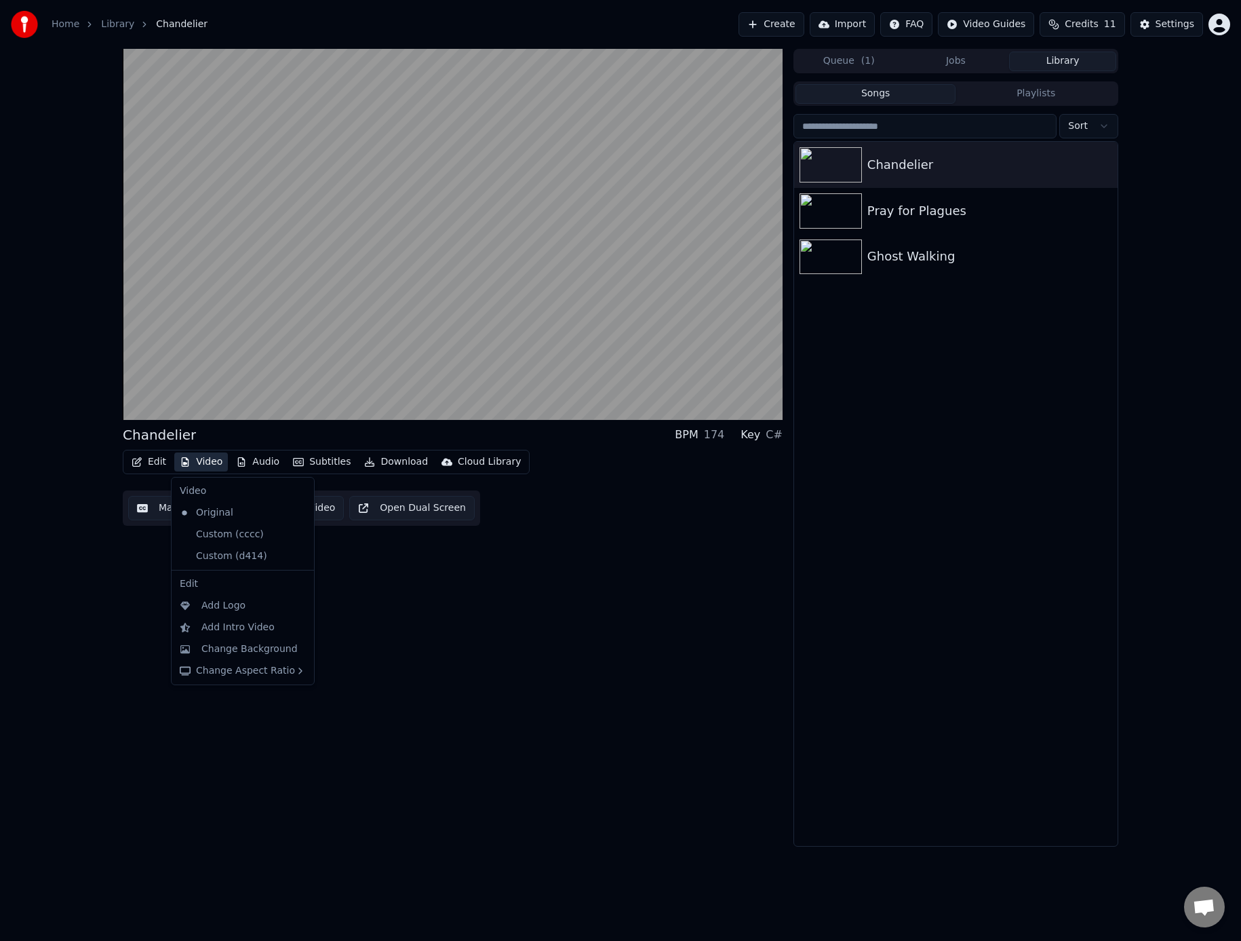
click at [299, 535] on icon at bounding box center [303, 534] width 15 height 11
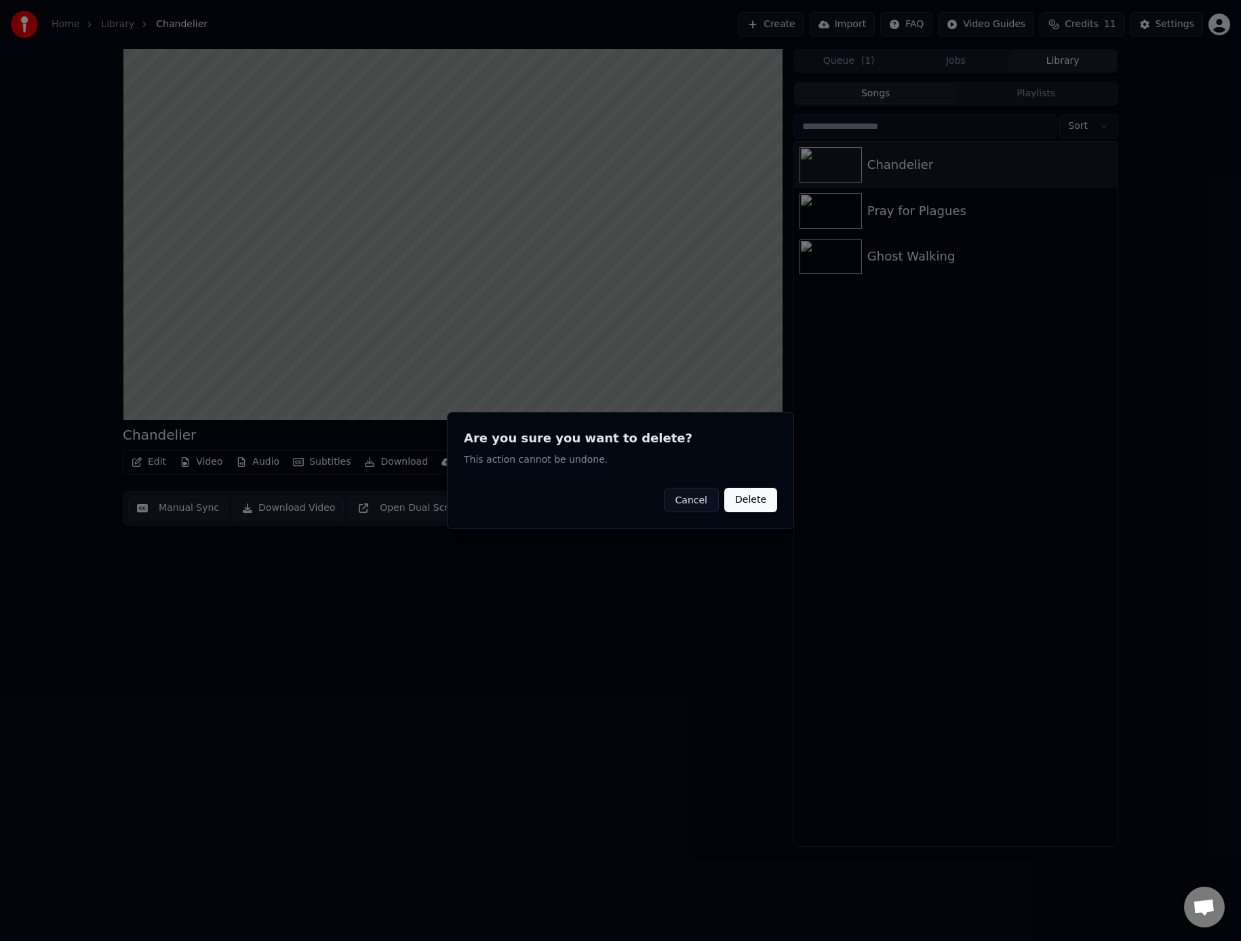
click at [750, 501] on button "Delete" at bounding box center [751, 500] width 53 height 24
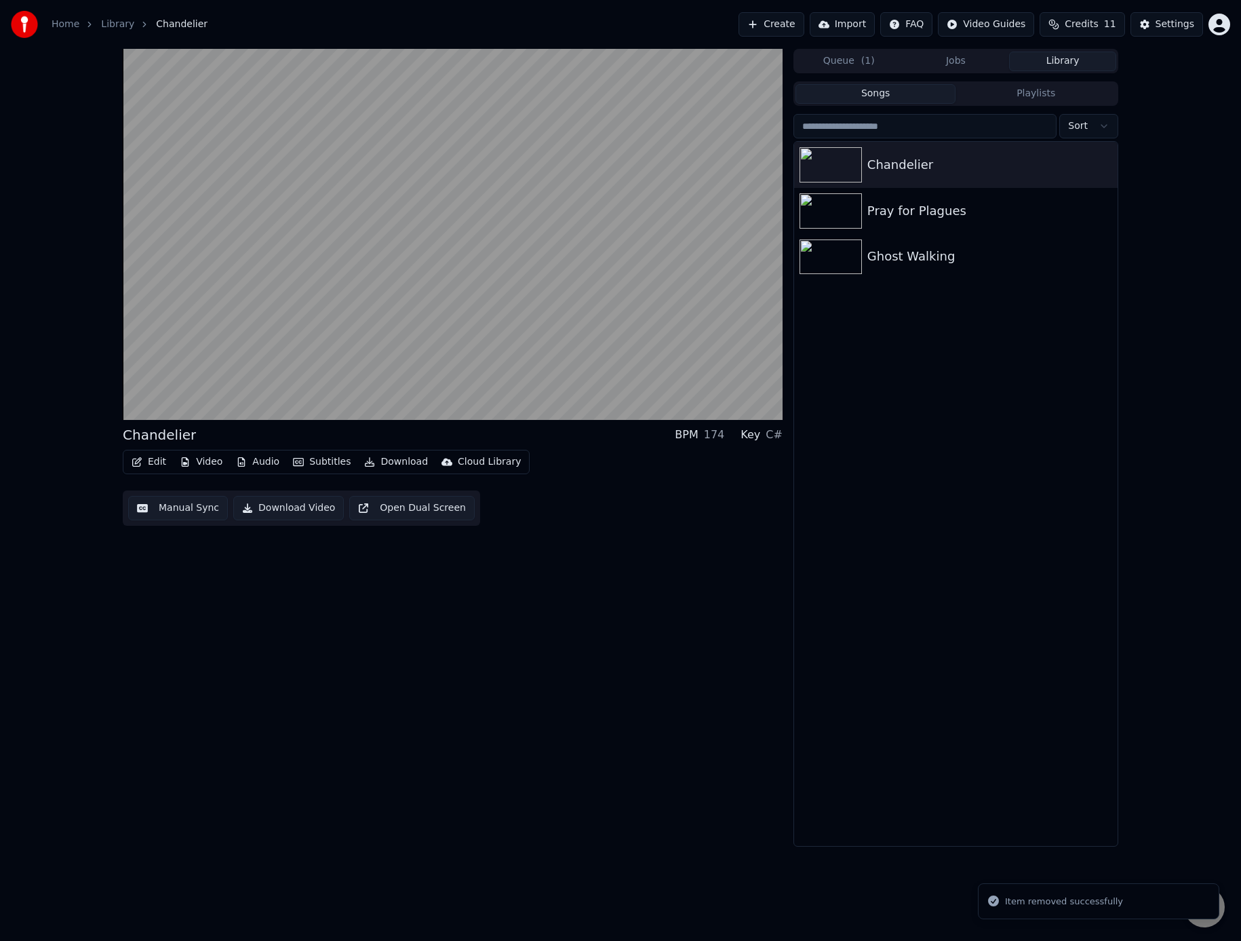
click at [203, 463] on button "Video" at bounding box center [201, 461] width 54 height 19
click at [296, 532] on icon at bounding box center [303, 534] width 15 height 11
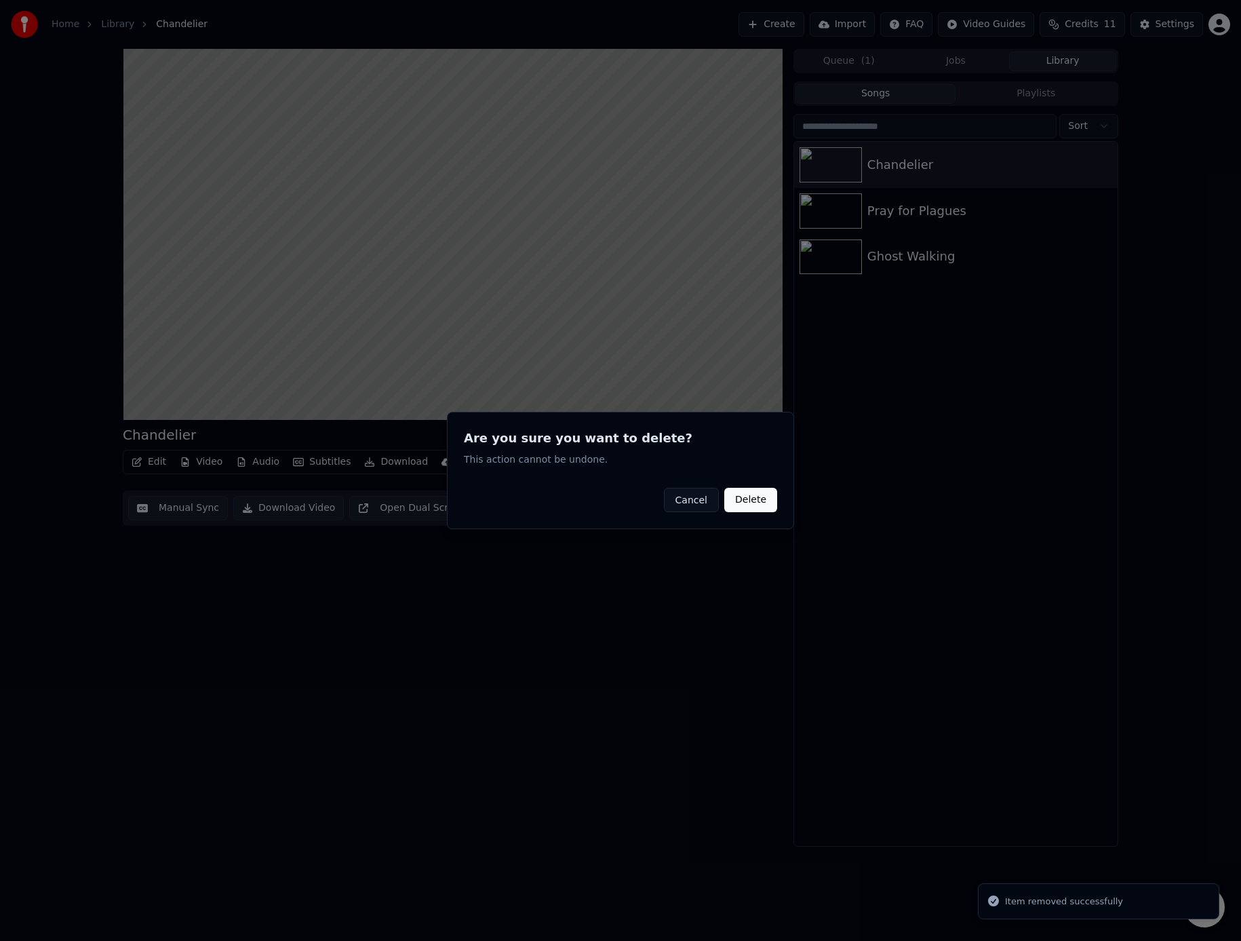
click at [770, 502] on button "Delete" at bounding box center [751, 500] width 53 height 24
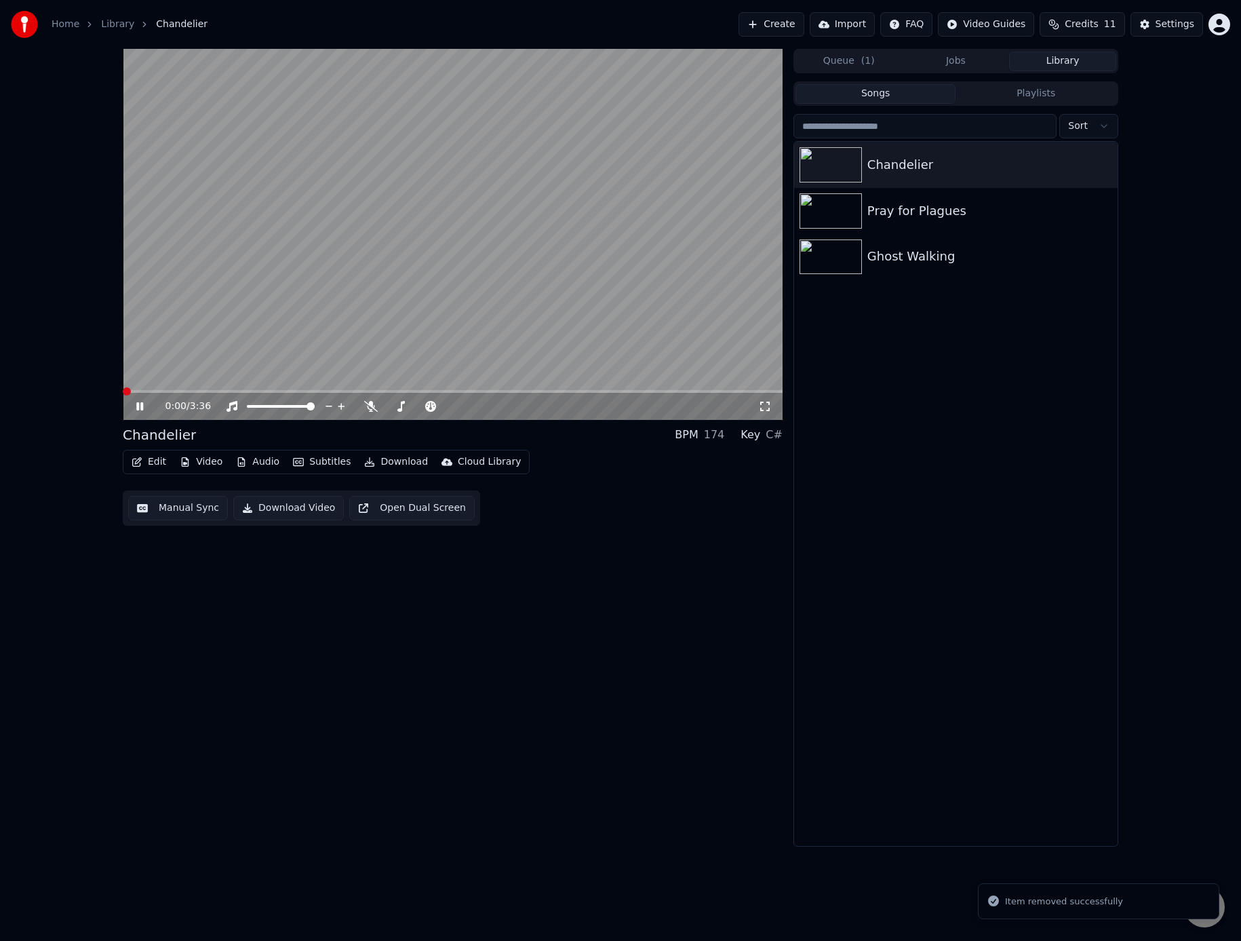
click at [123, 387] on span at bounding box center [127, 391] width 8 height 8
click at [142, 406] on icon at bounding box center [139, 406] width 7 height 8
click at [123, 387] on span at bounding box center [127, 391] width 8 height 8
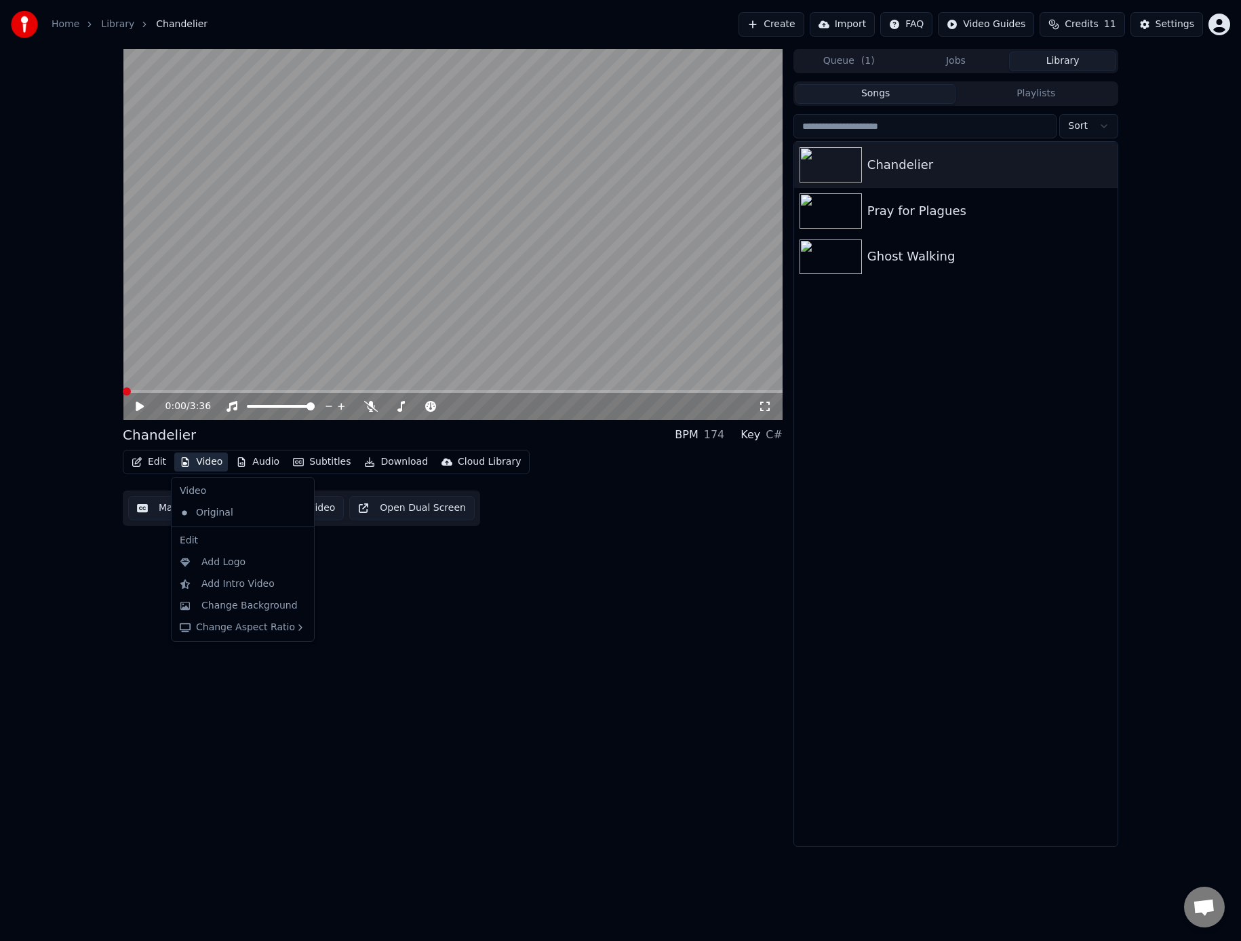
click at [195, 462] on button "Video" at bounding box center [201, 461] width 54 height 19
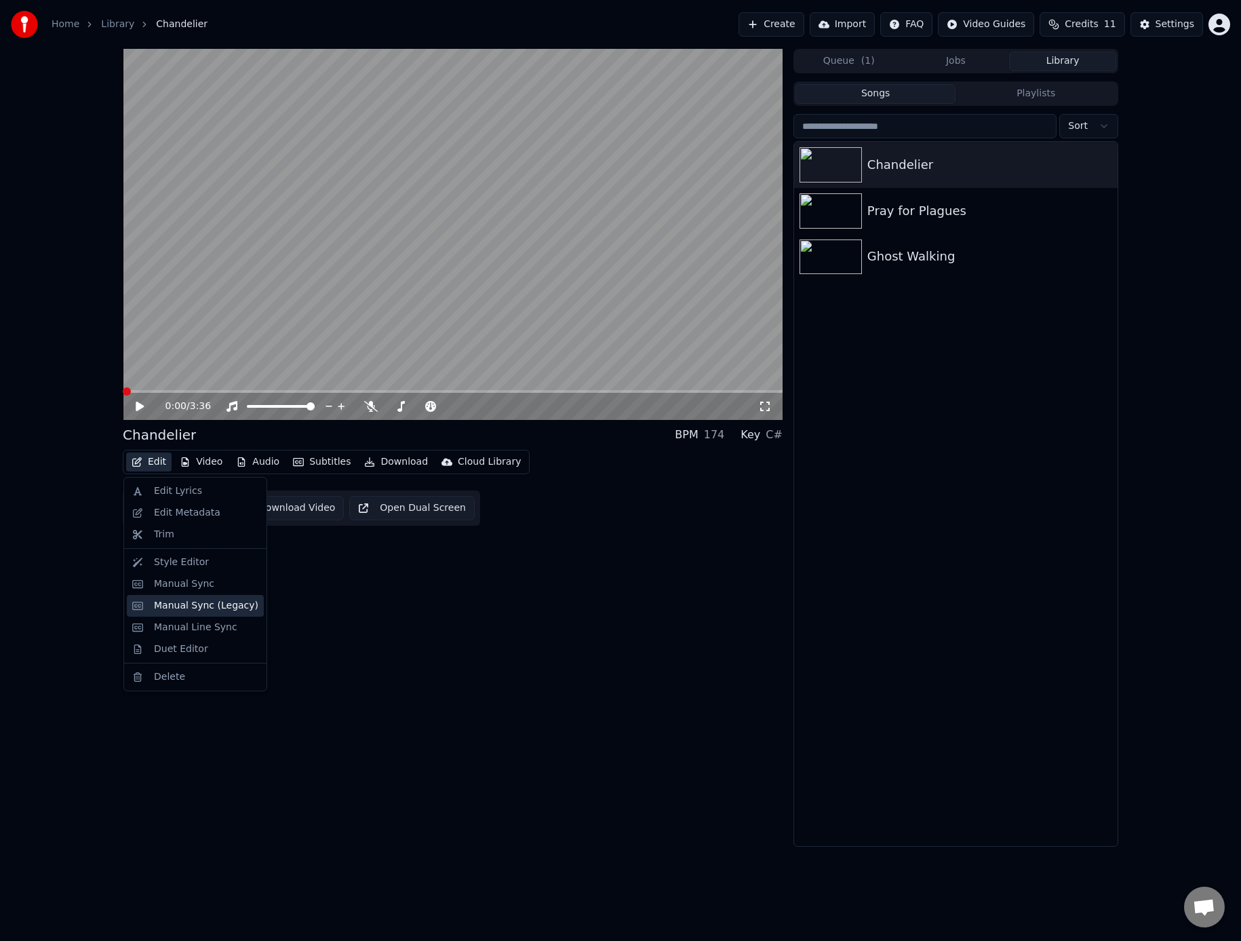
click at [197, 608] on div "Manual Sync (Legacy)" at bounding box center [206, 606] width 104 height 14
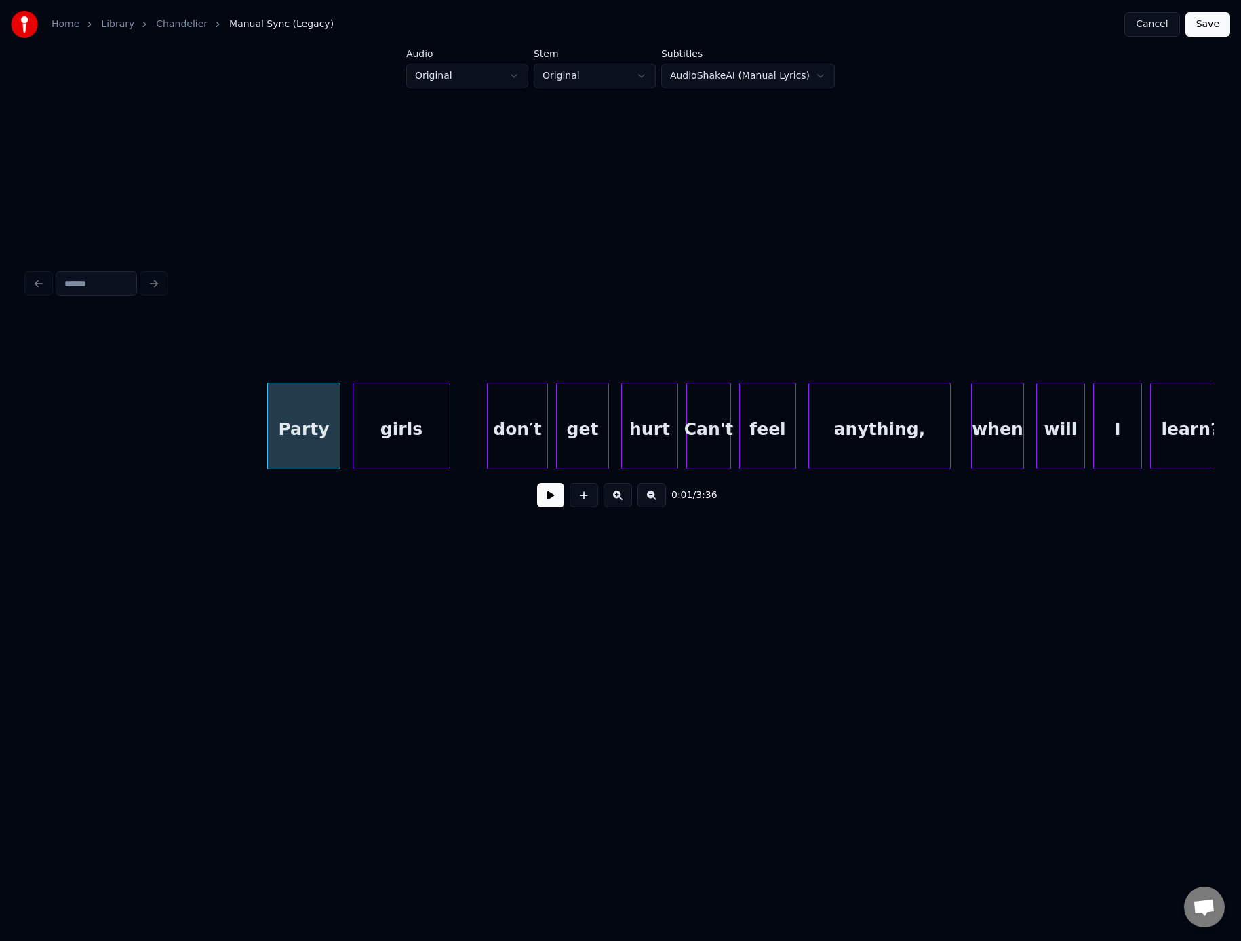
click at [1144, 26] on button "Cancel" at bounding box center [1152, 24] width 55 height 24
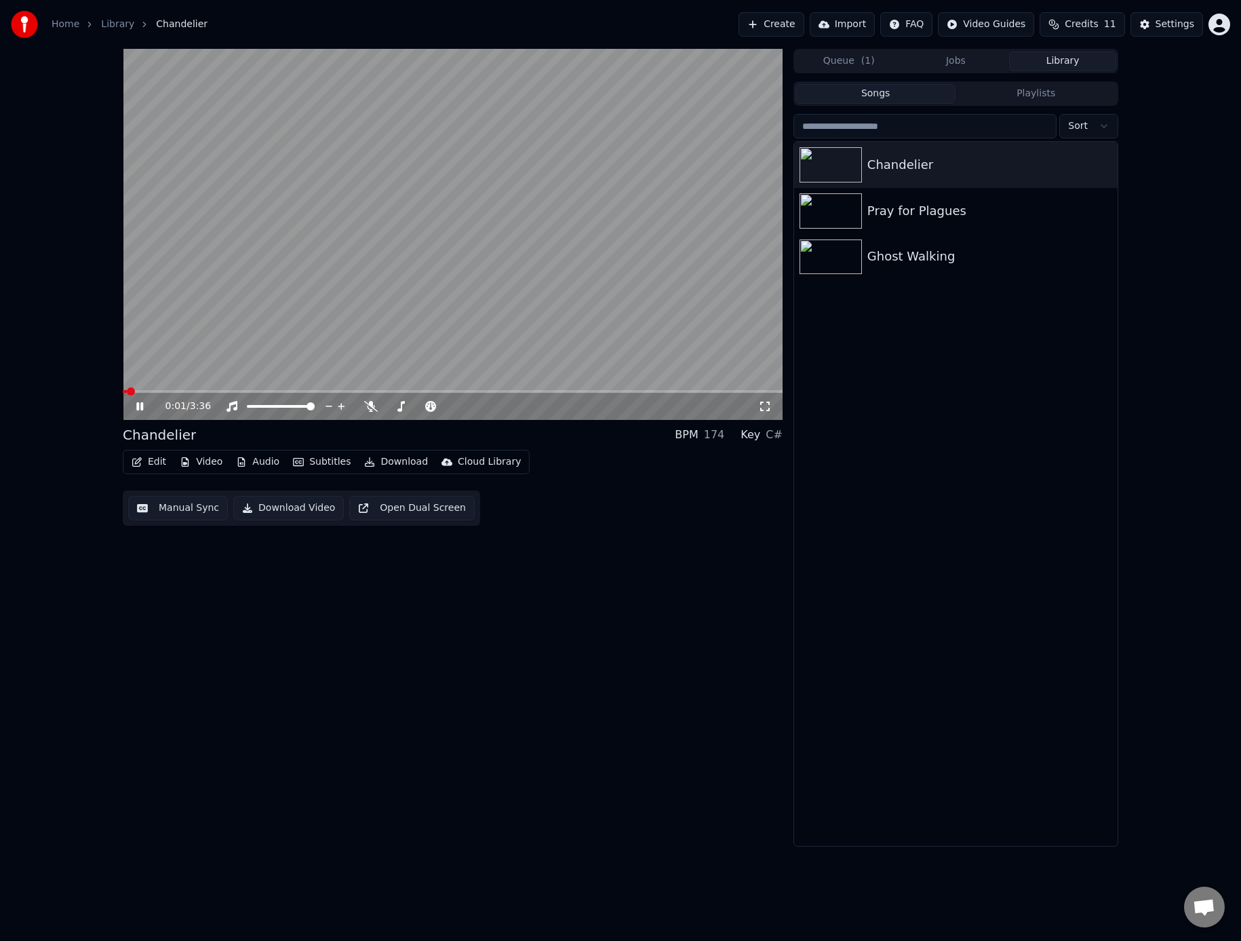
click at [138, 406] on icon at bounding box center [139, 406] width 7 height 8
click at [123, 391] on span at bounding box center [127, 391] width 8 height 8
click at [151, 461] on button "Edit" at bounding box center [148, 461] width 45 height 19
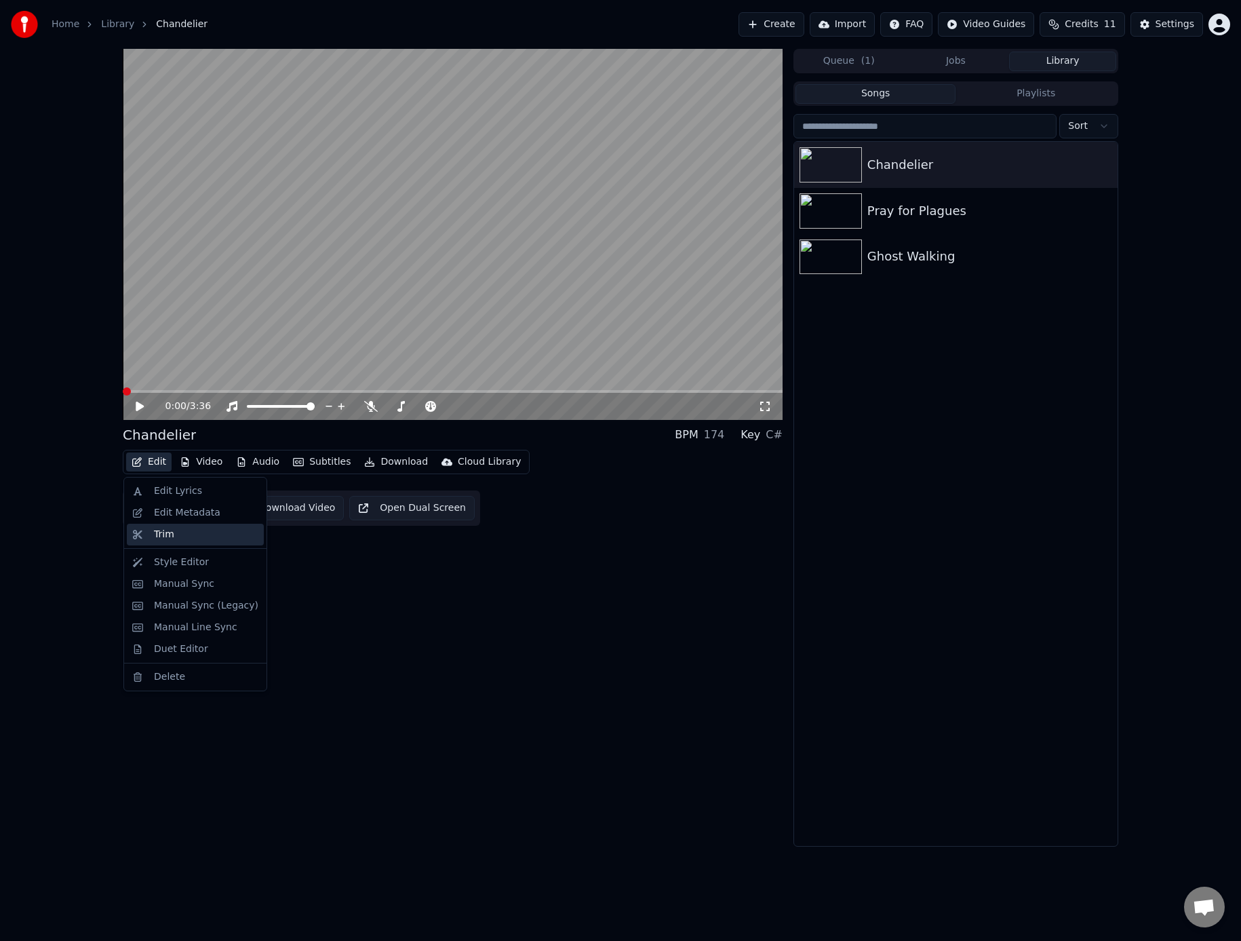
click at [168, 539] on div "Trim" at bounding box center [164, 535] width 20 height 14
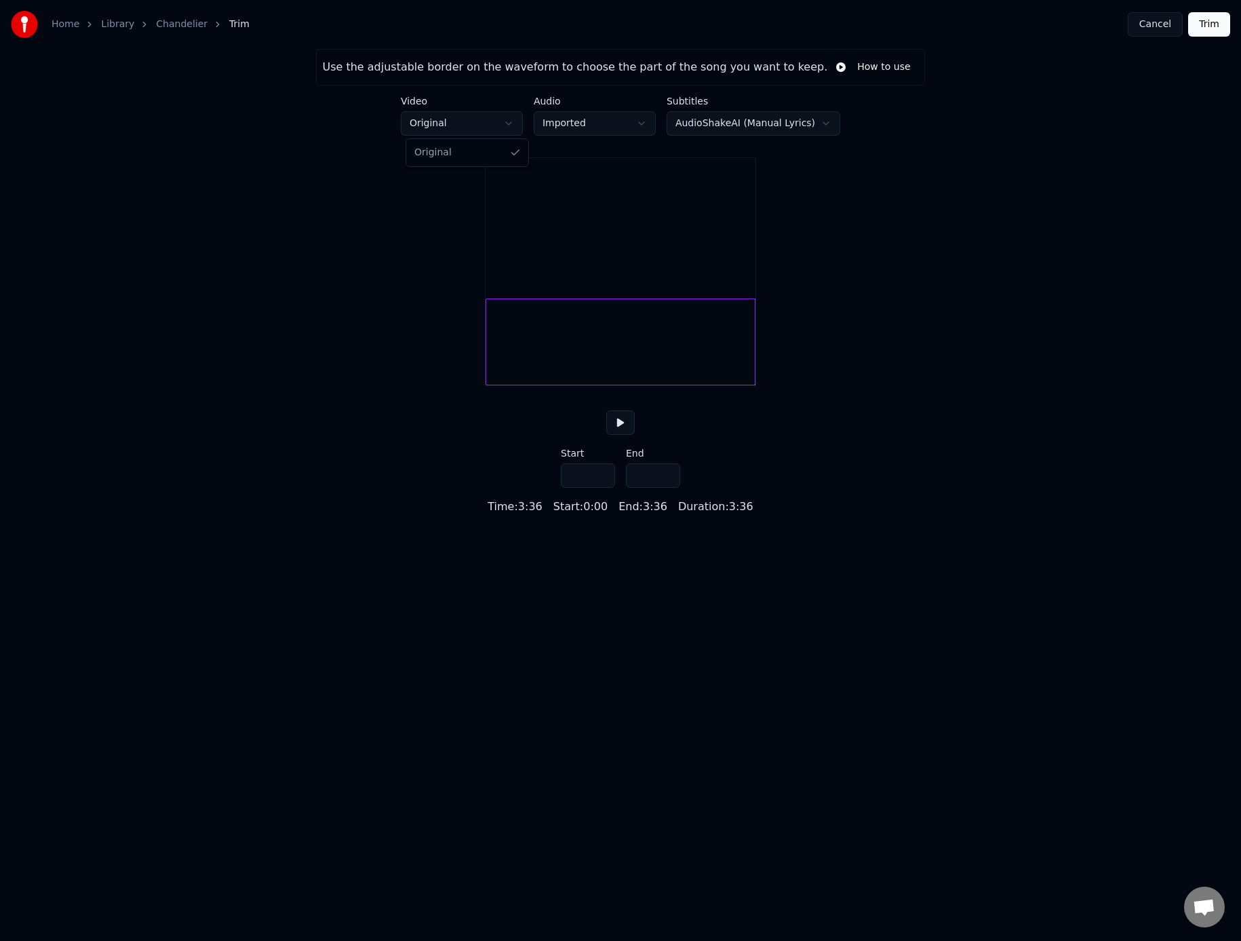
click at [445, 121] on html "Home Library Chandelier Trim Cancel Trim Use the adjustable border on the wavef…" at bounding box center [620, 257] width 1241 height 515
click at [303, 243] on html "Home Library Chandelier Trim Cancel Trim Use the adjustable border on the wavef…" at bounding box center [620, 257] width 1241 height 515
click at [618, 435] on button at bounding box center [620, 422] width 28 height 24
click at [621, 435] on button at bounding box center [620, 422] width 28 height 24
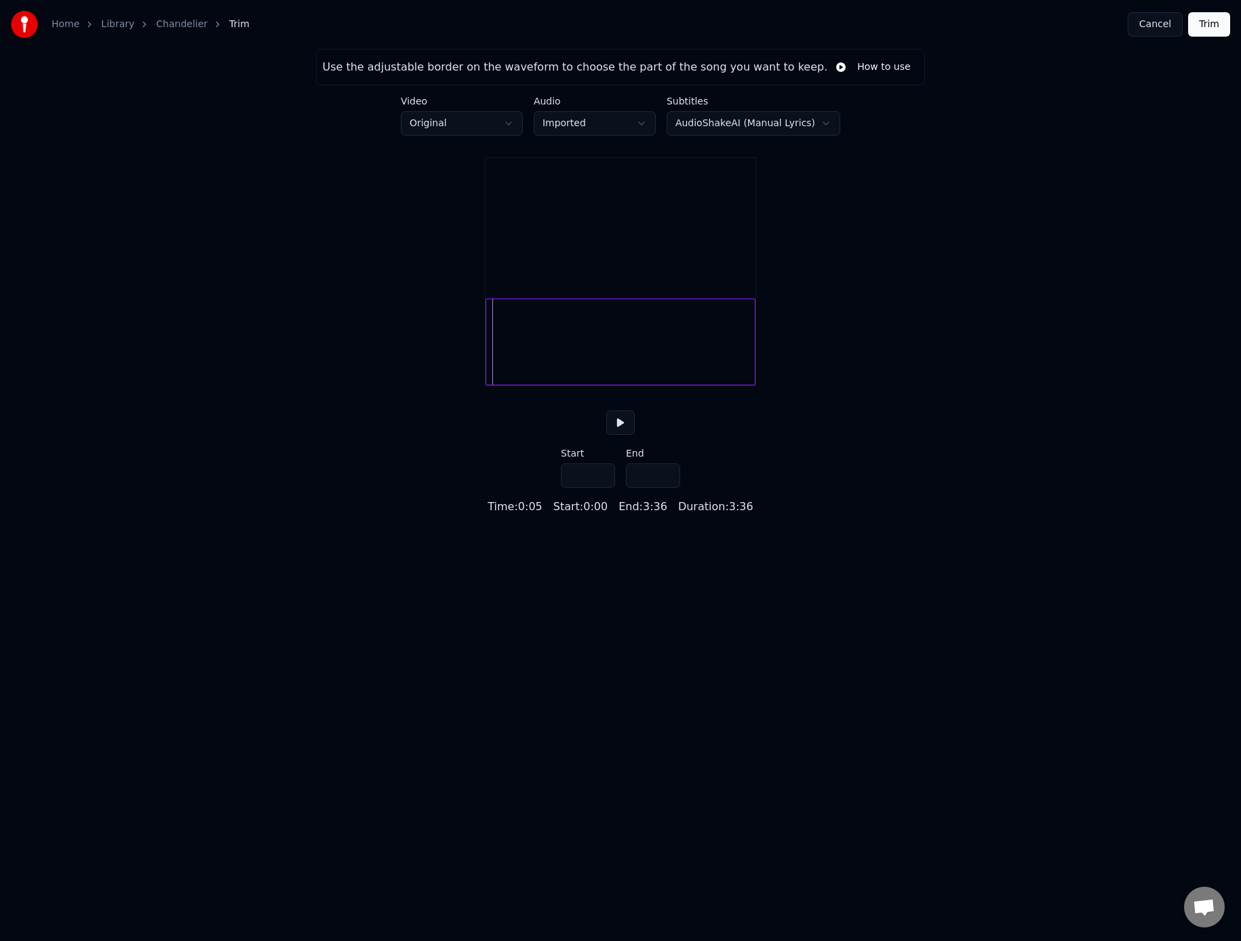
click at [471, 352] on div "Use the adjustable border on the waveform to choose the part of the song you wa…" at bounding box center [620, 282] width 1241 height 466
click at [446, 362] on div "Use the adjustable border on the waveform to choose the part of the song you wa…" at bounding box center [620, 282] width 1241 height 466
click at [503, 324] on div at bounding box center [621, 341] width 270 height 87
click at [476, 324] on div "Use the adjustable border on the waveform to choose the part of the song you wa…" at bounding box center [620, 282] width 1241 height 466
click at [500, 379] on div at bounding box center [621, 341] width 270 height 87
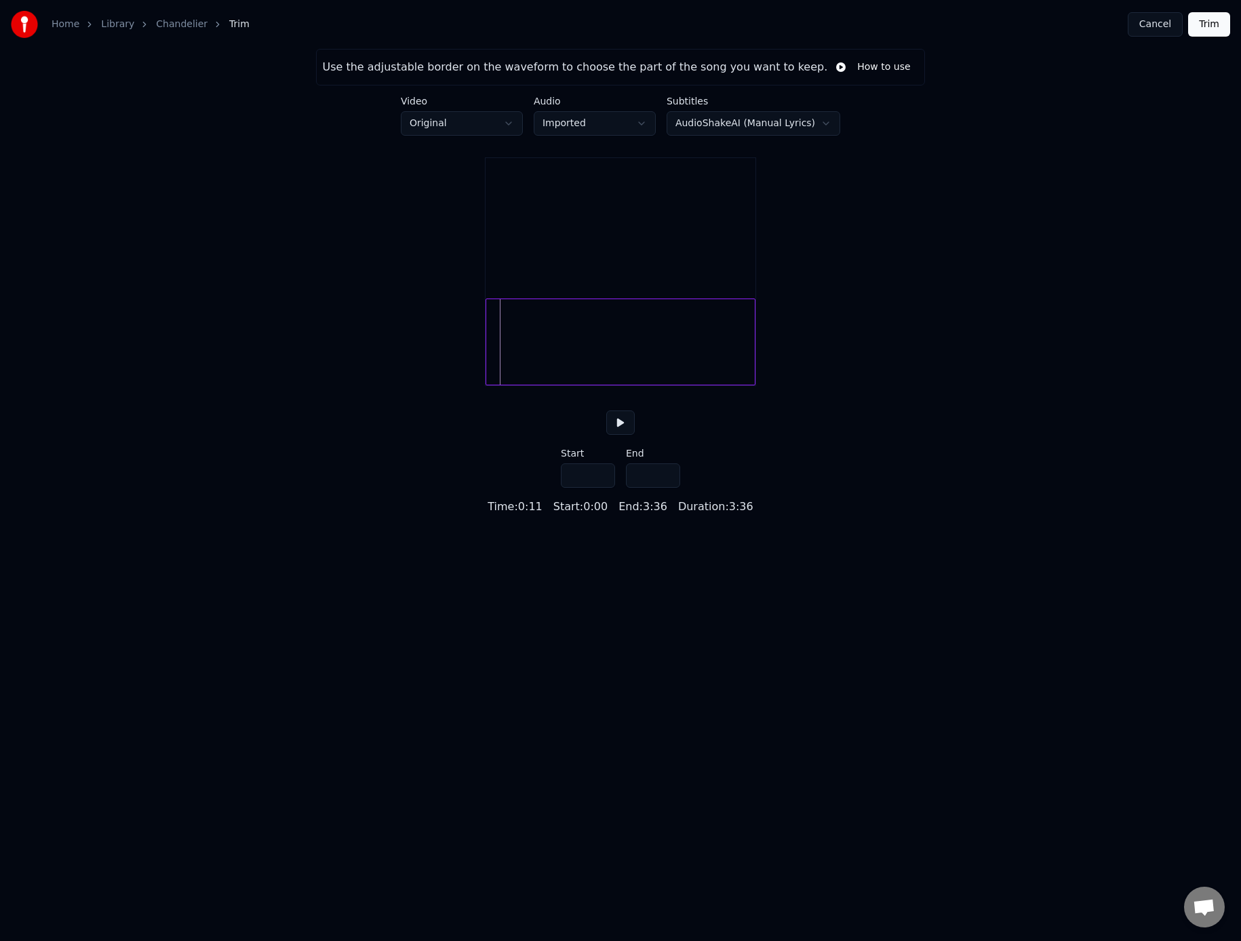
click at [489, 385] on div at bounding box center [488, 341] width 4 height 85
click at [475, 389] on div "Use the adjustable border on the waveform to choose the part of the song you wa…" at bounding box center [620, 282] width 1241 height 466
click at [1160, 28] on button "Cancel" at bounding box center [1155, 24] width 55 height 24
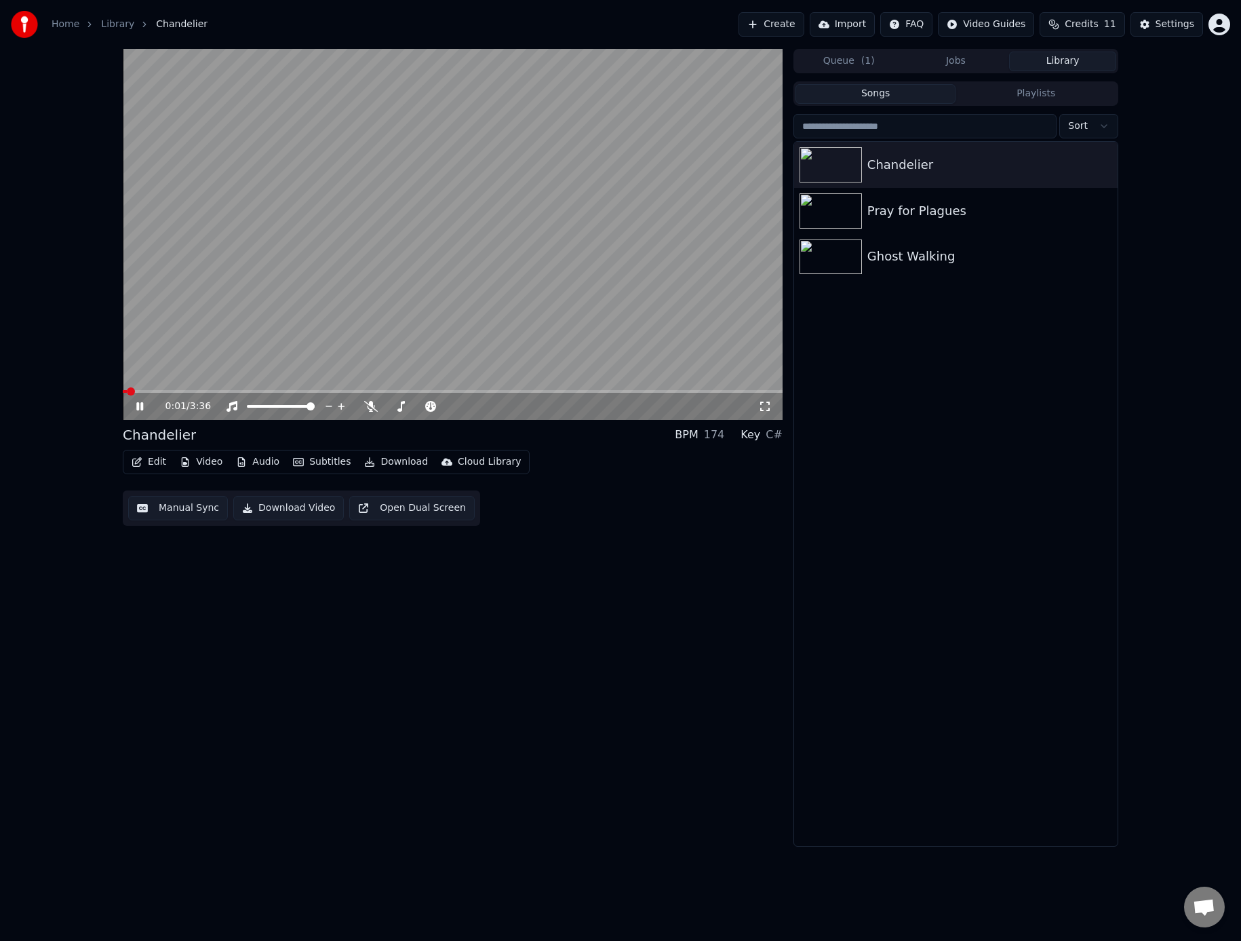
click at [141, 404] on icon at bounding box center [139, 406] width 7 height 8
click at [123, 388] on span at bounding box center [127, 391] width 8 height 8
click at [218, 463] on button "Video" at bounding box center [201, 461] width 54 height 19
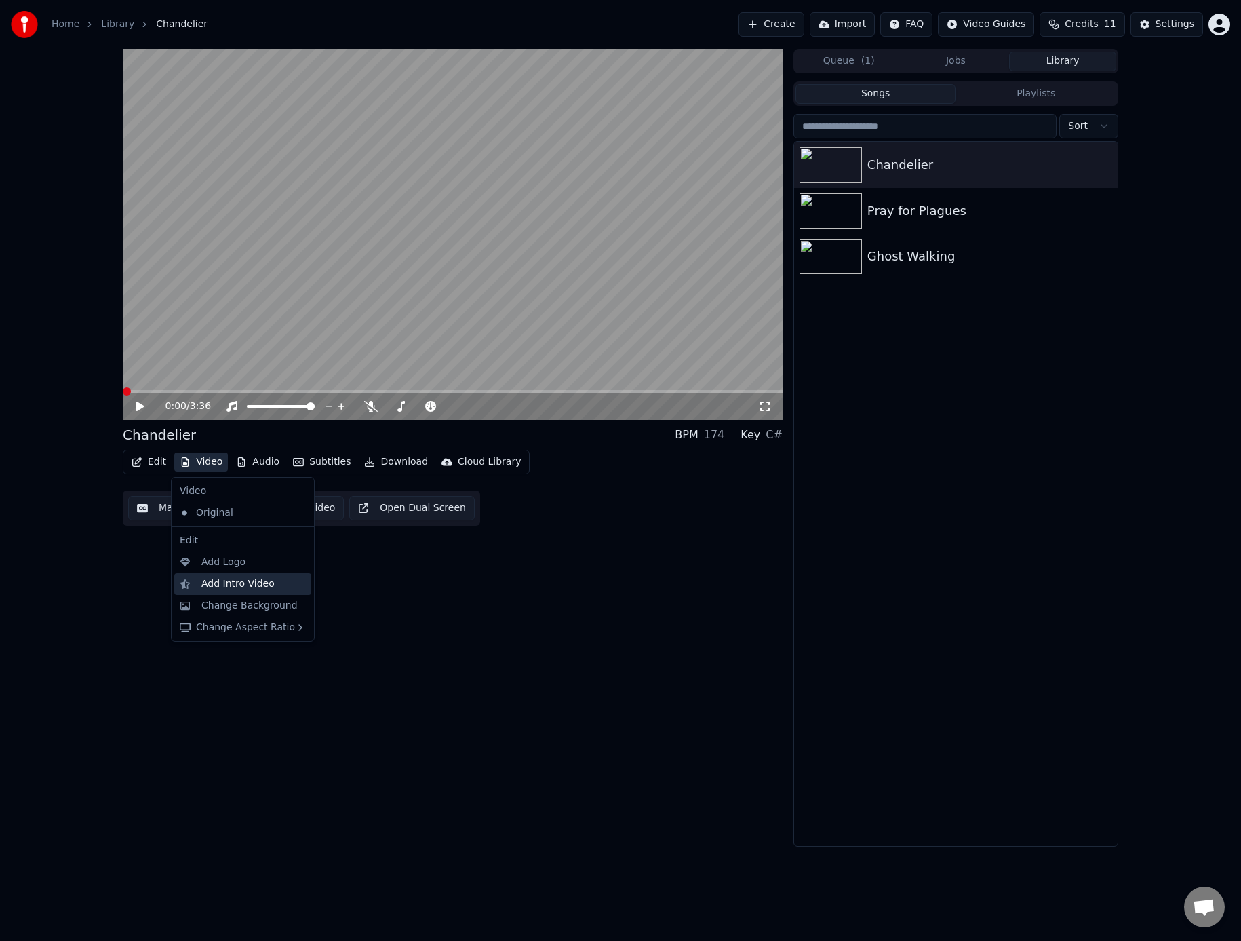
click at [237, 589] on div "Add Intro Video" at bounding box center [237, 584] width 73 height 14
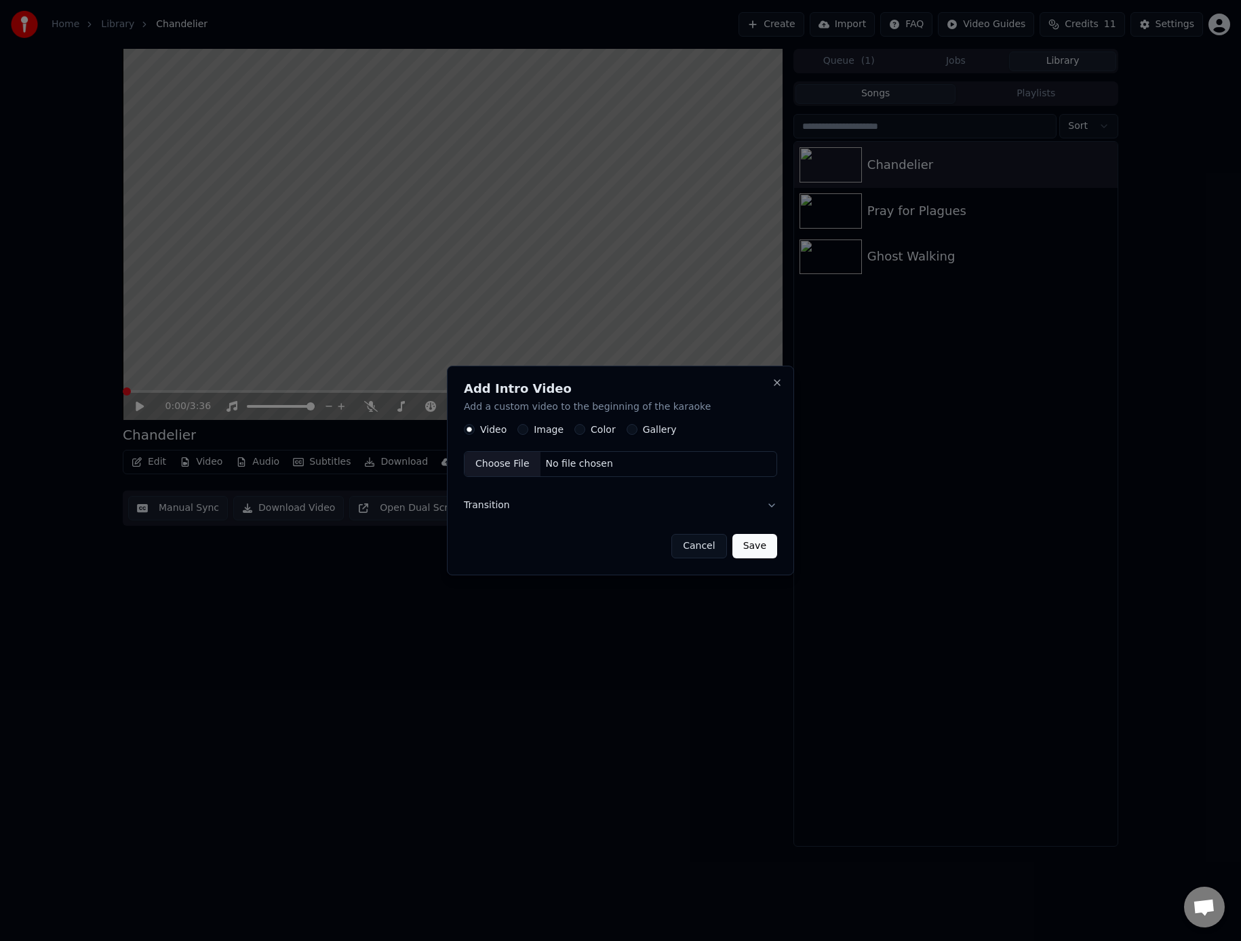
click at [544, 432] on label "Image" at bounding box center [549, 429] width 30 height 9
click at [528, 432] on button "Image" at bounding box center [523, 430] width 11 height 11
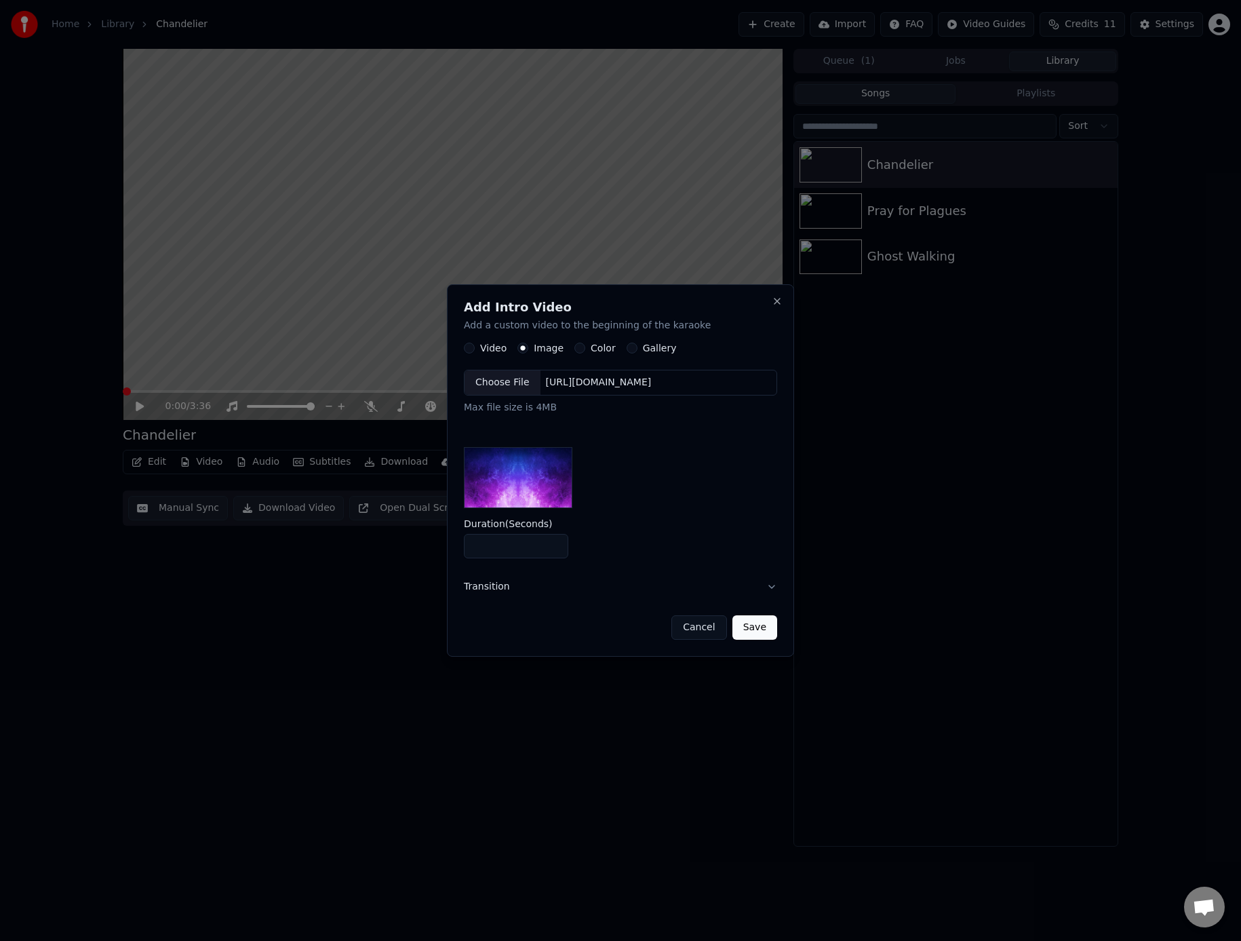
click at [505, 383] on div "Choose File" at bounding box center [503, 383] width 76 height 24
click at [503, 590] on button "Transition" at bounding box center [620, 586] width 313 height 35
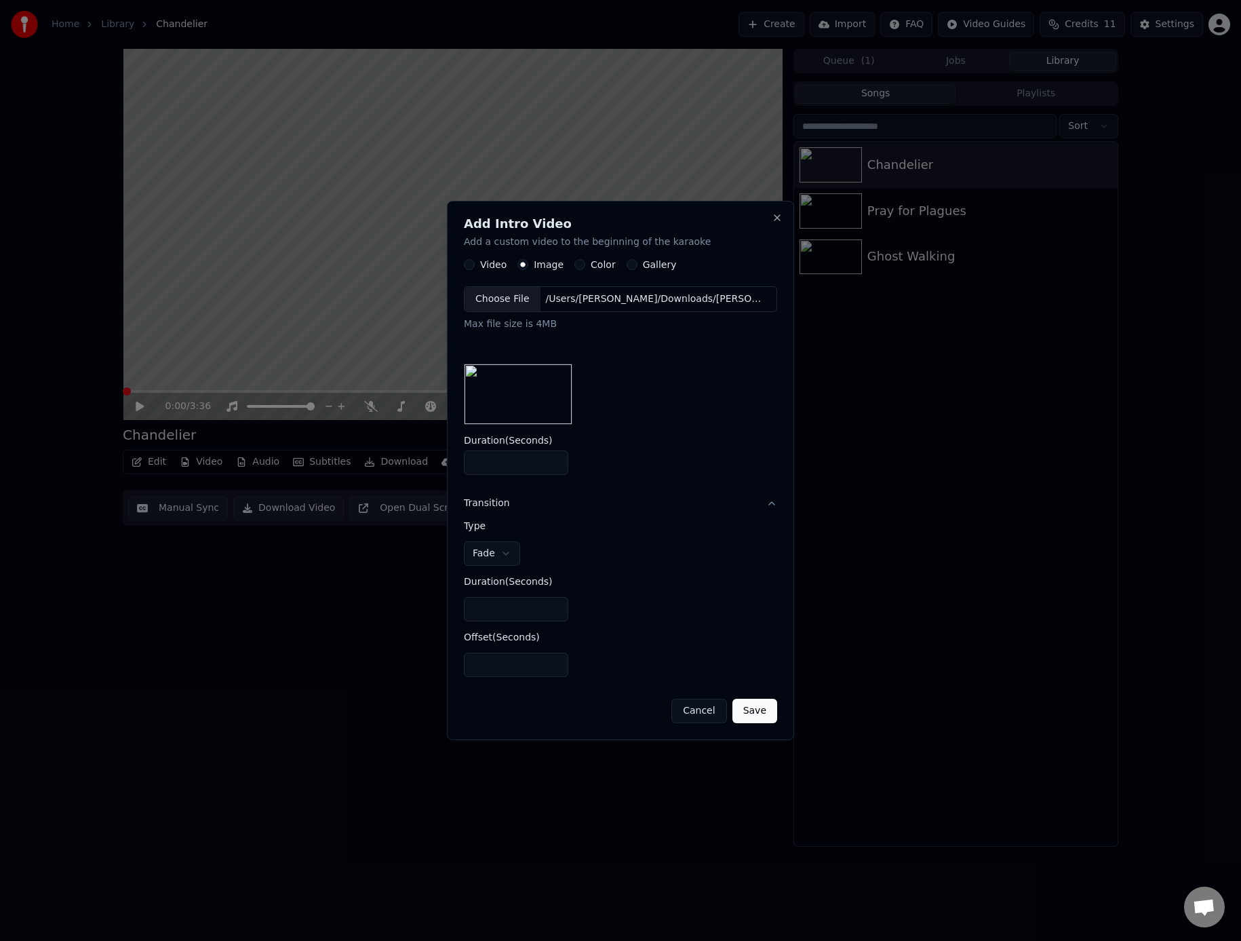
click at [495, 564] on body "**********" at bounding box center [620, 470] width 1241 height 941
click at [501, 560] on body "**********" at bounding box center [620, 470] width 1241 height 941
click at [504, 558] on body "**********" at bounding box center [620, 470] width 1241 height 941
select select "****"
click at [554, 668] on input "**" at bounding box center [516, 665] width 104 height 24
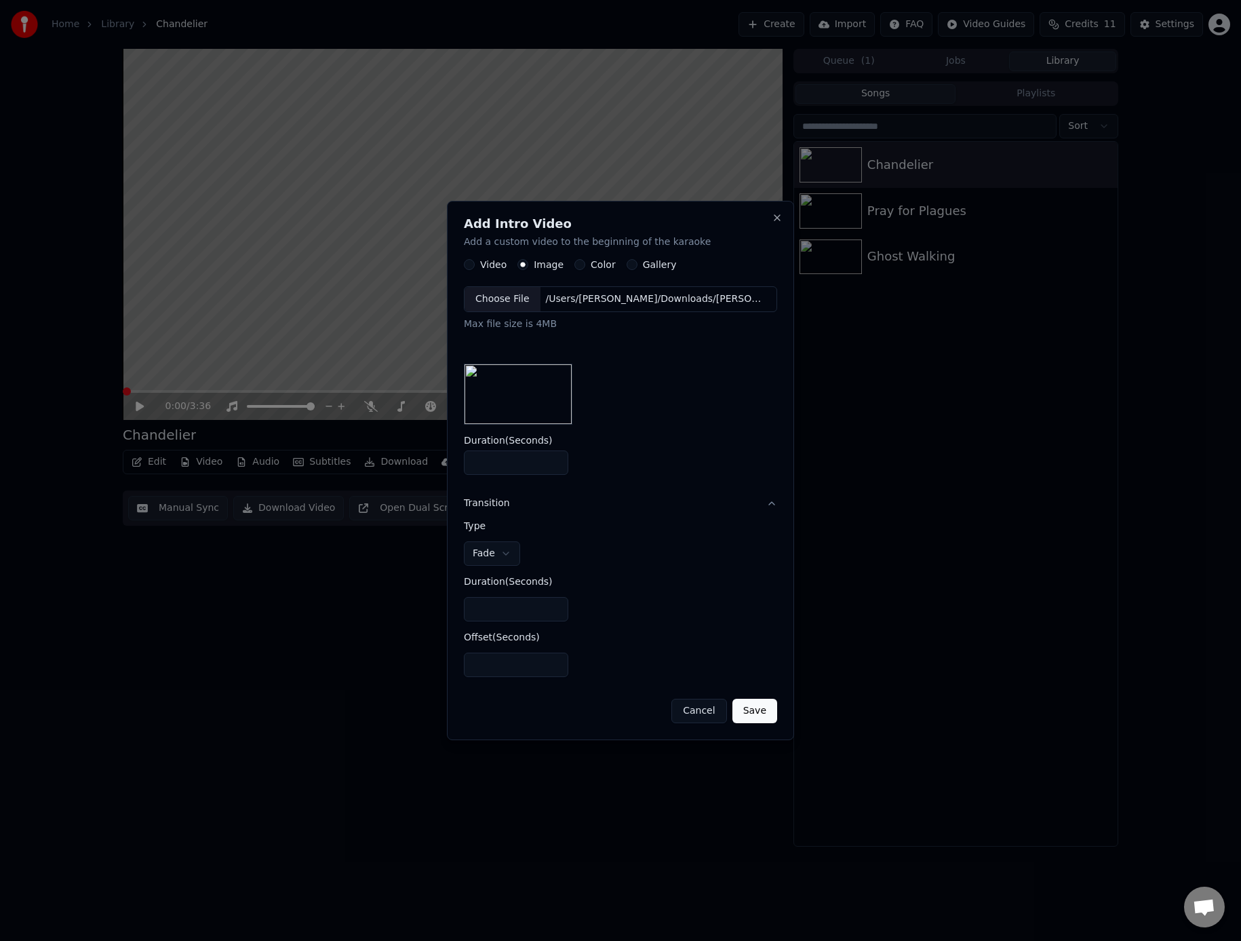
click at [554, 668] on input "**" at bounding box center [516, 665] width 104 height 24
click at [761, 712] on button "Save" at bounding box center [755, 711] width 45 height 24
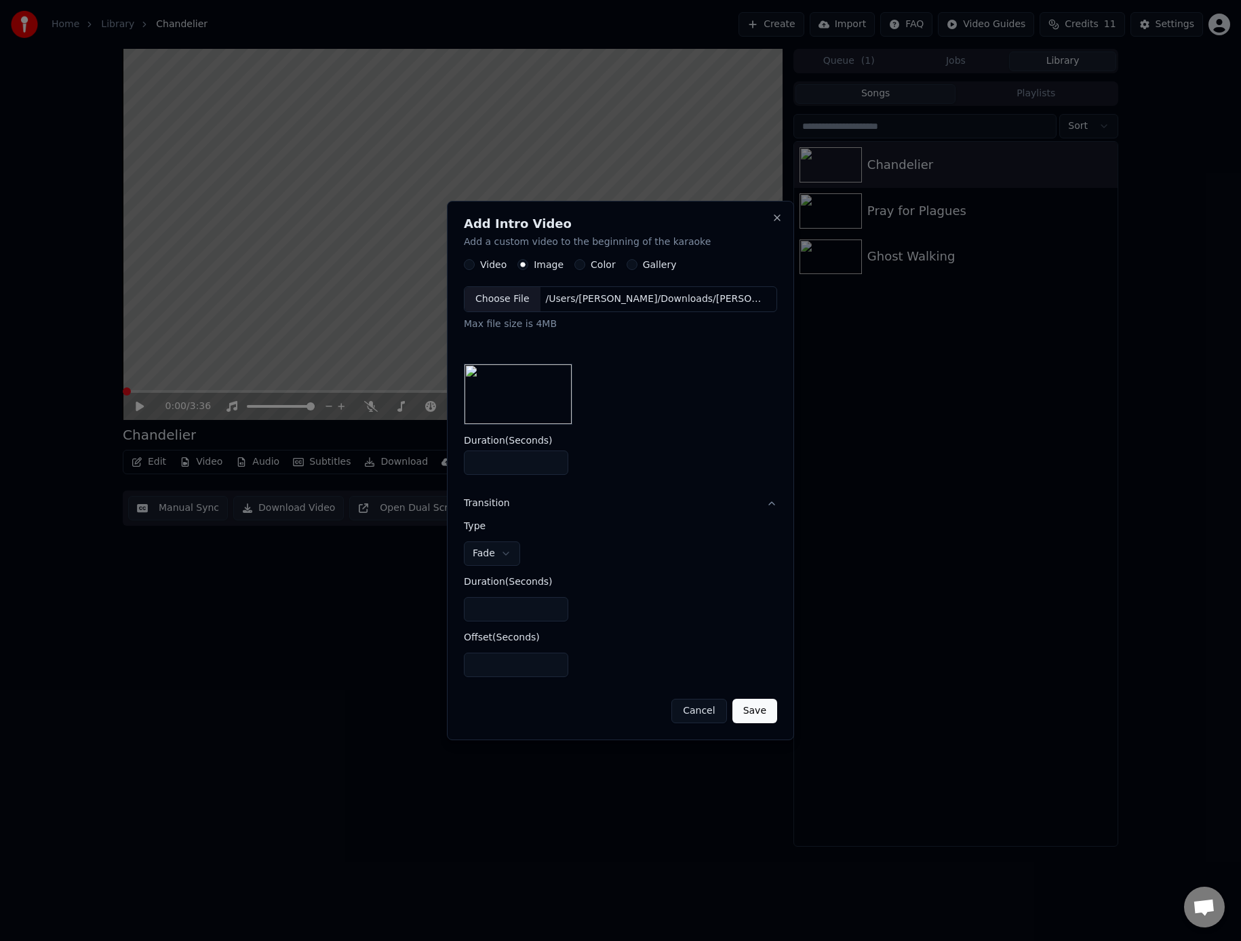
type input "*"
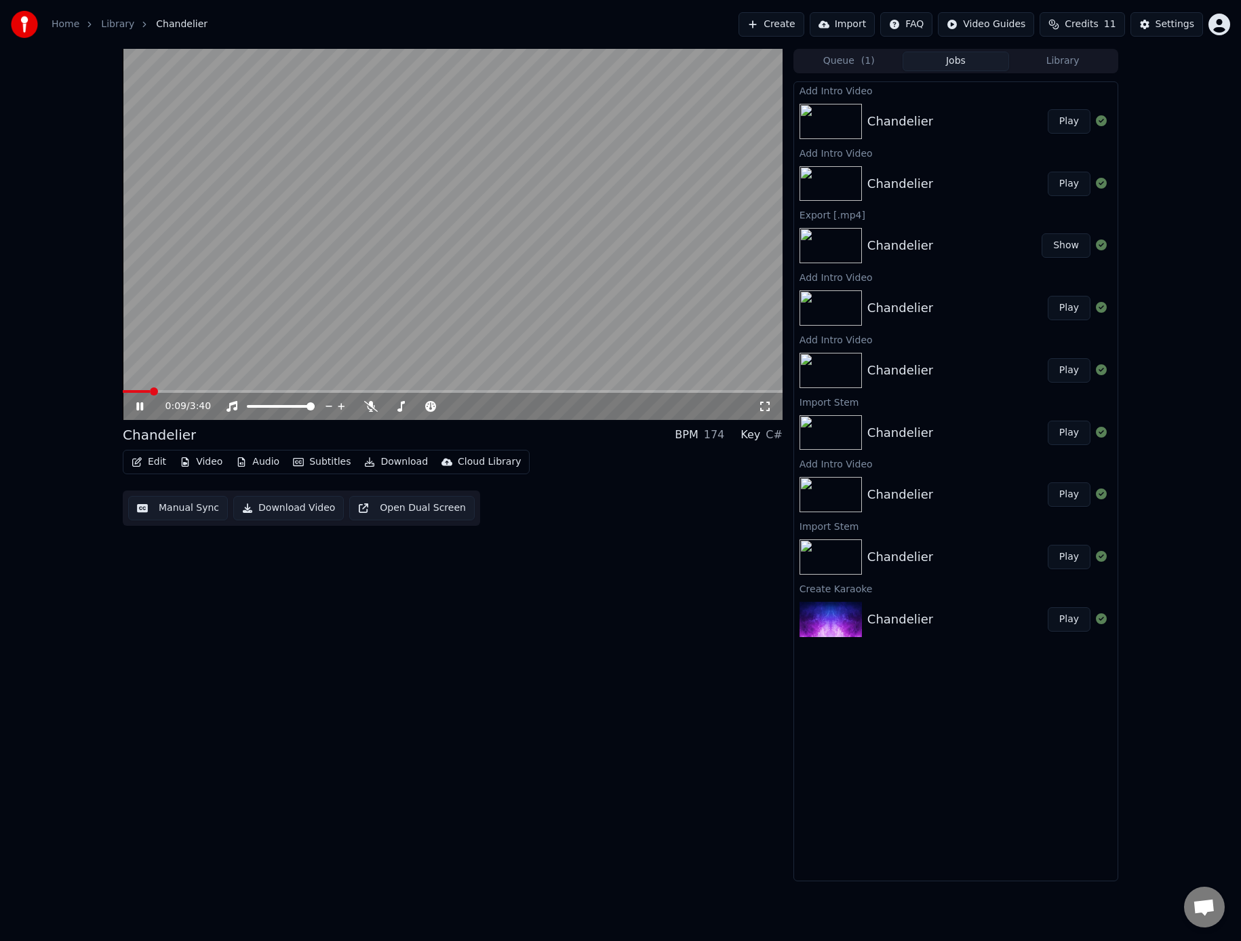
click at [140, 403] on icon at bounding box center [150, 406] width 32 height 11
click at [123, 392] on span at bounding box center [127, 391] width 8 height 8
click at [208, 461] on button "Video" at bounding box center [201, 461] width 54 height 19
click at [222, 517] on div "Original" at bounding box center [232, 513] width 117 height 22
click at [182, 380] on video at bounding box center [453, 234] width 660 height 371
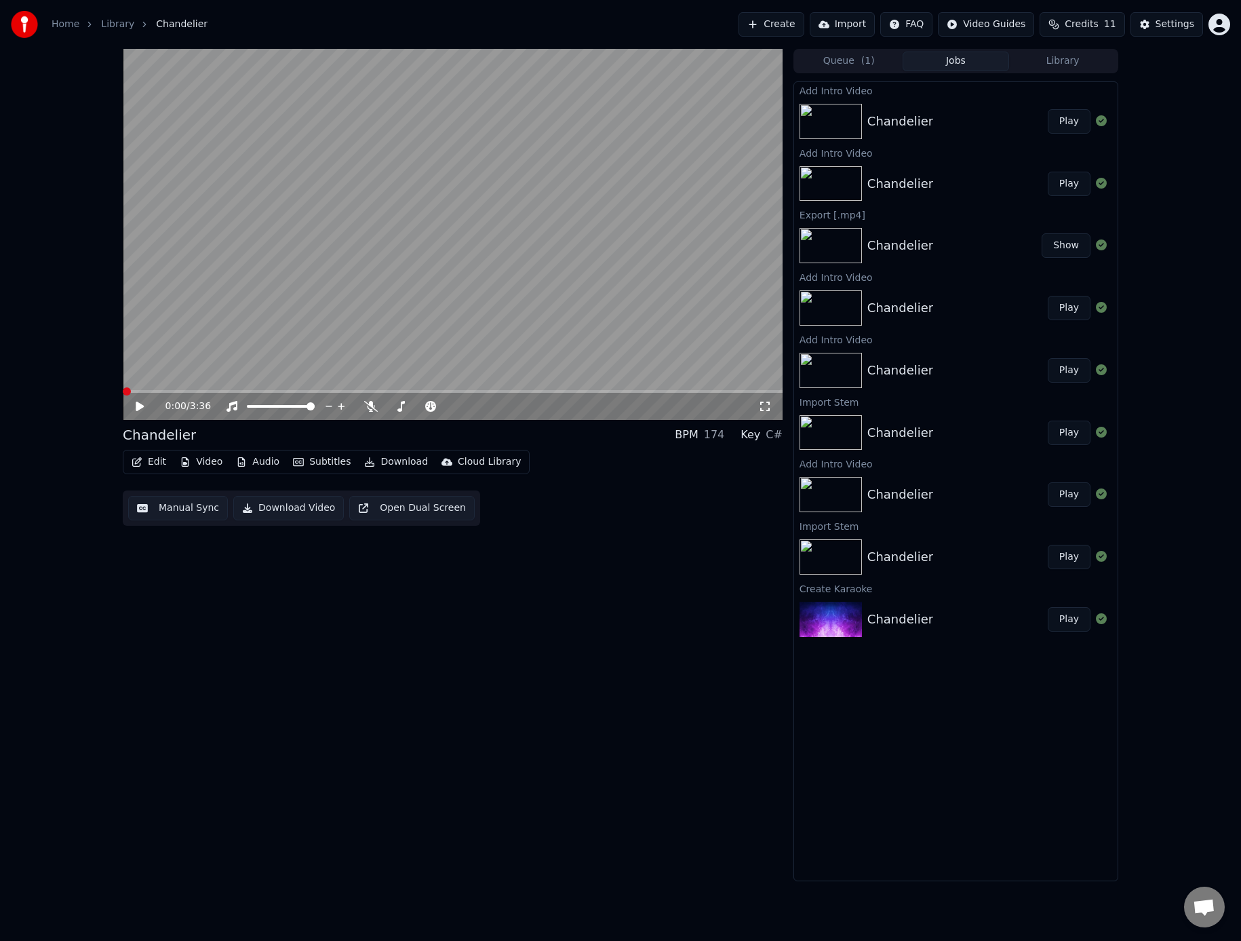
click at [123, 391] on span at bounding box center [127, 391] width 8 height 8
click at [144, 465] on button "Edit" at bounding box center [148, 461] width 45 height 19
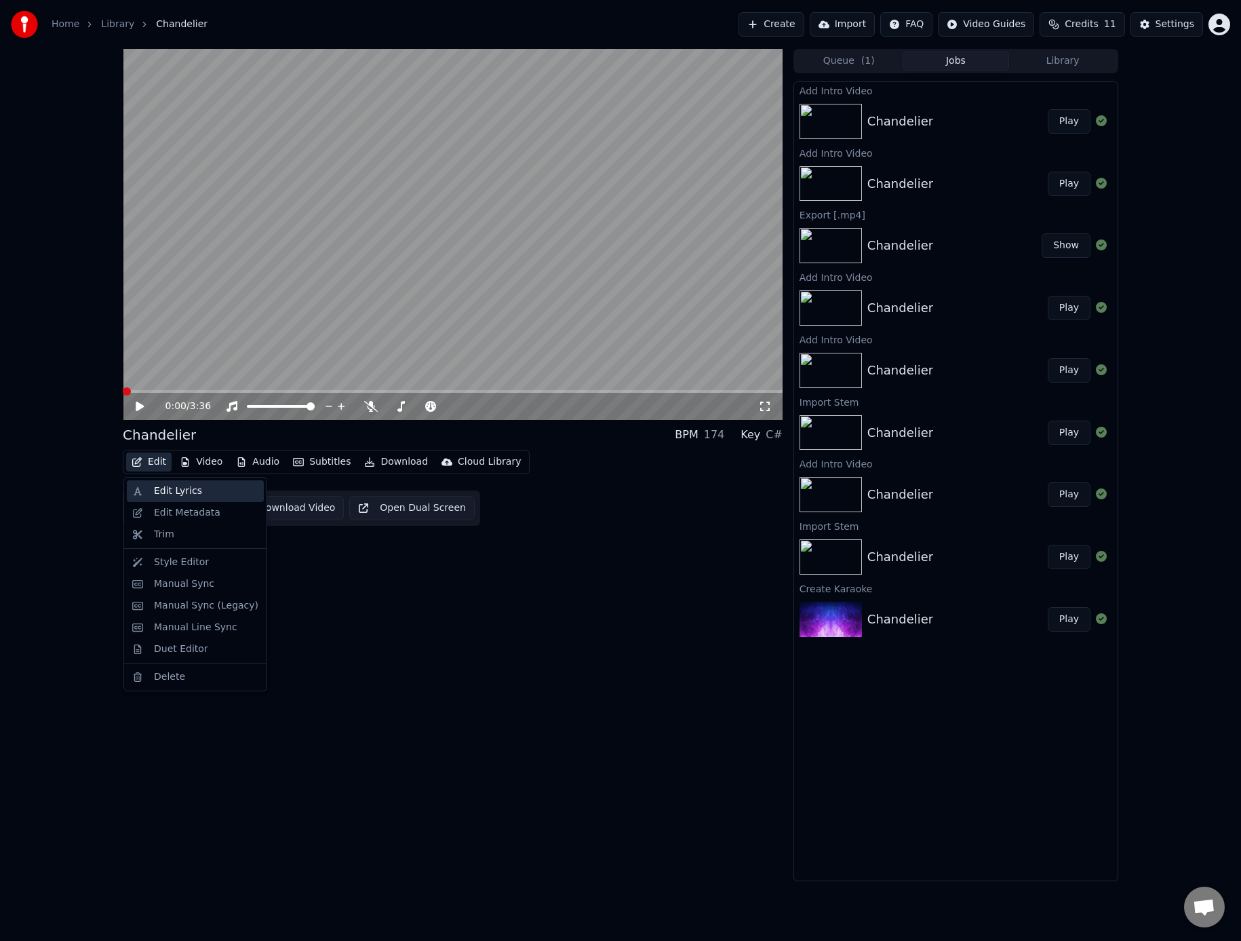
click at [161, 497] on div "Edit Lyrics" at bounding box center [178, 491] width 48 height 14
click at [148, 465] on button "Edit" at bounding box center [148, 461] width 45 height 19
click at [203, 608] on div "Manual Sync (Legacy)" at bounding box center [206, 606] width 104 height 14
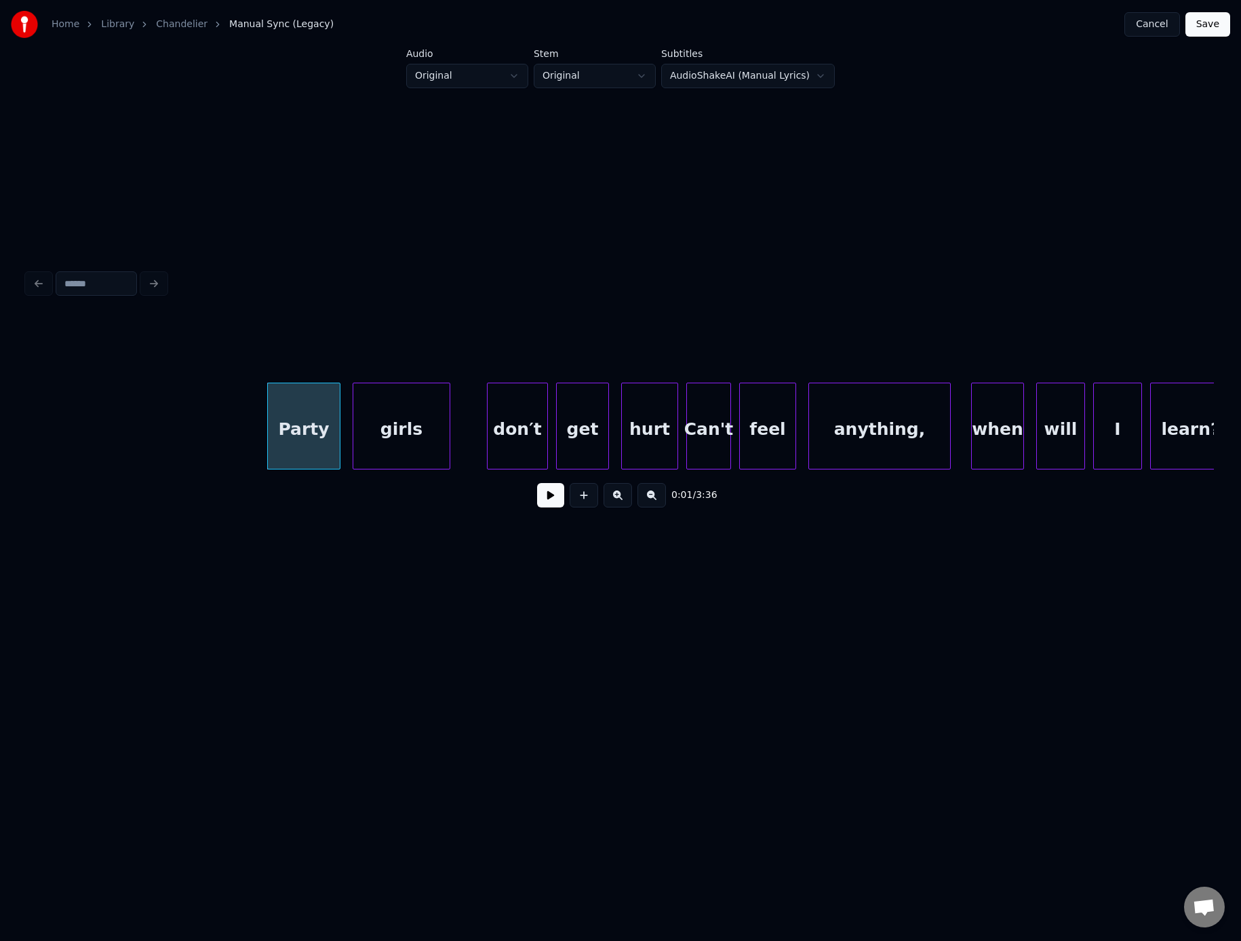
click at [552, 506] on button at bounding box center [550, 495] width 27 height 24
click at [488, 73] on html "Home Library Chandelier Manual Sync (Legacy) Cancel Save Audio Original Stem Or…" at bounding box center [620, 348] width 1241 height 696
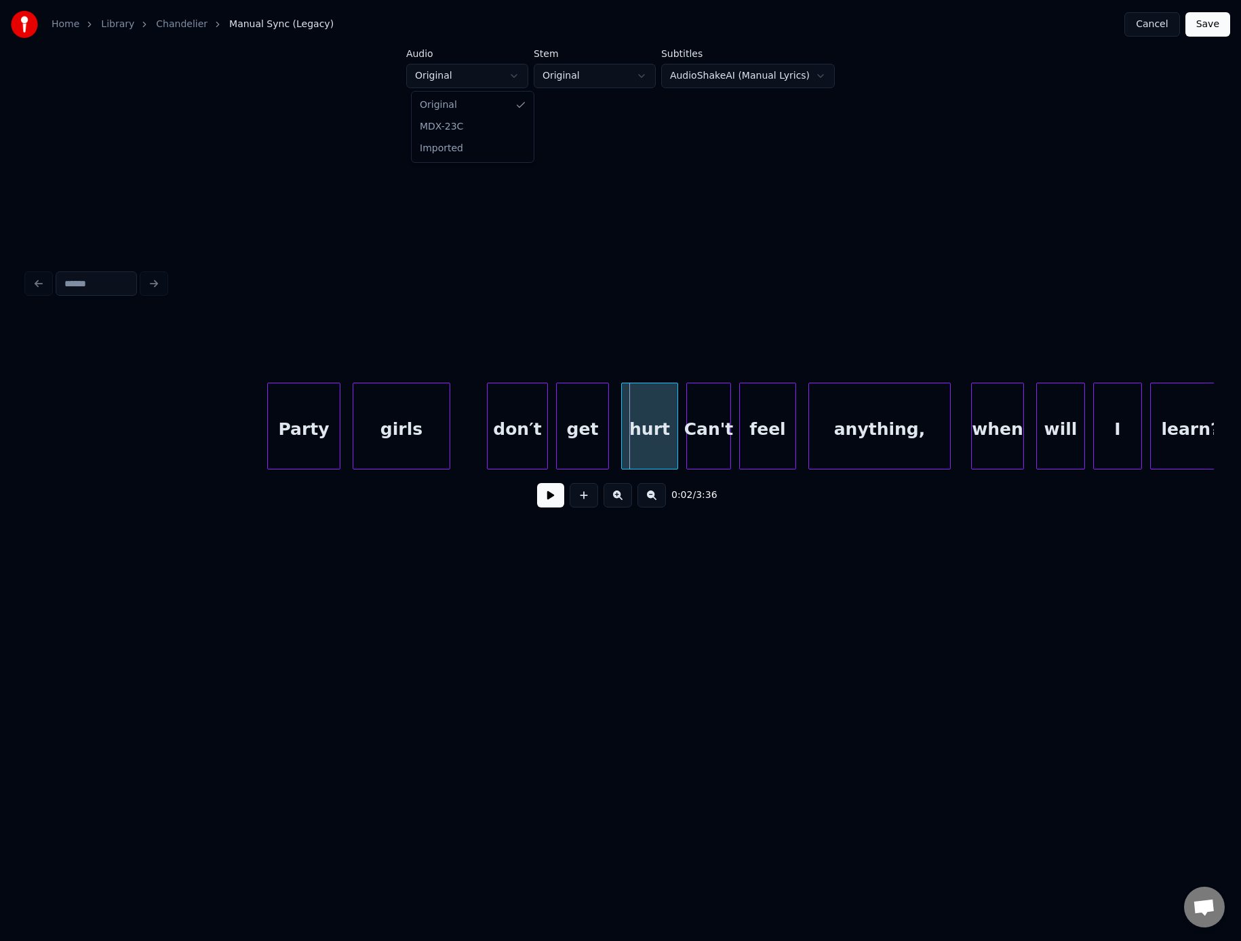
click at [180, 24] on html "Home Library Chandelier Manual Sync (Legacy) Cancel Save Audio Original Stem Or…" at bounding box center [620, 348] width 1241 height 696
click at [178, 26] on link "Chandelier" at bounding box center [182, 25] width 52 height 14
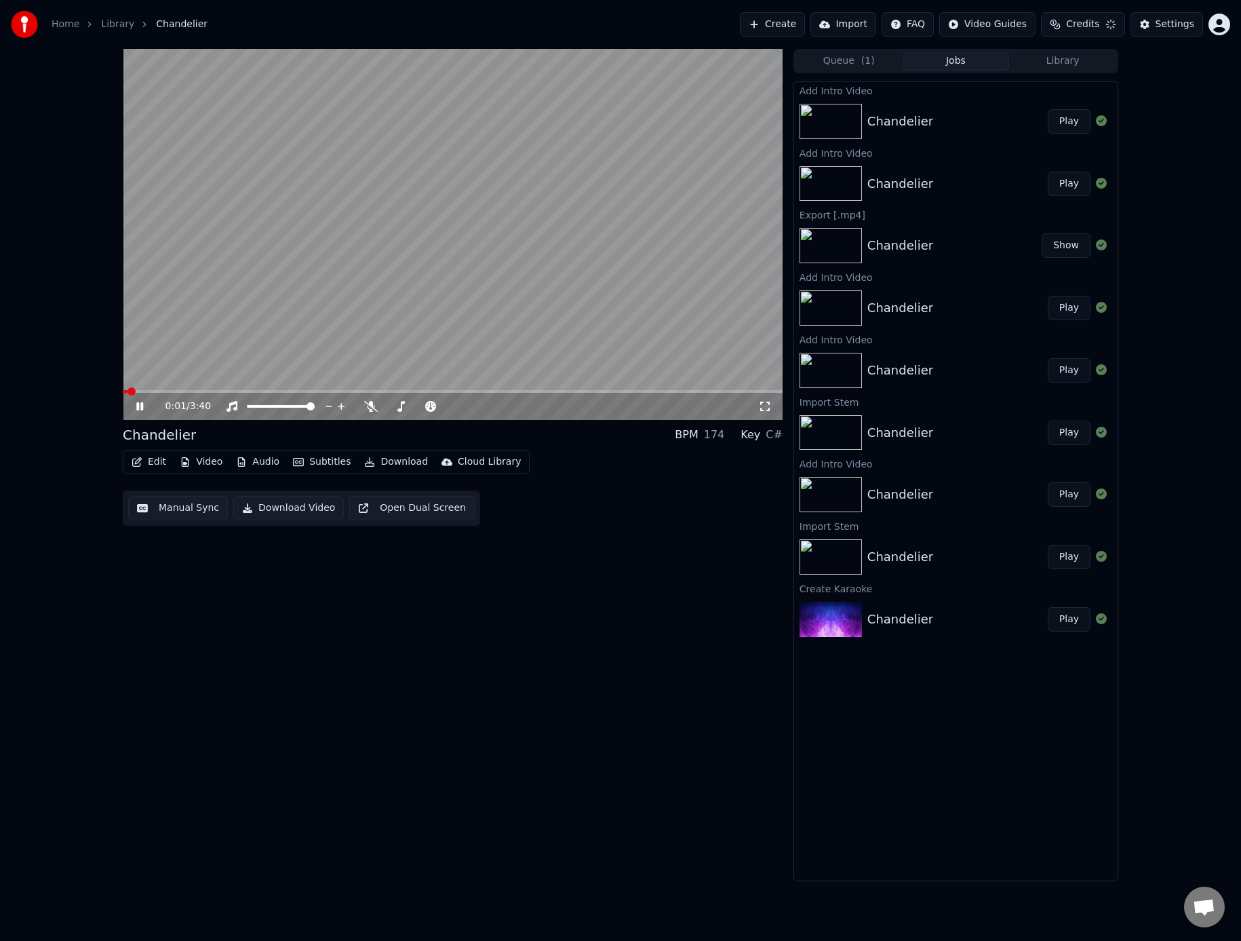
click at [137, 403] on icon at bounding box center [139, 406] width 7 height 8
click at [123, 387] on span at bounding box center [127, 391] width 8 height 8
click at [218, 459] on button "Video" at bounding box center [201, 461] width 54 height 19
click at [216, 510] on div "Original" at bounding box center [232, 513] width 117 height 22
click at [143, 410] on icon at bounding box center [150, 406] width 32 height 11
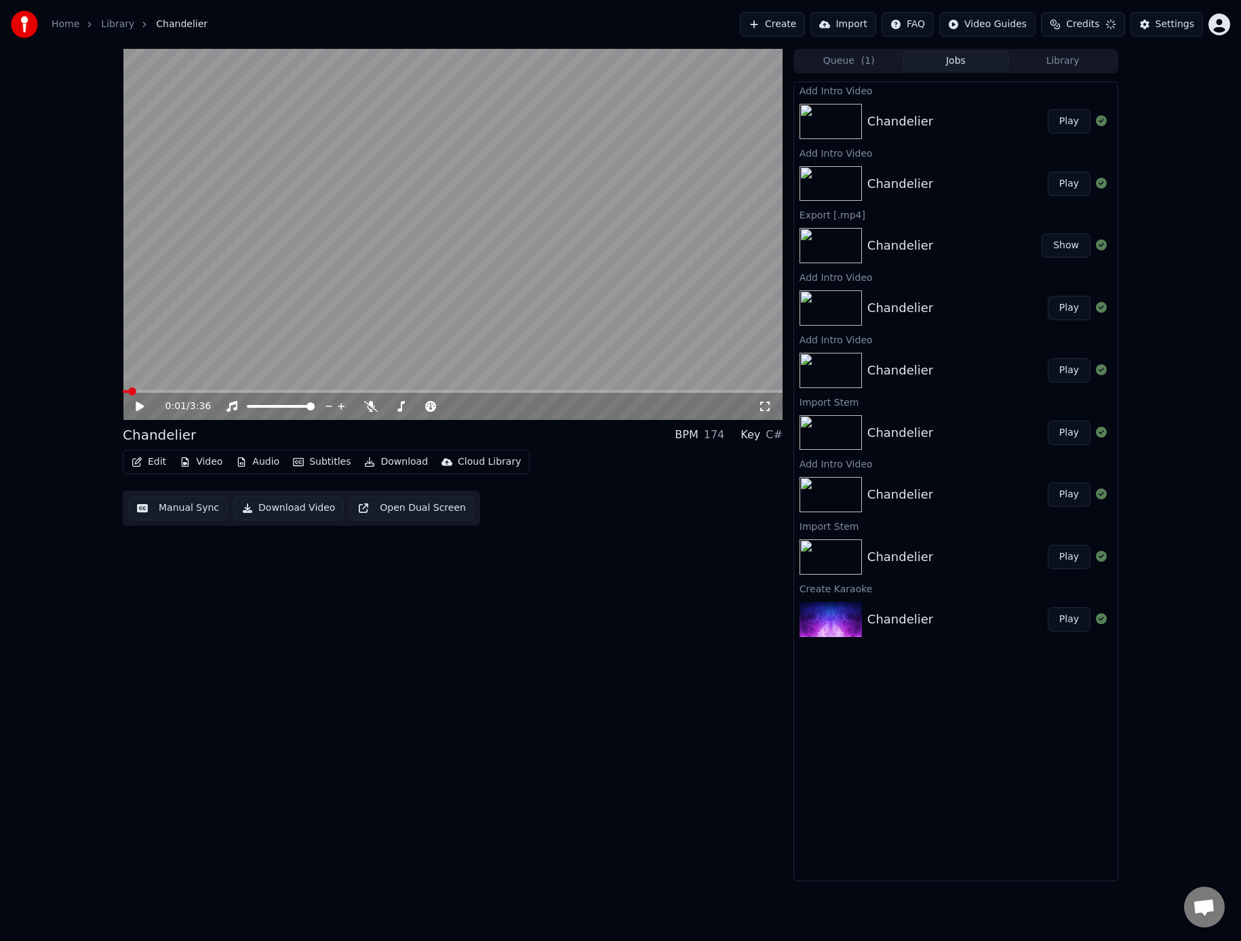
click at [207, 465] on button "Video" at bounding box center [201, 461] width 54 height 19
click at [296, 538] on icon at bounding box center [303, 534] width 15 height 11
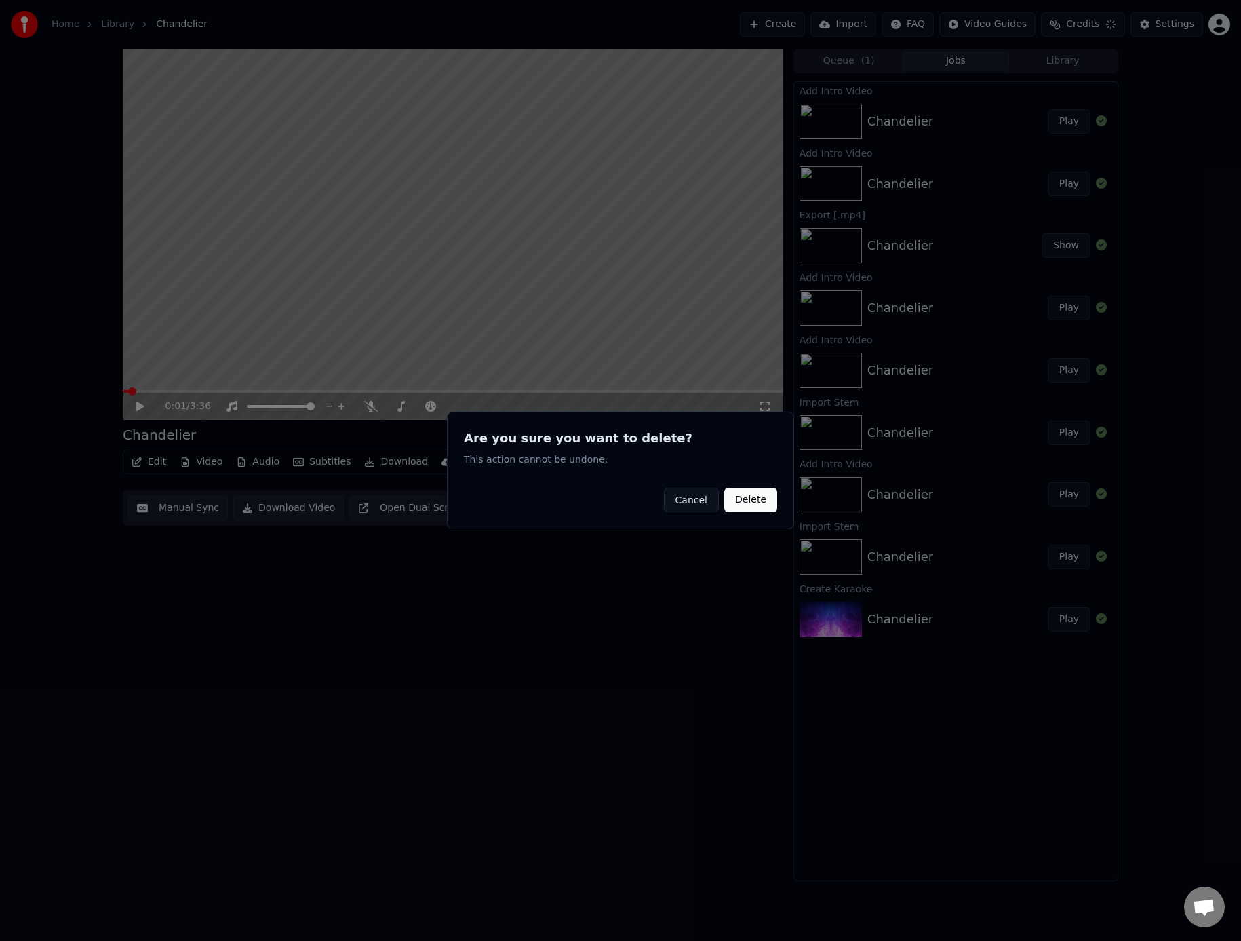
click at [750, 492] on button "Delete" at bounding box center [751, 500] width 53 height 24
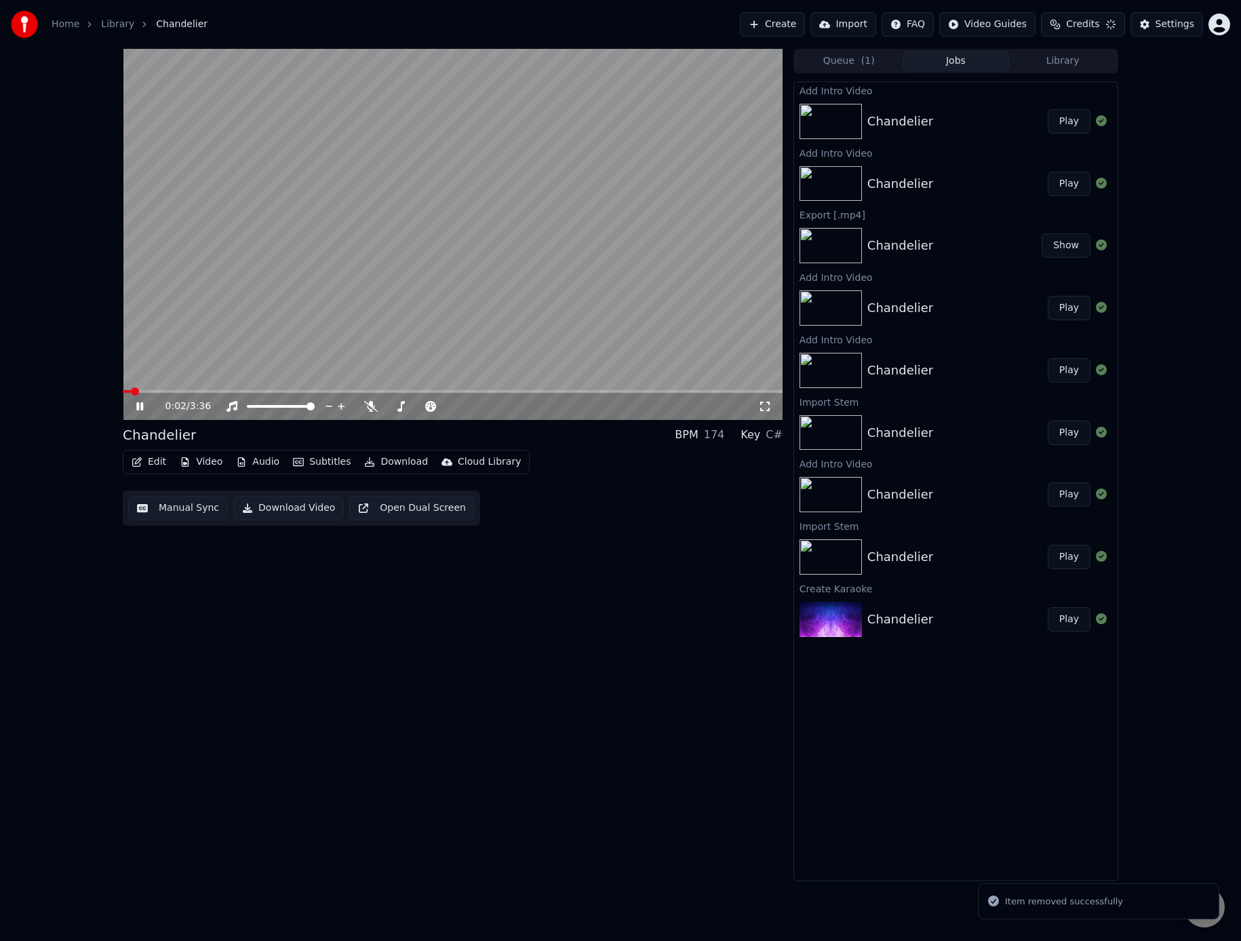
click at [143, 405] on icon at bounding box center [139, 406] width 7 height 8
click at [123, 387] on span at bounding box center [127, 391] width 8 height 8
drag, startPoint x: 575, startPoint y: 541, endPoint x: 563, endPoint y: 539, distance: 11.7
click at [575, 541] on div "0:00 / 3:36 Chandelier BPM 174 Key C# Edit Video Audio Subtitles Download Cloud…" at bounding box center [453, 465] width 660 height 832
click at [1021, 30] on html "Home Library Chandelier Create Import FAQ Video Guides Credits 11 Settings 0:00…" at bounding box center [620, 470] width 1241 height 941
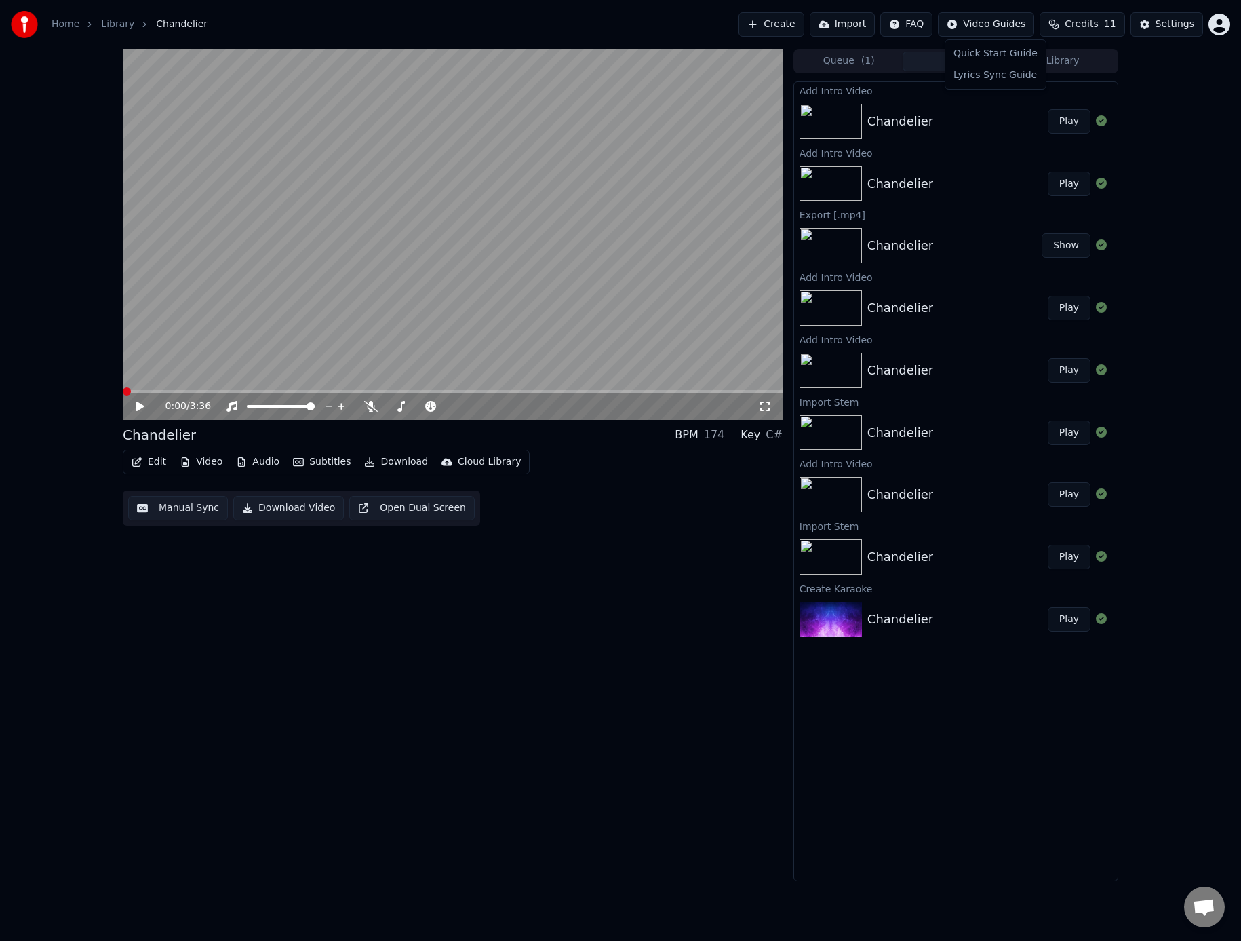
click at [1178, 81] on html "Home Library Chandelier Create Import FAQ Video Guides Credits 11 Settings 0:00…" at bounding box center [620, 470] width 1241 height 941
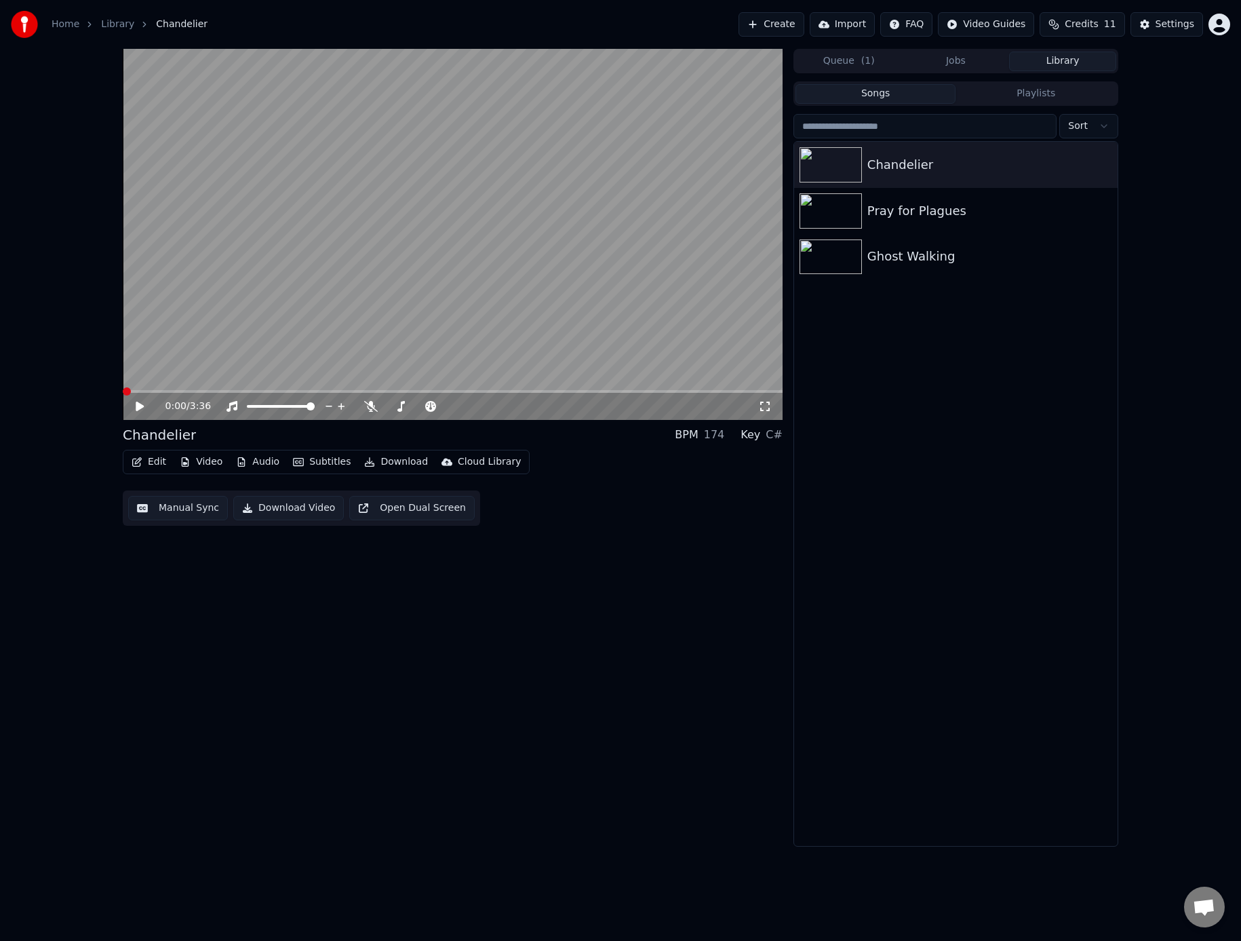
click at [1054, 66] on button "Library" at bounding box center [1062, 62] width 107 height 20
click at [355, 646] on div "0:00 / 3:36 Chandelier BPM 174 Key C# Edit Video Audio Subtitles Download Cloud…" at bounding box center [453, 448] width 660 height 798
drag, startPoint x: 425, startPoint y: 554, endPoint x: 419, endPoint y: 540, distance: 14.9
click at [425, 554] on div "0:00 / 3:36 Chandelier BPM 174 Key C# Edit Video Audio Subtitles Download Cloud…" at bounding box center [453, 448] width 660 height 798
click at [419, 514] on button "Open Dual Screen" at bounding box center [412, 508] width 126 height 24
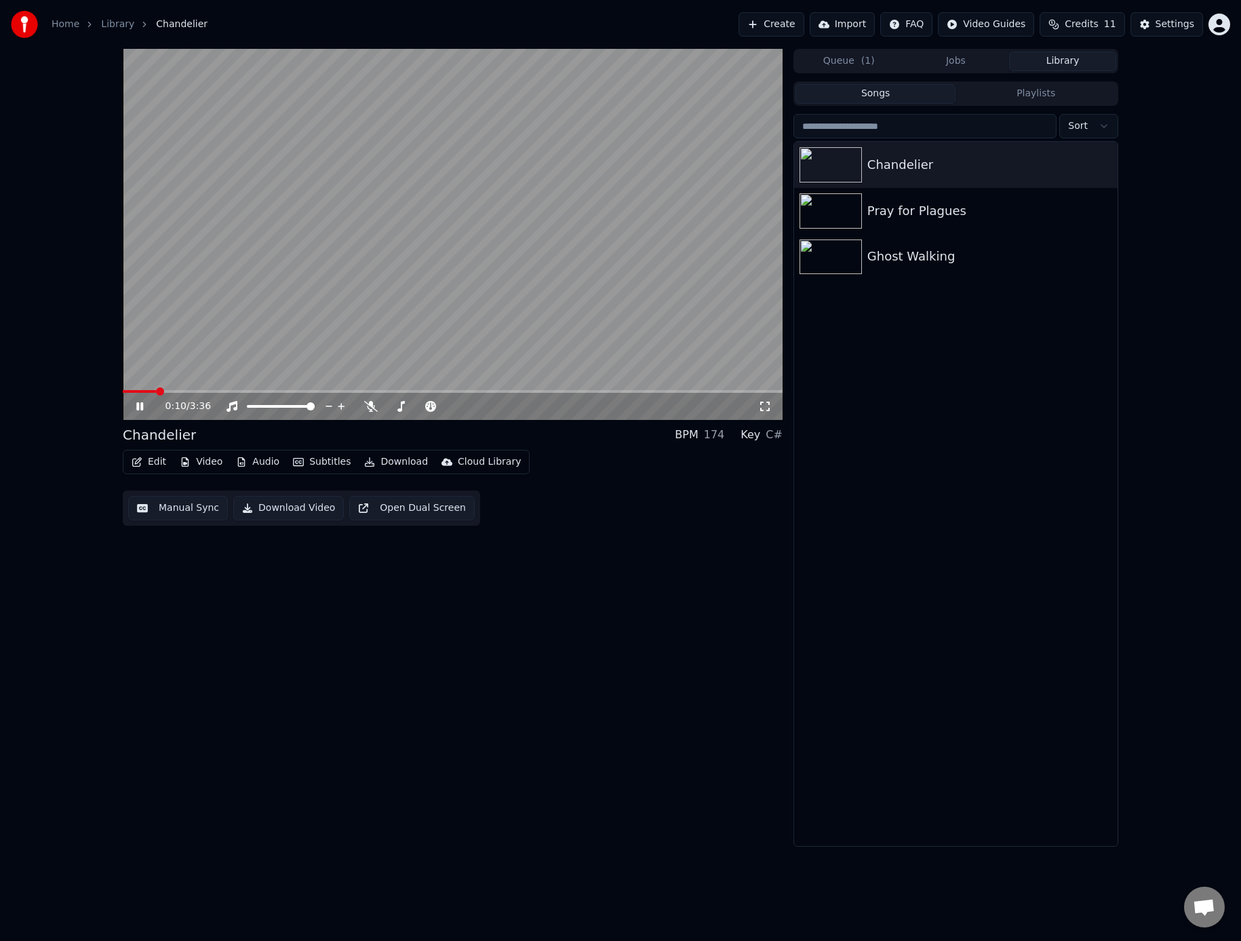
click at [135, 404] on icon at bounding box center [150, 406] width 32 height 11
click at [123, 389] on span at bounding box center [127, 391] width 8 height 8
click at [210, 463] on button "Video" at bounding box center [201, 461] width 54 height 19
click at [231, 605] on div "Change Background" at bounding box center [249, 606] width 96 height 14
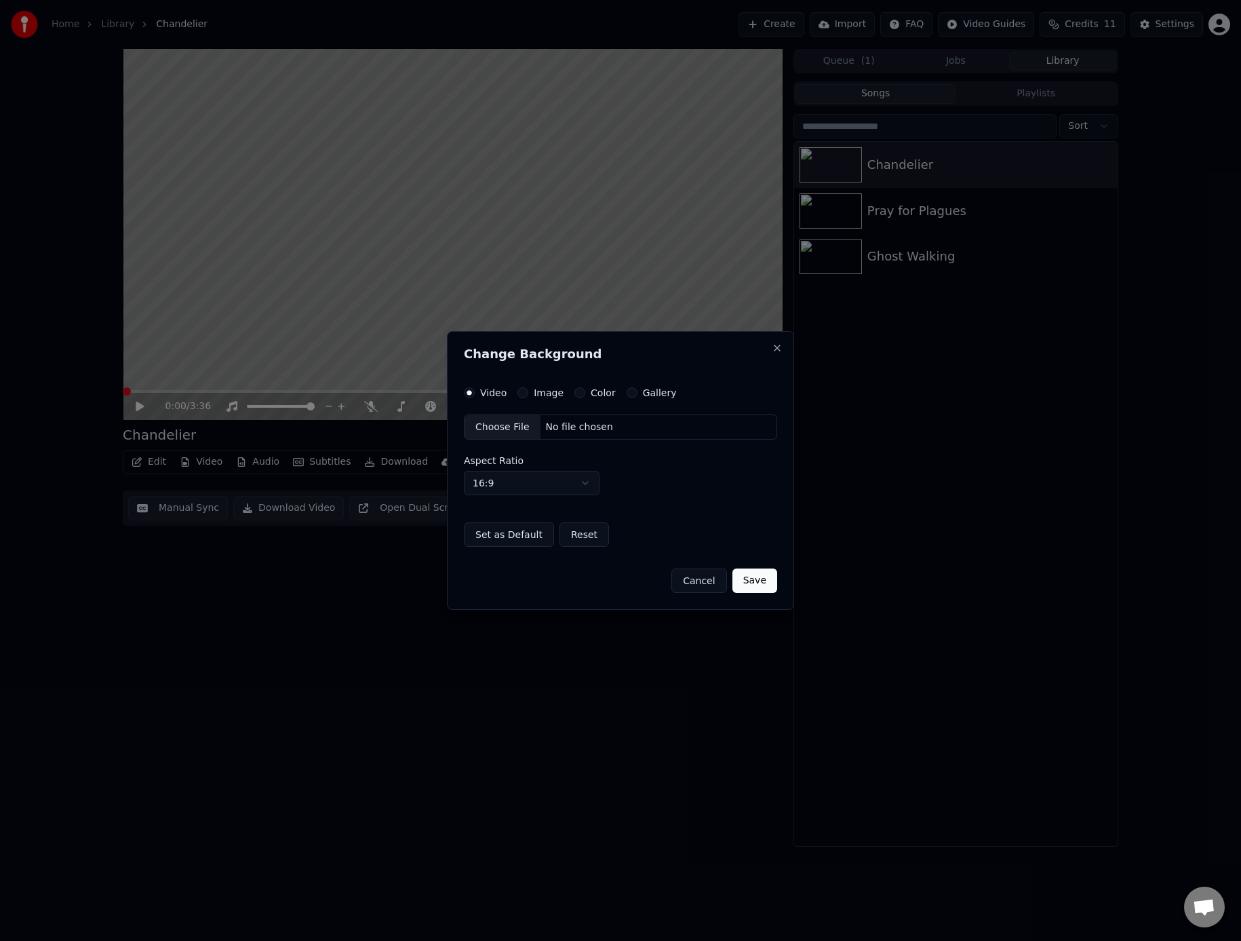
click at [710, 586] on button "Cancel" at bounding box center [699, 580] width 55 height 24
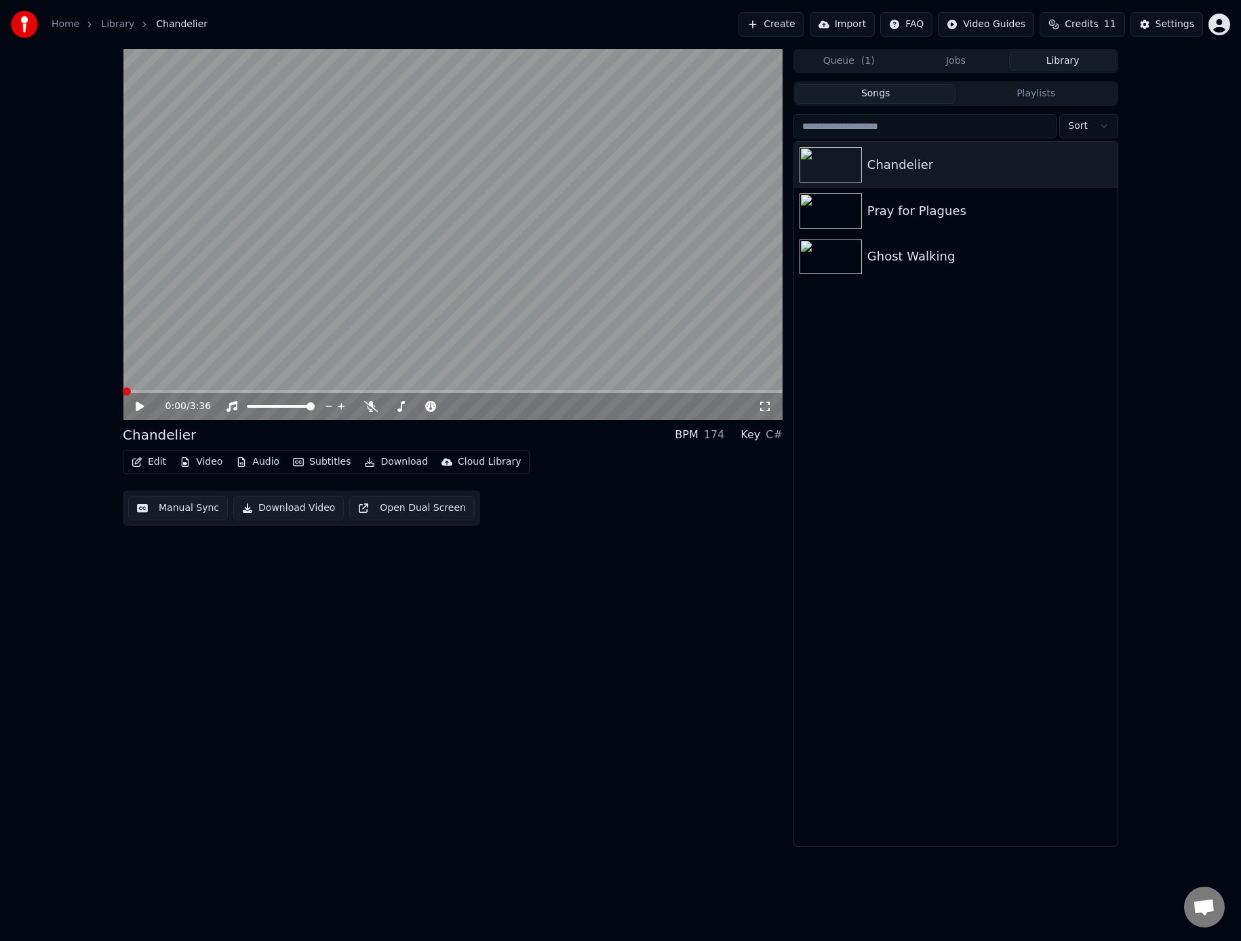
click at [151, 461] on button "Edit" at bounding box center [148, 461] width 45 height 19
click at [174, 512] on div "Edit Metadata" at bounding box center [187, 513] width 66 height 14
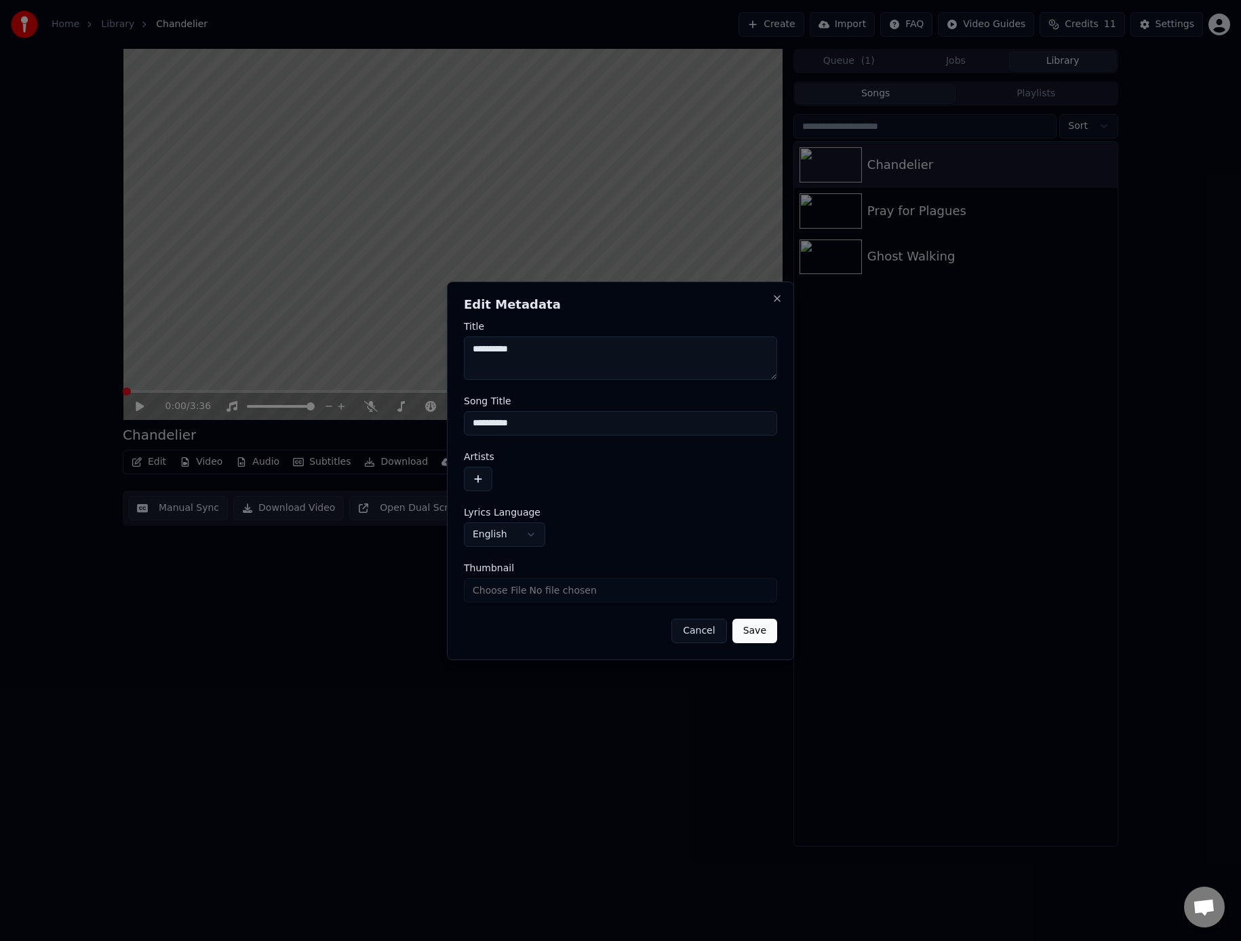
click at [480, 475] on button "button" at bounding box center [478, 479] width 28 height 24
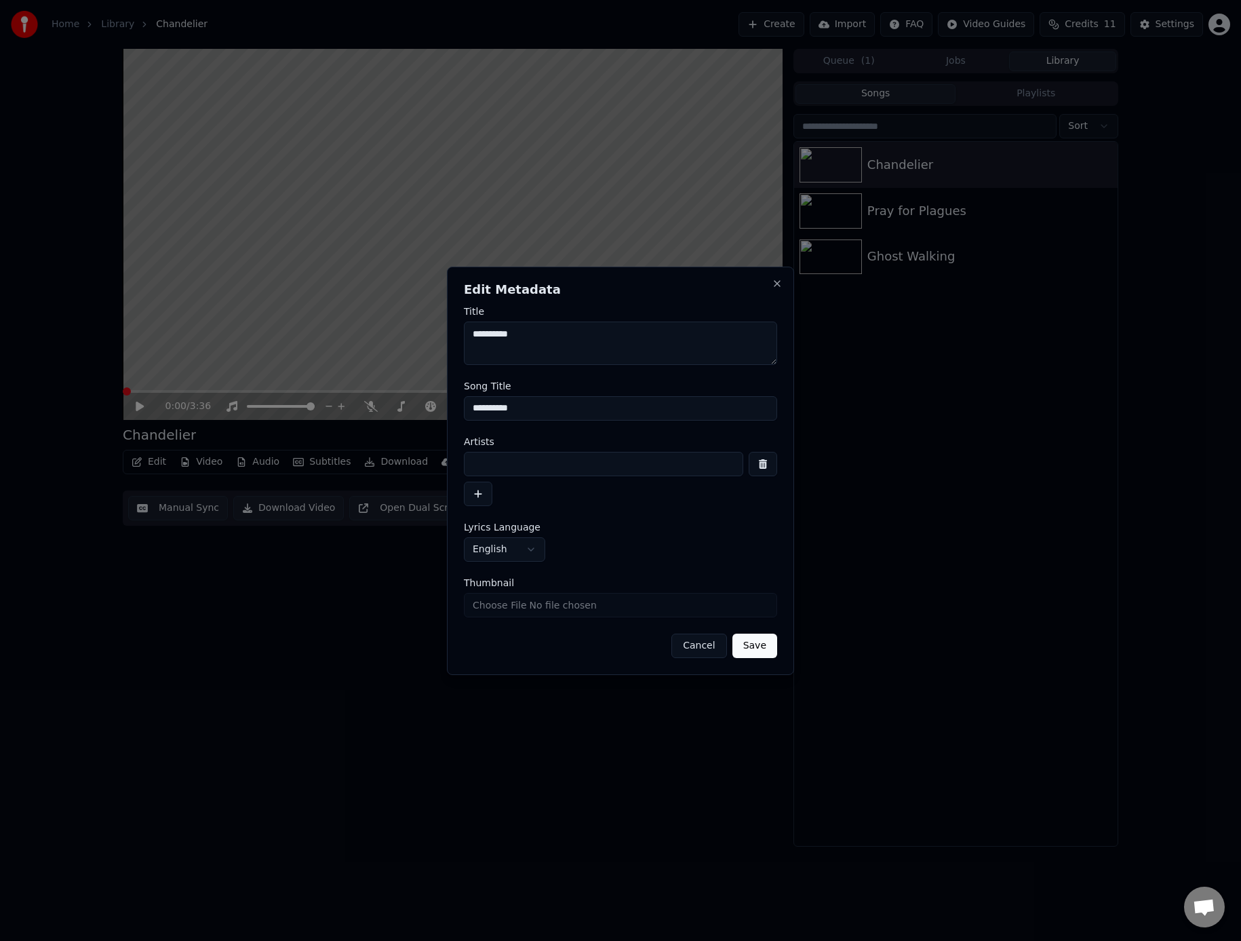
click at [496, 462] on input at bounding box center [604, 464] width 280 height 24
type input "*"
type input "***"
click at [575, 606] on input "Thumbnail" at bounding box center [620, 605] width 313 height 24
type input "**********"
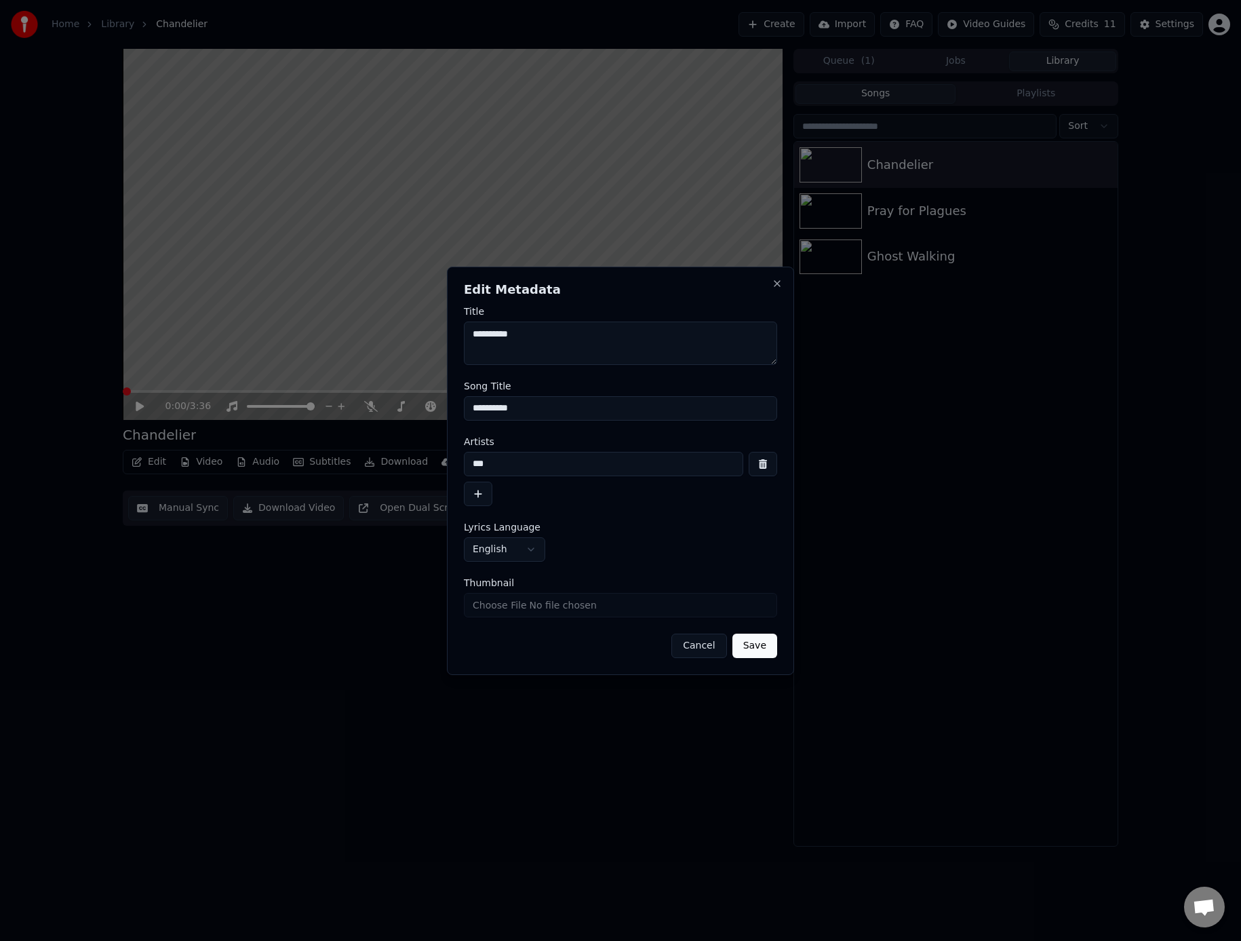
click at [773, 646] on button "Save" at bounding box center [755, 646] width 45 height 24
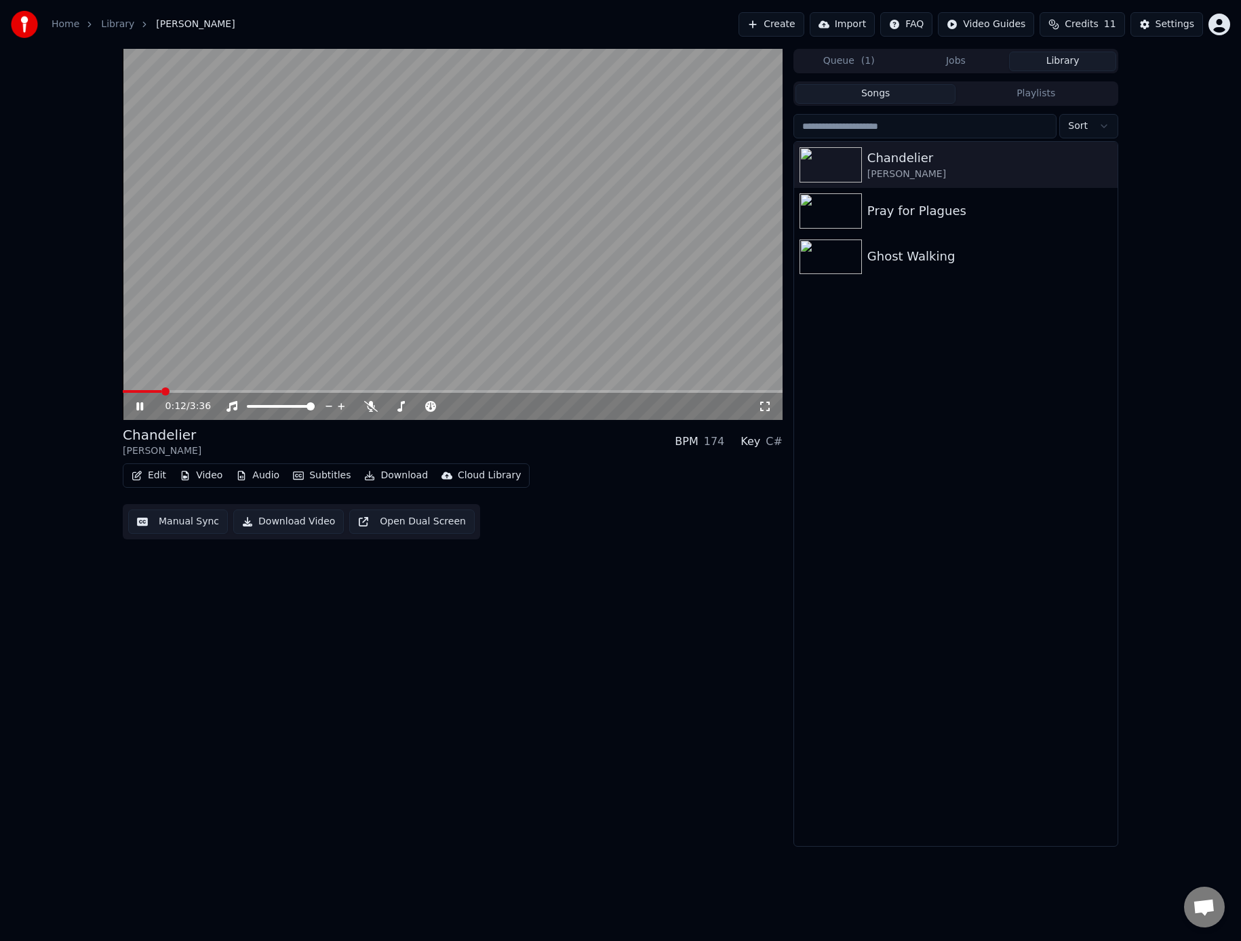
click at [144, 404] on icon at bounding box center [150, 406] width 32 height 11
click at [123, 390] on span at bounding box center [127, 391] width 8 height 8
click at [142, 403] on icon at bounding box center [150, 406] width 32 height 11
click at [141, 403] on icon at bounding box center [139, 406] width 7 height 8
click at [123, 393] on span at bounding box center [127, 391] width 8 height 8
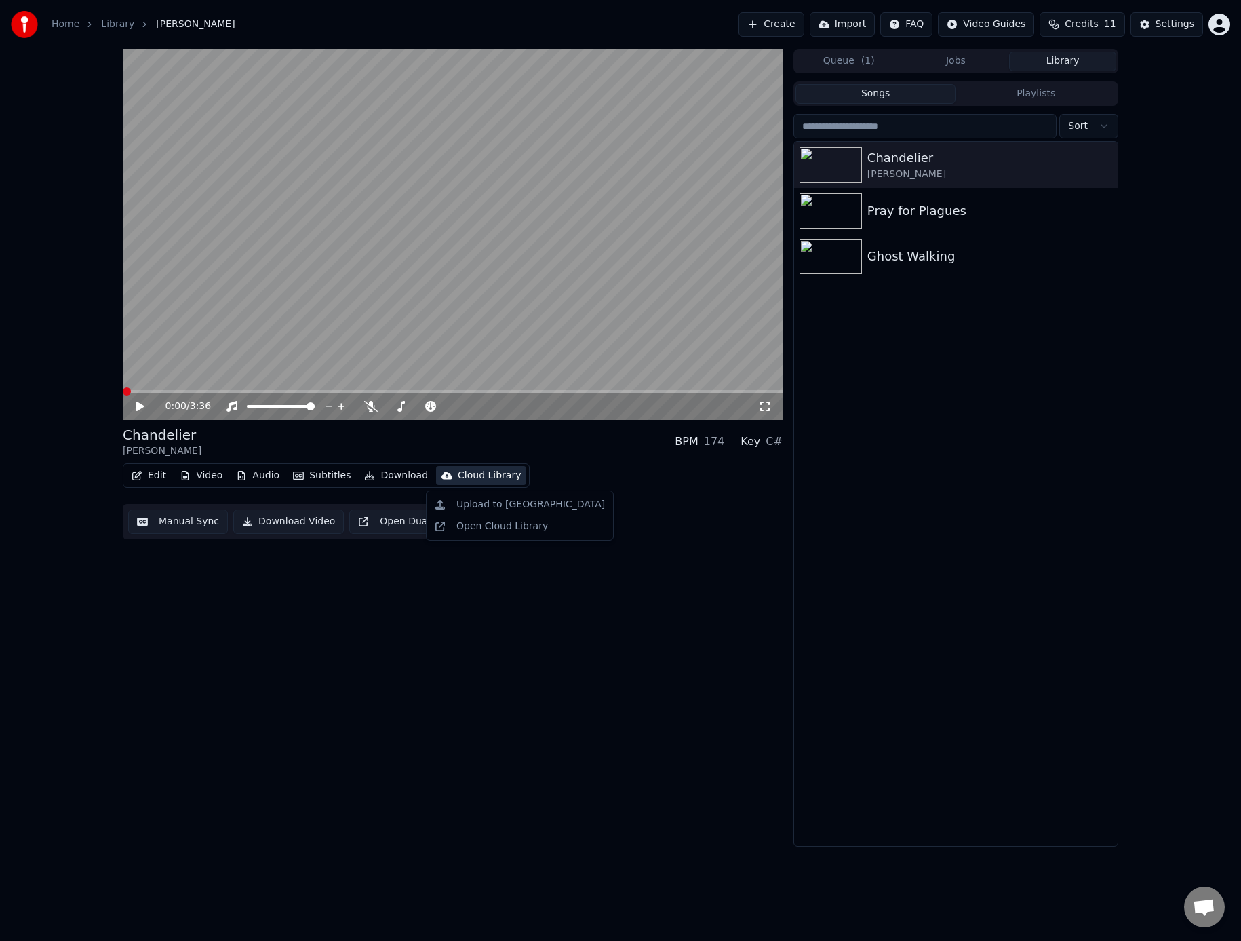
click at [479, 478] on div "Cloud Library" at bounding box center [489, 476] width 63 height 14
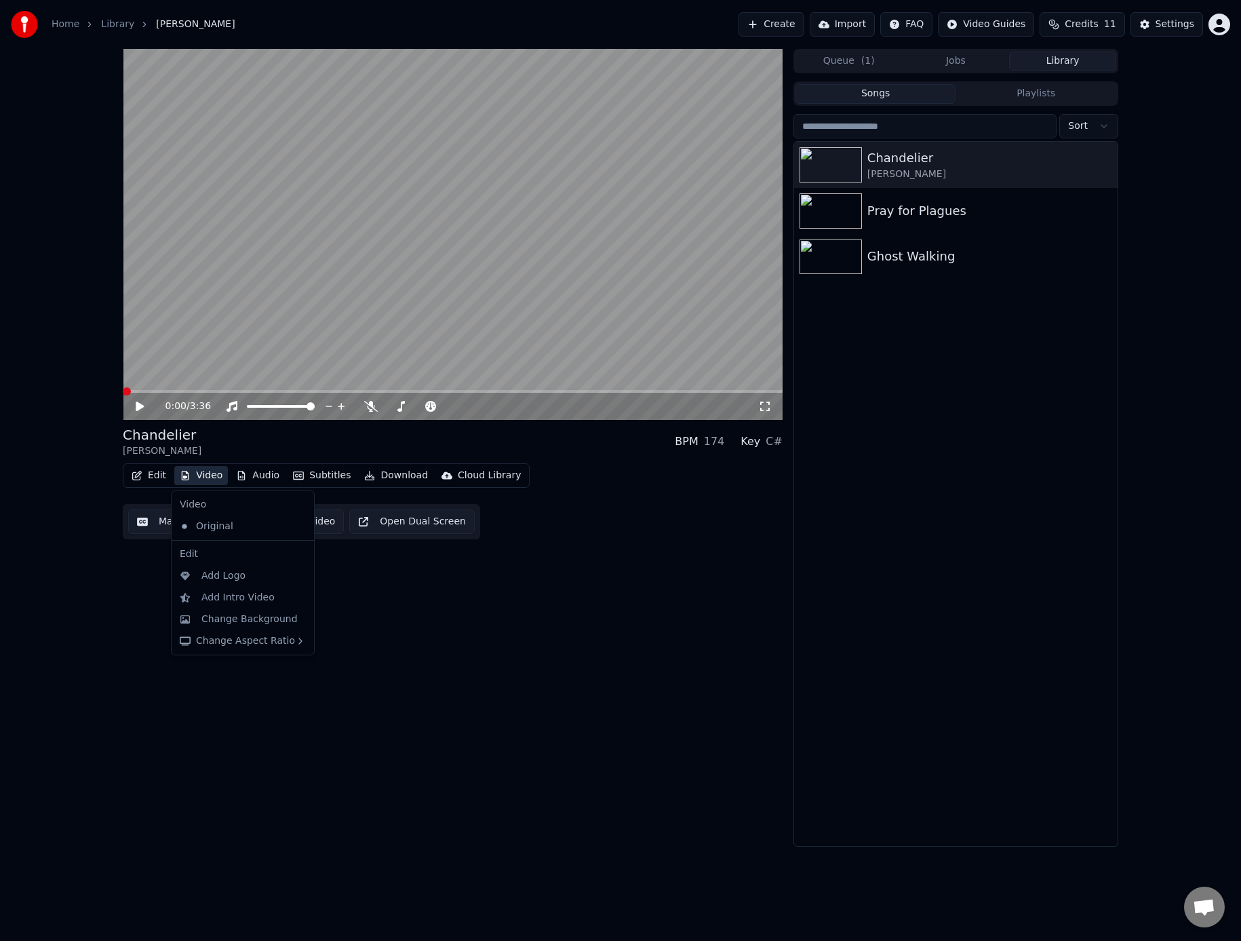
click at [138, 404] on icon at bounding box center [140, 406] width 8 height 9
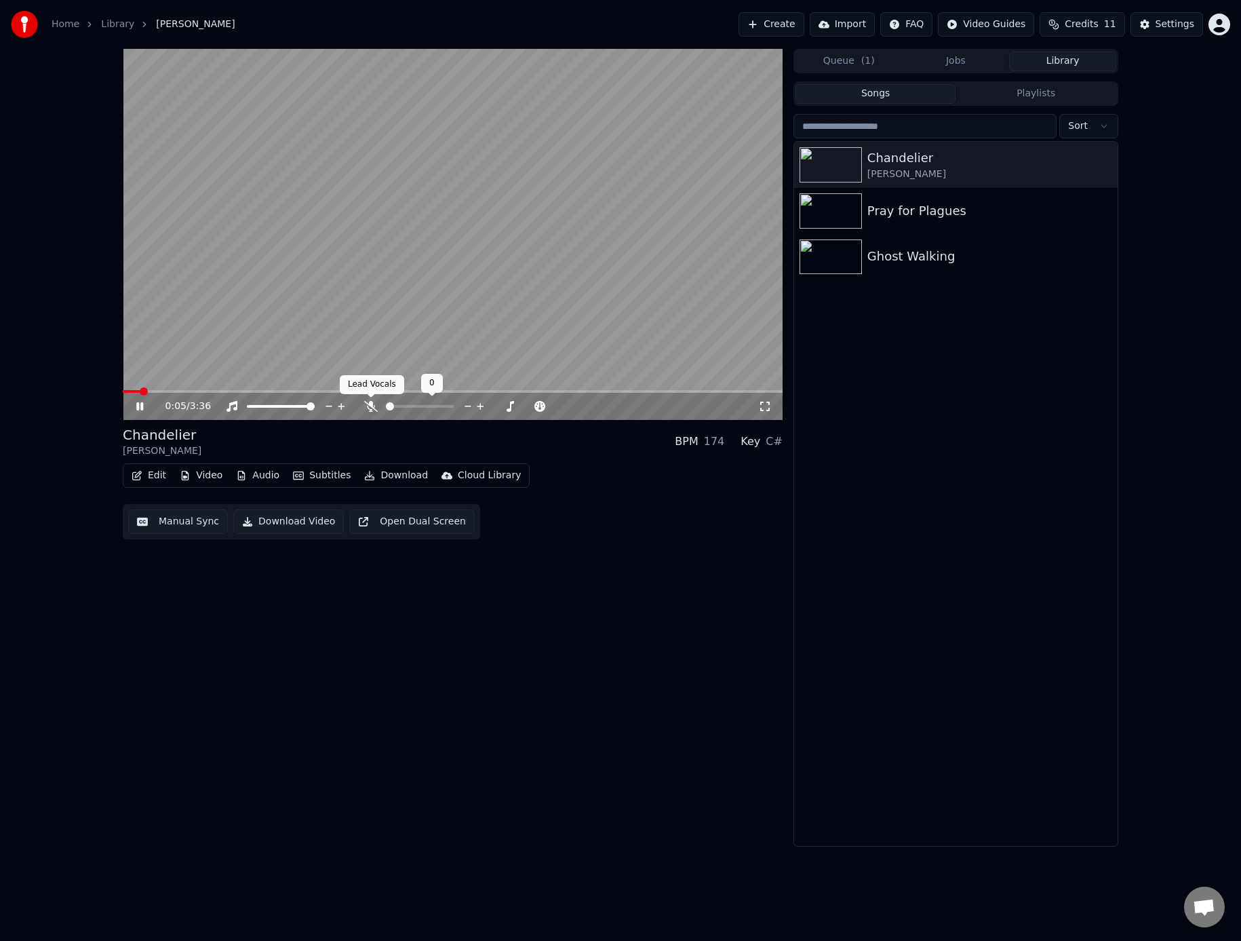
click at [366, 411] on icon at bounding box center [371, 406] width 14 height 11
click at [366, 409] on icon at bounding box center [371, 406] width 14 height 11
click at [330, 474] on button "Subtitles" at bounding box center [322, 475] width 69 height 19
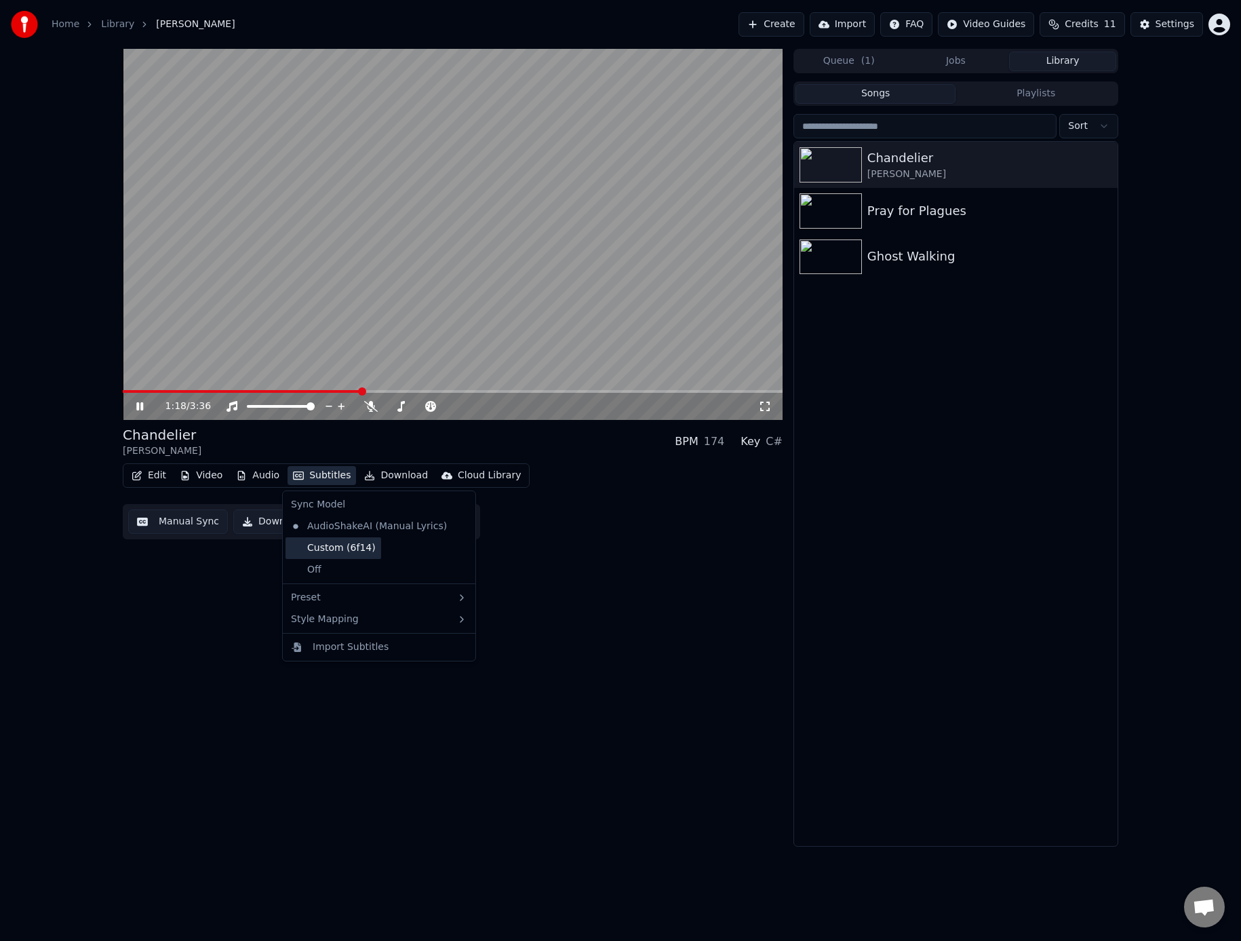
click at [359, 547] on div "Custom (6f14)" at bounding box center [334, 548] width 96 height 22
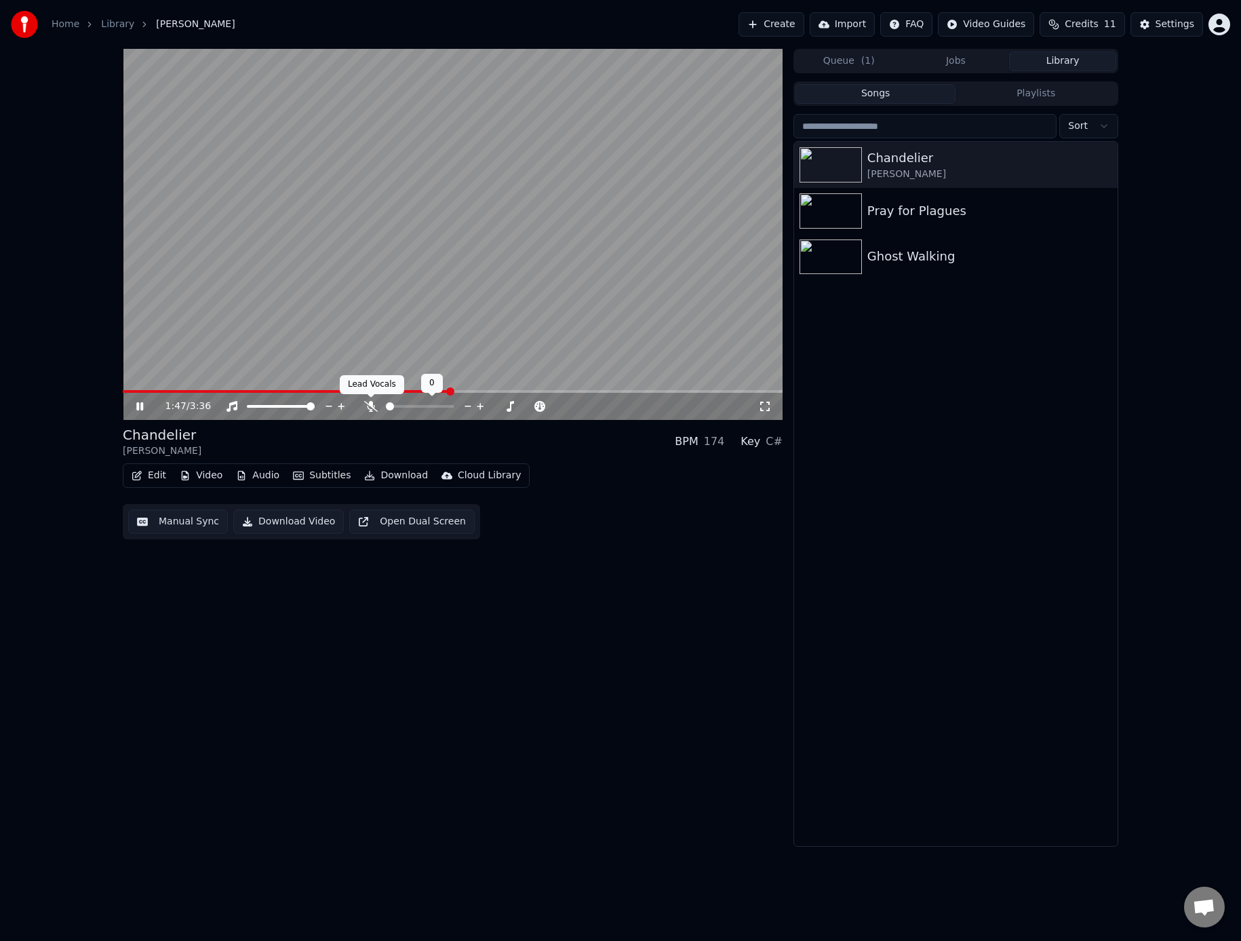
click at [367, 402] on icon at bounding box center [371, 406] width 14 height 11
click at [136, 404] on icon at bounding box center [139, 406] width 7 height 8
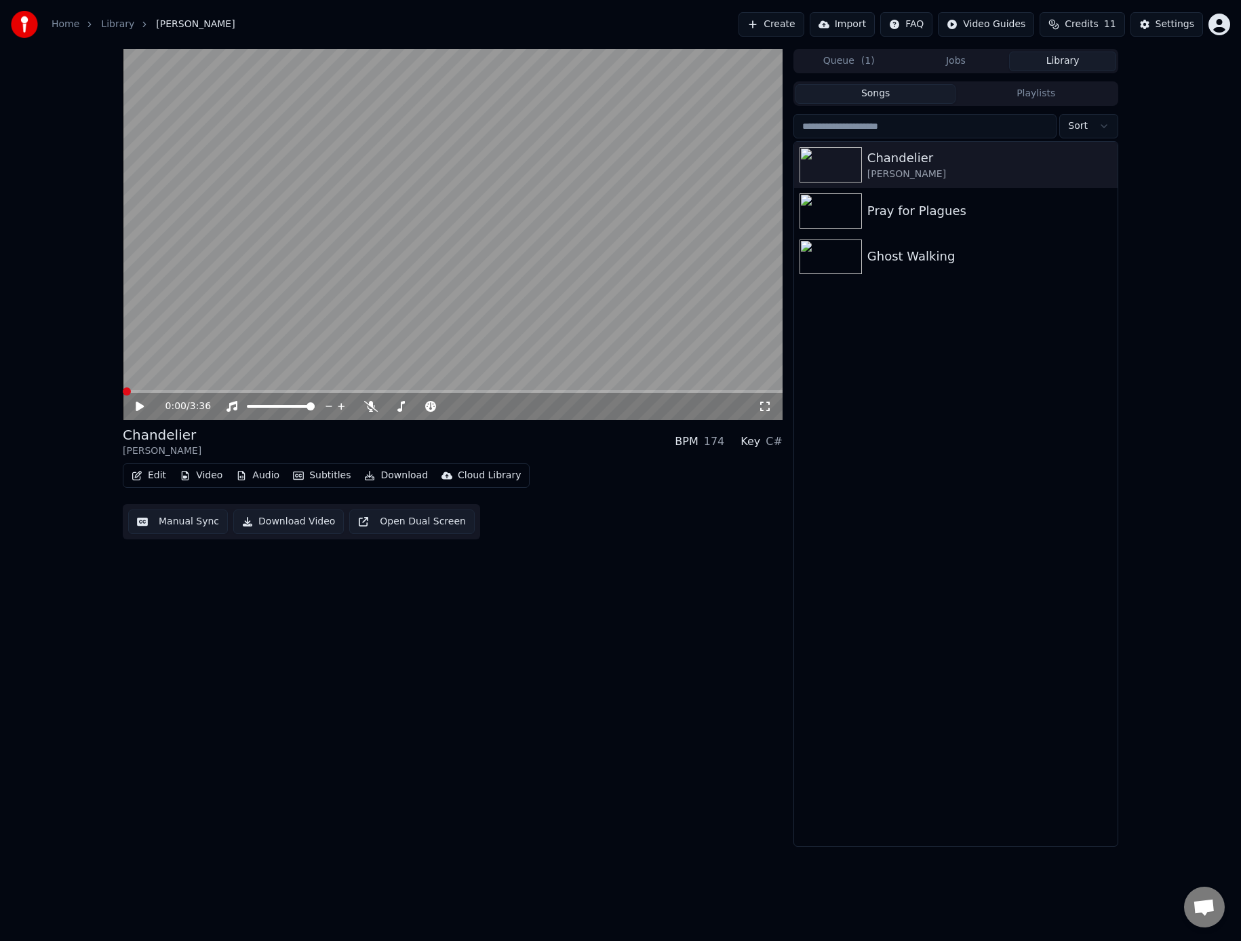
click at [123, 387] on span at bounding box center [127, 391] width 8 height 8
click at [329, 471] on button "Subtitles" at bounding box center [322, 475] width 69 height 19
click at [201, 595] on div "0:00 / 3:36 Chandelier Sia BPM 174 Key C# Edit Video Audio Subtitles Download C…" at bounding box center [453, 448] width 660 height 798
click at [292, 526] on button "Download Video" at bounding box center [288, 521] width 111 height 24
